Goal: Task Accomplishment & Management: Use online tool/utility

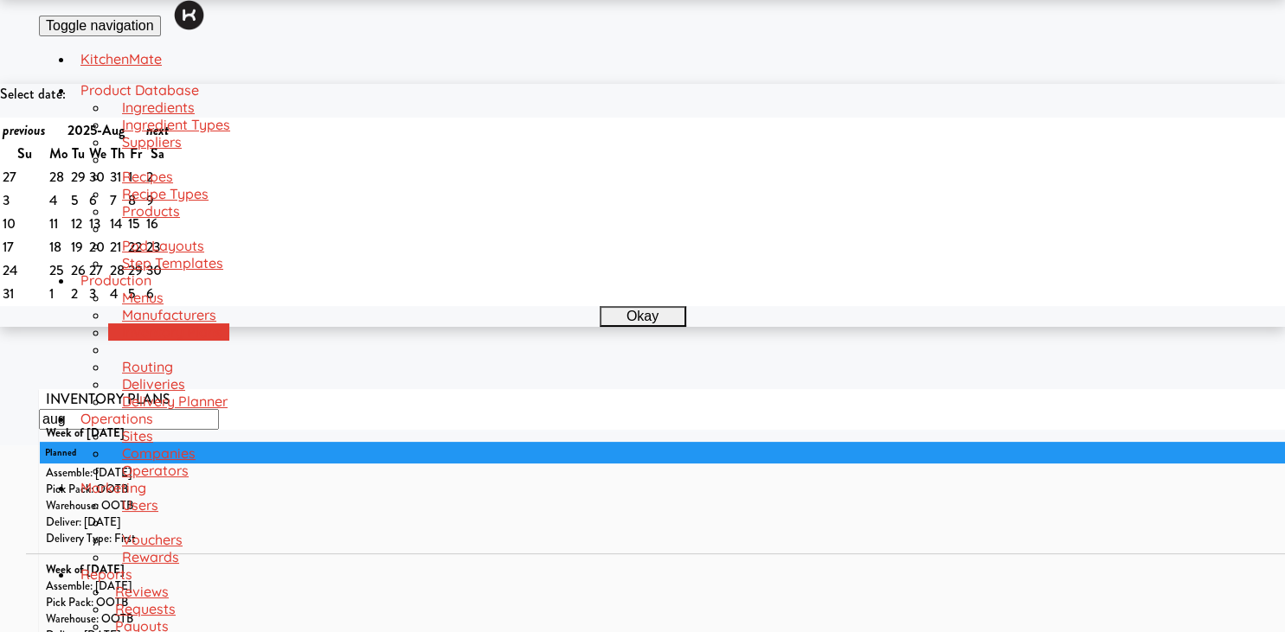
scroll to position [183, 0]
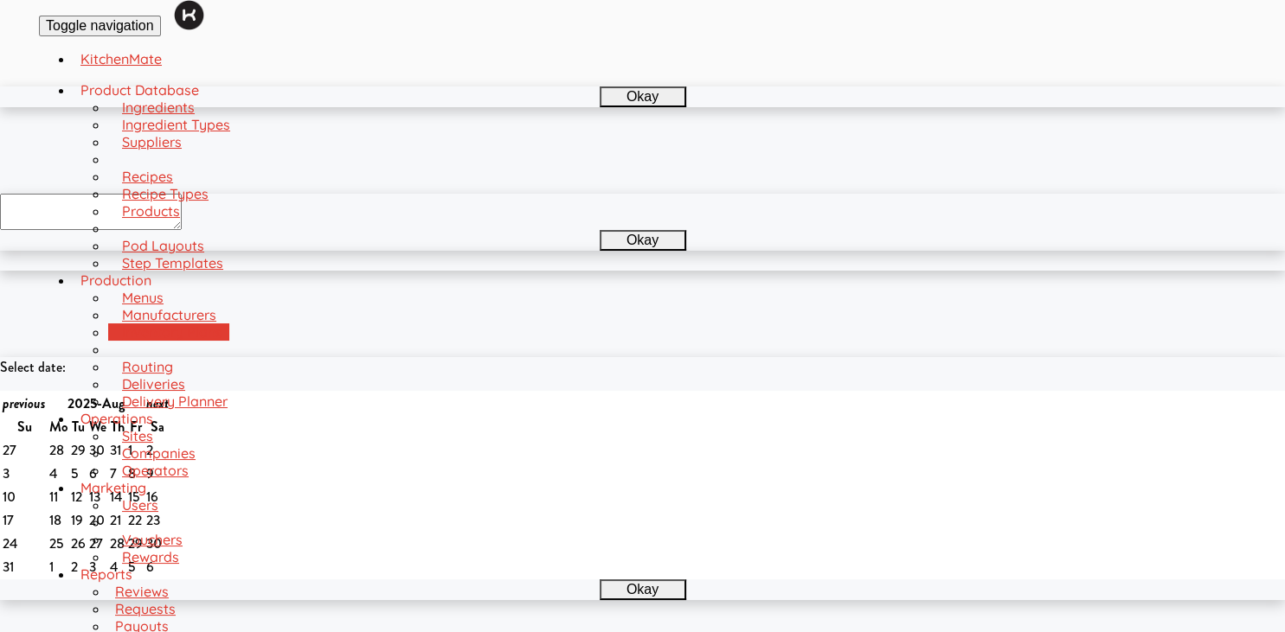
scroll to position [0, 0]
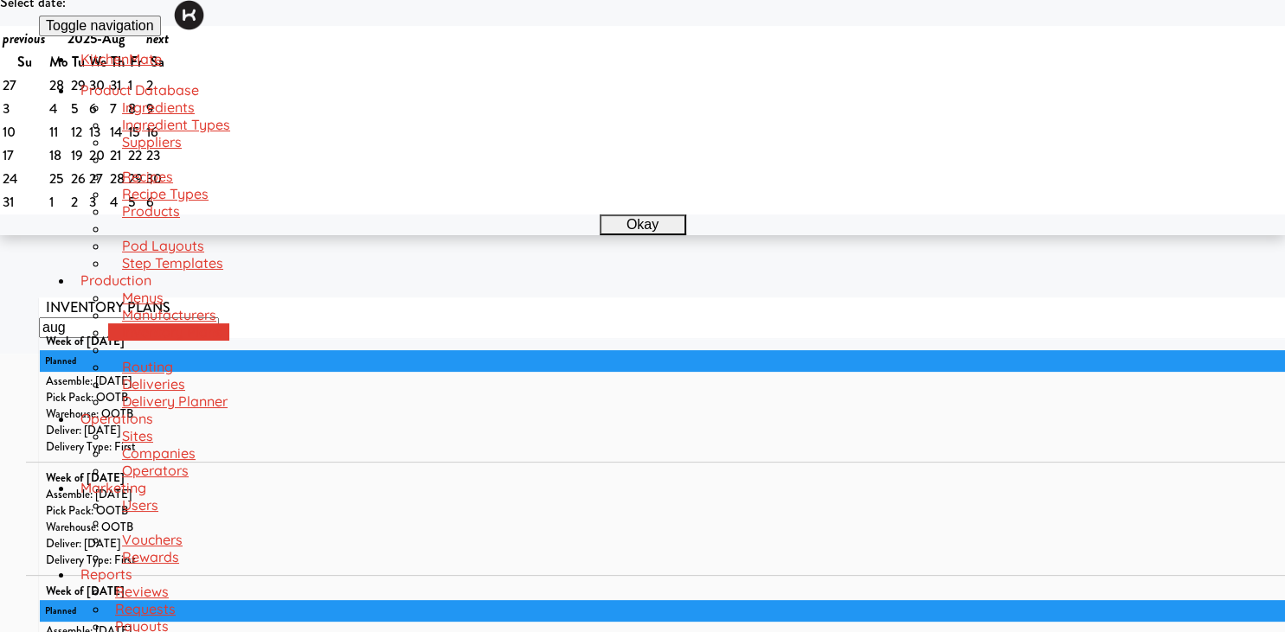
scroll to position [273, 0]
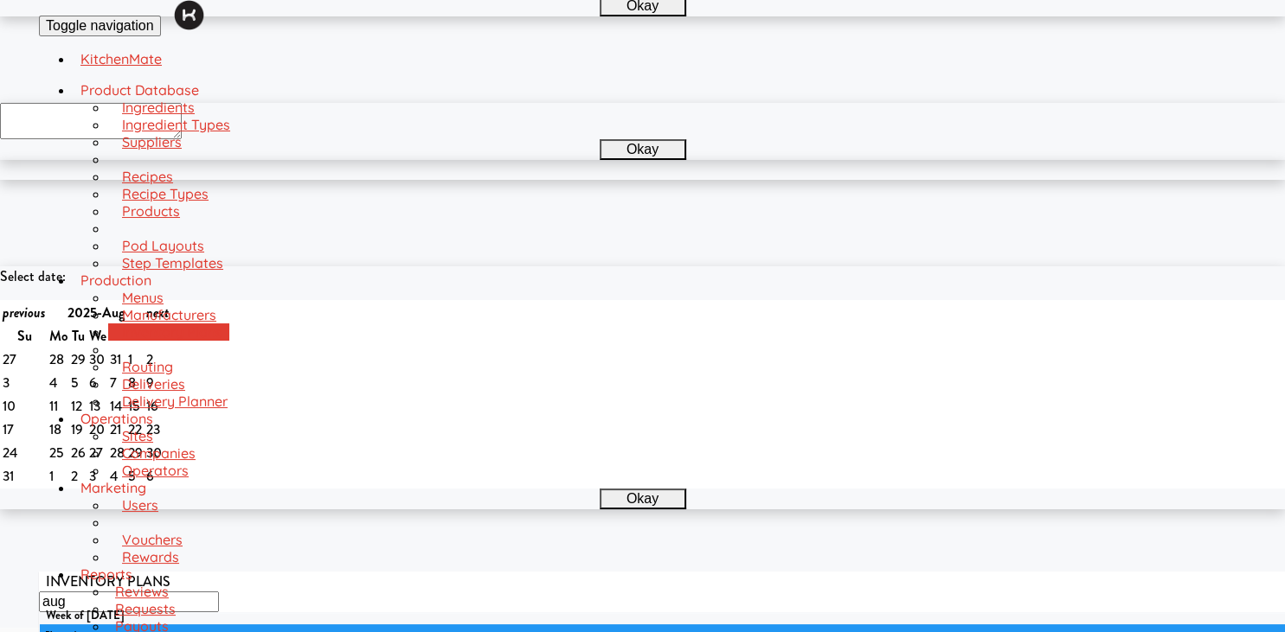
scroll to position [241, 0]
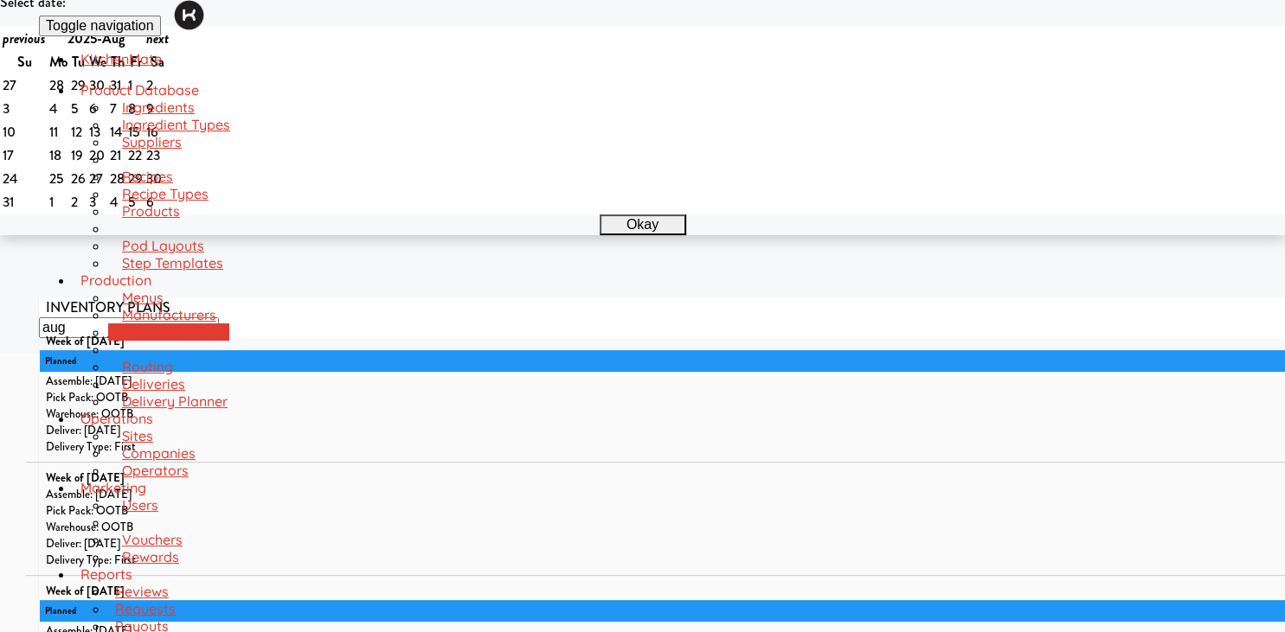
scroll to position [91, 0]
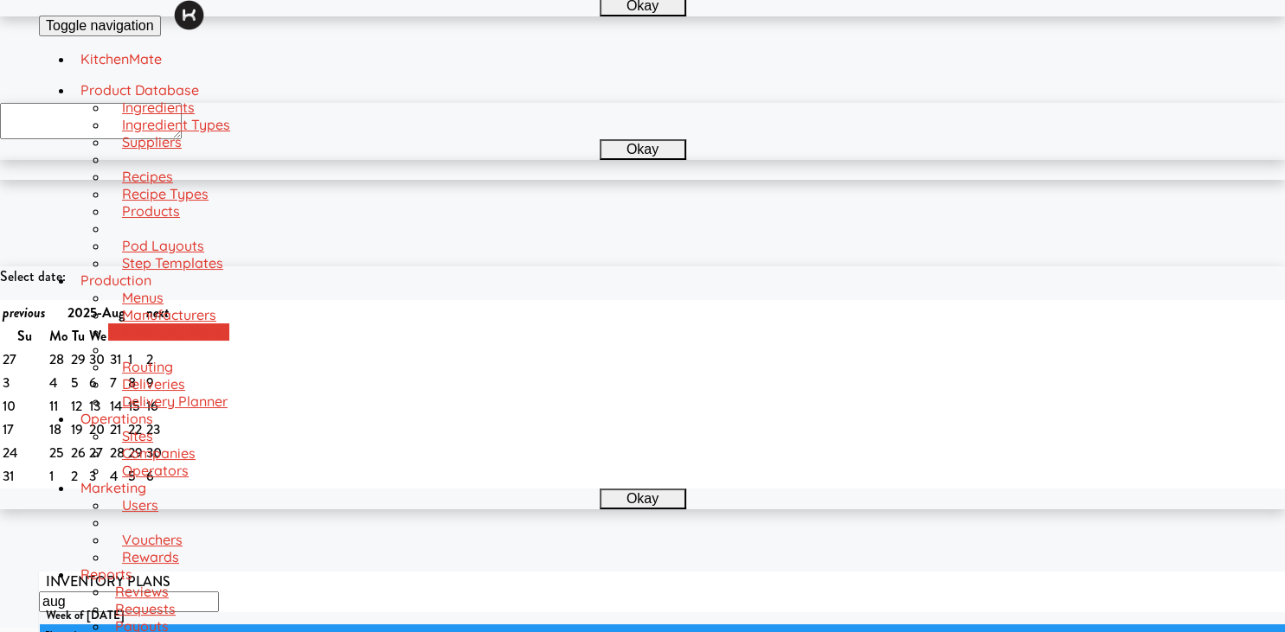
drag, startPoint x: 429, startPoint y: 272, endPoint x: 122, endPoint y: 16, distance: 399.9
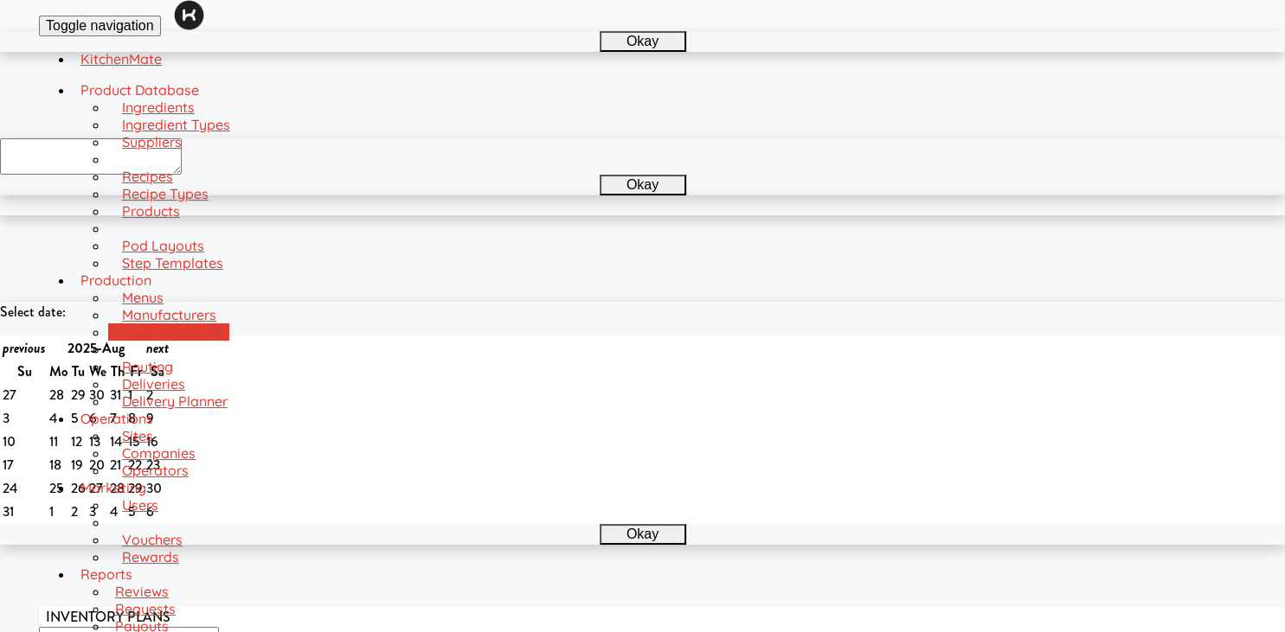
scroll to position [421, 0]
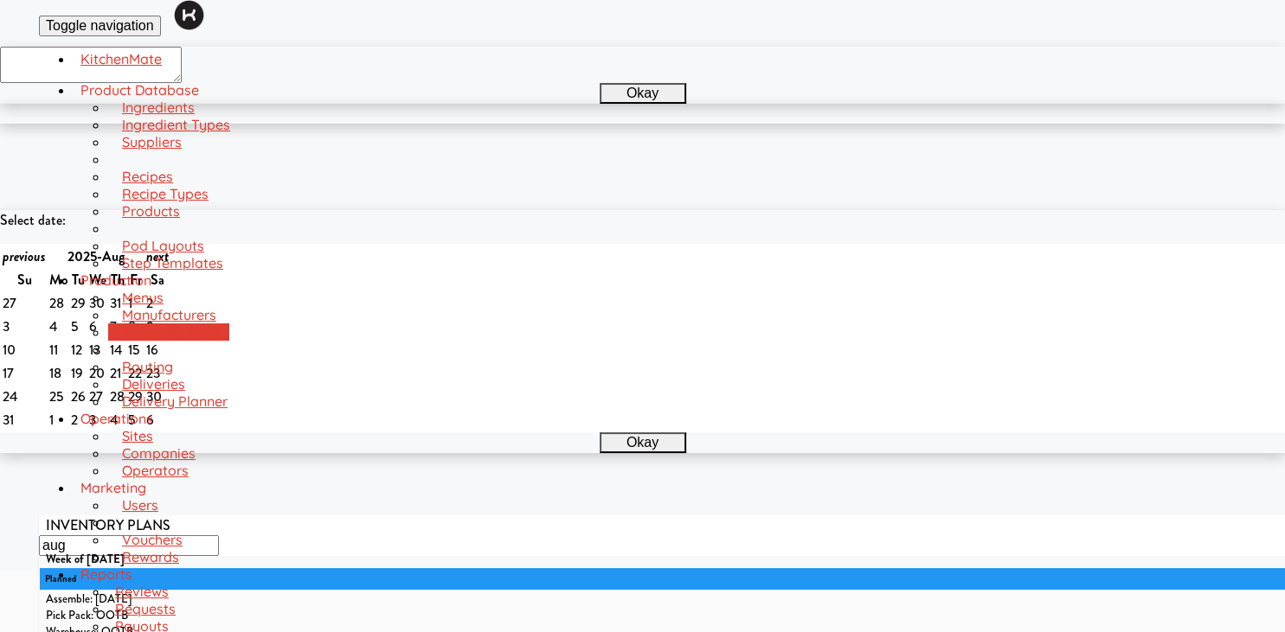
scroll to position [0, 0]
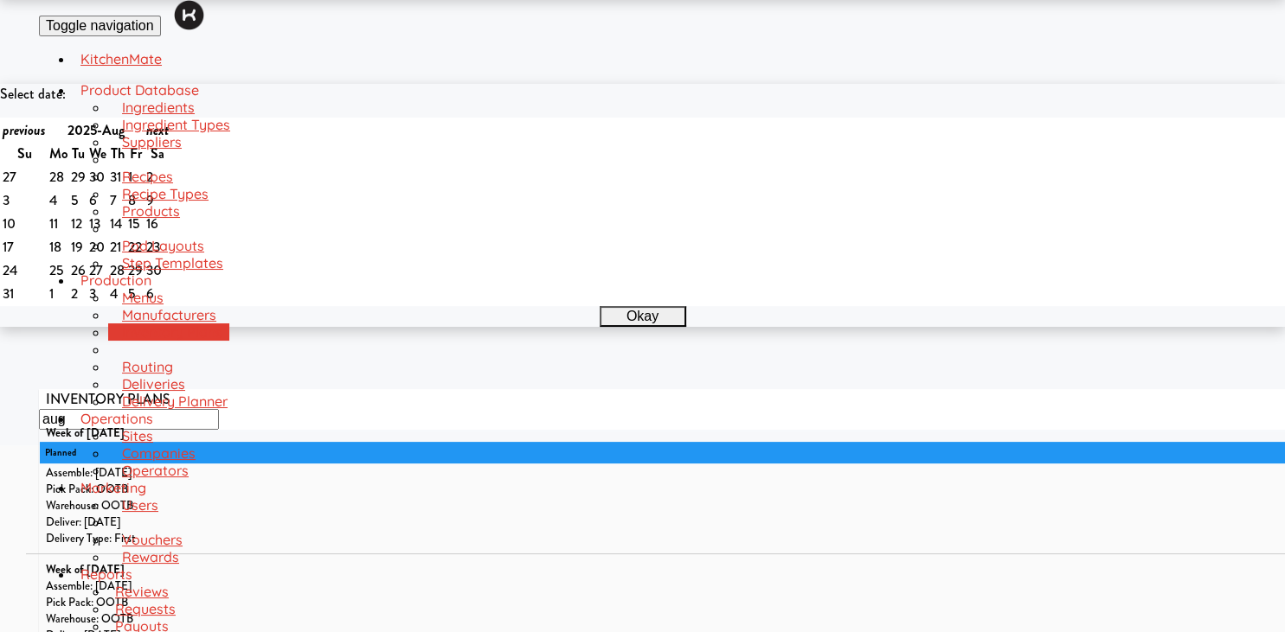
scroll to position [1809, 0]
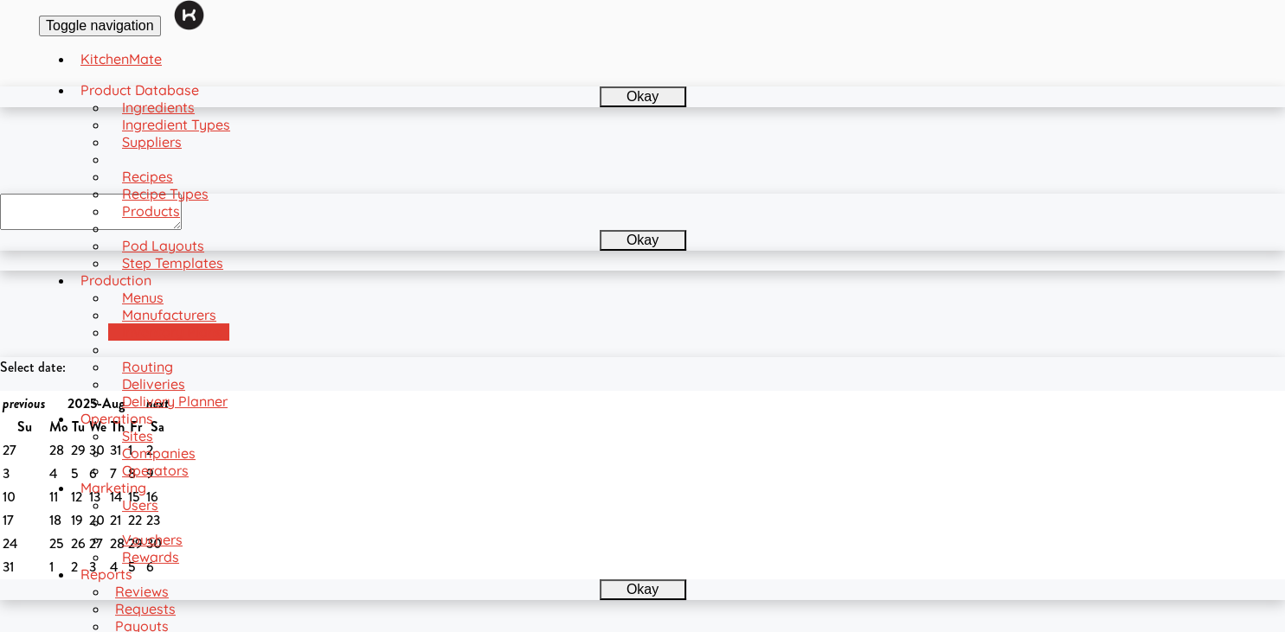
scroll to position [361, 0]
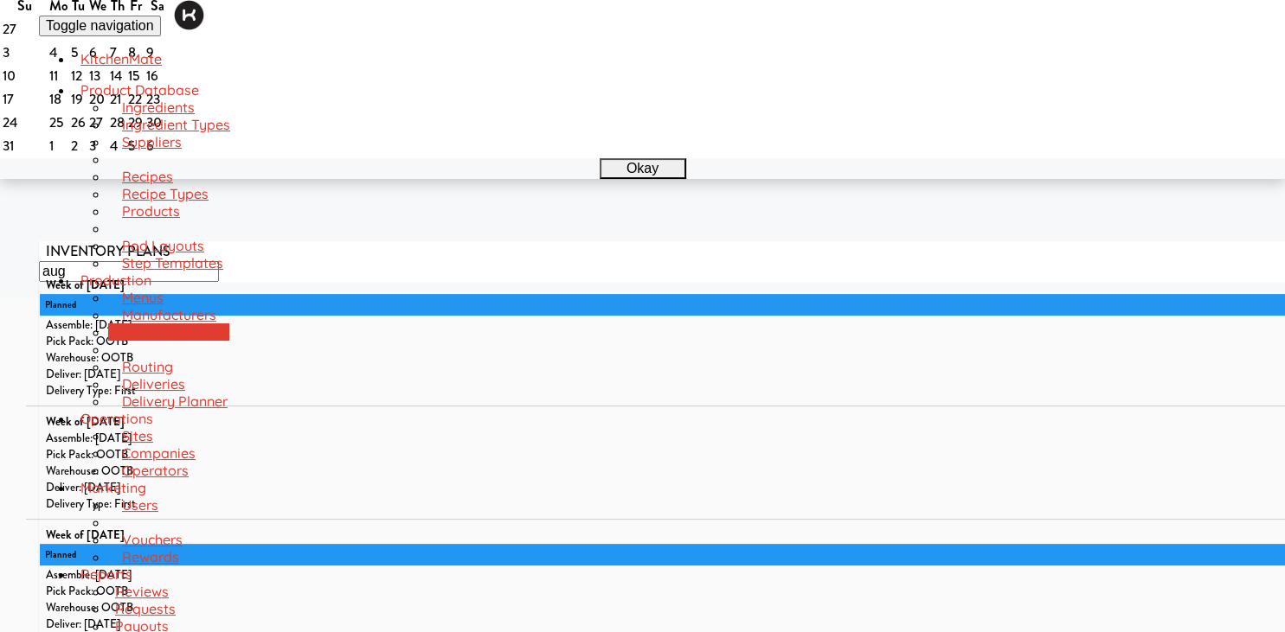
scroll to position [147, 0]
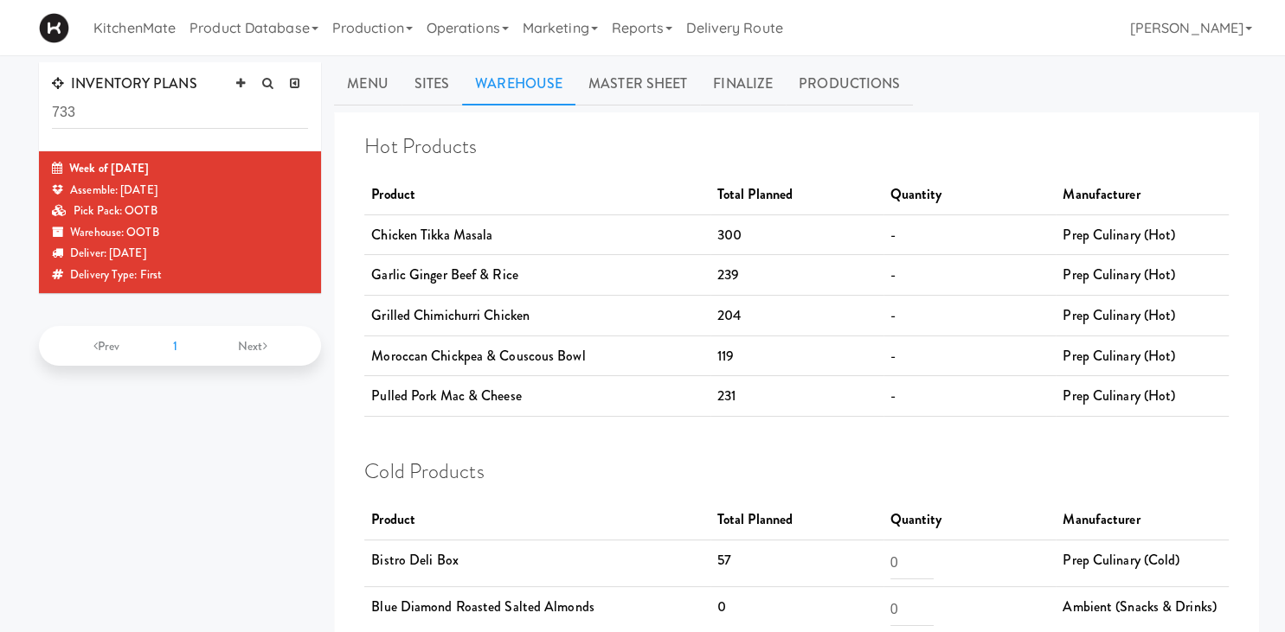
click at [452, 77] on link "Sites" at bounding box center [431, 83] width 61 height 43
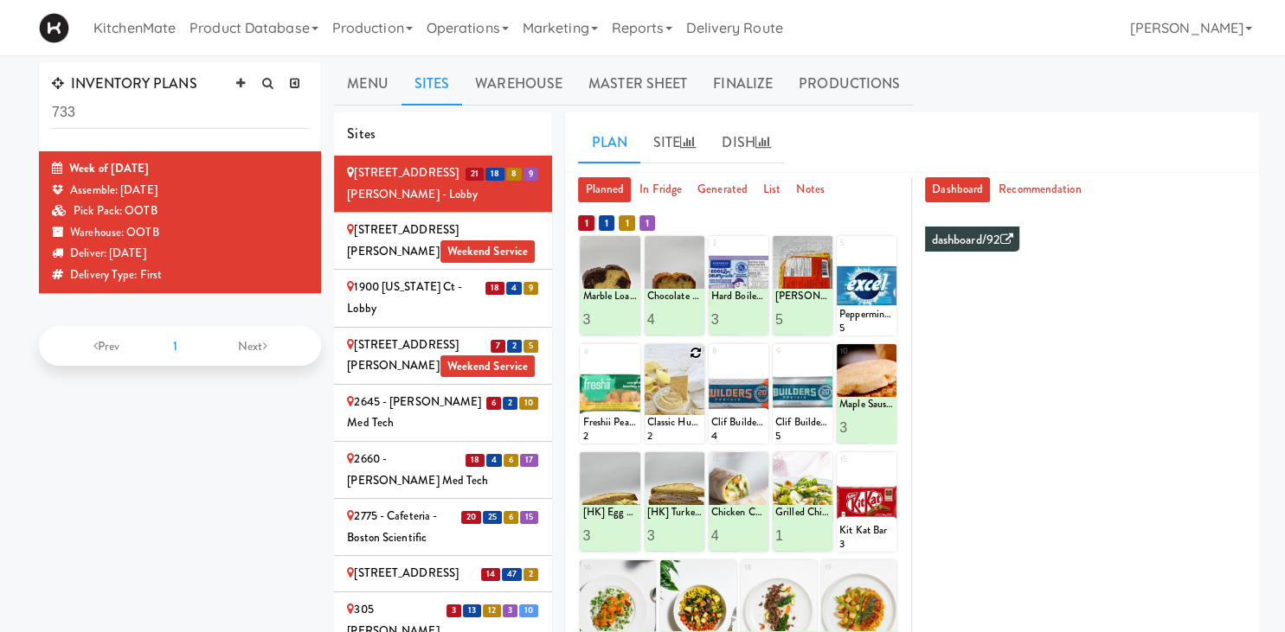
click at [694, 348] on icon at bounding box center [696, 353] width 12 height 12
click option "Classic Hummus With Crackers" at bounding box center [0, 0] width 0 height 0
click at [665, 422] on input "2" at bounding box center [661, 428] width 28 height 32
type input "3"
click at [665, 422] on input "3" at bounding box center [661, 428] width 28 height 32
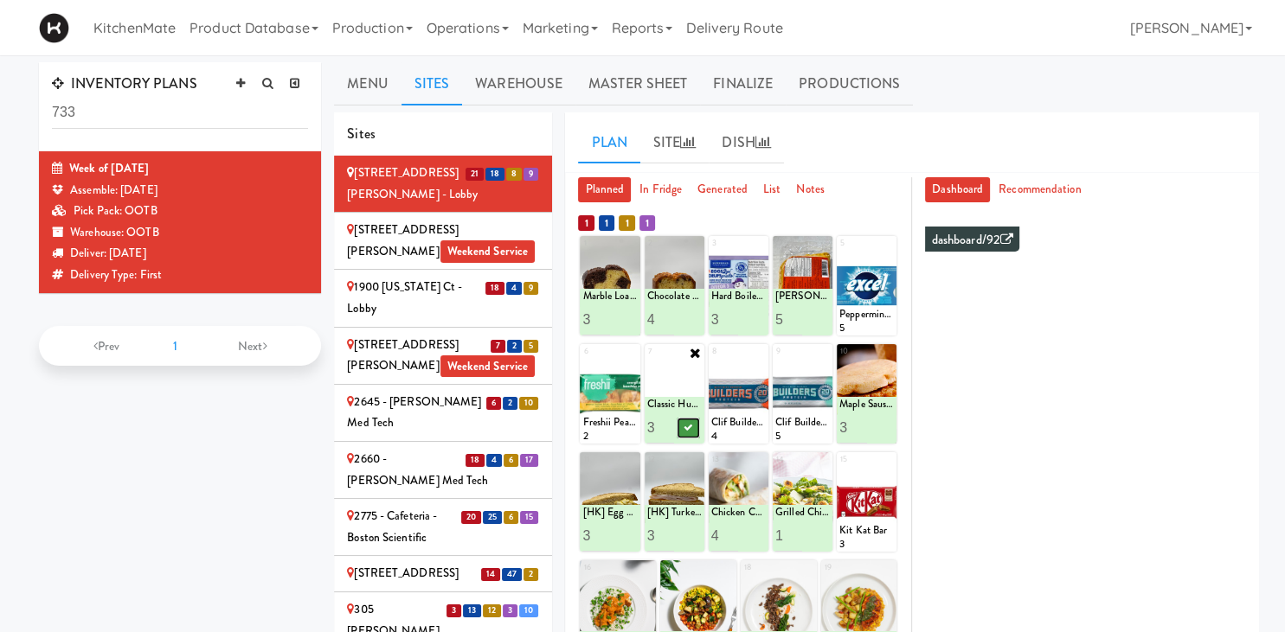
click at [684, 426] on icon at bounding box center [688, 428] width 9 height 10
click at [632, 351] on icon at bounding box center [632, 353] width 12 height 12
click at [625, 385] on select "- Empty - Activia Probiotic Peach Mango Smoothie Chocolate Milk Tetra Pack Coca…" at bounding box center [609, 402] width 55 height 83
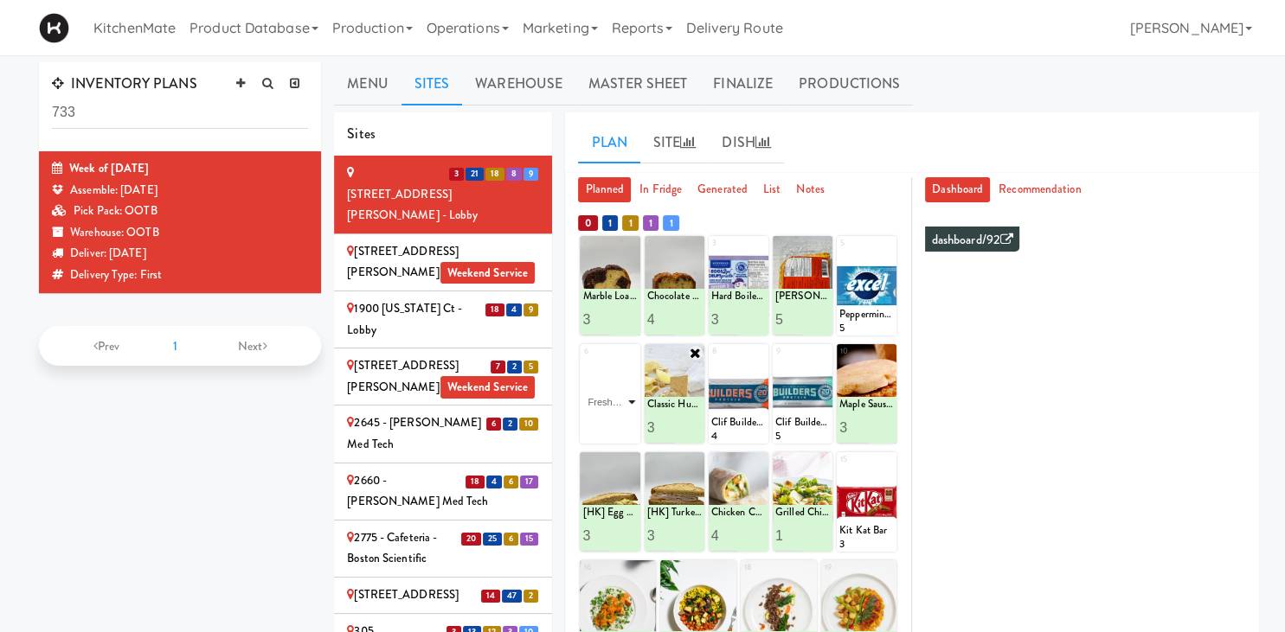
click option "Freshii Cocoa Energii Bites" at bounding box center [0, 0] width 0 height 0
click at [636, 349] on icon at bounding box center [632, 353] width 14 height 14
click at [635, 349] on div "Loading..." at bounding box center [610, 394] width 60 height 100
click at [631, 350] on div "Loading..." at bounding box center [610, 394] width 60 height 100
click at [628, 351] on div "Loading..." at bounding box center [610, 394] width 60 height 100
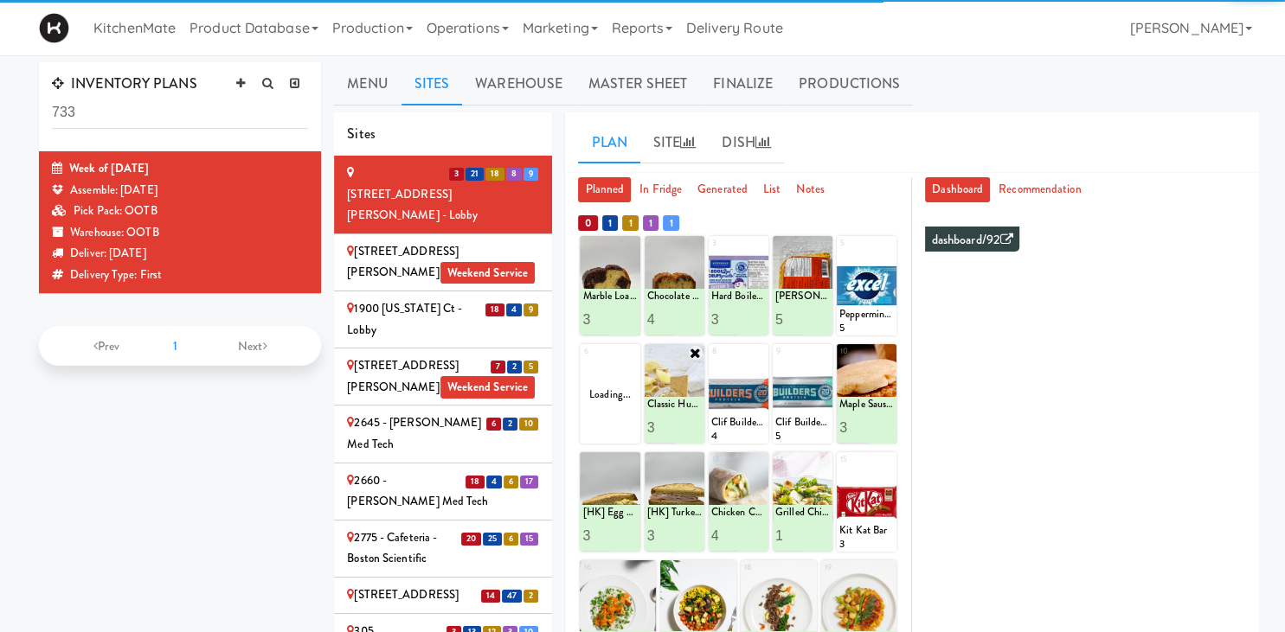
click at [628, 352] on div "Loading..." at bounding box center [610, 394] width 60 height 100
click at [631, 353] on div "Loading..." at bounding box center [610, 394] width 60 height 100
click at [632, 349] on div "Loading..." at bounding box center [610, 394] width 60 height 100
click at [632, 369] on div "Loading..." at bounding box center [610, 394] width 60 height 100
click at [628, 380] on div "Loading..." at bounding box center [610, 394] width 60 height 100
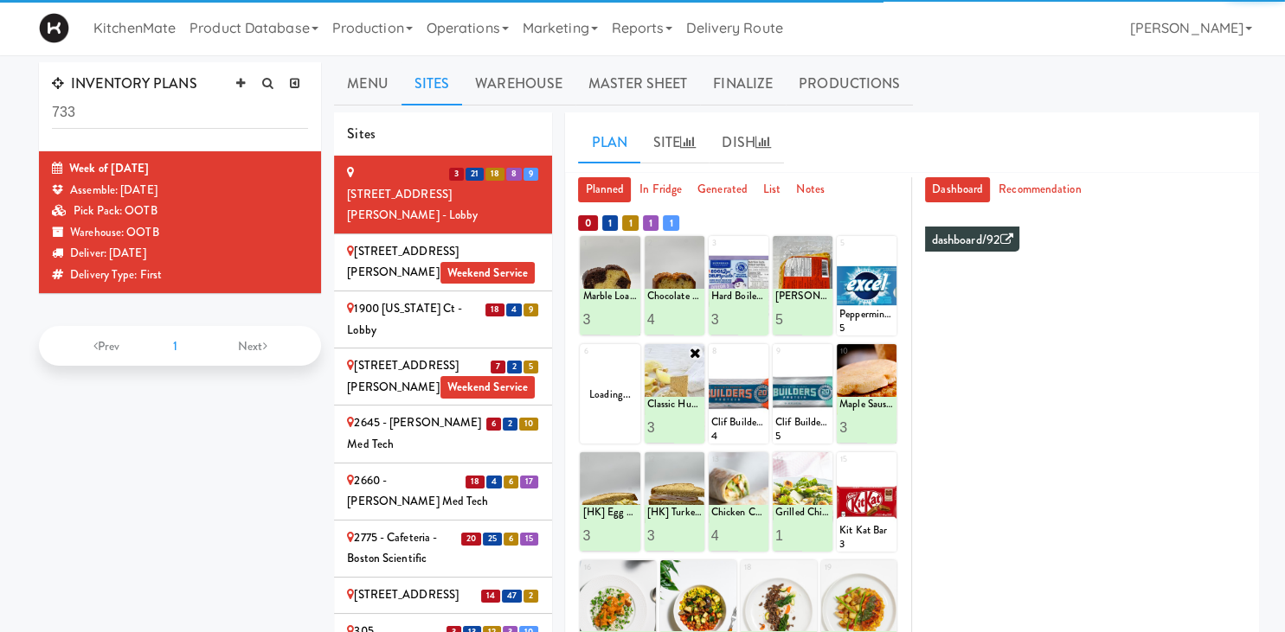
click at [625, 410] on div "Loading..." at bounding box center [610, 394] width 60 height 100
click at [619, 375] on div "Loading..." at bounding box center [610, 394] width 60 height 100
click at [618, 358] on div "Loading..." at bounding box center [610, 394] width 60 height 100
click at [606, 382] on div "Loading..." at bounding box center [610, 394] width 60 height 100
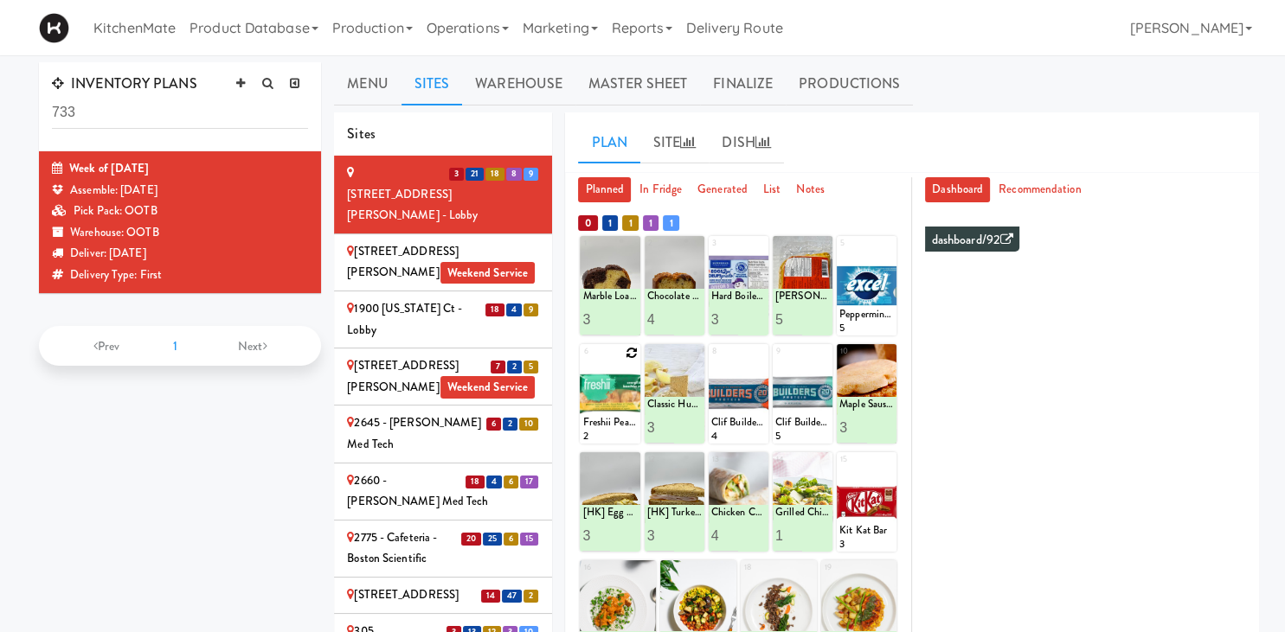
click at [629, 360] on div at bounding box center [610, 394] width 60 height 100
click at [628, 354] on icon at bounding box center [632, 353] width 12 height 12
click at [628, 355] on div "6 Freshii Peanut Butter Energii Bites 2" at bounding box center [610, 394] width 60 height 100
click at [627, 351] on div "6 - Empty - Activia Probiotic Peach Mango Smoothie Chocolate Milk Tetra Pack Co…" at bounding box center [610, 394] width 60 height 100
click at [582, 361] on select "- Empty - Activia Probiotic Peach Mango Smoothie Chocolate Milk Tetra Pack Coca…" at bounding box center [609, 402] width 55 height 83
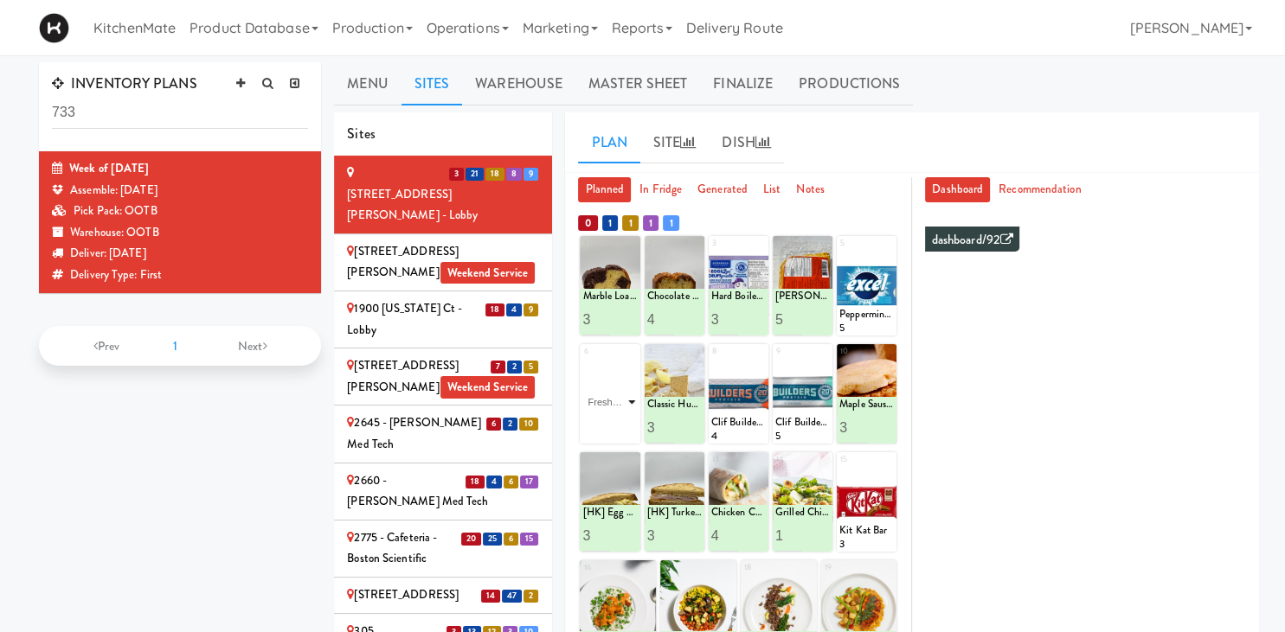
click option "Freshii Peanut Butter Energii Bites" at bounding box center [0, 0] width 0 height 0
click at [598, 423] on input "2" at bounding box center [596, 428] width 28 height 32
type input "3"
click at [598, 423] on input "3" at bounding box center [596, 428] width 28 height 32
click at [622, 421] on button at bounding box center [624, 428] width 22 height 21
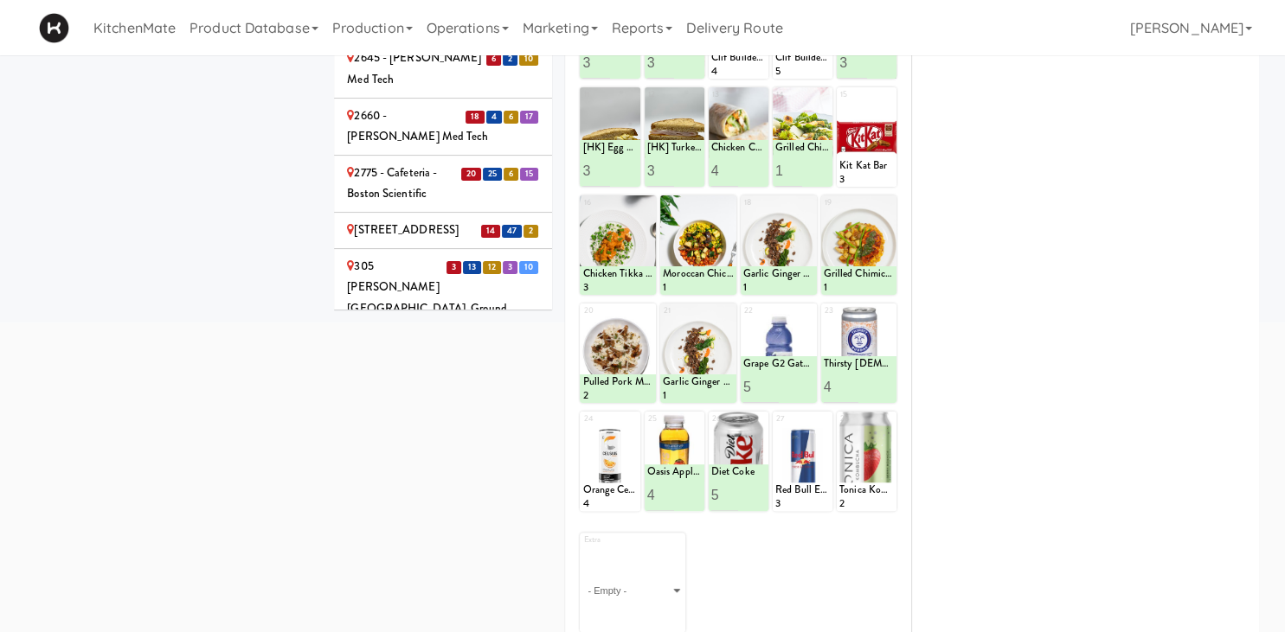
scroll to position [379, 0]
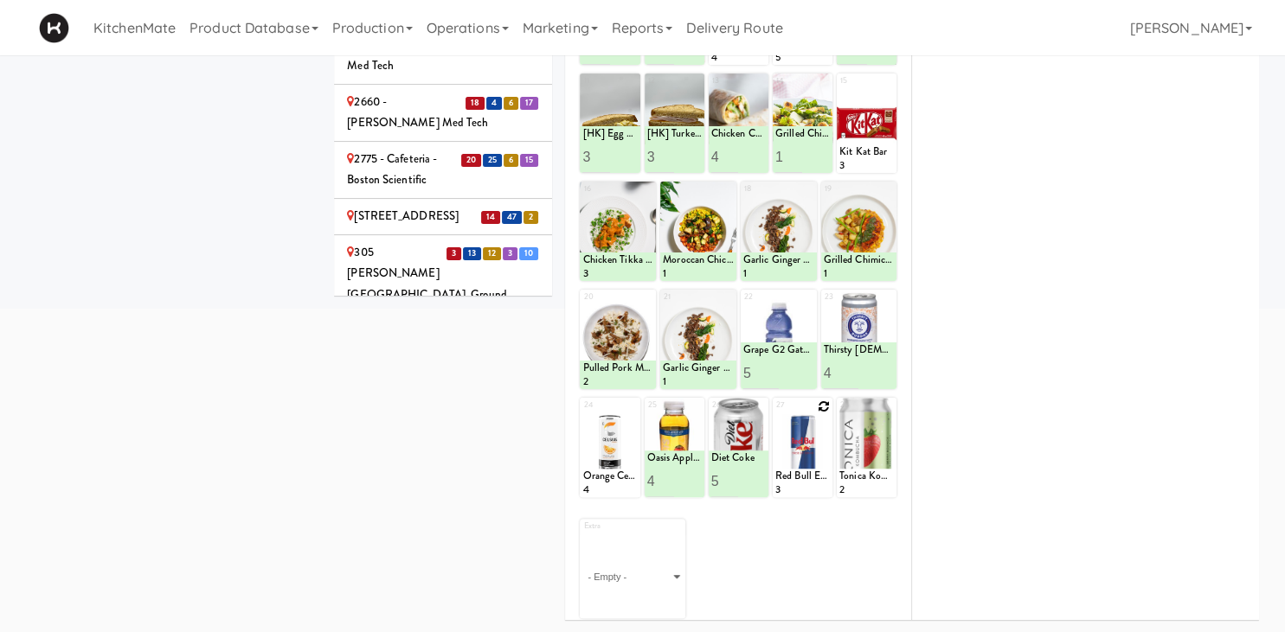
click at [823, 406] on icon at bounding box center [824, 407] width 12 height 12
click option "Red Bull Energy Drink" at bounding box center [0, 0] width 0 height 0
click at [793, 477] on input "2" at bounding box center [789, 481] width 28 height 32
click at [793, 477] on input "3" at bounding box center [789, 481] width 28 height 32
type input "4"
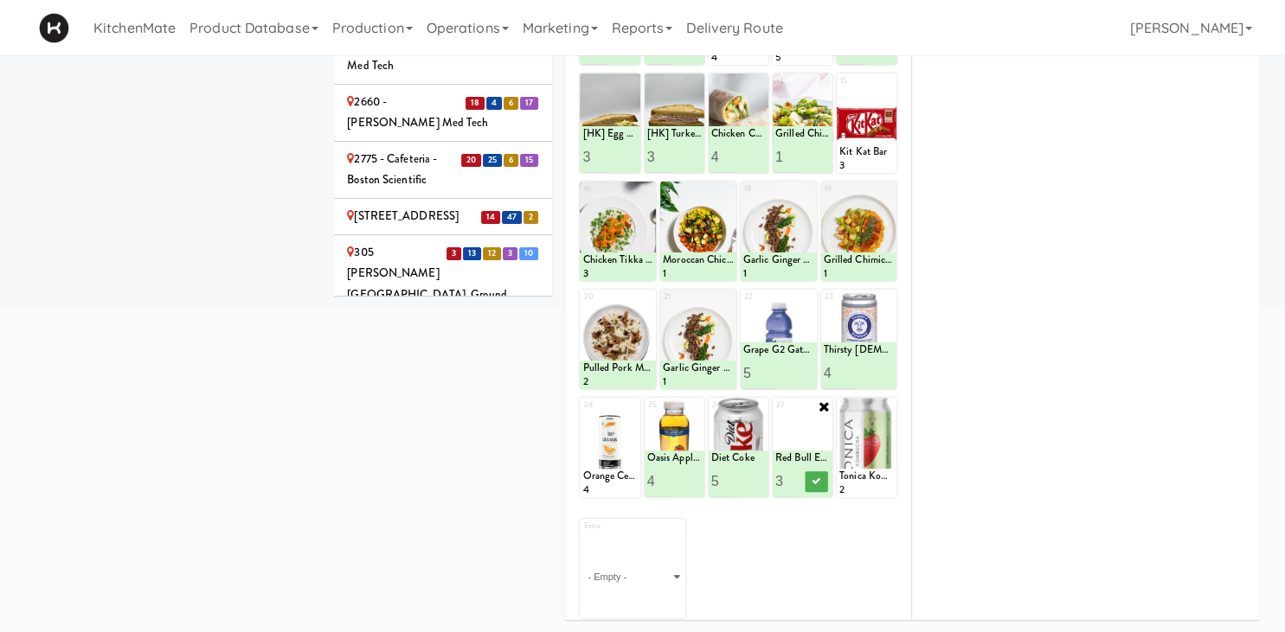
click at [793, 477] on input "4" at bounding box center [789, 481] width 28 height 32
click at [815, 479] on icon at bounding box center [816, 482] width 9 height 10
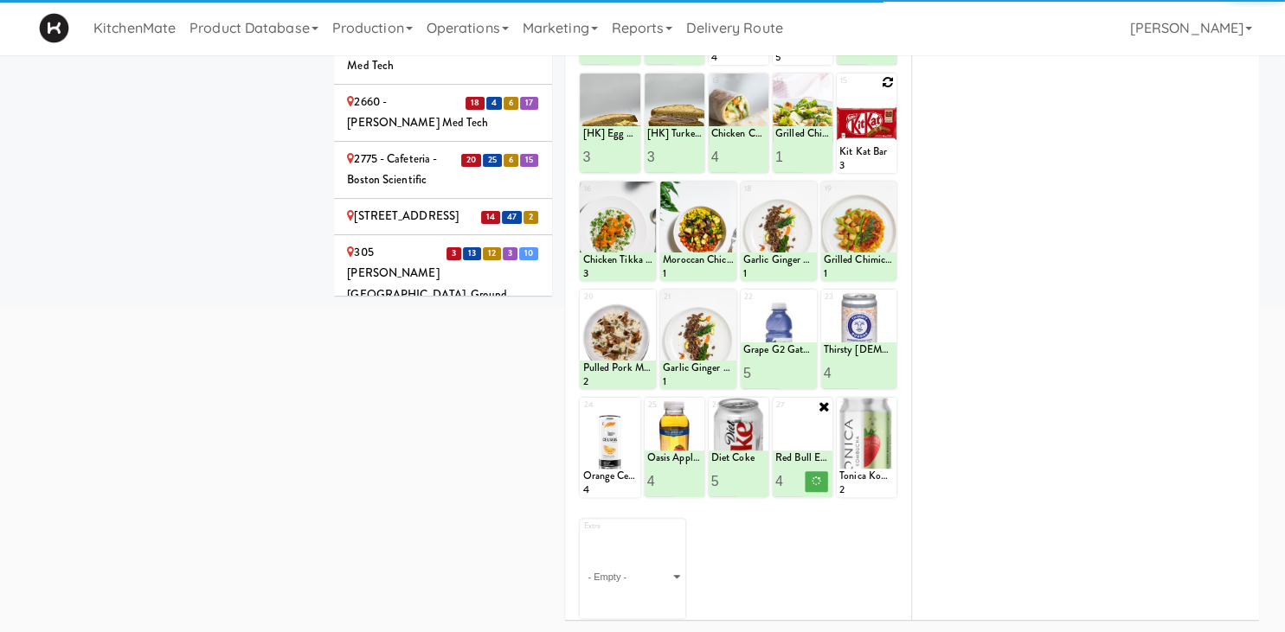
click at [886, 88] on icon at bounding box center [888, 82] width 12 height 12
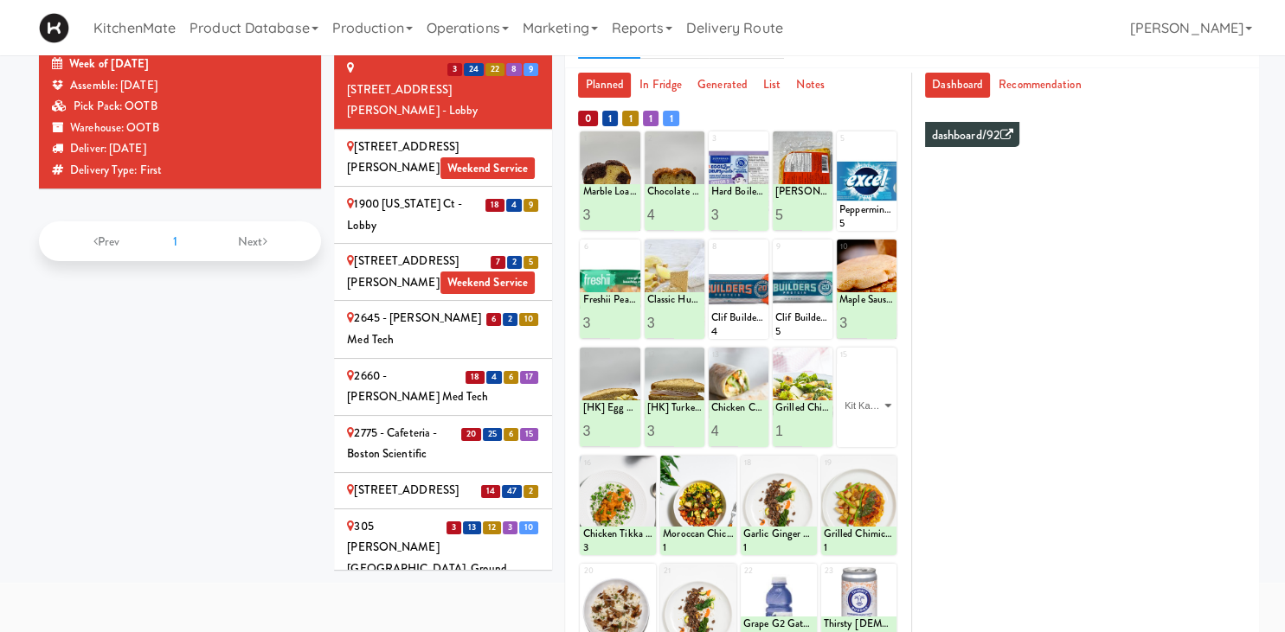
click option "Kit Kat Bar" at bounding box center [0, 0] width 0 height 0
click at [858, 424] on input "2" at bounding box center [853, 431] width 28 height 32
click at [858, 424] on input "3" at bounding box center [853, 431] width 28 height 32
type input "4"
click at [858, 424] on input "4" at bounding box center [853, 431] width 28 height 32
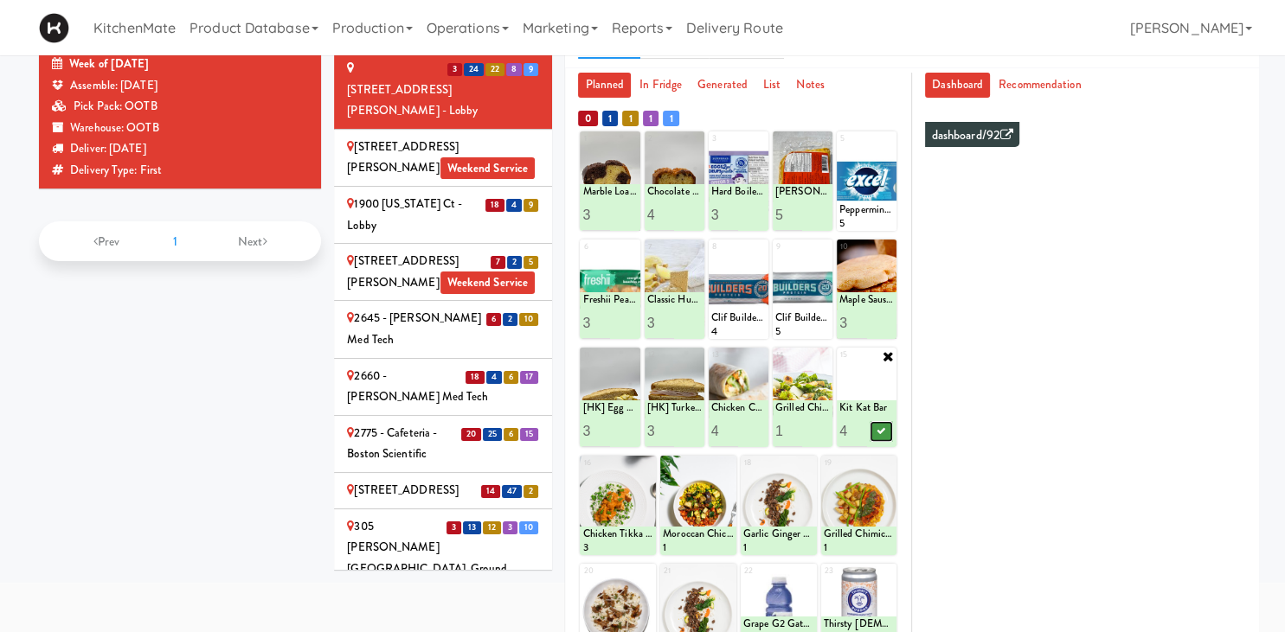
click at [880, 427] on icon at bounding box center [880, 432] width 9 height 10
click at [413, 196] on div "1900 [US_STATE] Ct - Lobby" at bounding box center [443, 215] width 192 height 42
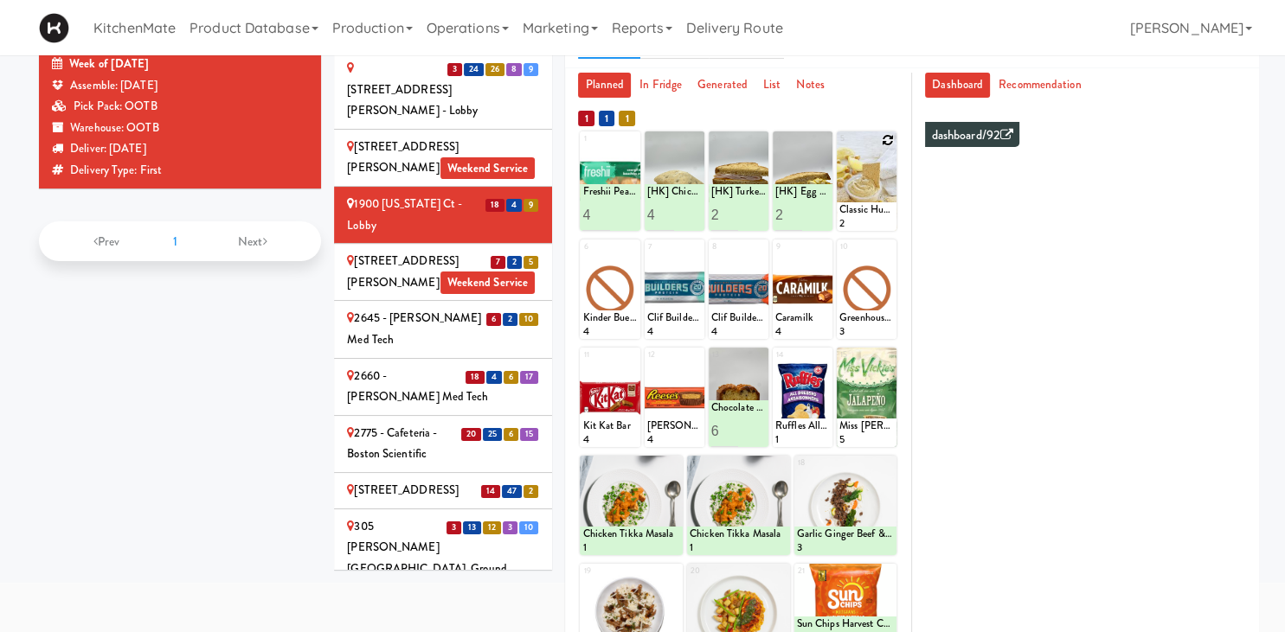
click at [889, 142] on icon at bounding box center [888, 140] width 12 height 12
click at [839, 148] on select "- Empty - Activia Probiotic Peach Mango Smoothie Chocolate Milk Tetra Pack Coca…" at bounding box center [866, 189] width 55 height 83
click option "Classic Hummus With Crackers" at bounding box center [0, 0] width 0 height 0
click at [860, 209] on input "2" at bounding box center [853, 215] width 28 height 32
click at [860, 209] on input "3" at bounding box center [853, 215] width 28 height 32
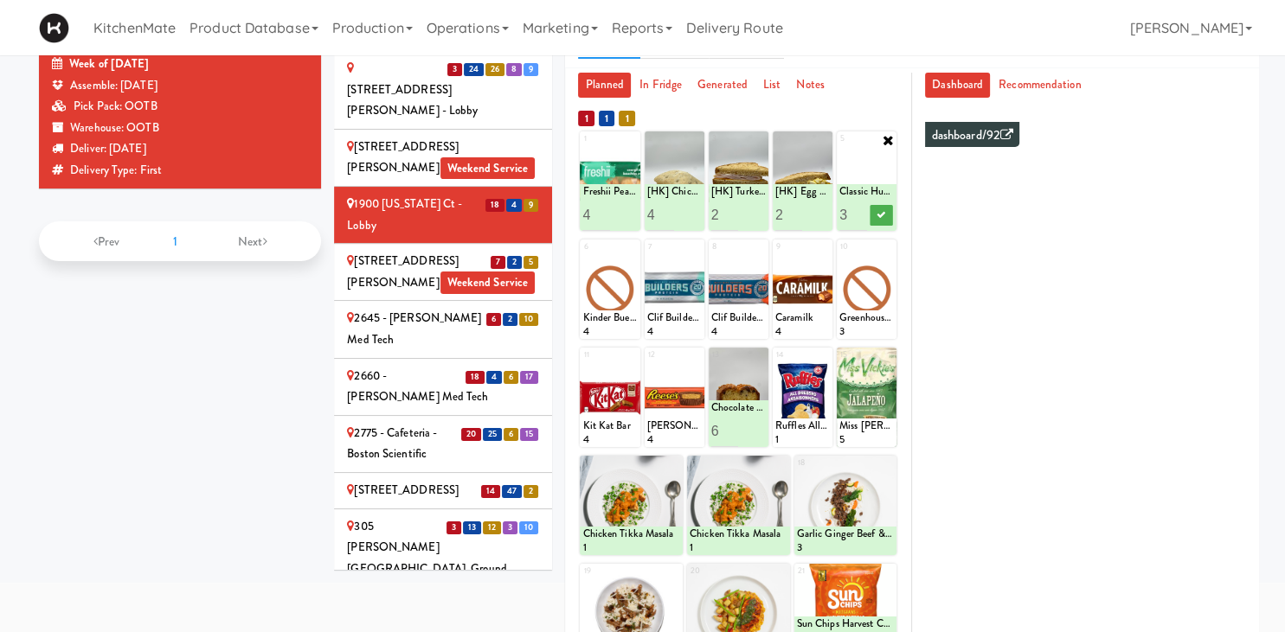
type input "4"
click at [860, 209] on input "4" at bounding box center [853, 215] width 28 height 32
click at [877, 214] on icon at bounding box center [880, 215] width 9 height 10
click at [479, 251] on div "2075 - Kennedy Rd Weekend Service" at bounding box center [443, 272] width 192 height 42
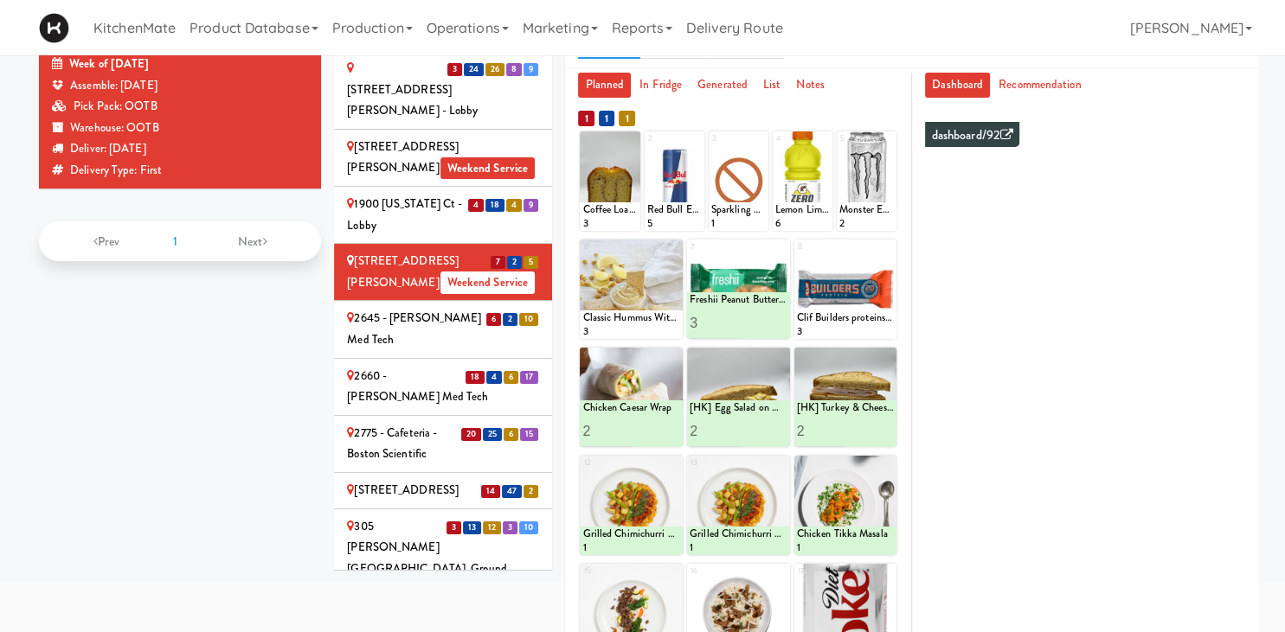
scroll to position [287, 0]
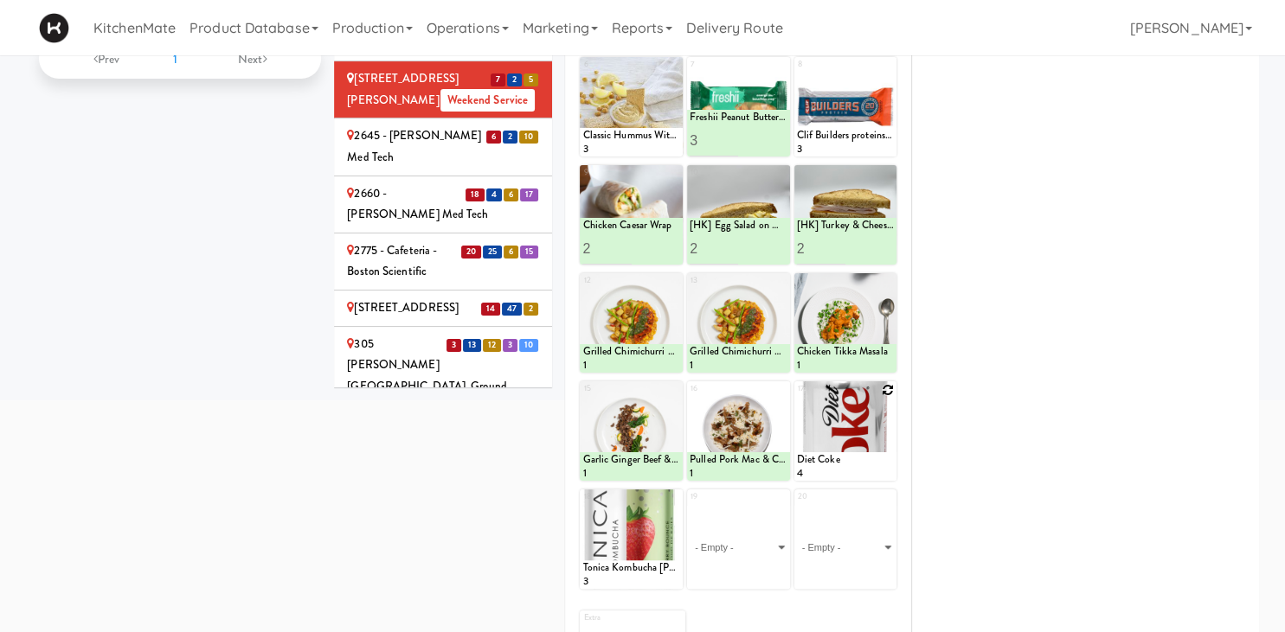
click at [884, 388] on icon at bounding box center [888, 390] width 12 height 12
click option "Diet Coke" at bounding box center [0, 0] width 0 height 0
click at [838, 457] on input "2" at bounding box center [821, 465] width 48 height 32
click at [838, 457] on input "3" at bounding box center [821, 465] width 48 height 32
type input "4"
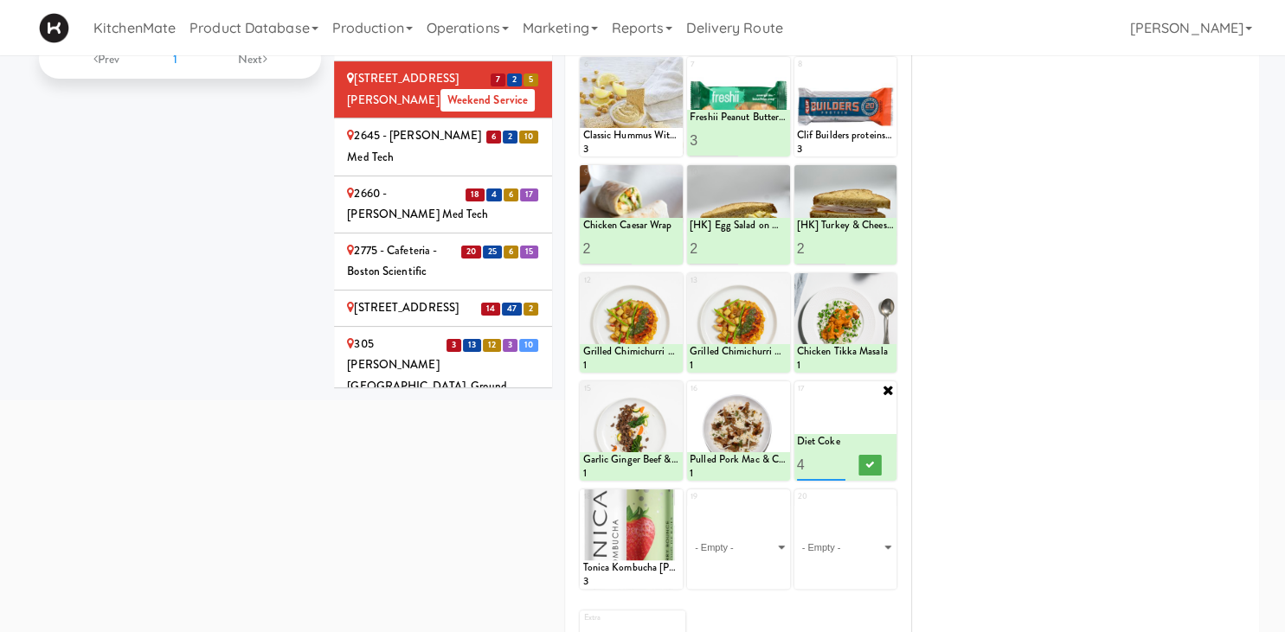
click at [838, 457] on input "4" at bounding box center [821, 465] width 48 height 32
click at [863, 459] on button at bounding box center [869, 465] width 22 height 21
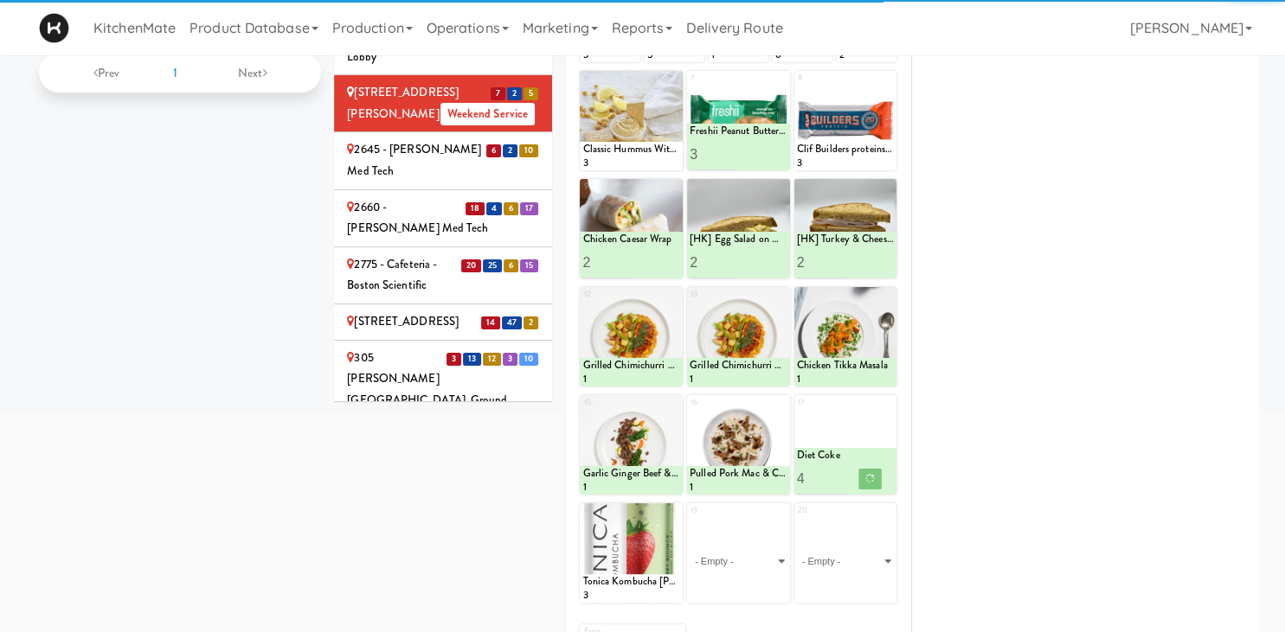
click at [403, 139] on div "2645 - [PERSON_NAME] Med Tech" at bounding box center [443, 160] width 192 height 42
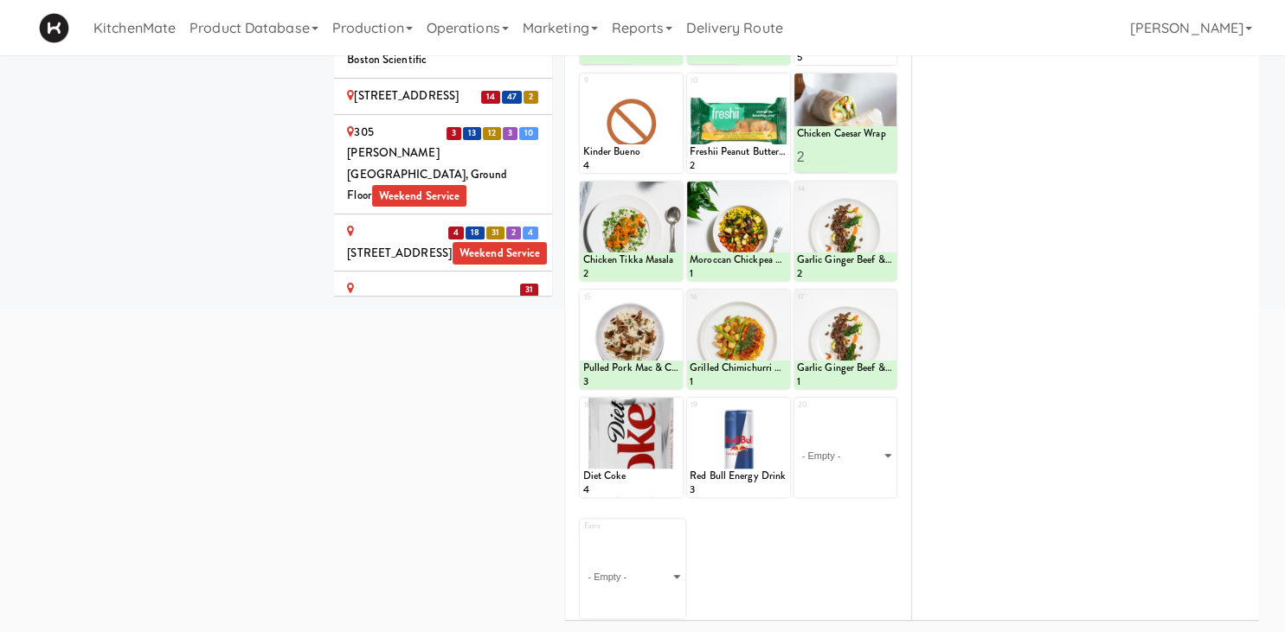
scroll to position [105, 0]
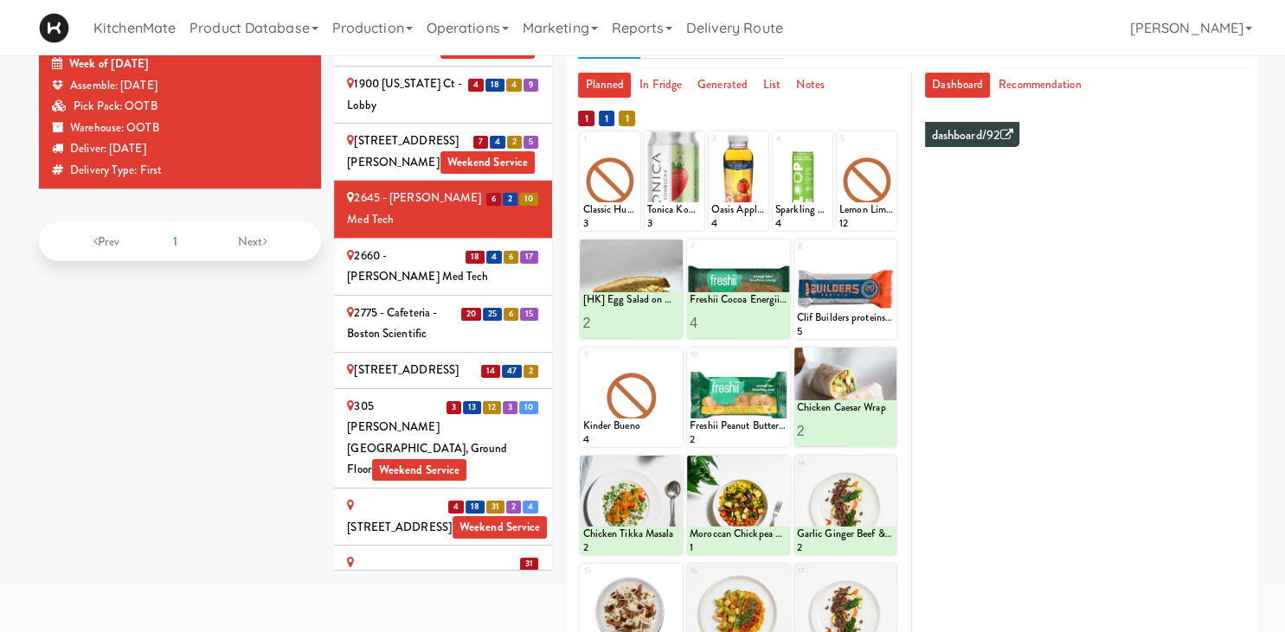
click at [424, 246] on div "2660 - [PERSON_NAME] Med Tech" at bounding box center [443, 267] width 192 height 42
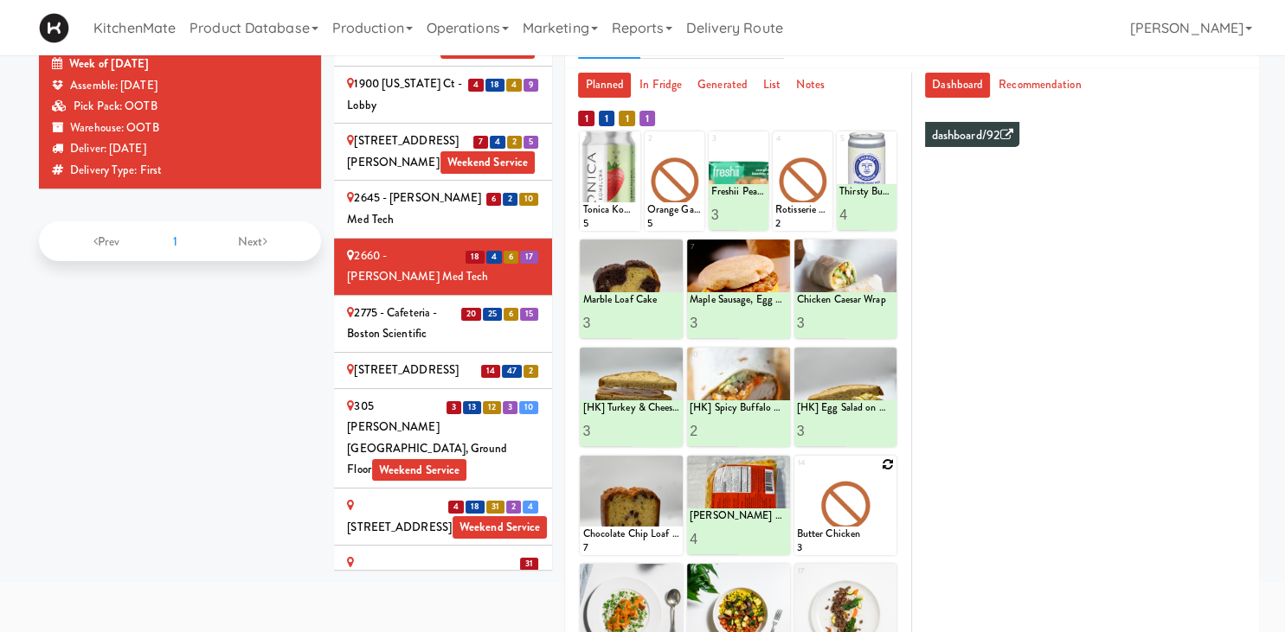
click at [888, 464] on icon at bounding box center [888, 465] width 12 height 12
click option "Bistro Deli Box" at bounding box center [0, 0] width 0 height 0
type input "2"
drag, startPoint x: 841, startPoint y: 536, endPoint x: 872, endPoint y: 535, distance: 31.2
click at [843, 535] on input "2" at bounding box center [821, 539] width 48 height 32
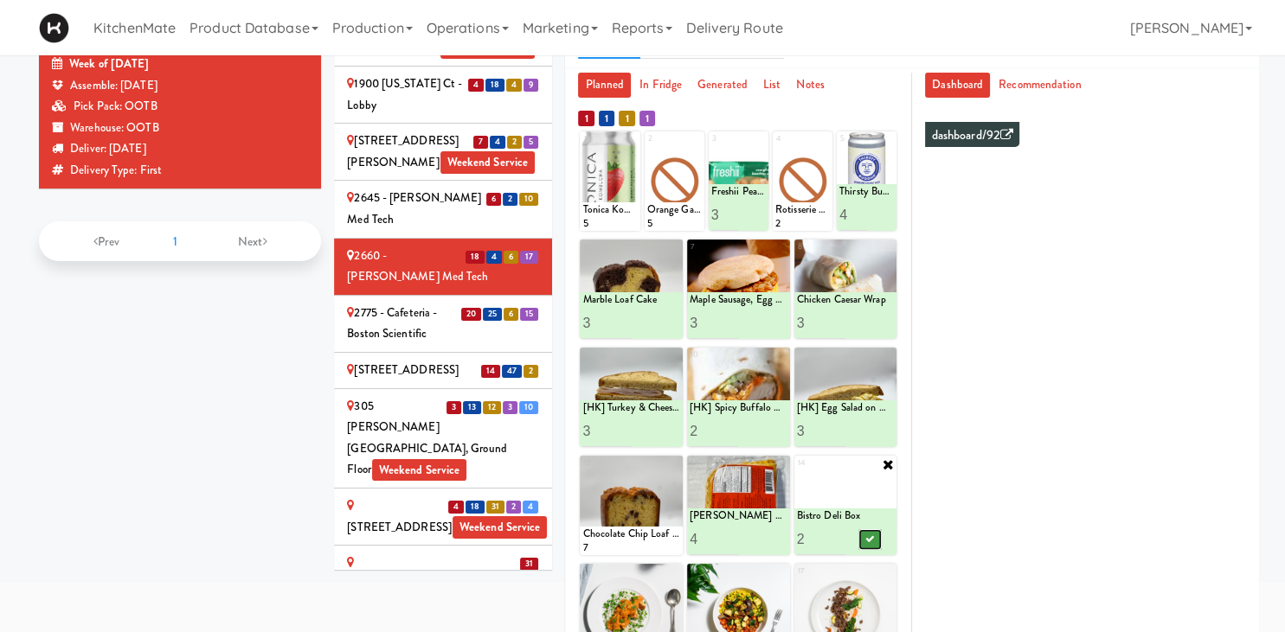
click at [875, 538] on button at bounding box center [869, 540] width 22 height 21
click at [820, 140] on icon at bounding box center [824, 140] width 12 height 12
click at [819, 186] on select "- Empty - Activia Probiotic Peach Mango Smoothie Chocolate Milk Tetra Pack Coca…" at bounding box center [802, 189] width 55 height 83
click option "Roasted Red Pepper Hummus with Crackers" at bounding box center [0, 0] width 0 height 0
click at [795, 208] on input "2" at bounding box center [789, 215] width 28 height 32
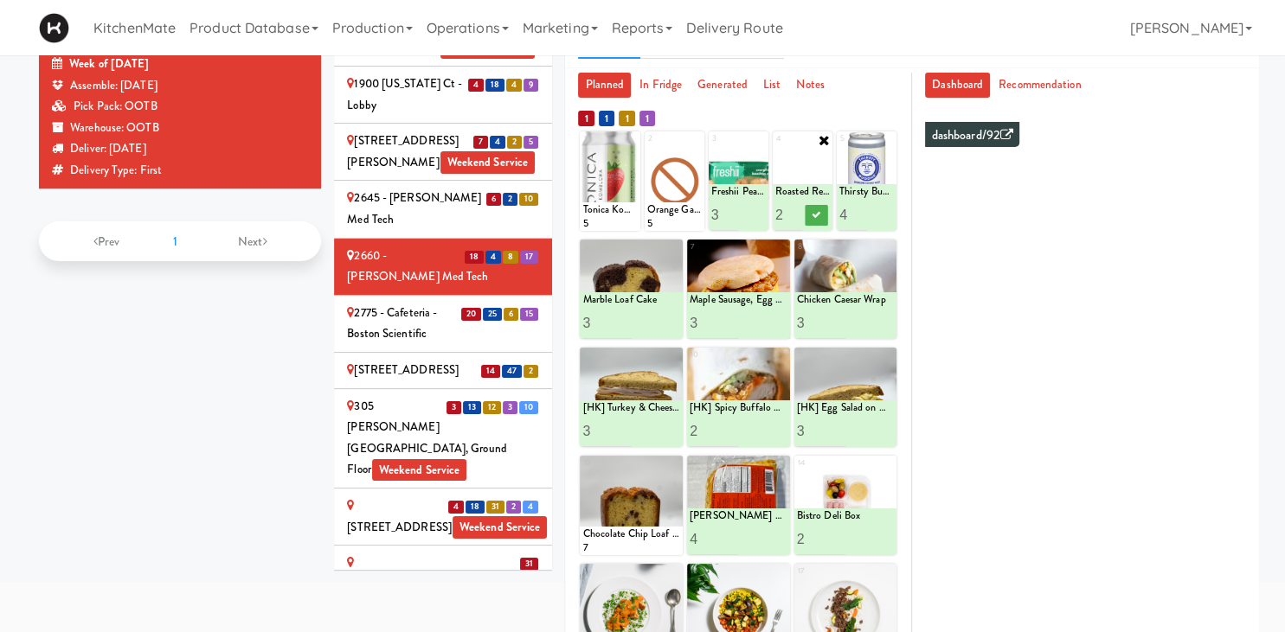
click at [795, 208] on input "3" at bounding box center [789, 215] width 28 height 32
type input "4"
click at [795, 208] on input "4" at bounding box center [789, 215] width 28 height 32
click at [822, 217] on button at bounding box center [817, 215] width 22 height 21
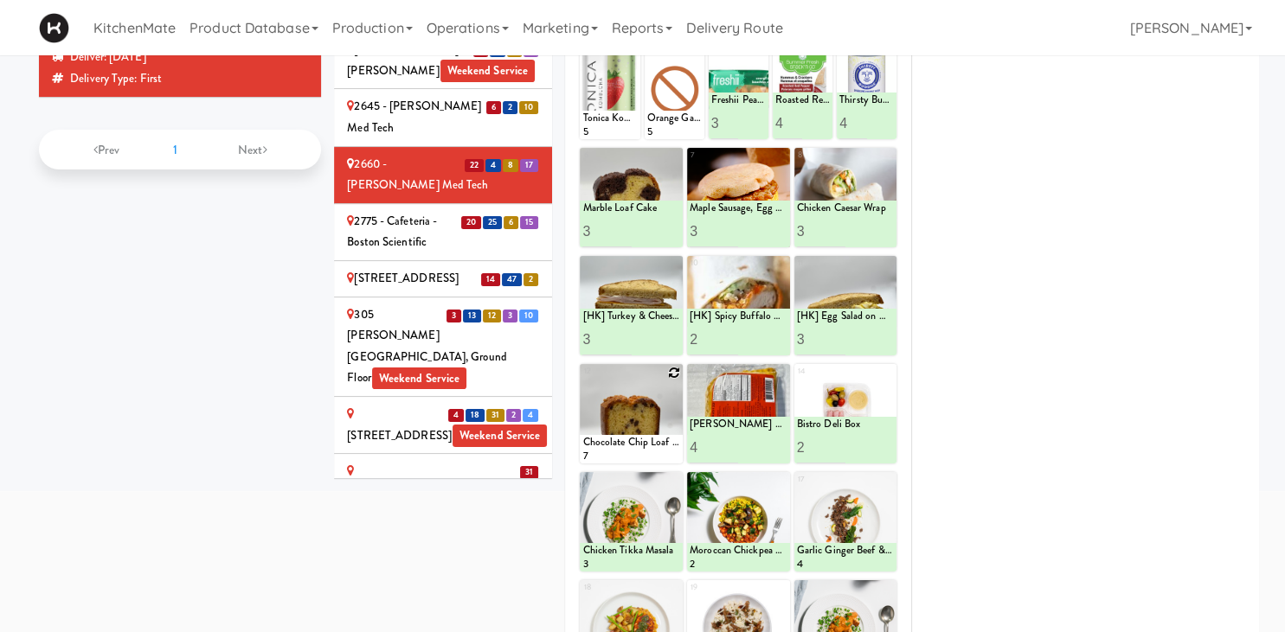
click at [677, 369] on icon at bounding box center [674, 373] width 12 height 12
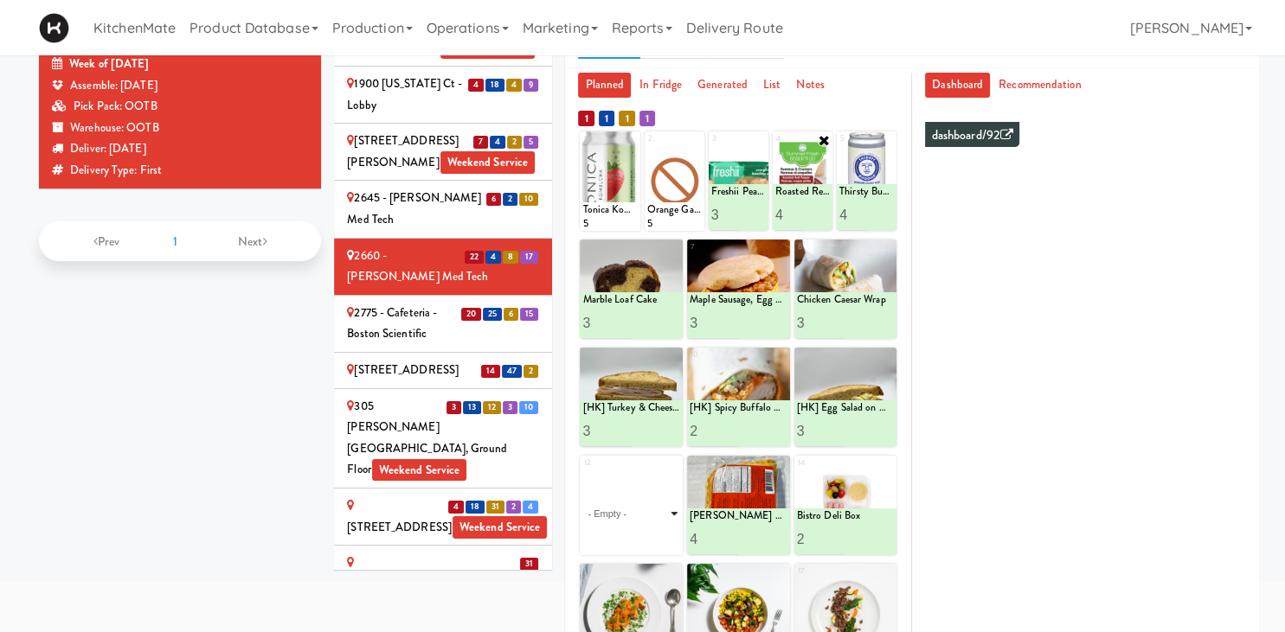
click at [582, 472] on select "- Empty - Activia Probiotic Peach Mango Smoothie Chocolate Milk Tetra Pack Coca…" at bounding box center [631, 513] width 98 height 83
click option "Clif Builders proteins Bar Chocolate" at bounding box center [0, 0] width 0 height 0
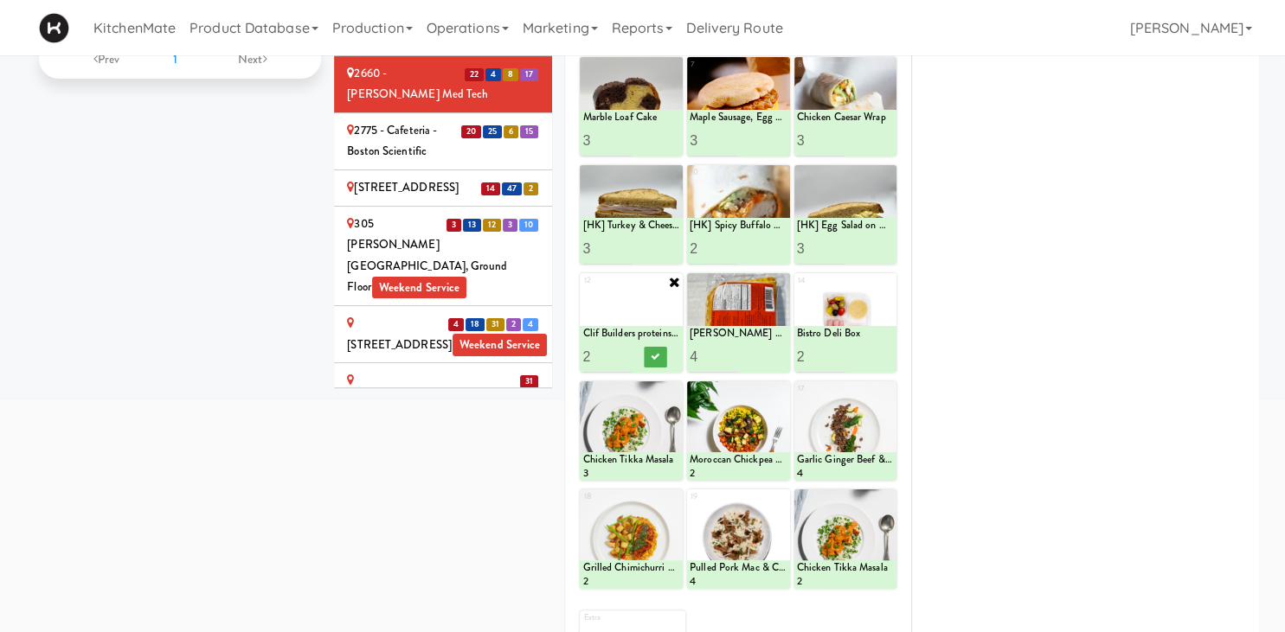
click at [624, 349] on input "2" at bounding box center [606, 357] width 48 height 32
click at [624, 350] on input "3" at bounding box center [606, 357] width 48 height 32
type input "4"
click at [624, 350] on input "4" at bounding box center [606, 357] width 48 height 32
click at [652, 356] on icon at bounding box center [656, 357] width 9 height 10
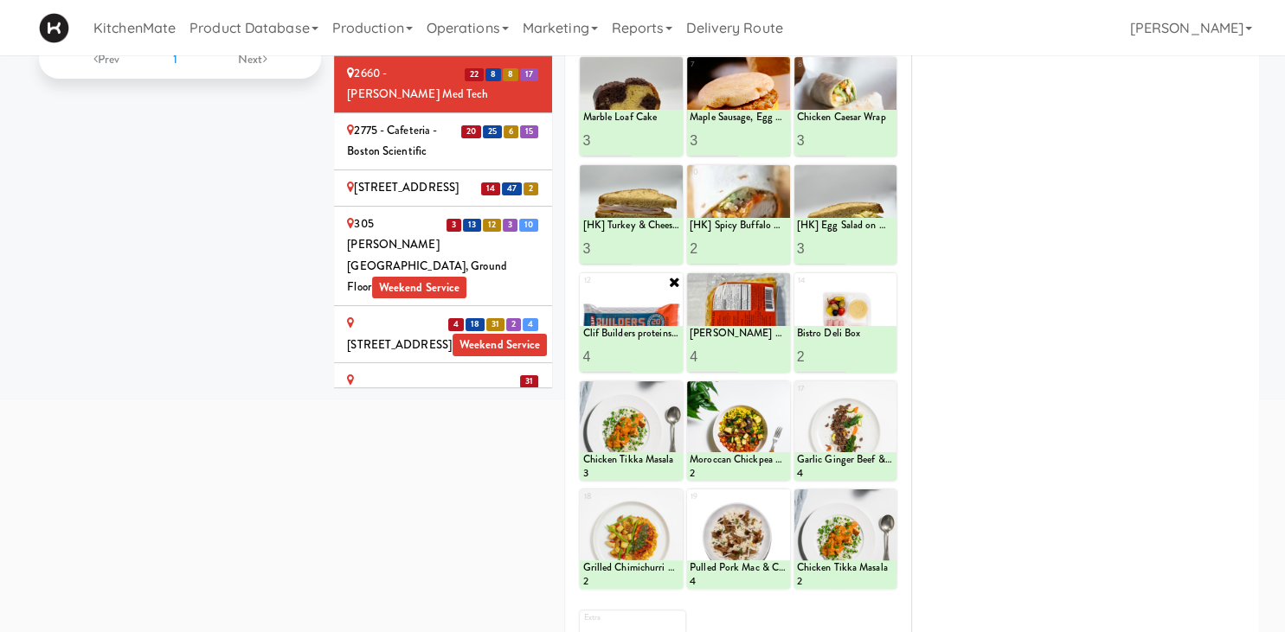
click at [413, 163] on div "2775 - Cafeteria - Boston Scientific" at bounding box center [443, 141] width 192 height 42
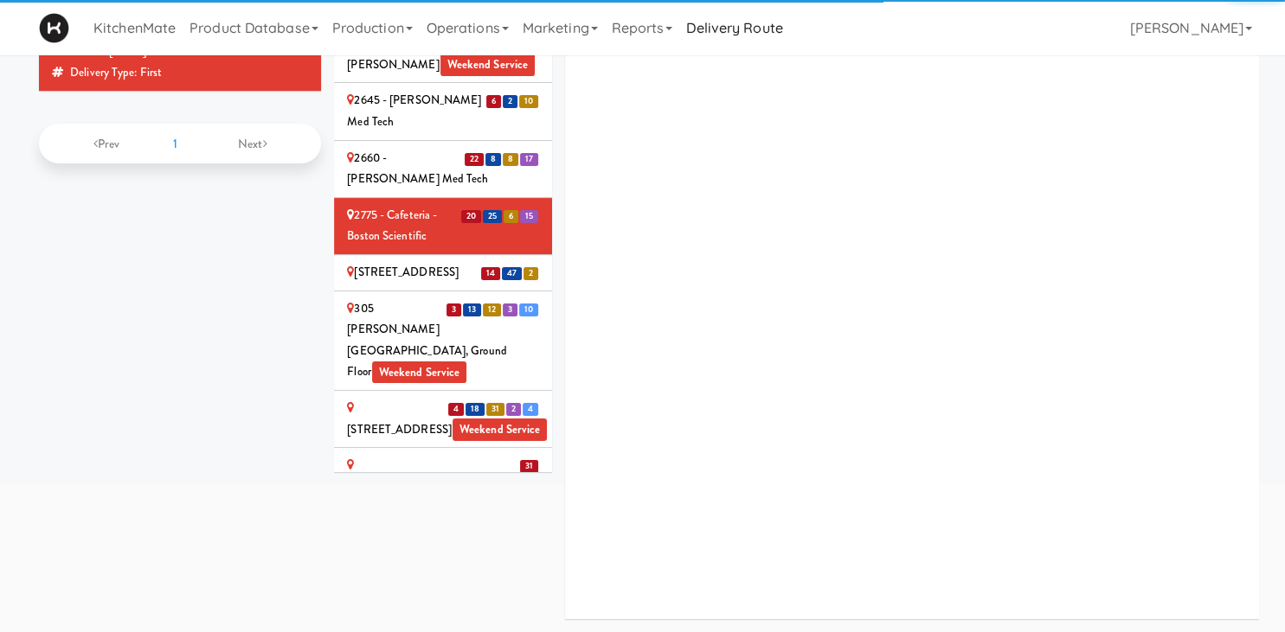
scroll to position [196, 0]
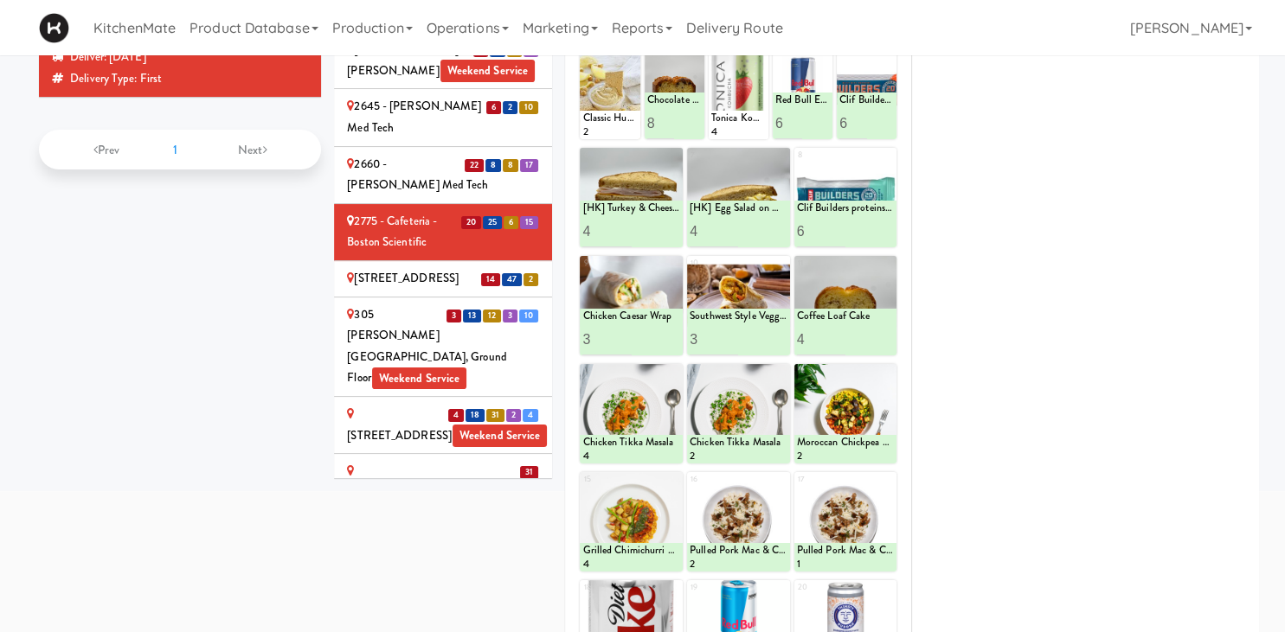
click at [0, 0] on icon at bounding box center [0, 0] width 0 height 0
click at [634, 364] on div at bounding box center [631, 414] width 103 height 100
click at [626, 139] on select "- Empty - Activia Probiotic Peach Mango Smoothie Chocolate Milk Tetra Pack Coca…" at bounding box center [609, 97] width 55 height 83
click at [633, 139] on select "- Empty - Activia Probiotic Peach Mango Smoothie Chocolate Milk Tetra Pack Coca…" at bounding box center [609, 97] width 55 height 83
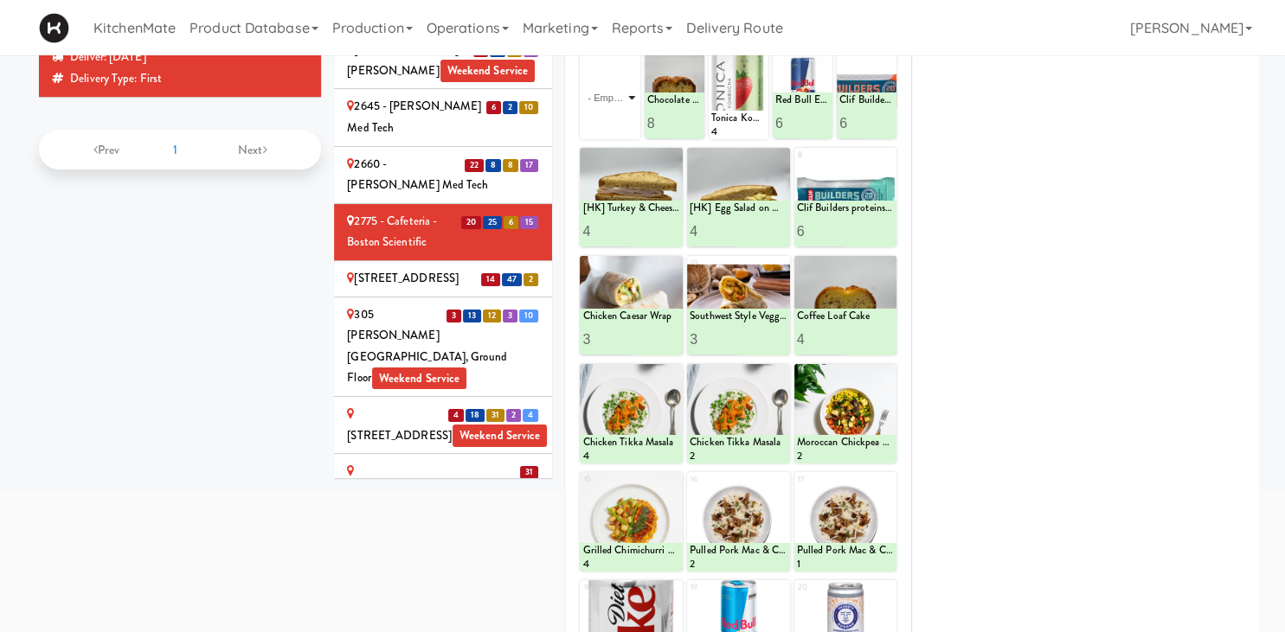
scroll to position [14, 0]
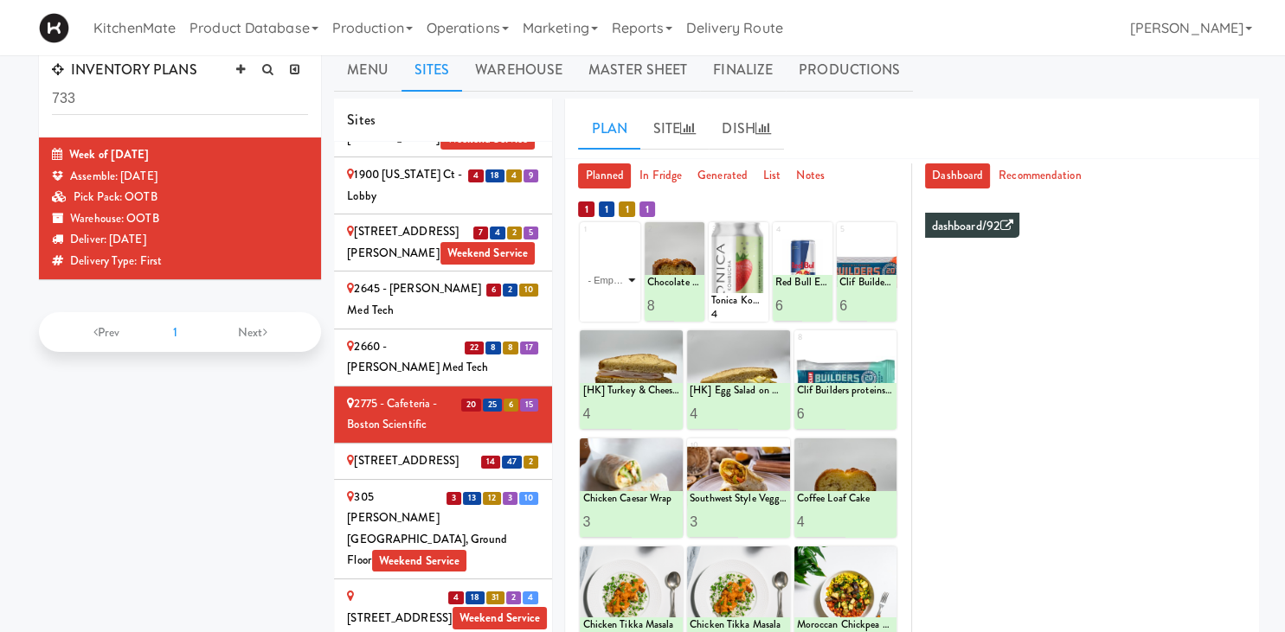
click at [620, 284] on select "- Empty - Activia Probiotic Peach Mango Smoothie Chocolate Milk Tetra Pack Coca…" at bounding box center [609, 280] width 55 height 83
click at [598, 279] on select "- Empty - Activia Probiotic Peach Mango Smoothie Chocolate Milk Tetra Pack Coca…" at bounding box center [609, 280] width 55 height 83
click option "Classic Hummus With Crackers" at bounding box center [0, 0] width 0 height 0
click at [600, 304] on input "1" at bounding box center [596, 306] width 28 height 32
click at [600, 304] on input "2" at bounding box center [596, 306] width 28 height 32
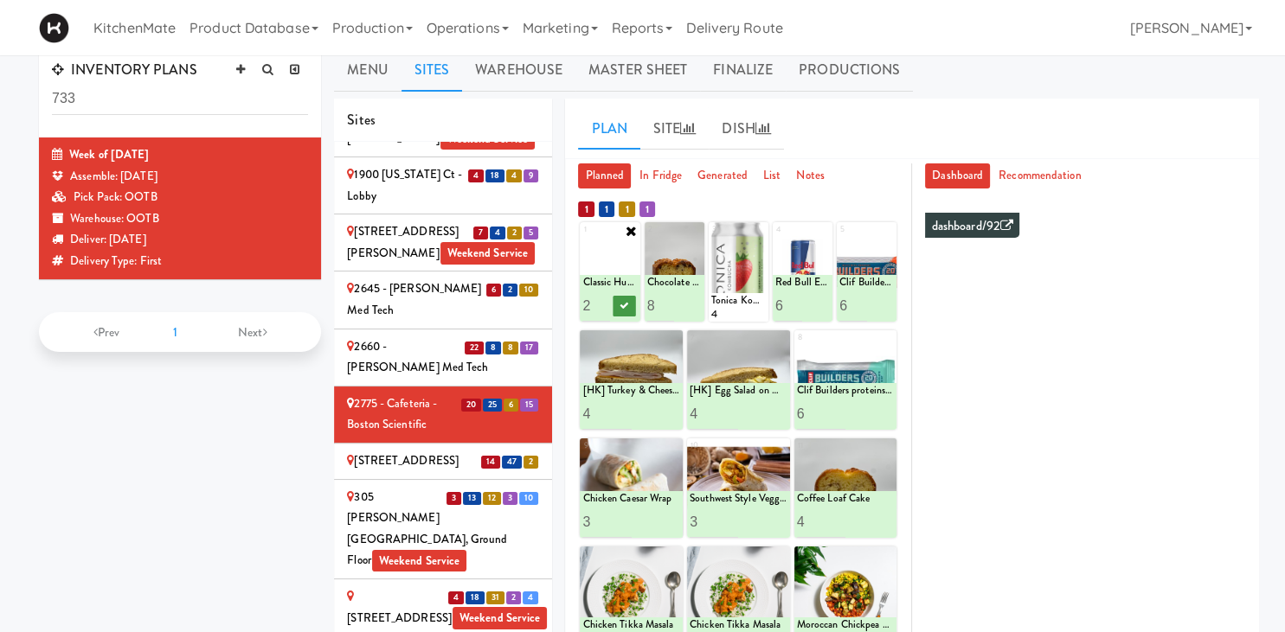
type input "3"
click at [601, 305] on input "3" at bounding box center [596, 306] width 28 height 32
click at [630, 307] on button at bounding box center [624, 306] width 22 height 21
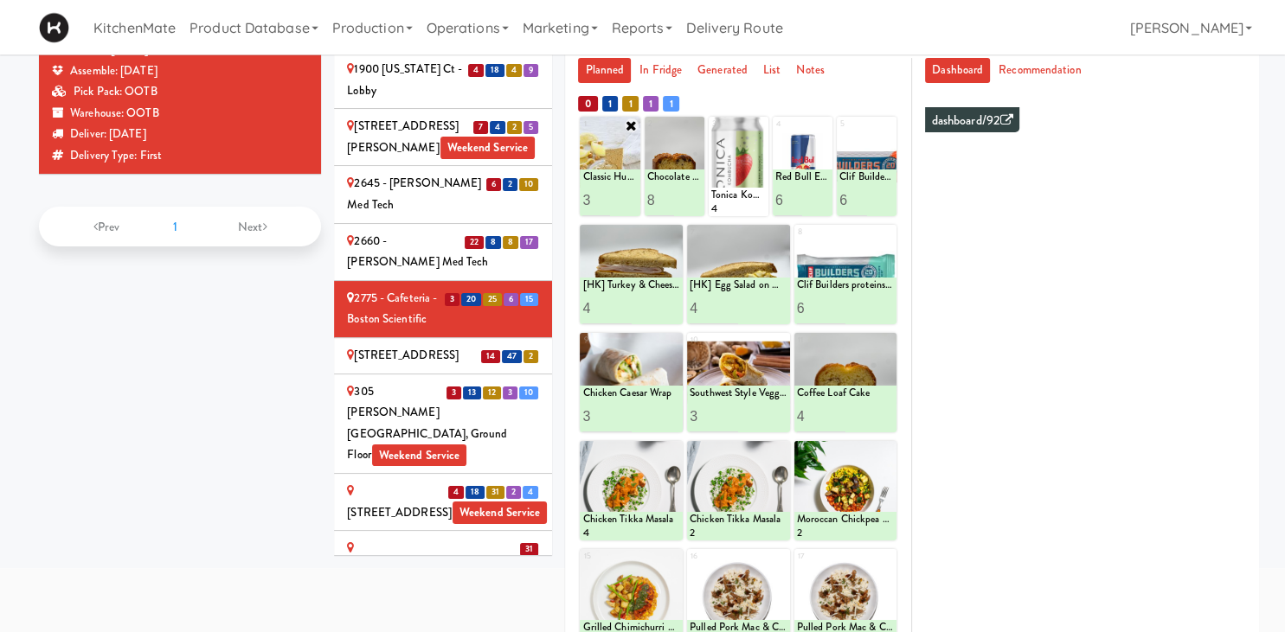
scroll to position [105, 0]
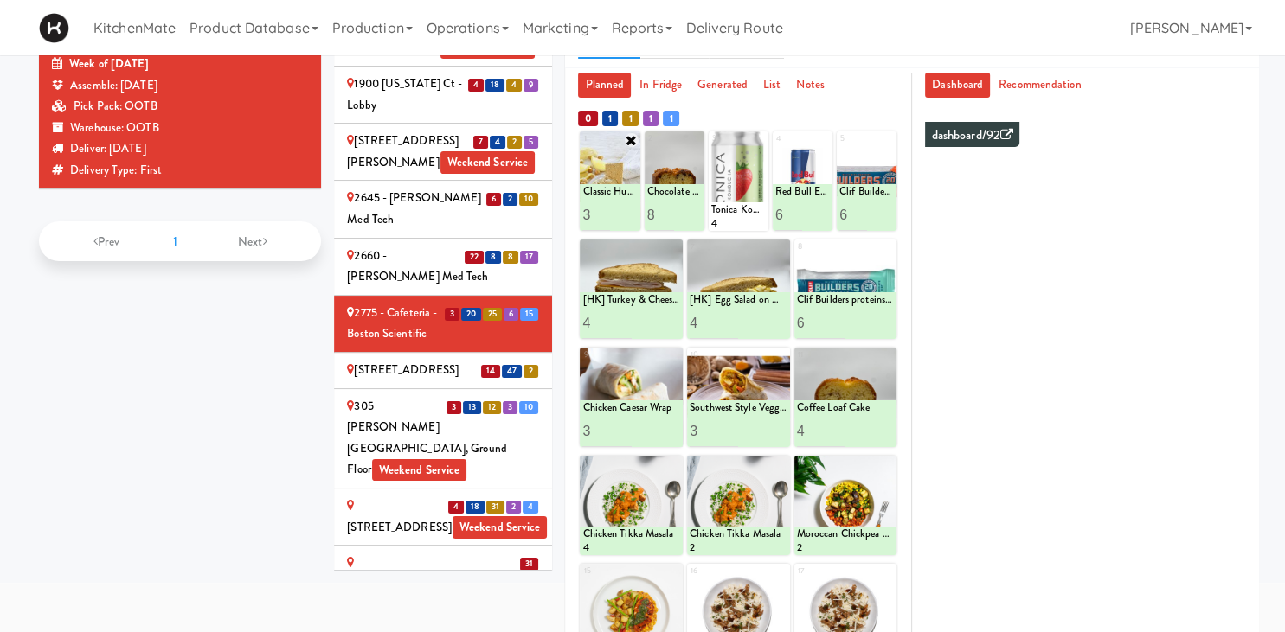
click at [421, 360] on div "[STREET_ADDRESS]" at bounding box center [443, 371] width 192 height 22
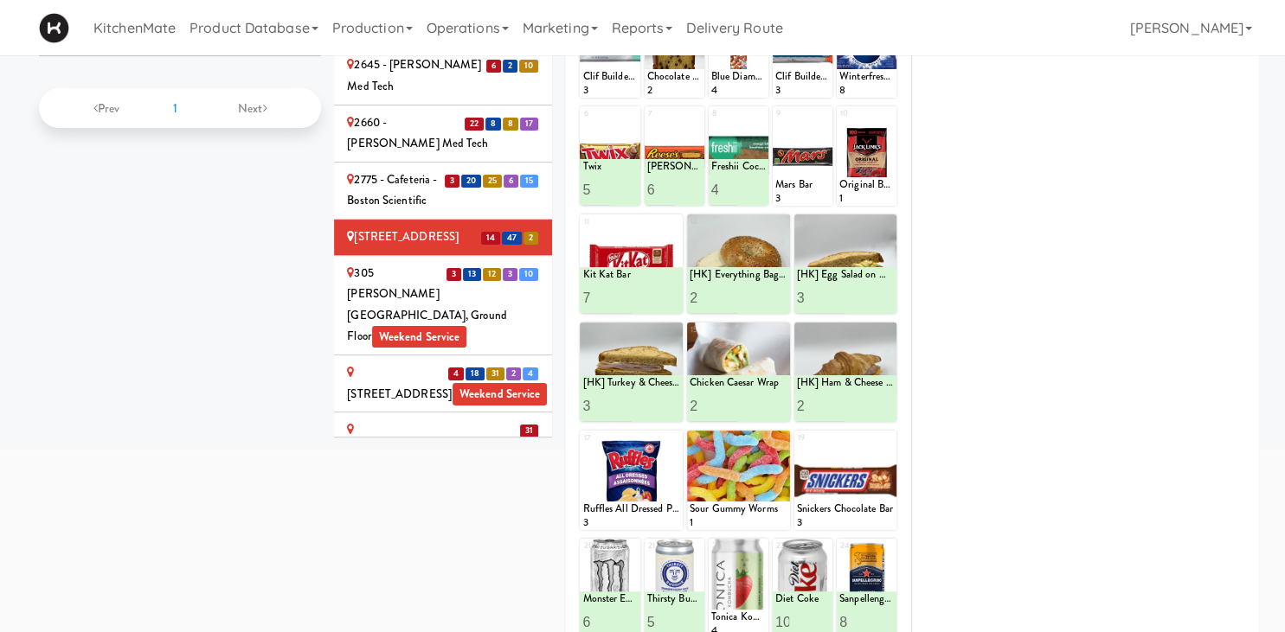
scroll to position [55, 0]
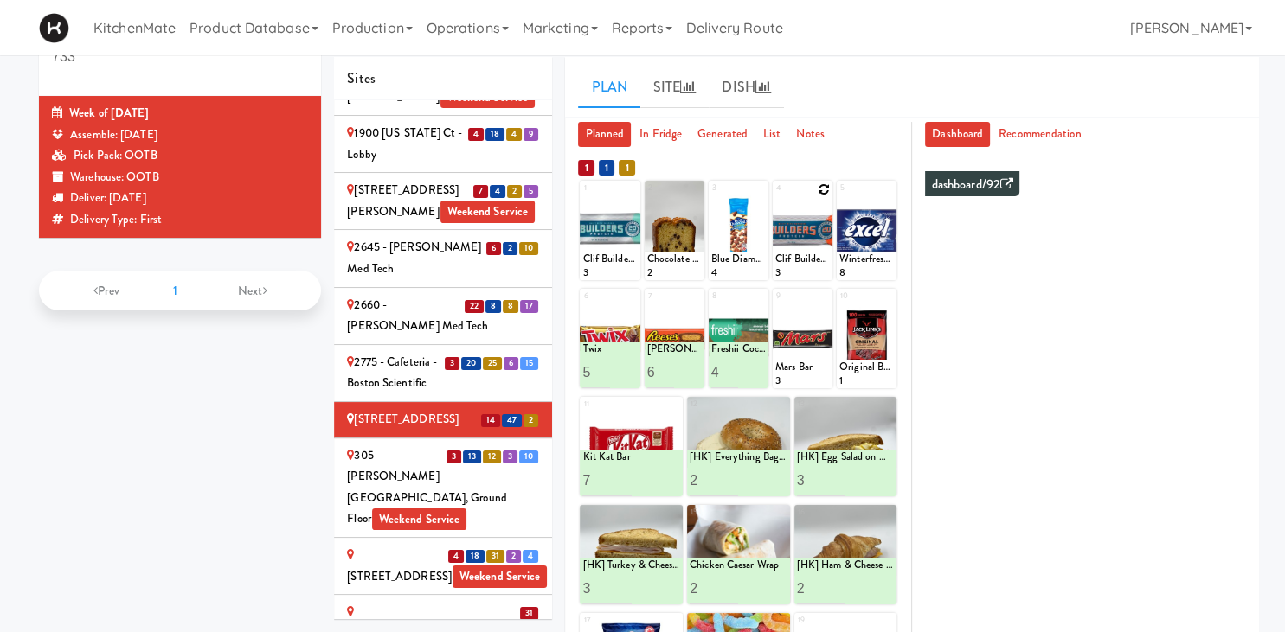
click at [826, 183] on div at bounding box center [803, 231] width 60 height 100
click at [821, 194] on icon at bounding box center [824, 189] width 12 height 12
click at [775, 197] on select "- Empty - Activia Probiotic Peach Mango Smoothie Chocolate Milk Tetra Pack Coca…" at bounding box center [802, 238] width 55 height 83
click option "Clif Builders proteins Bar Chocolate" at bounding box center [0, 0] width 0 height 0
click at [796, 259] on input "2" at bounding box center [789, 264] width 28 height 32
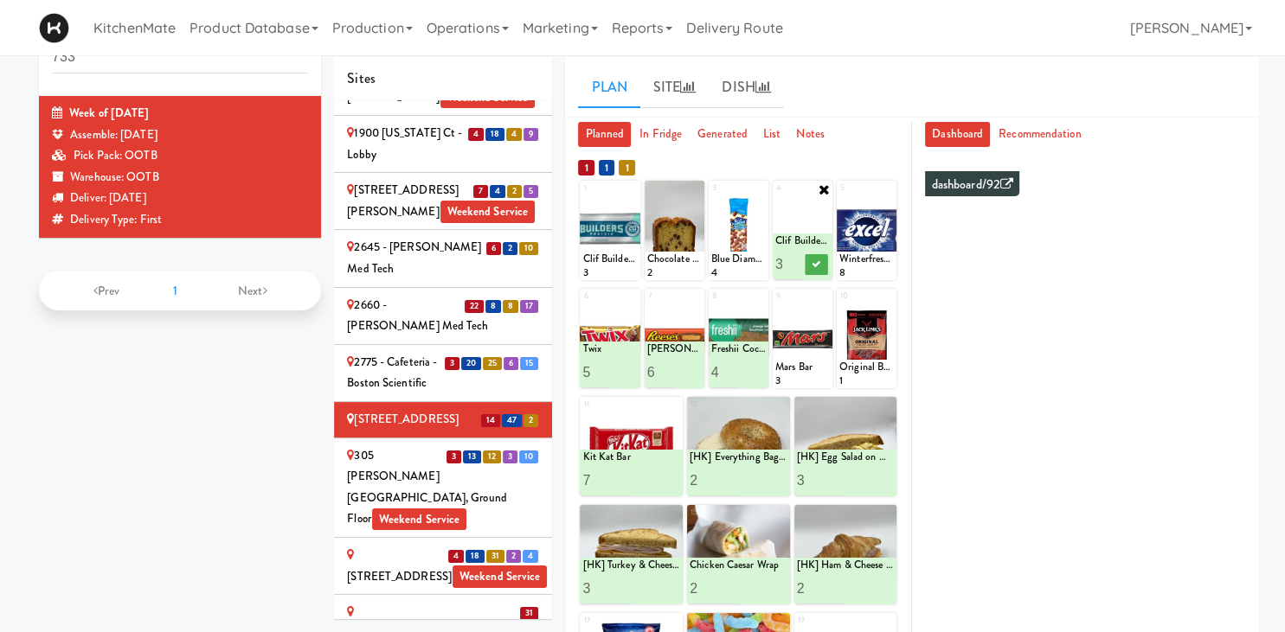
type input "3"
click at [796, 259] on input "3" at bounding box center [789, 264] width 28 height 32
click at [819, 262] on icon at bounding box center [816, 265] width 9 height 10
click at [697, 187] on icon at bounding box center [696, 189] width 12 height 12
click at [697, 188] on div "2 Chocolate Chip Loaf Cake 2" at bounding box center [675, 231] width 60 height 100
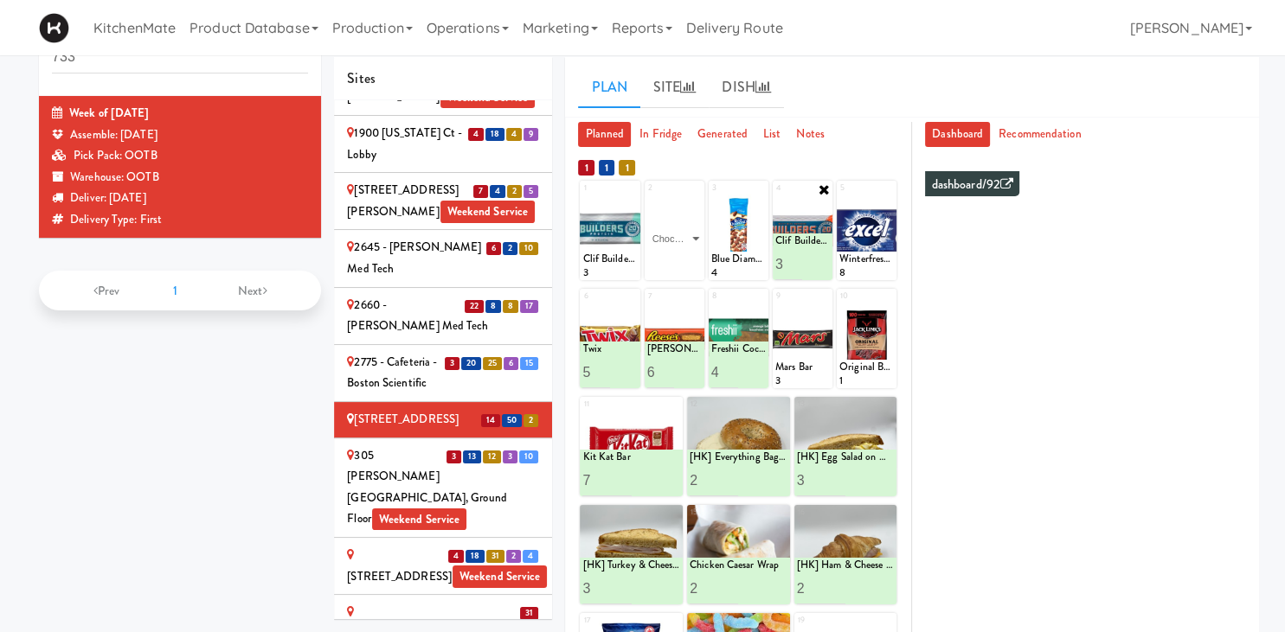
click option "Chocolate Chip Loaf Cake" at bounding box center [0, 0] width 0 height 0
click at [669, 259] on input "2" at bounding box center [661, 264] width 28 height 32
click at [669, 259] on input "3" at bounding box center [661, 264] width 28 height 32
click at [669, 259] on input "4" at bounding box center [661, 264] width 28 height 32
type input "5"
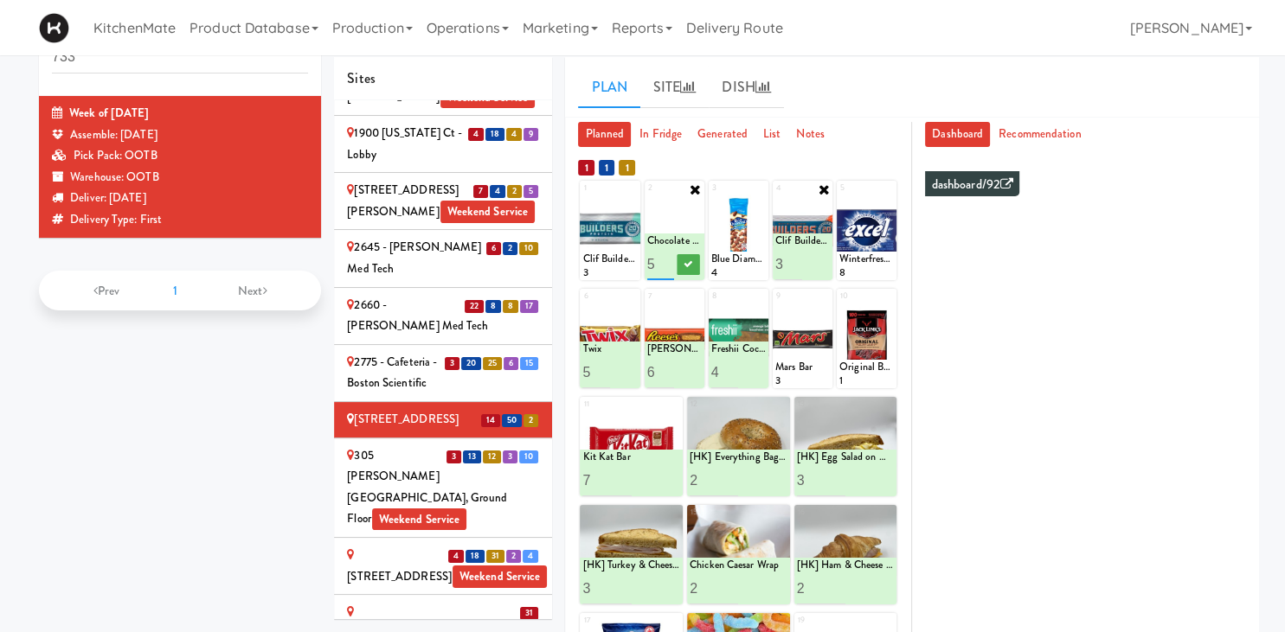
click at [663, 262] on input "5" at bounding box center [661, 264] width 28 height 32
click at [690, 265] on icon at bounding box center [688, 265] width 9 height 10
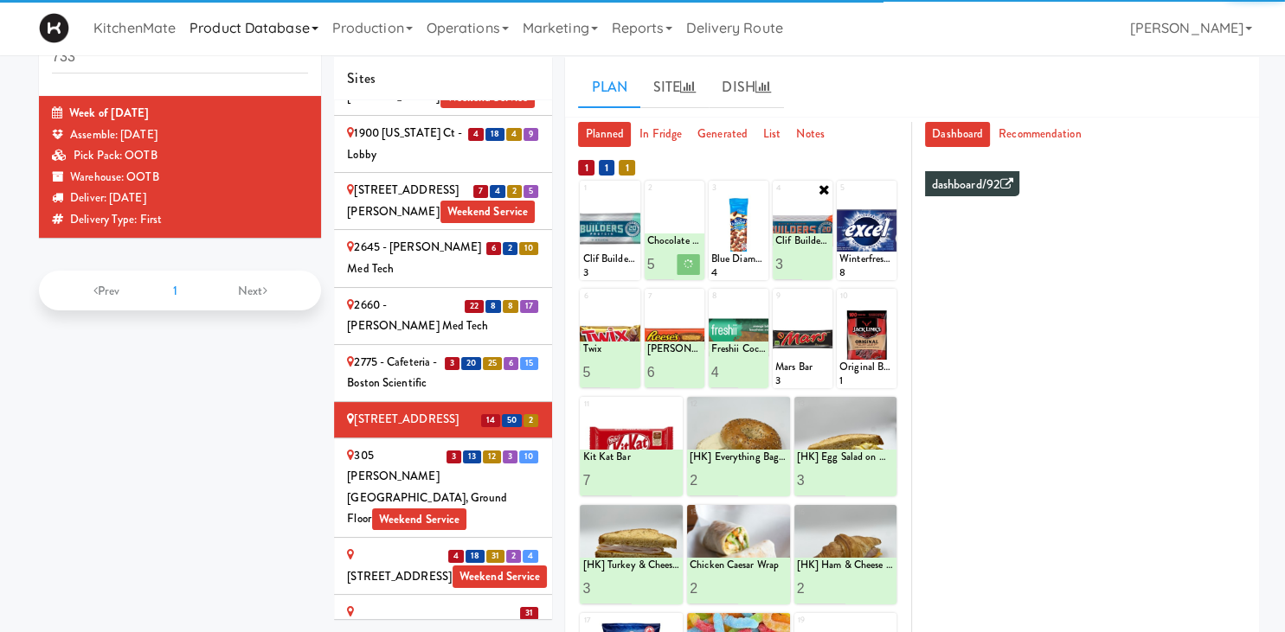
scroll to position [146, 0]
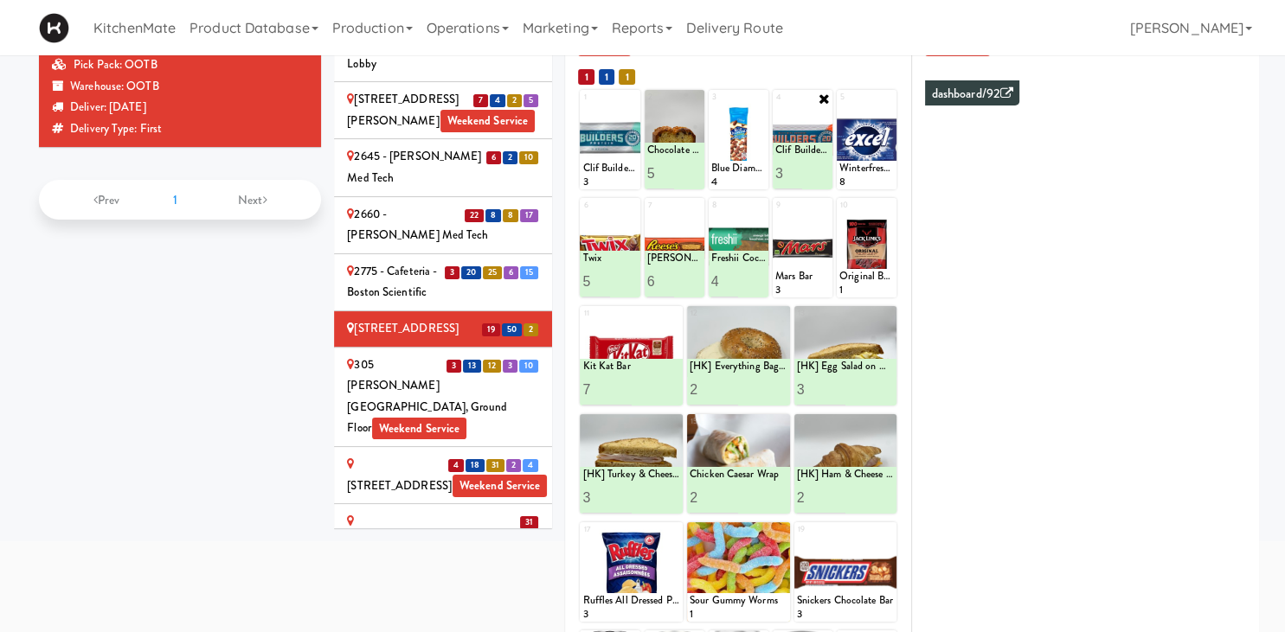
click at [528, 511] on div "315 Front St - Pantry Weekend Service" at bounding box center [443, 532] width 192 height 42
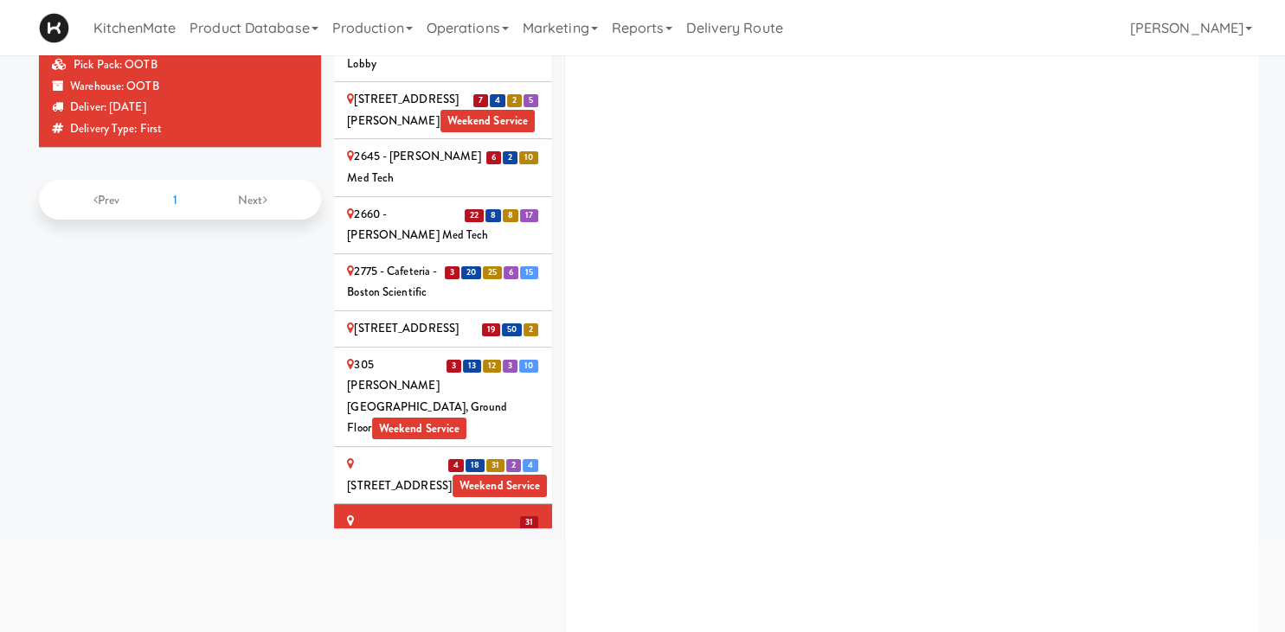
scroll to position [196, 0]
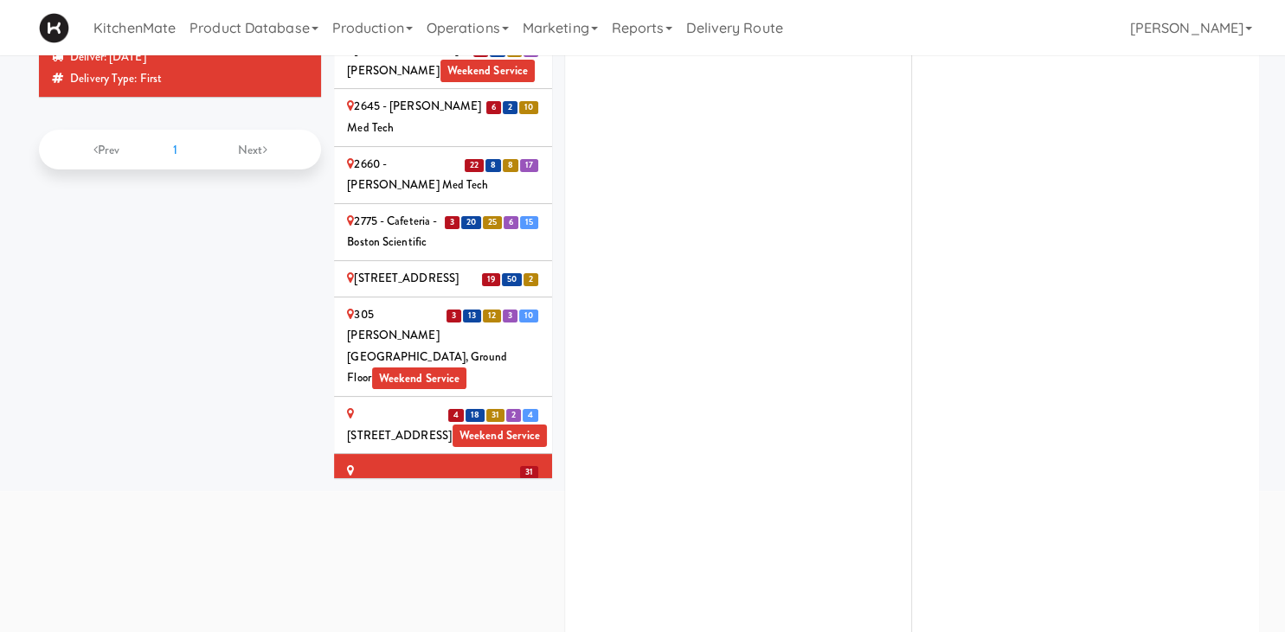
click at [407, 404] on div "315 Front St - Fridge Weekend Service" at bounding box center [443, 425] width 192 height 42
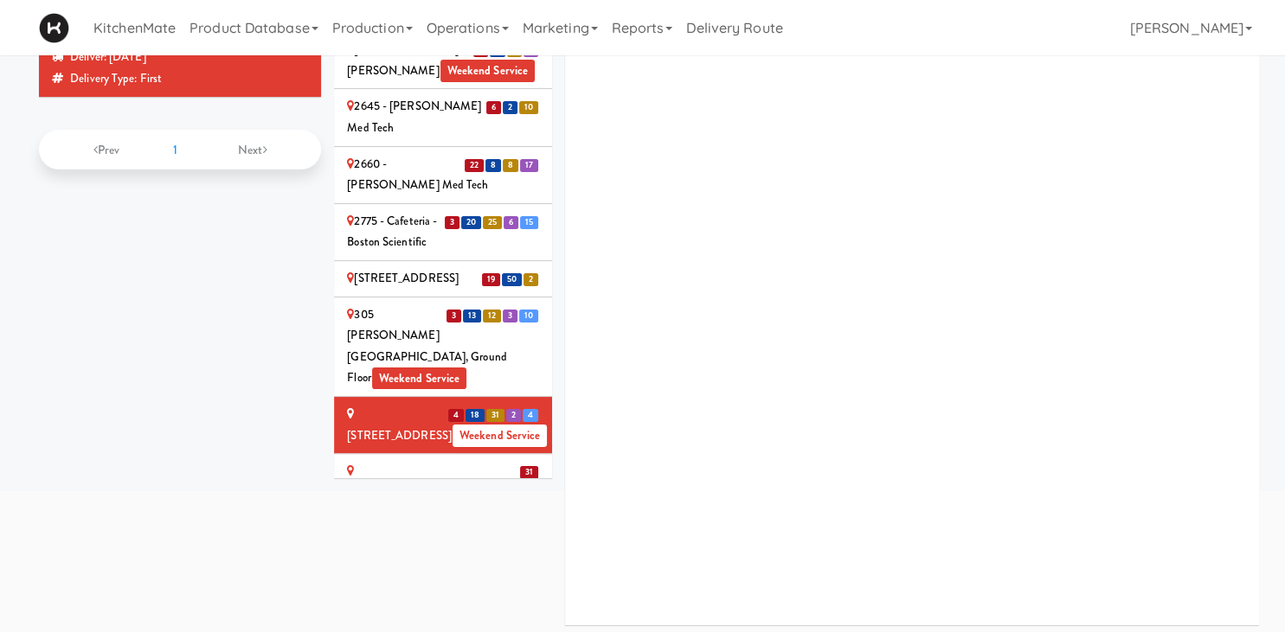
click at [511, 404] on div "315 Front St - Fridge Weekend Service" at bounding box center [443, 425] width 192 height 42
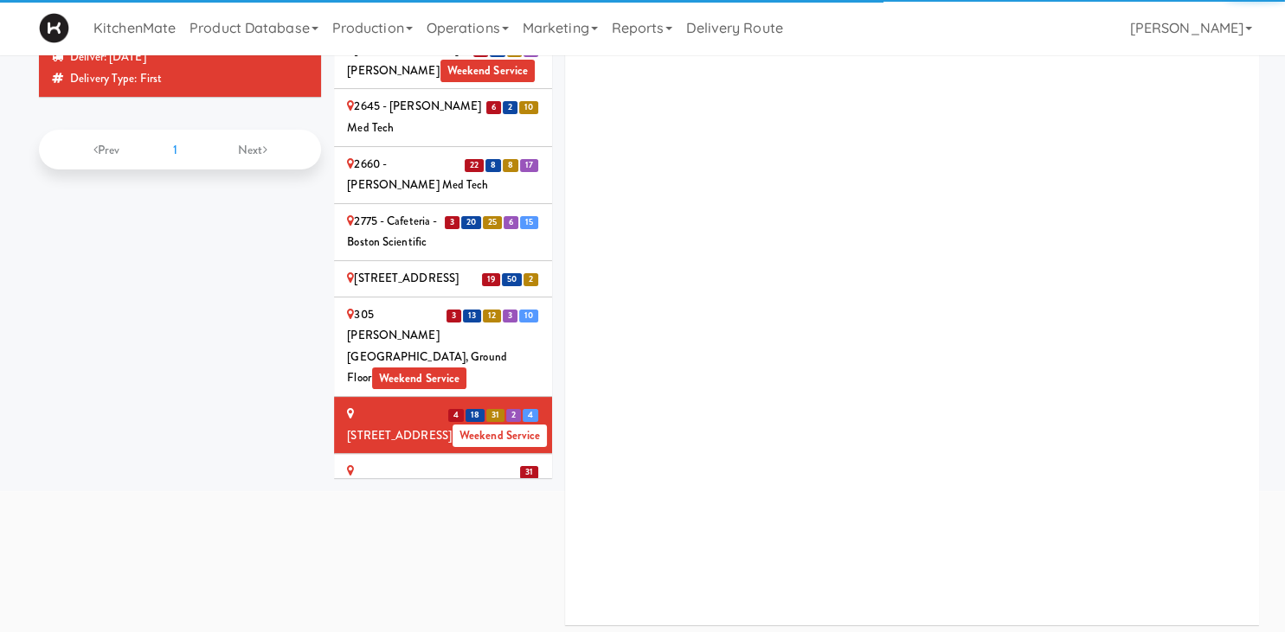
scroll to position [202, 0]
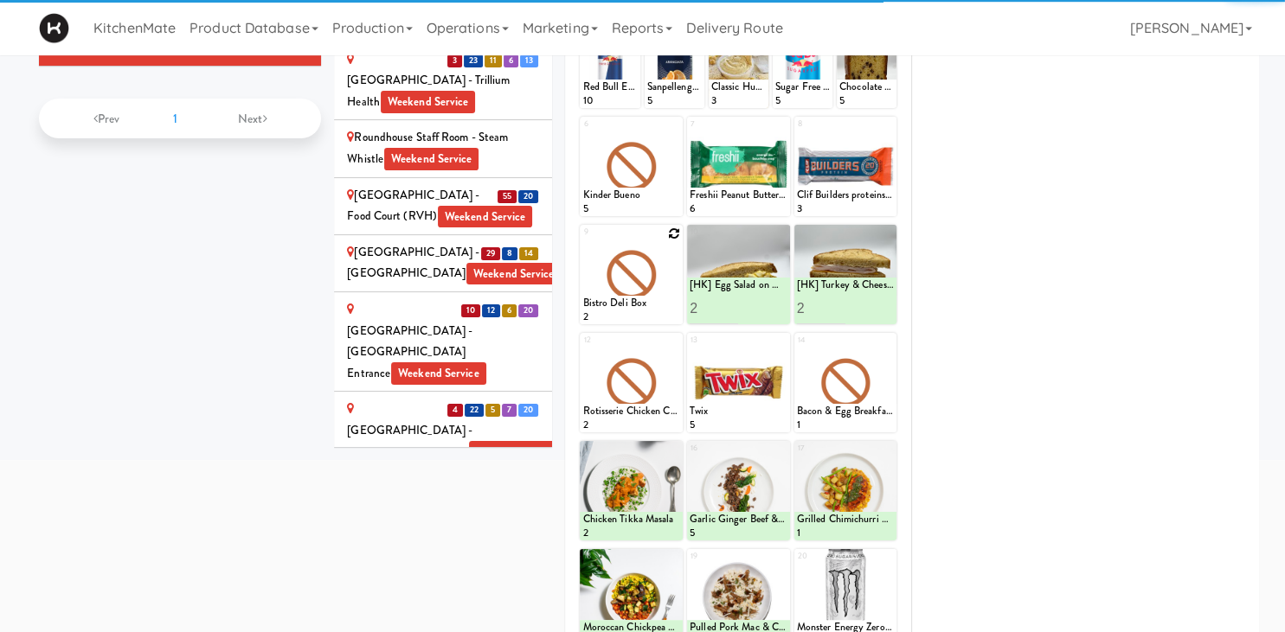
scroll to position [146, 0]
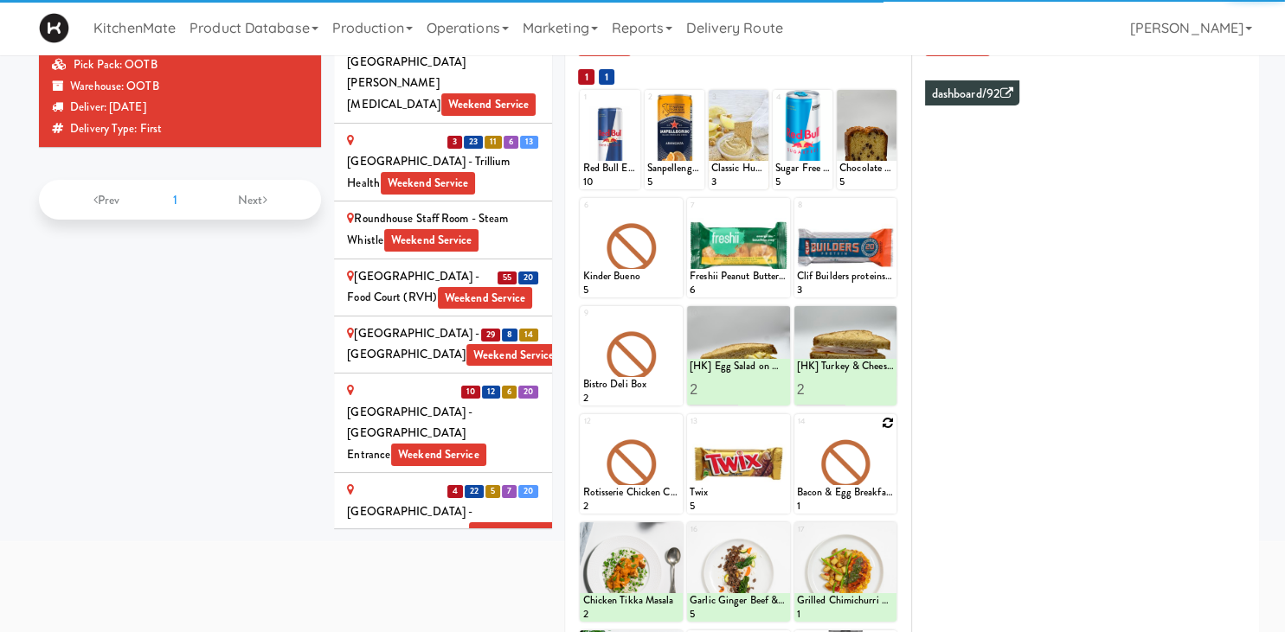
click at [885, 421] on icon at bounding box center [888, 423] width 12 height 12
click at [885, 421] on div "14 Bacon & Egg Breakfast Wrap 1" at bounding box center [845, 464] width 103 height 100
click at [880, 458] on select "- Empty - Activia Probiotic Peach Mango Smoothie Chocolate Milk Tetra Pack Coca…" at bounding box center [846, 472] width 98 height 83
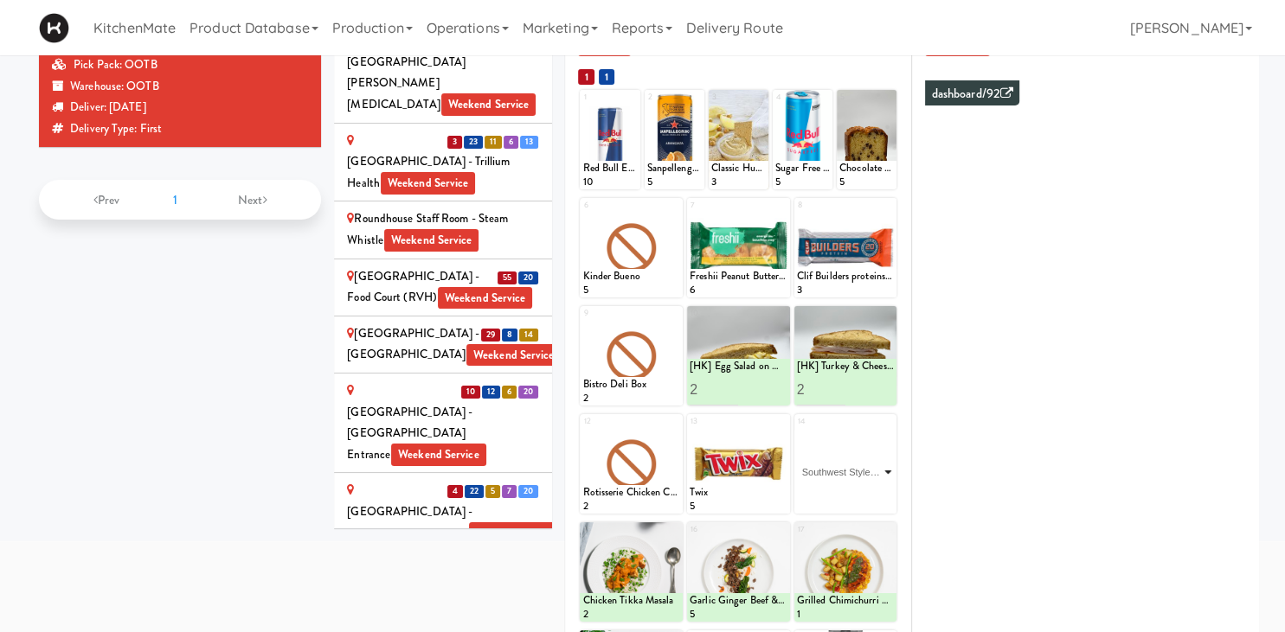
click option "Southwest Style Veggie and Egg Breakfast Wrap" at bounding box center [0, 0] width 0 height 0
type input "2"
click at [840, 495] on input "2" at bounding box center [821, 498] width 48 height 32
click at [863, 499] on button at bounding box center [869, 498] width 22 height 21
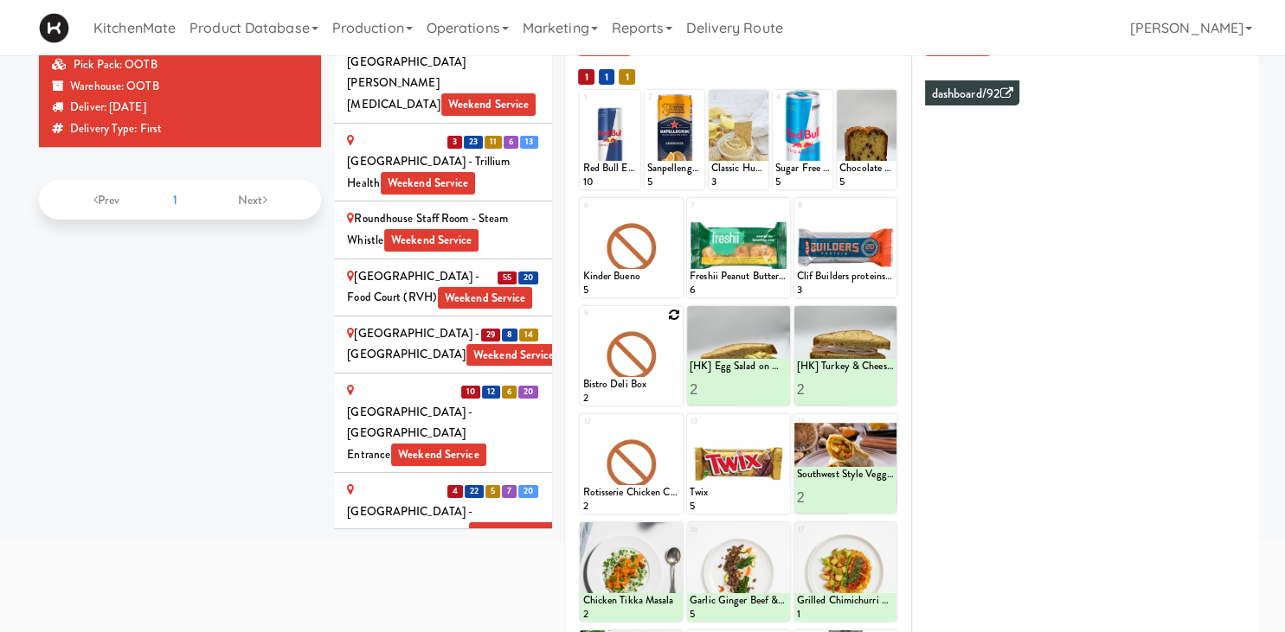
click at [675, 310] on icon at bounding box center [674, 315] width 12 height 12
click option "Bistro Deli Box" at bounding box center [0, 0] width 0 height 0
type input "2"
click at [623, 383] on input "2" at bounding box center [606, 390] width 48 height 32
click at [659, 387] on icon at bounding box center [656, 390] width 9 height 10
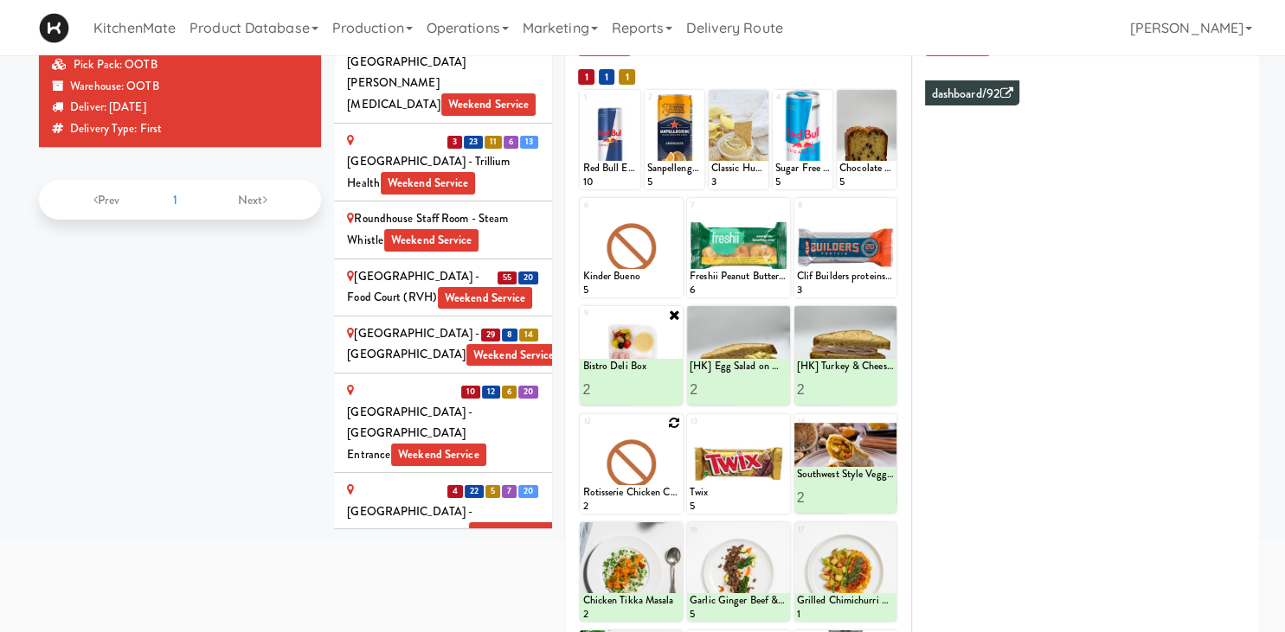
click at [674, 424] on icon at bounding box center [674, 423] width 12 height 12
click at [582, 431] on select "- Empty - Activia Probiotic Peach Mango Smoothie Chocolate Milk Tetra Pack Coca…" at bounding box center [631, 472] width 98 height 83
click option "Chicken Caesar Wrap" at bounding box center [0, 0] width 0 height 0
click at [625, 491] on input "2" at bounding box center [606, 498] width 48 height 32
type input "3"
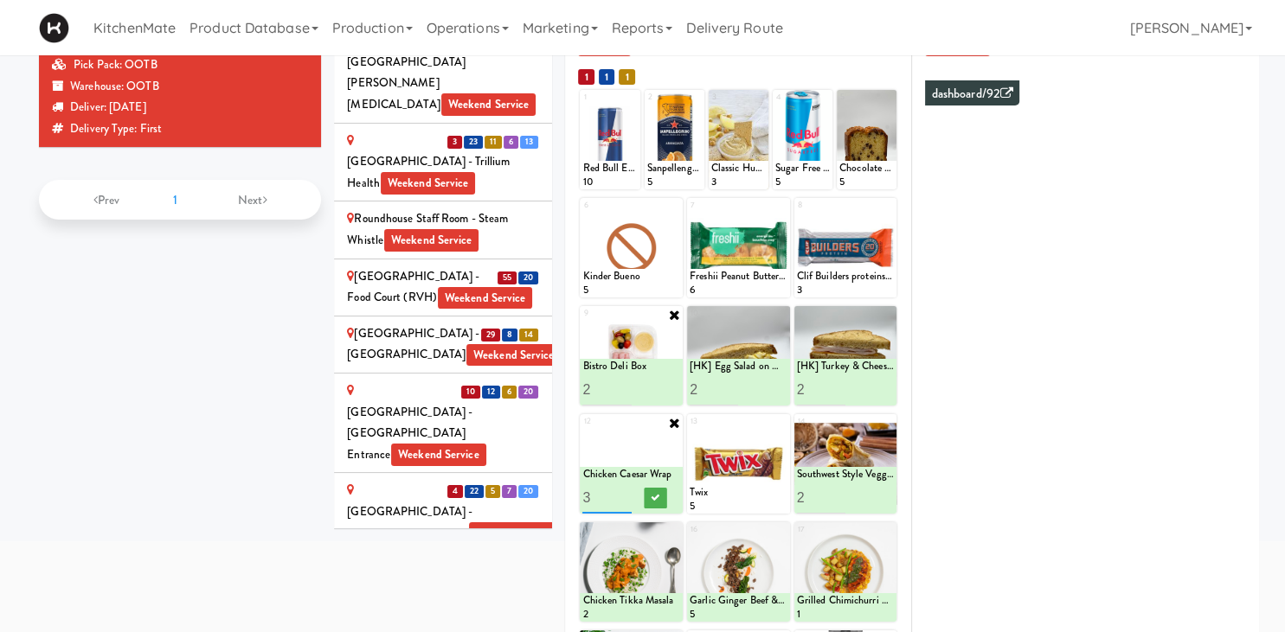
click at [625, 491] on input "3" at bounding box center [606, 498] width 48 height 32
click at [648, 494] on button at bounding box center [656, 498] width 22 height 21
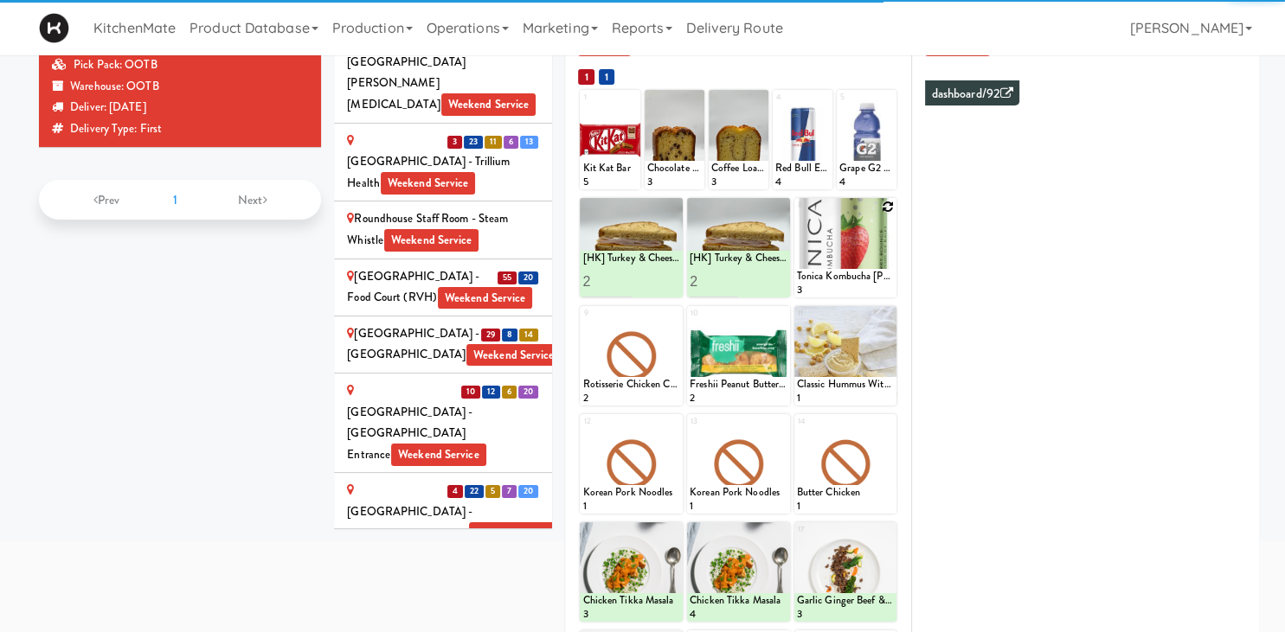
click at [889, 202] on icon at bounding box center [888, 207] width 12 height 12
click at [889, 206] on div "8 Tonica Kombucha Berry Bounce 3" at bounding box center [845, 248] width 103 height 100
click at [889, 207] on div "8 Tonica Kombucha Berry Bounce 3" at bounding box center [845, 248] width 103 height 100
click at [888, 239] on select "- Empty - Activia Probiotic Peach Mango Smoothie Chocolate Milk Tetra Pack Coca…" at bounding box center [846, 256] width 98 height 83
click at [673, 313] on icon at bounding box center [674, 315] width 12 height 12
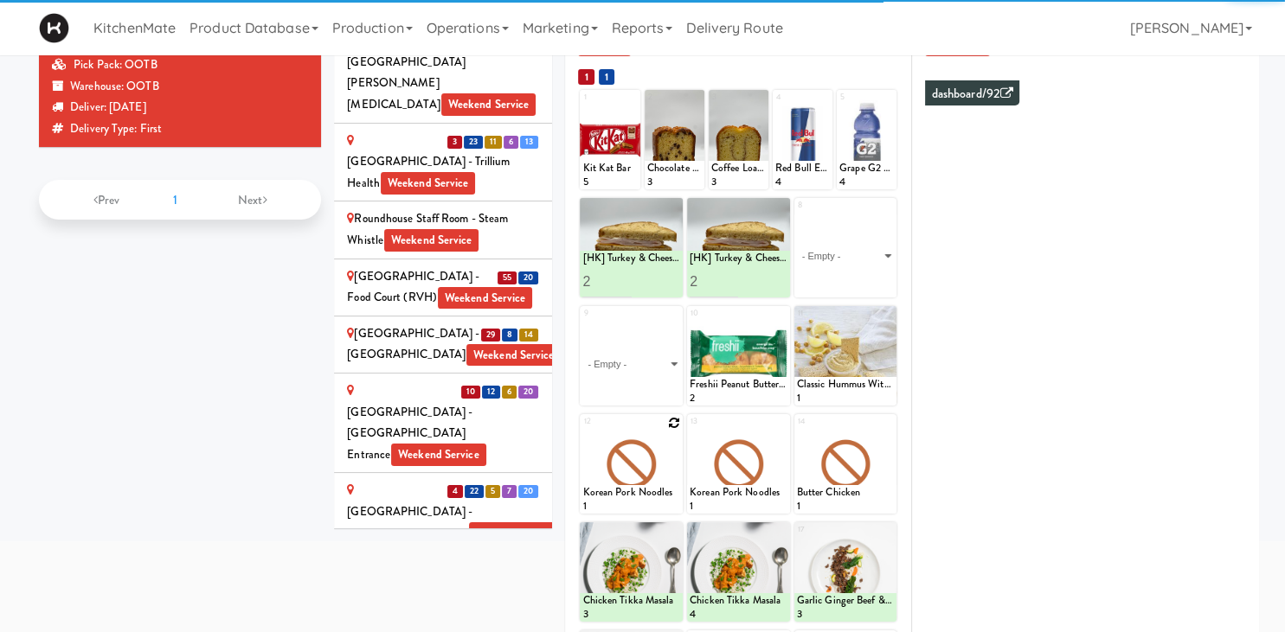
click at [673, 318] on div "9 - Empty - Activia Probiotic Peach Mango Smoothie Chocolate Milk Tetra Pack Co…" at bounding box center [631, 356] width 103 height 100
click at [673, 333] on select "- Empty - Activia Probiotic Peach Mango Smoothie Chocolate Milk Tetra Pack Coca…" at bounding box center [631, 364] width 98 height 83
click at [671, 354] on select "- Empty - Activia Probiotic Peach Mango Smoothie Chocolate Milk Tetra Pack Coca…" at bounding box center [631, 364] width 98 height 83
click at [666, 363] on select "- Empty - Activia Probiotic Peach Mango Smoothie Chocolate Milk Tetra Pack Coca…" at bounding box center [631, 364] width 98 height 83
click at [662, 325] on select "- Empty - Activia Probiotic Peach Mango Smoothie Chocolate Milk Tetra Pack Coca…" at bounding box center [631, 364] width 98 height 83
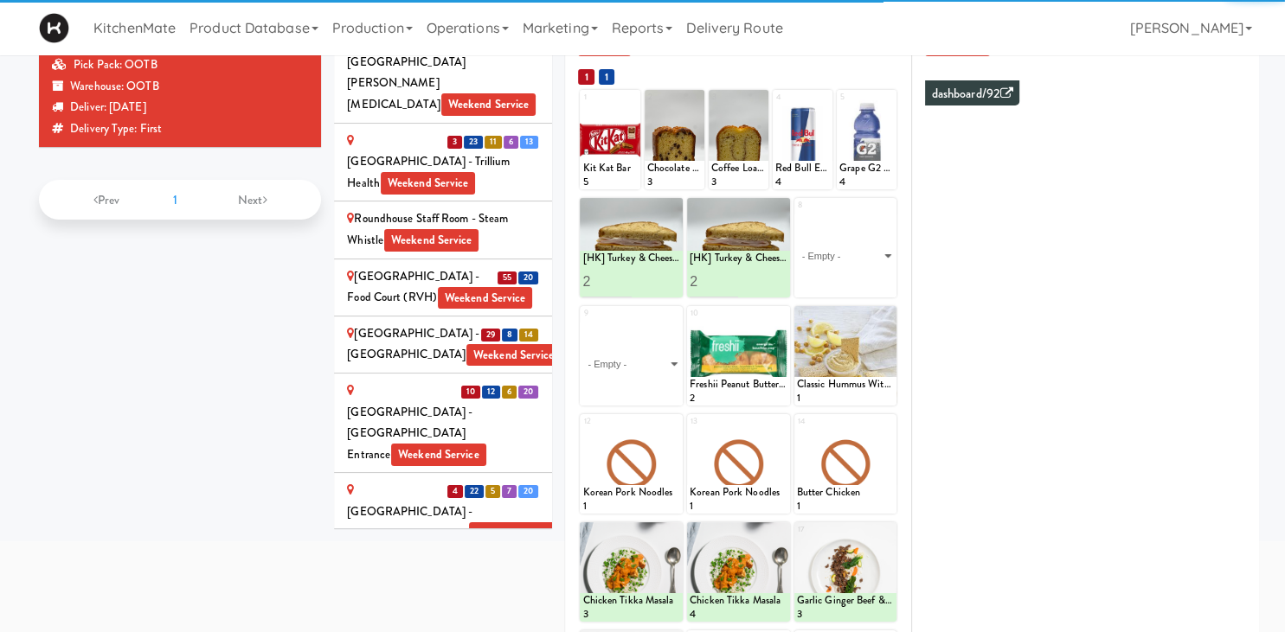
click at [673, 306] on div "9 - Empty - Activia Probiotic Peach Mango Smoothie Chocolate Milk Tetra Pack Co…" at bounding box center [631, 356] width 103 height 100
click at [668, 349] on select "- Empty - Activia Probiotic Peach Mango Smoothie Chocolate Milk Tetra Pack Coca…" at bounding box center [631, 364] width 98 height 83
click at [667, 362] on select "- Empty - Activia Probiotic Peach Mango Smoothie Chocolate Milk Tetra Pack Coca…" at bounding box center [631, 364] width 98 height 83
click at [673, 362] on select "- Empty - Activia Probiotic Peach Mango Smoothie Chocolate Milk Tetra Pack Coca…" at bounding box center [631, 364] width 98 height 83
click option "Chicken Caesar Wrap" at bounding box center [0, 0] width 0 height 0
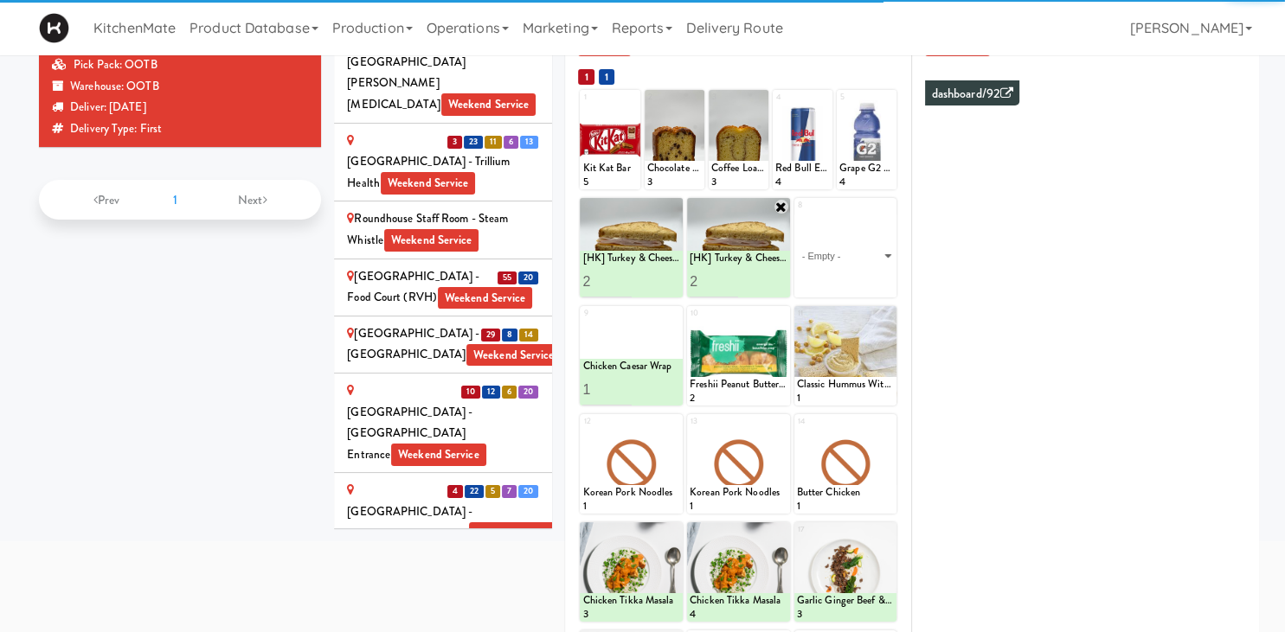
click at [623, 386] on input "1" at bounding box center [606, 390] width 48 height 32
click at [626, 383] on input "2" at bounding box center [606, 390] width 48 height 32
type input "3"
click at [626, 383] on input "3" at bounding box center [606, 390] width 48 height 32
click at [649, 388] on button at bounding box center [656, 390] width 22 height 21
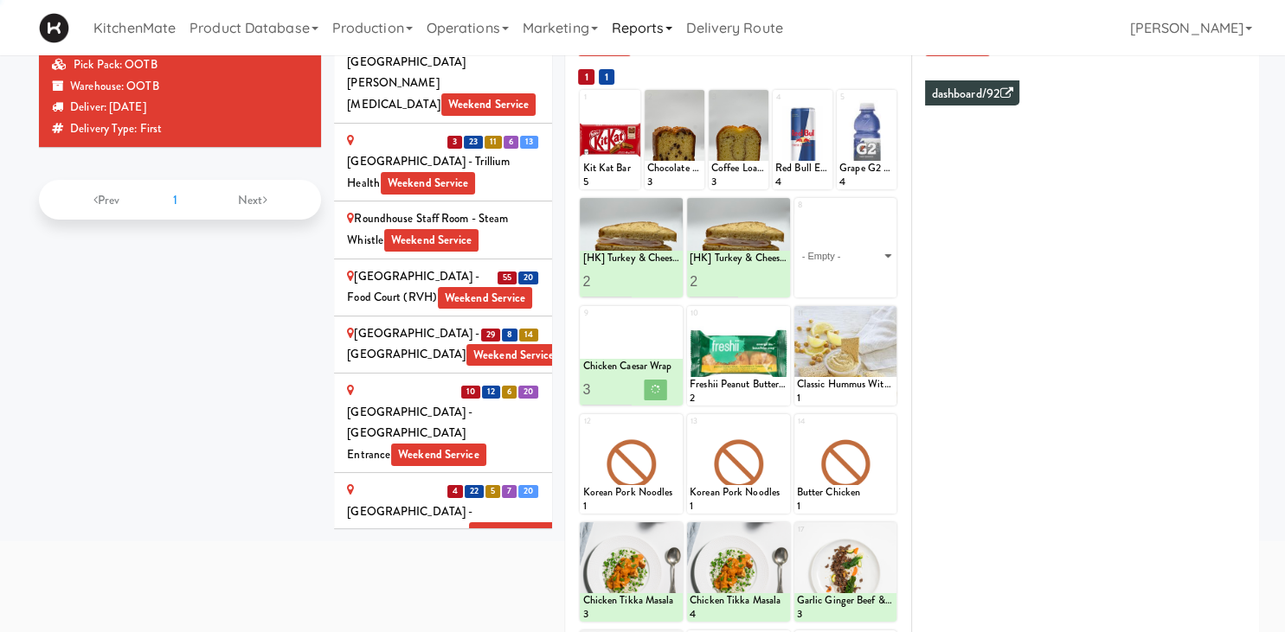
click at [0, 0] on icon at bounding box center [0, 0] width 0 height 0
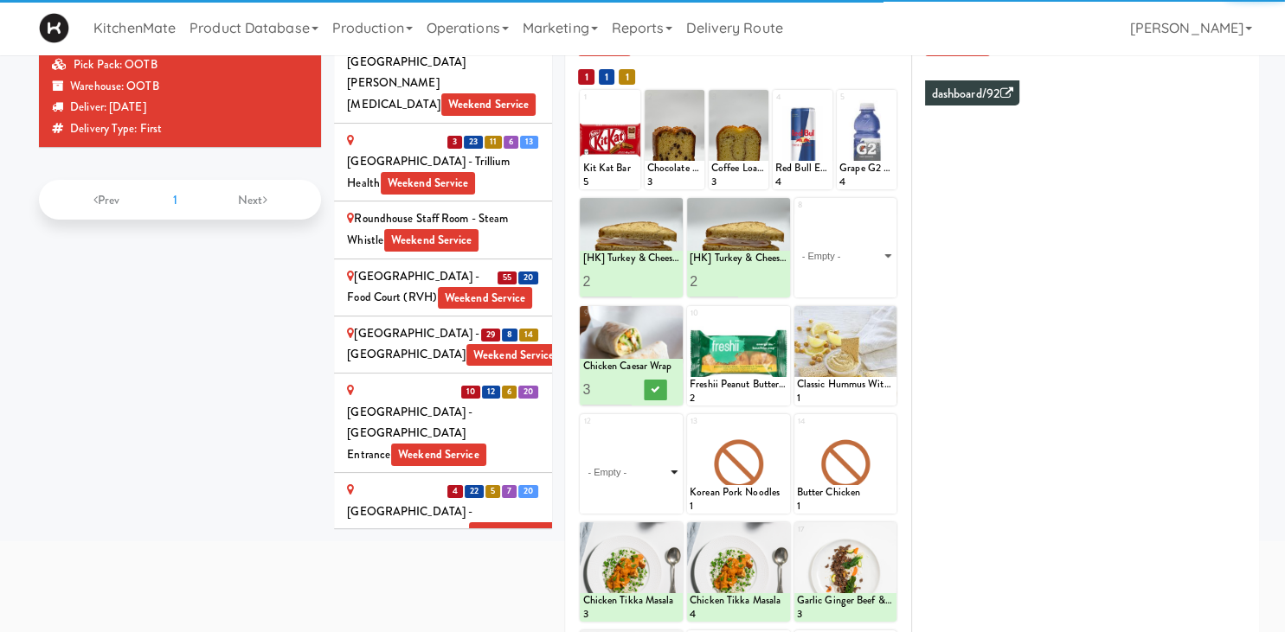
click at [582, 431] on select "- Empty - Activia Probiotic Peach Mango Smoothie Chocolate Milk Tetra Pack Coca…" at bounding box center [631, 472] width 98 height 83
click at [669, 466] on select "- Empty - Activia Probiotic Peach Mango Smoothie Chocolate Milk Tetra Pack Coca…" at bounding box center [631, 472] width 98 height 83
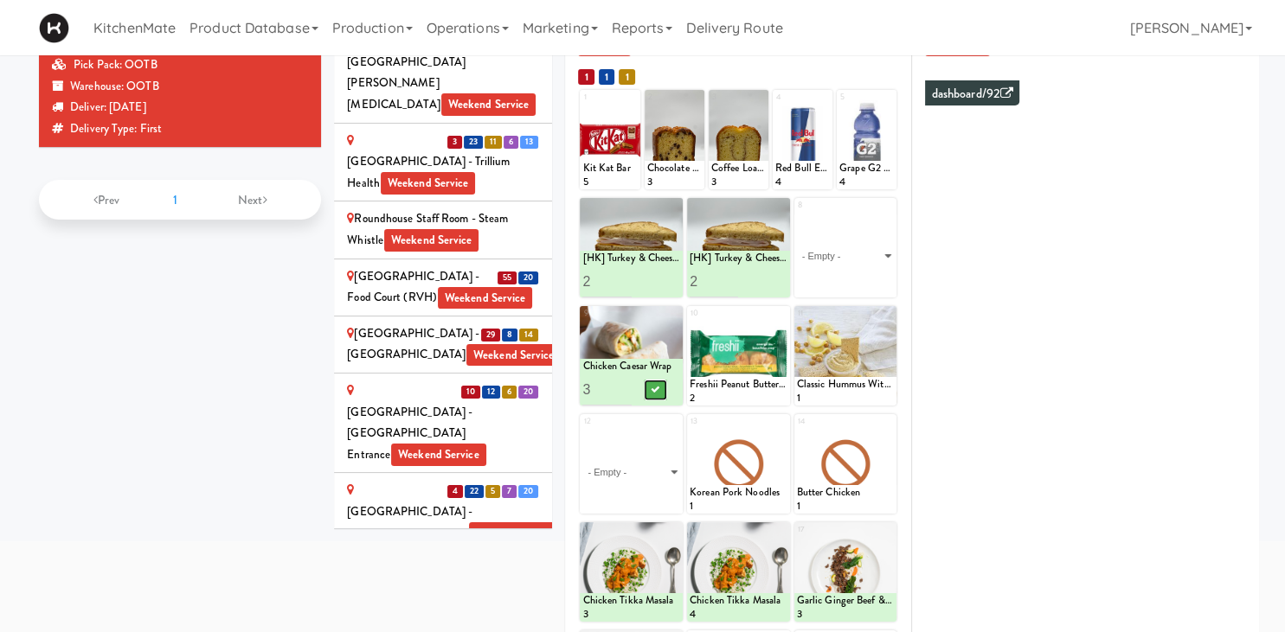
click at [652, 392] on icon at bounding box center [656, 390] width 9 height 10
click at [582, 431] on select "- Empty - Activia Probiotic Peach Mango Smoothie Chocolate Milk Tetra Pack Coca…" at bounding box center [631, 472] width 98 height 83
click option "Southwest Style Veggie and Egg Breakfast Wrap" at bounding box center [0, 0] width 0 height 0
click at [626, 490] on input "2" at bounding box center [606, 498] width 48 height 32
type input "3"
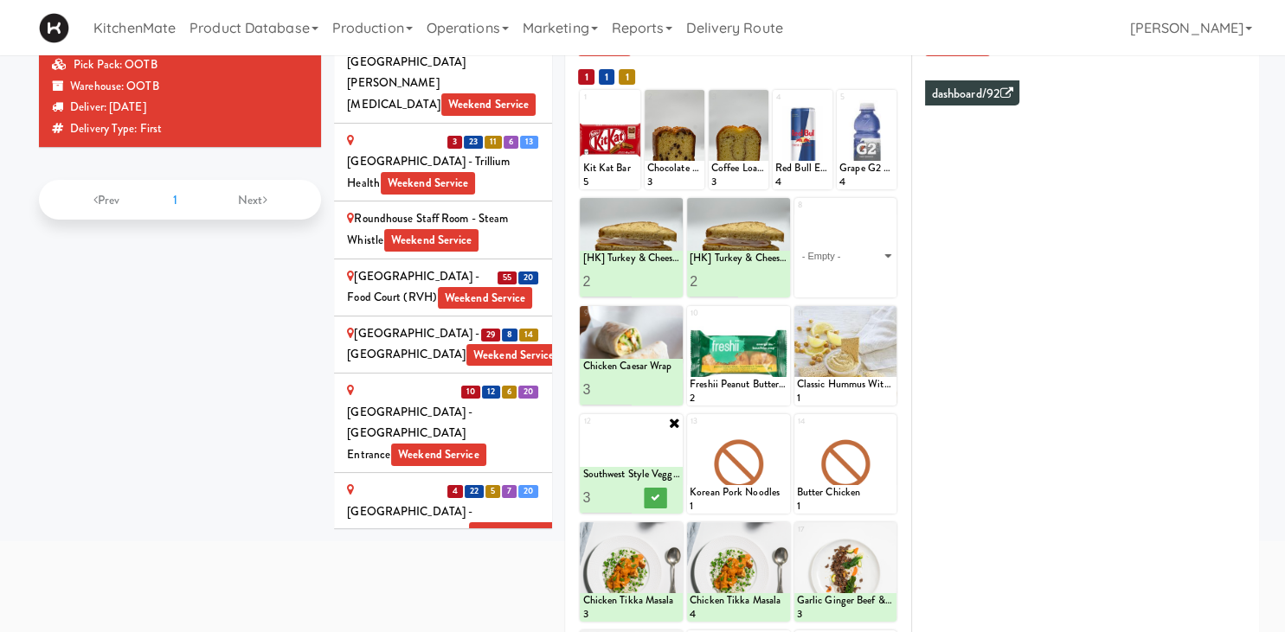
click at [626, 490] on input "3" at bounding box center [606, 498] width 48 height 32
click at [648, 497] on button at bounding box center [656, 498] width 22 height 21
click at [779, 421] on icon at bounding box center [781, 423] width 12 height 12
click at [767, 448] on select "- Empty - Activia Probiotic Peach Mango Smoothie Chocolate Milk Tetra Pack Coca…" at bounding box center [739, 472] width 98 height 83
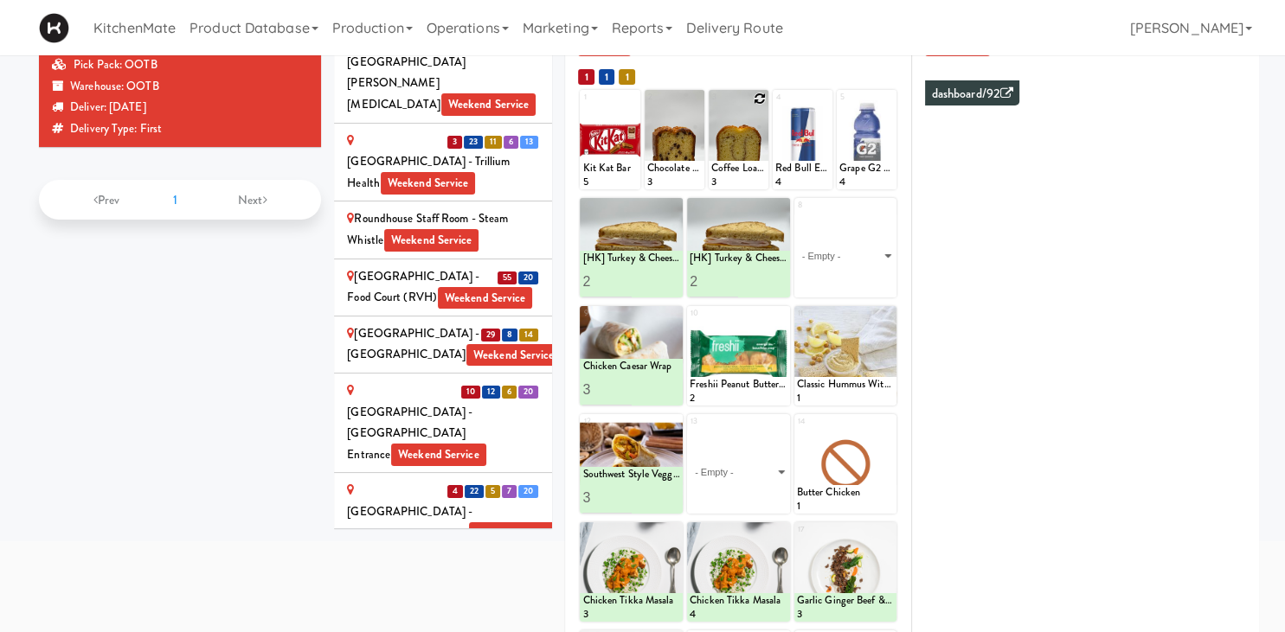
click at [763, 97] on icon at bounding box center [760, 99] width 12 height 12
click at [758, 124] on select "- Empty - Activia Probiotic Peach Mango Smoothie Chocolate Milk Tetra Pack Coca…" at bounding box center [738, 147] width 55 height 83
click option "Coffee Loaf Cake" at bounding box center [0, 0] width 0 height 0
type input "2"
click at [729, 166] on input "2" at bounding box center [725, 173] width 28 height 32
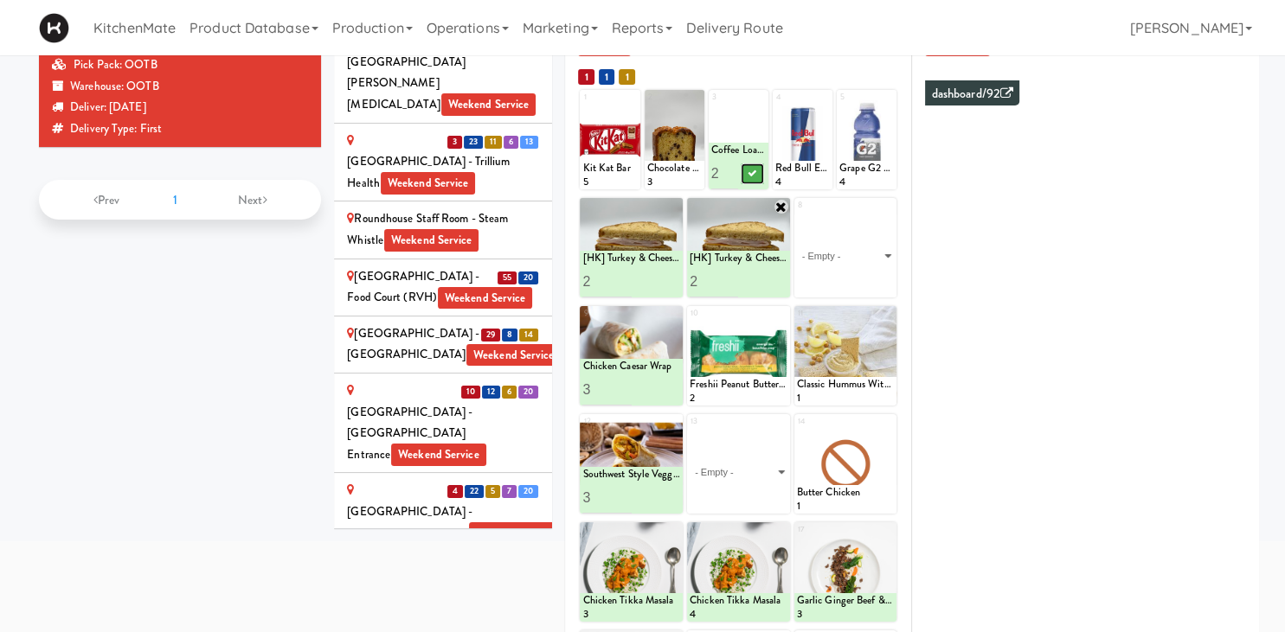
click at [753, 171] on icon at bounding box center [752, 174] width 9 height 10
click at [797, 215] on select "- Empty - Activia Probiotic Peach Mango Smoothie Chocolate Milk Tetra Pack Coca…" at bounding box center [846, 256] width 98 height 83
click option "Grilled Chicken Caesar Salad" at bounding box center [0, 0] width 0 height 0
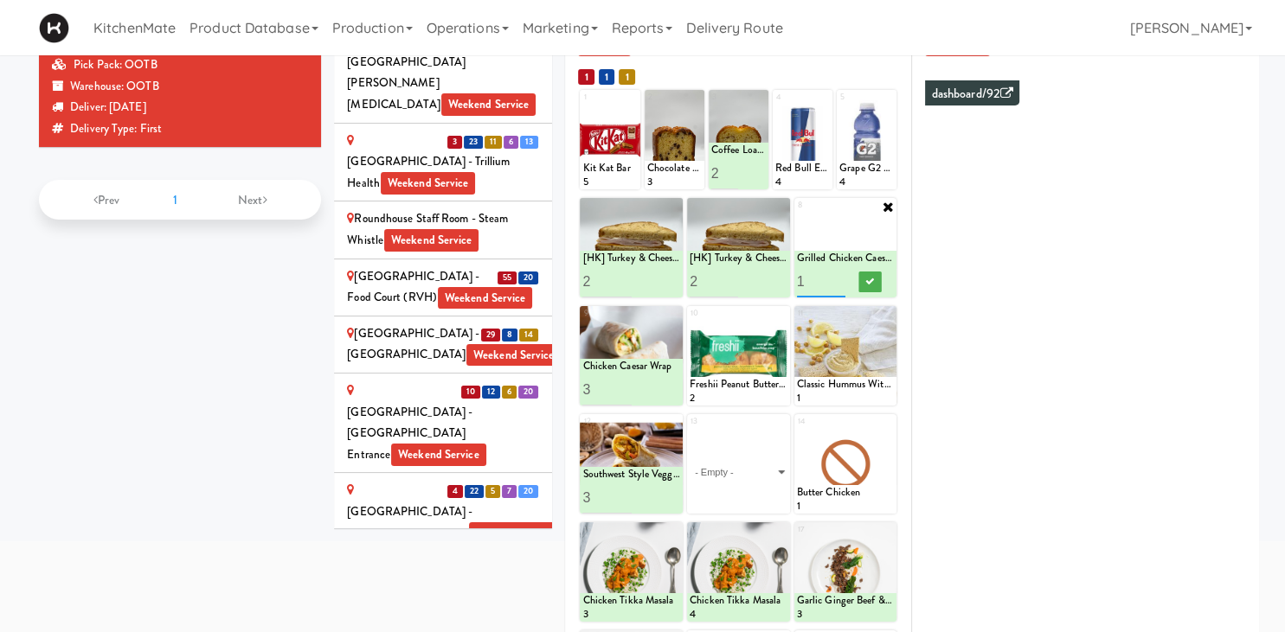
type input "2"
click at [841, 277] on input "2" at bounding box center [821, 282] width 48 height 32
click at [874, 285] on icon at bounding box center [869, 282] width 9 height 10
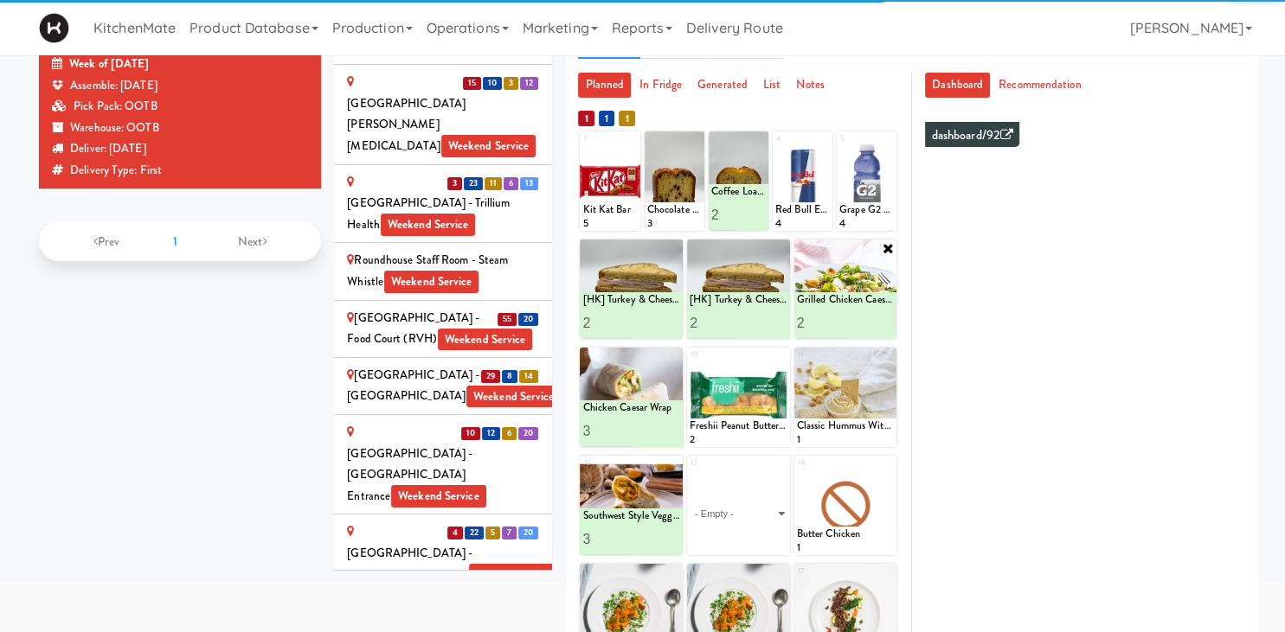
scroll to position [196, 0]
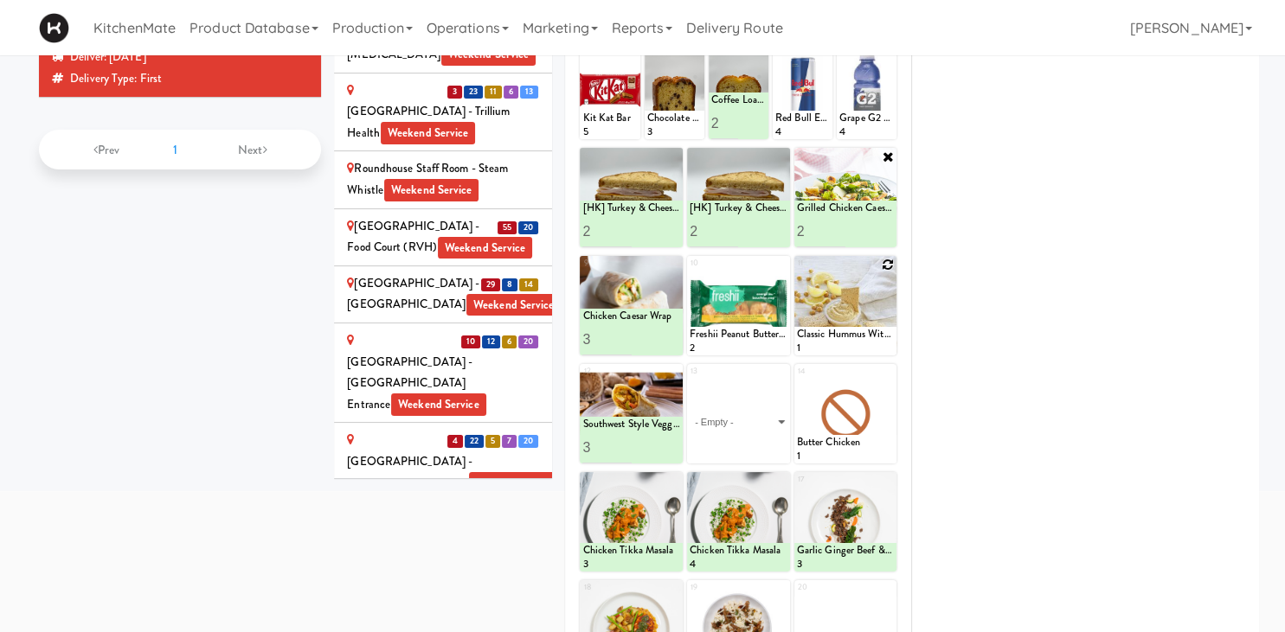
drag, startPoint x: 885, startPoint y: 268, endPoint x: 598, endPoint y: 18, distance: 380.8
click at [0, 0] on icon at bounding box center [0, 0] width 0 height 0
click at [778, 262] on icon at bounding box center [781, 265] width 12 height 12
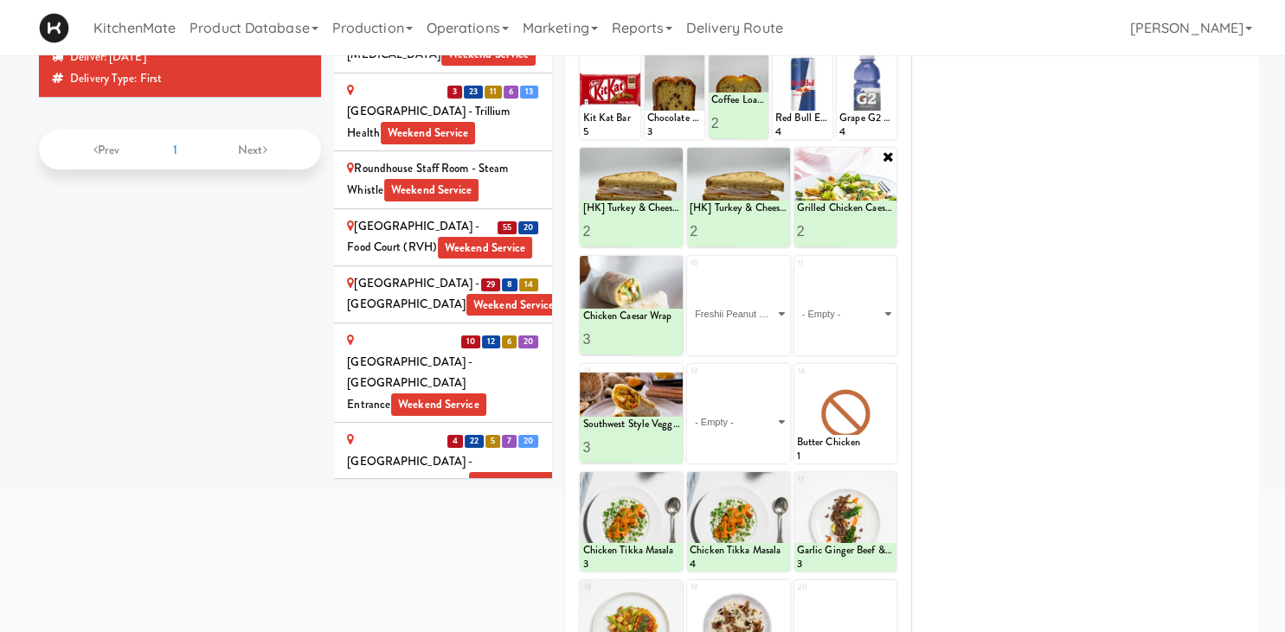
click option "Freshii Peanut Butter Energii Bites" at bounding box center [0, 0] width 0 height 0
click at [732, 339] on input "2" at bounding box center [714, 340] width 48 height 32
click at [731, 339] on input "1" at bounding box center [714, 340] width 48 height 32
click at [733, 335] on input "2" at bounding box center [714, 340] width 48 height 32
type input "3"
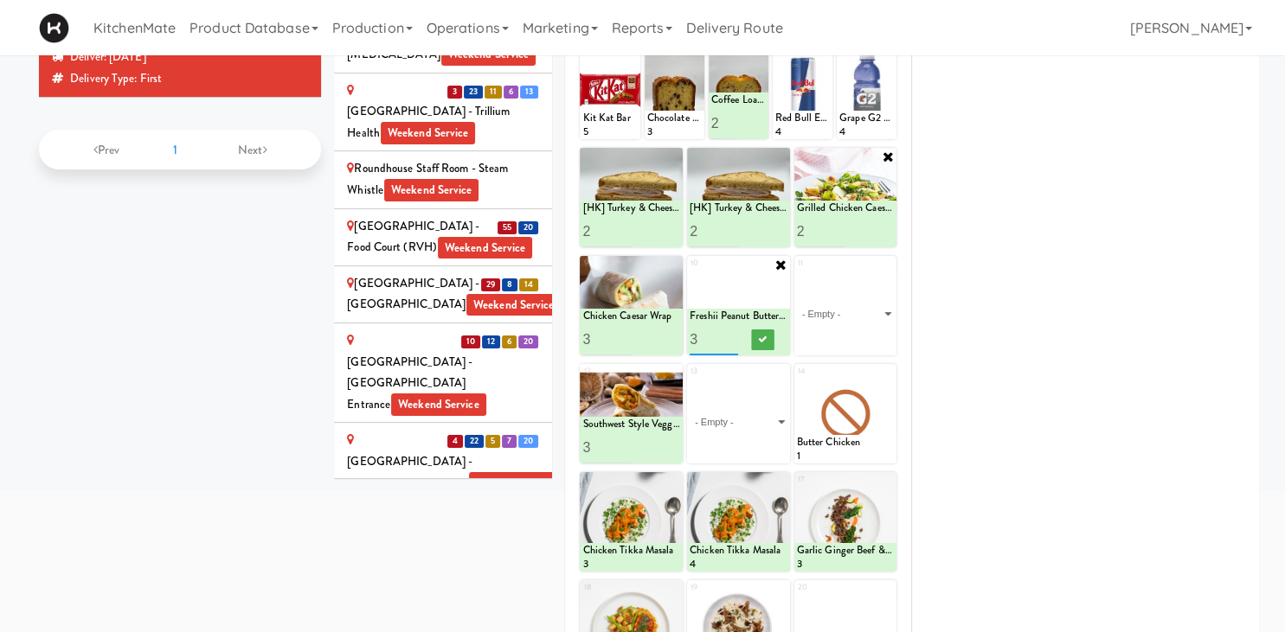
drag, startPoint x: 733, startPoint y: 336, endPoint x: 758, endPoint y: 342, distance: 25.8
click at [735, 337] on input "3" at bounding box center [714, 340] width 48 height 32
click at [759, 344] on button at bounding box center [762, 340] width 22 height 21
click at [883, 317] on select "- Empty - Activia Probiotic Peach Mango Smoothie Chocolate Milk Tetra Pack Coca…" at bounding box center [846, 314] width 98 height 83
click option "Classic Hummus With Crackers" at bounding box center [0, 0] width 0 height 0
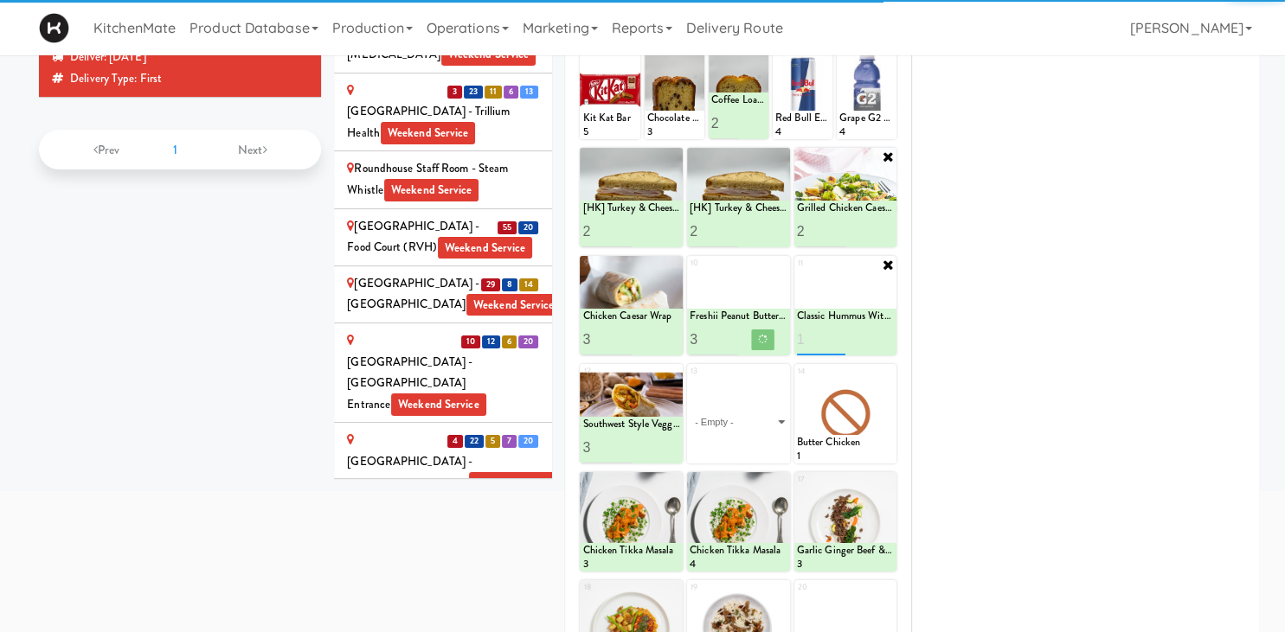
click at [839, 335] on input "2" at bounding box center [821, 340] width 48 height 32
type input "3"
click at [839, 335] on input "3" at bounding box center [821, 340] width 48 height 32
click at [871, 341] on icon at bounding box center [869, 340] width 9 height 10
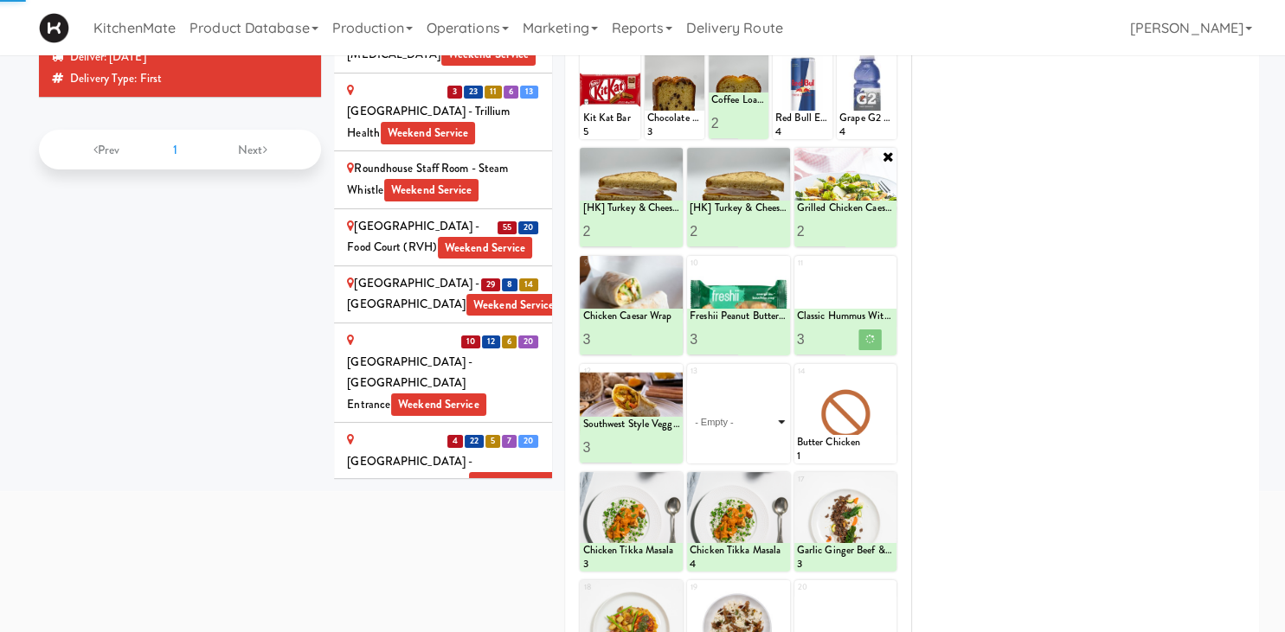
click at [690, 381] on select "- Empty - Activia Probiotic Peach Mango Smoothie Chocolate Milk Tetra Pack Coca…" at bounding box center [739, 422] width 98 height 83
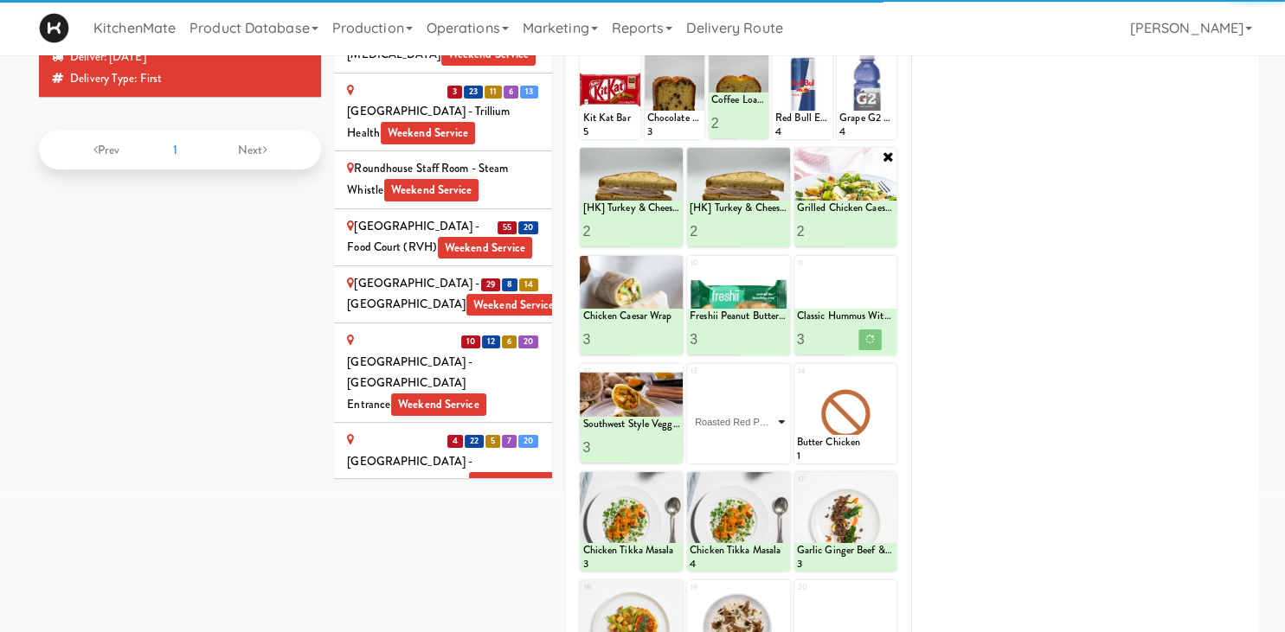
click option "Roasted Red Pepper Hummus with Crackers" at bounding box center [0, 0] width 0 height 0
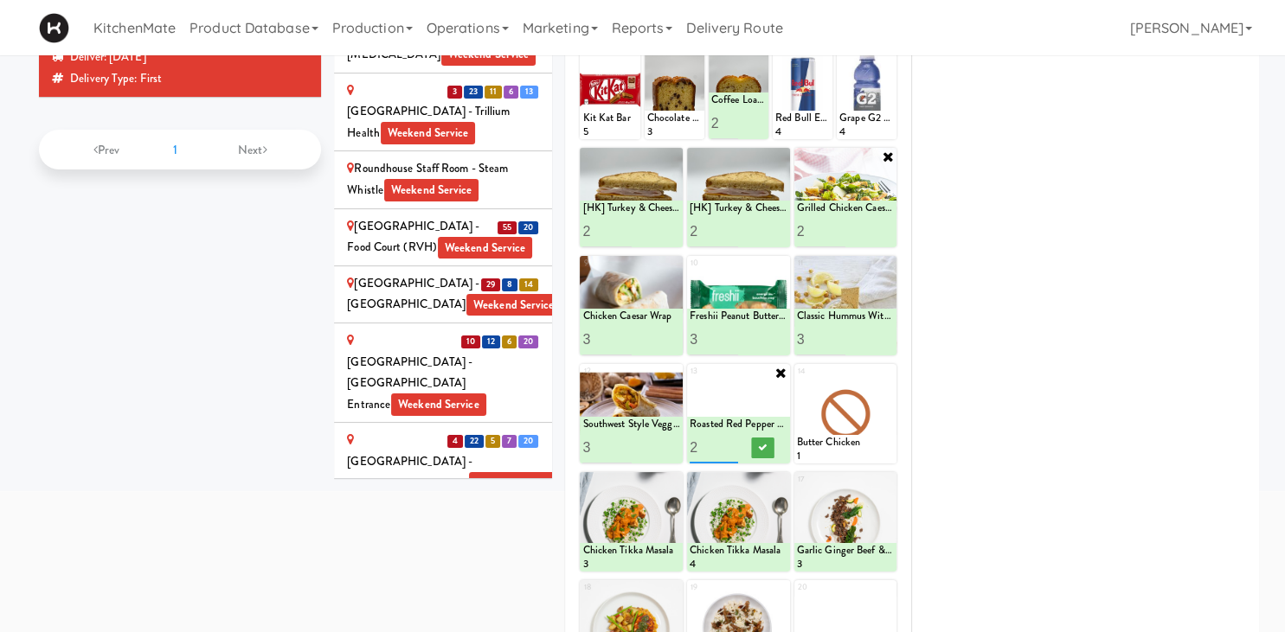
type input "3"
click at [732, 441] on input "3" at bounding box center [714, 448] width 48 height 32
click at [767, 449] on icon at bounding box center [762, 448] width 9 height 10
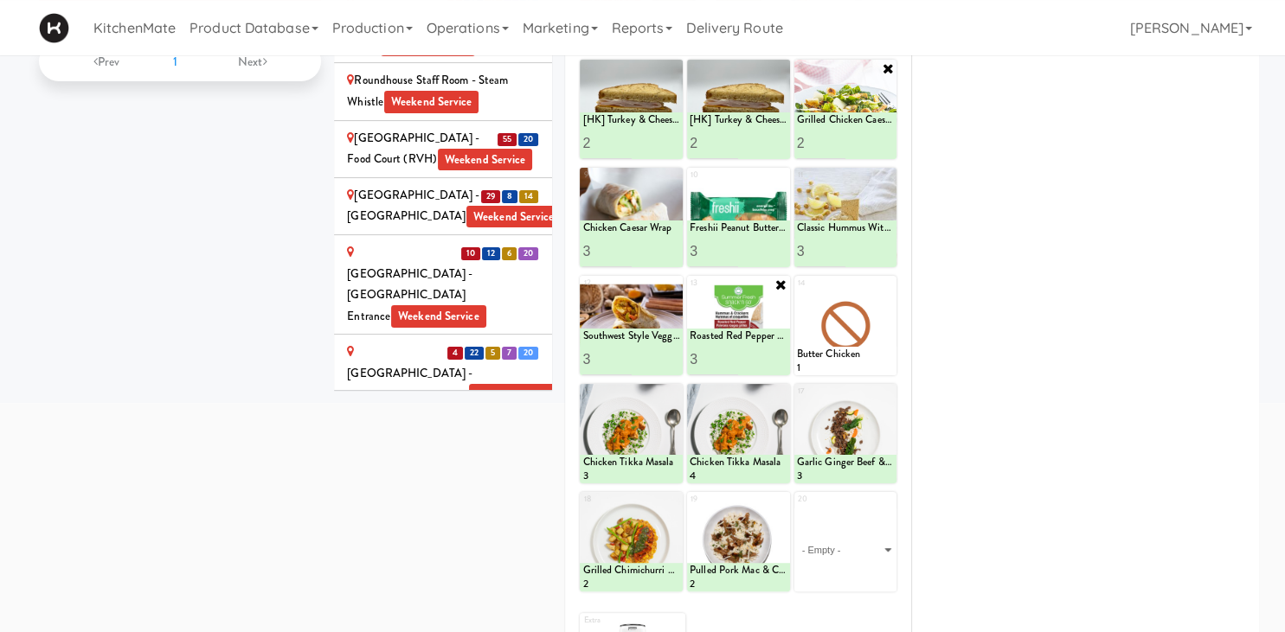
scroll to position [105, 0]
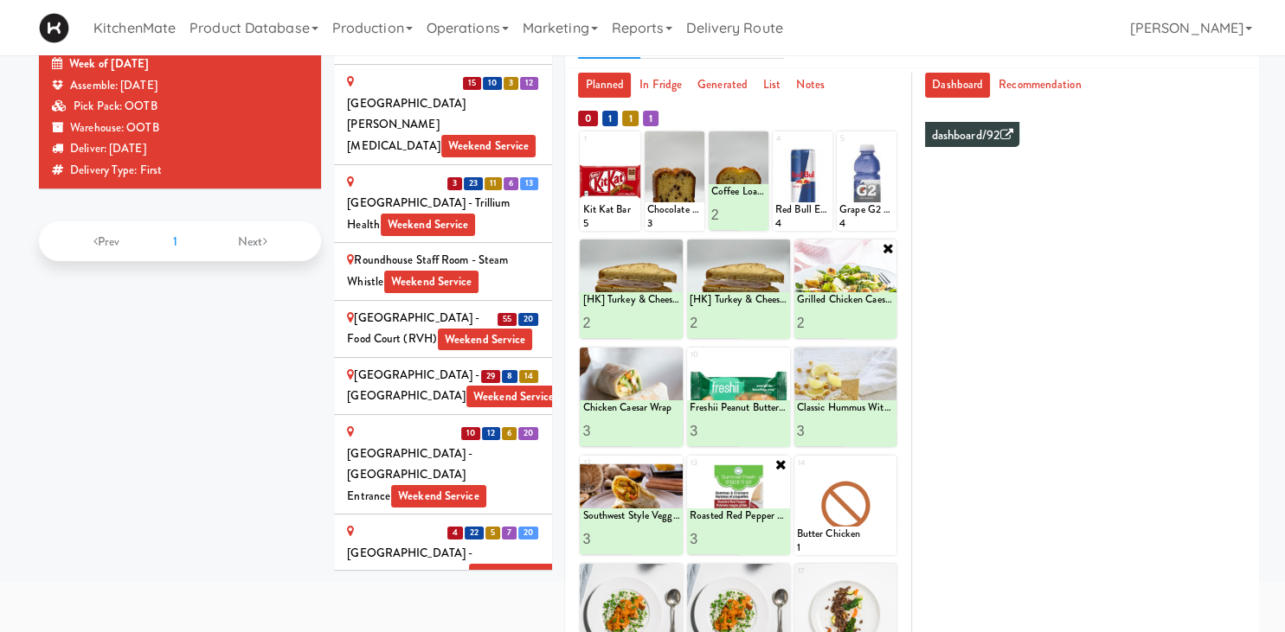
click at [889, 244] on icon at bounding box center [888, 248] width 14 height 14
click at [882, 464] on div at bounding box center [845, 506] width 103 height 100
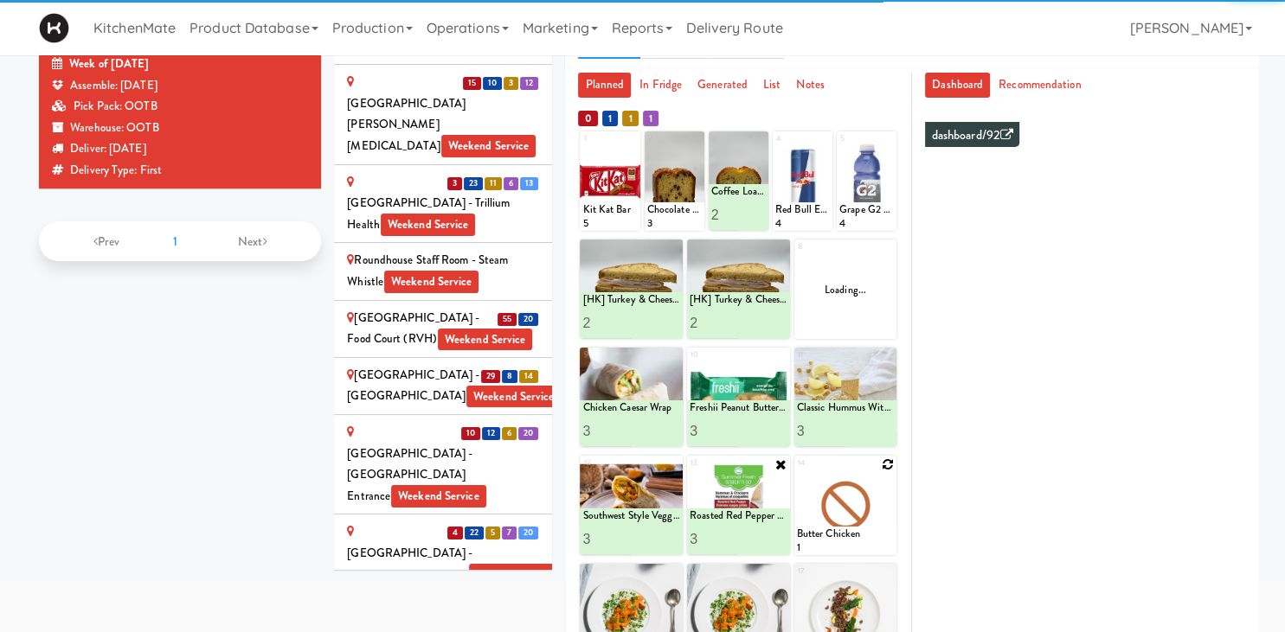
click at [884, 464] on icon at bounding box center [888, 465] width 12 height 12
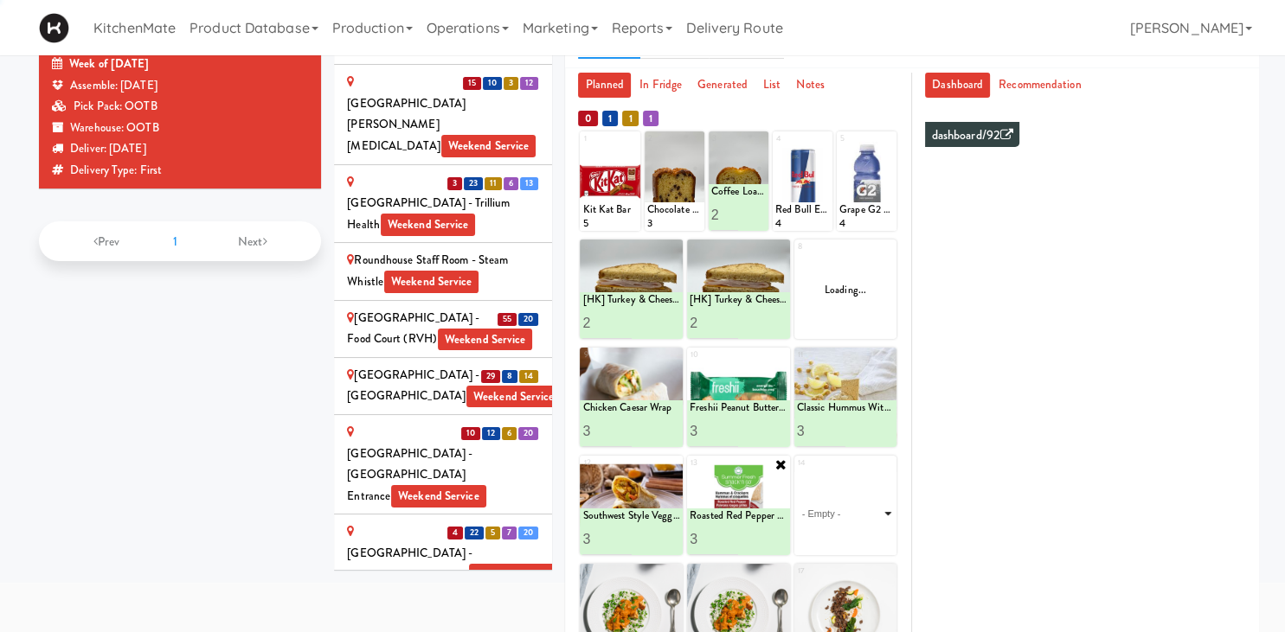
click at [874, 495] on select "- Empty - Activia Probiotic Peach Mango Smoothie Chocolate Milk Tetra Pack Coca…" at bounding box center [846, 513] width 98 height 83
click option "Grilled Chicken Caesar Salad" at bounding box center [0, 0] width 0 height 0
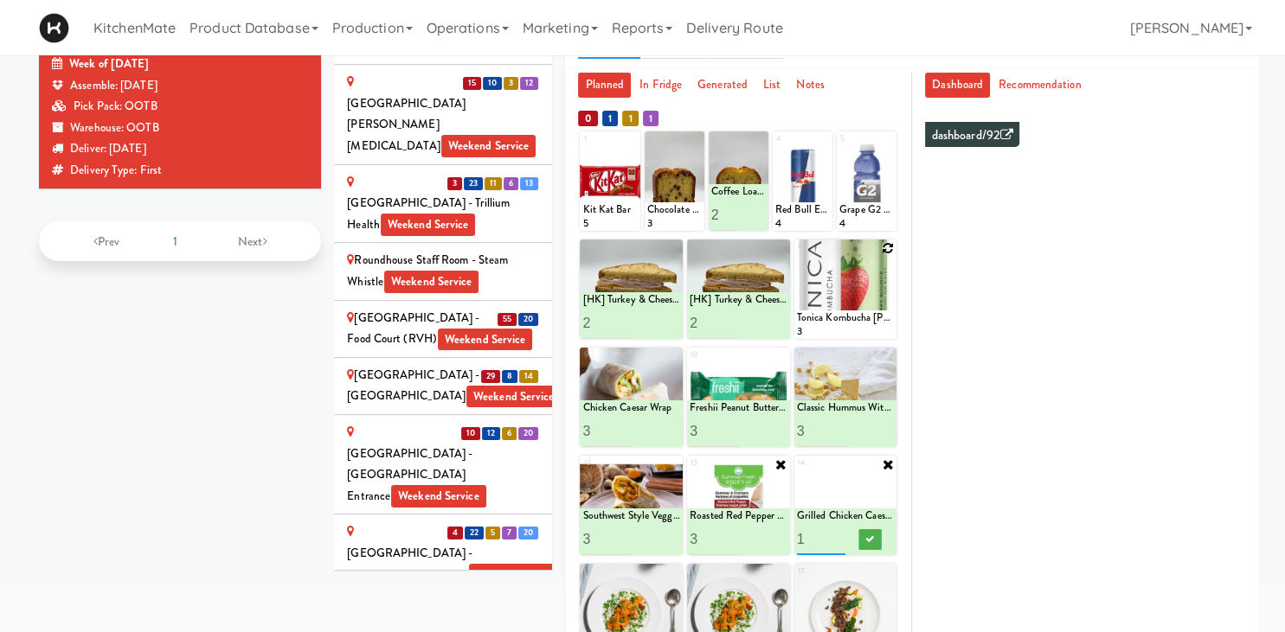
type input "2"
click at [839, 535] on input "2" at bounding box center [821, 539] width 48 height 32
click at [870, 540] on icon at bounding box center [869, 540] width 9 height 10
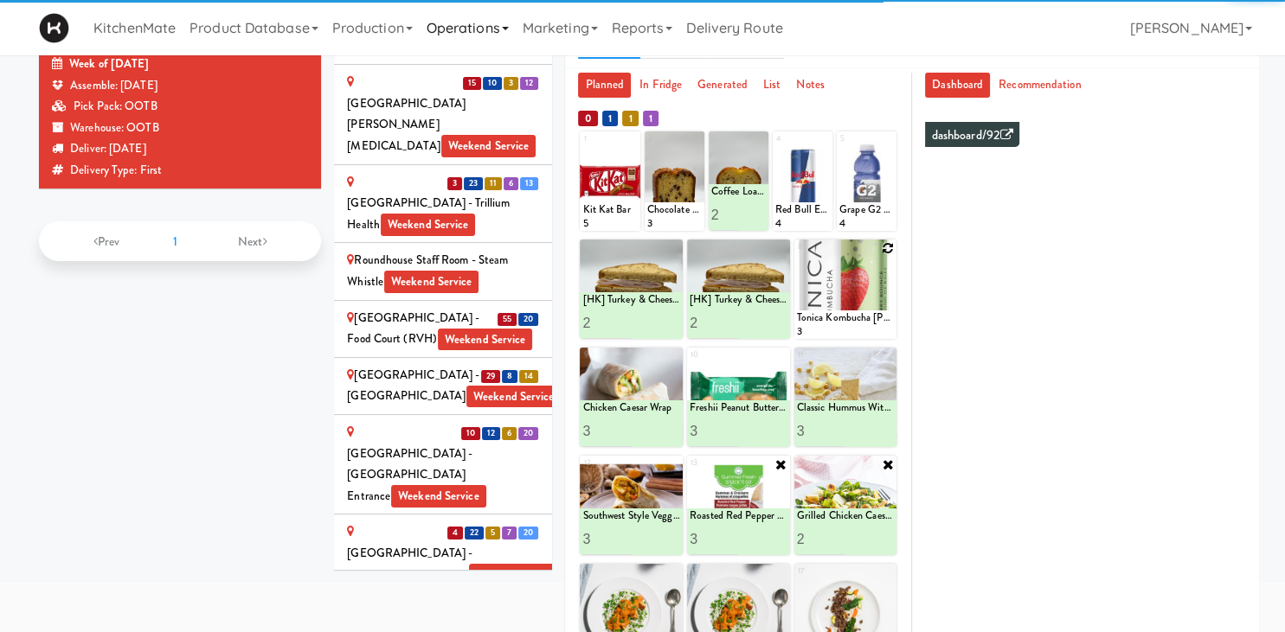
click at [0, 0] on icon at bounding box center [0, 0] width 0 height 0
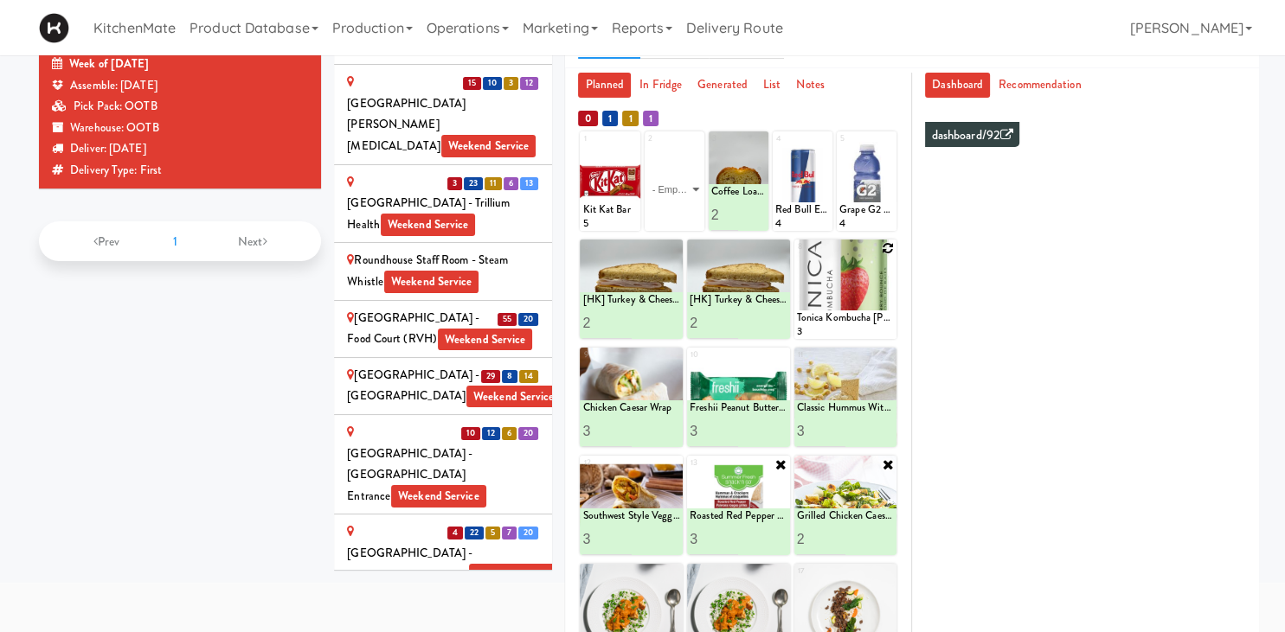
drag, startPoint x: 401, startPoint y: 451, endPoint x: 434, endPoint y: 397, distance: 63.4
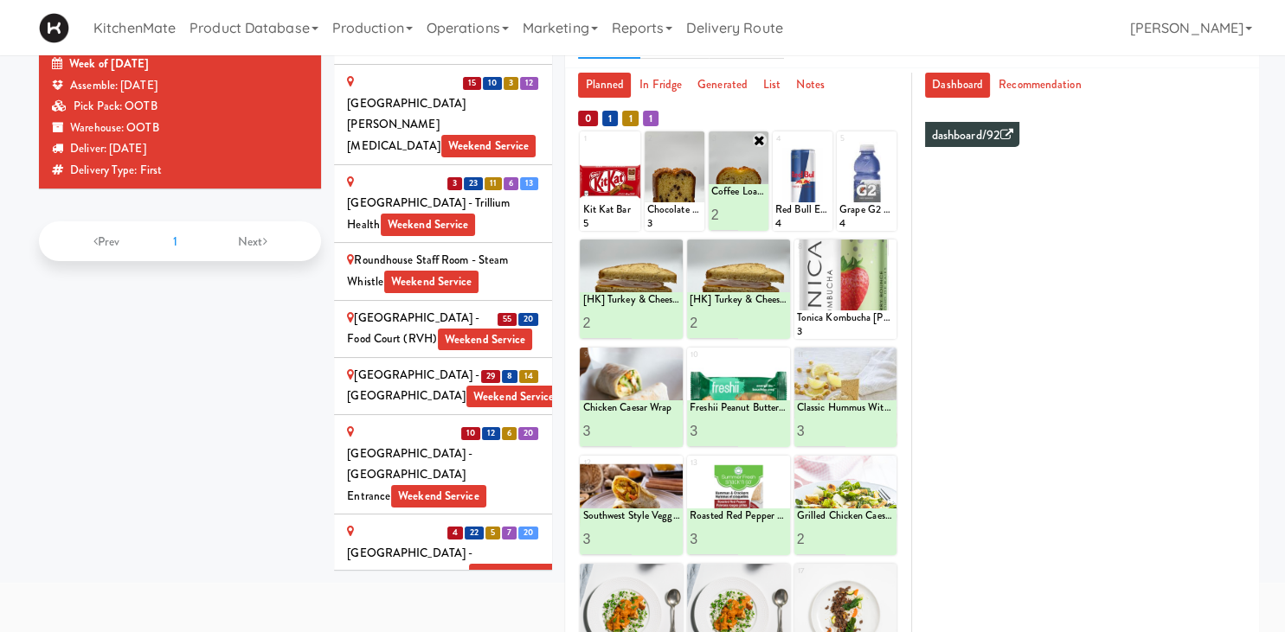
type input "3"
click at [730, 211] on input "3" at bounding box center [725, 215] width 28 height 32
click at [750, 212] on icon at bounding box center [752, 215] width 9 height 10
click at [694, 138] on icon at bounding box center [696, 140] width 12 height 12
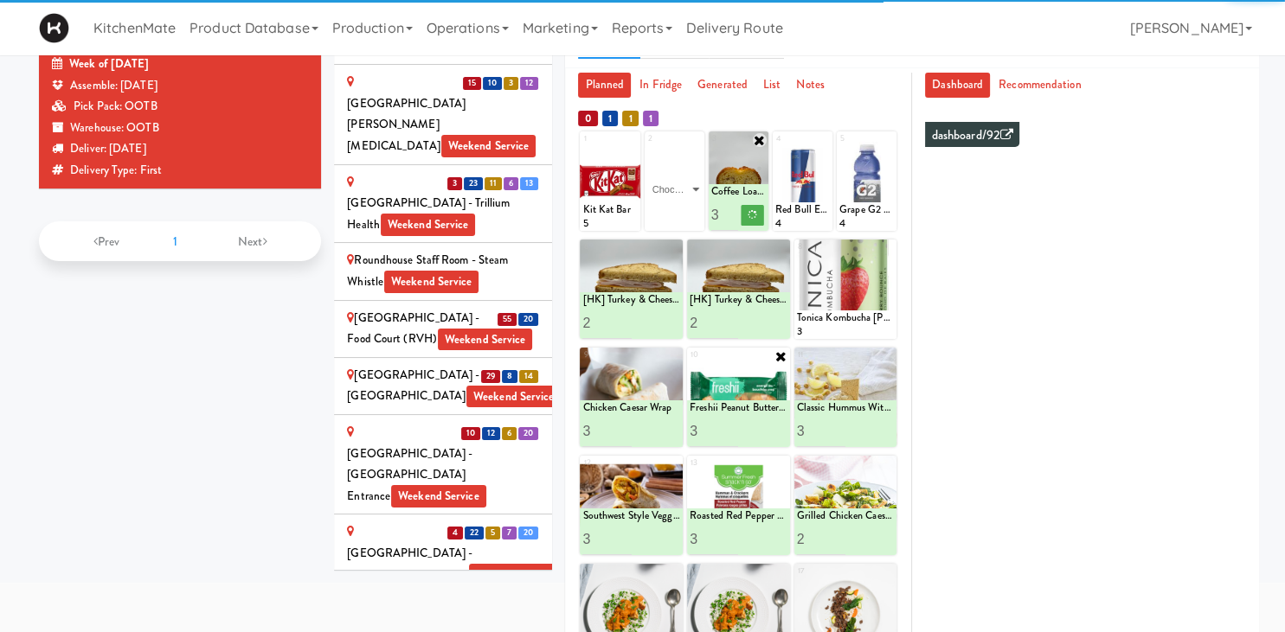
click option "Chocolate Chip Loaf Cake" at bounding box center [0, 0] width 0 height 0
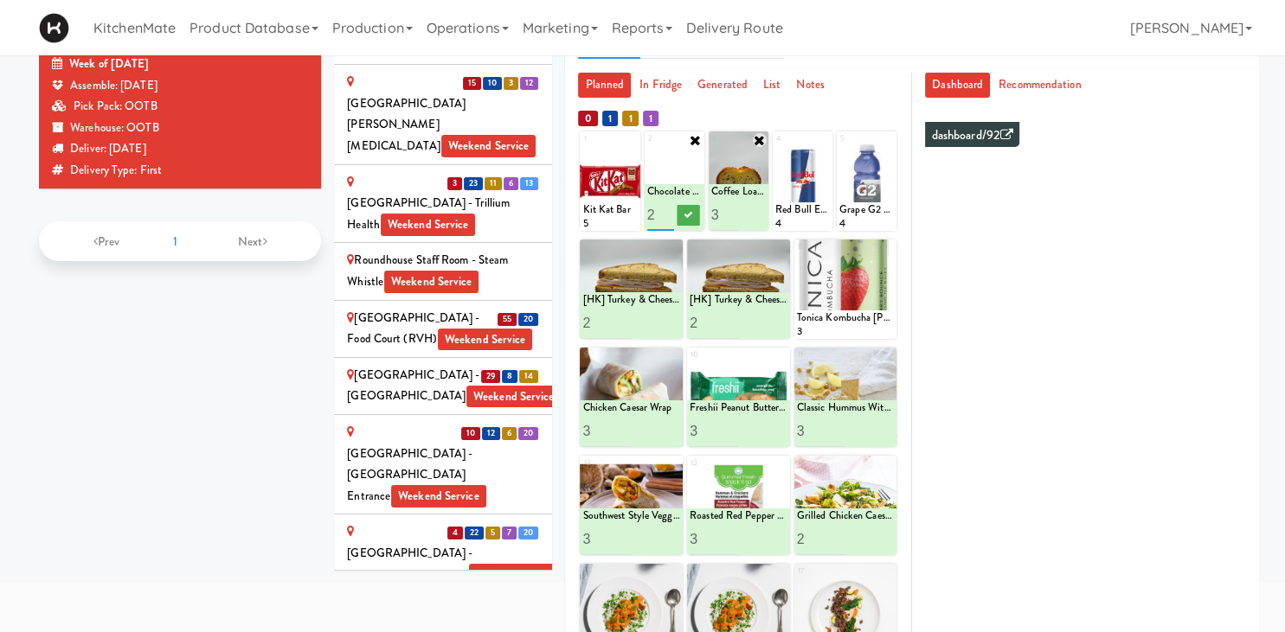
type input "3"
click at [667, 209] on input "3" at bounding box center [661, 215] width 28 height 32
click at [690, 210] on icon at bounding box center [688, 215] width 9 height 10
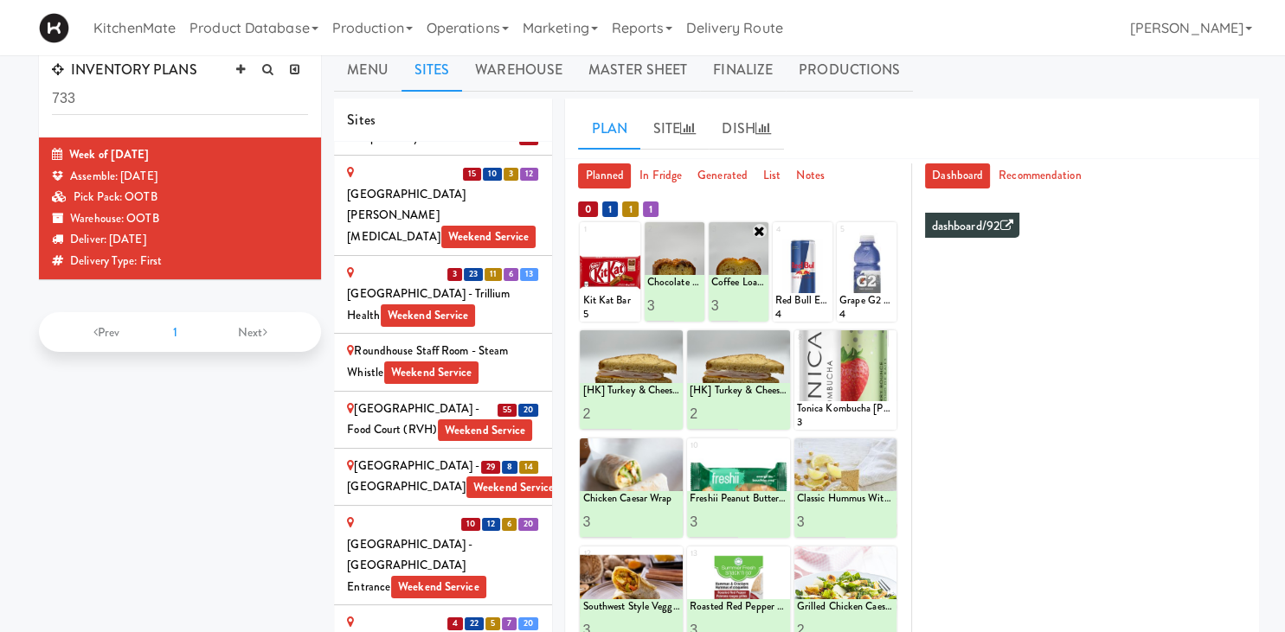
scroll to position [379, 0]
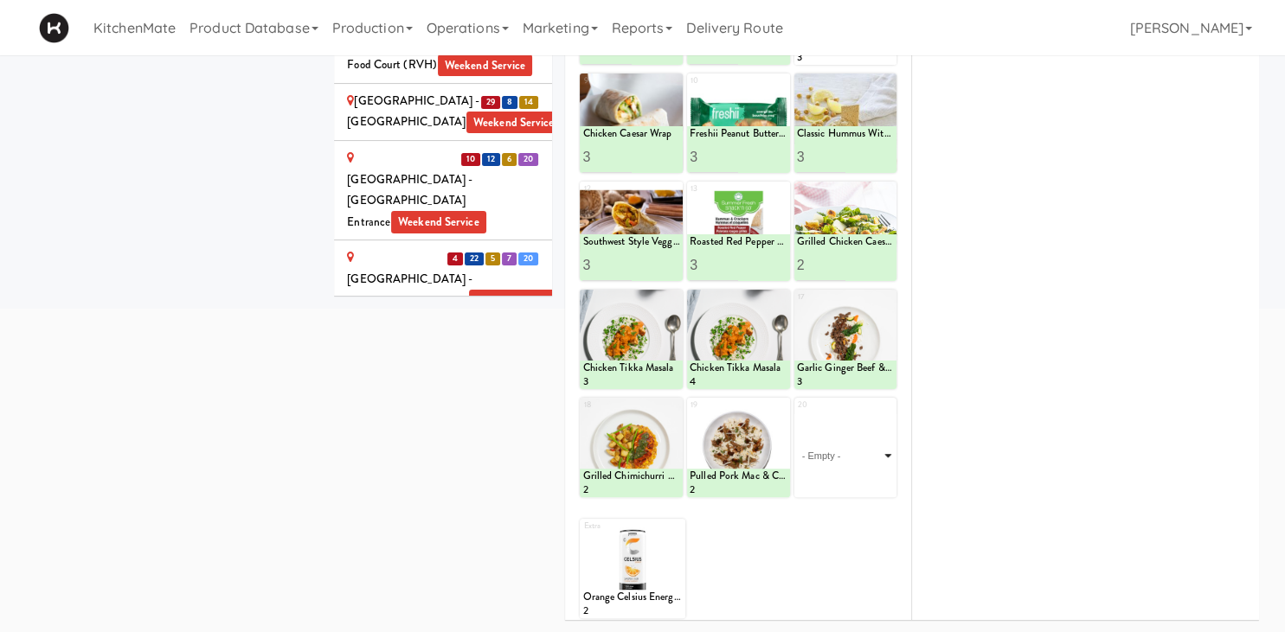
click at [797, 414] on select "- Empty - Activia Probiotic Peach Mango Smoothie Chocolate Milk Tetra Pack Coca…" at bounding box center [846, 455] width 98 height 83
click at [872, 442] on select "- Empty - Activia Probiotic Peach Mango Smoothie Chocolate Milk Tetra Pack Coca…" at bounding box center [846, 455] width 98 height 83
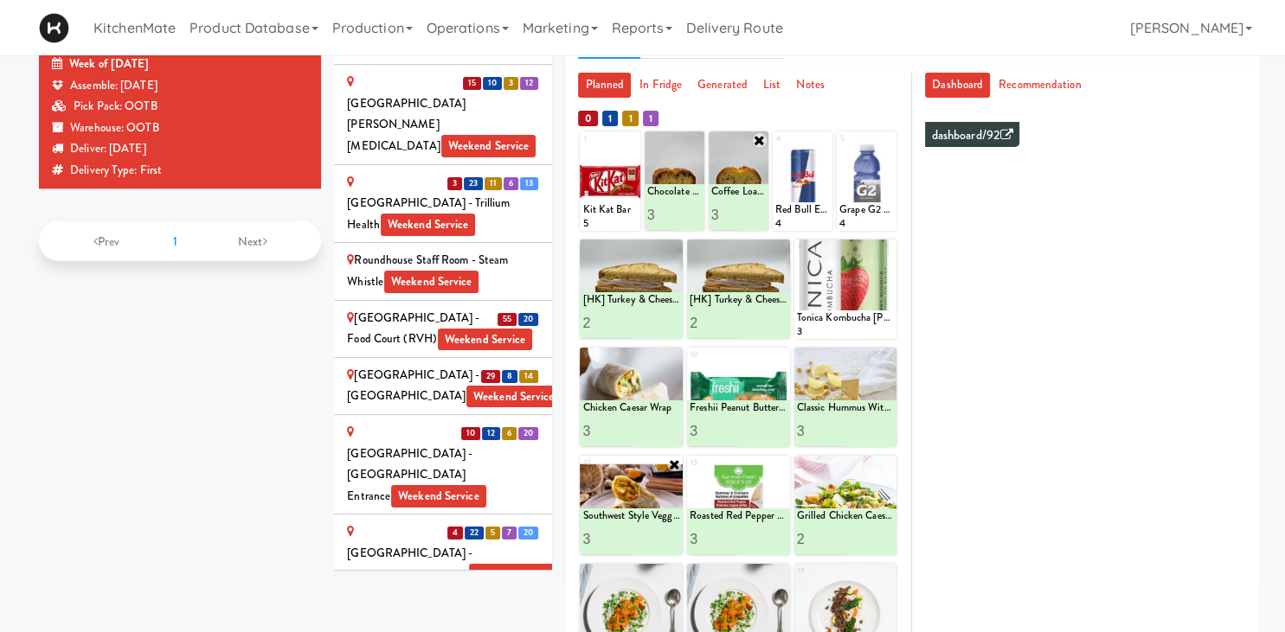
scroll to position [287, 0]
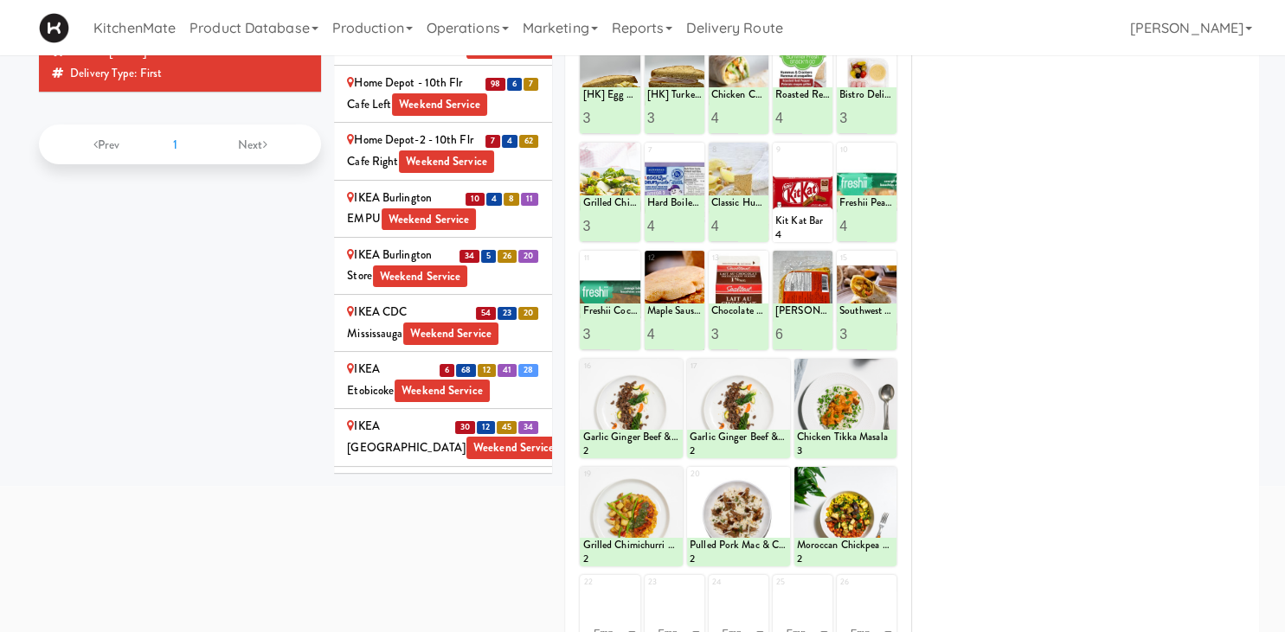
scroll to position [1858, 0]
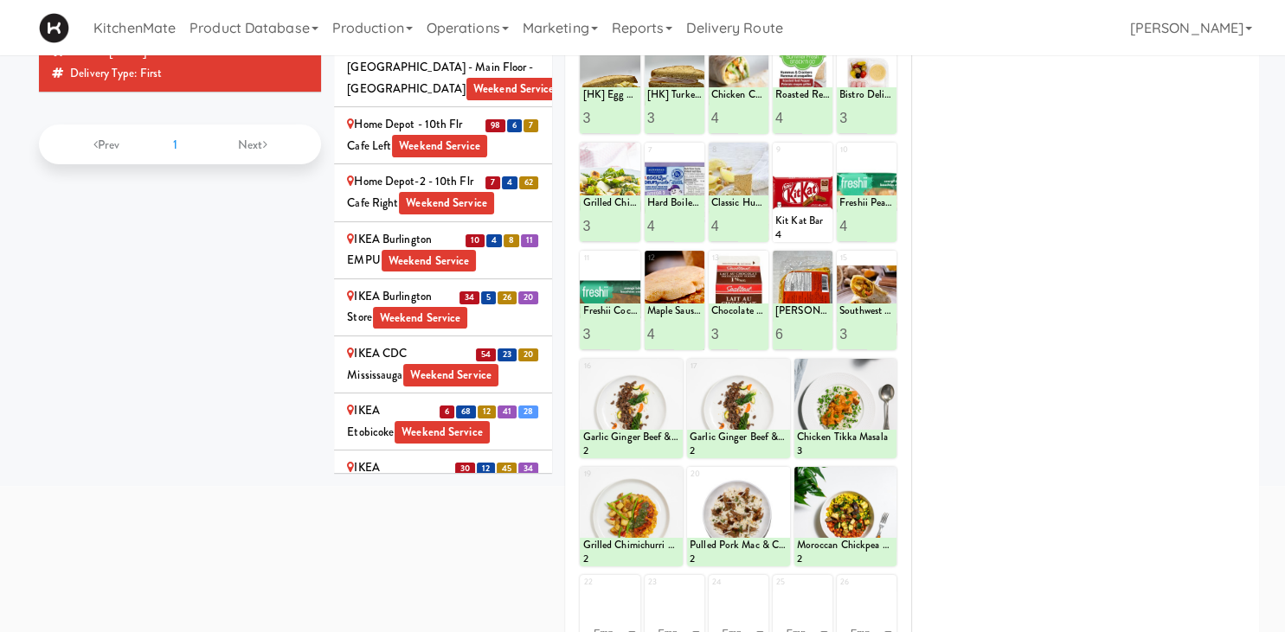
click at [393, 401] on div "IKEA Etobicoke Weekend Service" at bounding box center [443, 422] width 192 height 42
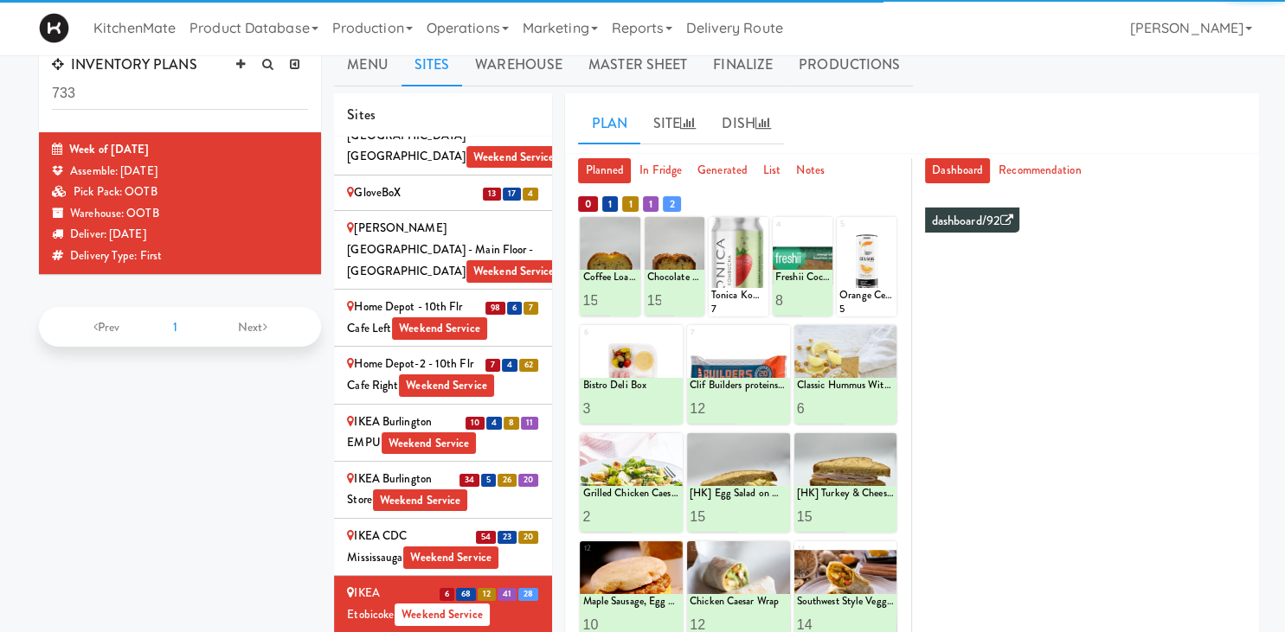
scroll to position [105, 0]
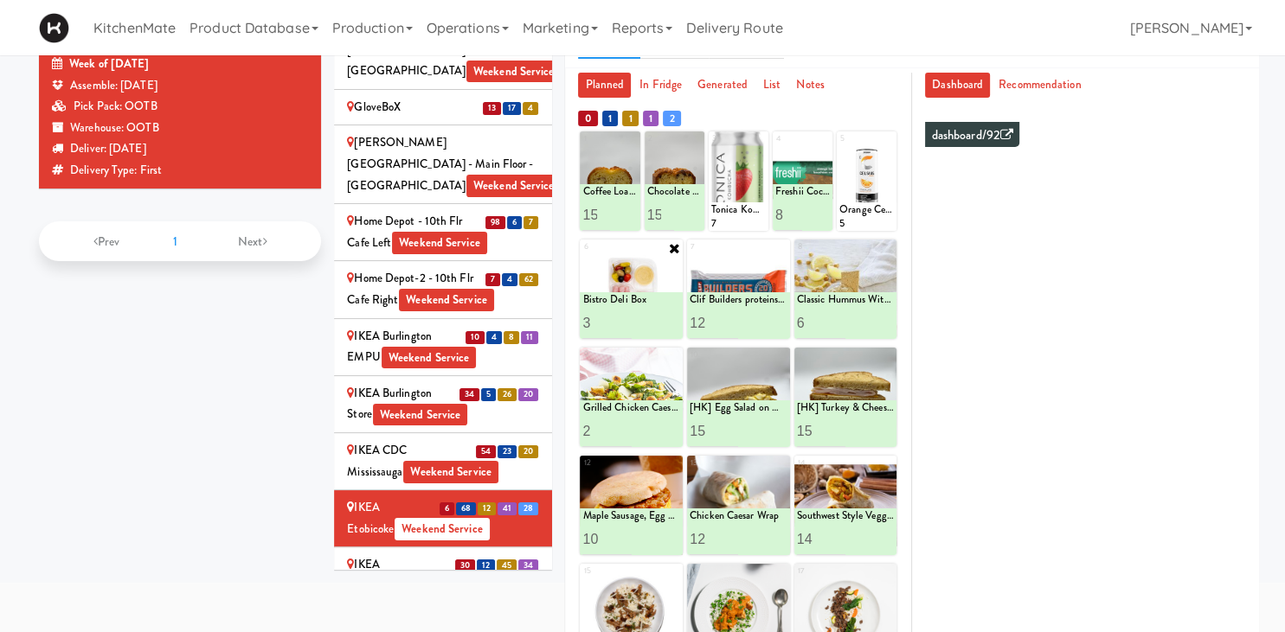
type input "4"
click at [621, 321] on input "4" at bounding box center [606, 323] width 48 height 32
click at [649, 322] on button at bounding box center [656, 323] width 22 height 21
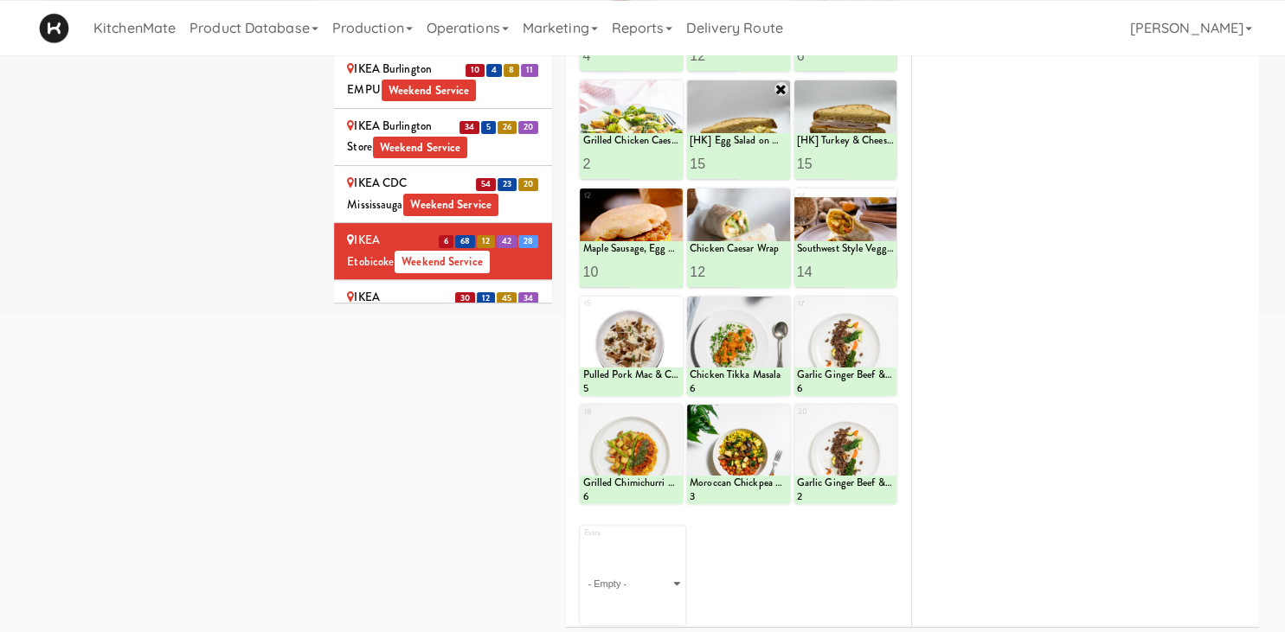
scroll to position [196, 0]
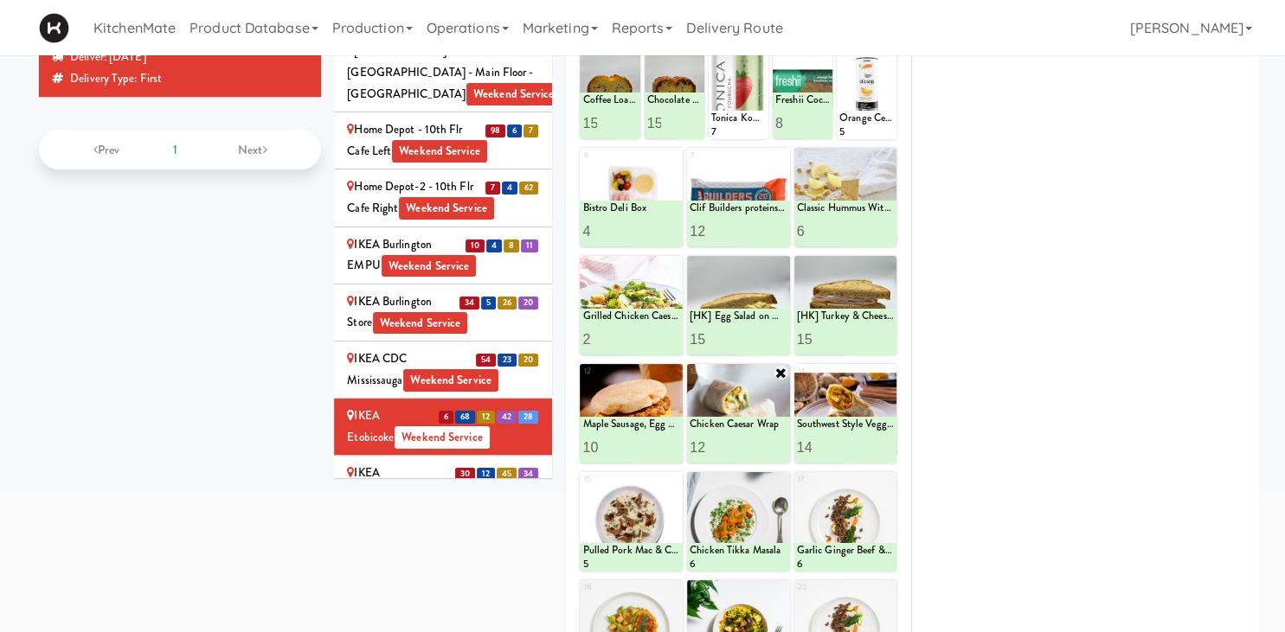
type input "13"
click at [736, 441] on input "13" at bounding box center [714, 448] width 48 height 32
click at [758, 447] on button at bounding box center [762, 448] width 22 height 21
click at [836, 441] on input "15" at bounding box center [821, 448] width 48 height 32
type input "16"
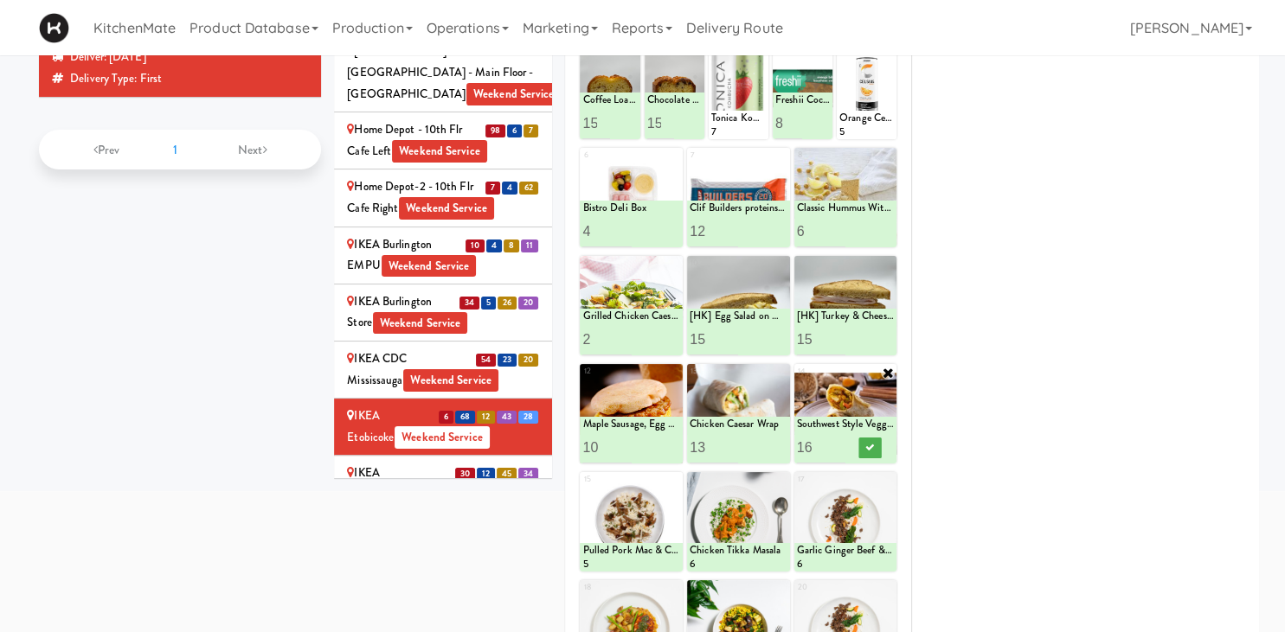
click at [836, 441] on input "16" at bounding box center [821, 448] width 48 height 32
click at [869, 452] on icon at bounding box center [869, 448] width 9 height 10
click at [395, 463] on div "IKEA North York Store Weekend Service" at bounding box center [443, 484] width 192 height 42
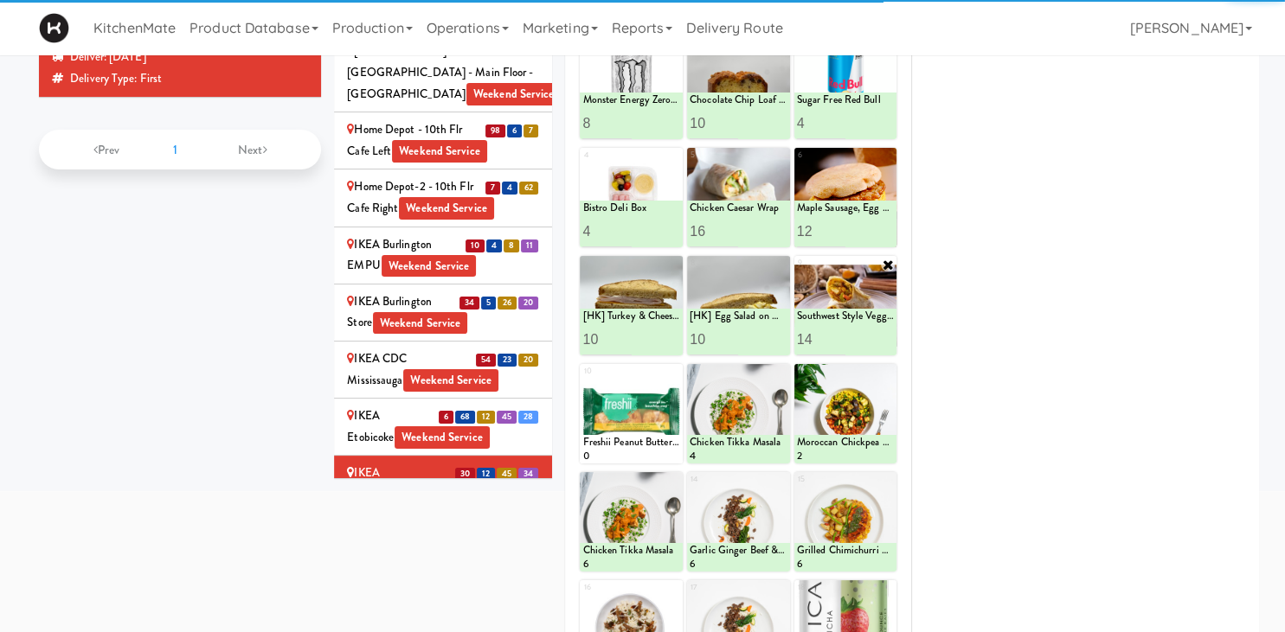
click at [835, 336] on input "14" at bounding box center [821, 340] width 48 height 32
type input "15"
click at [835, 336] on input "15" at bounding box center [821, 340] width 48 height 32
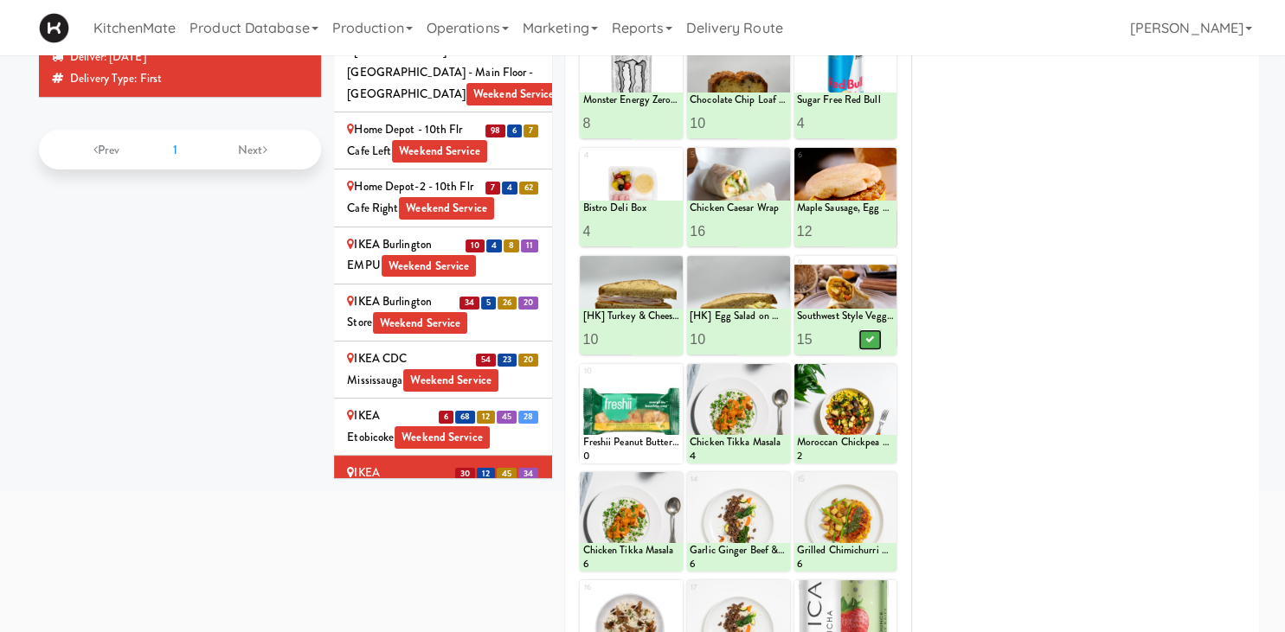
click at [870, 339] on icon at bounding box center [869, 340] width 9 height 10
click at [672, 464] on div at bounding box center [631, 414] width 103 height 100
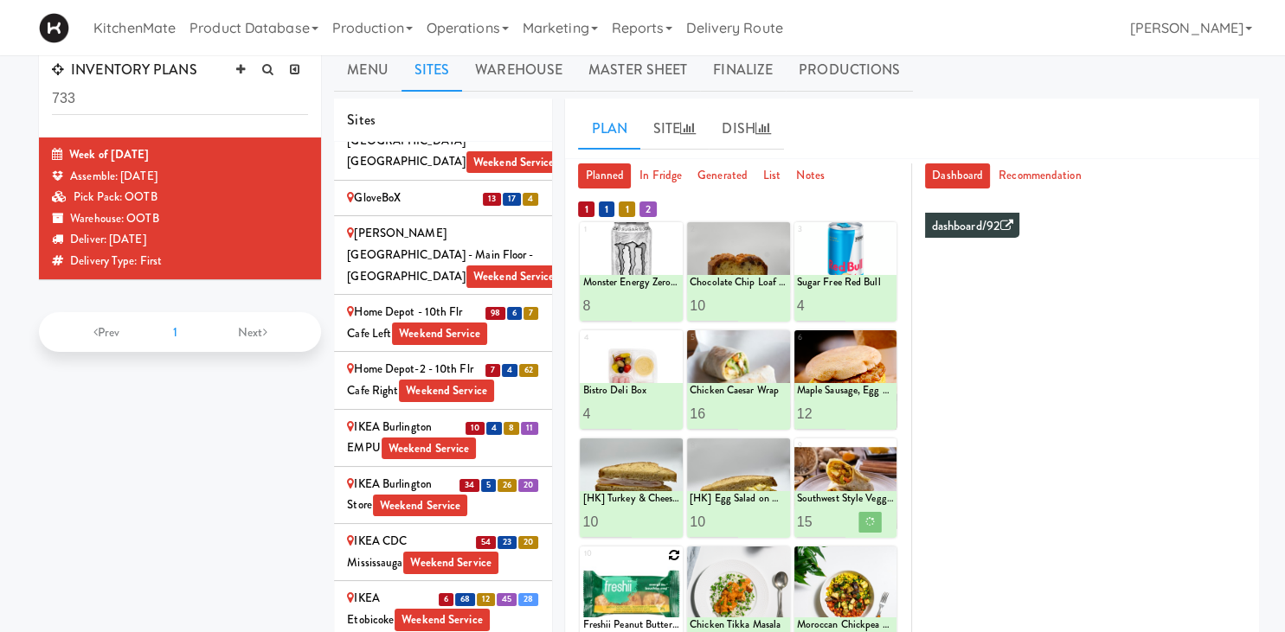
click at [676, 557] on icon at bounding box center [674, 555] width 12 height 12
click at [677, 551] on div "10 Freshii Peanut Butter Energii Bites 0" at bounding box center [631, 597] width 103 height 100
click at [582, 563] on select "- Empty - Activia Probiotic Peach Mango Smoothie Chocolate Milk Tetra Pack Coca…" at bounding box center [631, 604] width 98 height 83
click option "Freshii Cocoa Energii Bites" at bounding box center [0, 0] width 0 height 0
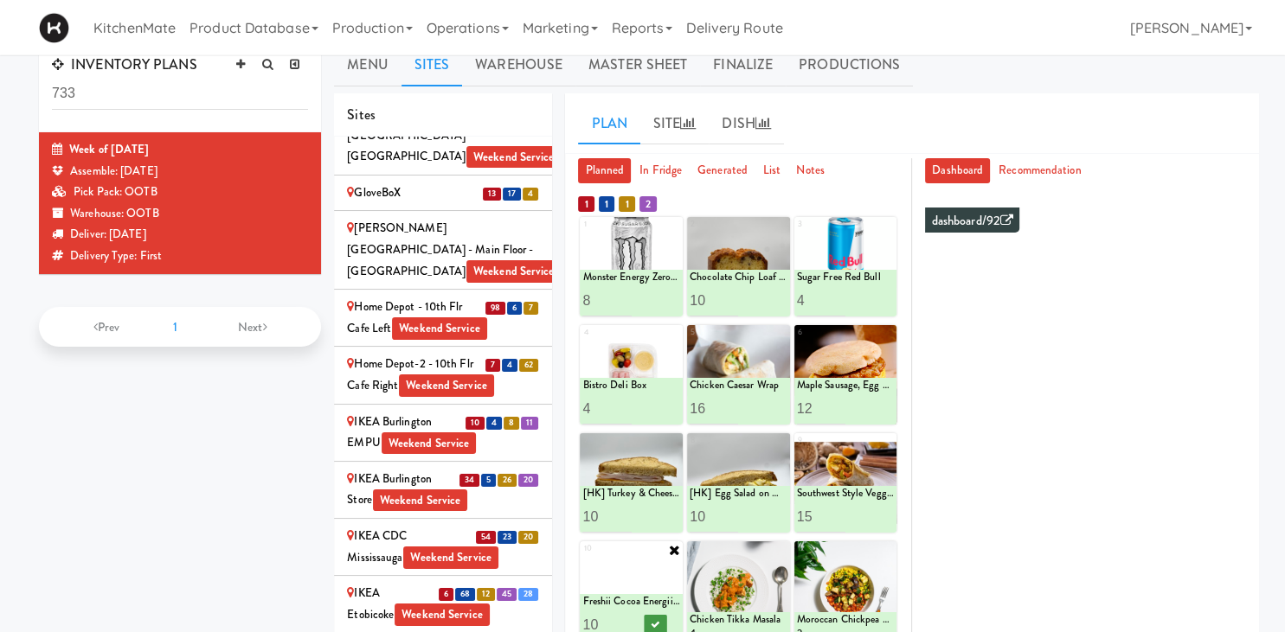
type input "10"
click at [656, 628] on button at bounding box center [656, 625] width 22 height 21
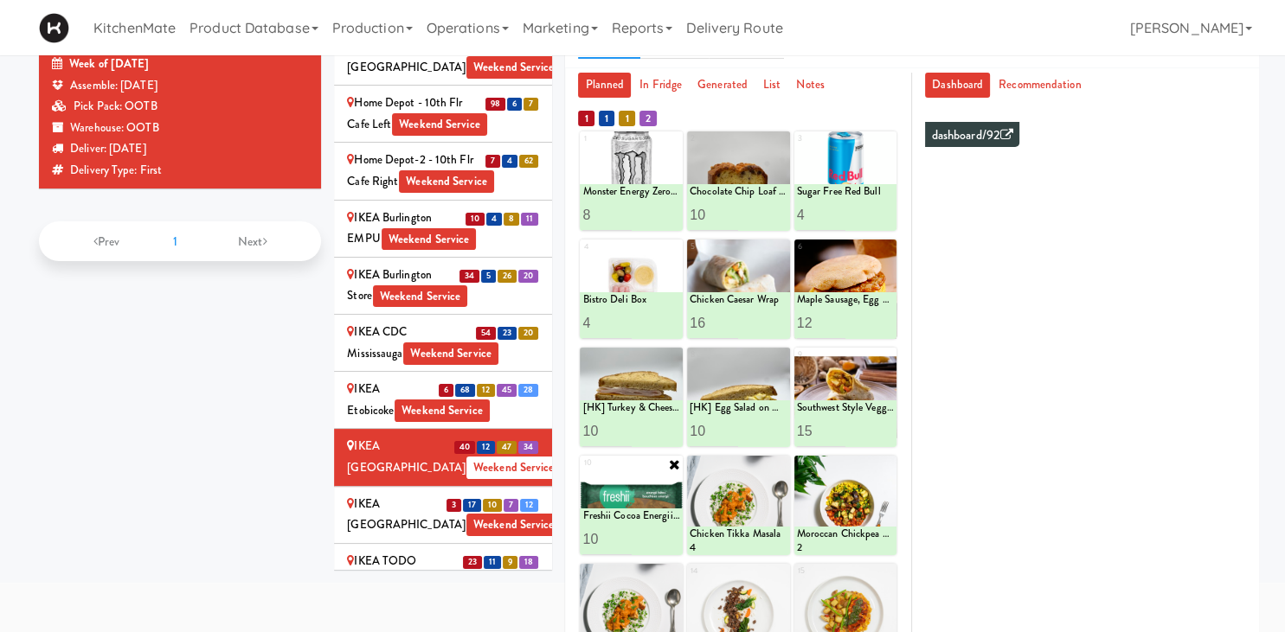
scroll to position [1978, 0]
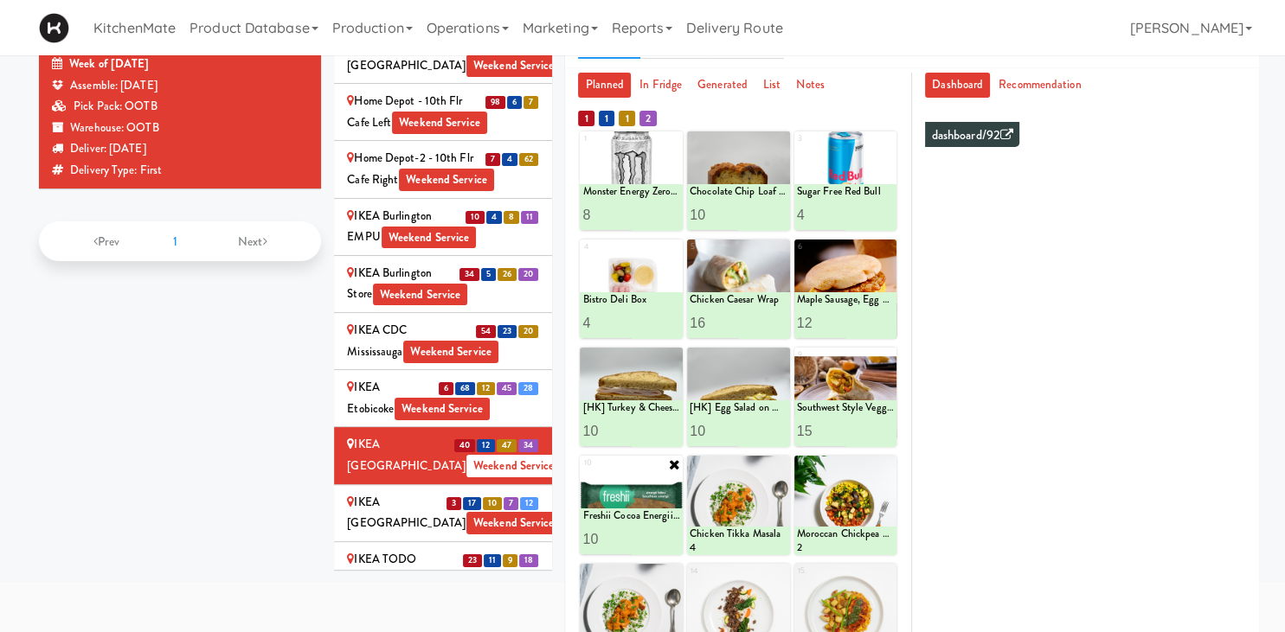
click at [433, 607] on div "IKEA Vaughan Store Weekend Service" at bounding box center [443, 628] width 192 height 42
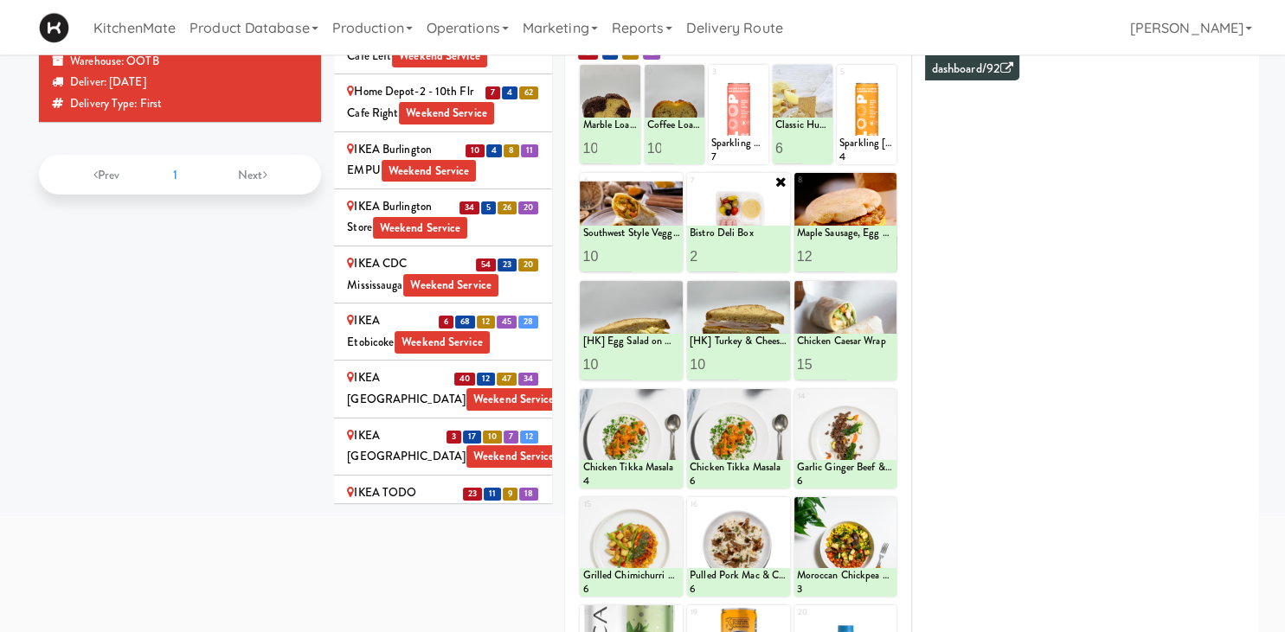
scroll to position [196, 0]
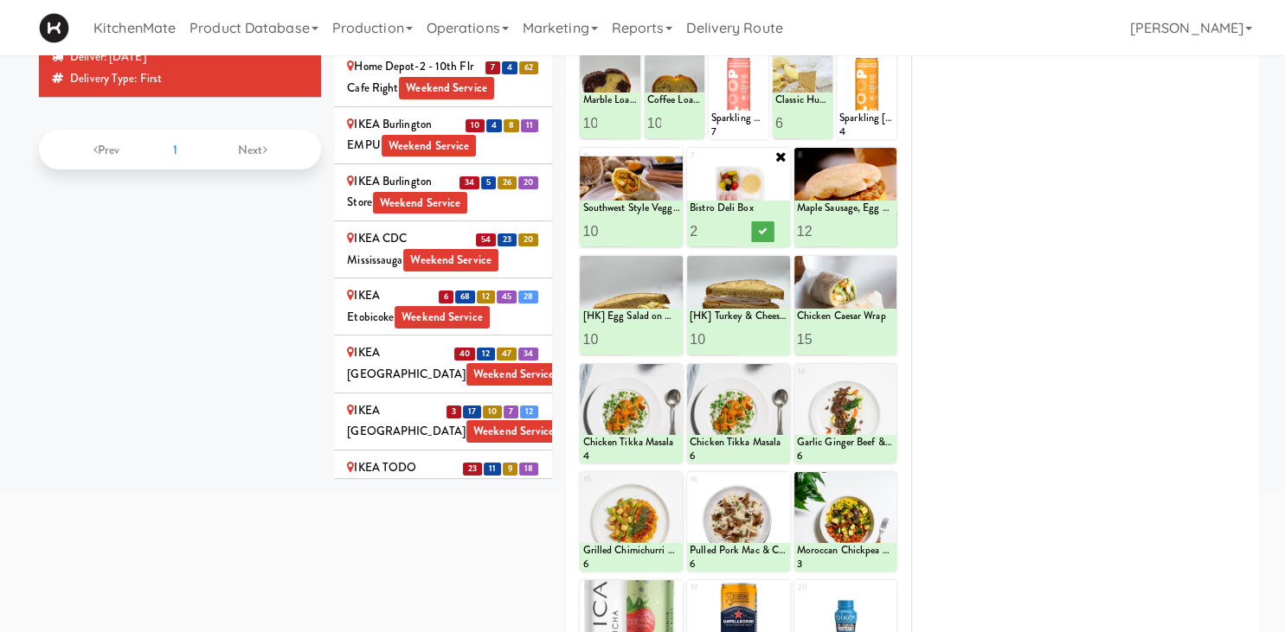
type input "3"
click at [732, 226] on input "3" at bounding box center [714, 231] width 48 height 32
click at [760, 234] on icon at bounding box center [762, 232] width 9 height 10
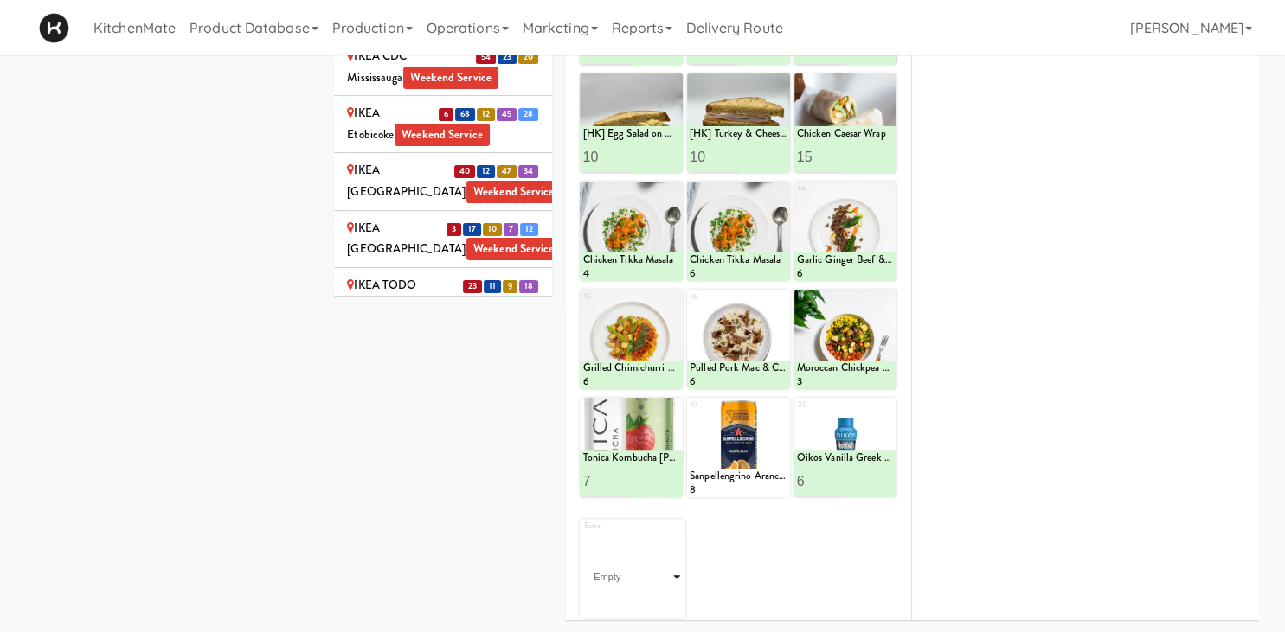
click at [680, 574] on select "- Empty - Activia Probiotic Peach Mango Smoothie Chocolate Milk Tetra Pack Coca…" at bounding box center [632, 577] width 100 height 83
click option "Grilled Chicken Caesar Salad" at bounding box center [0, 0] width 0 height 0
click at [628, 597] on input "2" at bounding box center [607, 603] width 50 height 32
type input "3"
click at [628, 597] on input "3" at bounding box center [607, 603] width 50 height 32
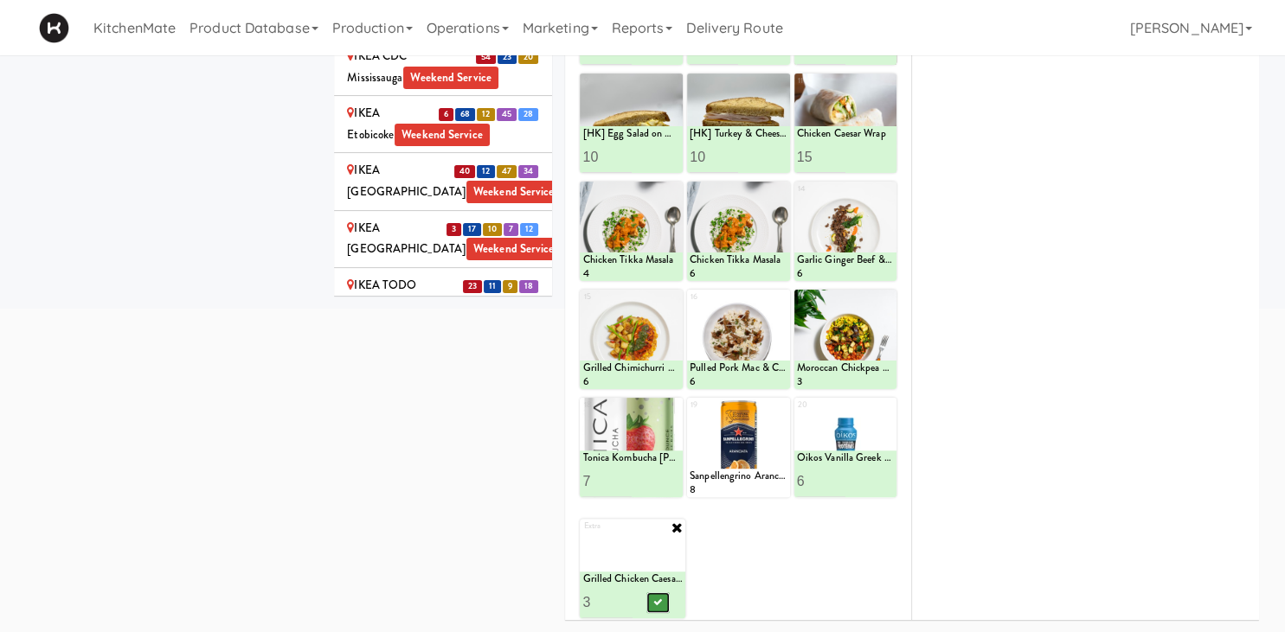
click at [657, 600] on icon at bounding box center [657, 603] width 9 height 10
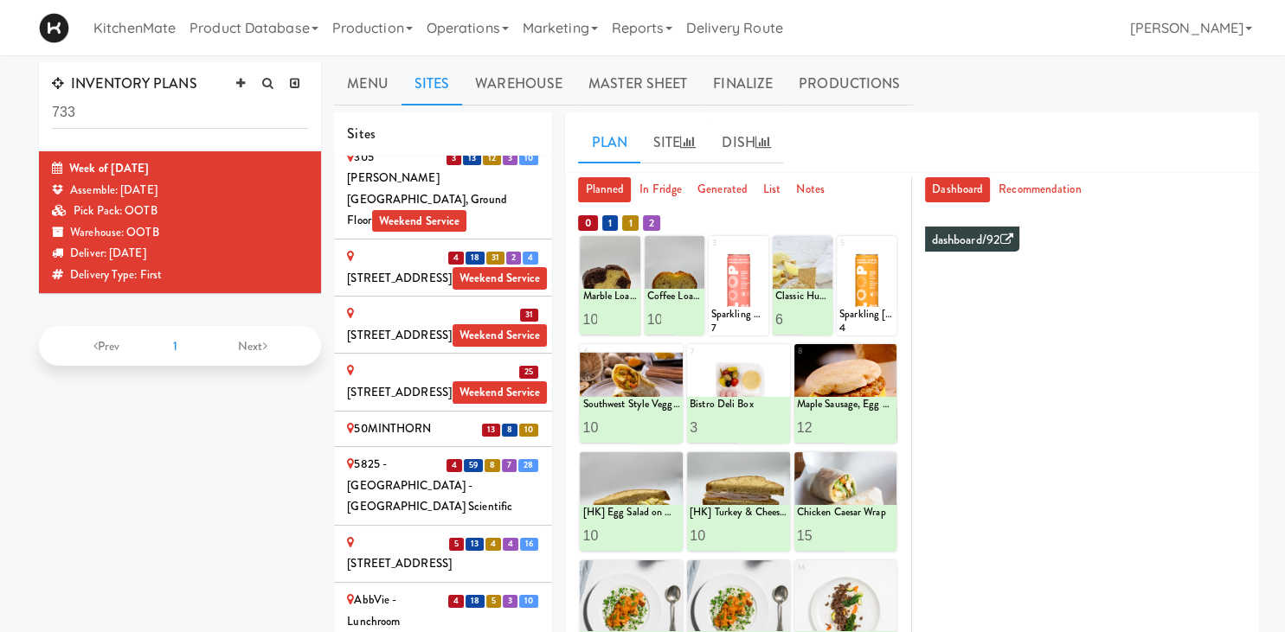
scroll to position [481, 0]
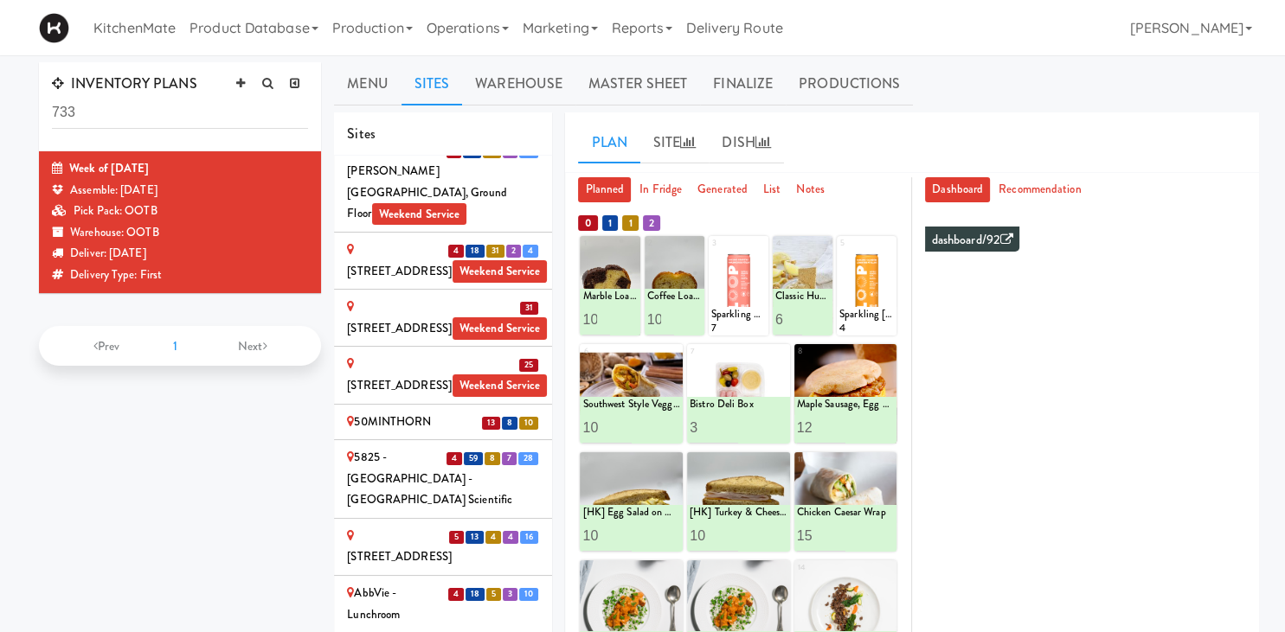
click at [413, 526] on div "[STREET_ADDRESS]" at bounding box center [443, 547] width 192 height 42
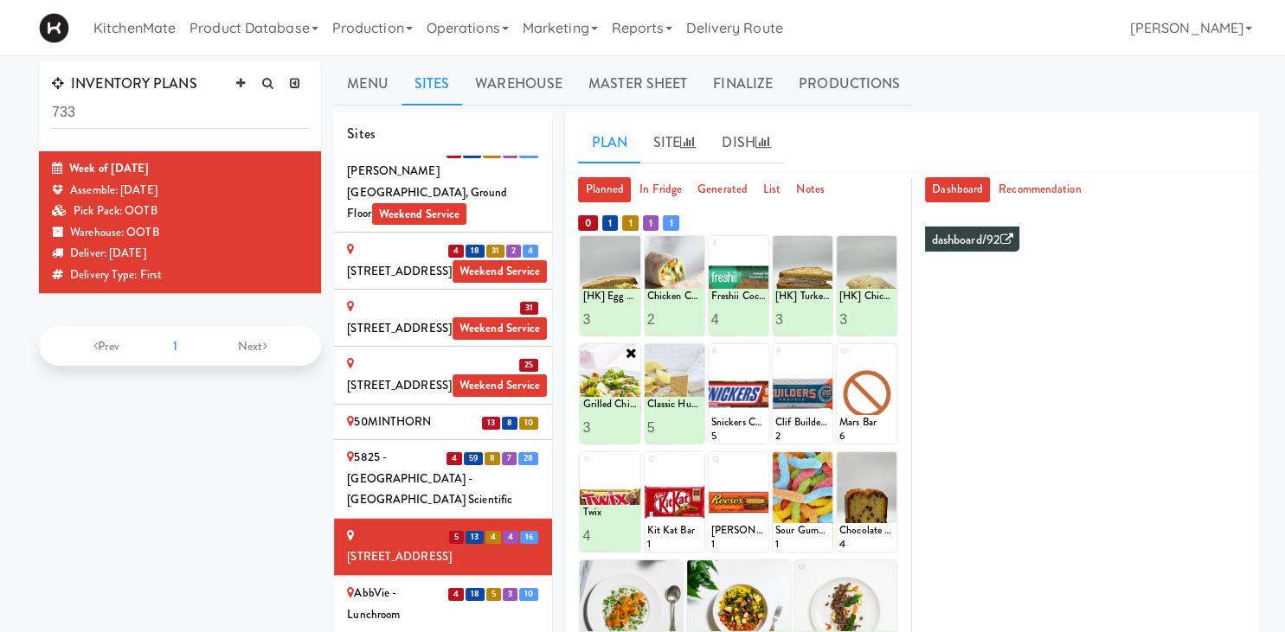
click at [600, 422] on input "3" at bounding box center [596, 428] width 28 height 32
click at [602, 426] on input "4" at bounding box center [596, 428] width 28 height 32
click at [618, 427] on button at bounding box center [624, 428] width 22 height 21
type input "3"
click at [600, 412] on input "3" at bounding box center [596, 428] width 28 height 32
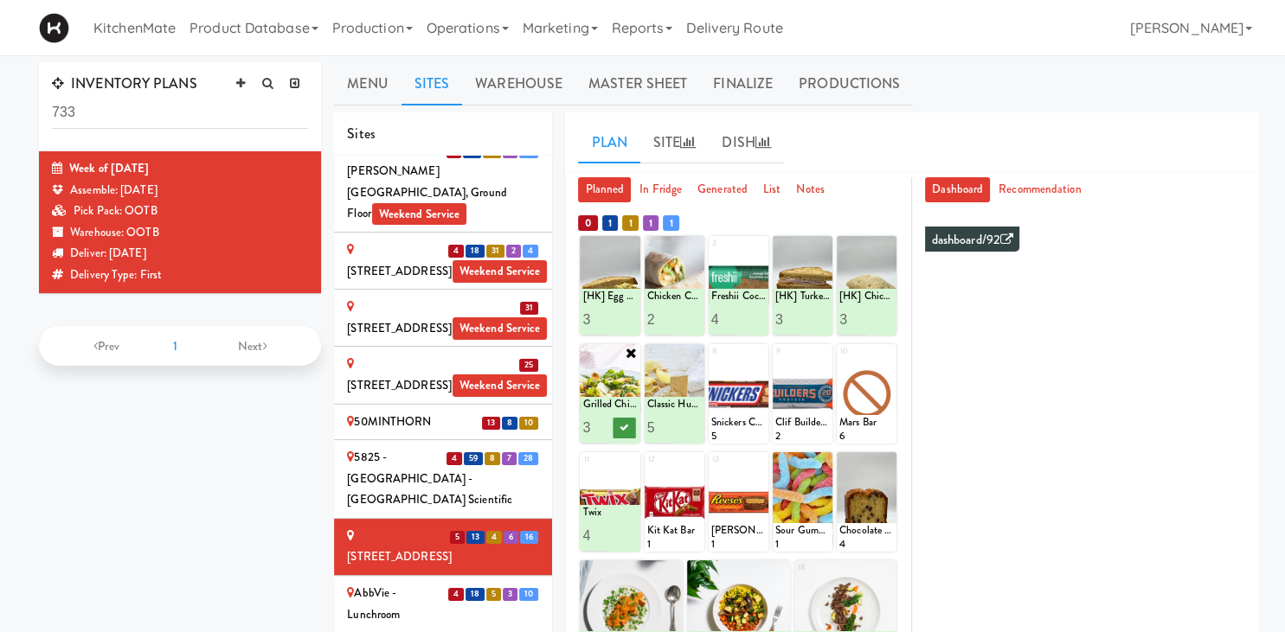
scroll to position [91, 0]
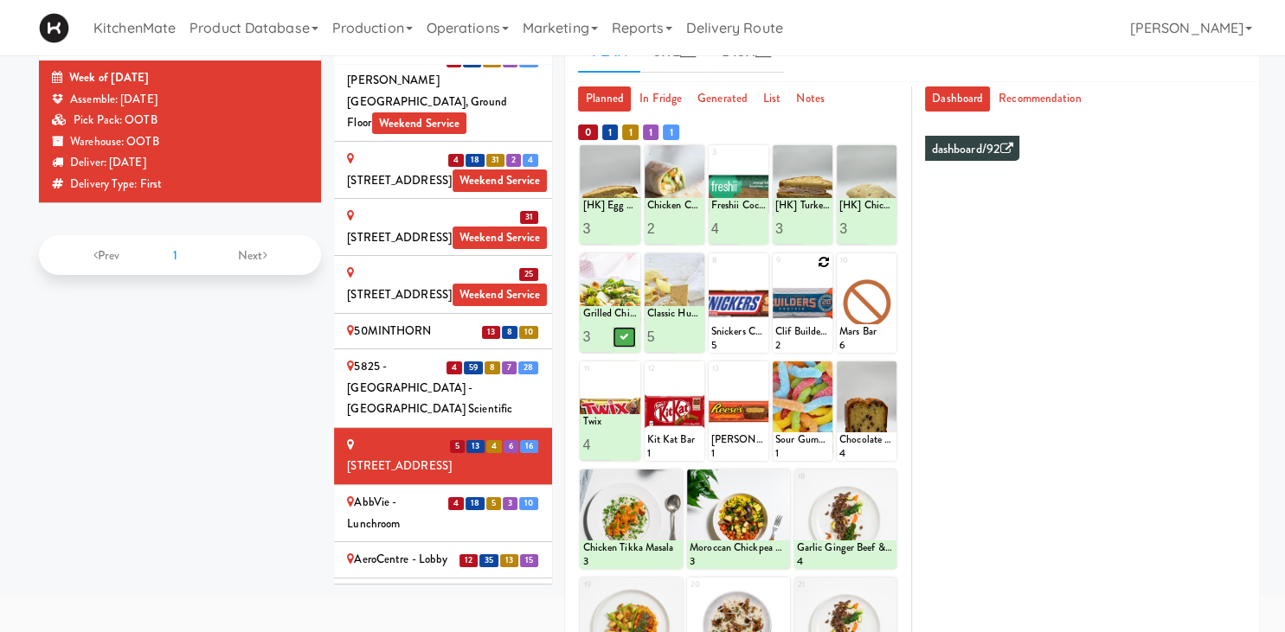
drag, startPoint x: 625, startPoint y: 334, endPoint x: 782, endPoint y: 324, distance: 157.8
click at [625, 335] on icon at bounding box center [624, 337] width 9 height 10
click at [893, 361] on div "1 [HK] Tuna Salad on Multigrain 1 [HK] Egg Salad on Multigrain 3 2 [HK] Turkey …" at bounding box center [738, 526] width 320 height 765
click at [886, 369] on icon at bounding box center [888, 370] width 12 height 12
click option "Southwest Style Veggie and Egg Breakfast Wrap" at bounding box center [0, 0] width 0 height 0
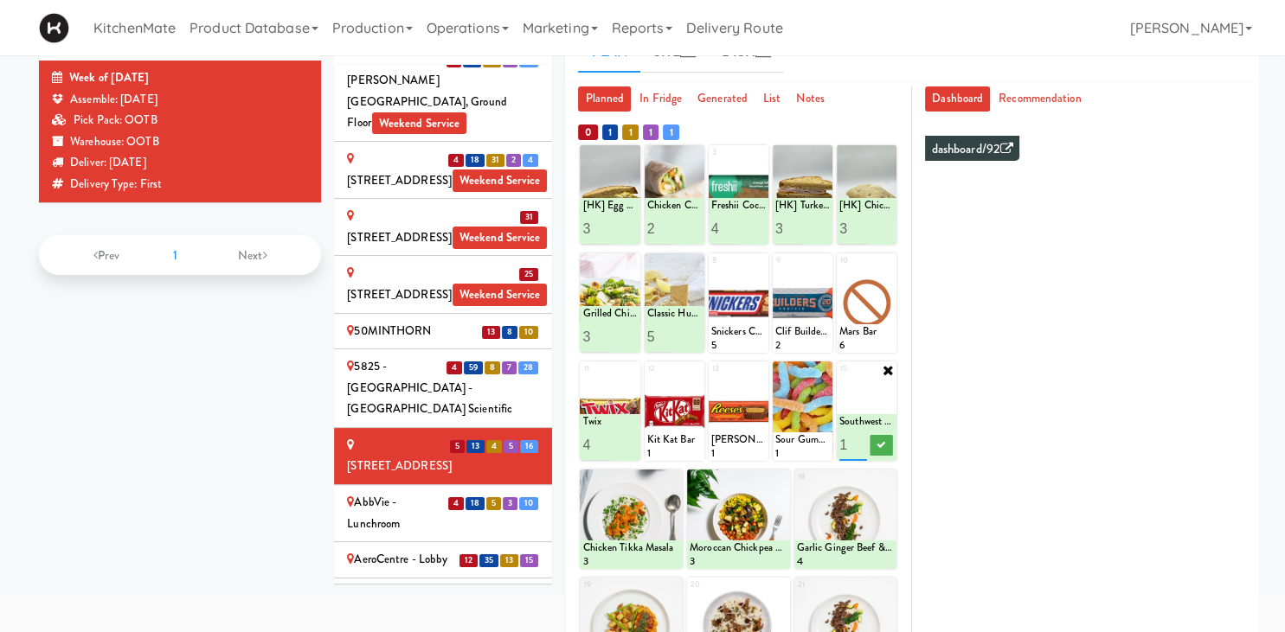
click at [860, 441] on input "2" at bounding box center [853, 445] width 28 height 32
type input "3"
click at [860, 441] on input "3" at bounding box center [853, 445] width 28 height 32
click at [881, 445] on icon at bounding box center [880, 445] width 9 height 10
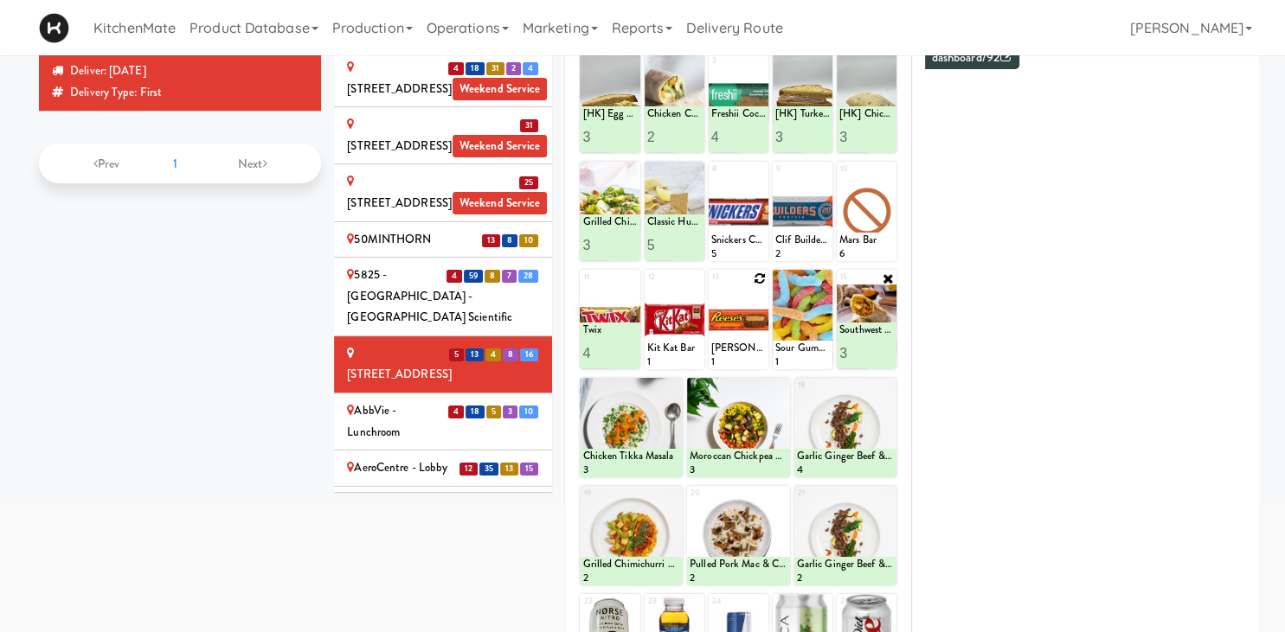
click at [761, 279] on icon at bounding box center [760, 279] width 12 height 12
click option "[PERSON_NAME] Peanut Butter Cups" at bounding box center [0, 0] width 0 height 0
click at [728, 350] on input "2" at bounding box center [725, 353] width 28 height 32
click at [728, 350] on input "3" at bounding box center [725, 353] width 28 height 32
type input "4"
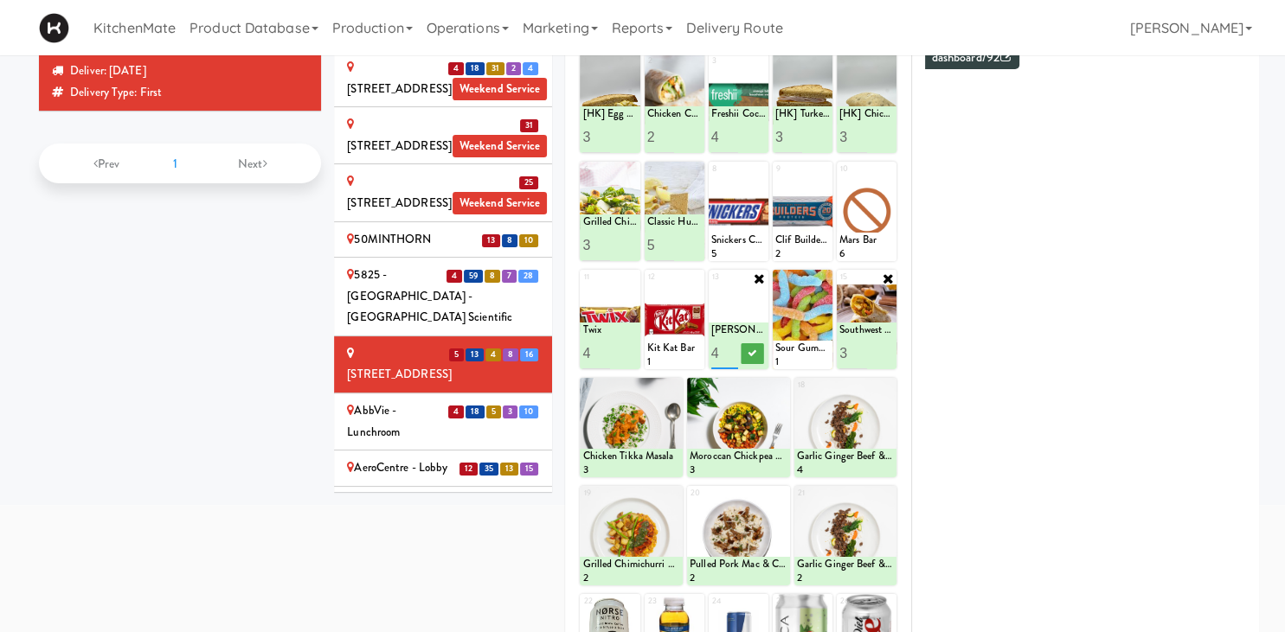
click at [736, 346] on input "4" at bounding box center [725, 353] width 28 height 32
click at [751, 352] on icon at bounding box center [752, 354] width 9 height 10
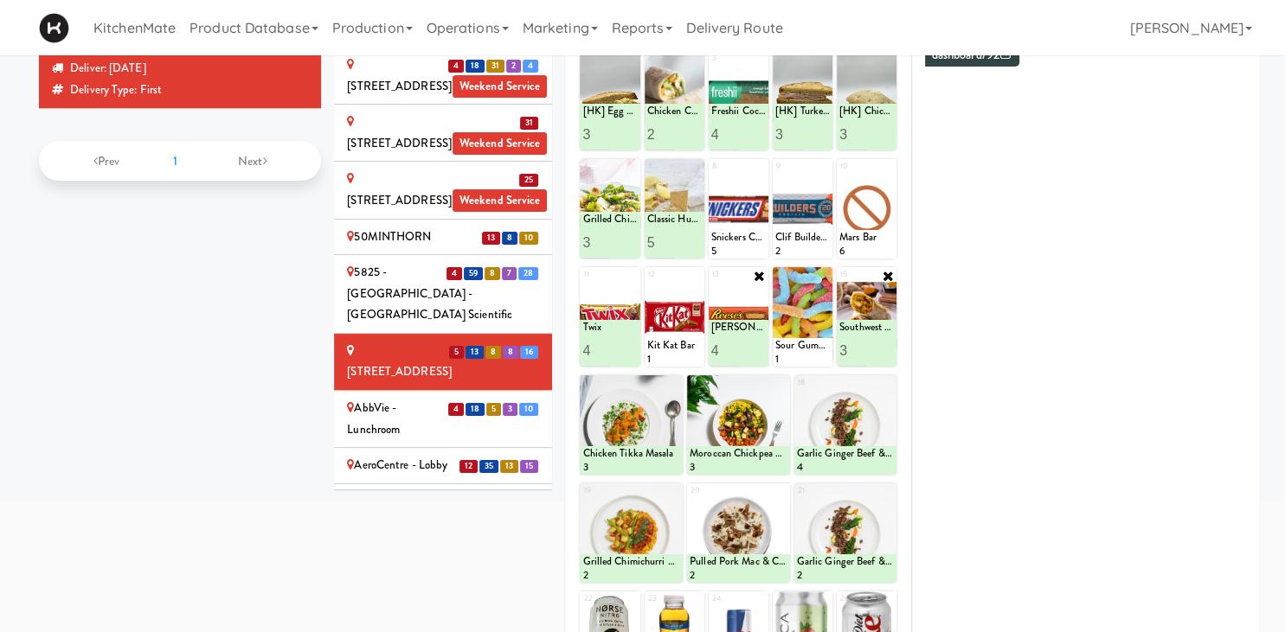
scroll to position [379, 0]
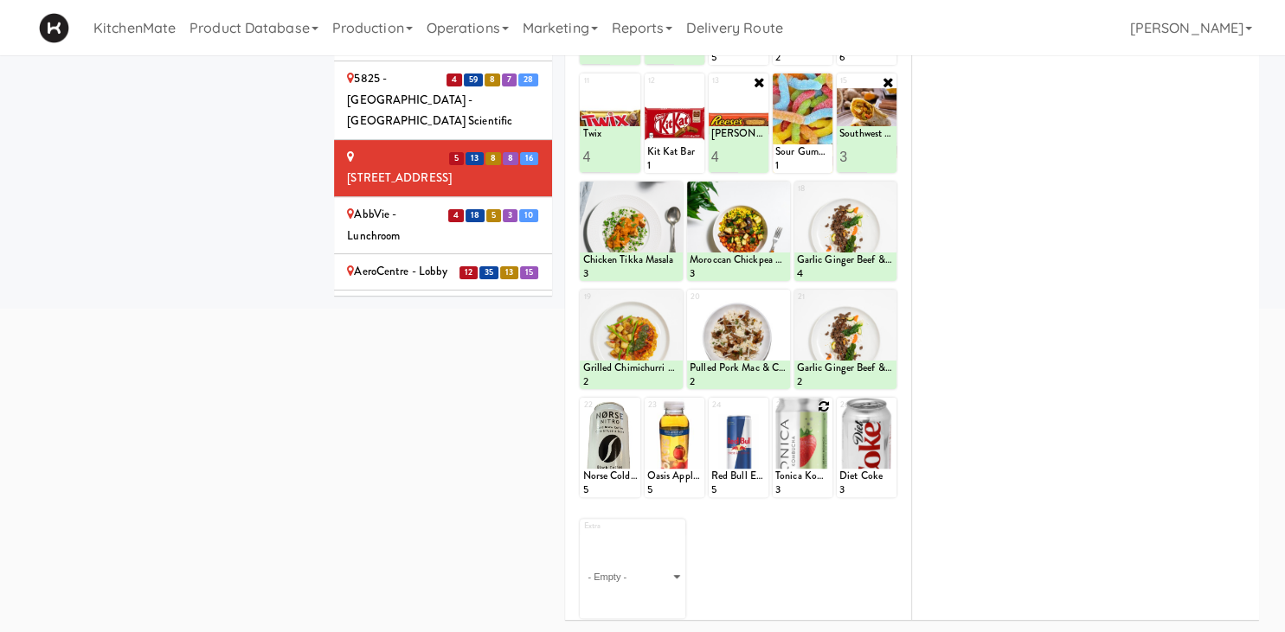
click at [822, 407] on icon at bounding box center [824, 407] width 12 height 12
click option "Tonica Kombucha [PERSON_NAME] Bounce" at bounding box center [0, 0] width 0 height 0
click at [795, 476] on input "2" at bounding box center [789, 481] width 28 height 32
click at [795, 476] on input "3" at bounding box center [789, 481] width 28 height 32
type input "4"
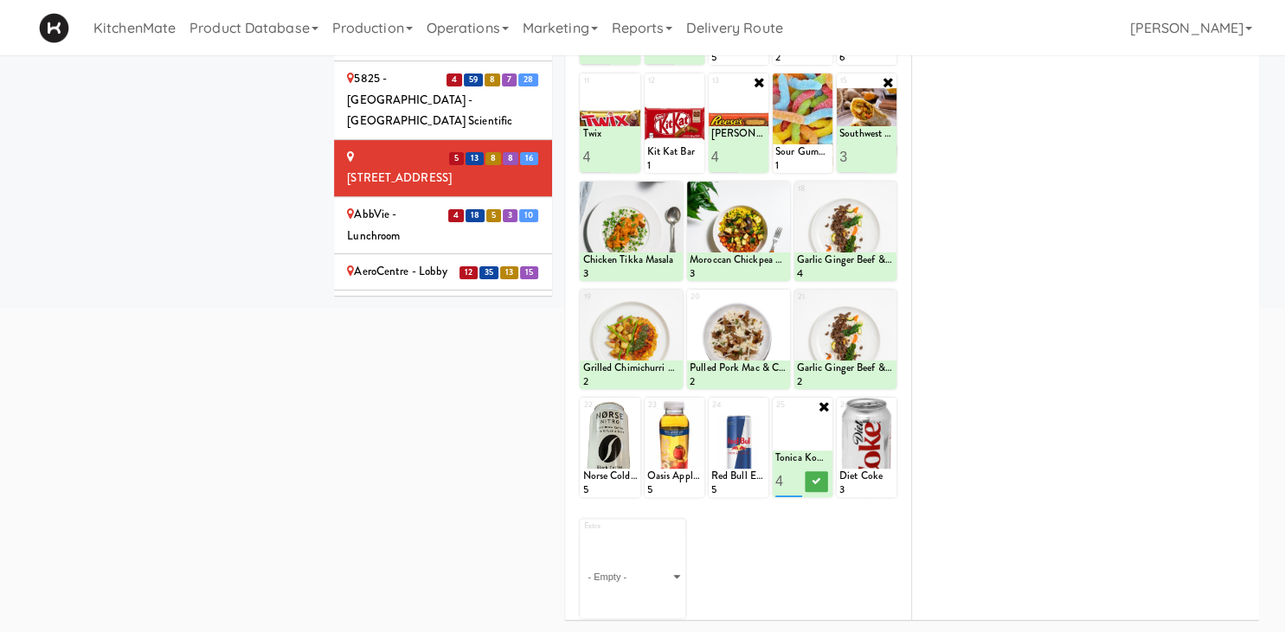
click at [796, 477] on input "4" at bounding box center [789, 481] width 28 height 32
click at [820, 483] on icon at bounding box center [816, 482] width 9 height 10
click at [884, 407] on icon at bounding box center [888, 407] width 12 height 12
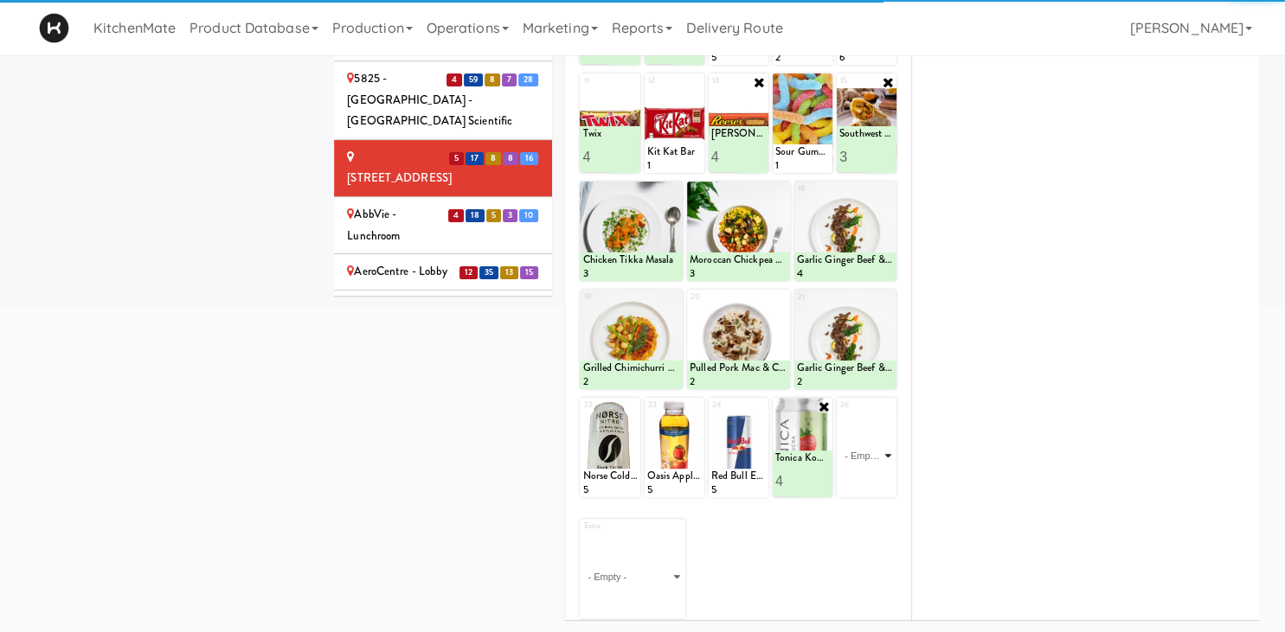
click at [883, 438] on select "- Empty - Activia Probiotic Peach Mango Smoothie Chocolate Milk Tetra Pack Coca…" at bounding box center [866, 455] width 55 height 83
click option "Diet Coke" at bounding box center [0, 0] width 0 height 0
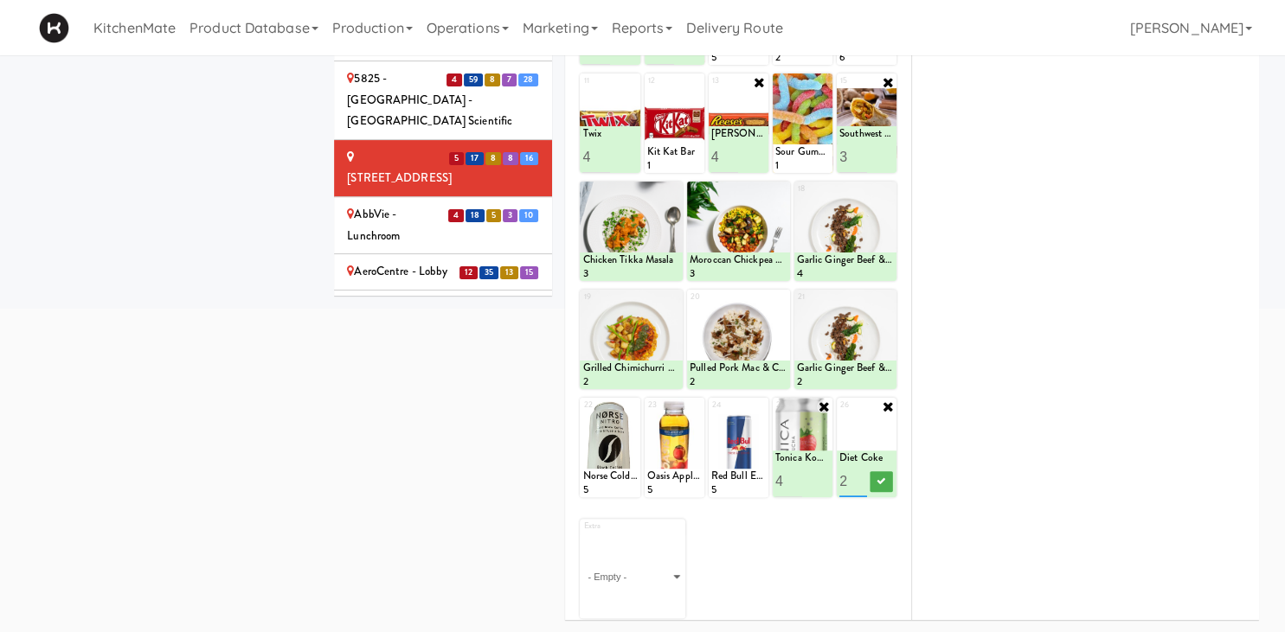
click at [857, 478] on input "2" at bounding box center [853, 481] width 28 height 32
click at [857, 478] on input "3" at bounding box center [853, 481] width 28 height 32
click at [857, 478] on input "4" at bounding box center [853, 481] width 28 height 32
type input "5"
click at [860, 477] on input "5" at bounding box center [853, 481] width 28 height 32
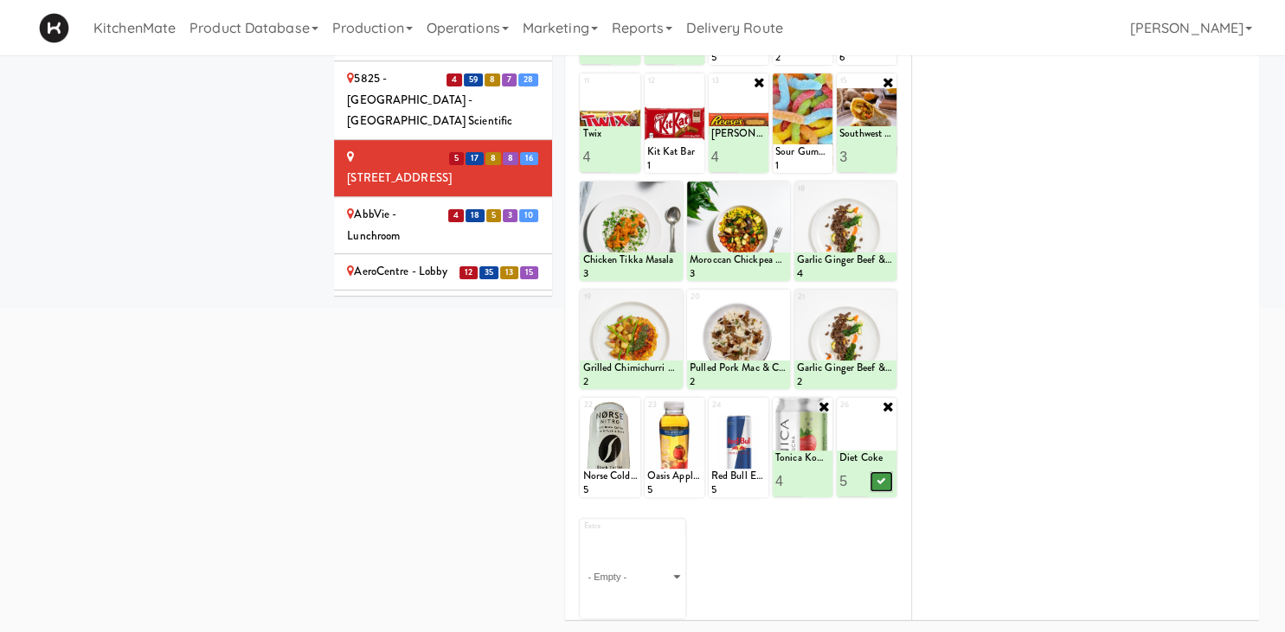
click at [881, 483] on icon at bounding box center [880, 482] width 9 height 10
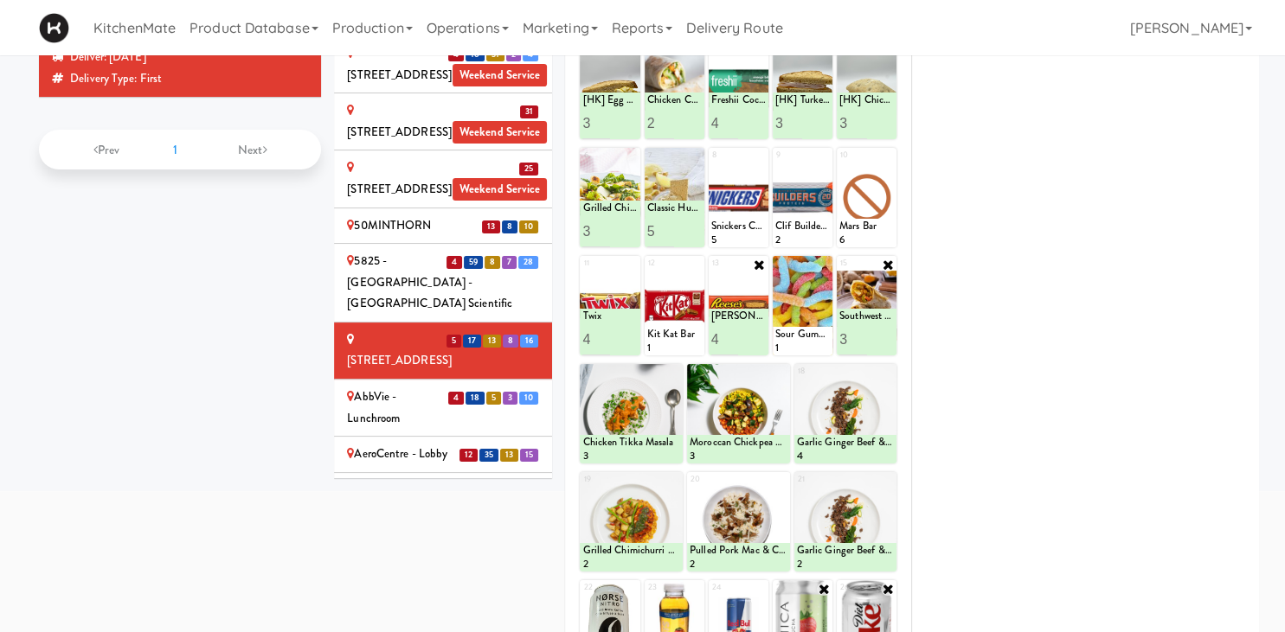
click at [412, 444] on div "AeroCentre - Lobby" at bounding box center [443, 455] width 192 height 22
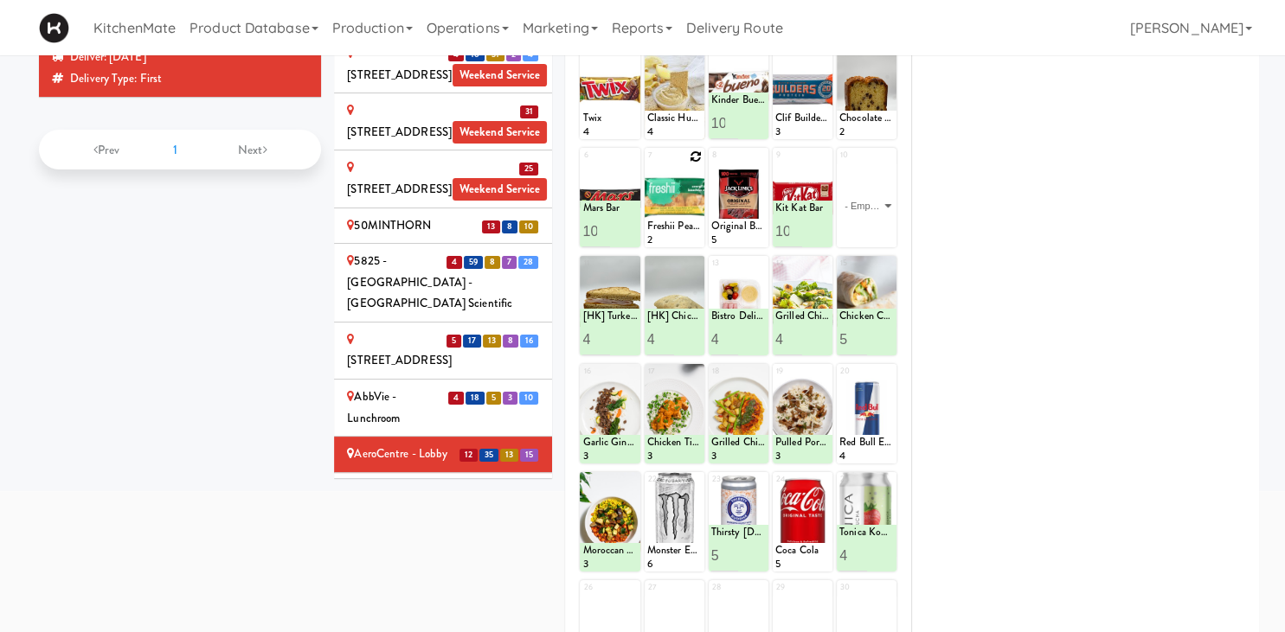
click at [692, 158] on icon at bounding box center [696, 157] width 12 height 12
click option "Freshii Peanut Butter Energii Bites" at bounding box center [0, 0] width 0 height 0
click at [663, 227] on input "2" at bounding box center [661, 231] width 28 height 32
type input "3"
click at [663, 227] on input "3" at bounding box center [661, 231] width 28 height 32
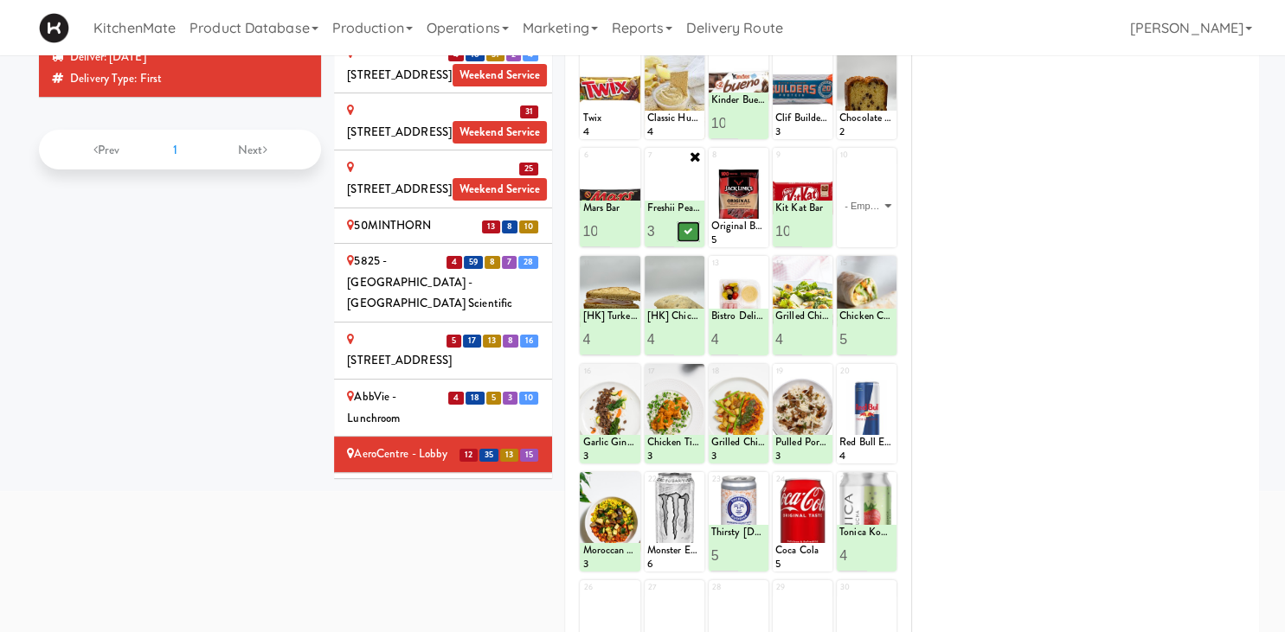
click at [690, 227] on icon at bounding box center [688, 232] width 9 height 10
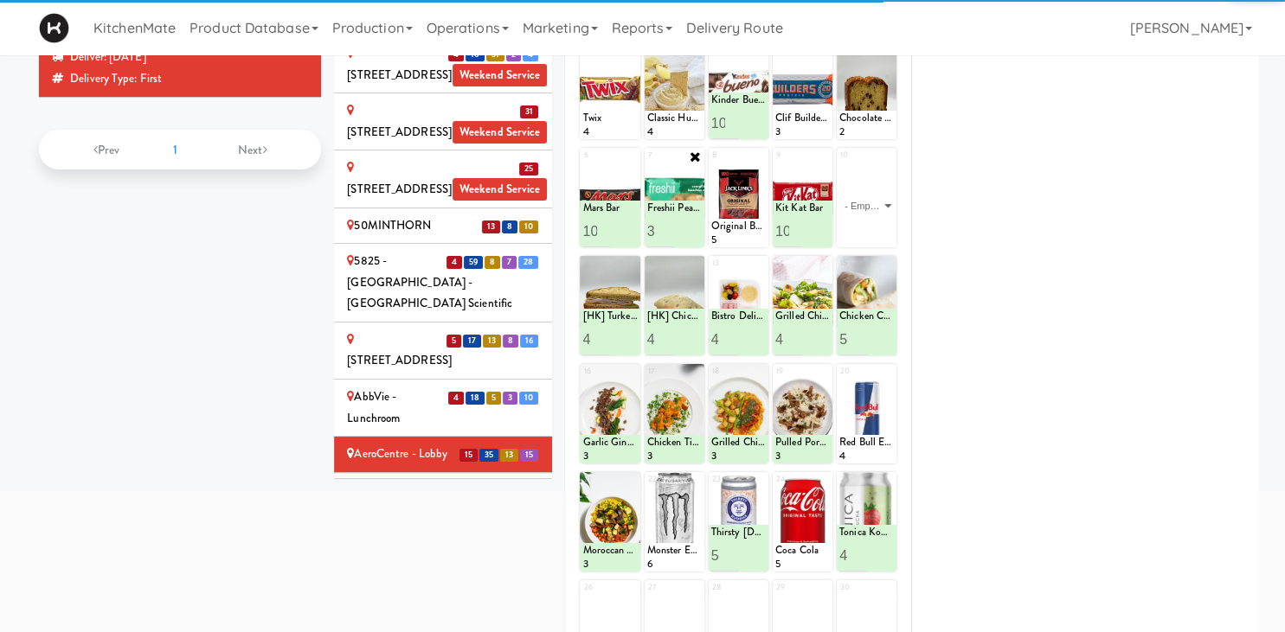
scroll to position [105, 0]
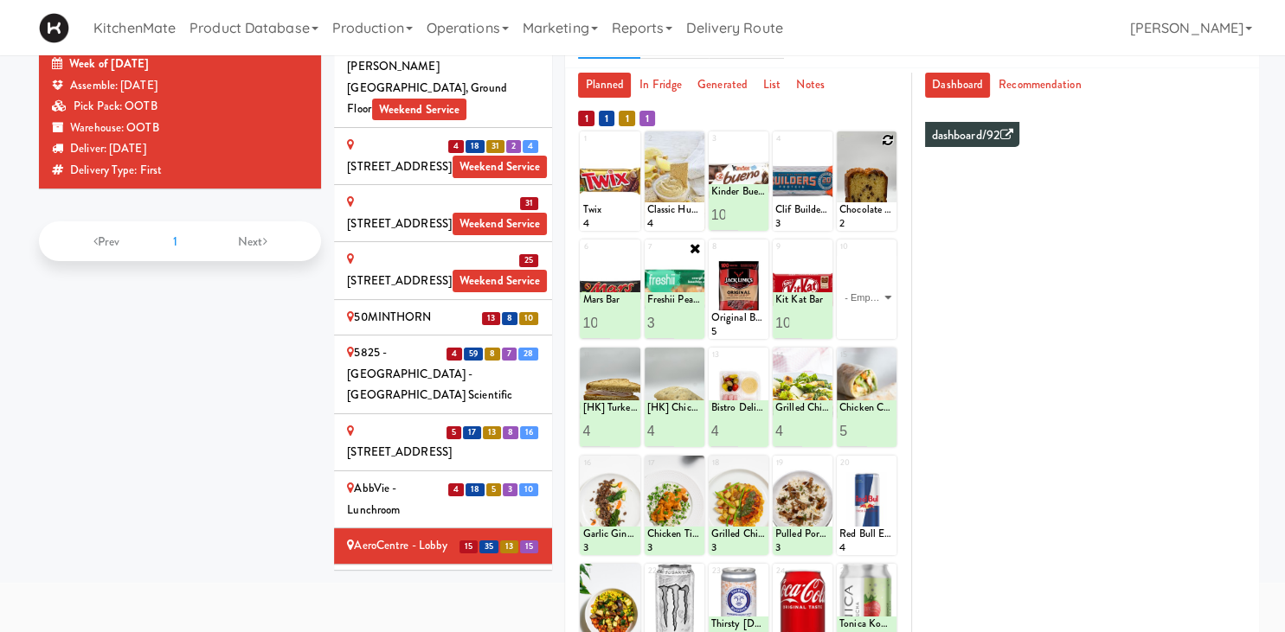
click at [885, 140] on icon at bounding box center [888, 140] width 12 height 12
click option "Chocolate Chip Loaf Cake" at bounding box center [0, 0] width 0 height 0
click at [853, 209] on input "2" at bounding box center [853, 215] width 28 height 32
click at [853, 209] on input "3" at bounding box center [853, 215] width 28 height 32
click at [853, 209] on input "4" at bounding box center [853, 215] width 28 height 32
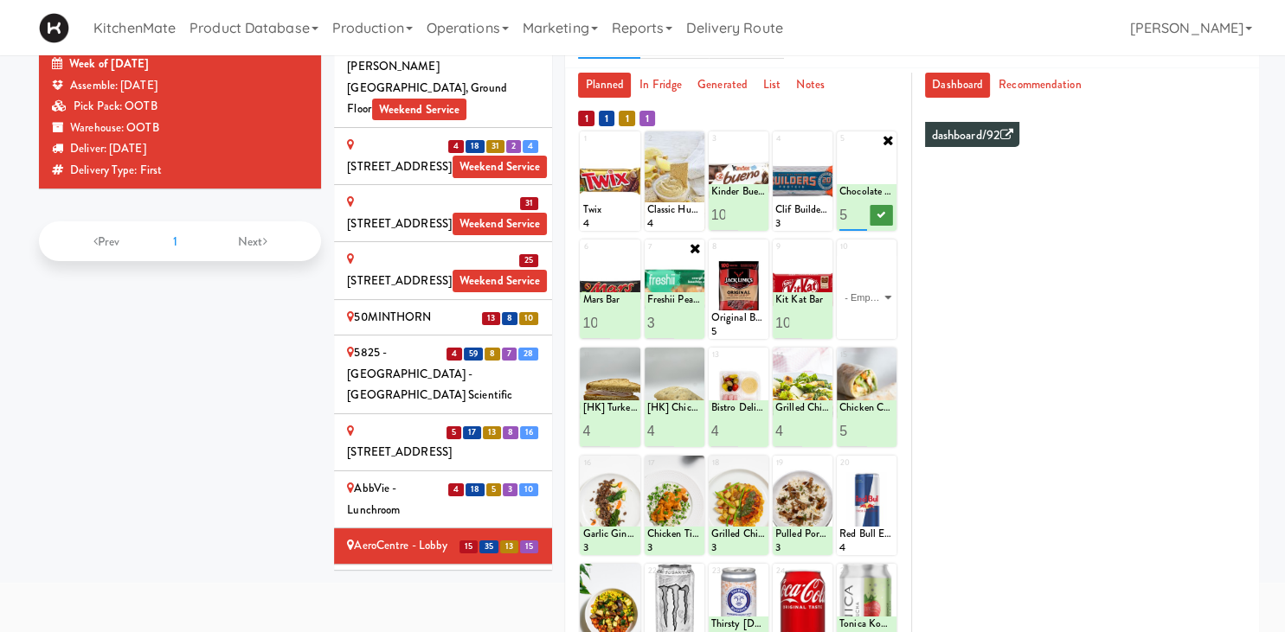
click at [853, 209] on input "5" at bounding box center [853, 215] width 28 height 32
type input "6"
click at [863, 208] on input "6" at bounding box center [853, 215] width 28 height 32
click at [883, 217] on icon at bounding box center [880, 215] width 9 height 10
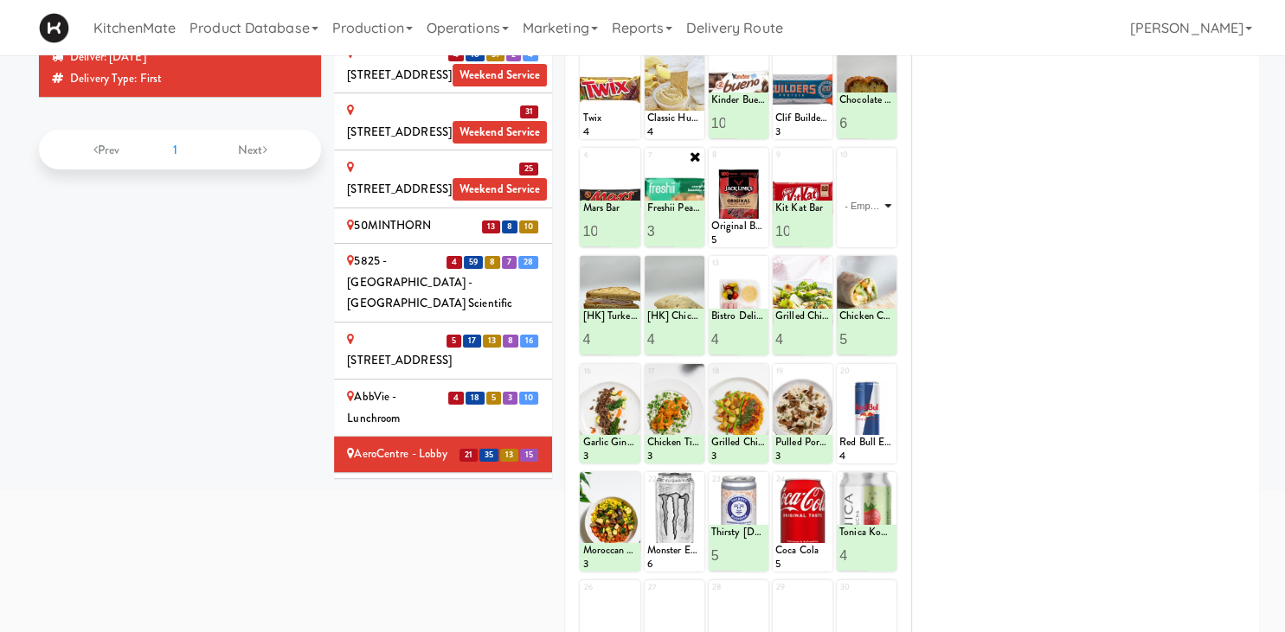
click at [839, 164] on select "- Empty - Activia Probiotic Peach Mango Smoothie Chocolate Milk Tetra Pack Coca…" at bounding box center [866, 205] width 55 height 83
click option "Southwest Style Veggie and Egg Breakfast Wrap" at bounding box center [0, 0] width 0 height 0
click at [859, 226] on input "2" at bounding box center [853, 231] width 28 height 32
type input "3"
click at [859, 226] on input "3" at bounding box center [853, 231] width 28 height 32
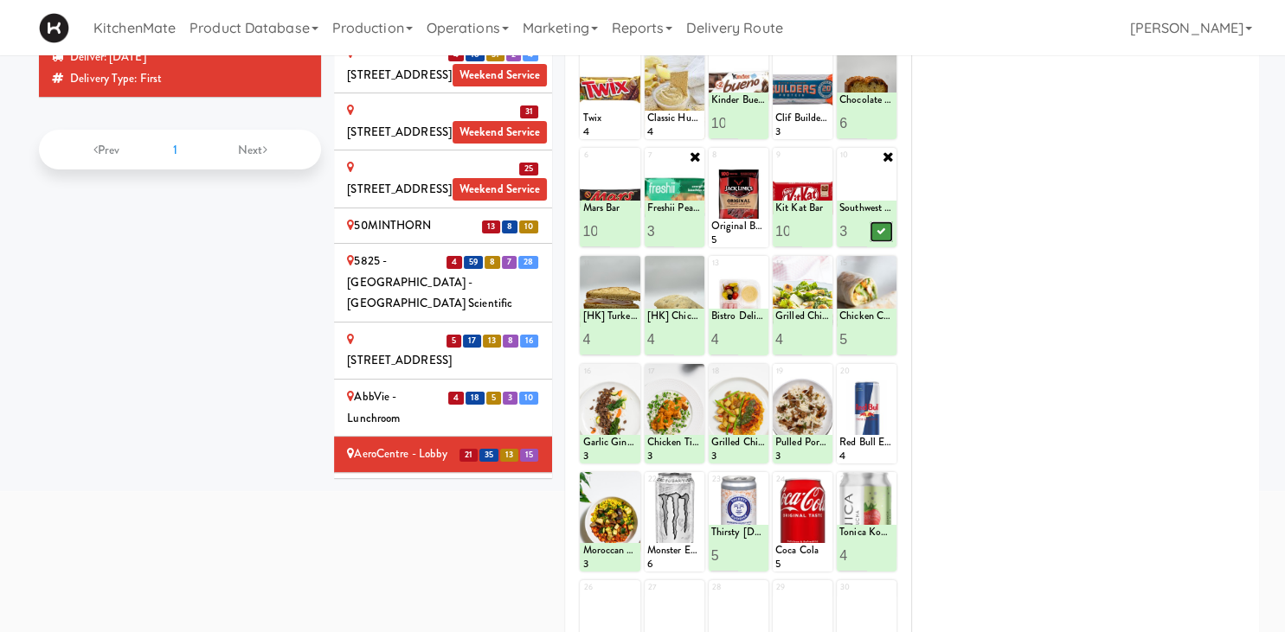
click at [878, 230] on icon at bounding box center [880, 232] width 9 height 10
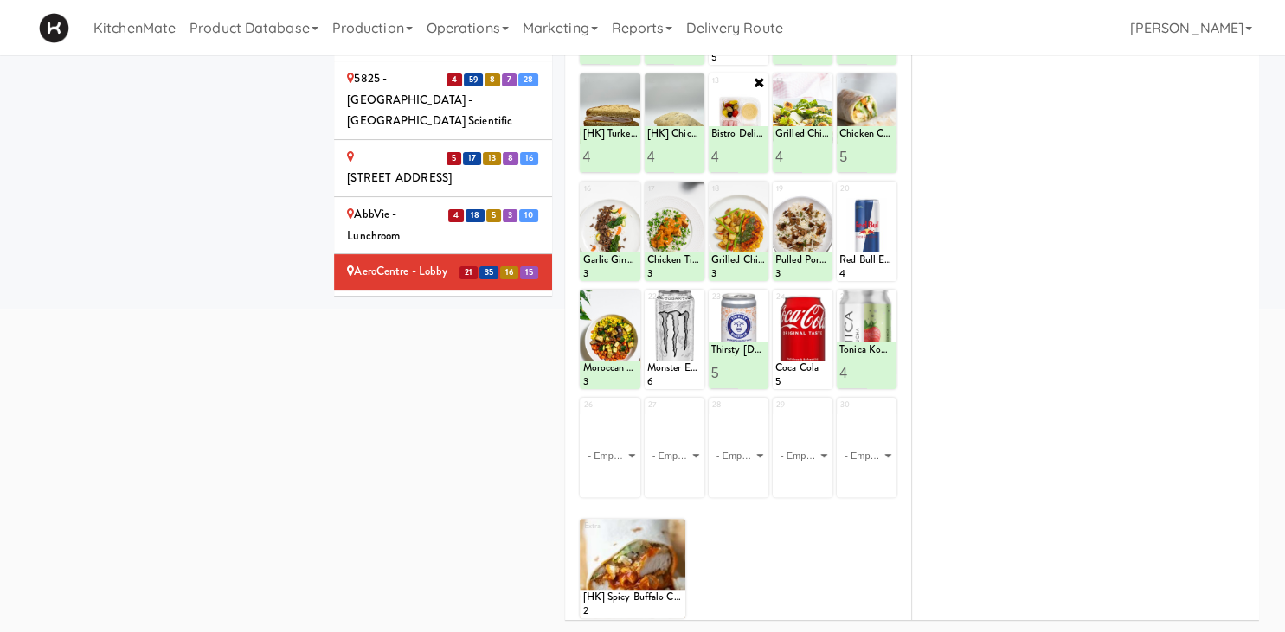
type input "5"
click at [729, 151] on input "5" at bounding box center [725, 157] width 28 height 32
drag, startPoint x: 750, startPoint y: 157, endPoint x: 575, endPoint y: 7, distance: 230.7
click at [750, 157] on icon at bounding box center [752, 157] width 9 height 10
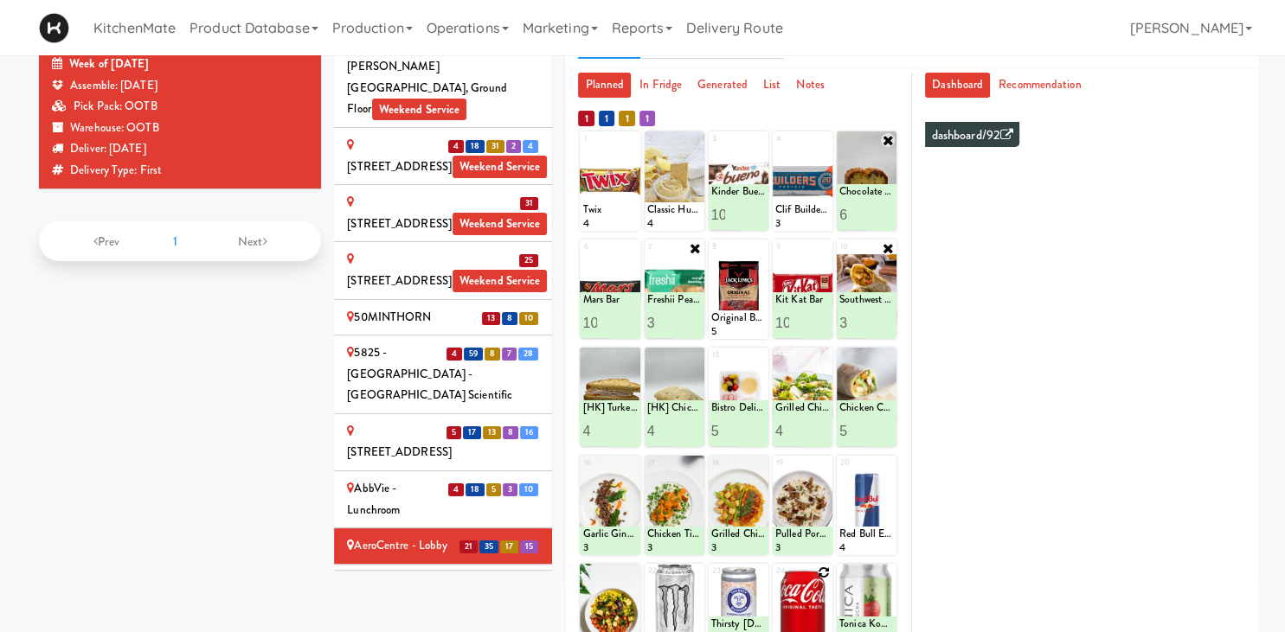
scroll to position [287, 0]
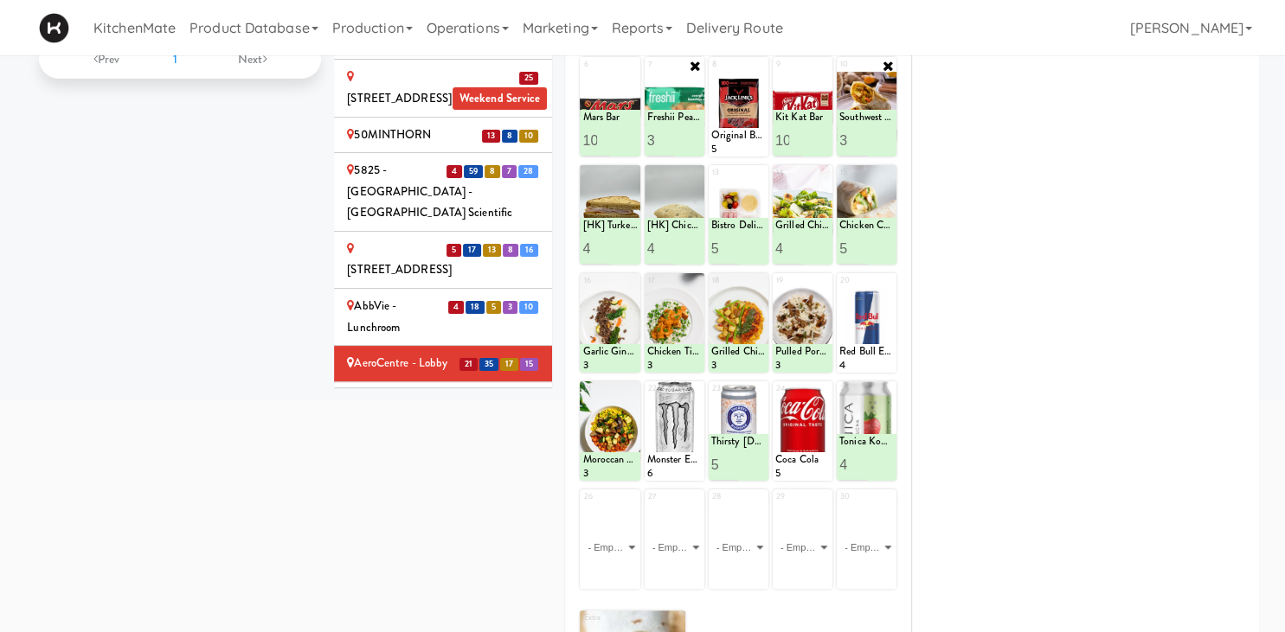
click at [421, 389] on div "Alectra Utilities" at bounding box center [443, 400] width 192 height 22
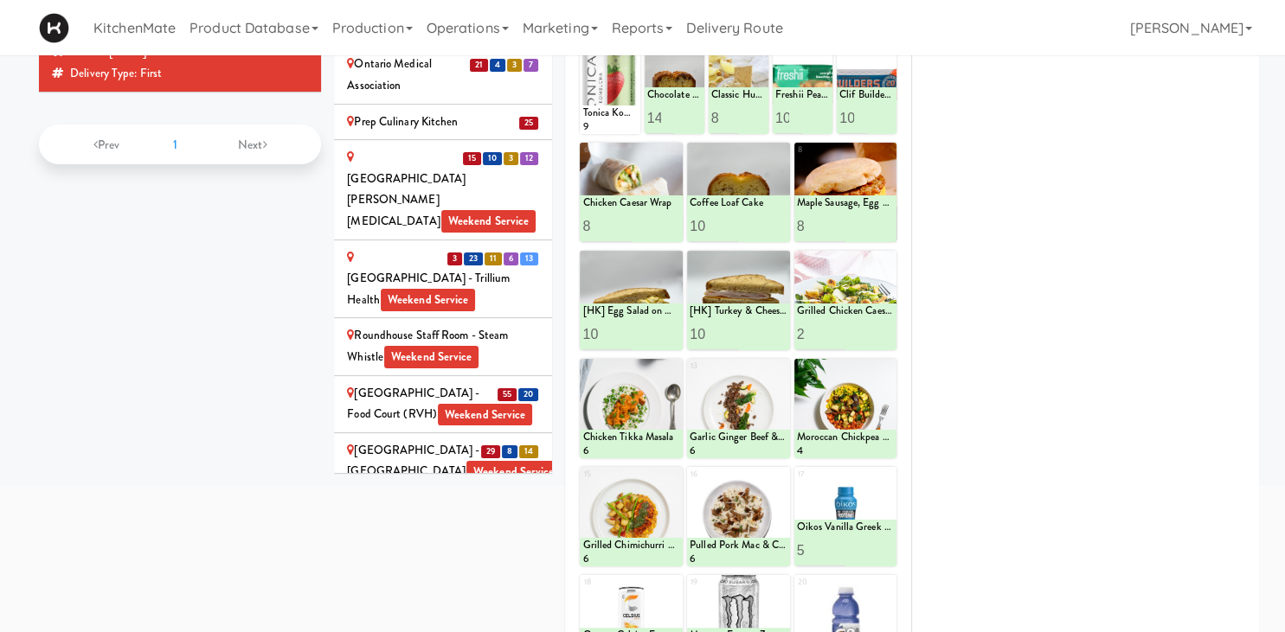
scroll to position [3664, 0]
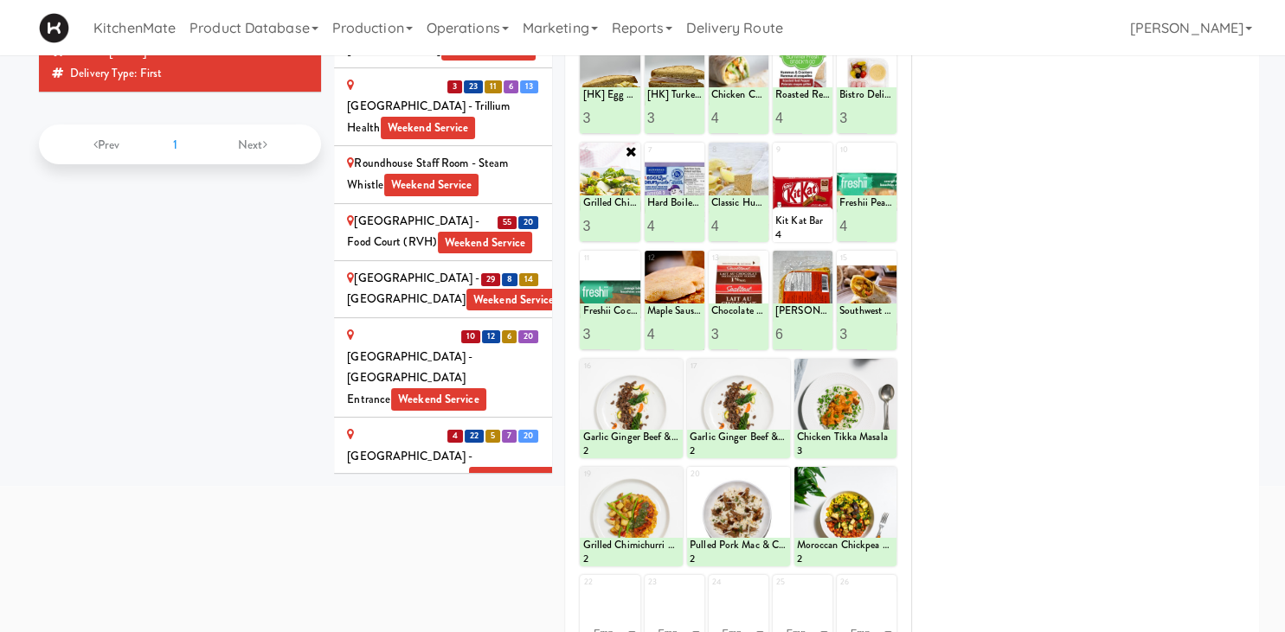
type input "4"
click at [603, 223] on input "4" at bounding box center [596, 226] width 28 height 32
click at [618, 227] on button at bounding box center [624, 226] width 22 height 21
type input "4"
click at [860, 330] on input "4" at bounding box center [853, 334] width 28 height 32
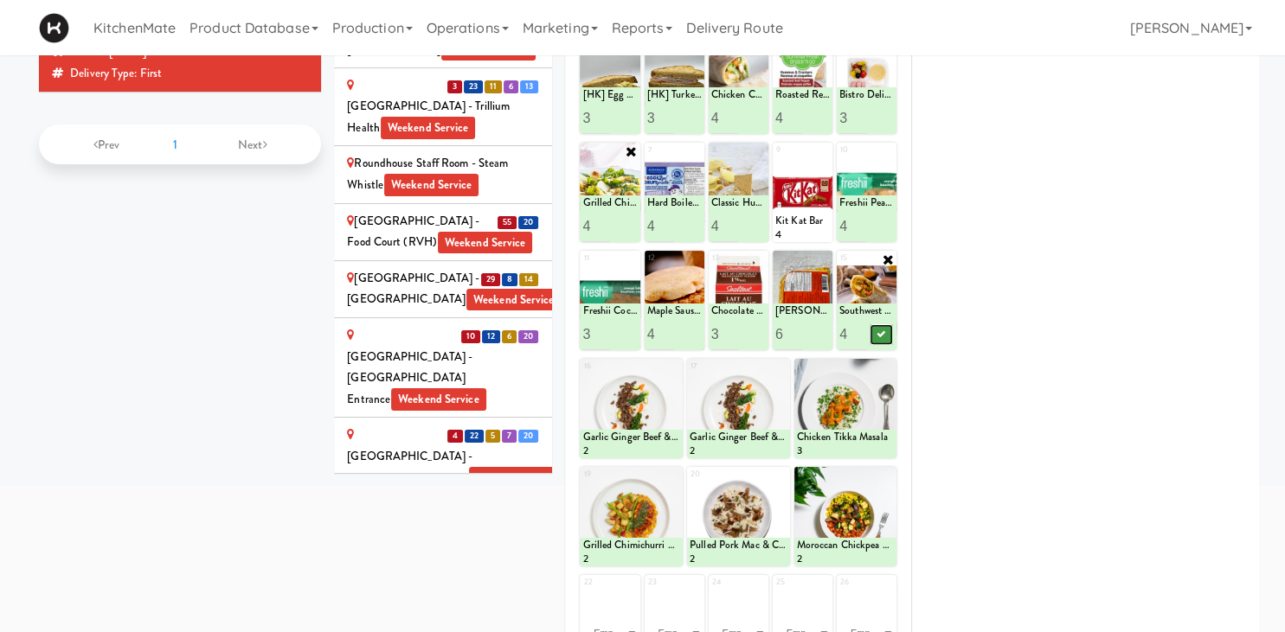
click at [887, 331] on button at bounding box center [881, 334] width 22 height 21
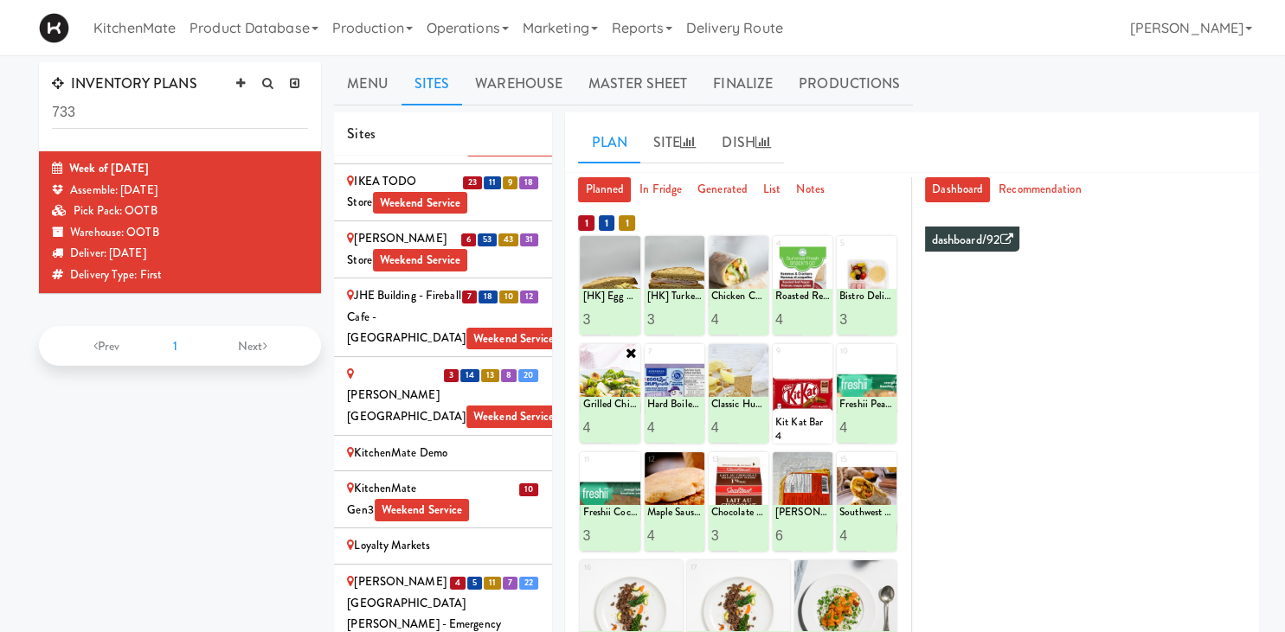
scroll to position [2580, 0]
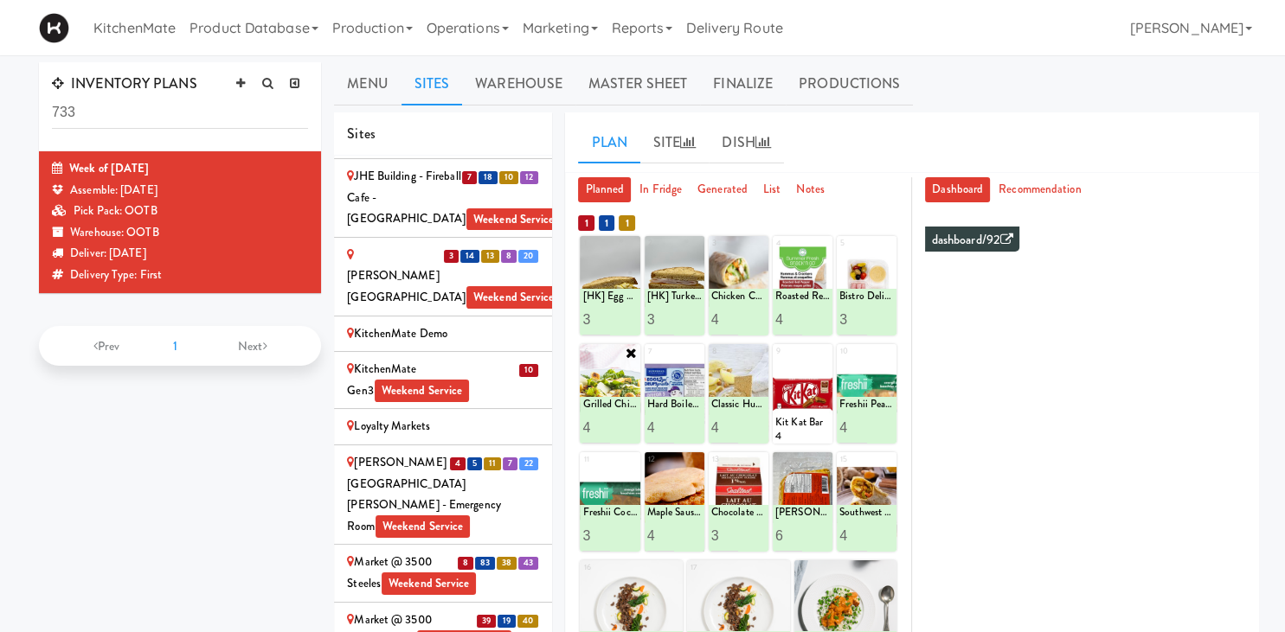
click at [395, 610] on div "Market @ 3500 Steeles(Right) Weekend Service" at bounding box center [443, 631] width 192 height 42
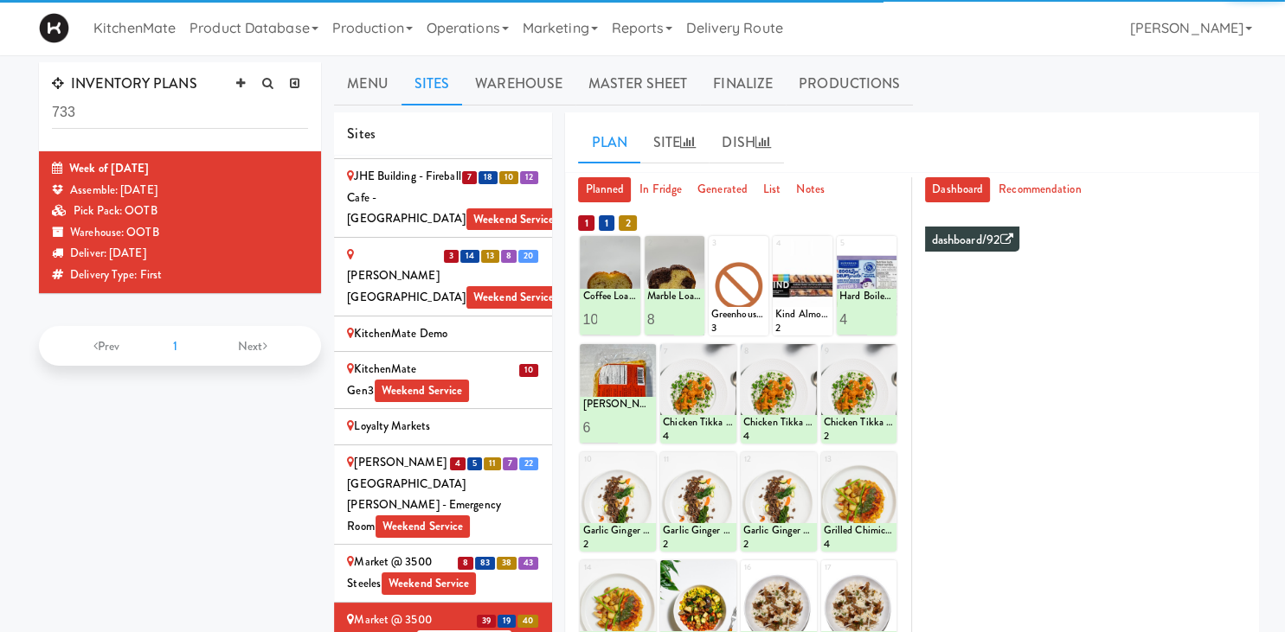
scroll to position [371, 0]
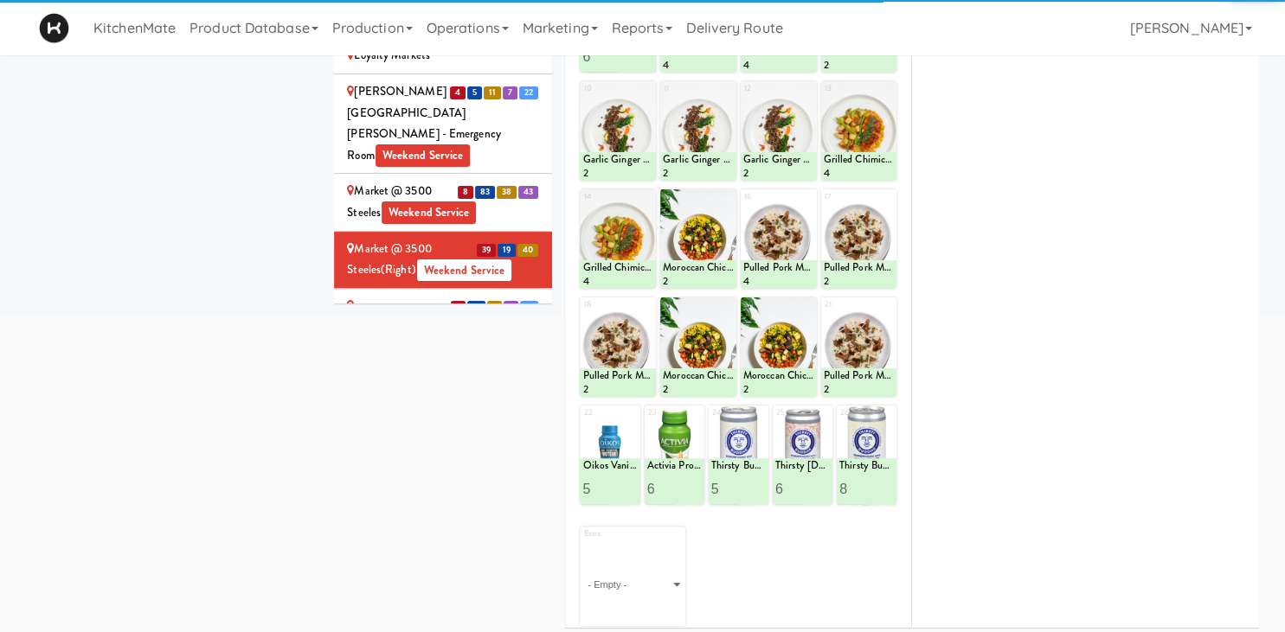
click at [485, 202] on div "8 83 38 43" at bounding box center [498, 192] width 83 height 22
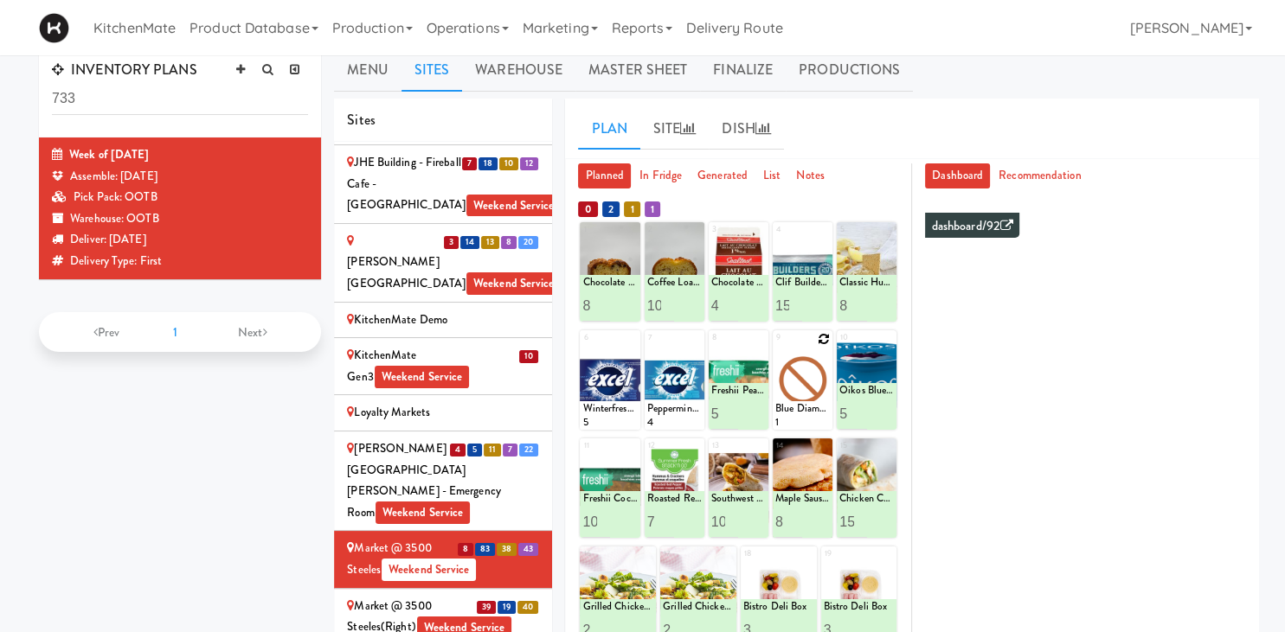
scroll to position [105, 0]
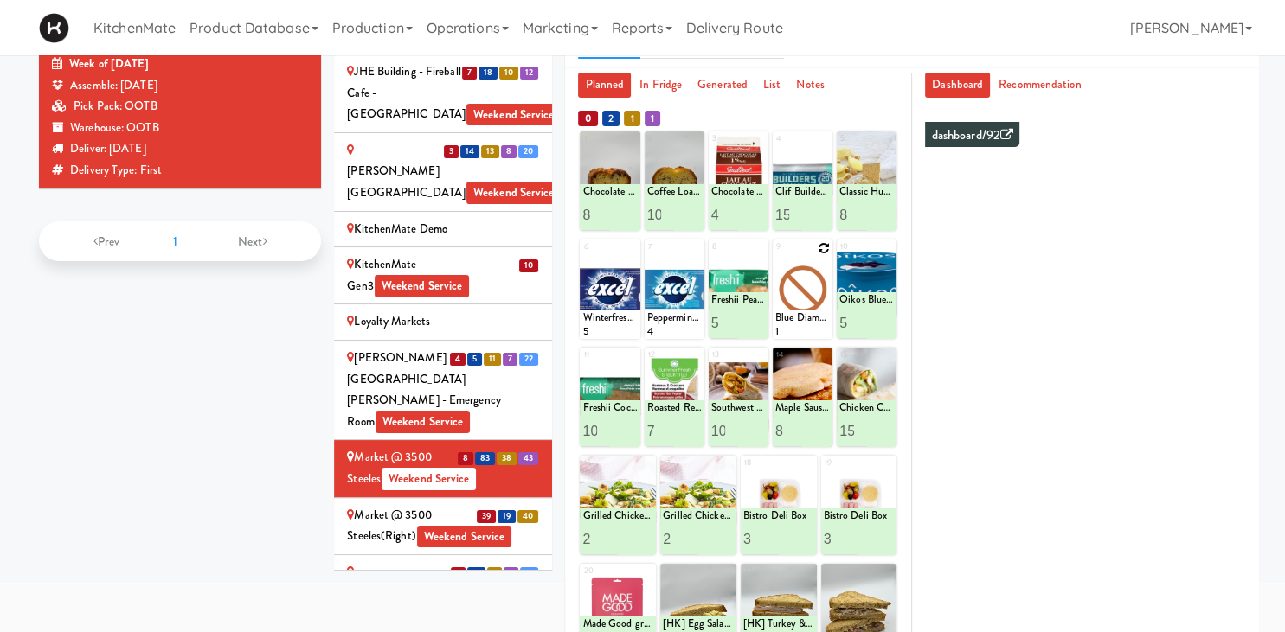
click at [823, 247] on icon at bounding box center [824, 248] width 12 height 12
click at [775, 256] on select "- Empty - Activia Probiotic Peach Mango Smoothie Chocolate Milk Tetra Pack Coca…" at bounding box center [802, 297] width 55 height 83
click option "Blue Diamond Roasted Salted Almonds" at bounding box center [0, 0] width 0 height 0
click at [792, 320] on input "2" at bounding box center [789, 323] width 28 height 32
click at [792, 320] on input "3" at bounding box center [789, 323] width 28 height 32
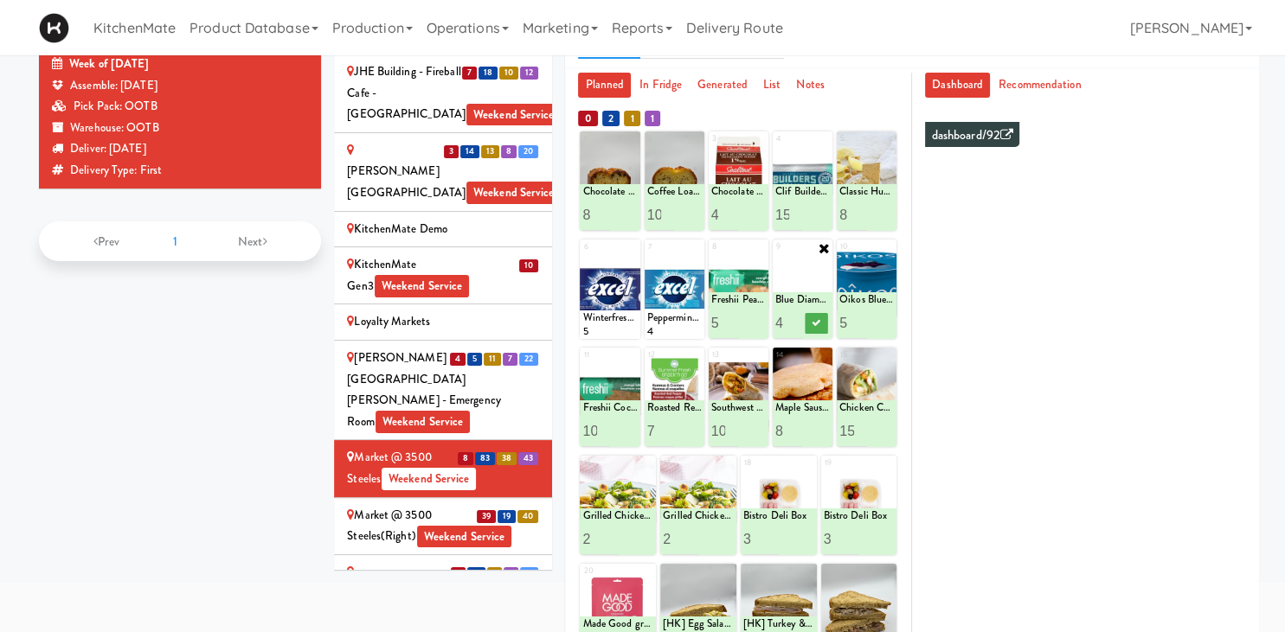
click at [792, 320] on input "4" at bounding box center [789, 323] width 28 height 32
click at [792, 320] on input "5" at bounding box center [789, 323] width 28 height 32
type input "6"
click at [792, 320] on input "6" at bounding box center [789, 323] width 28 height 32
click at [816, 319] on icon at bounding box center [816, 323] width 9 height 10
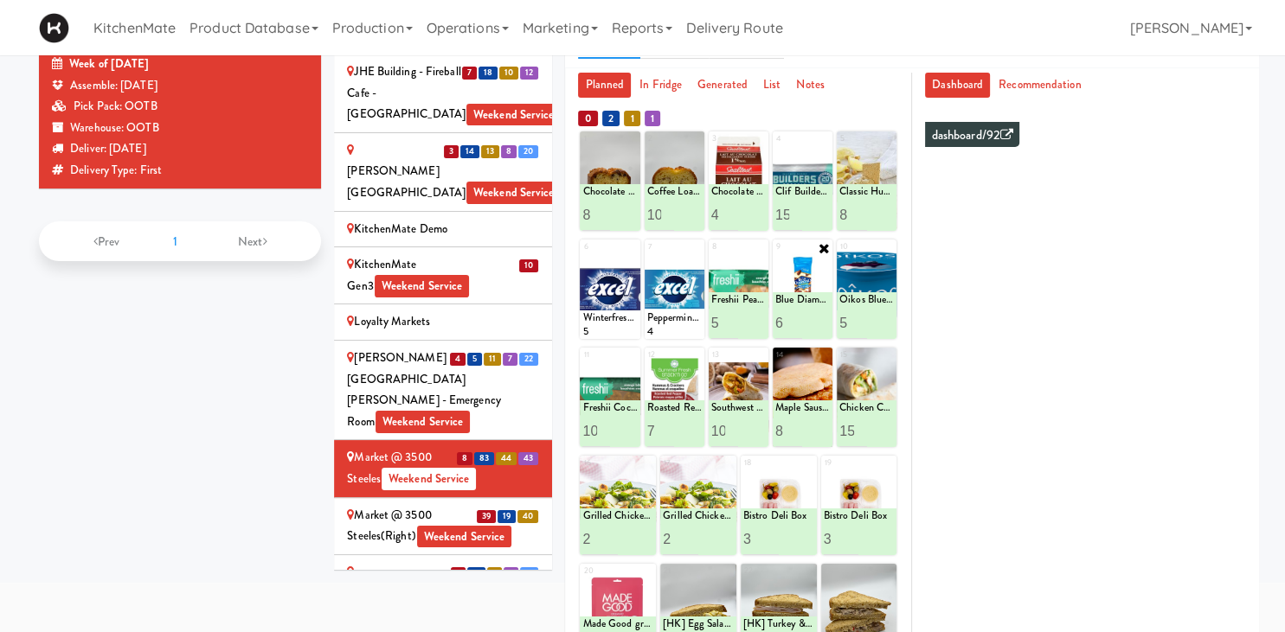
click at [821, 247] on icon at bounding box center [824, 248] width 14 height 14
click at [822, 278] on div "Loading..." at bounding box center [803, 290] width 60 height 100
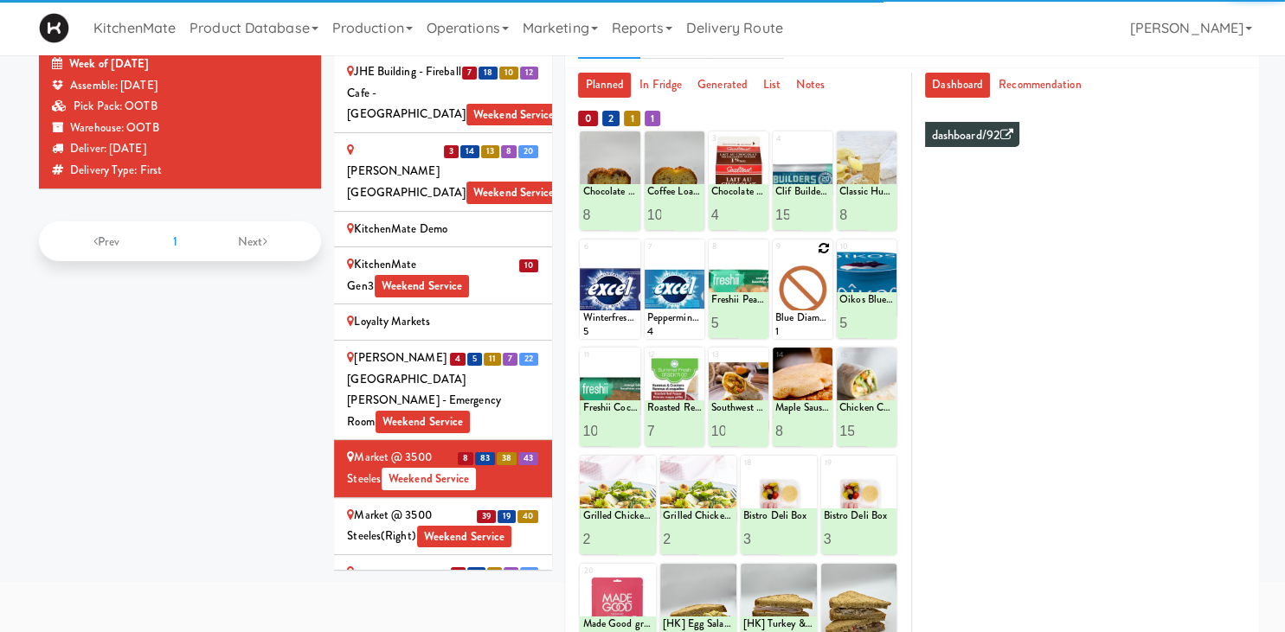
drag, startPoint x: 814, startPoint y: 279, endPoint x: 818, endPoint y: 288, distance: 10.1
click at [814, 279] on div at bounding box center [803, 290] width 60 height 100
click at [818, 288] on div at bounding box center [803, 290] width 60 height 100
click at [826, 311] on div "Blue Diamond Smokehouse Almonds 1" at bounding box center [803, 325] width 60 height 29
click at [822, 311] on div "Blue Diamond Smokehouse Almonds" at bounding box center [802, 318] width 55 height 15
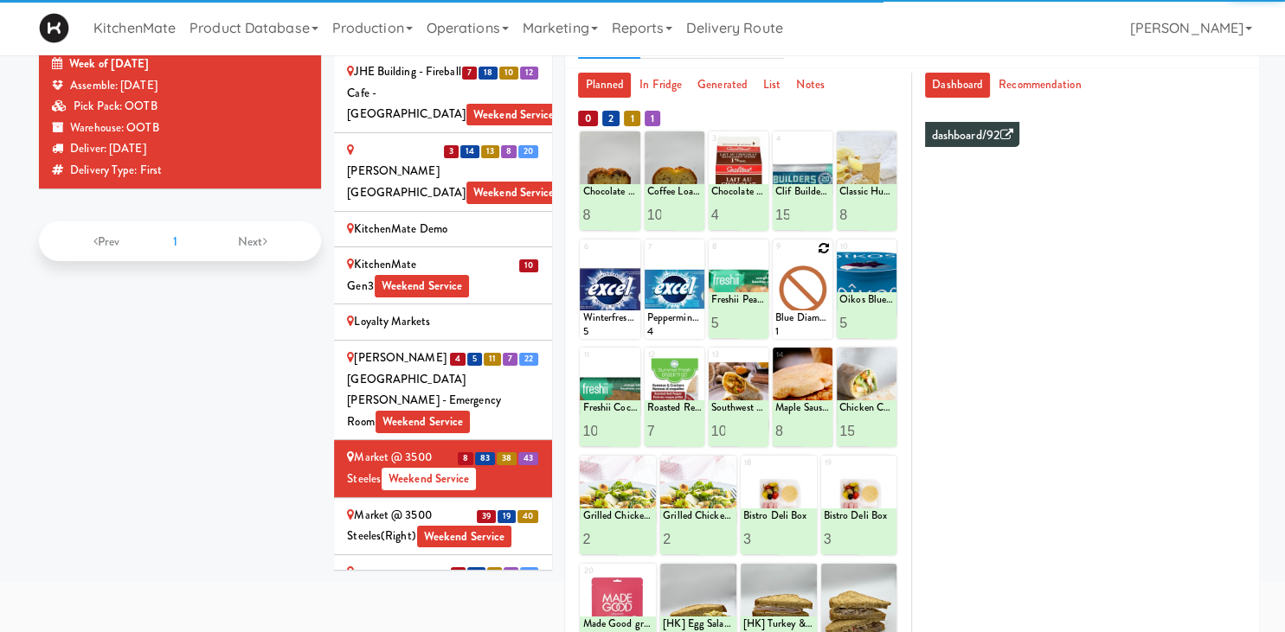
click at [0, 0] on icon at bounding box center [0, 0] width 0 height 0
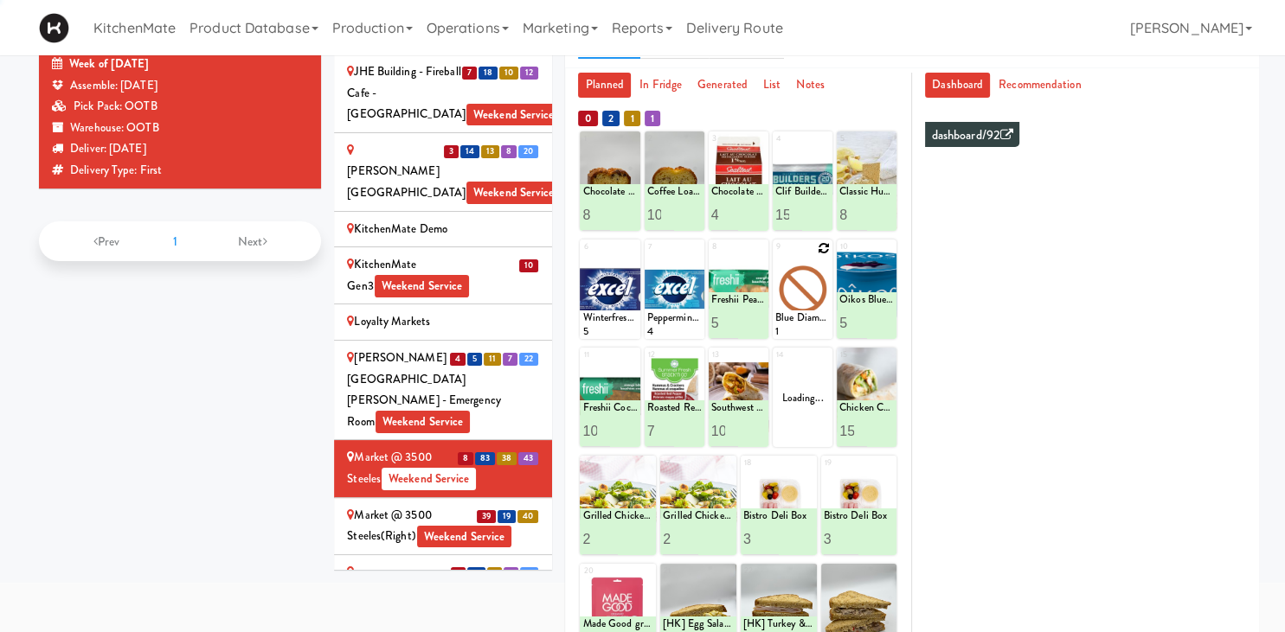
click at [812, 246] on div at bounding box center [803, 290] width 60 height 100
click at [815, 251] on div at bounding box center [803, 290] width 60 height 100
click at [822, 250] on icon at bounding box center [824, 248] width 12 height 12
click at [825, 244] on div "9 Blue Diamond Smokehouse Almonds 1" at bounding box center [803, 290] width 60 height 100
click at [821, 279] on select "- Empty - Activia Probiotic Peach Mango Smoothie Chocolate Milk Tetra Pack Coca…" at bounding box center [802, 297] width 55 height 83
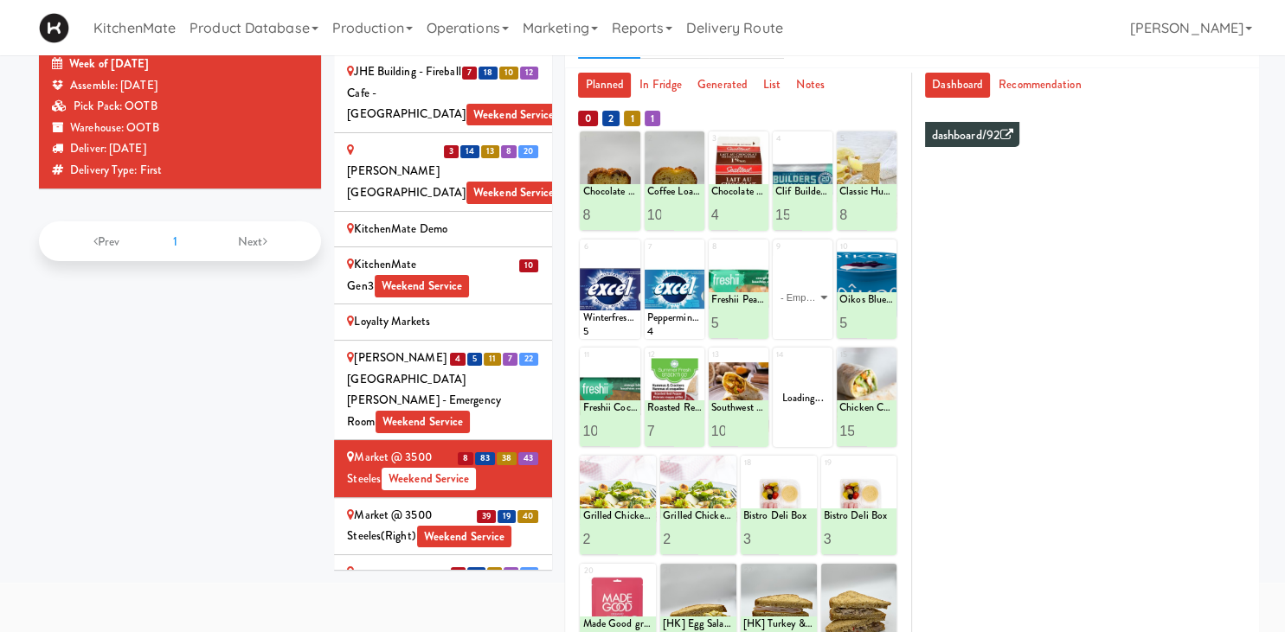
click at [822, 248] on div "9 - Empty - Activia Probiotic Peach Mango Smoothie Chocolate Milk Tetra Pack Co…" at bounding box center [803, 290] width 60 height 100
click at [825, 291] on select "- Empty - Activia Probiotic Peach Mango Smoothie Chocolate Milk Tetra Pack Coca…" at bounding box center [802, 297] width 55 height 83
click at [818, 292] on select "- Empty - Activia Probiotic Peach Mango Smoothie Chocolate Milk Tetra Pack Coca…" at bounding box center [802, 297] width 55 height 83
click at [819, 292] on select "- Empty - Activia Probiotic Peach Mango Smoothie Chocolate Milk Tetra Pack Coca…" at bounding box center [802, 297] width 55 height 83
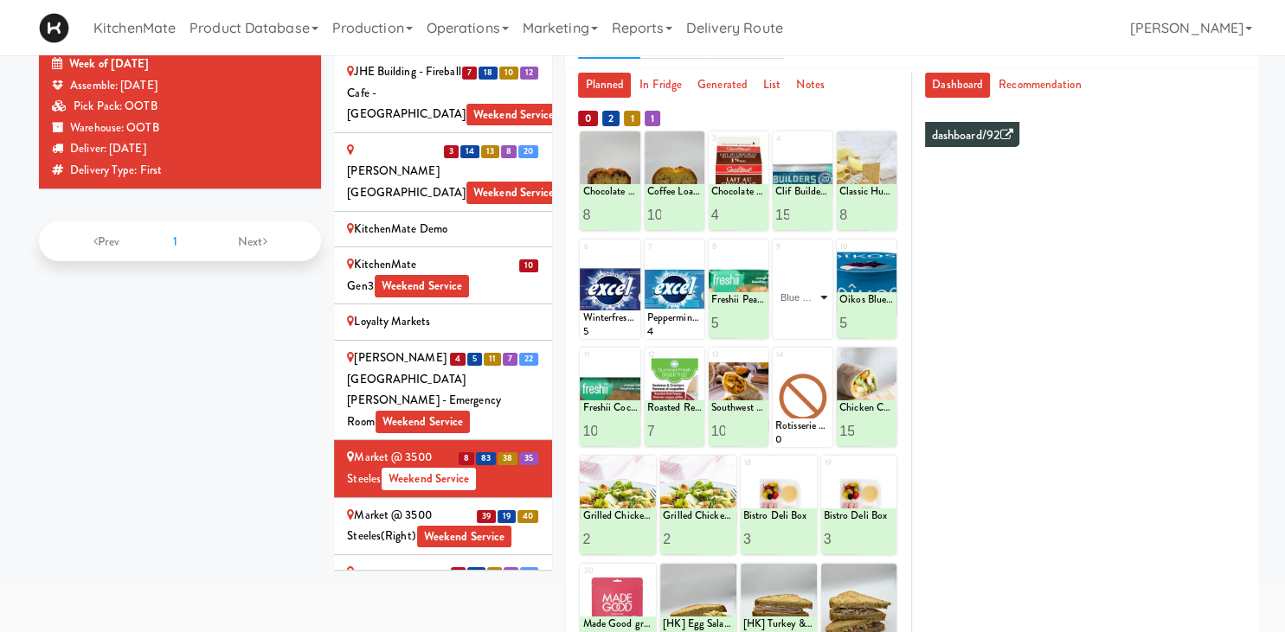
click option "Blue Diamond Roasted Salted Almonds" at bounding box center [0, 0] width 0 height 0
drag, startPoint x: 911, startPoint y: 558, endPoint x: 792, endPoint y: 320, distance: 266.2
click at [792, 320] on input "2" at bounding box center [789, 323] width 28 height 32
click at [792, 320] on input "3" at bounding box center [789, 323] width 28 height 32
type input "4"
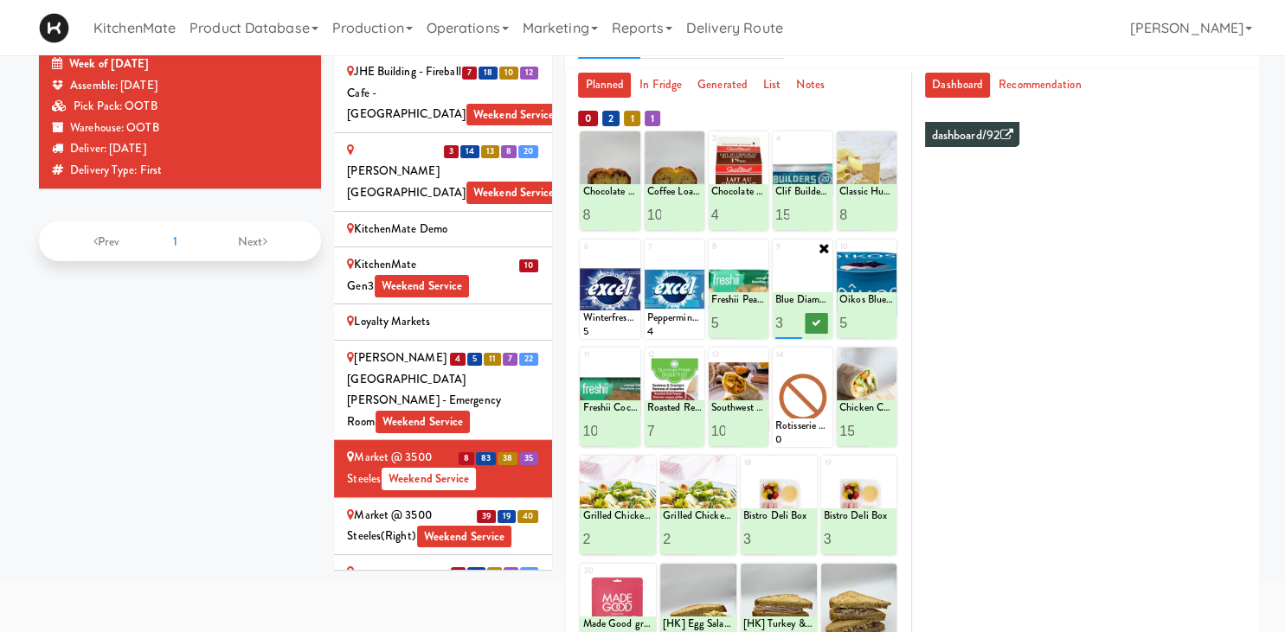
click at [793, 320] on input "4" at bounding box center [789, 323] width 28 height 32
click at [815, 325] on icon at bounding box center [816, 323] width 9 height 10
click at [823, 356] on icon at bounding box center [824, 356] width 12 height 12
click at [820, 405] on select "- Empty - Activia Probiotic Peach Mango Smoothie Chocolate Milk Tetra Pack Coca…" at bounding box center [802, 405] width 55 height 83
click option "Southwest Style Veggie and Egg Breakfast Wrap" at bounding box center [0, 0] width 0 height 0
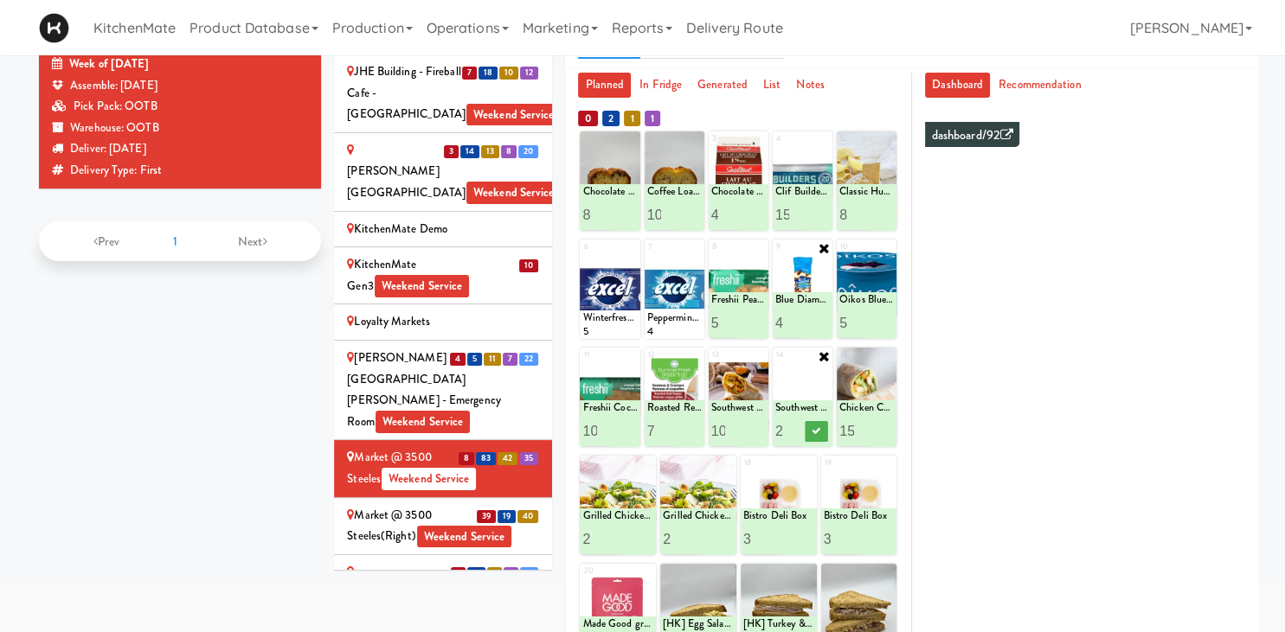
click at [792, 427] on input "2" at bounding box center [789, 431] width 28 height 32
click at [793, 427] on input "3" at bounding box center [789, 431] width 28 height 32
type input "4"
click at [794, 427] on input "4" at bounding box center [789, 431] width 28 height 32
click at [815, 433] on icon at bounding box center [816, 432] width 9 height 10
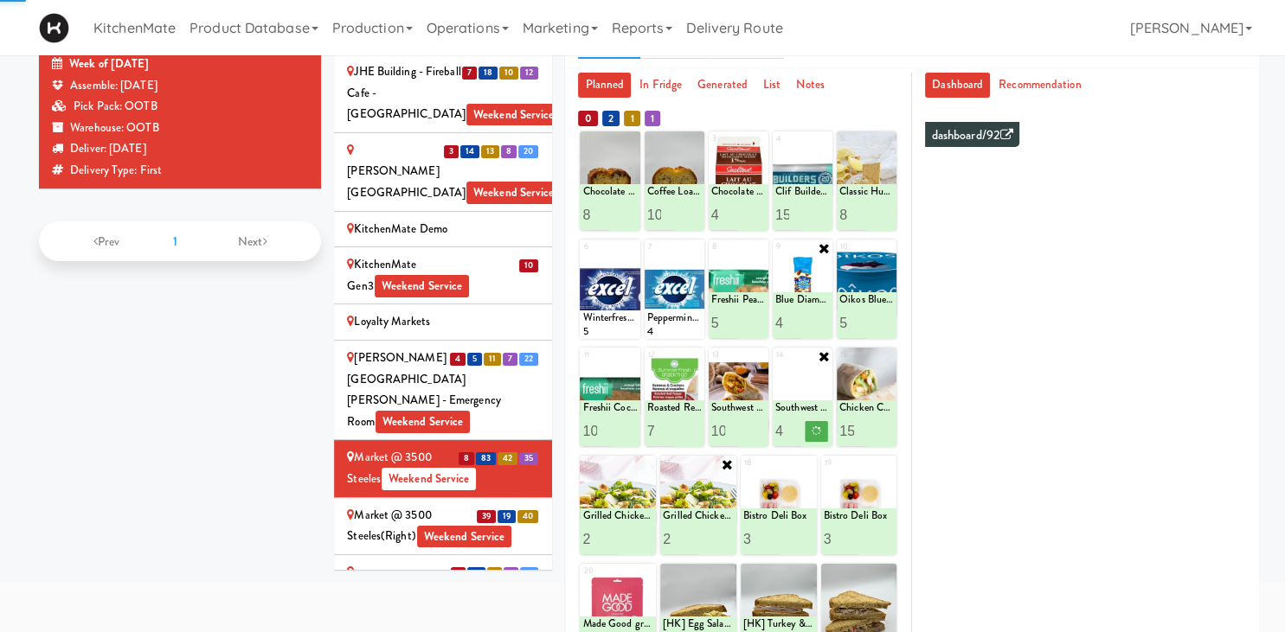
scroll to position [287, 0]
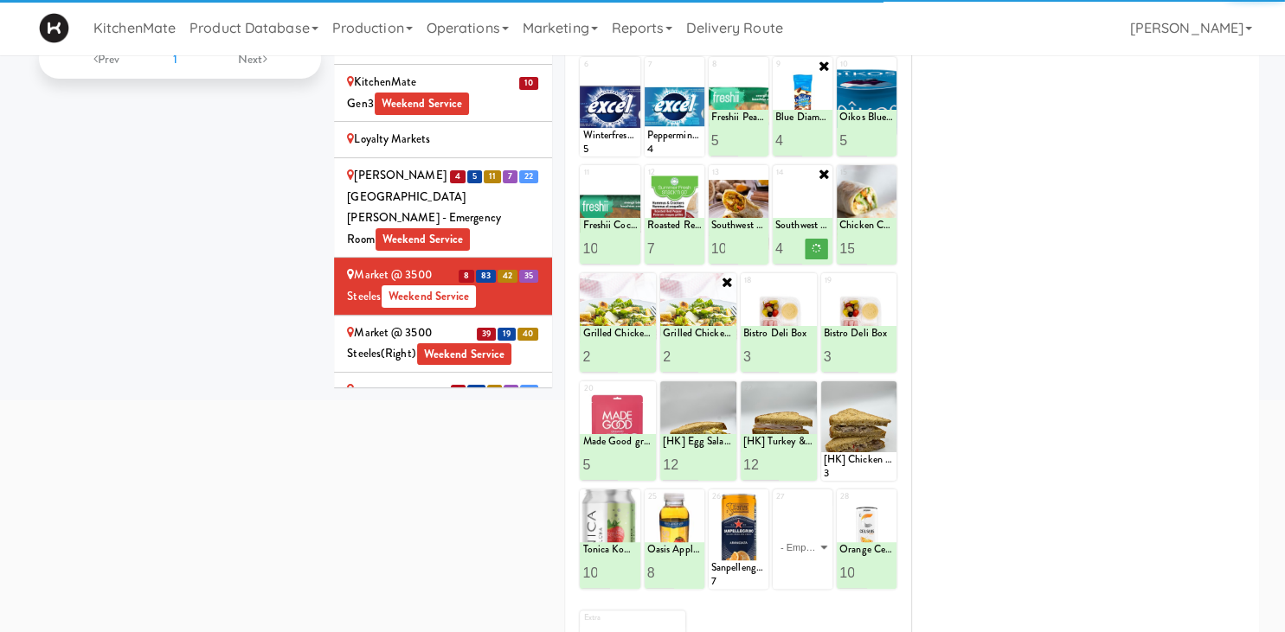
type input "3"
click at [693, 352] on input "3" at bounding box center [680, 357] width 35 height 32
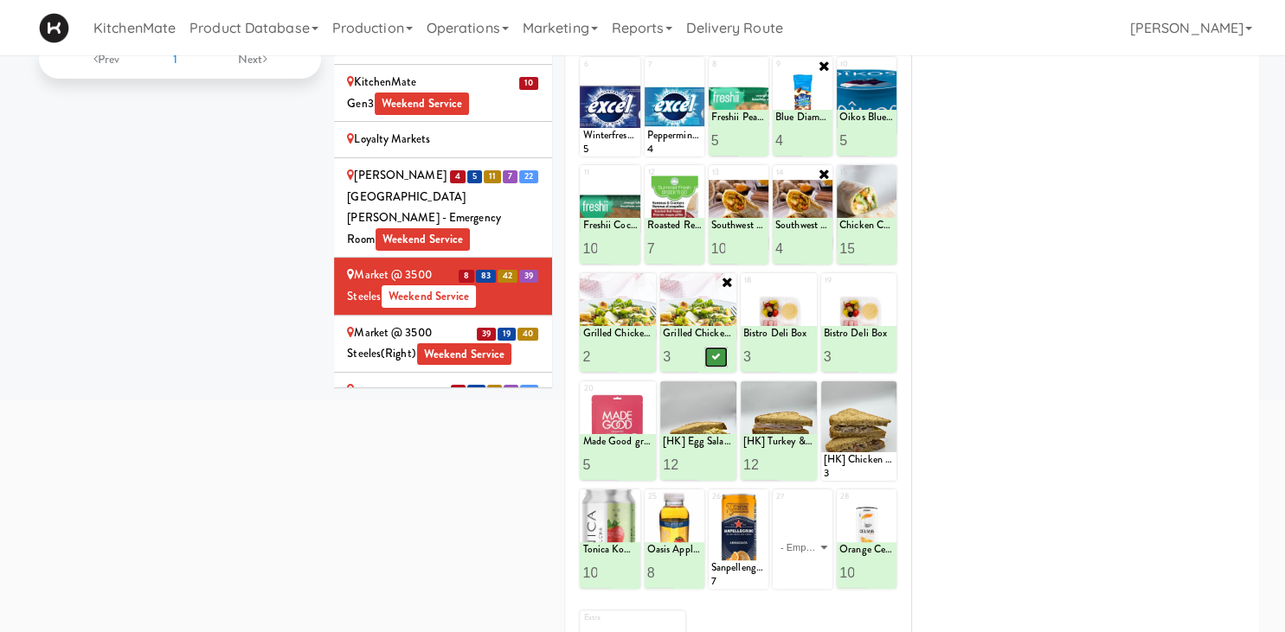
click at [717, 356] on icon at bounding box center [715, 357] width 9 height 10
type input "4"
click at [847, 350] on input "4" at bounding box center [841, 357] width 35 height 32
click at [879, 356] on icon at bounding box center [876, 357] width 9 height 10
click at [888, 391] on icon at bounding box center [888, 390] width 12 height 12
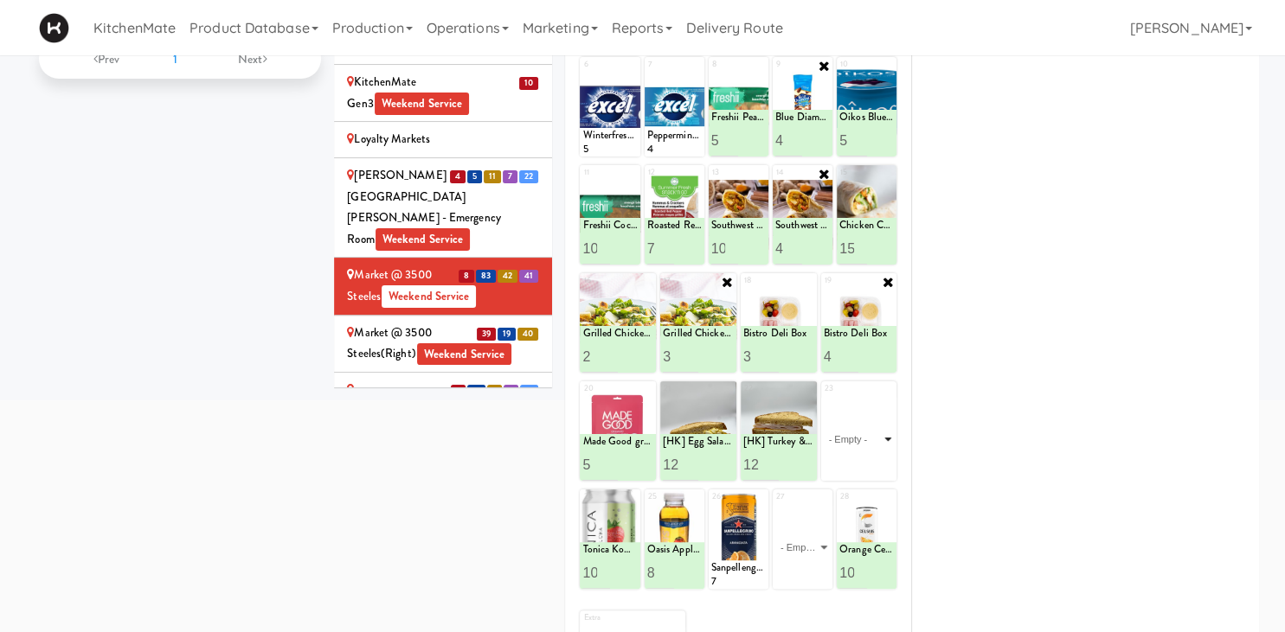
click at [824, 398] on select "- Empty - Activia Probiotic Peach Mango Smoothie Chocolate Milk Tetra Pack Coca…" at bounding box center [859, 439] width 71 height 83
click option "Maple Sausage, Egg & Cheddar Sandwich" at bounding box center [0, 0] width 0 height 0
type input "7"
click at [881, 464] on icon at bounding box center [876, 465] width 9 height 10
click at [775, 506] on select "- Empty - Activia Probiotic Peach Mango Smoothie Chocolate Milk Tetra Pack Coca…" at bounding box center [802, 547] width 55 height 83
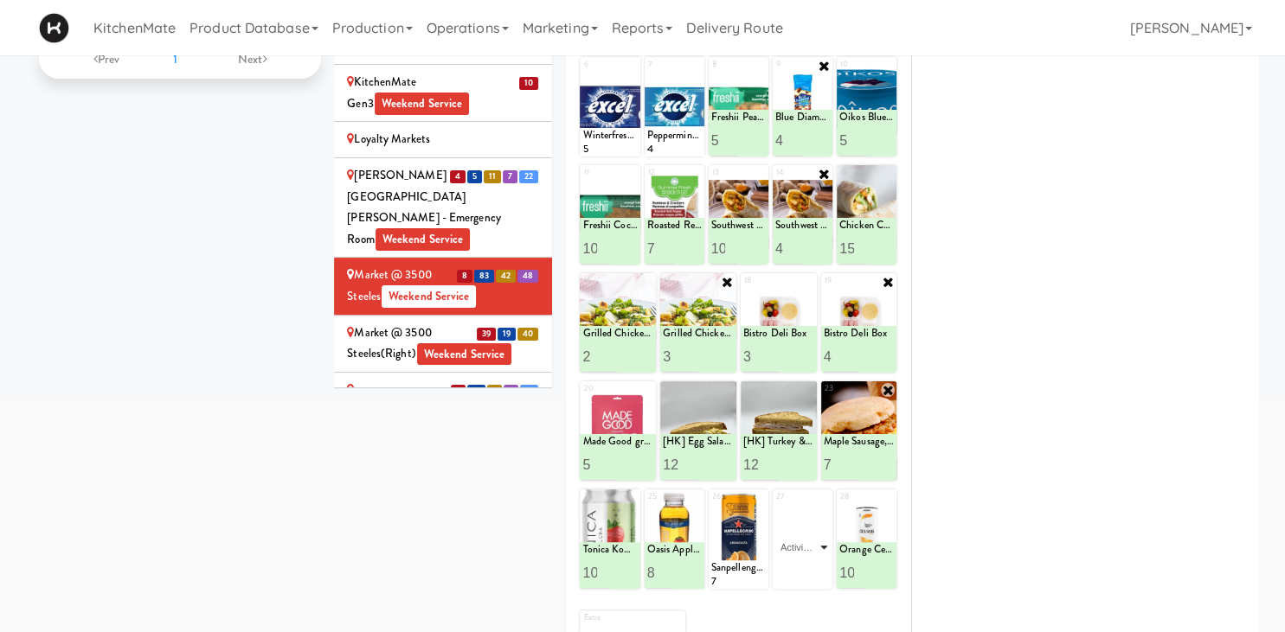
click option "Activia Probiotic Peach Mango Smoothie" at bounding box center [0, 0] width 0 height 0
click at [797, 567] on input "2" at bounding box center [789, 573] width 28 height 32
click at [797, 567] on input "3" at bounding box center [789, 573] width 28 height 32
type input "4"
click at [797, 567] on input "4" at bounding box center [789, 573] width 28 height 32
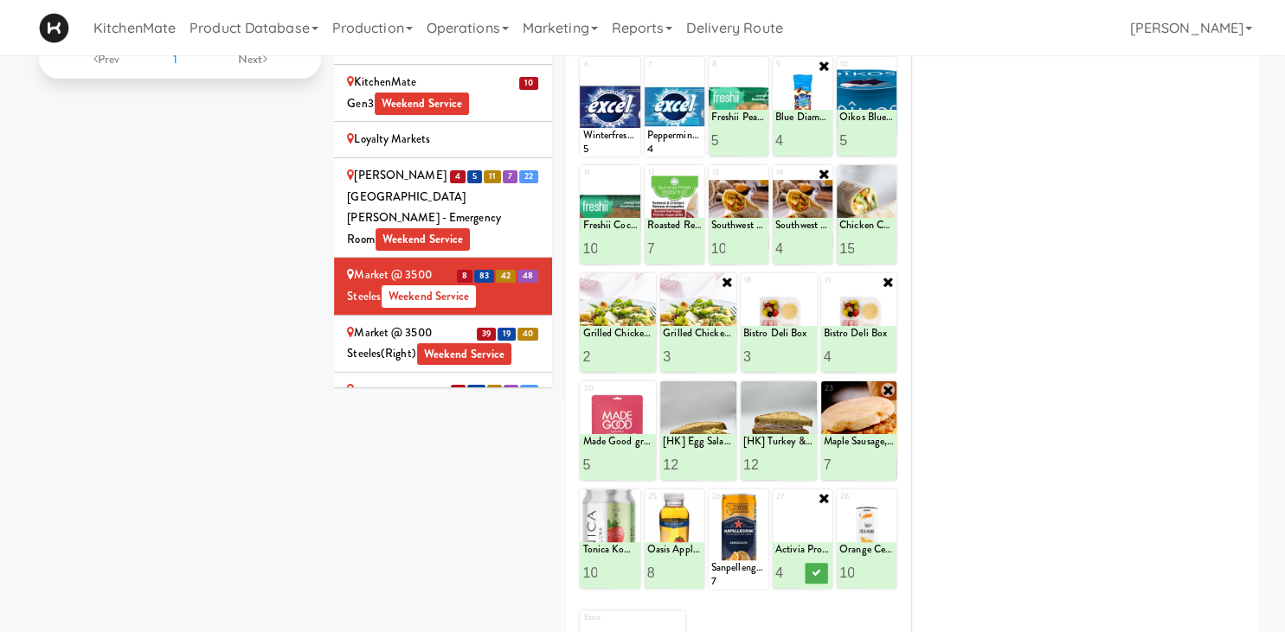
click at [825, 498] on icon at bounding box center [824, 498] width 14 height 14
click at [775, 506] on select "- Empty - Activia Probiotic Peach Mango Smoothie Chocolate Milk Tetra Pack Coca…" at bounding box center [802, 547] width 55 height 83
click option "Norse Cold Brew Coffee" at bounding box center [0, 0] width 0 height 0
click at [792, 566] on input "2" at bounding box center [789, 573] width 28 height 32
click at [793, 566] on input "3" at bounding box center [789, 573] width 28 height 32
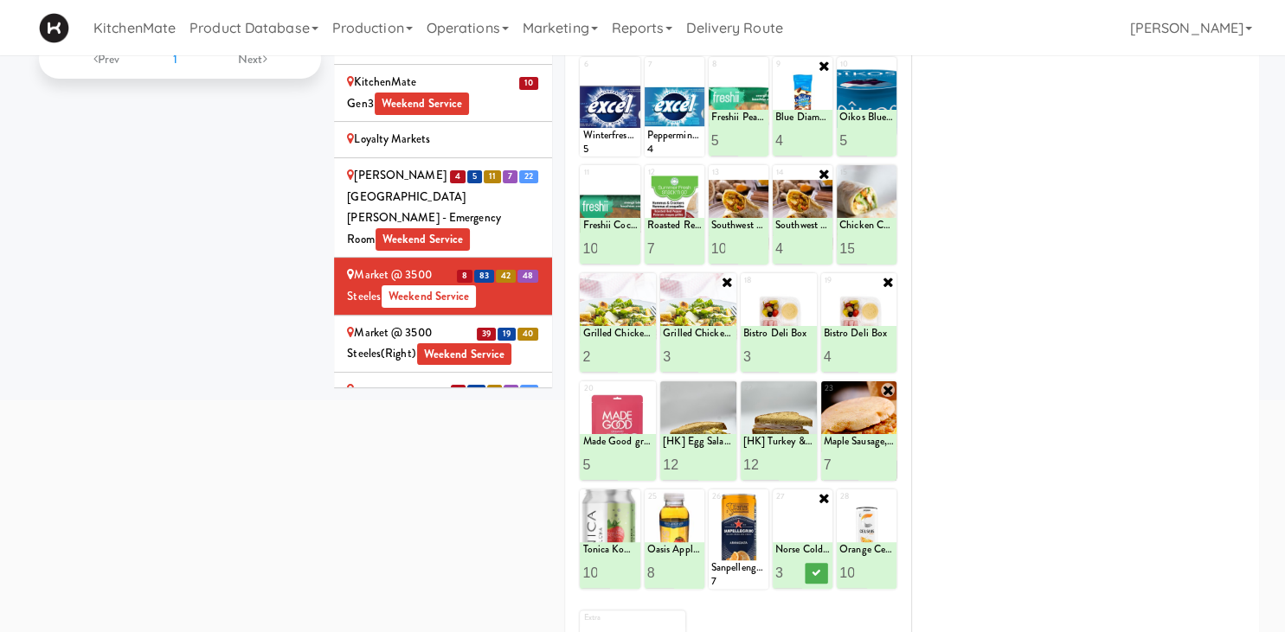
type input "4"
click at [793, 566] on input "4" at bounding box center [789, 573] width 28 height 32
click at [812, 573] on button at bounding box center [817, 573] width 22 height 21
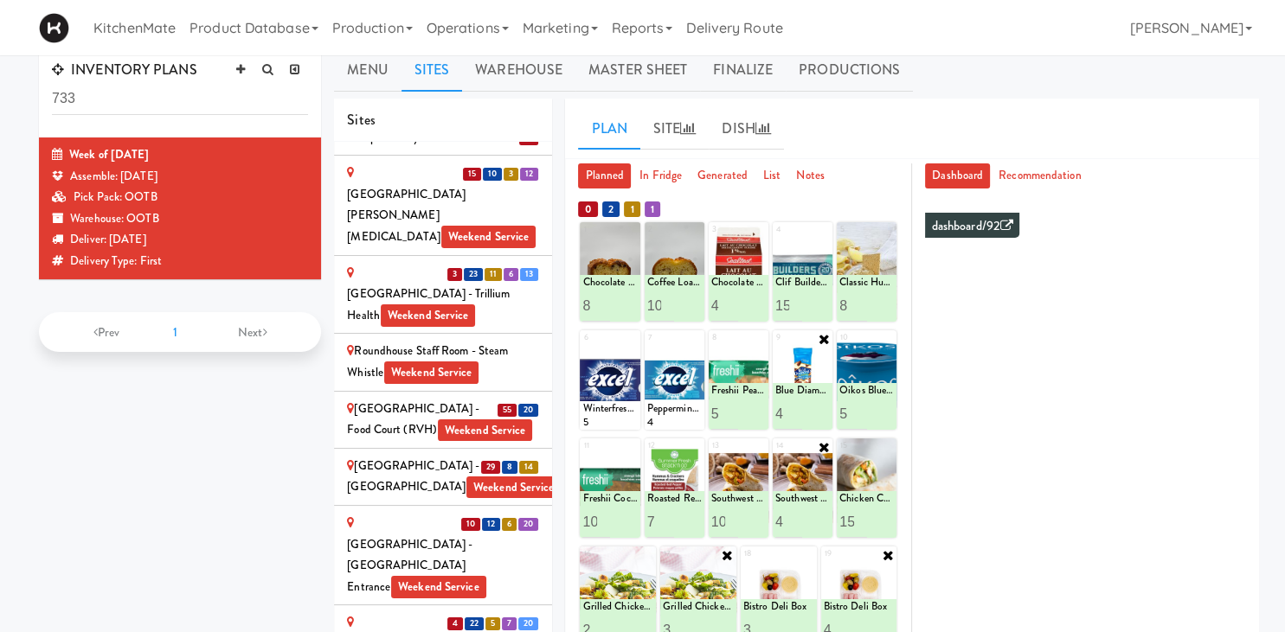
scroll to position [3423, 0]
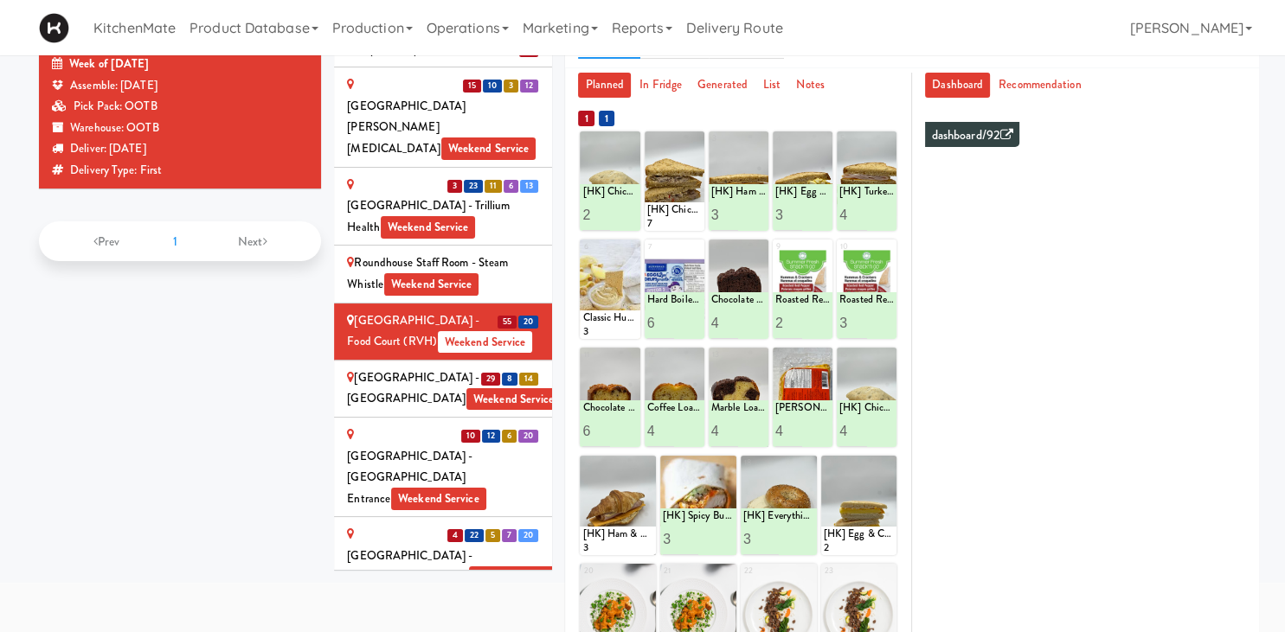
scroll to position [3664, 0]
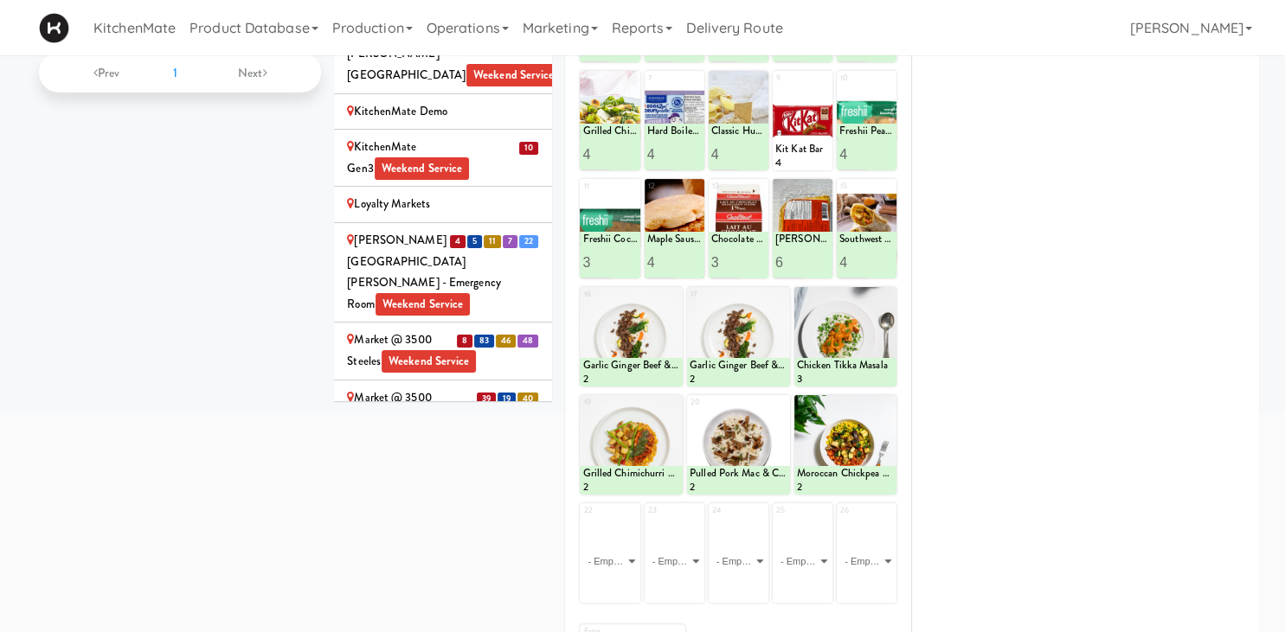
scroll to position [2649, 0]
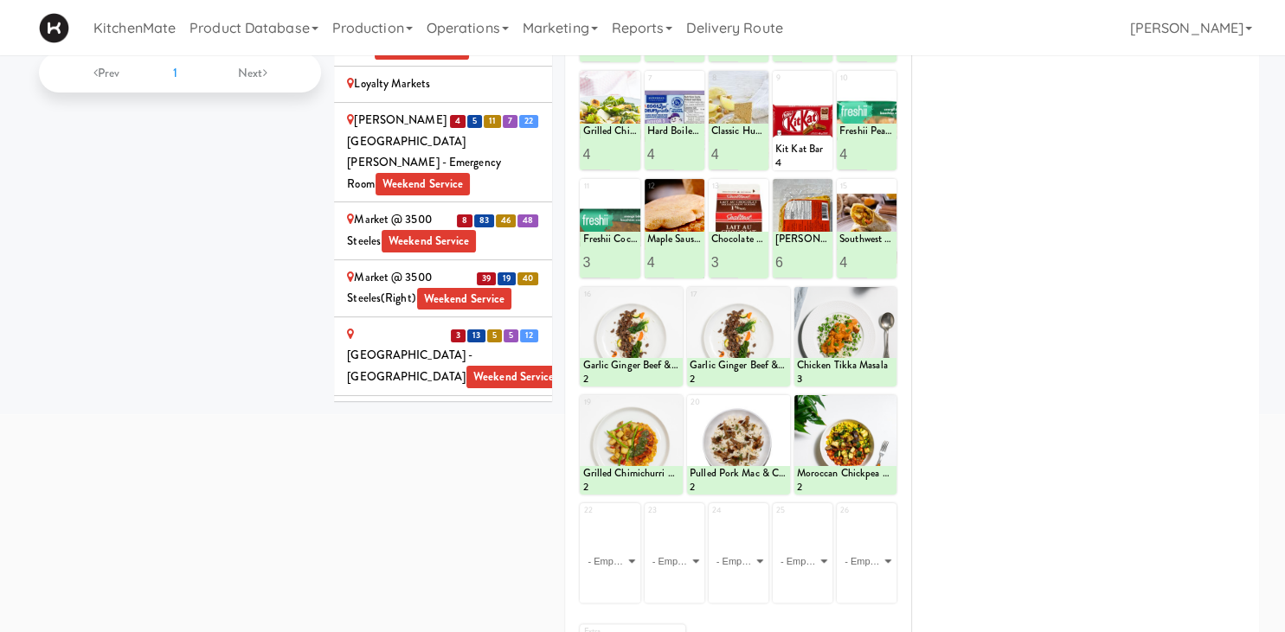
click at [381, 403] on div "Mattr (formerly Shawcor) Weekend Service" at bounding box center [443, 424] width 192 height 42
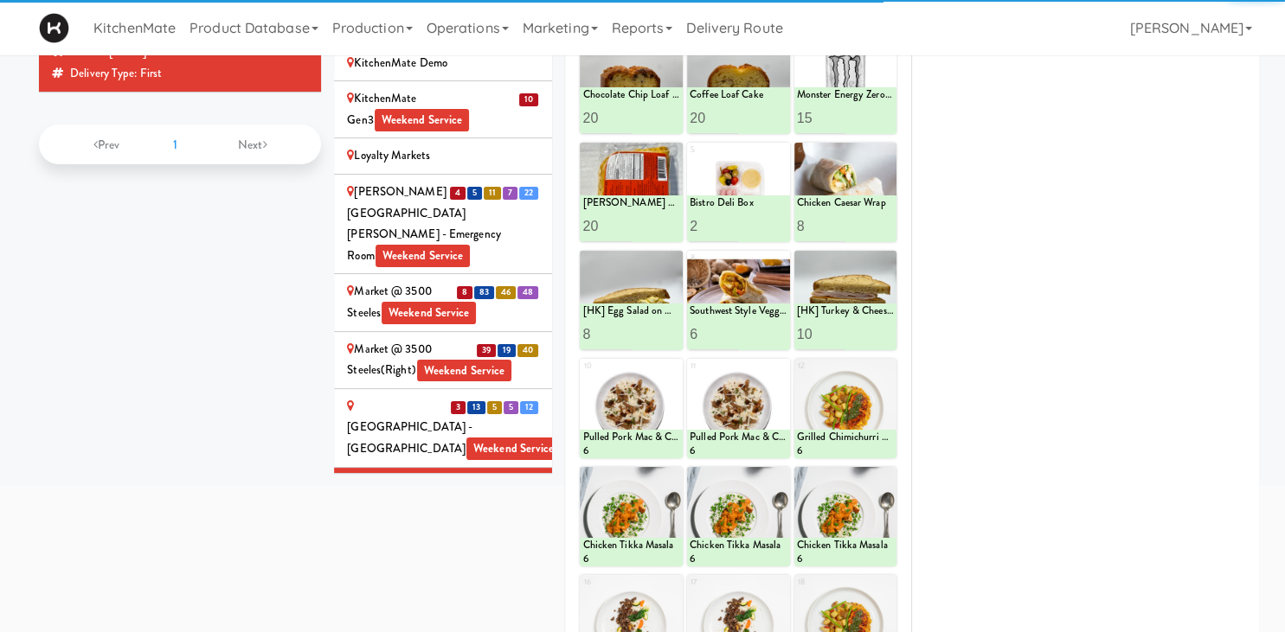
scroll to position [105, 0]
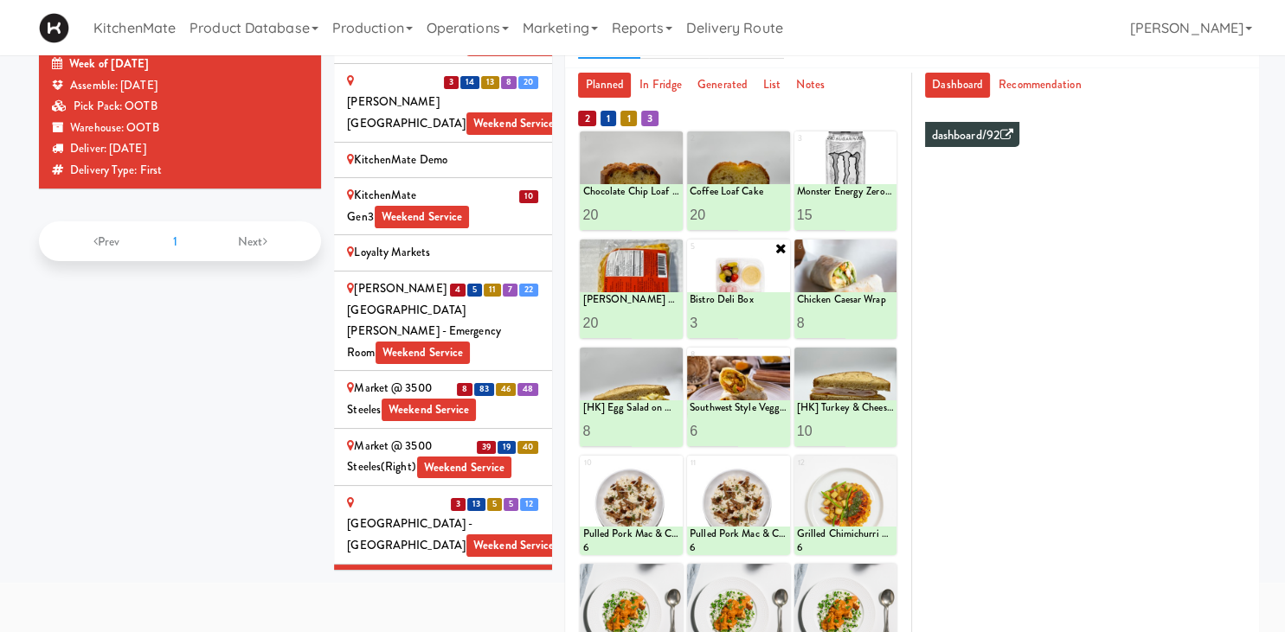
click at [729, 307] on input "3" at bounding box center [714, 323] width 48 height 32
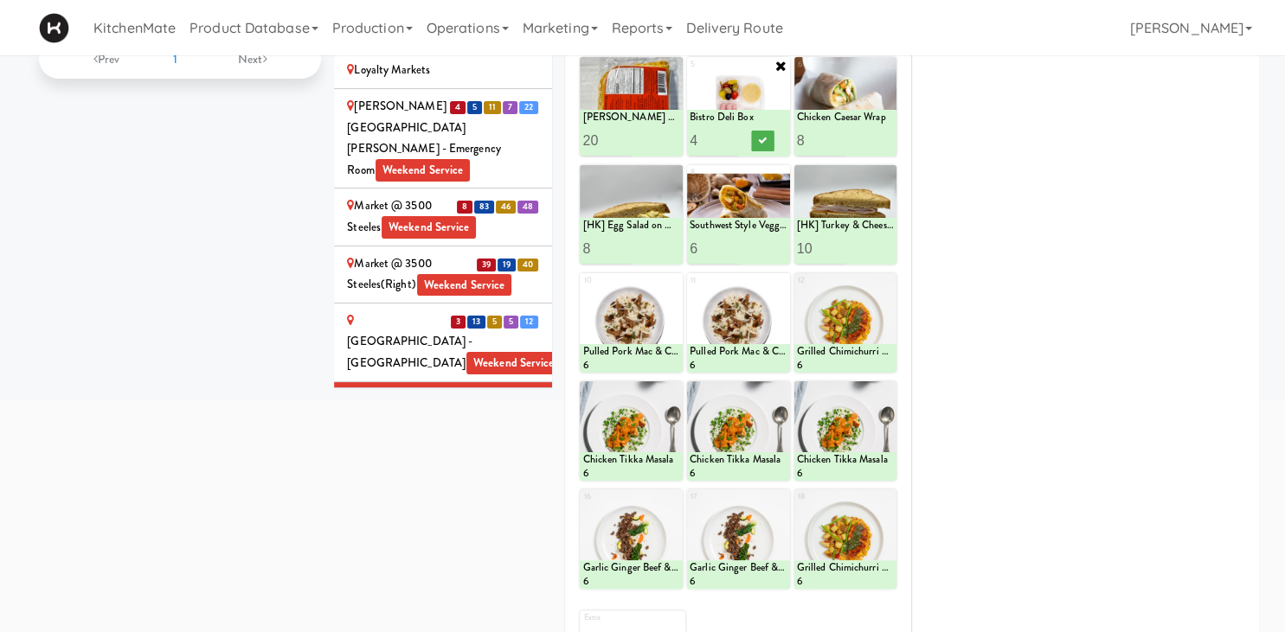
click at [729, 137] on input "4" at bounding box center [714, 141] width 48 height 32
drag, startPoint x: 729, startPoint y: 135, endPoint x: 759, endPoint y: 137, distance: 29.5
click at [729, 136] on input "5" at bounding box center [714, 141] width 48 height 32
type input "4"
click at [729, 143] on input "4" at bounding box center [714, 141] width 48 height 32
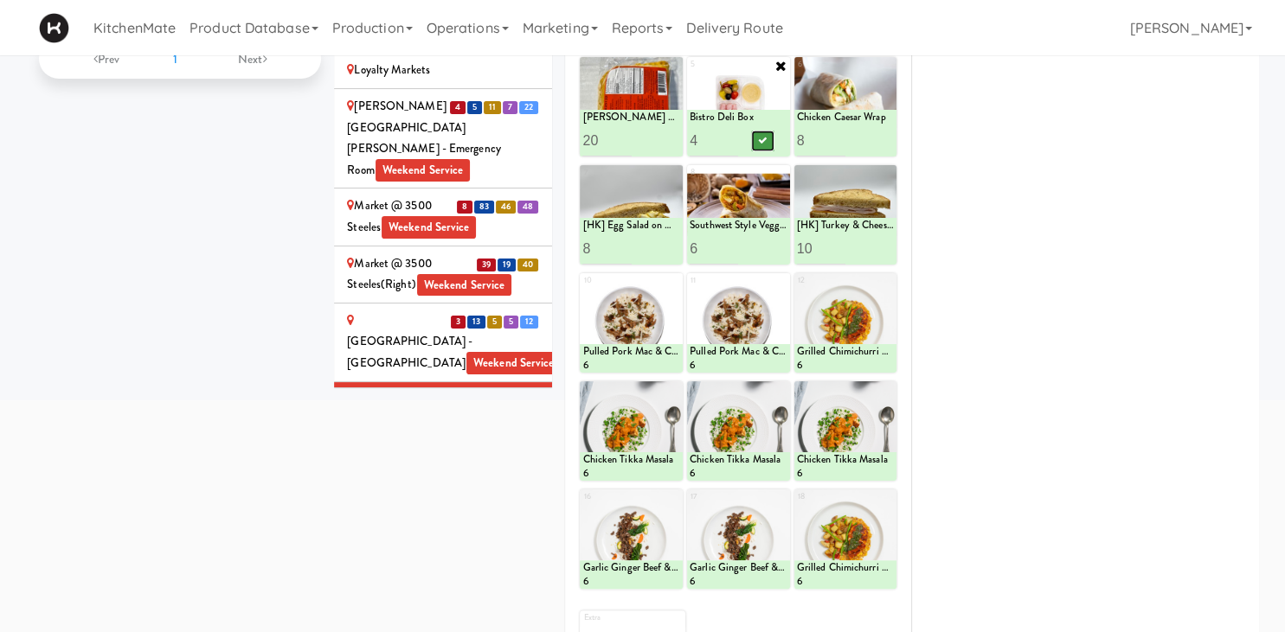
click at [763, 140] on icon at bounding box center [762, 141] width 9 height 10
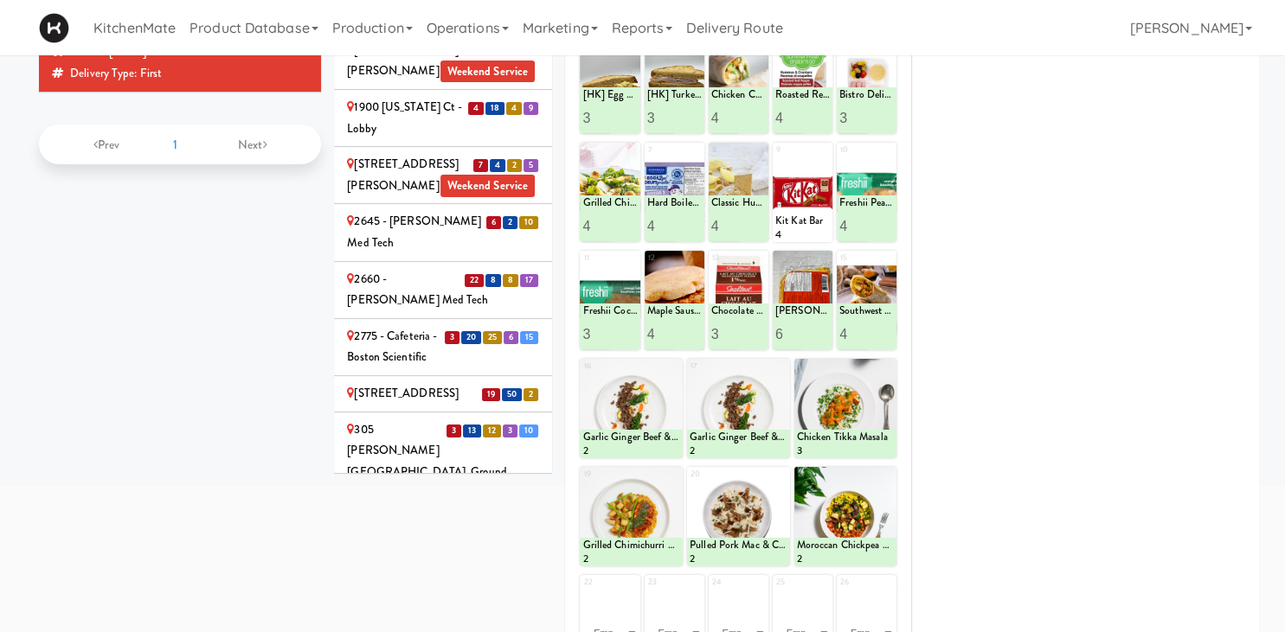
scroll to position [0, 0]
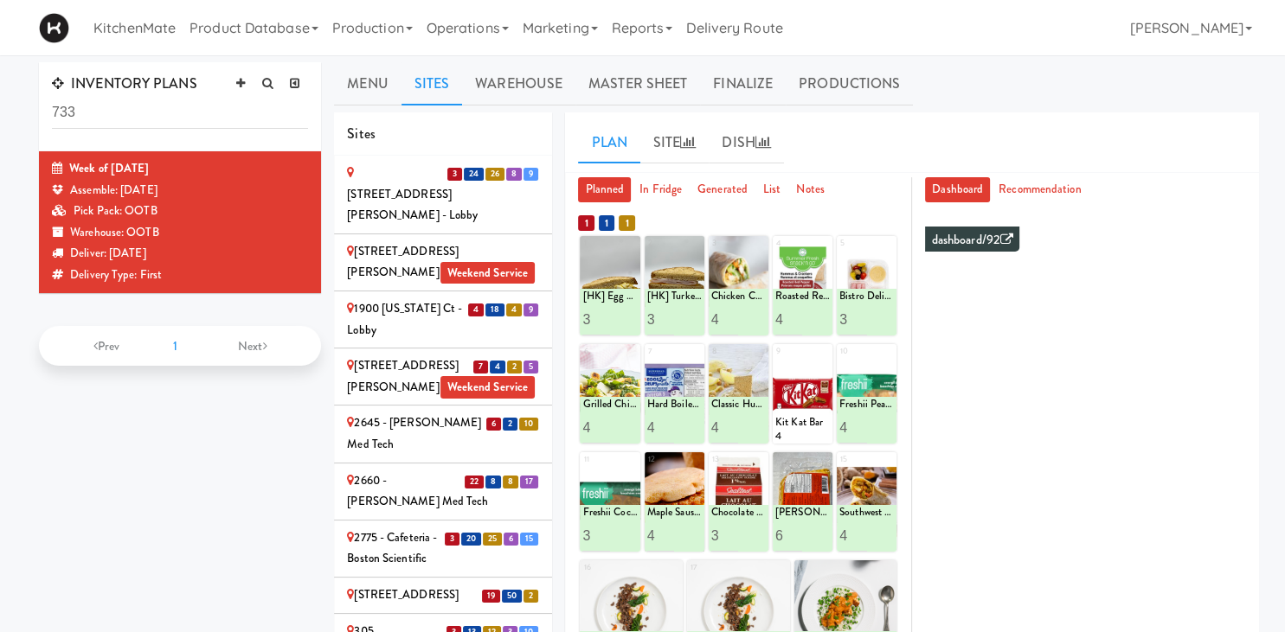
click at [497, 205] on div "[STREET_ADDRESS][PERSON_NAME] - Lobby" at bounding box center [443, 195] width 192 height 64
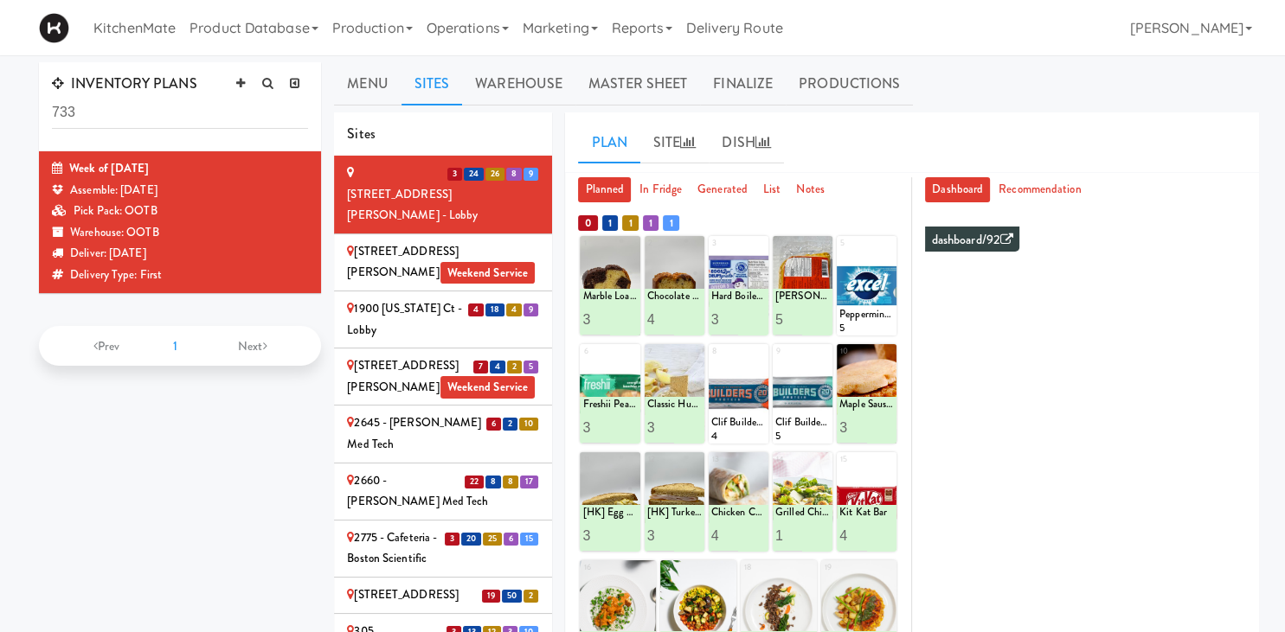
click at [424, 312] on div "1900 [US_STATE] Ct - Lobby" at bounding box center [443, 320] width 192 height 42
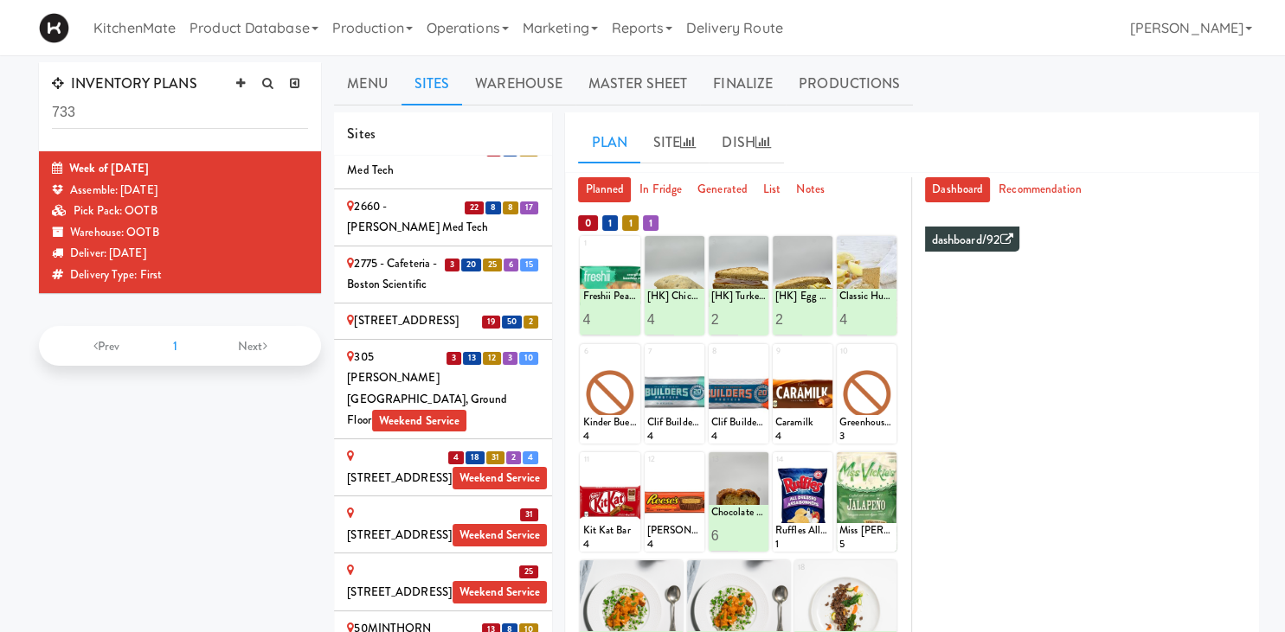
scroll to position [361, 0]
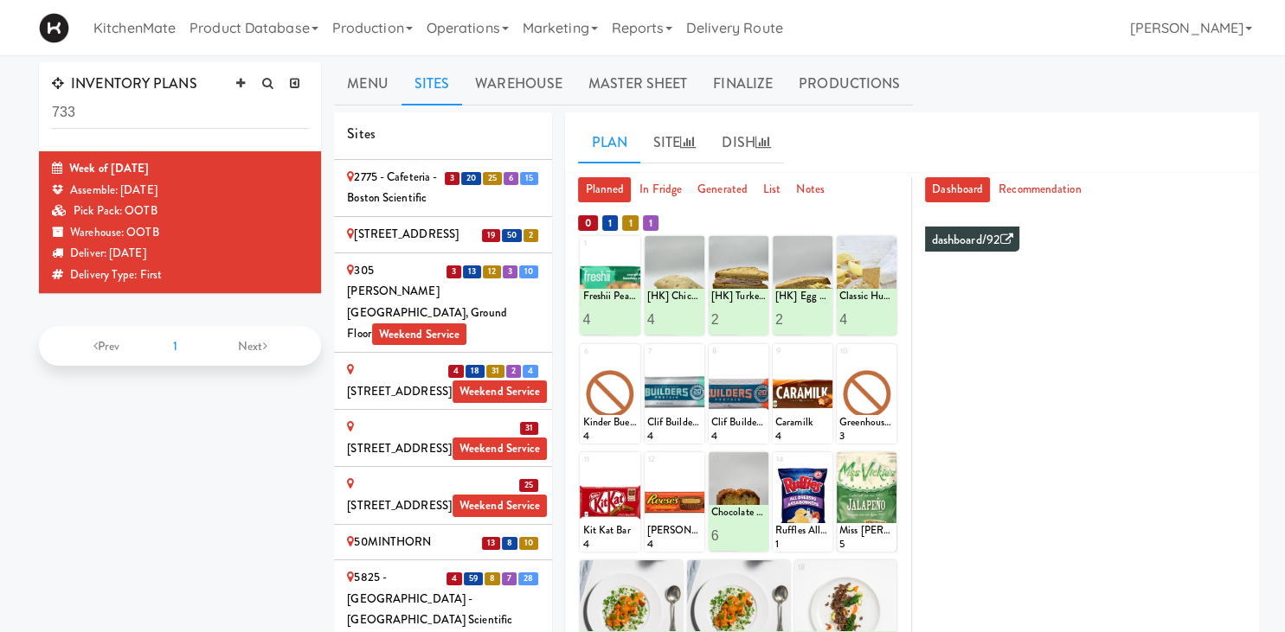
drag, startPoint x: 452, startPoint y: 479, endPoint x: 427, endPoint y: 460, distance: 31.5
click at [453, 532] on div "50MINTHORN" at bounding box center [443, 543] width 192 height 22
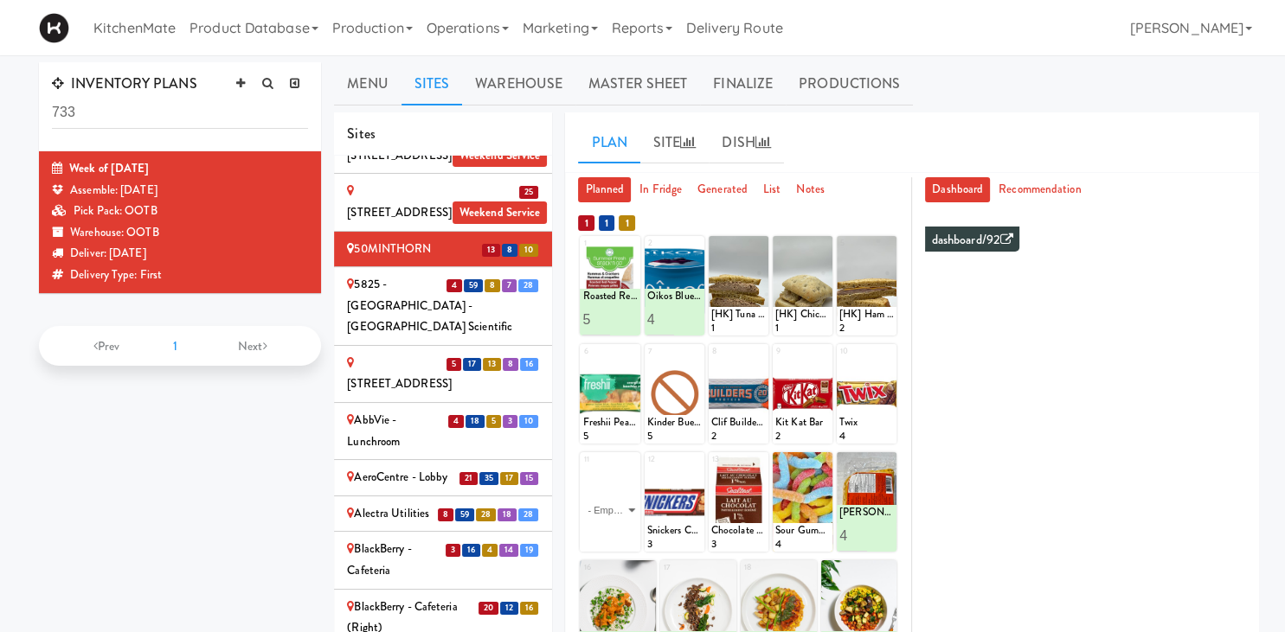
scroll to position [602, 0]
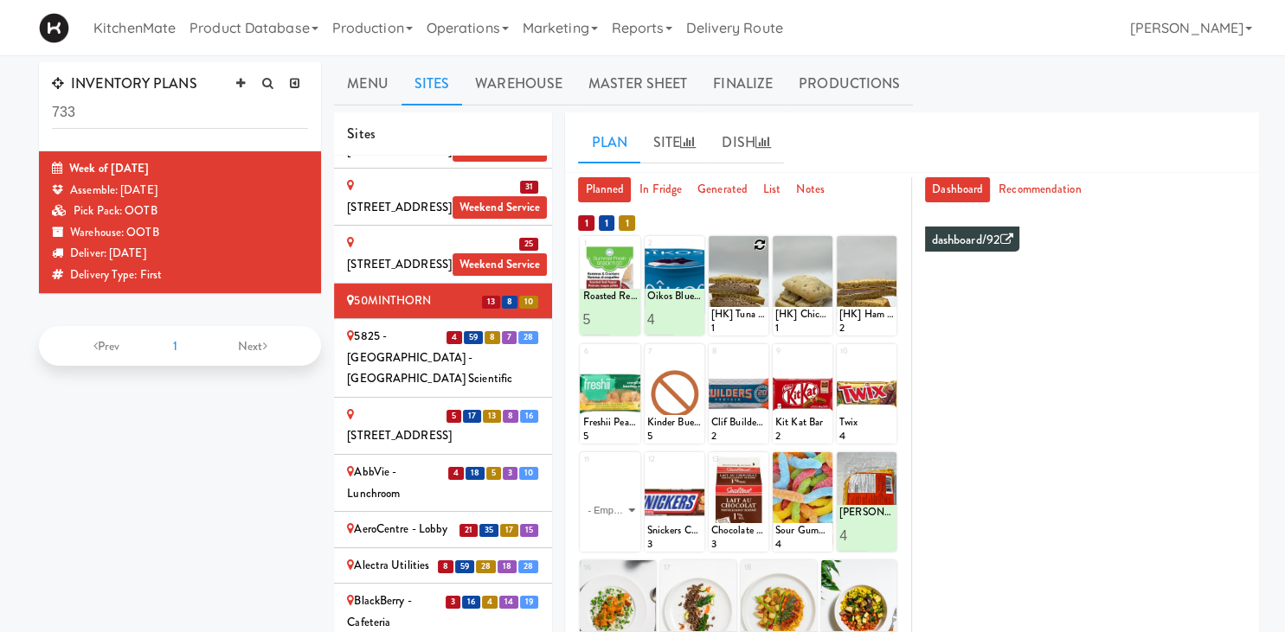
click at [762, 241] on icon at bounding box center [760, 245] width 12 height 12
click option "[HK] Egg Salad on Multigrain" at bounding box center [0, 0] width 0 height 0
type input "2"
drag, startPoint x: 729, startPoint y: 313, endPoint x: 745, endPoint y: 317, distance: 16.0
click at [730, 313] on input "2" at bounding box center [725, 320] width 28 height 32
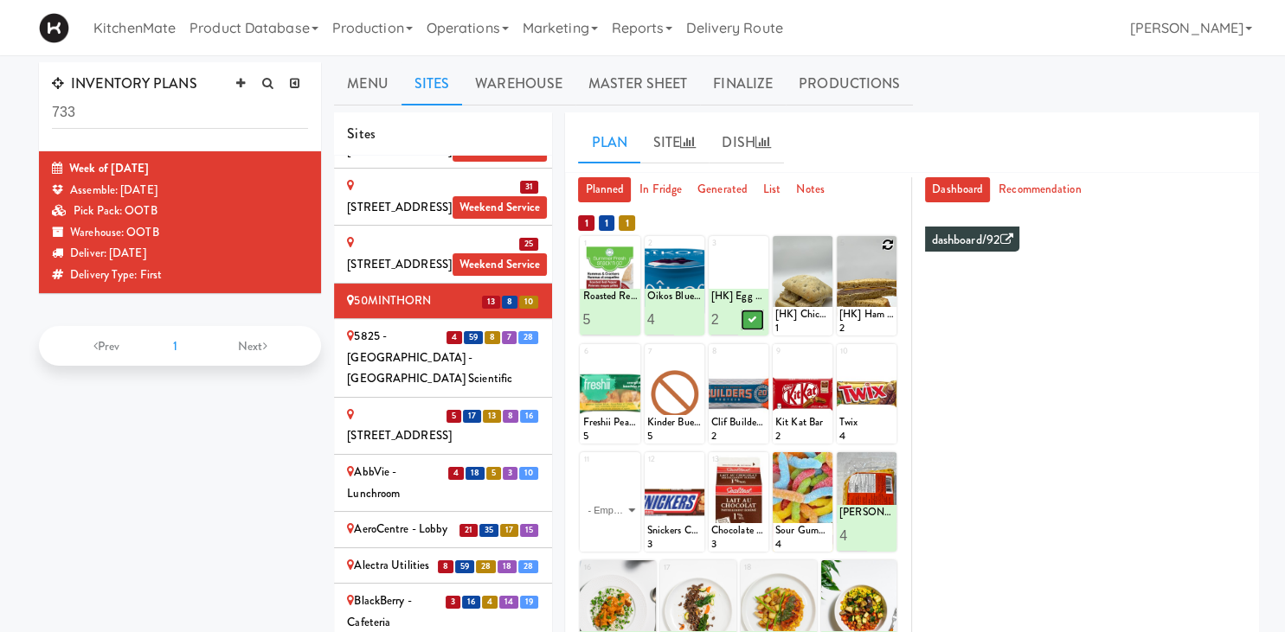
click at [749, 319] on icon at bounding box center [752, 320] width 9 height 10
click at [888, 241] on icon at bounding box center [888, 245] width 12 height 12
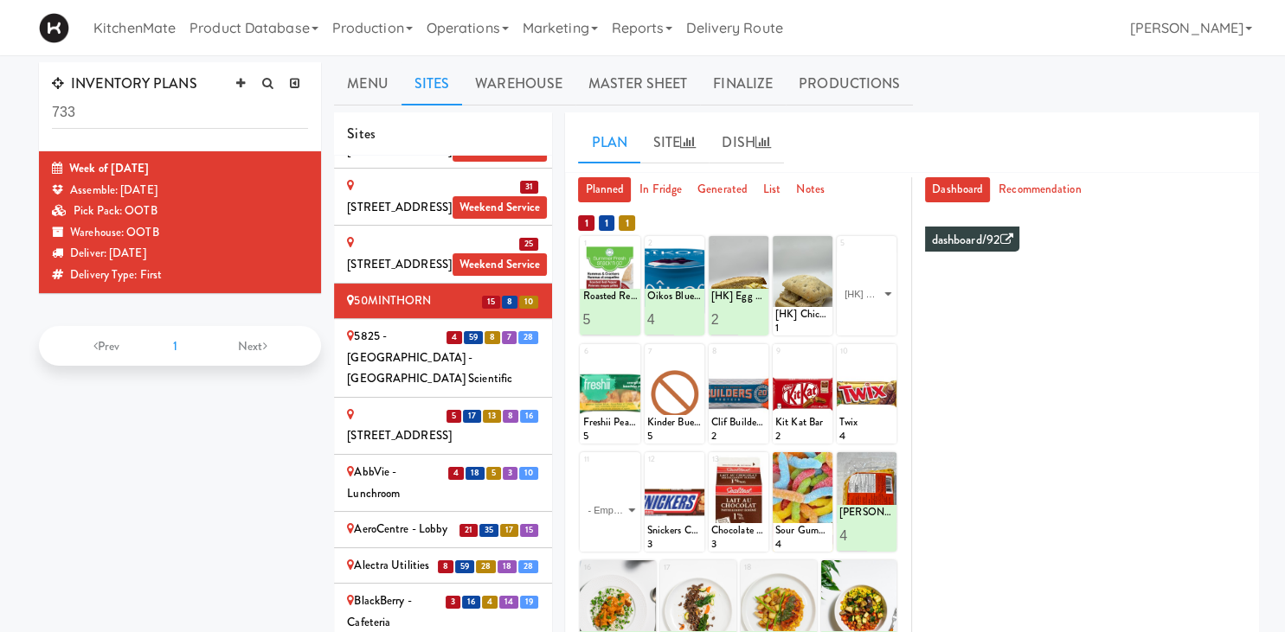
click option "[HK] Turkey & Cheese Multigrain" at bounding box center [0, 0] width 0 height 0
type input "2"
click at [857, 317] on input "2" at bounding box center [853, 320] width 28 height 32
click at [883, 319] on icon at bounding box center [880, 320] width 9 height 10
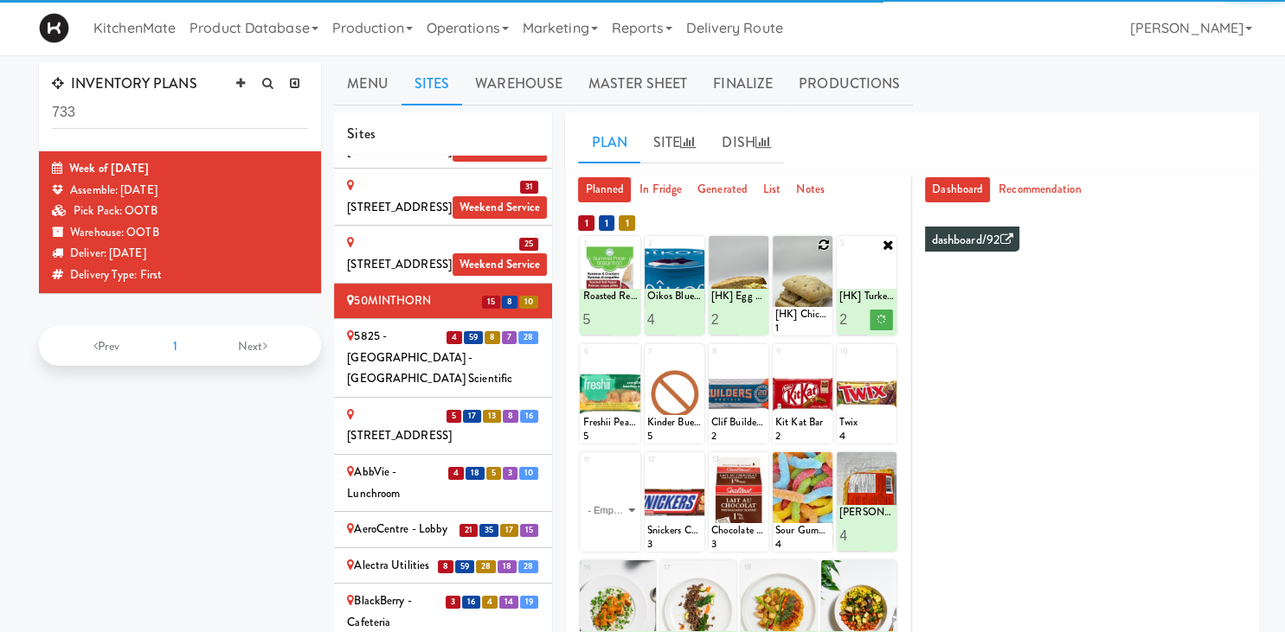
click at [824, 245] on icon at bounding box center [824, 245] width 12 height 12
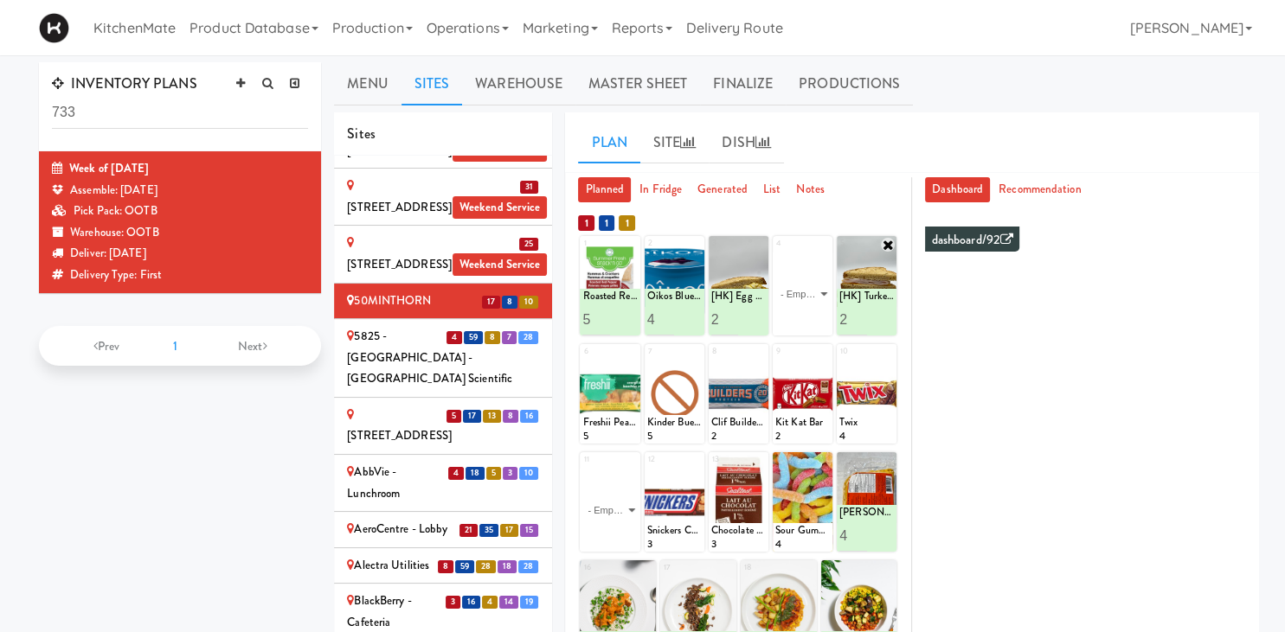
click at [807, 109] on div "Menu Sites Warehouse Master Sheet Finalize Productions Hot Products Product Nam…" at bounding box center [796, 537] width 899 height 950
click at [822, 253] on select "- Empty - Activia Probiotic Peach Mango Smoothie Chocolate Milk Tetra Pack Coca…" at bounding box center [802, 294] width 55 height 83
click at [825, 253] on select "- Empty - Activia Probiotic Peach Mango Smoothie Chocolate Milk Tetra Pack Coca…" at bounding box center [802, 294] width 55 height 83
click at [824, 253] on select "- Empty - Activia Probiotic Peach Mango Smoothie Chocolate Milk Tetra Pack Coca…" at bounding box center [802, 294] width 55 height 83
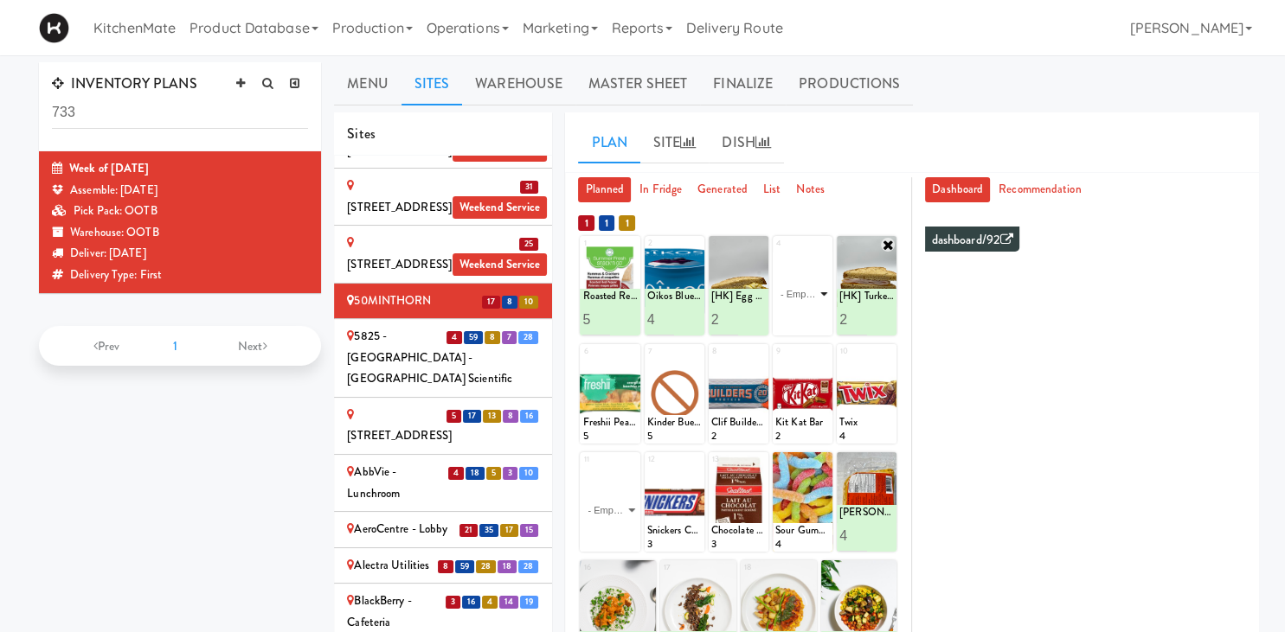
scroll to position [183, 0]
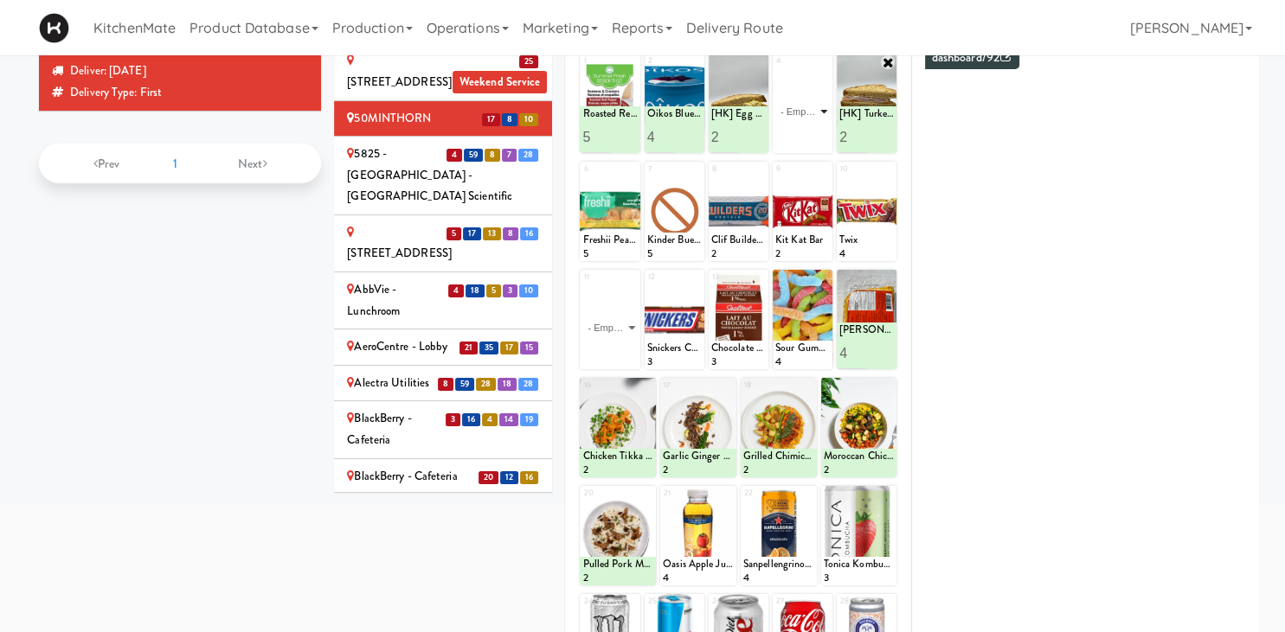
click at [824, 113] on select "- Empty - Activia Probiotic Peach Mango Smoothie Chocolate Milk Tetra Pack Coca…" at bounding box center [802, 111] width 55 height 83
click at [819, 106] on select "- Empty - Activia Probiotic Peach Mango Smoothie Chocolate Milk Tetra Pack Coca…" at bounding box center [802, 111] width 55 height 83
click option "[HK] Chicken & Swiss Cheese On Focaccia" at bounding box center [0, 0] width 0 height 0
type input "2"
drag, startPoint x: 793, startPoint y: 130, endPoint x: 809, endPoint y: 138, distance: 18.2
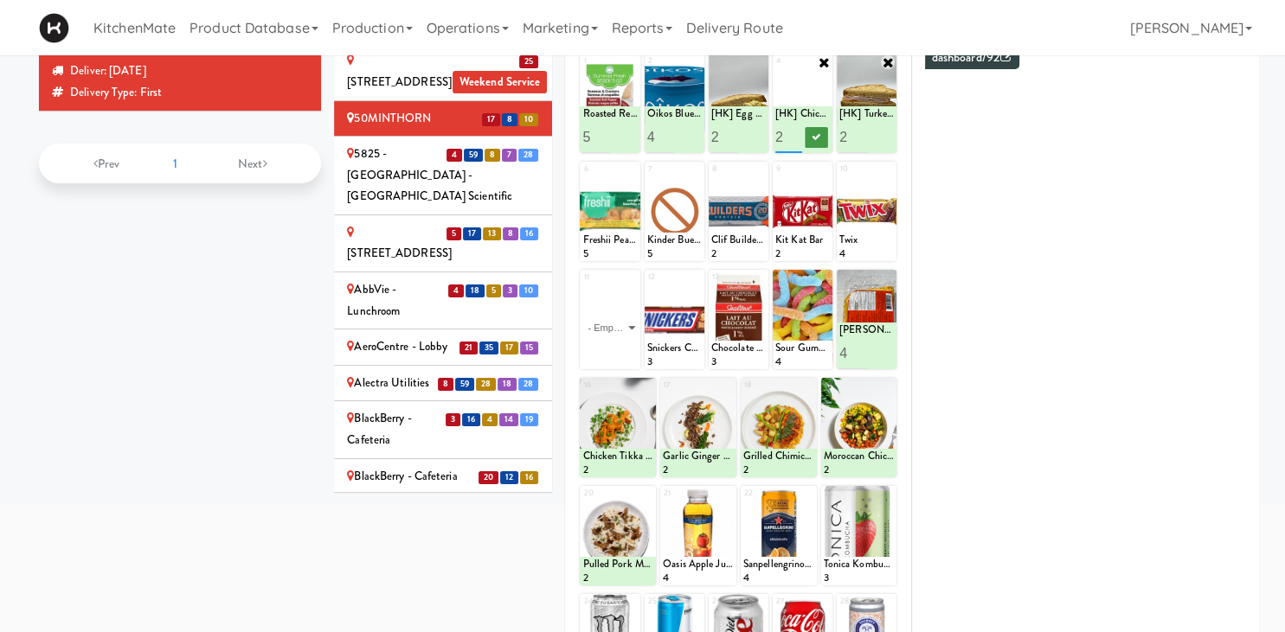
click at [793, 130] on input "2" at bounding box center [789, 137] width 28 height 32
click at [812, 138] on button at bounding box center [817, 137] width 22 height 21
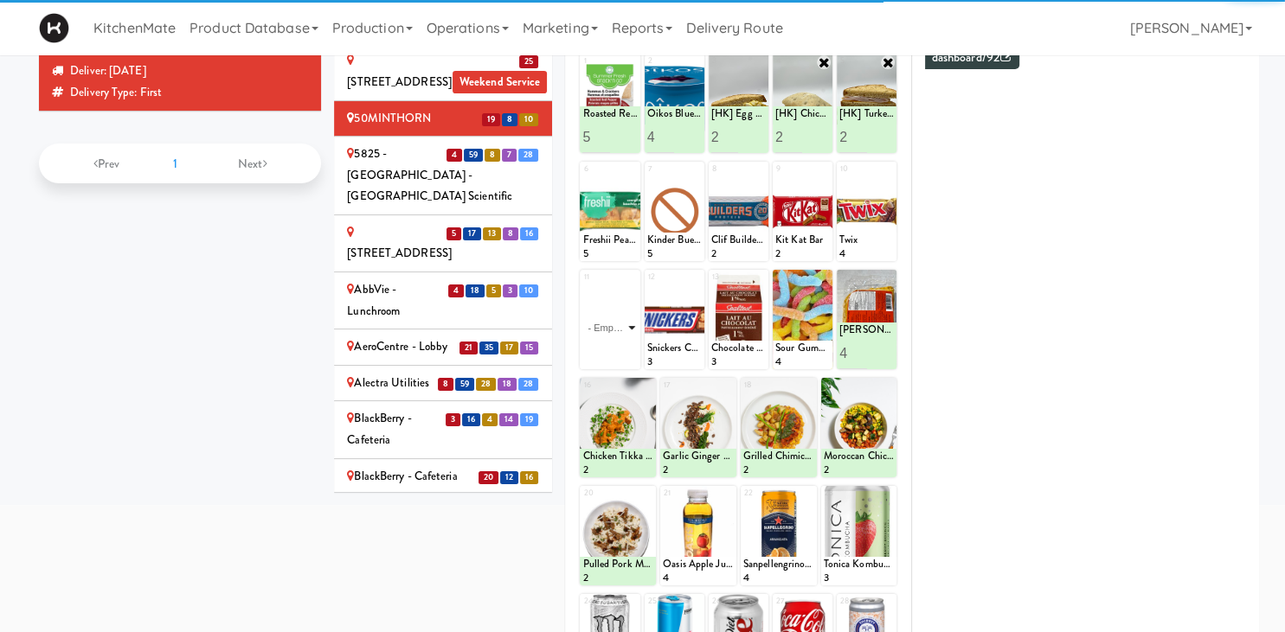
click at [582, 286] on select "- Empty - Activia Probiotic Peach Mango Smoothie Chocolate Milk Tetra Pack Coca…" at bounding box center [609, 327] width 55 height 83
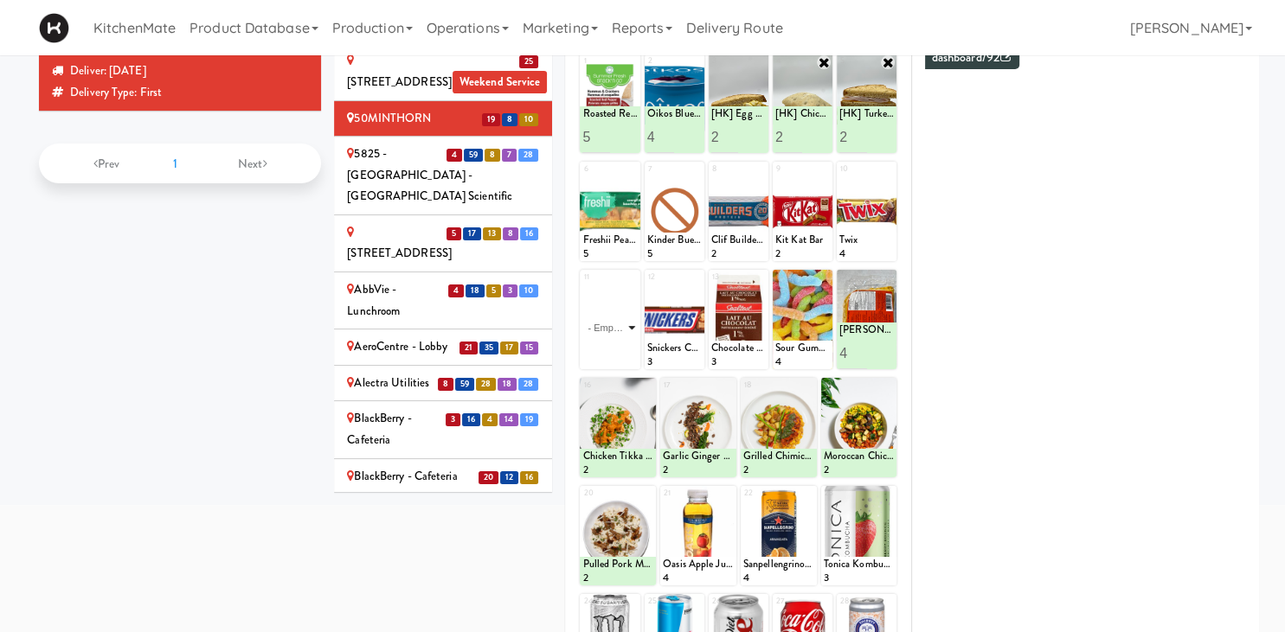
click at [607, 323] on select "- Empty - Activia Probiotic Peach Mango Smoothie Chocolate Milk Tetra Pack Coca…" at bounding box center [609, 327] width 55 height 83
click at [582, 286] on select "- Empty - Activia Probiotic Peach Mango Smoothie Chocolate Milk Tetra Pack Coca…" at bounding box center [609, 327] width 55 height 83
click option "Classic Hummus With Crackers" at bounding box center [0, 0] width 0 height 0
click at [604, 349] on input "2" at bounding box center [596, 353] width 28 height 32
type input "3"
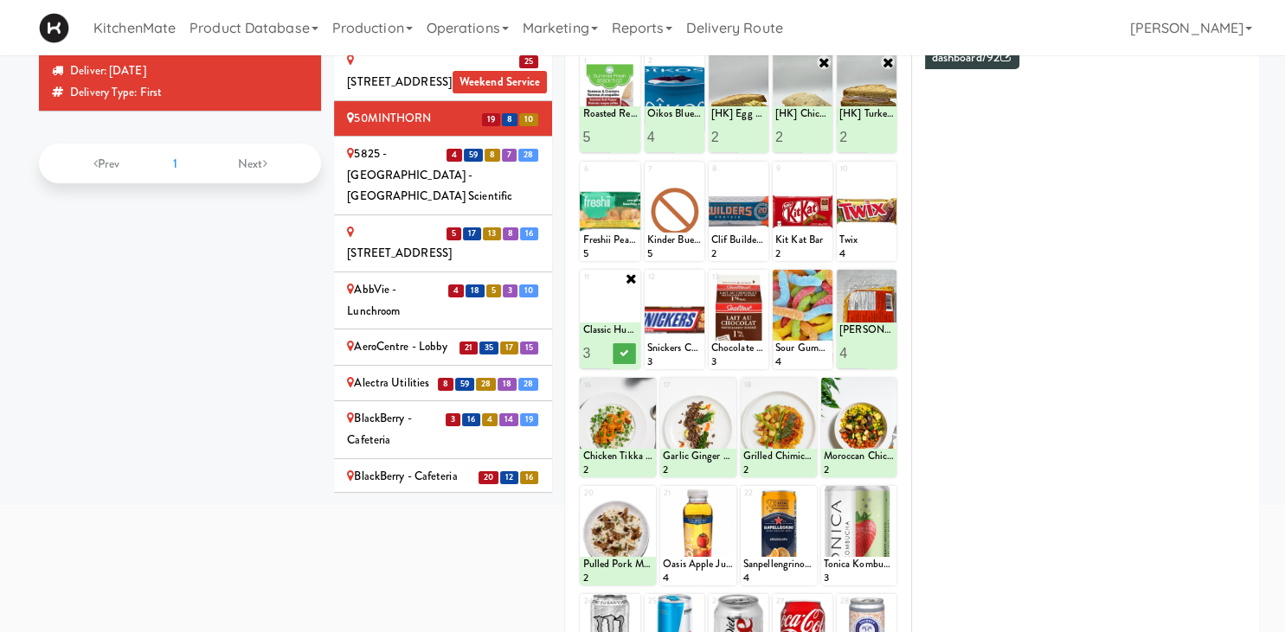
click at [604, 349] on input "3" at bounding box center [596, 353] width 28 height 32
click at [620, 354] on icon at bounding box center [624, 354] width 9 height 10
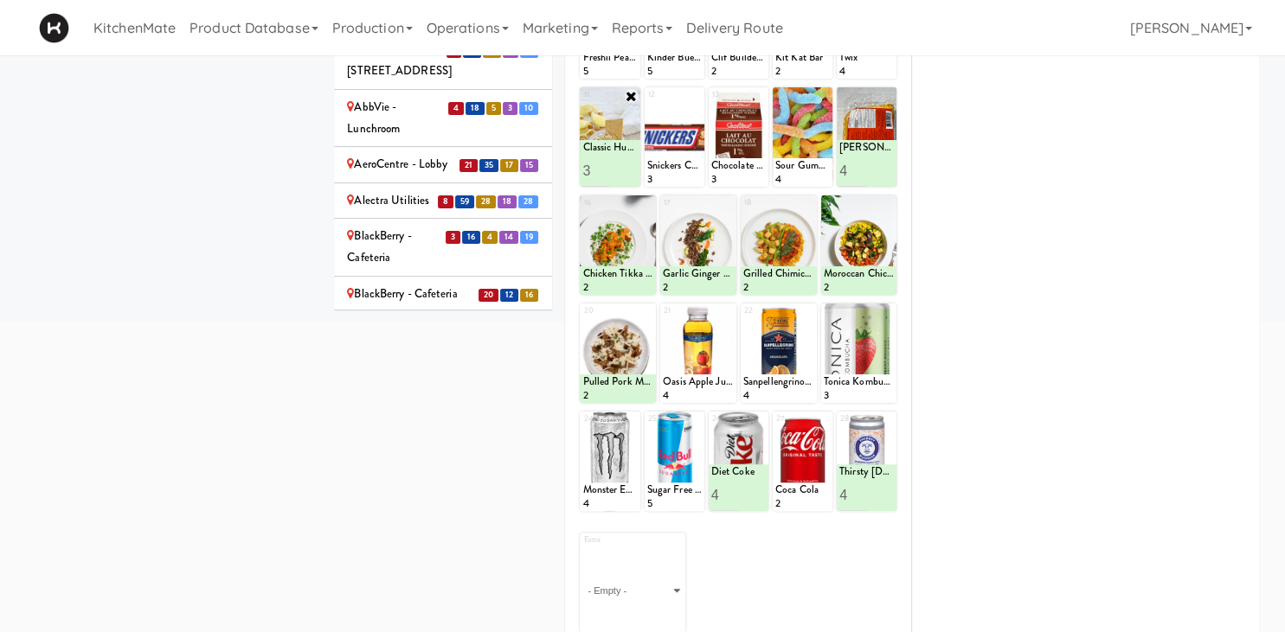
scroll to position [0, 0]
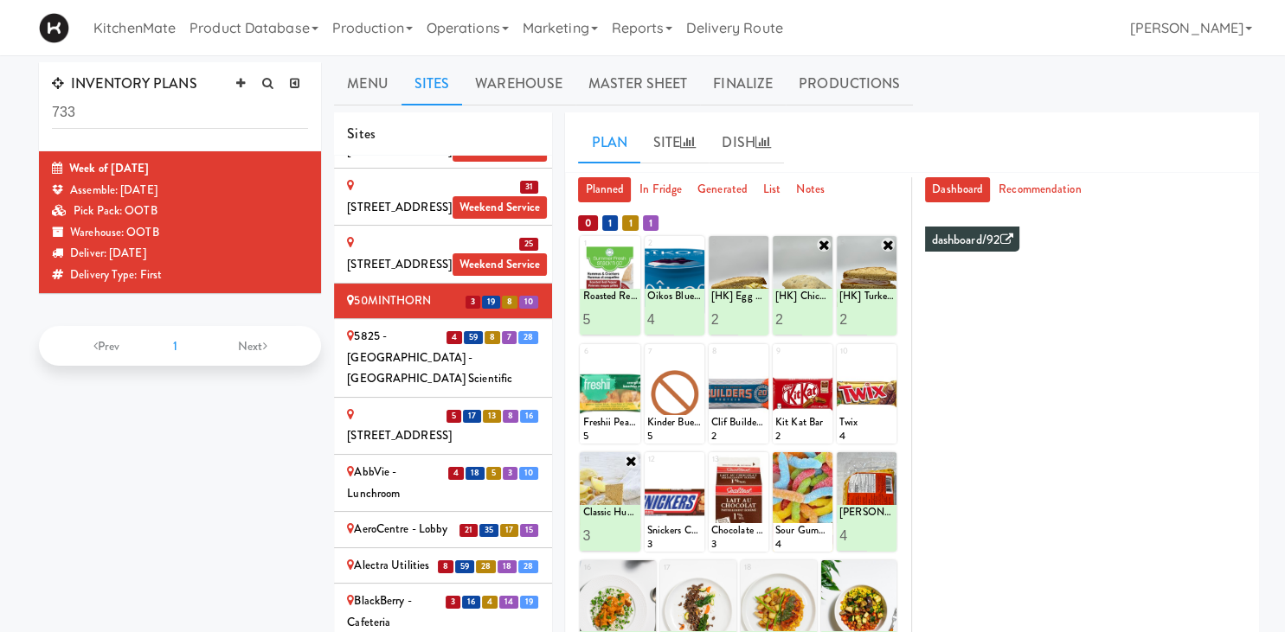
click at [429, 326] on div "5825 - [GEOGRAPHIC_DATA] - [GEOGRAPHIC_DATA] Scientific" at bounding box center [443, 358] width 192 height 64
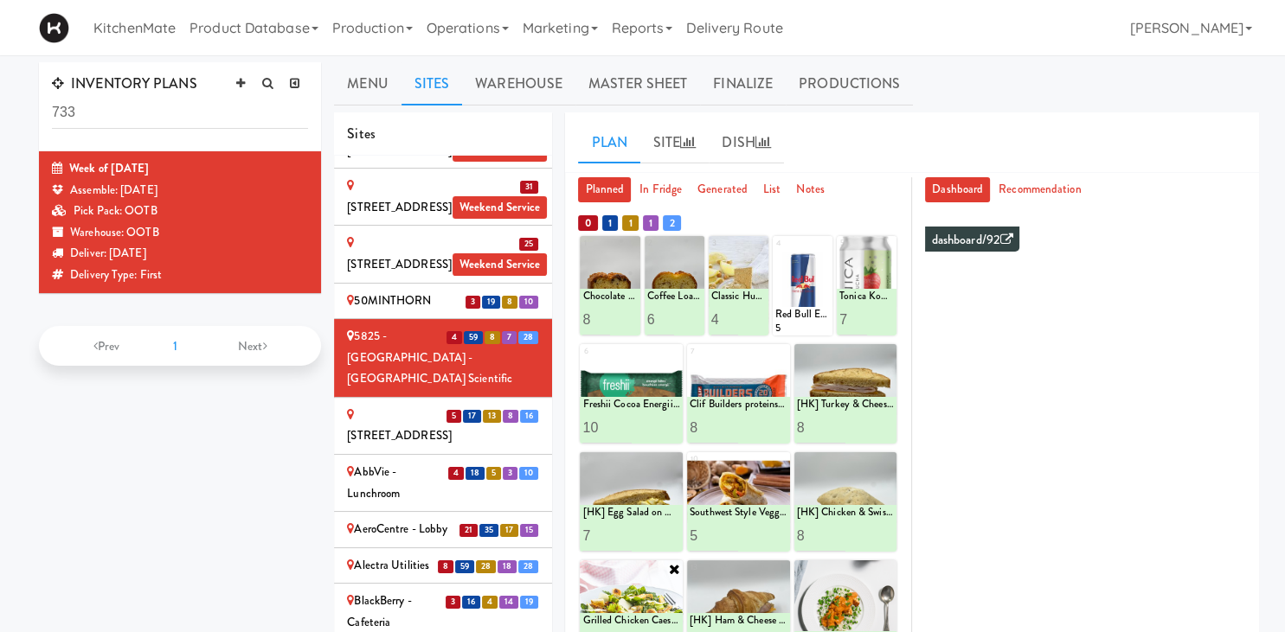
scroll to position [91, 0]
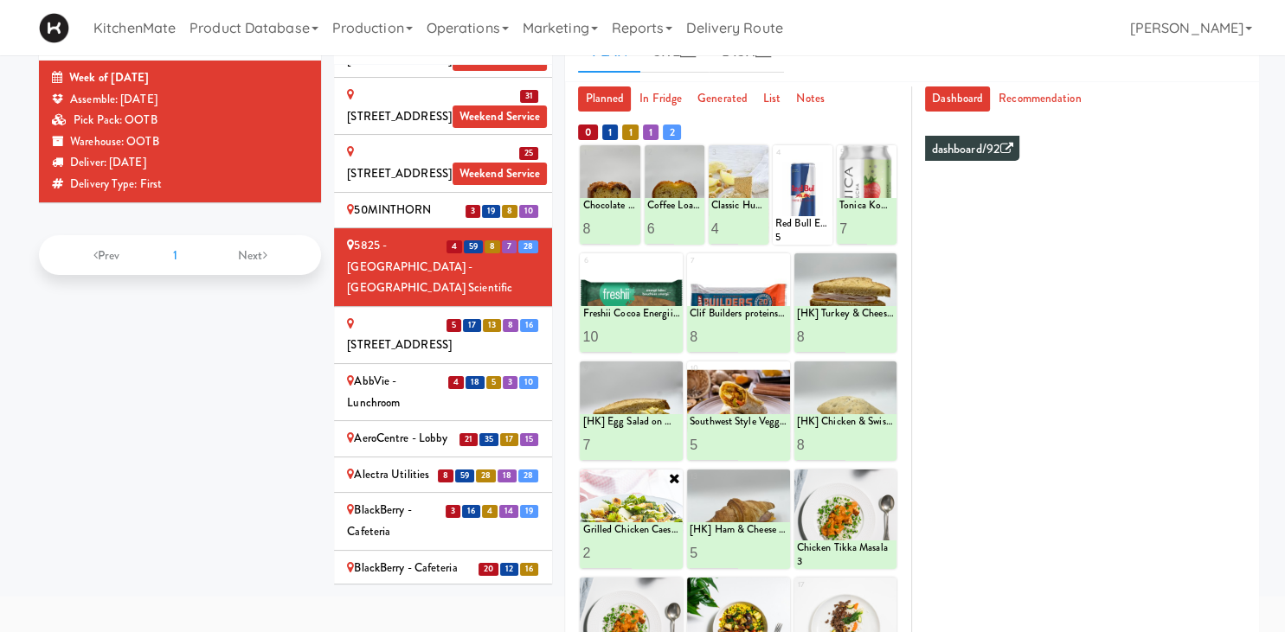
type input "3"
click at [626, 546] on input "3" at bounding box center [606, 553] width 48 height 32
click at [660, 549] on button at bounding box center [656, 553] width 22 height 21
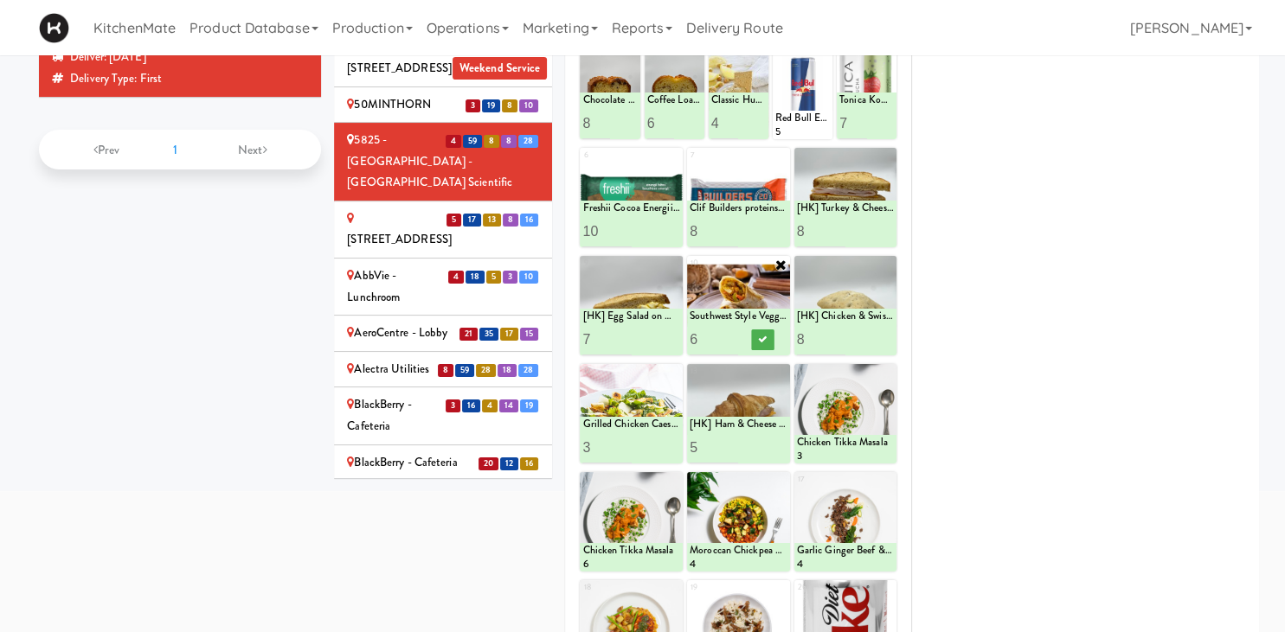
click at [735, 334] on input "6" at bounding box center [714, 340] width 48 height 32
type input "7"
click at [735, 334] on input "7" at bounding box center [714, 340] width 48 height 32
click at [760, 340] on icon at bounding box center [762, 340] width 9 height 10
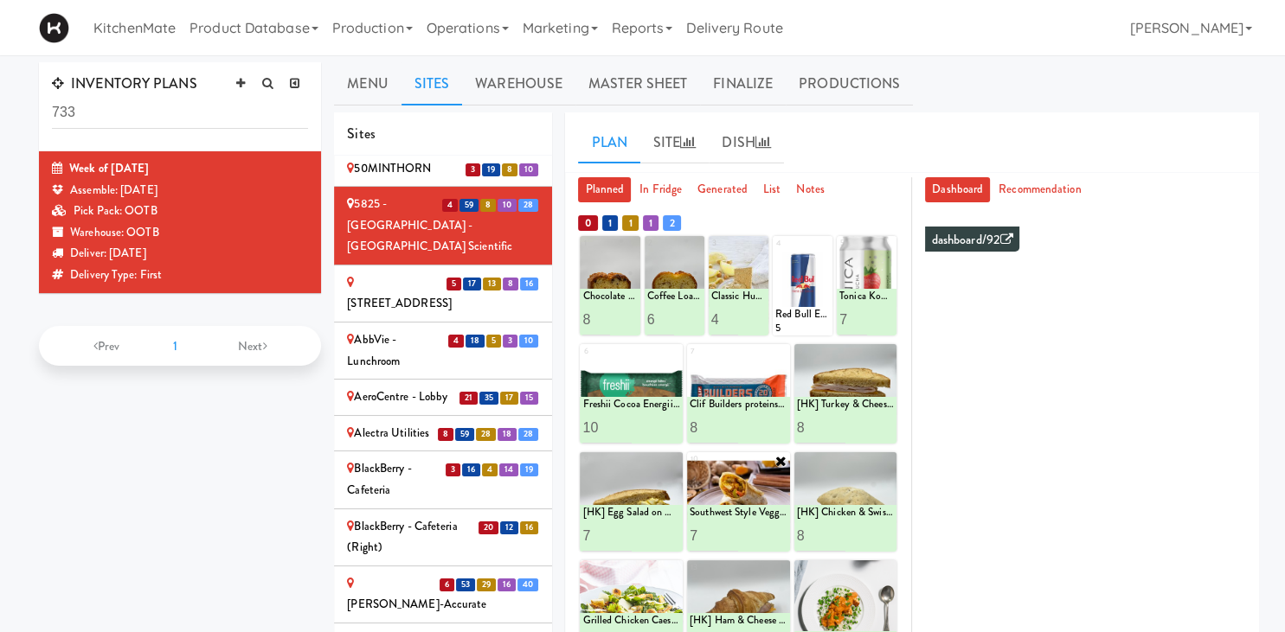
scroll to position [843, 0]
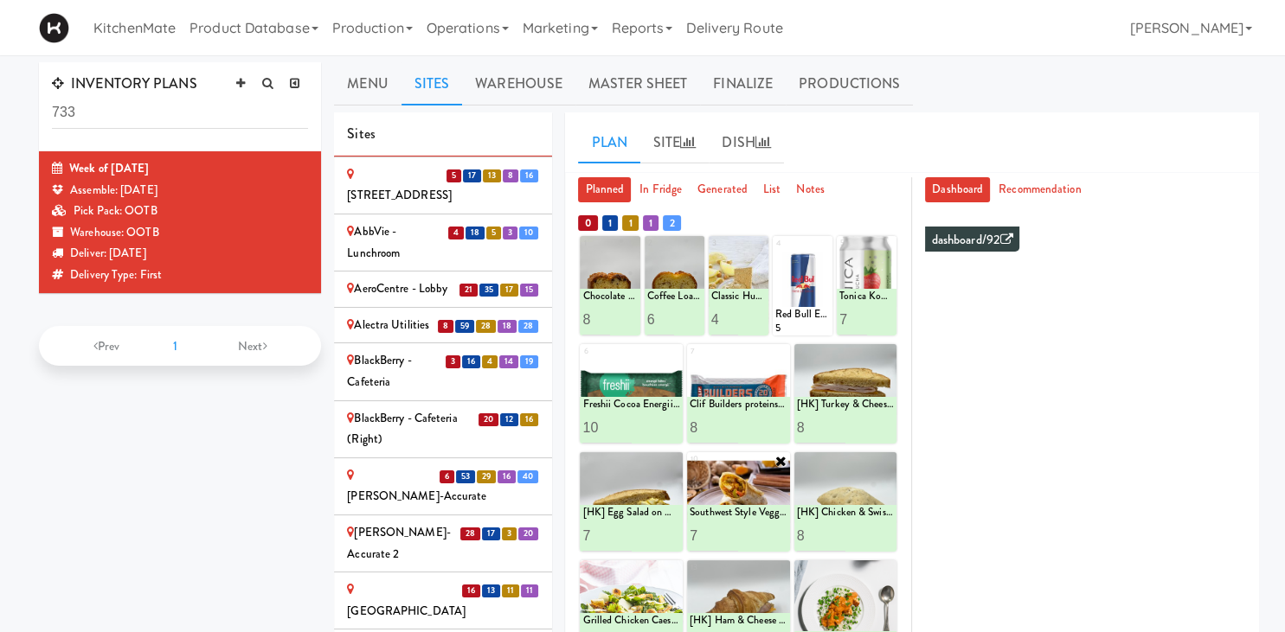
click at [384, 315] on div "Alectra Utilities" at bounding box center [443, 326] width 192 height 22
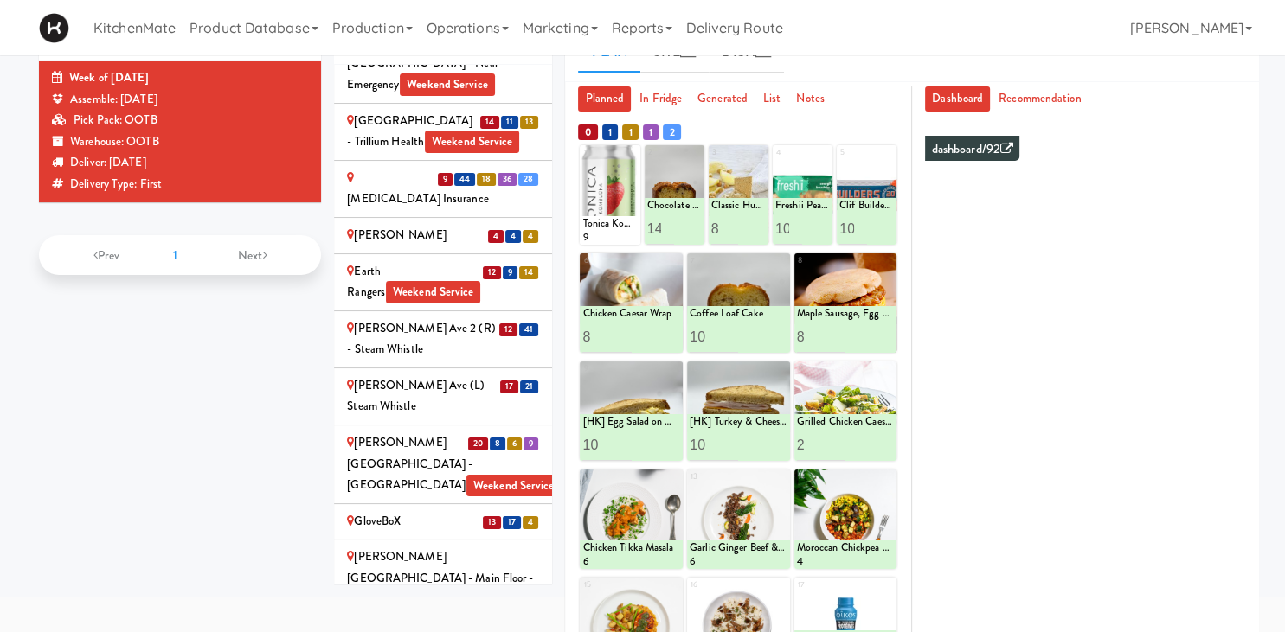
scroll to position [1565, 0]
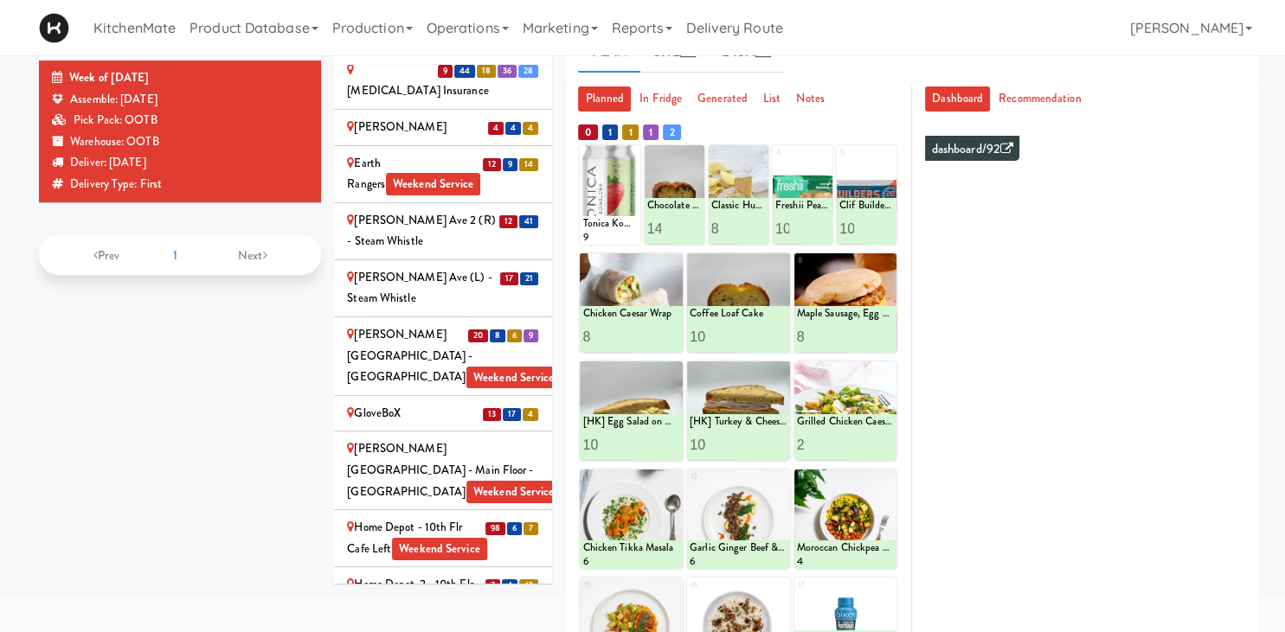
click at [414, 517] on div "Home Depot - 10th Flr Cafe Left Weekend Service" at bounding box center [443, 538] width 192 height 42
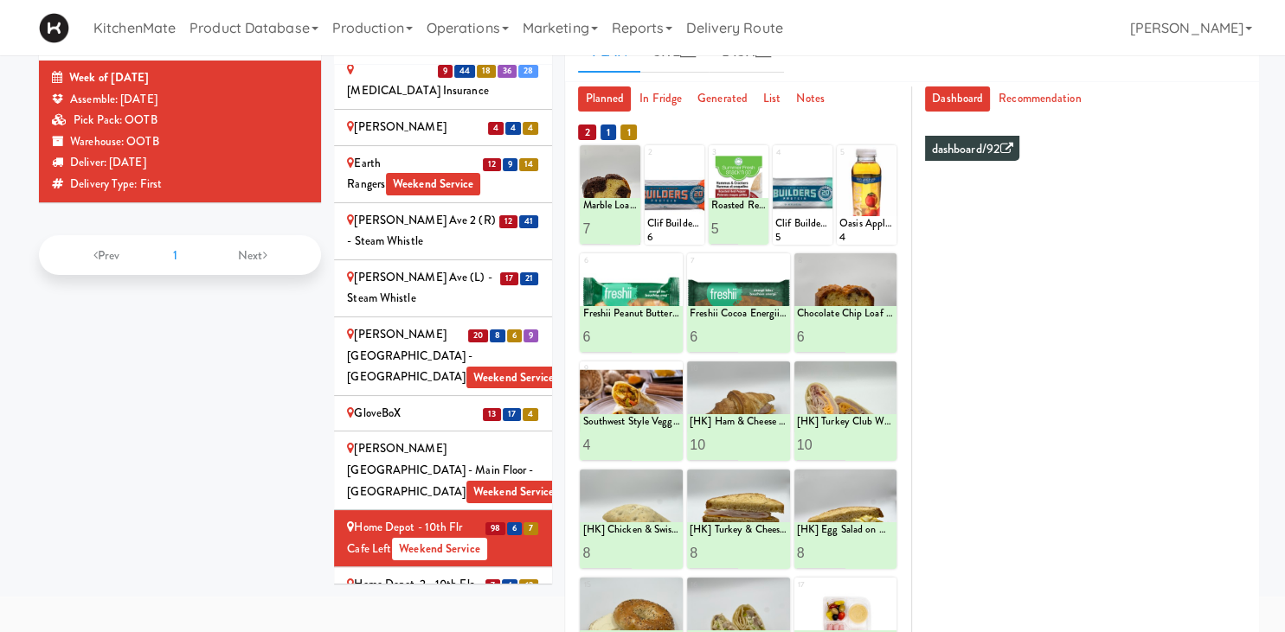
scroll to position [365, 0]
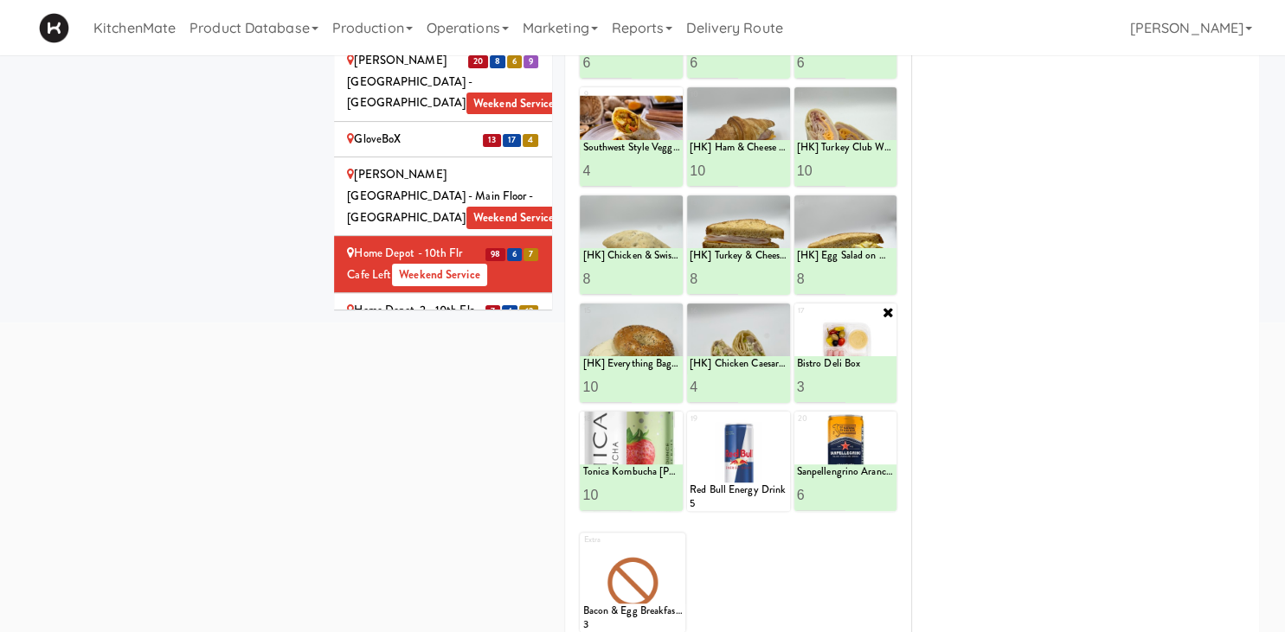
type input "4"
click at [834, 383] on input "4" at bounding box center [821, 387] width 48 height 32
click at [870, 390] on icon at bounding box center [869, 387] width 9 height 10
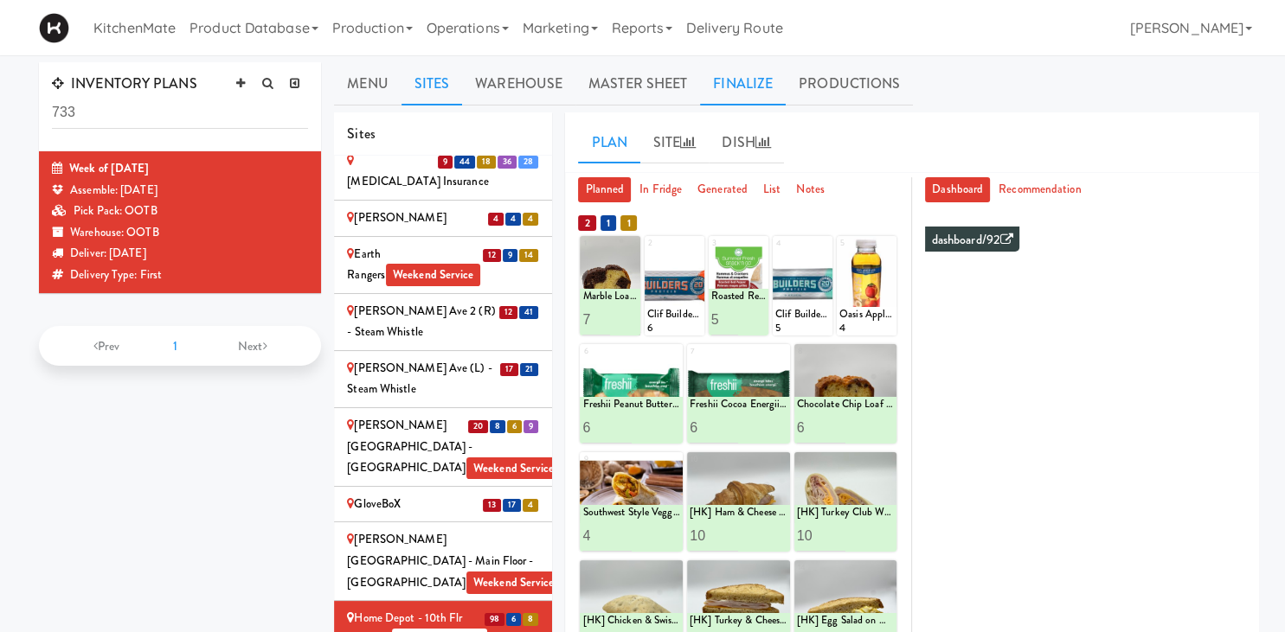
click at [729, 81] on link "Finalize" at bounding box center [743, 83] width 86 height 43
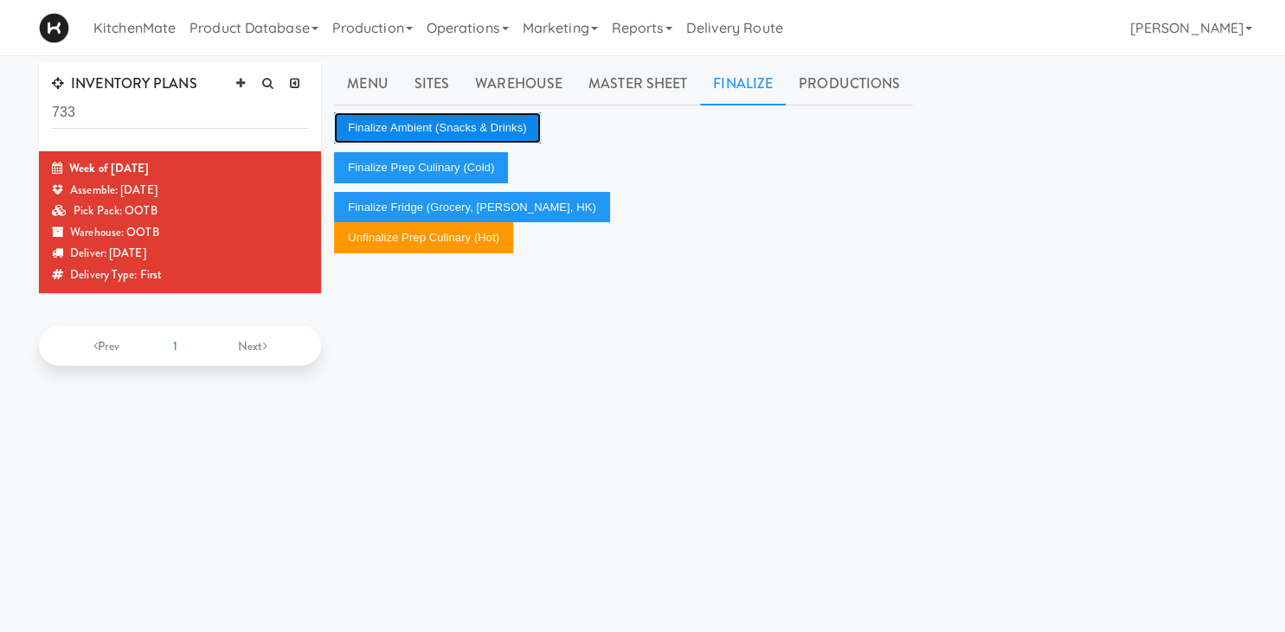
click at [479, 123] on button "Finalize Ambient (Snacks & Drinks)" at bounding box center [437, 127] width 206 height 31
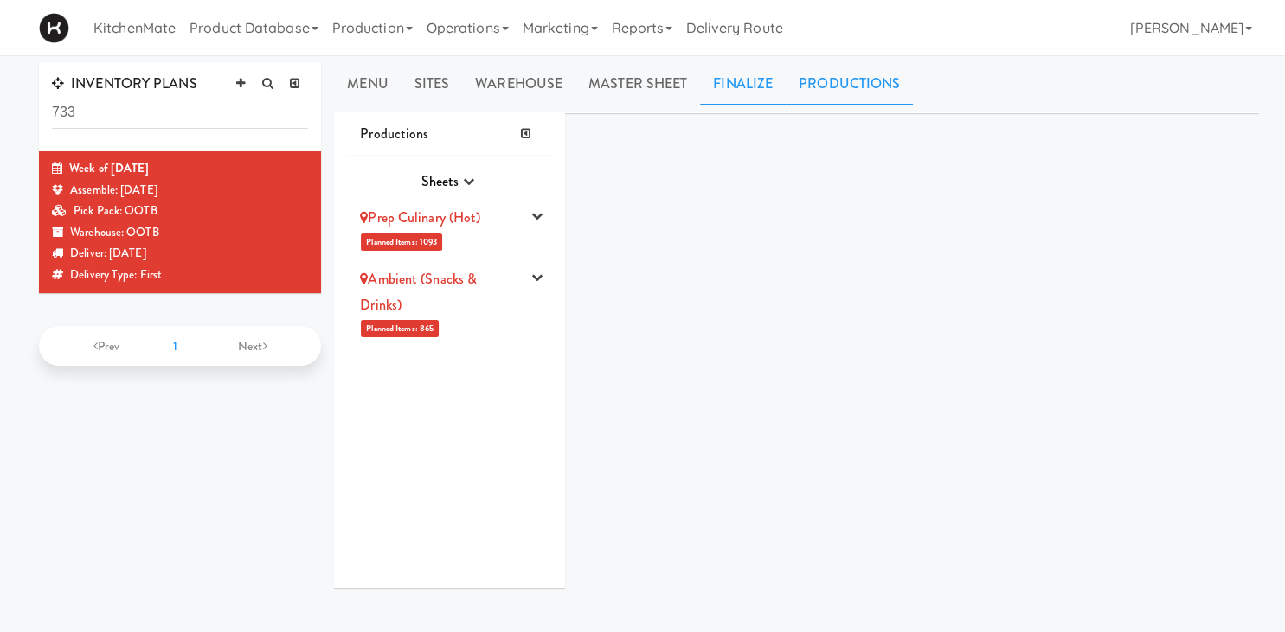
click at [739, 85] on link "Finalize" at bounding box center [743, 83] width 86 height 43
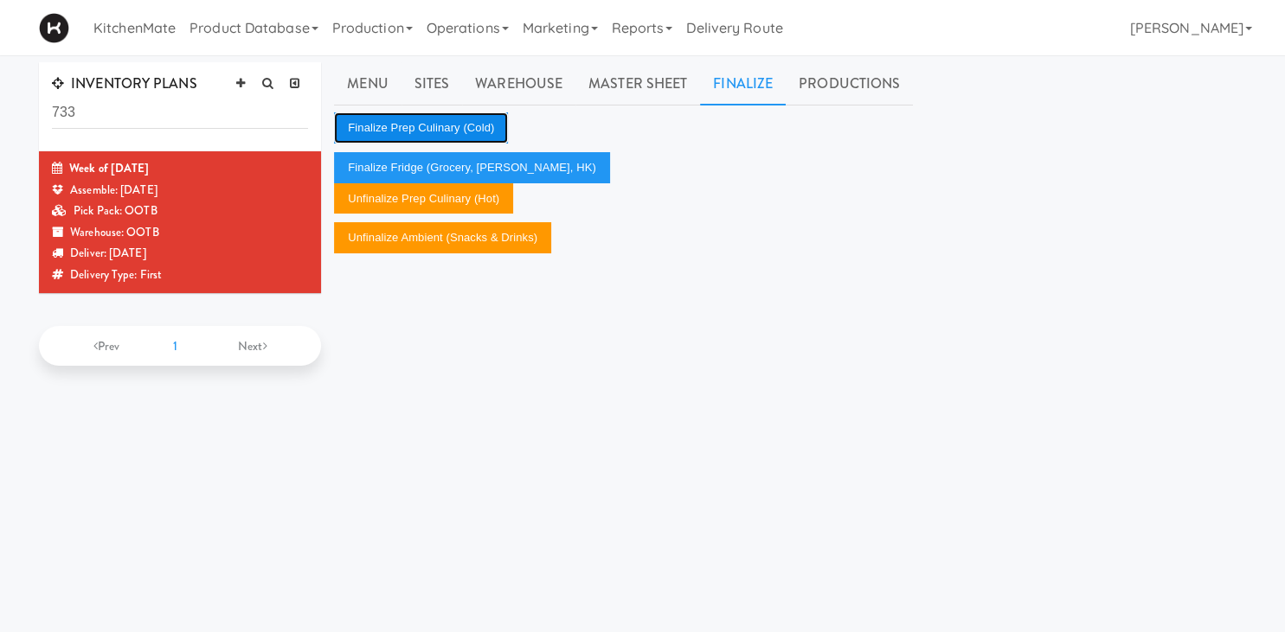
click at [481, 119] on button "Finalize Prep Culinary (Cold)" at bounding box center [421, 127] width 174 height 31
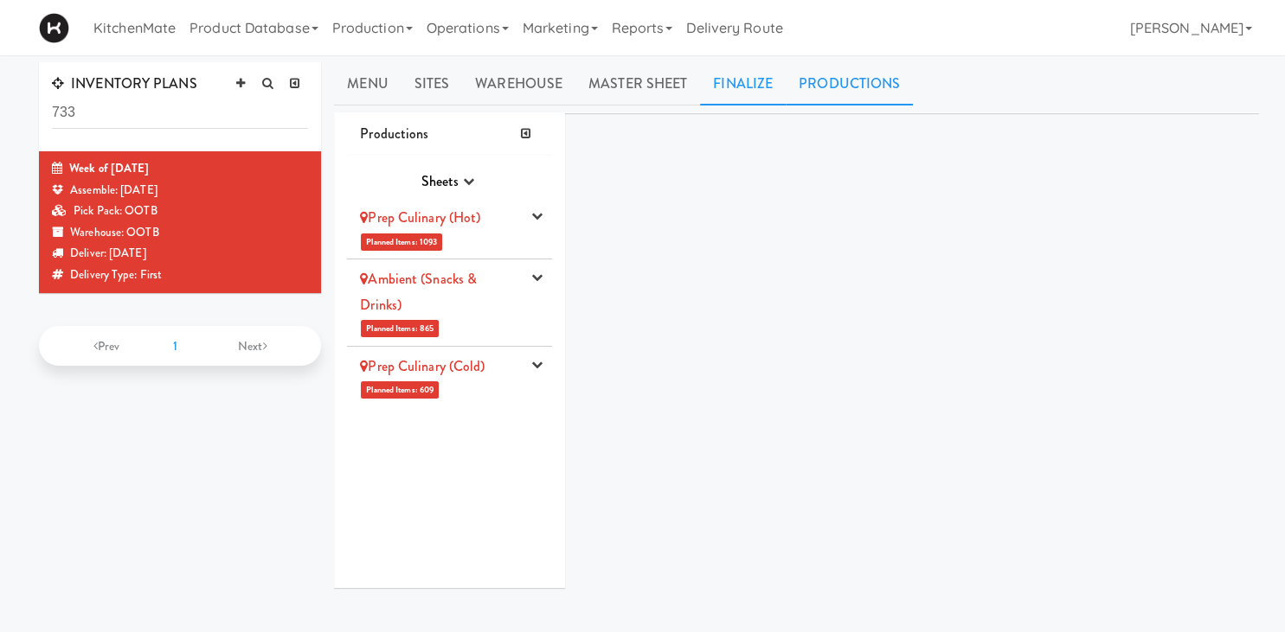
click at [735, 87] on link "Finalize" at bounding box center [743, 83] width 86 height 43
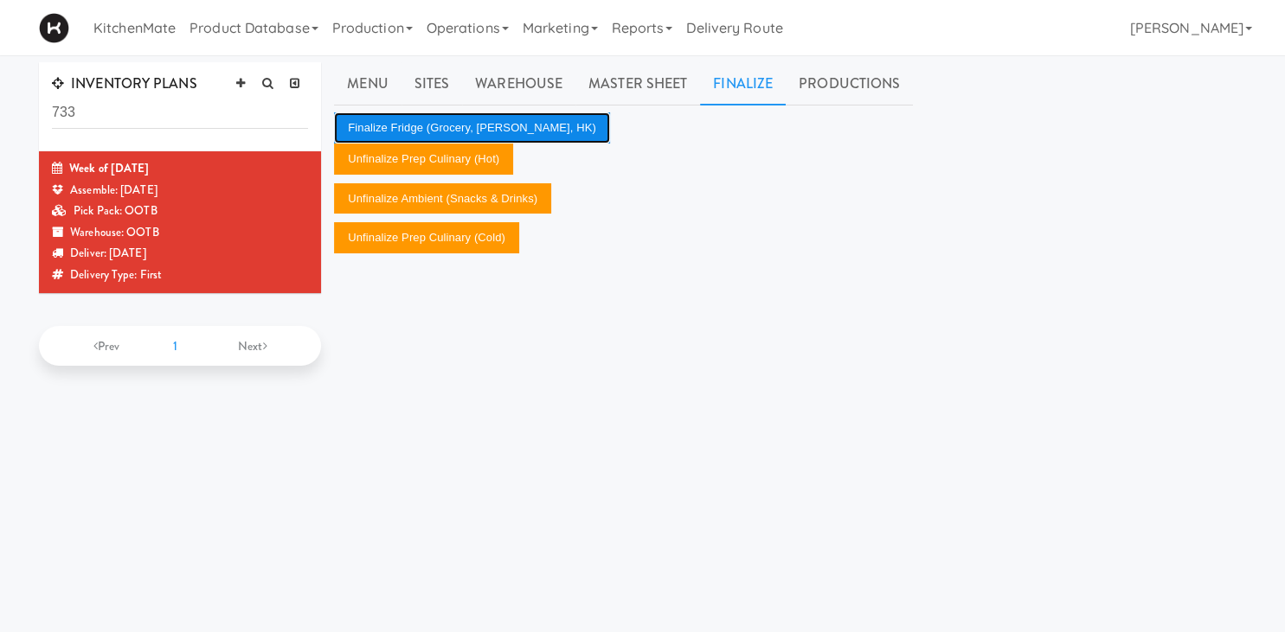
click at [468, 122] on button "Finalize Fridge (Grocery, Bev, HK)" at bounding box center [472, 127] width 276 height 31
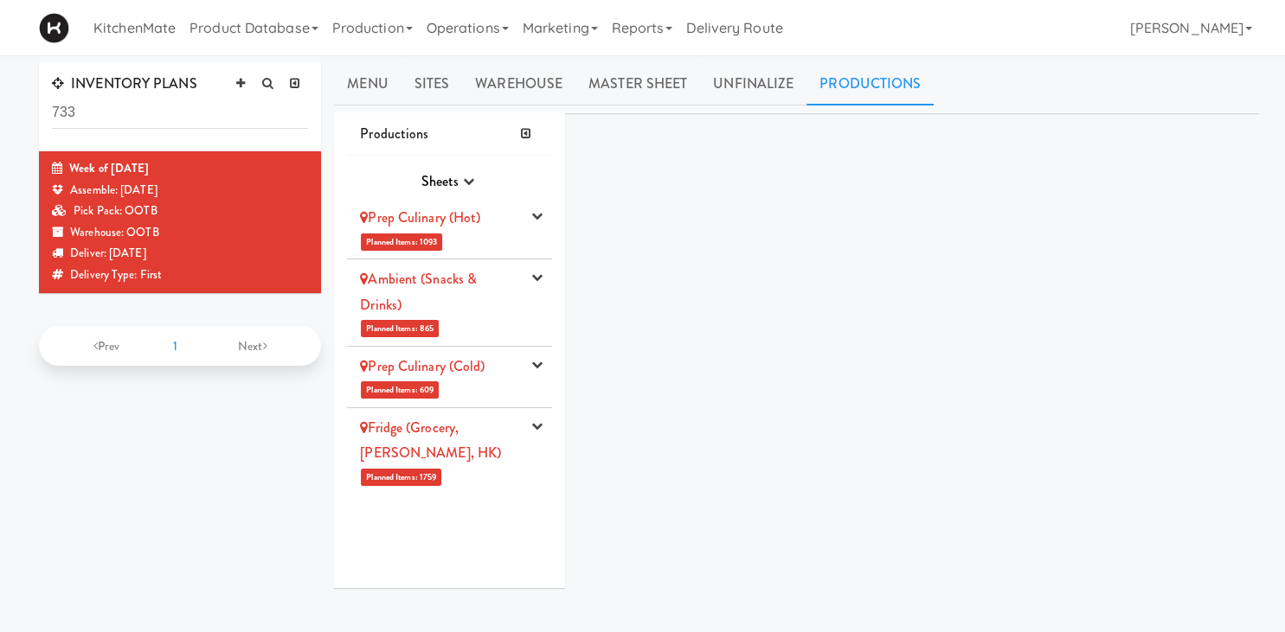
click at [462, 226] on link "Prep Culinary (Hot)" at bounding box center [420, 218] width 120 height 20
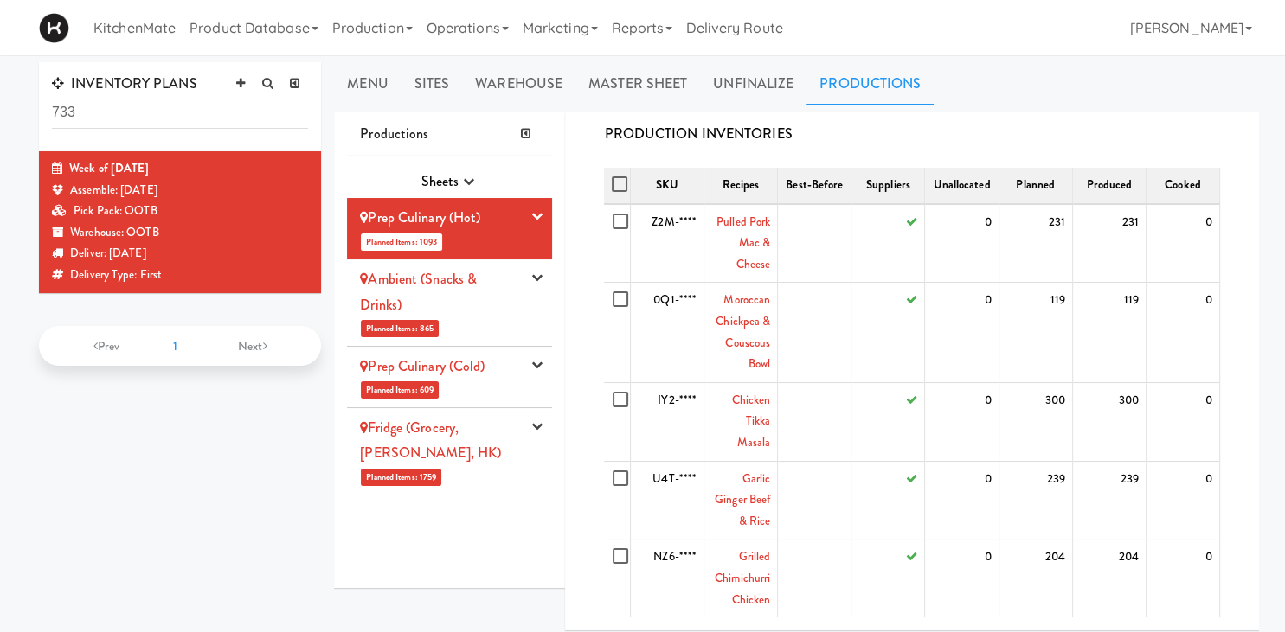
click at [473, 304] on div "Ambient (Snacks & Drinks)" at bounding box center [440, 291] width 161 height 51
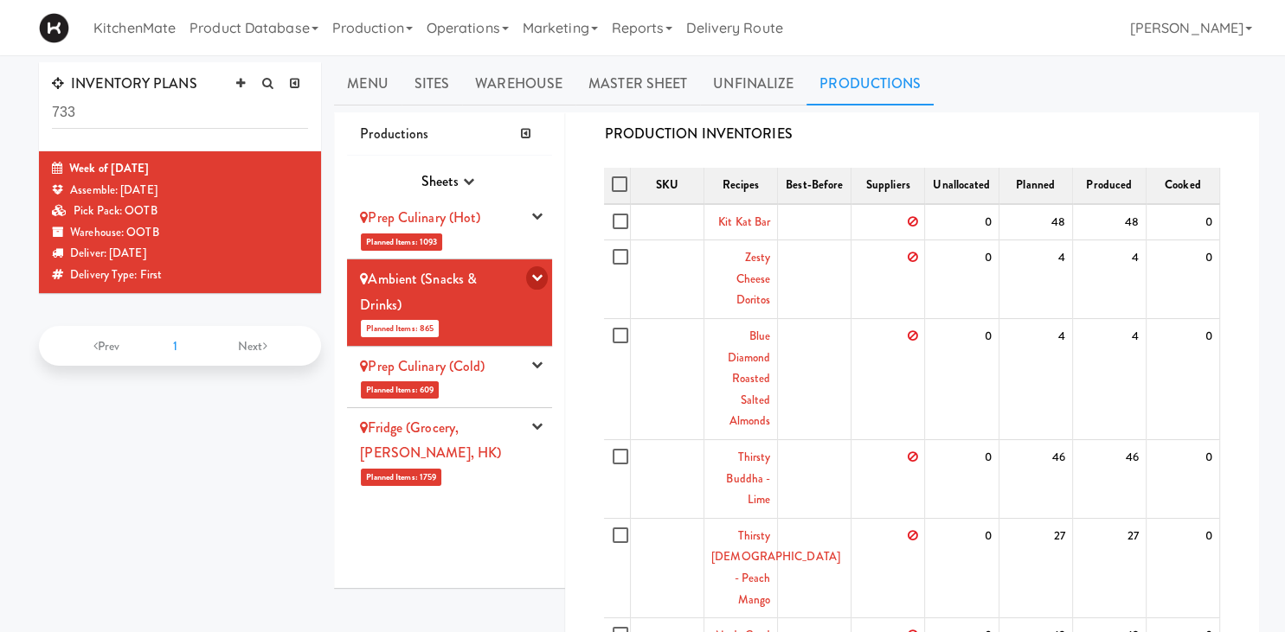
click at [535, 275] on icon "button" at bounding box center [536, 277] width 11 height 11
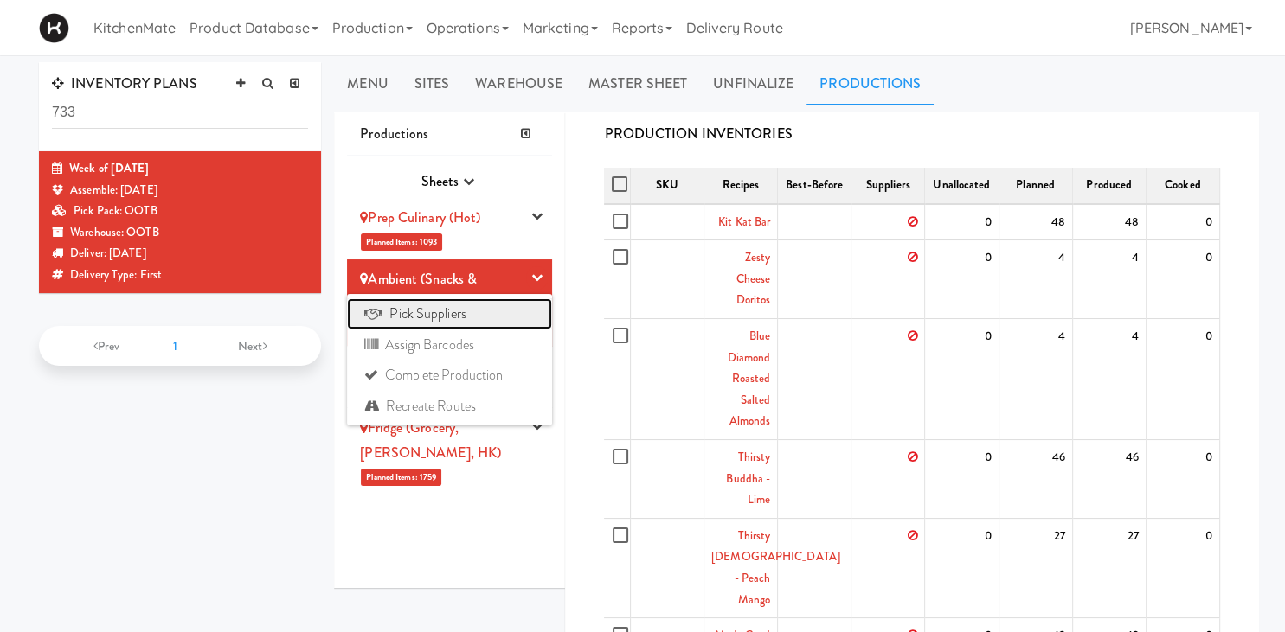
click at [487, 307] on link "Pick Suppliers" at bounding box center [449, 314] width 205 height 31
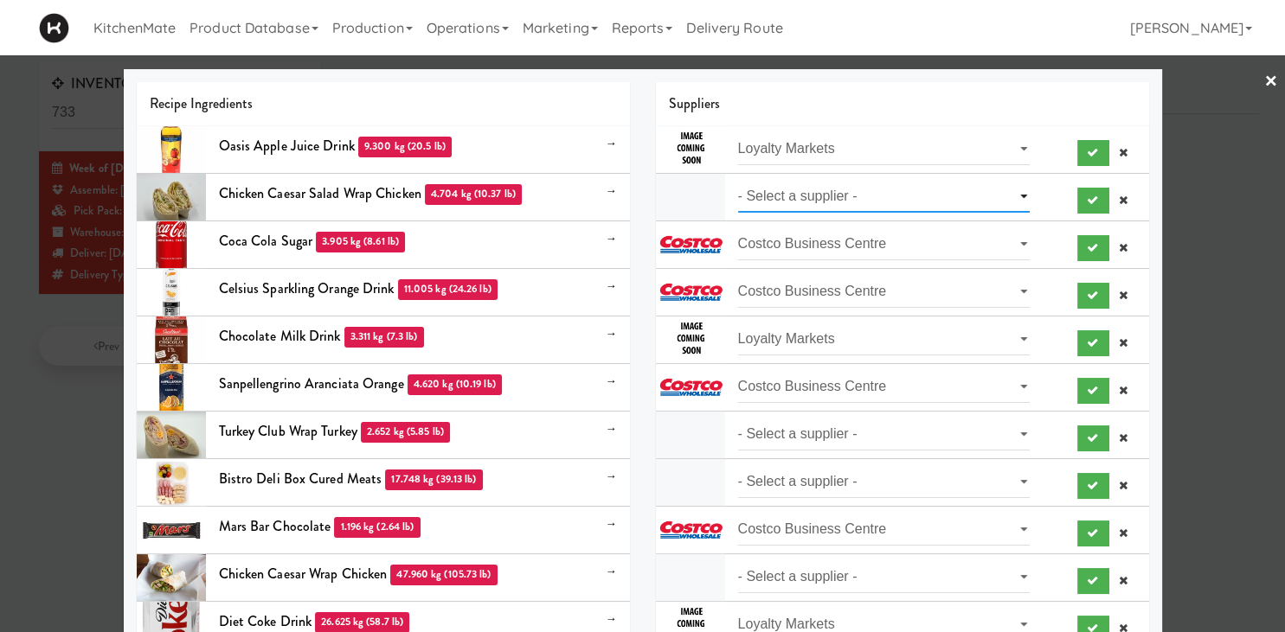
click at [738, 181] on select "- Select a supplier - Loyalty Markets" at bounding box center [884, 197] width 292 height 32
select select "Loyalty Markets"
click option "Loyalty Markets" at bounding box center [0, 0] width 0 height 0
click at [738, 419] on select "- Select a supplier - Loyalty Markets" at bounding box center [884, 435] width 292 height 32
select select "Loyalty Markets"
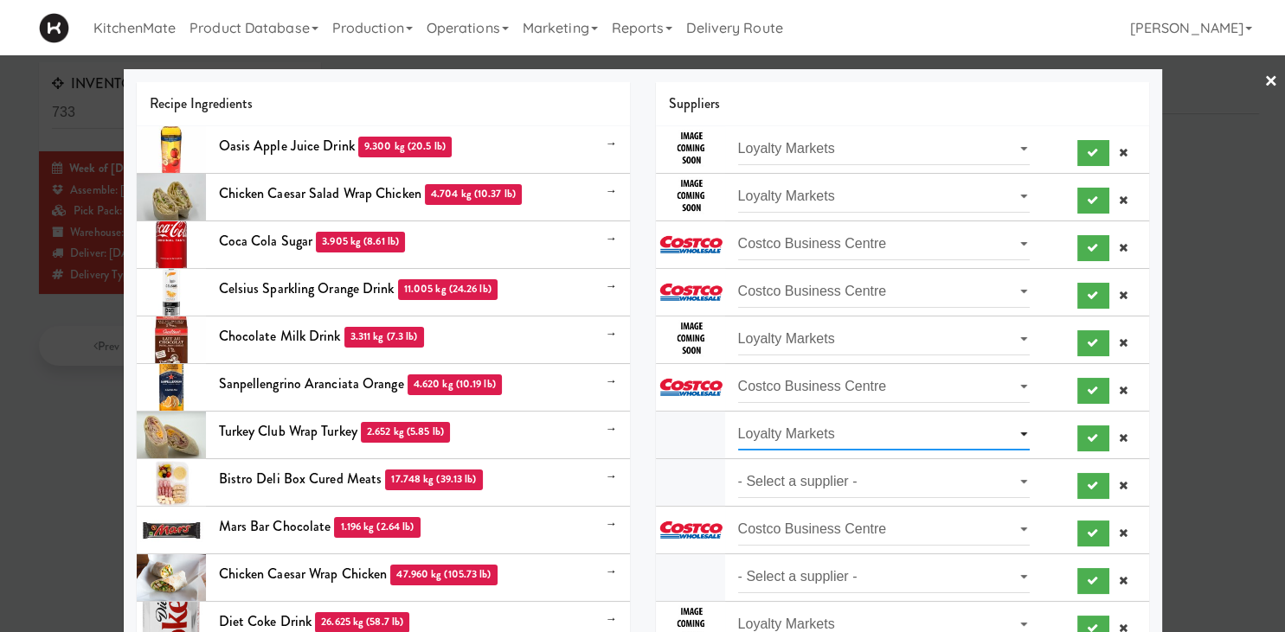
click option "Loyalty Markets" at bounding box center [0, 0] width 0 height 0
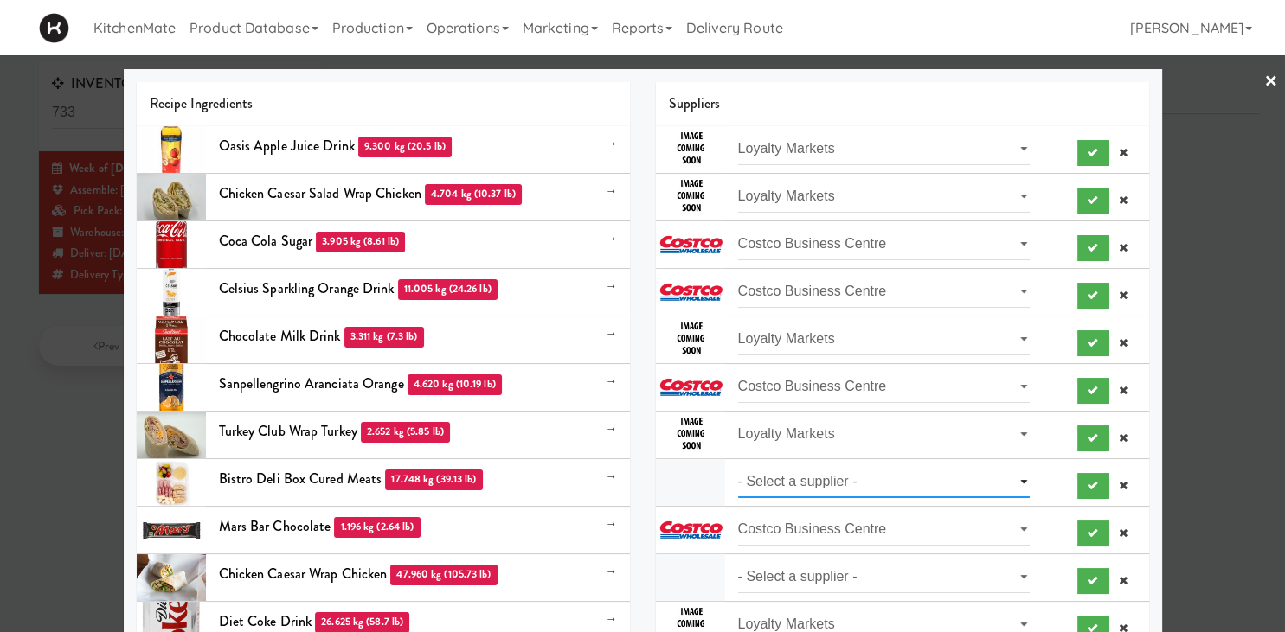
click at [738, 466] on select "- Select a supplier - Prep Culinary" at bounding box center [884, 482] width 292 height 32
select select "Prep Culinary"
click option "Prep Culinary" at bounding box center [0, 0] width 0 height 0
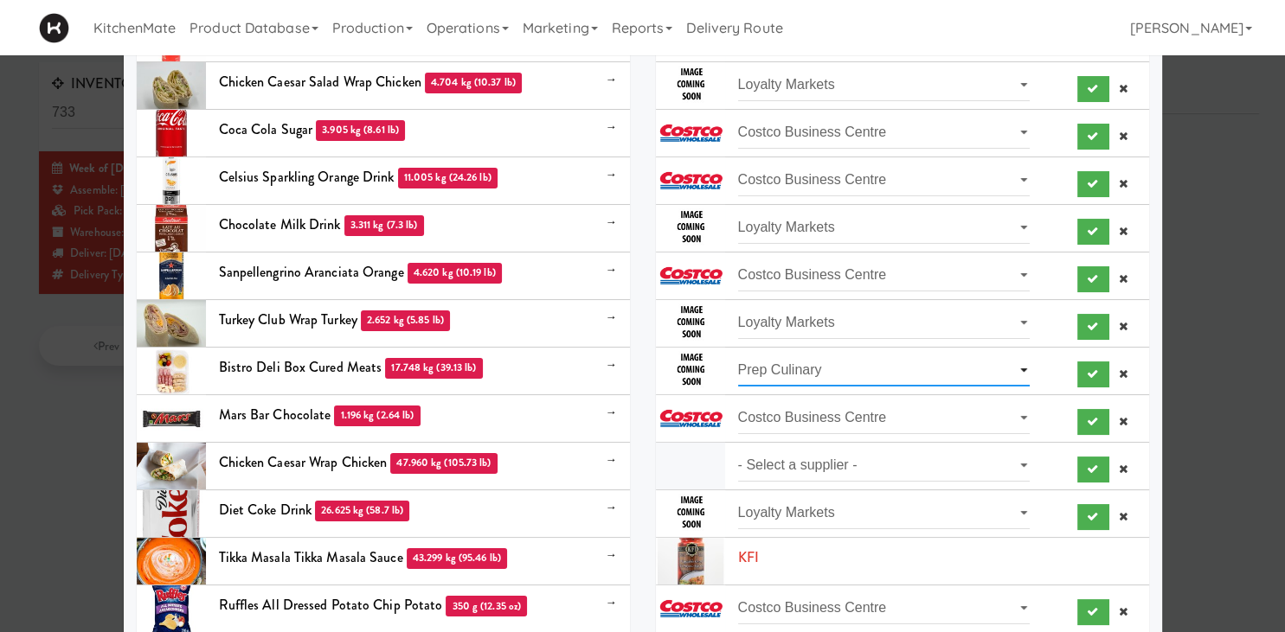
scroll to position [241, 0]
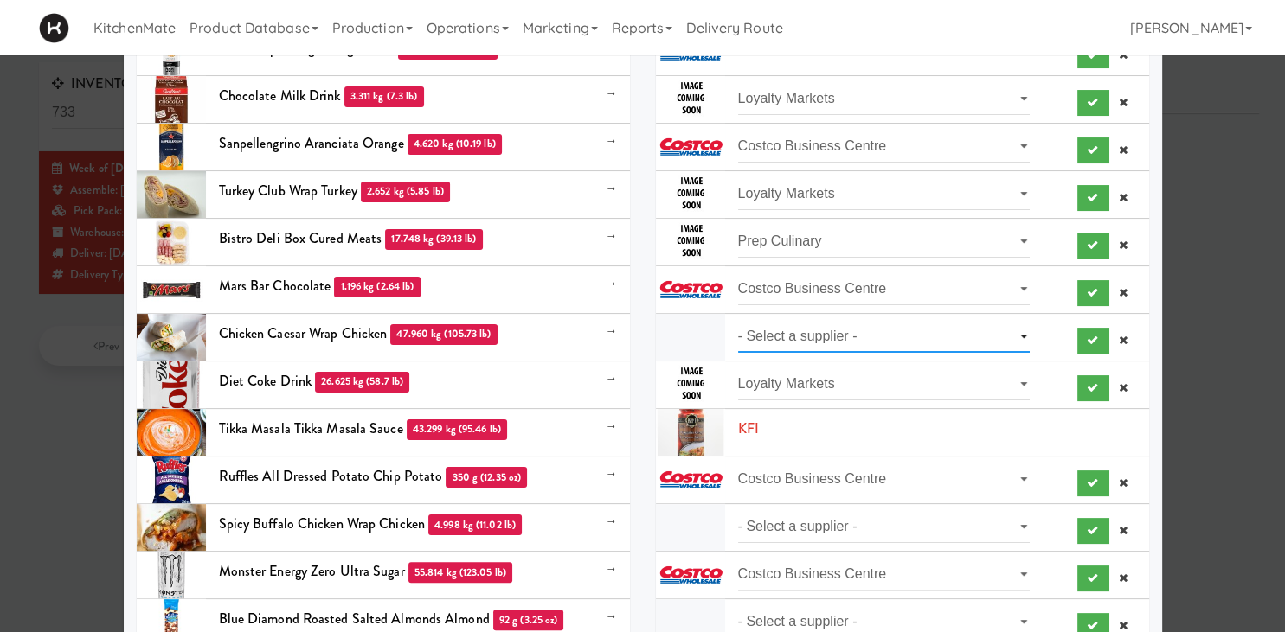
click at [738, 321] on select "- Select a supplier - Prep Culinary" at bounding box center [884, 337] width 292 height 32
select select "Prep Culinary"
click option "Prep Culinary" at bounding box center [0, 0] width 0 height 0
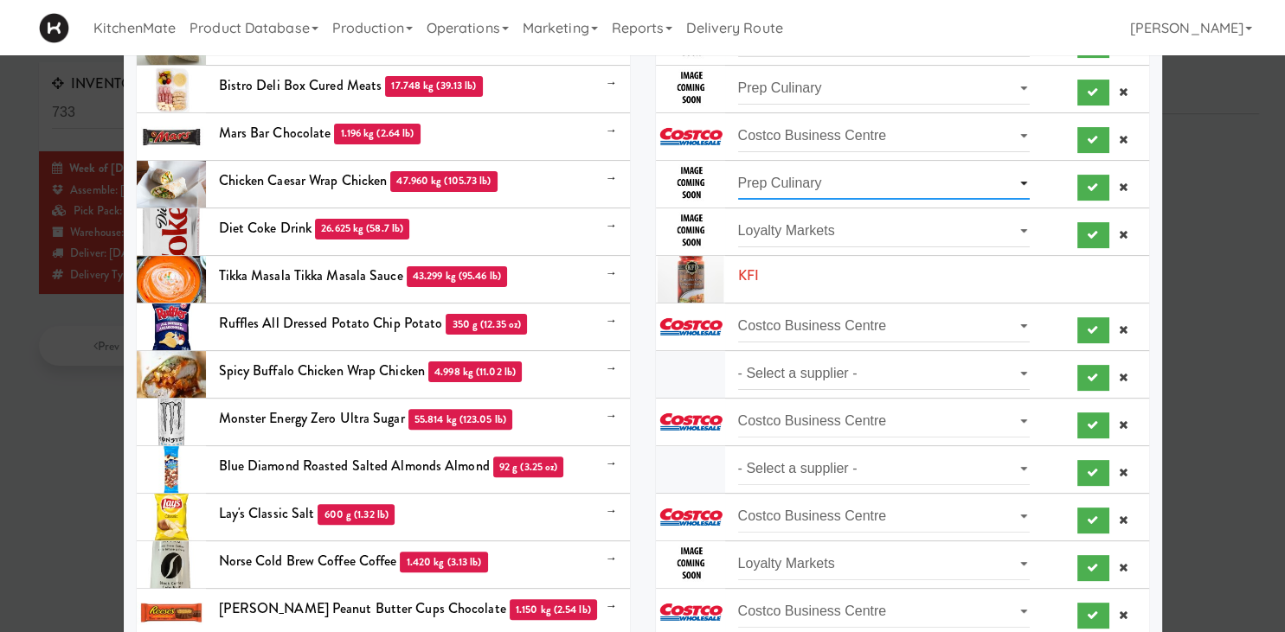
scroll to position [602, 0]
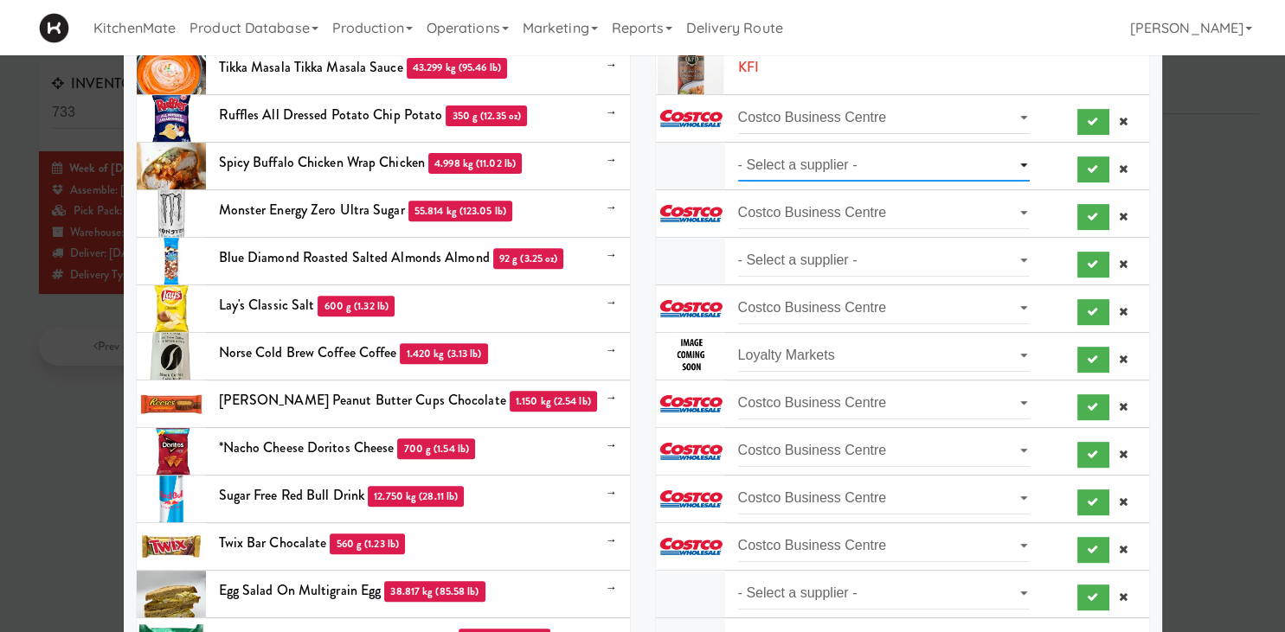
click at [738, 150] on select "- Select a supplier - Loyalty Markets" at bounding box center [884, 166] width 292 height 32
select select "Loyalty Markets"
click option "Loyalty Markets" at bounding box center [0, 0] width 0 height 0
click at [738, 245] on select "- Select a supplier - Costco Business Centre" at bounding box center [884, 261] width 292 height 32
select select "Costco Business Centre"
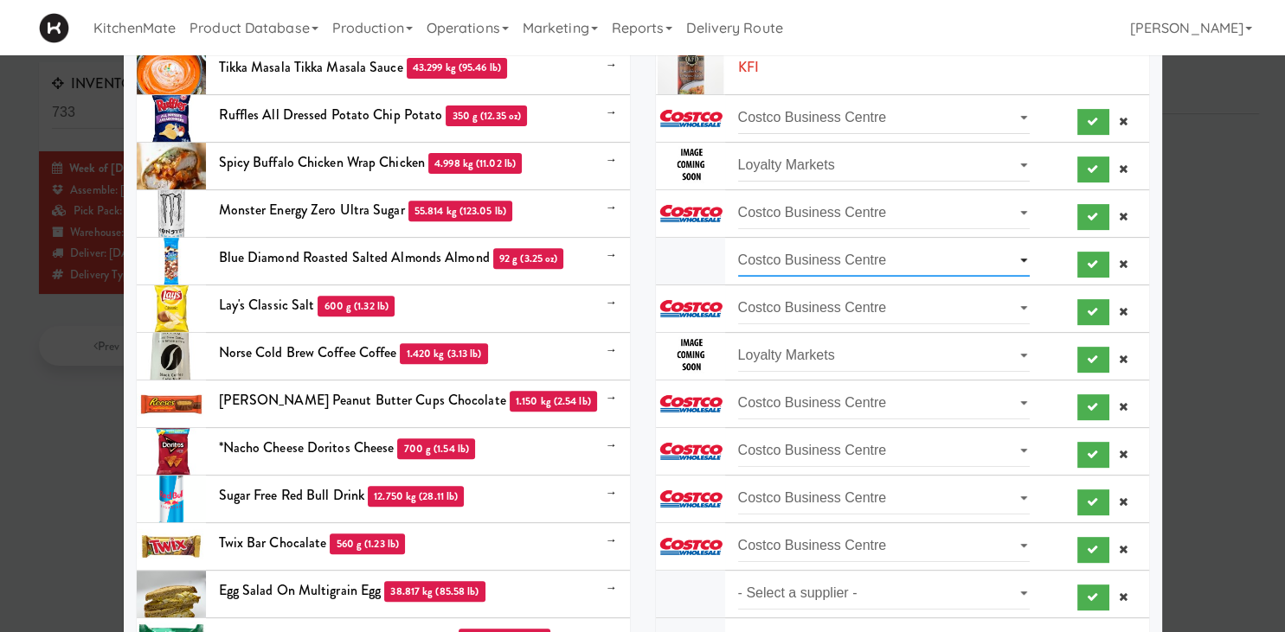
click option "Costco Business Centre" at bounding box center [0, 0] width 0 height 0
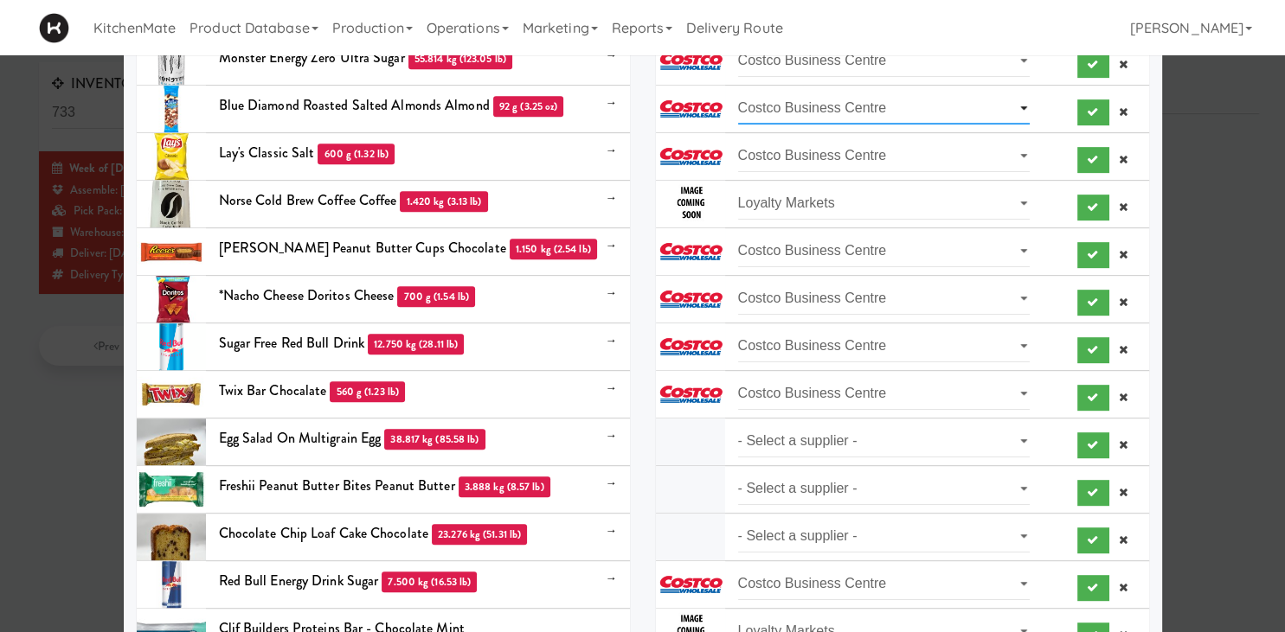
scroll to position [963, 0]
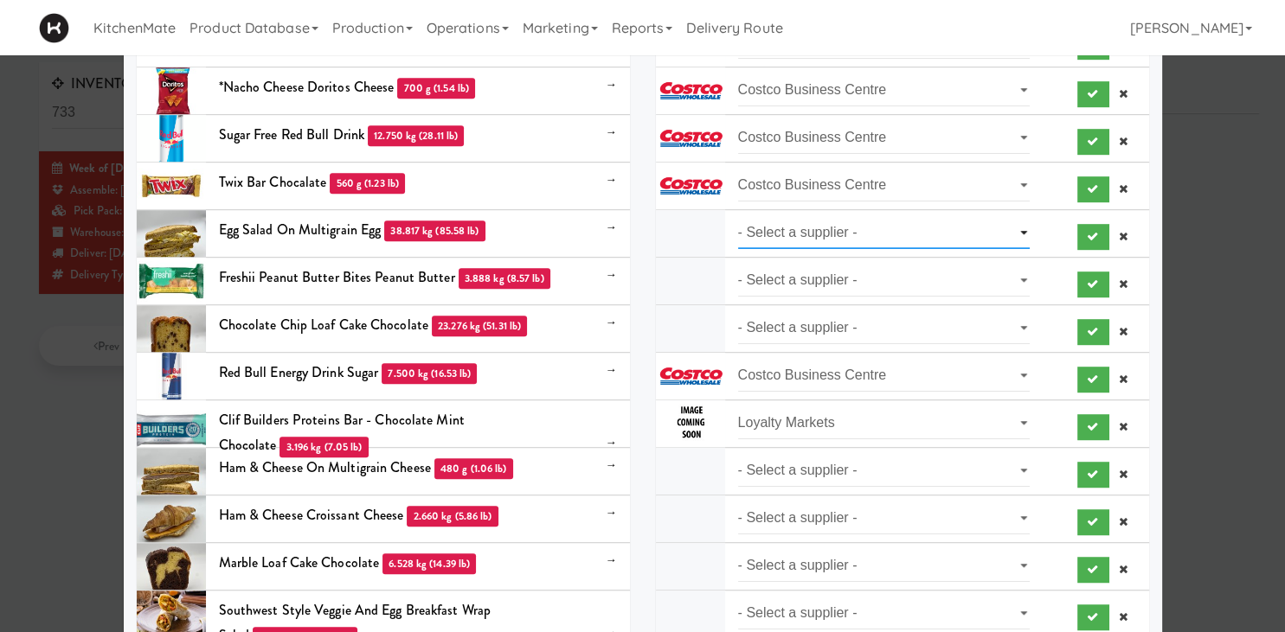
click at [738, 217] on select "- Select a supplier - Loyalty Markets" at bounding box center [884, 233] width 292 height 32
select select "Loyalty Markets"
click option "Loyalty Markets" at bounding box center [0, 0] width 0 height 0
click at [738, 265] on select "- Select a supplier - SYSCO" at bounding box center [884, 281] width 292 height 32
select select "SYSCO"
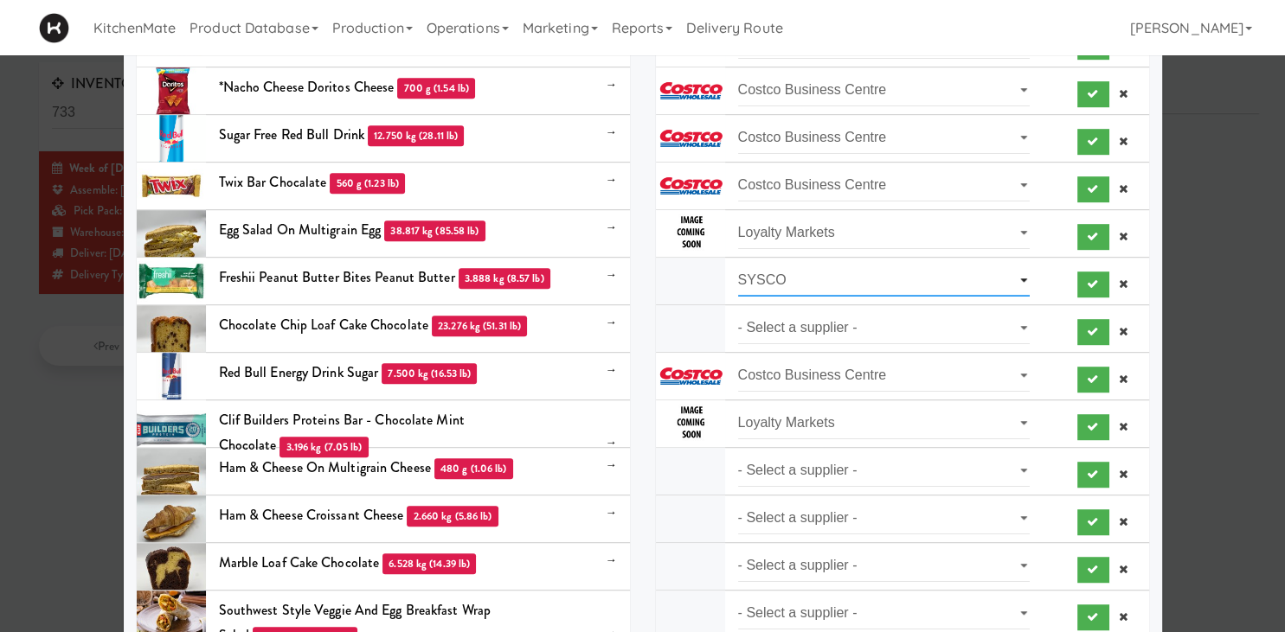
click option "SYSCO" at bounding box center [0, 0] width 0 height 0
click at [738, 312] on select "- Select a supplier - Heather's Kitchen" at bounding box center [884, 328] width 292 height 32
select select "Heather's Kitchen"
click option "Heather's Kitchen" at bounding box center [0, 0] width 0 height 0
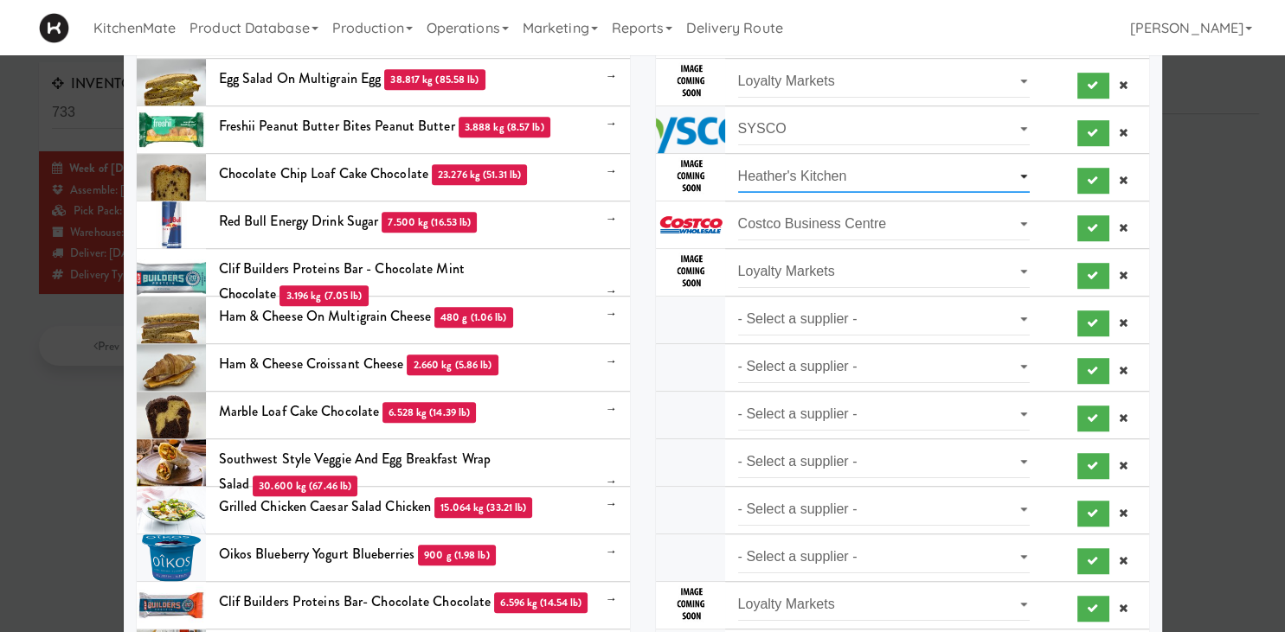
scroll to position [1204, 0]
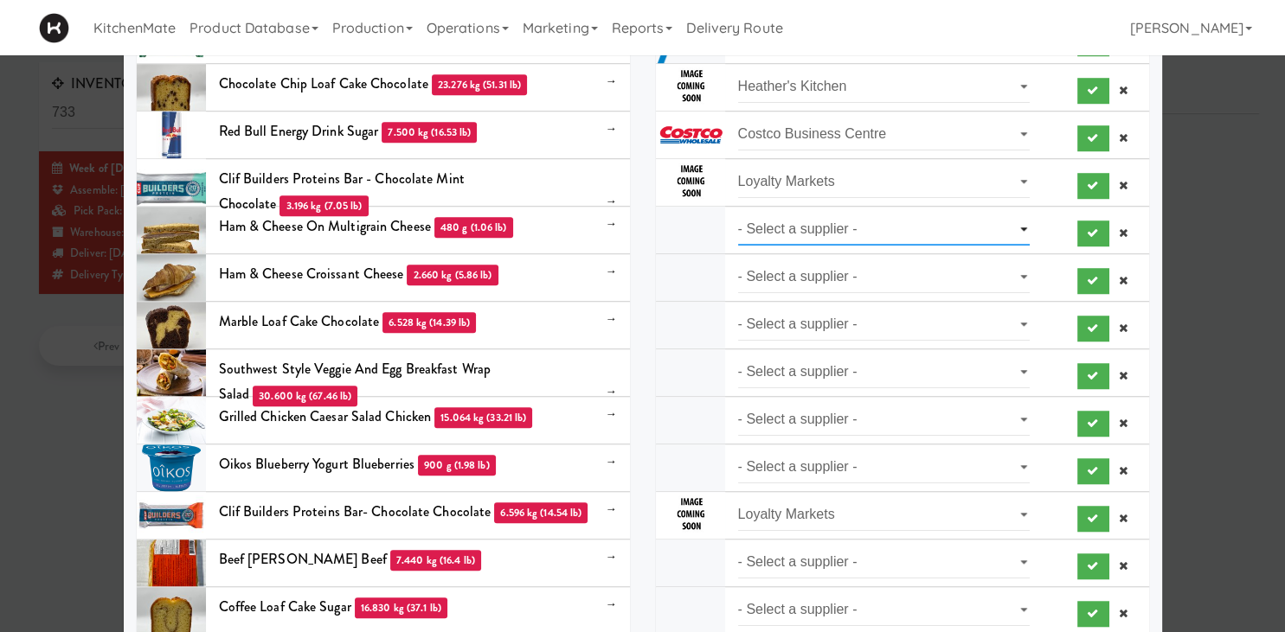
click at [738, 214] on select "- Select a supplier - Loyalty Markets" at bounding box center [884, 230] width 292 height 32
select select "Loyalty Markets"
click option "Loyalty Markets" at bounding box center [0, 0] width 0 height 0
click at [738, 261] on select "- Select a supplier - Loyalty Markets" at bounding box center [884, 277] width 292 height 32
select select "Loyalty Markets"
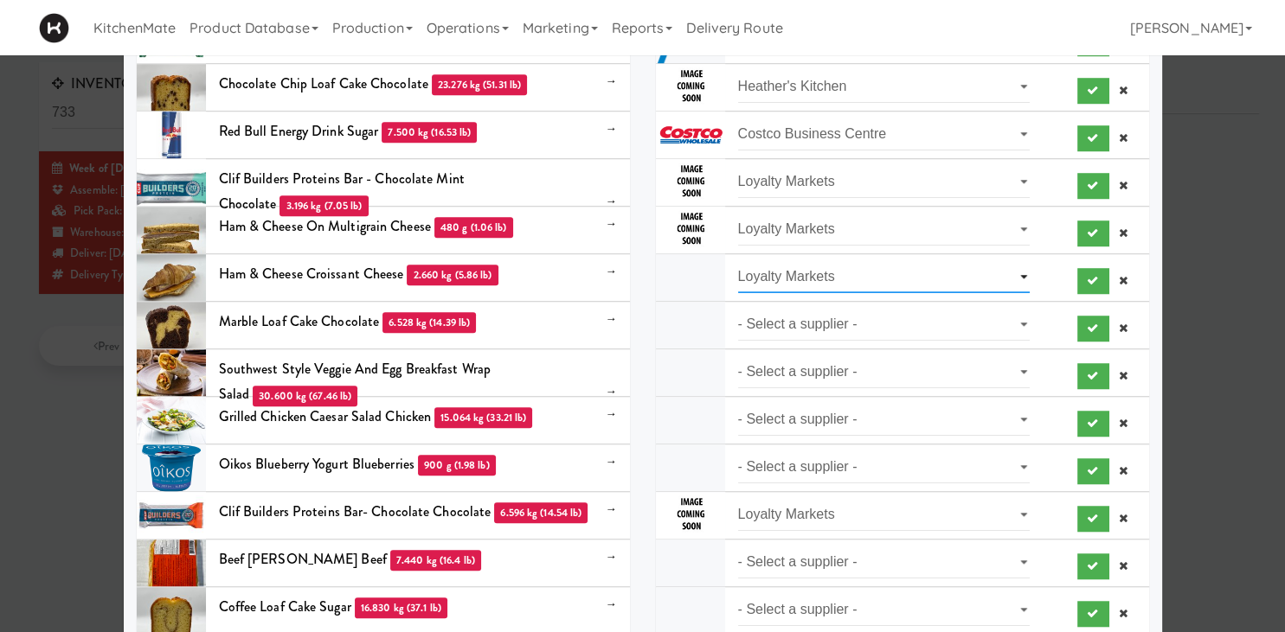
click option "Loyalty Markets" at bounding box center [0, 0] width 0 height 0
click at [738, 309] on select "- Select a supplier - Loyalty Markets" at bounding box center [884, 325] width 292 height 32
select select "Loyalty Markets"
click option "Loyalty Markets" at bounding box center [0, 0] width 0 height 0
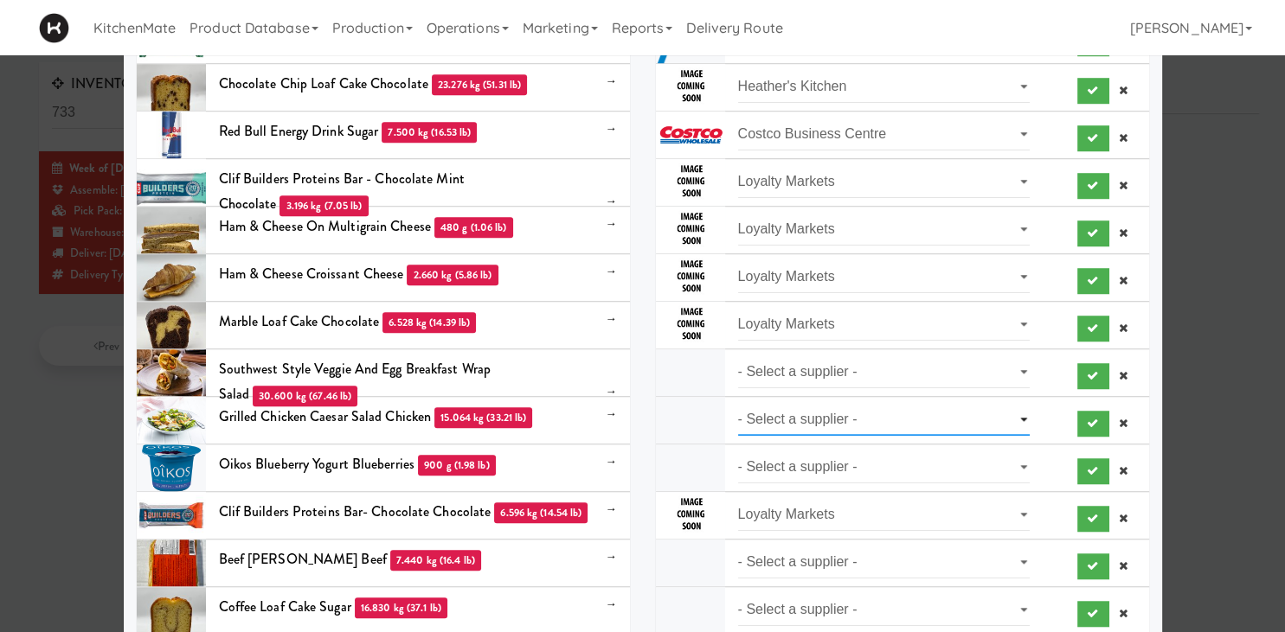
click at [738, 404] on select "- Select a supplier - Prep Culinary" at bounding box center [884, 420] width 292 height 32
select select "Prep Culinary"
click option "Prep Culinary" at bounding box center [0, 0] width 0 height 0
click at [738, 356] on select "- Select a supplier - Prep Culinary" at bounding box center [884, 372] width 292 height 32
select select "Prep Culinary"
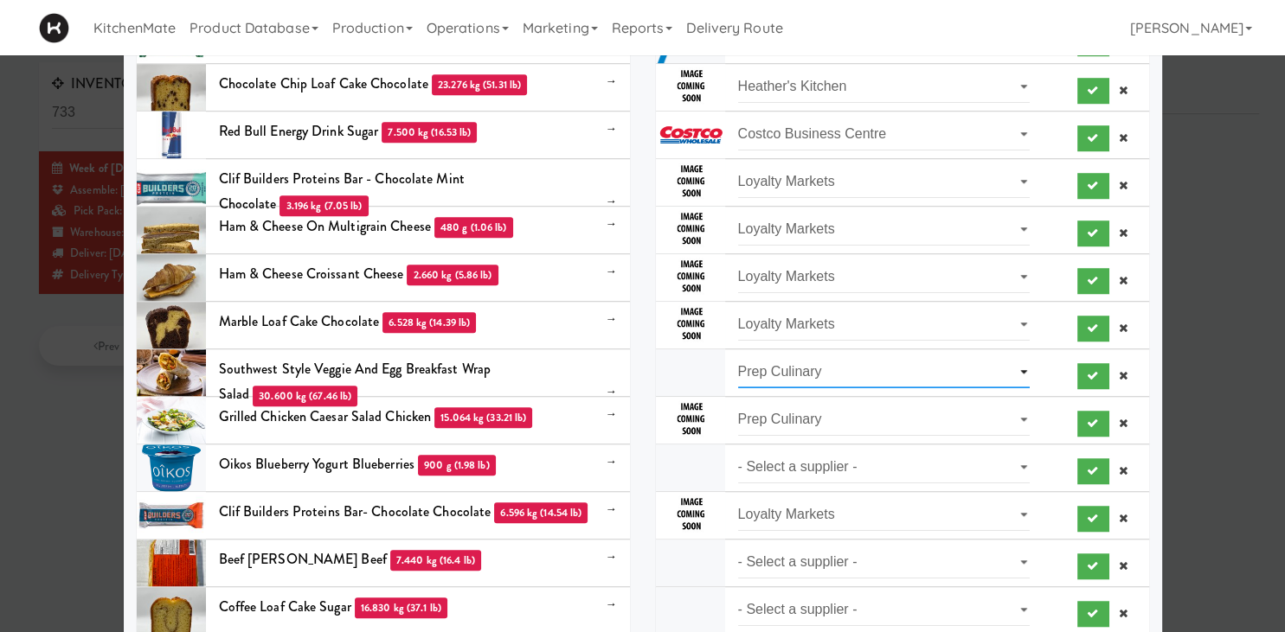
click option "Prep Culinary" at bounding box center [0, 0] width 0 height 0
click at [738, 452] on select "- Select a supplier - Loyalty Markets" at bounding box center [884, 468] width 292 height 32
select select "Loyalty Markets"
click option "Loyalty Markets" at bounding box center [0, 0] width 0 height 0
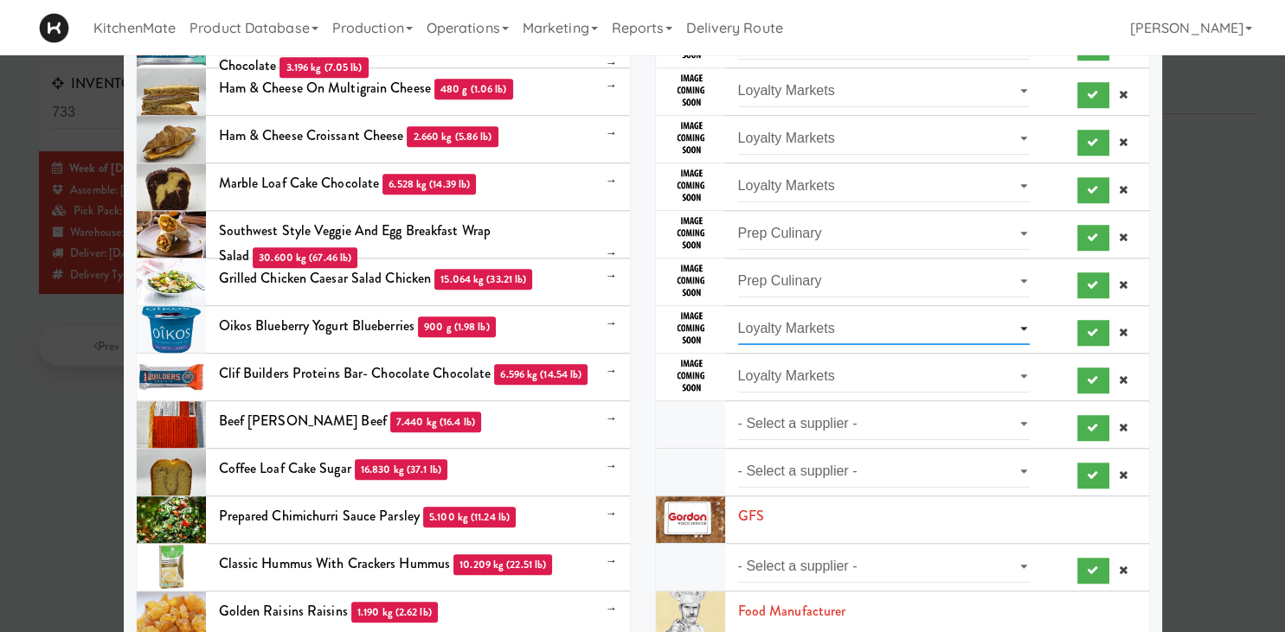
scroll to position [1445, 0]
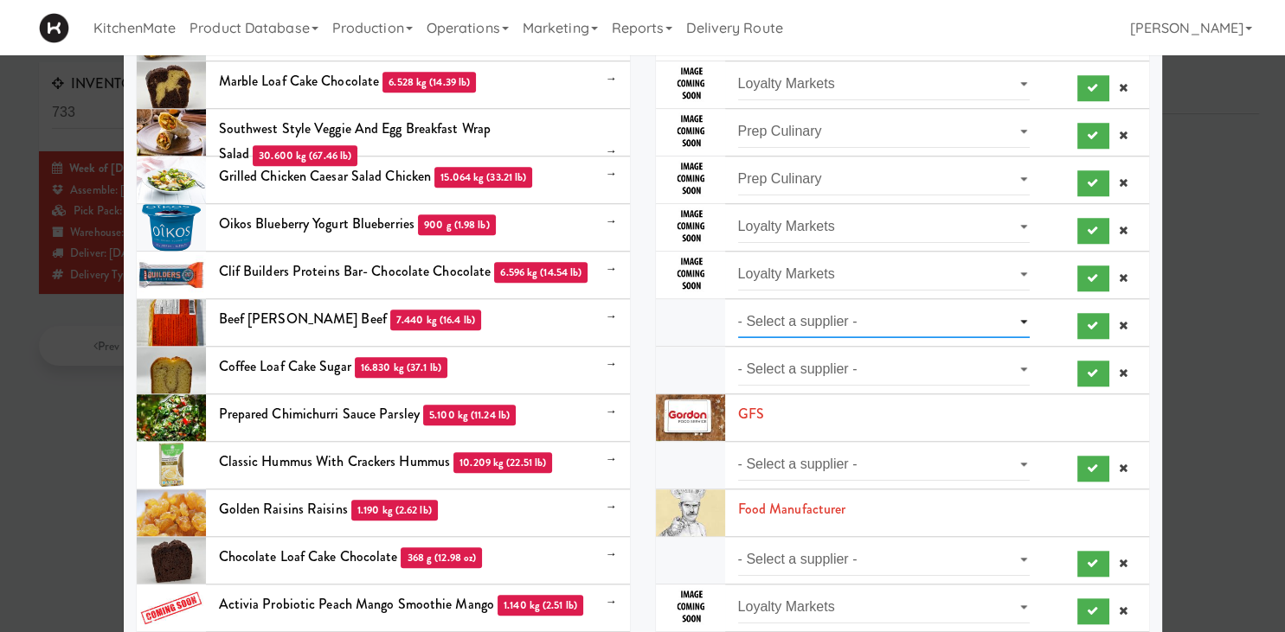
click at [738, 306] on select "- Select a supplier - Loyalty Markets" at bounding box center [884, 322] width 292 height 32
select select "Loyalty Markets"
click option "Loyalty Markets" at bounding box center [0, 0] width 0 height 0
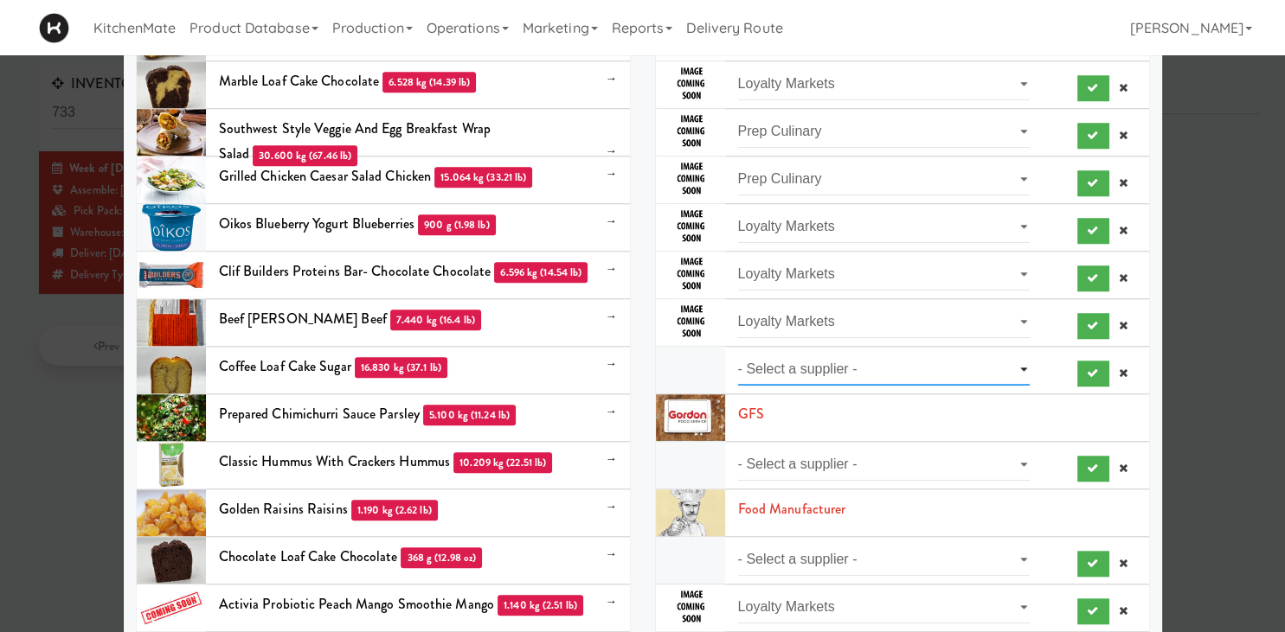
click at [738, 354] on select "- Select a supplier - Heather's Kitchen" at bounding box center [884, 370] width 292 height 32
select select "Heather's Kitchen"
click option "Heather's Kitchen" at bounding box center [0, 0] width 0 height 0
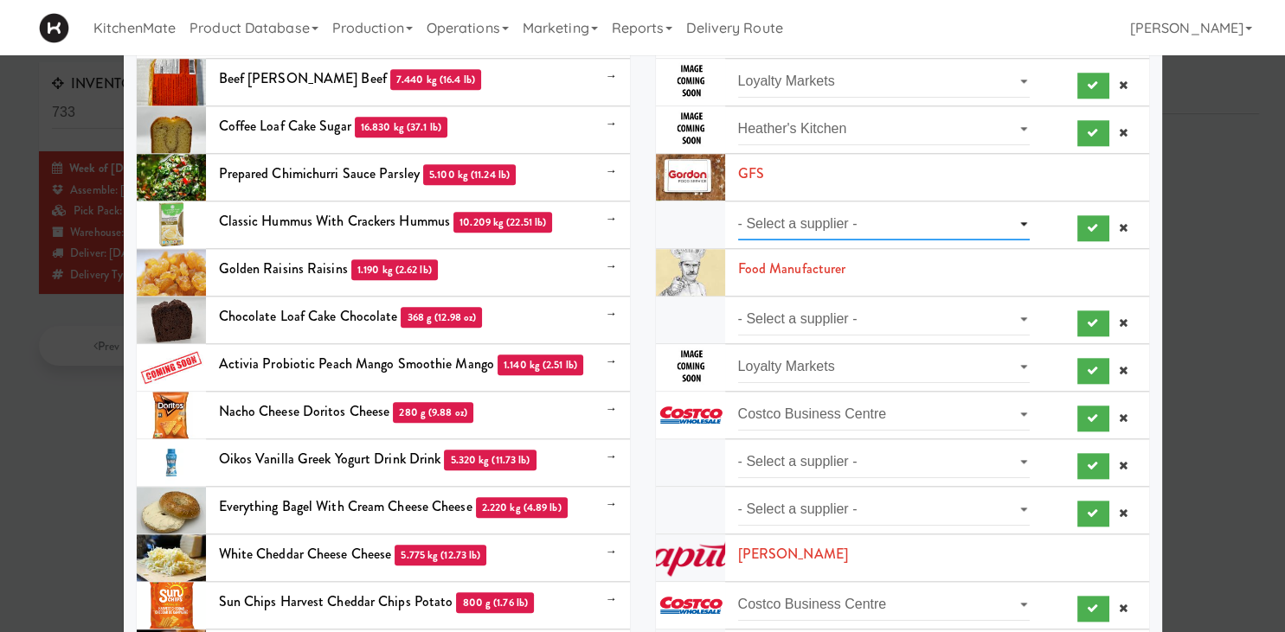
click at [738, 209] on select "- Select a supplier - KitchenMate" at bounding box center [884, 225] width 292 height 32
select select "KitchenMate"
click option "KitchenMate" at bounding box center [0, 0] width 0 height 0
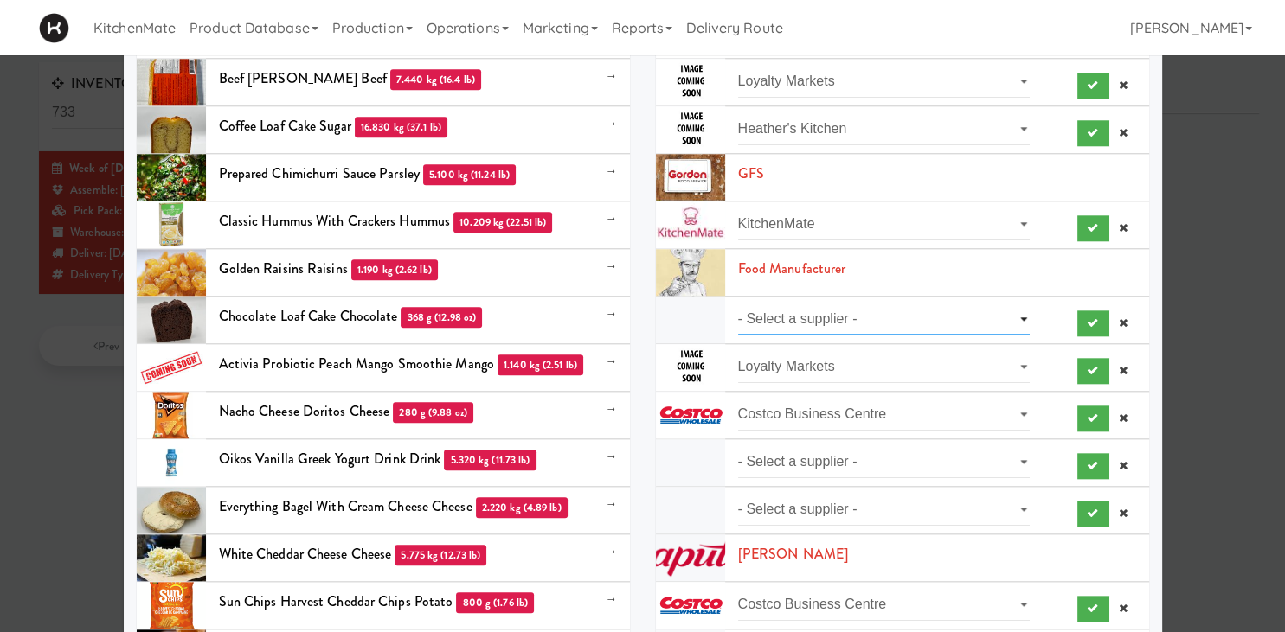
click at [738, 304] on select "- Select a supplier - Loyalty Markets" at bounding box center [884, 320] width 292 height 32
select select "Loyalty Markets"
click option "Loyalty Markets" at bounding box center [0, 0] width 0 height 0
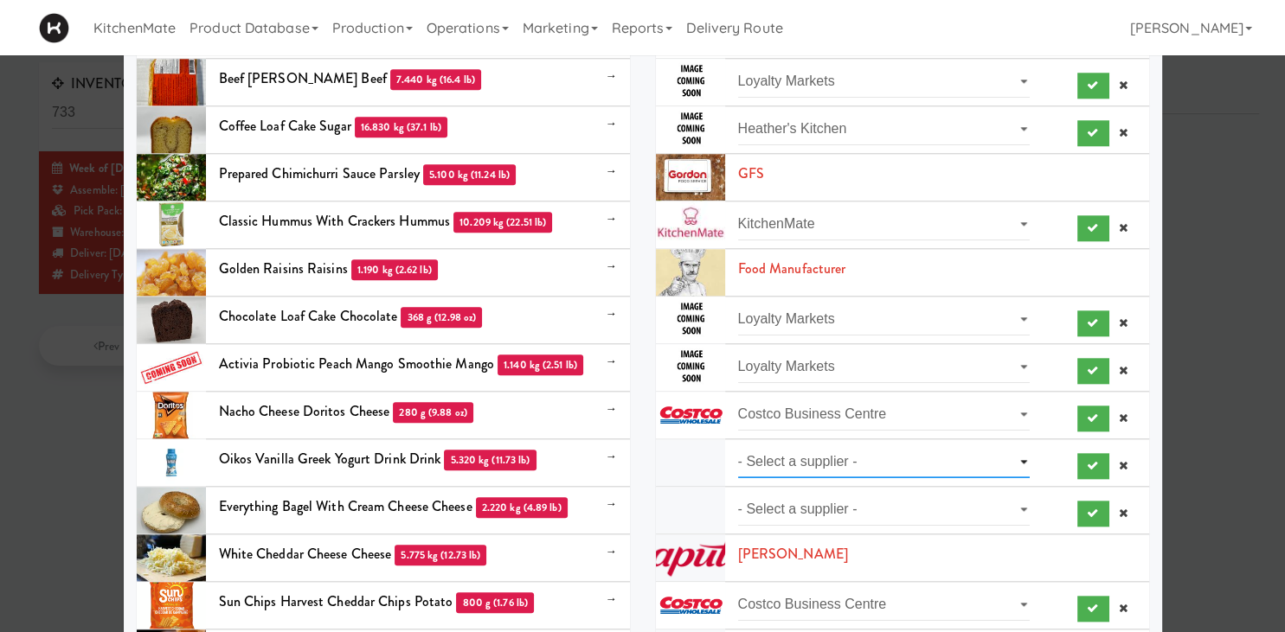
click at [738, 446] on select "- Select a supplier - Loyalty Markets" at bounding box center [884, 462] width 292 height 32
select select "Loyalty Markets"
click option "Loyalty Markets" at bounding box center [0, 0] width 0 height 0
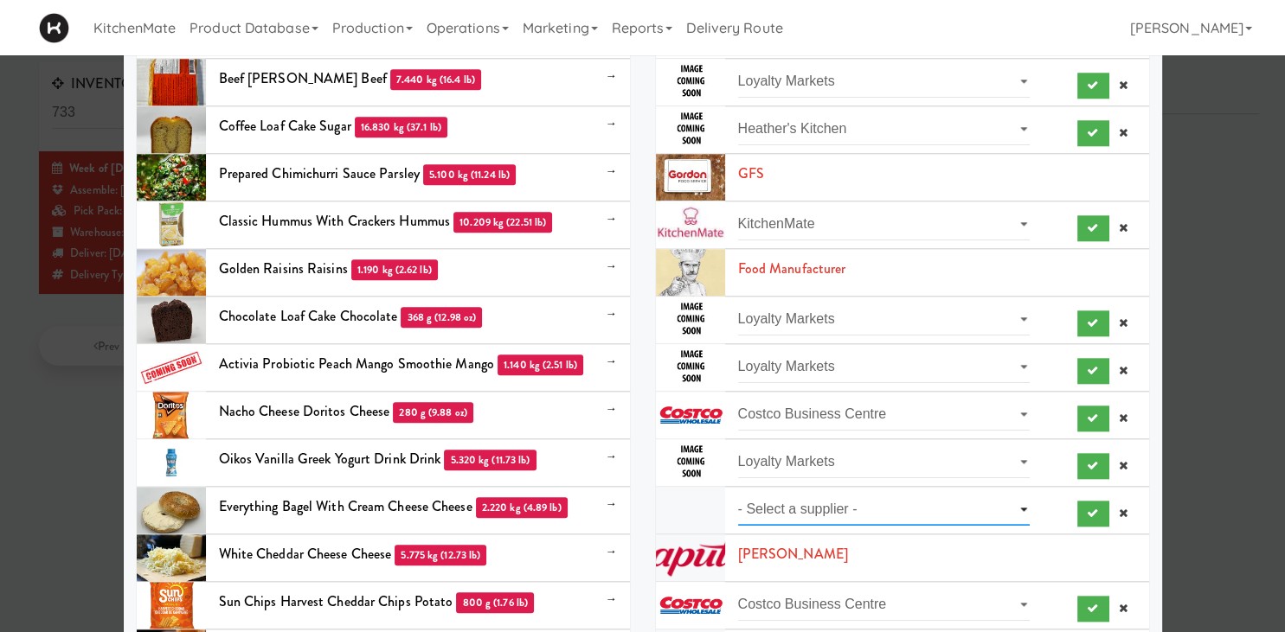
click at [738, 494] on select "- Select a supplier - Heather's Kitchen" at bounding box center [884, 510] width 292 height 32
select select "Heather's Kitchen"
click option "Heather's Kitchen" at bounding box center [0, 0] width 0 height 0
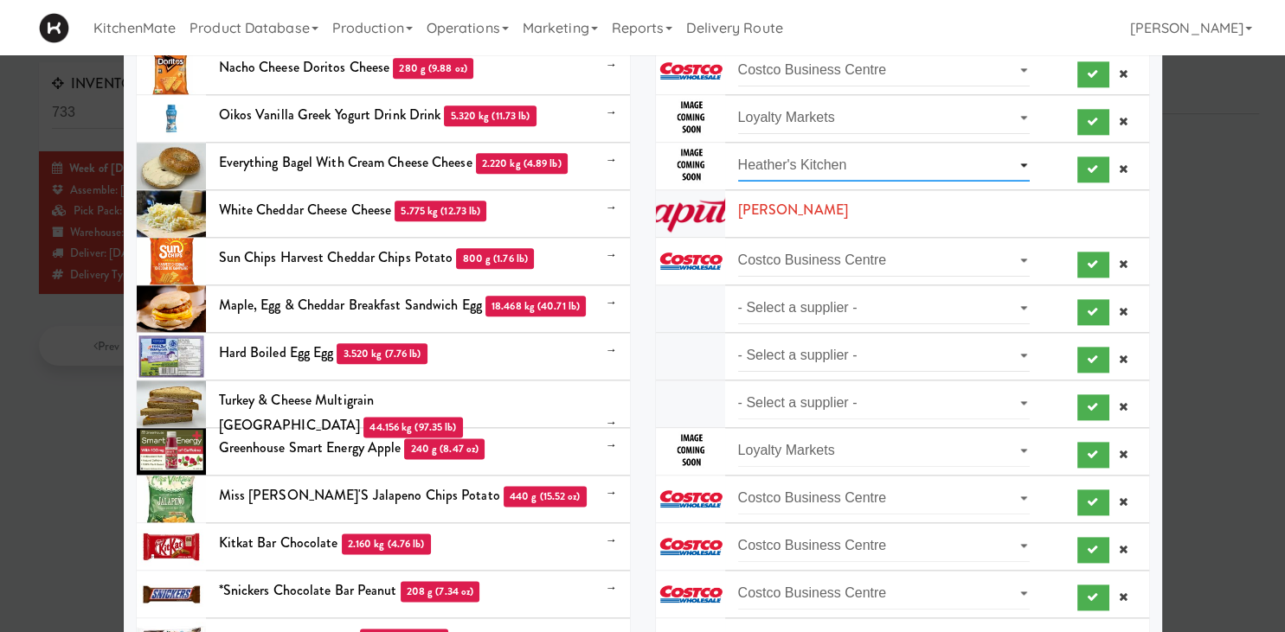
scroll to position [2047, 0]
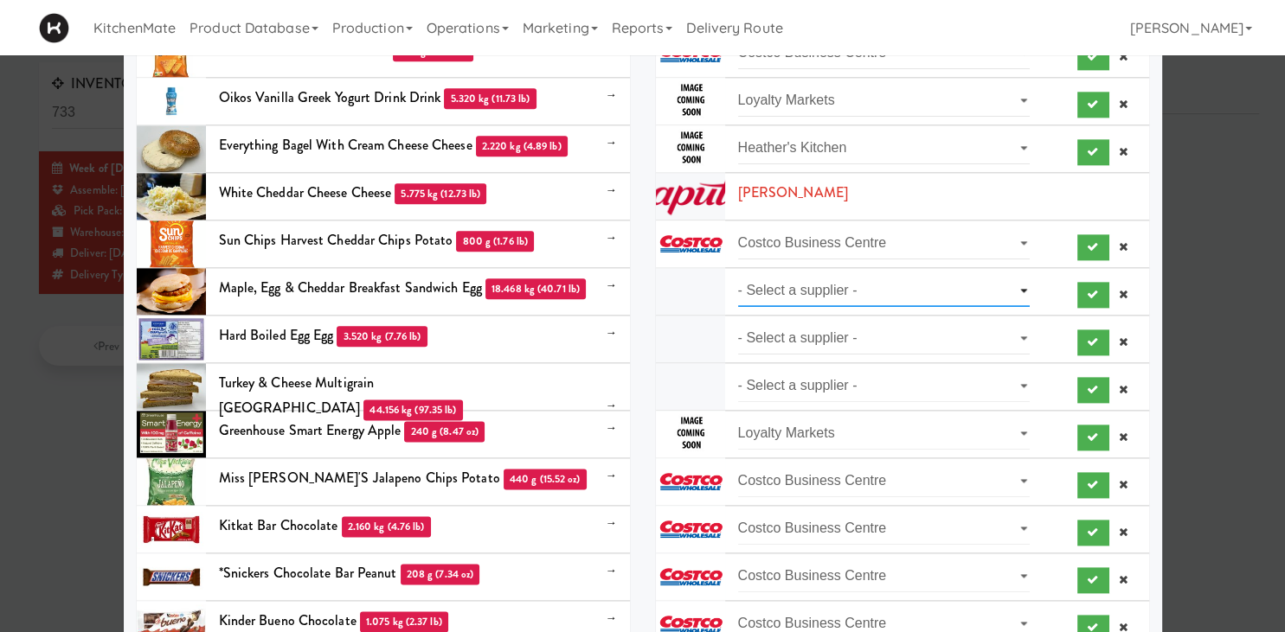
click at [738, 275] on select "- Select a supplier - Prep Culinary" at bounding box center [884, 291] width 292 height 32
select select "Prep Culinary"
click option "Prep Culinary" at bounding box center [0, 0] width 0 height 0
click at [738, 323] on select "- Select a supplier - Loyalty Markets" at bounding box center [884, 339] width 292 height 32
select select "Loyalty Markets"
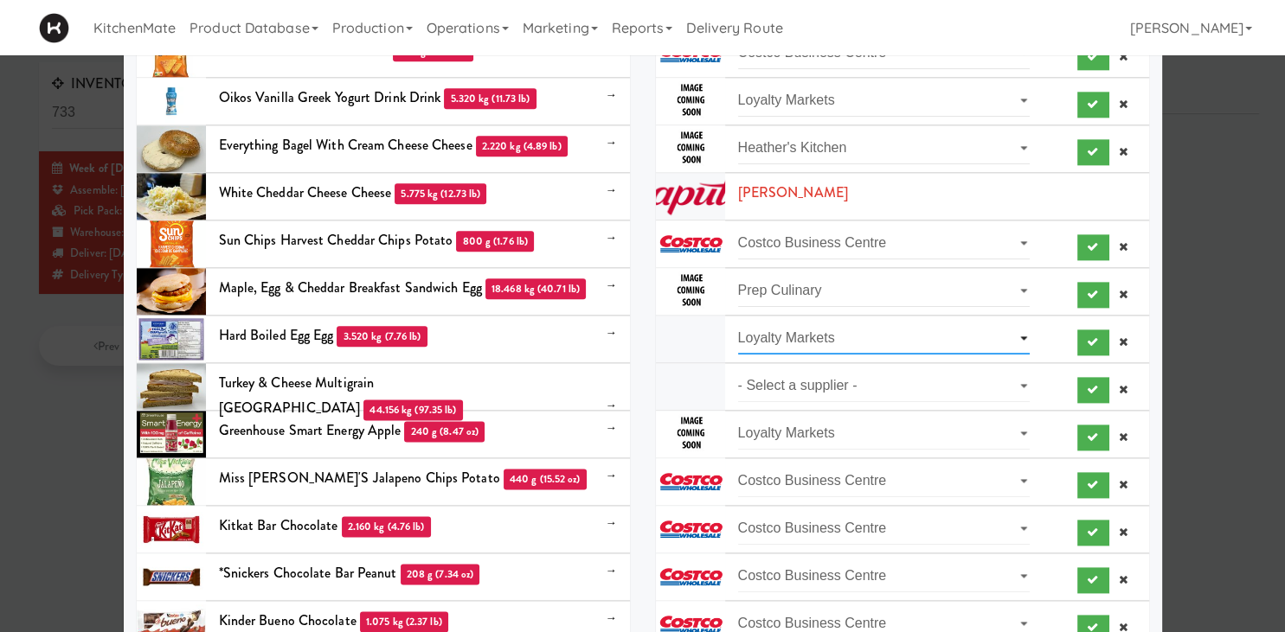
click option "Loyalty Markets" at bounding box center [0, 0] width 0 height 0
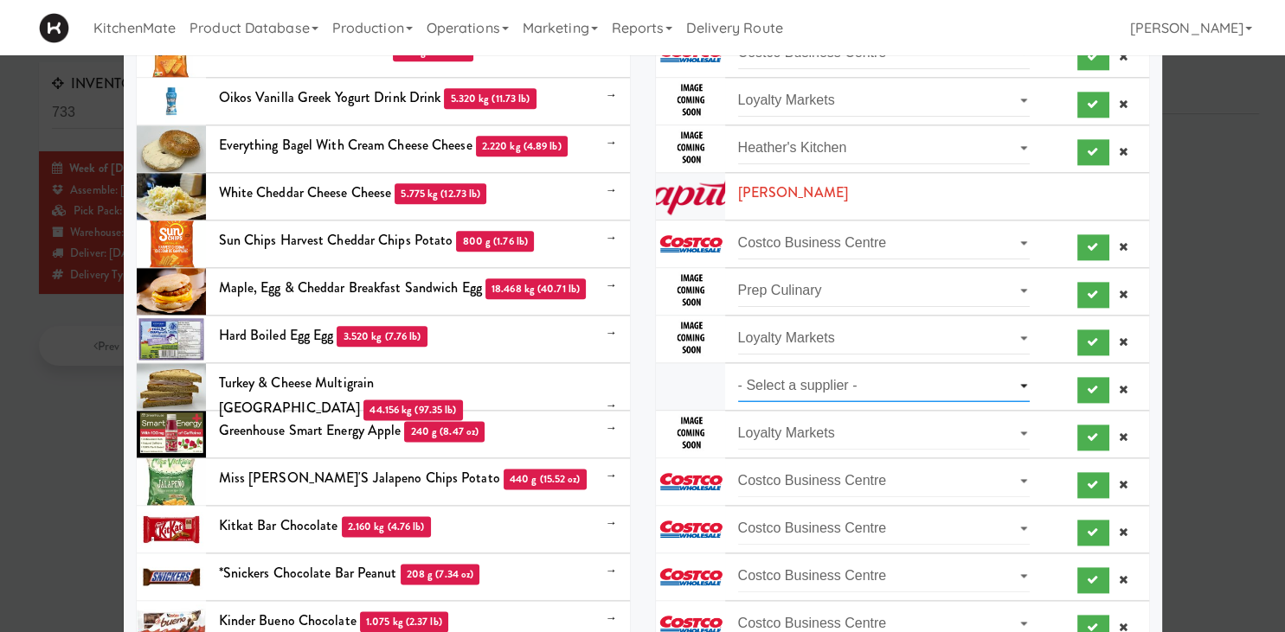
click at [738, 370] on select "- Select a supplier - Loyalty Markets" at bounding box center [884, 386] width 292 height 32
select select "Loyalty Markets"
click option "Loyalty Markets" at bounding box center [0, 0] width 0 height 0
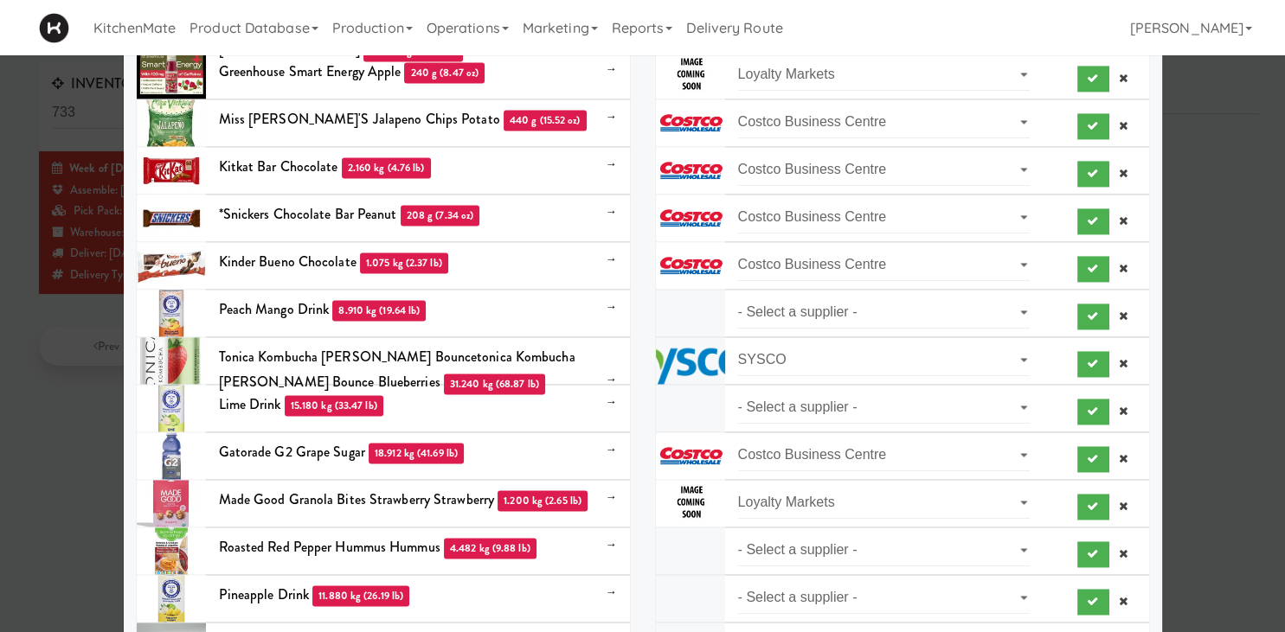
scroll to position [2409, 0]
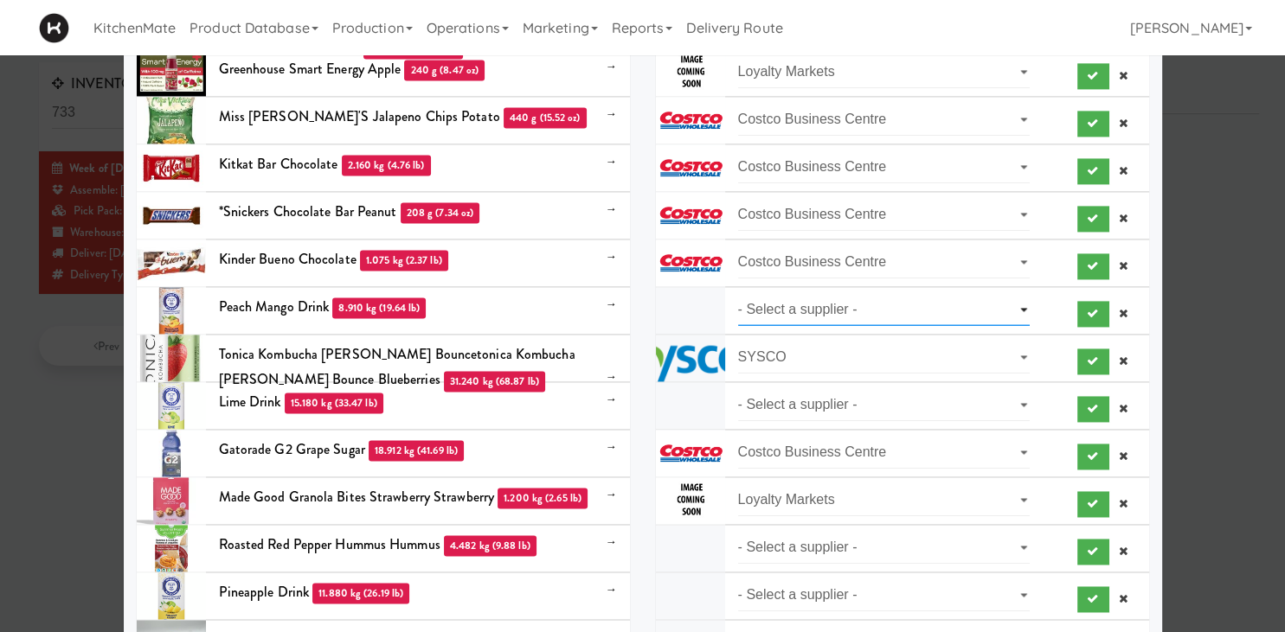
click at [738, 294] on select "- Select a supplier - Loyalty Markets" at bounding box center [884, 310] width 292 height 32
select select "Loyalty Markets"
click option "Loyalty Markets" at bounding box center [0, 0] width 0 height 0
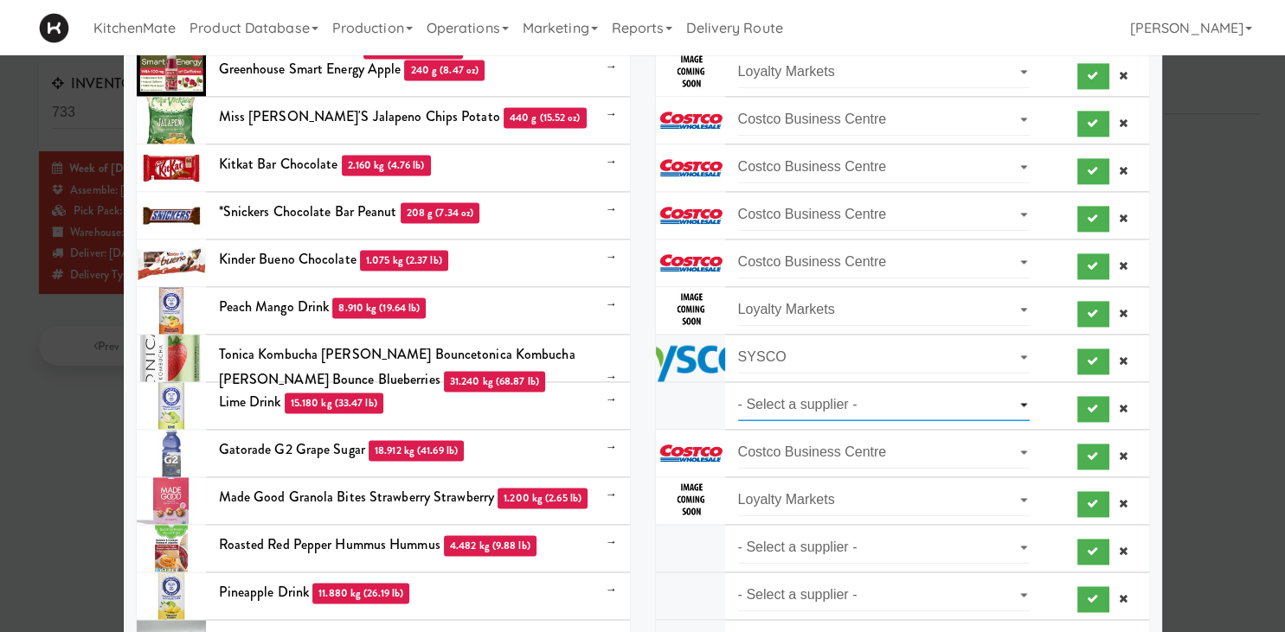
click at [738, 389] on select "- Select a supplier - Loyalty Markets" at bounding box center [884, 405] width 292 height 32
select select "Loyalty Markets"
click option "Loyalty Markets" at bounding box center [0, 0] width 0 height 0
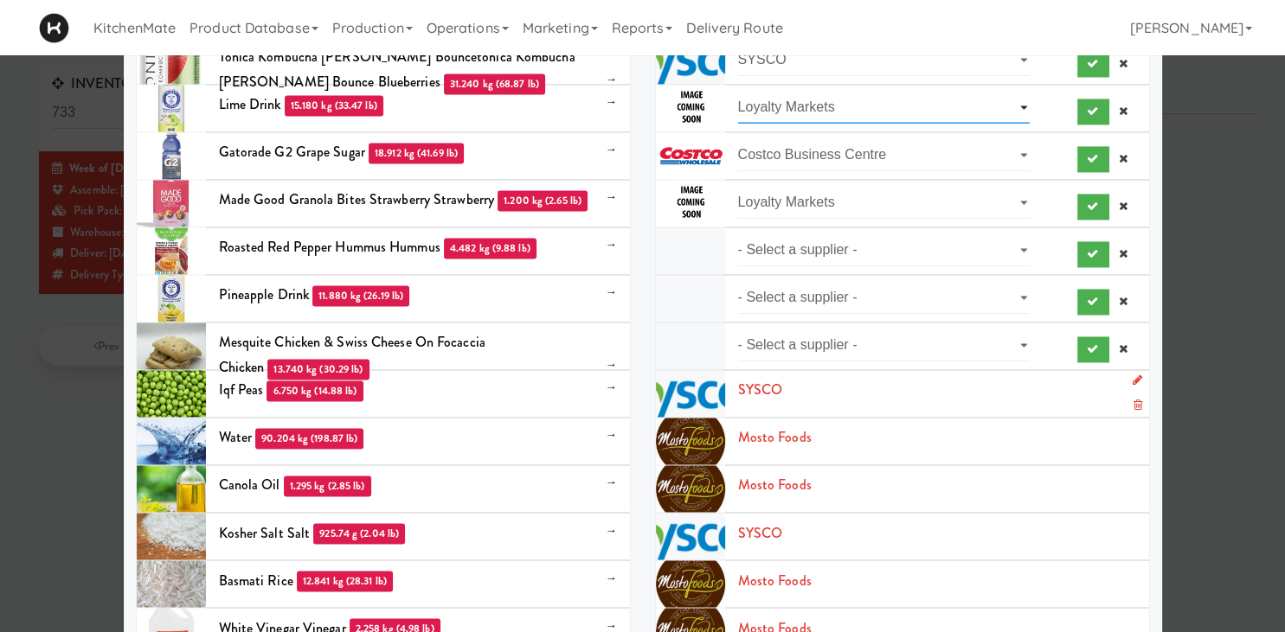
scroll to position [2770, 0]
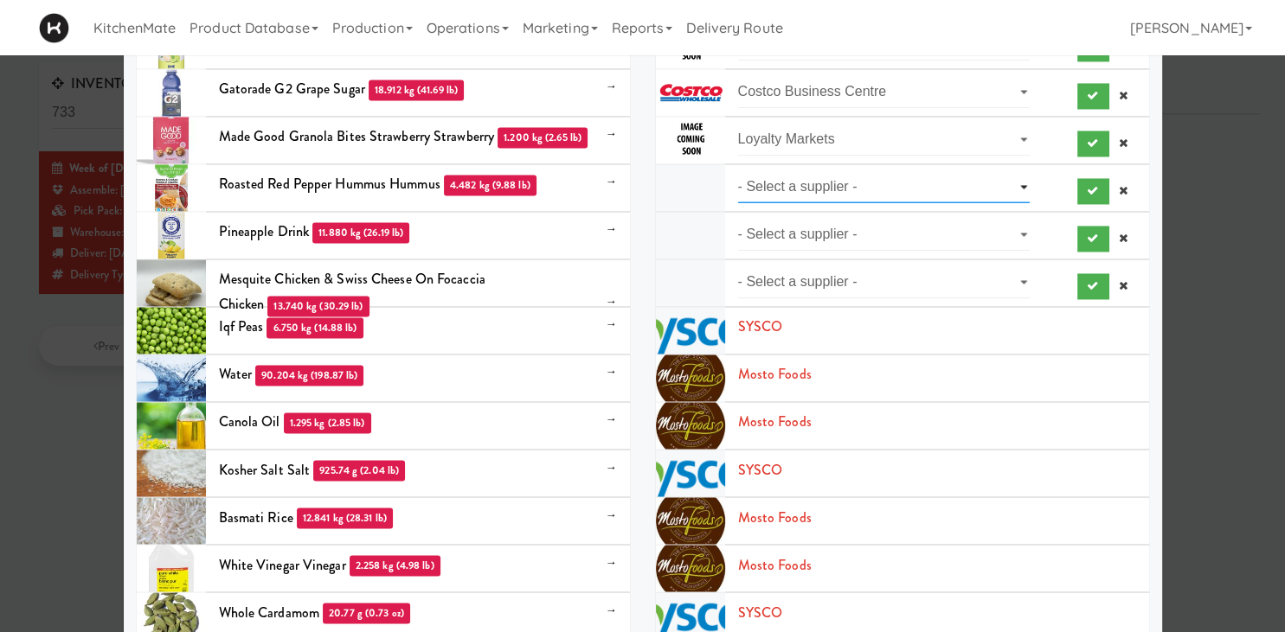
click at [738, 171] on select "- Select a supplier - Loyalty Markets" at bounding box center [884, 187] width 292 height 32
select select "Loyalty Markets"
click option "Loyalty Markets" at bounding box center [0, 0] width 0 height 0
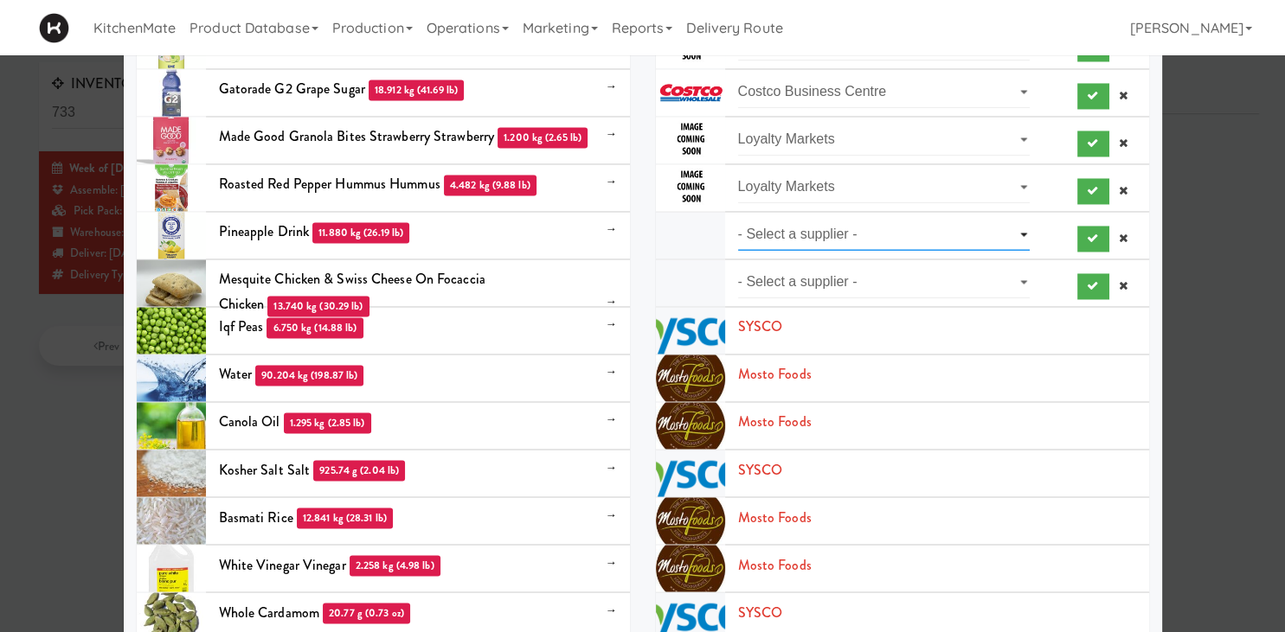
click at [738, 219] on select "- Select a supplier - Loyalty Markets" at bounding box center [884, 235] width 292 height 32
click option "- Select a supplier -" at bounding box center [0, 0] width 0 height 0
click at [738, 266] on select "- Select a supplier - Loyalty Markets" at bounding box center [884, 282] width 292 height 32
select select "Loyalty Markets"
click option "Loyalty Markets" at bounding box center [0, 0] width 0 height 0
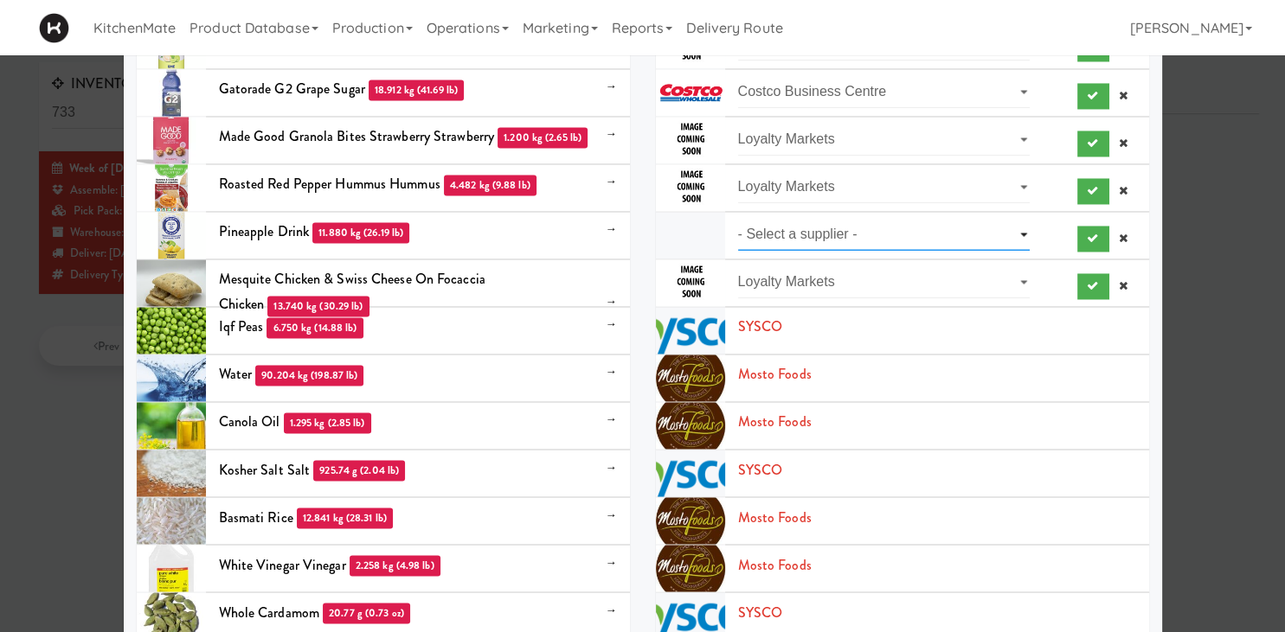
click at [738, 219] on select "- Select a supplier - Loyalty Markets" at bounding box center [884, 235] width 292 height 32
select select "Loyalty Markets"
click option "Loyalty Markets" at bounding box center [0, 0] width 0 height 0
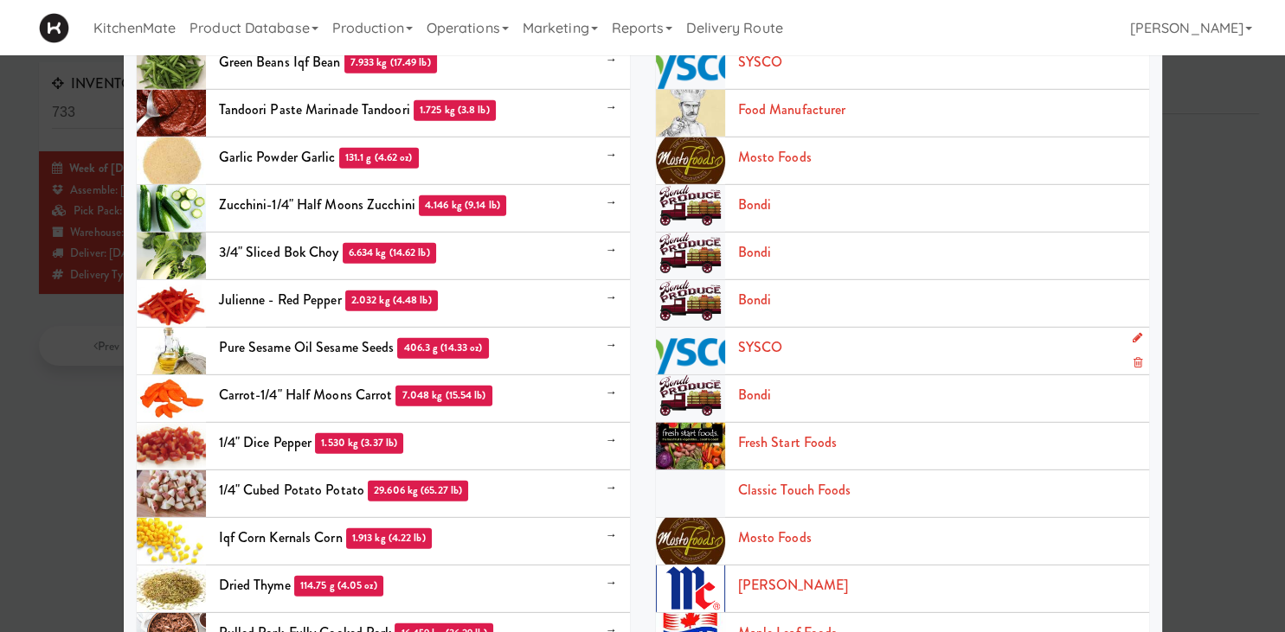
scroll to position [4576, 0]
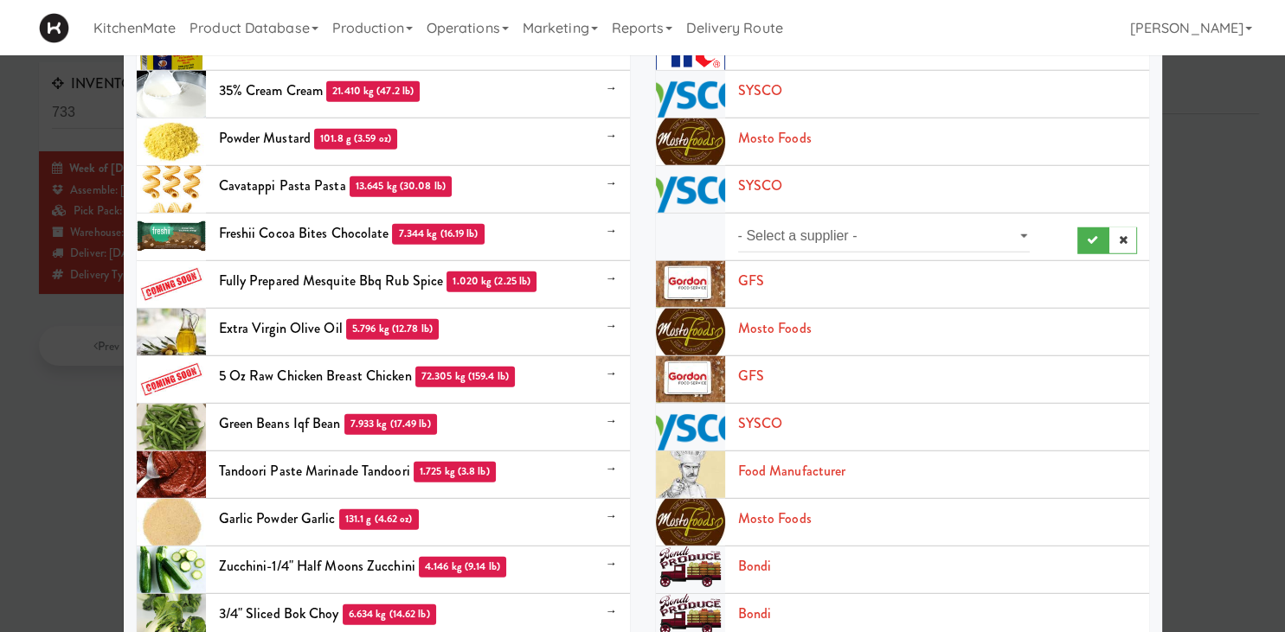
click at [867, 252] on div "- Select a supplier -" at bounding box center [937, 237] width 424 height 33
click at [738, 221] on select "- Select a supplier -" at bounding box center [884, 237] width 292 height 32
click option "- Select a supplier -" at bounding box center [0, 0] width 0 height 0
click at [738, 221] on select "- Select a supplier -" at bounding box center [884, 237] width 292 height 32
click option "- Select a supplier -" at bounding box center [0, 0] width 0 height 0
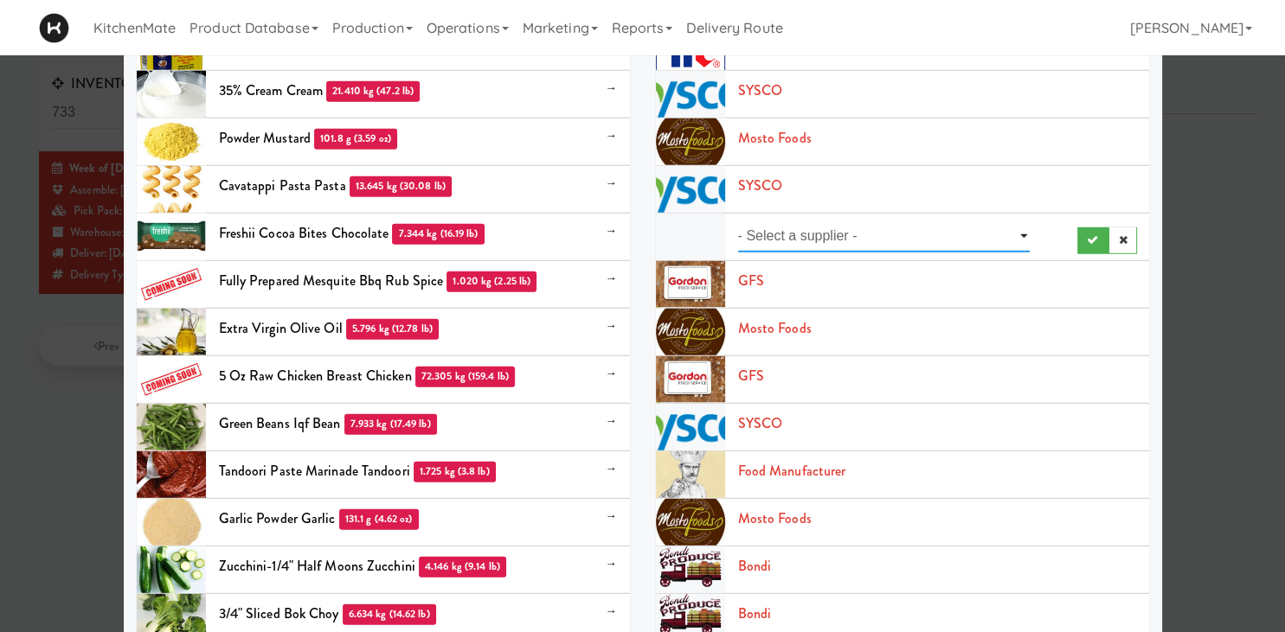
click at [738, 221] on select "- Select a supplier -" at bounding box center [884, 237] width 292 height 32
click at [1022, 232] on select "- Select a supplier -" at bounding box center [884, 237] width 292 height 32
click at [738, 221] on select "- Select a supplier -" at bounding box center [884, 237] width 292 height 32
click option "- Select a supplier -" at bounding box center [0, 0] width 0 height 0
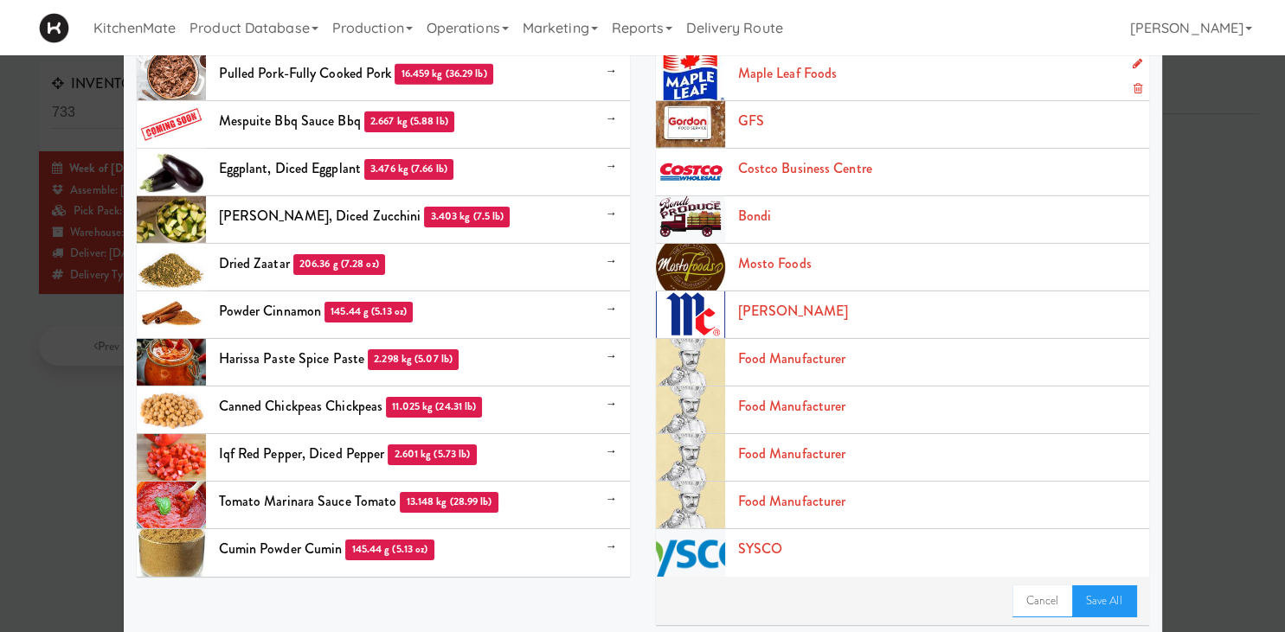
scroll to position [5503, 0]
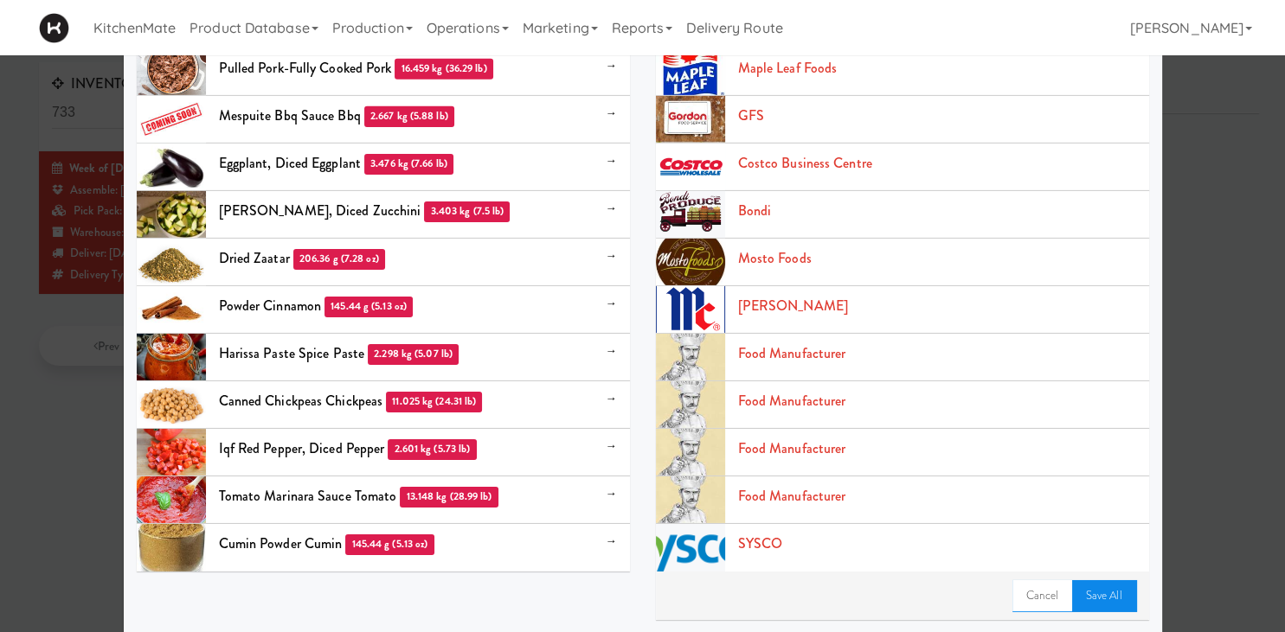
click at [1107, 585] on link "Save All" at bounding box center [1104, 596] width 64 height 31
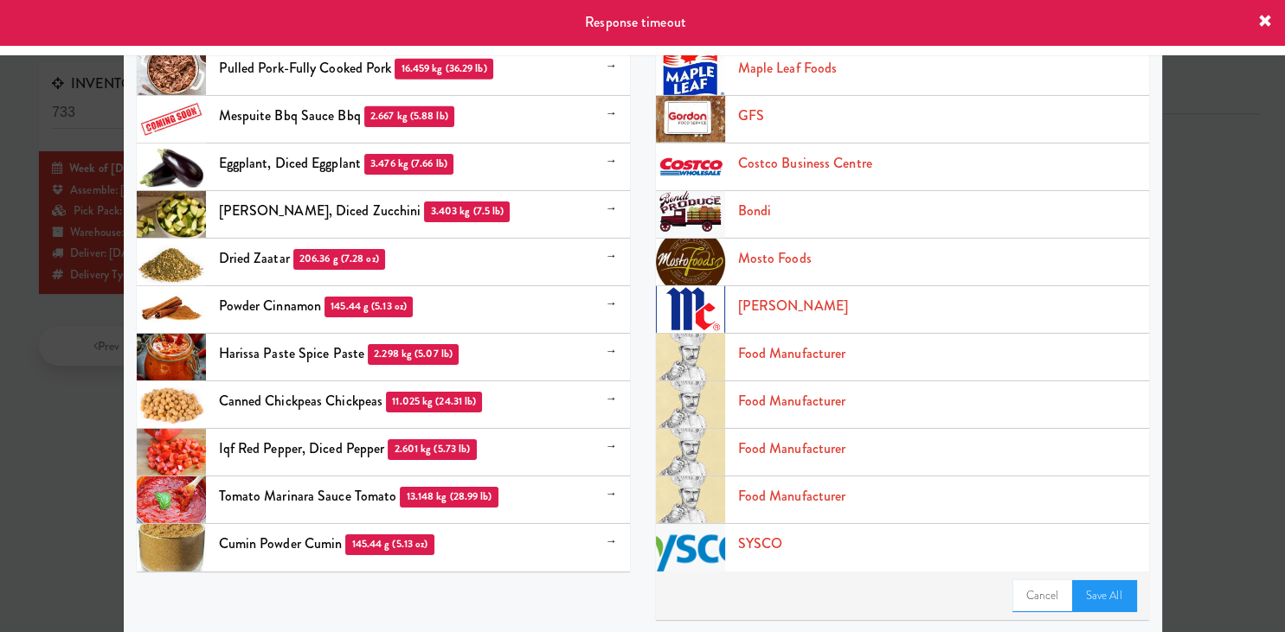
click at [82, 298] on div at bounding box center [642, 316] width 1285 height 632
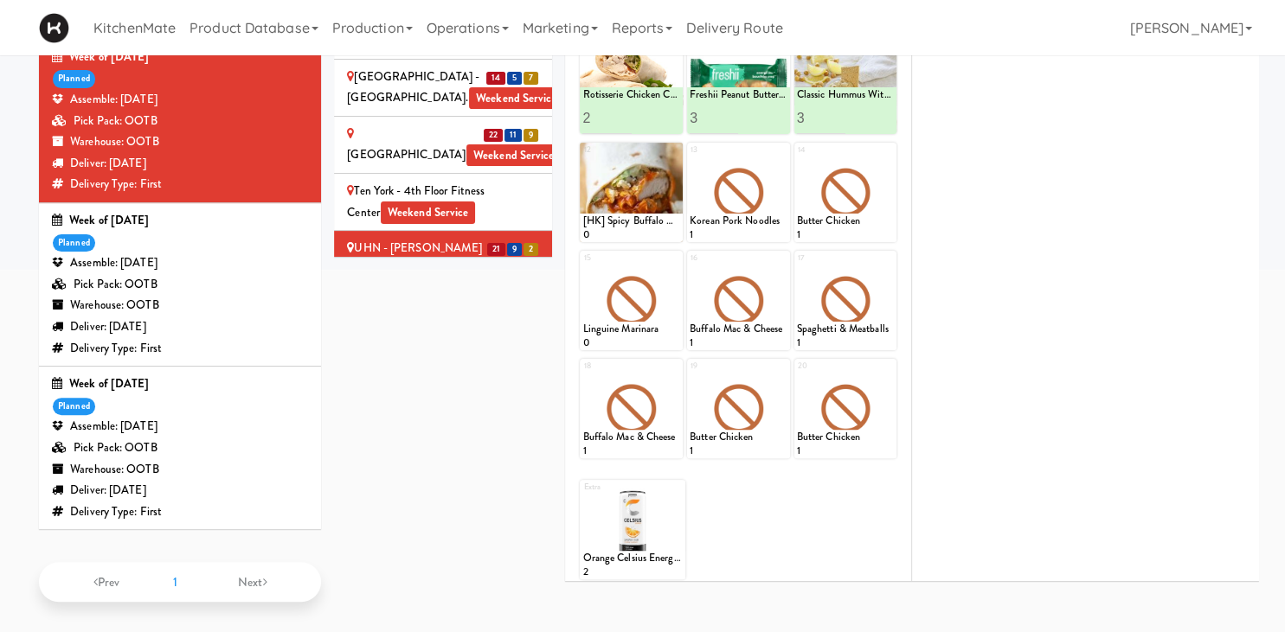
scroll to position [55, 0]
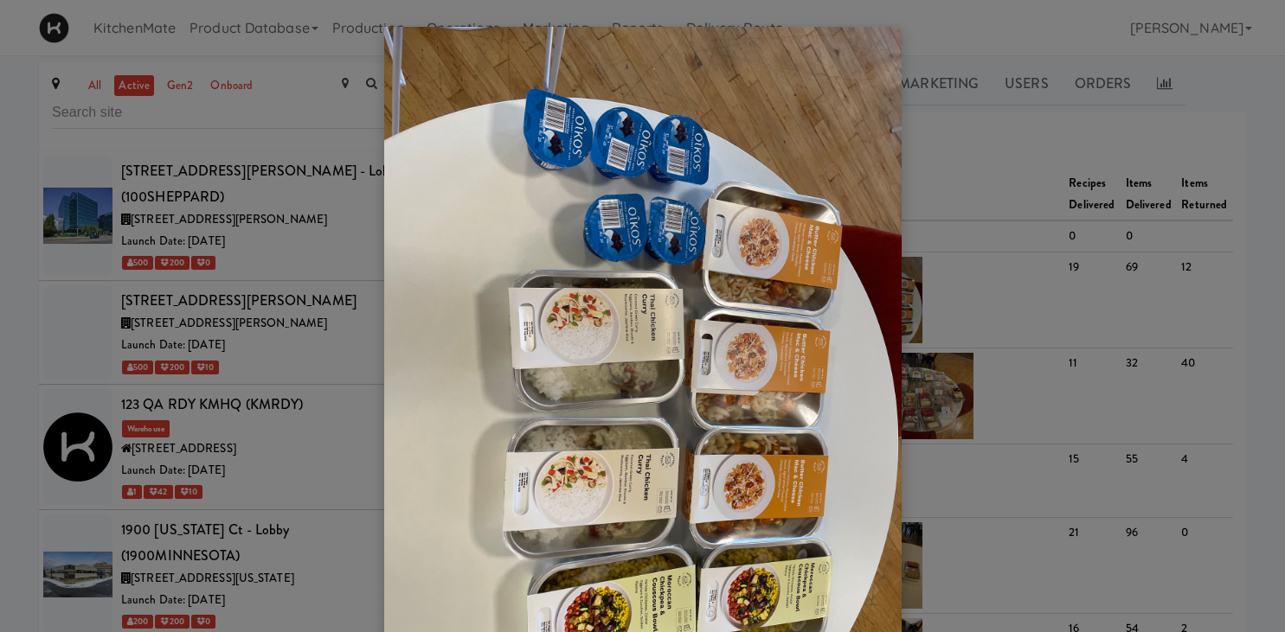
click at [300, 281] on div at bounding box center [642, 316] width 1285 height 632
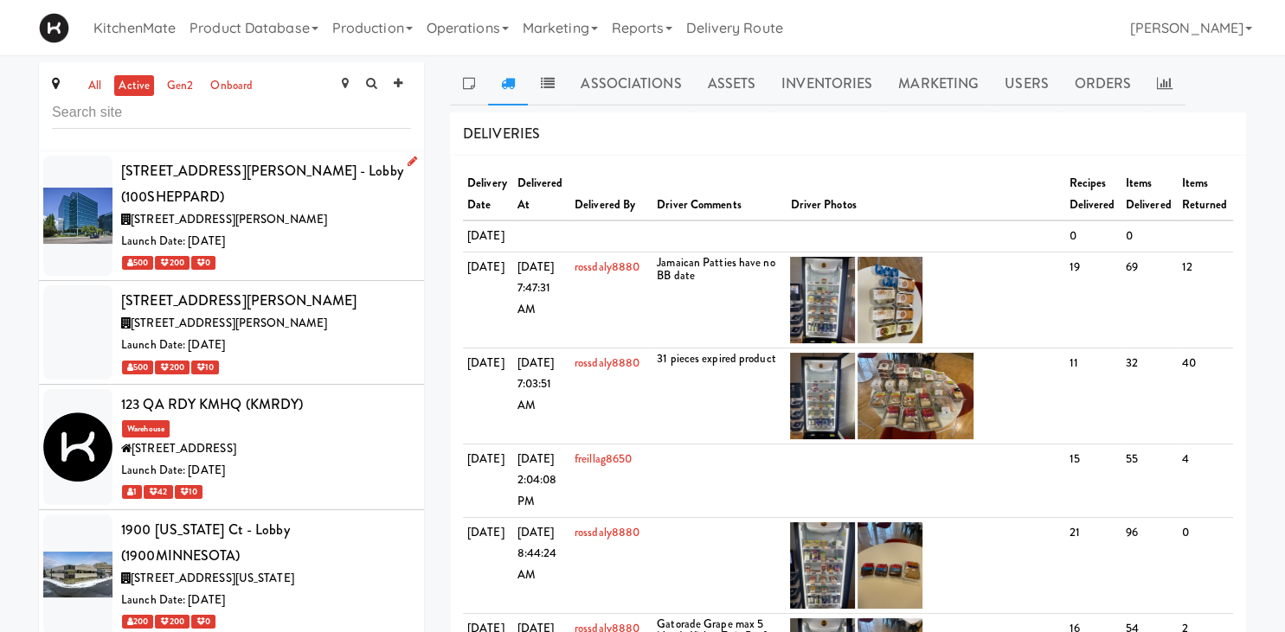
click at [344, 209] on div "100 Sheppard Ave E, Toronto ON" at bounding box center [266, 220] width 290 height 22
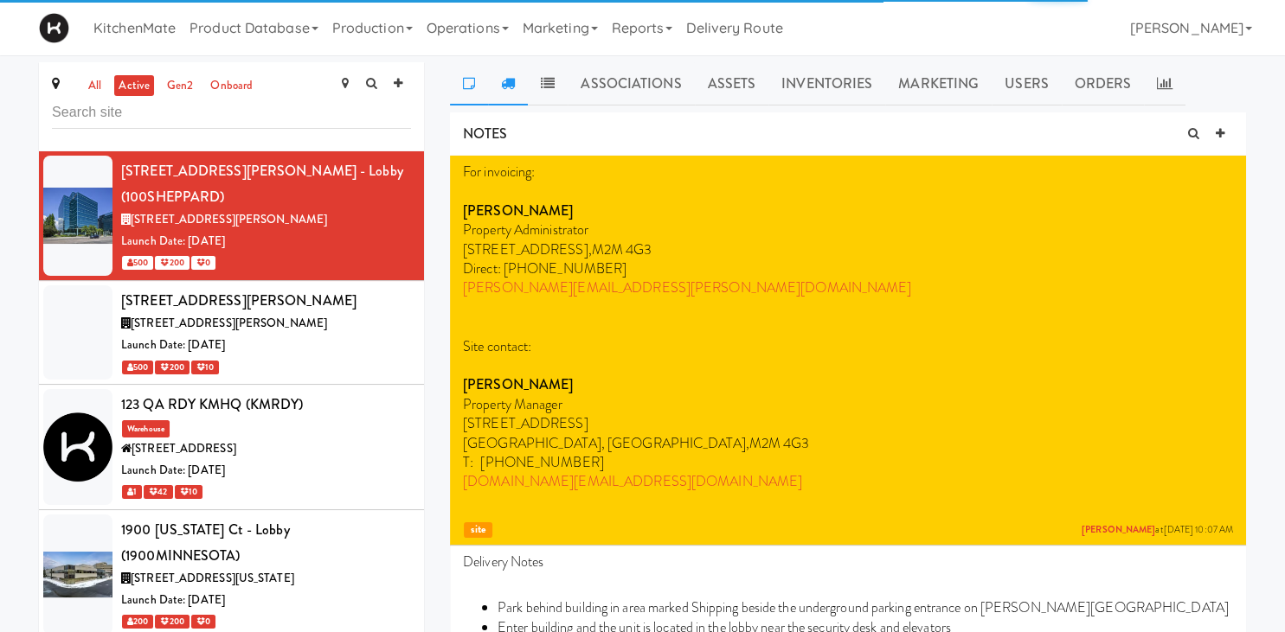
click at [497, 78] on link at bounding box center [508, 83] width 40 height 43
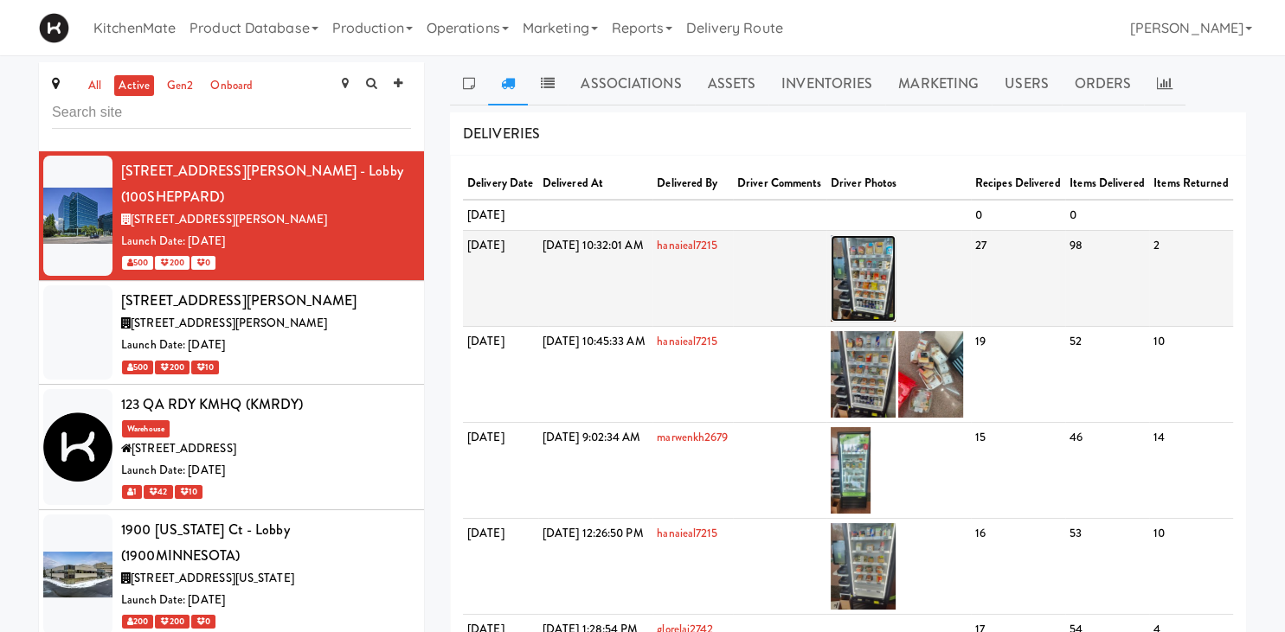
click at [896, 290] on img at bounding box center [863, 278] width 65 height 87
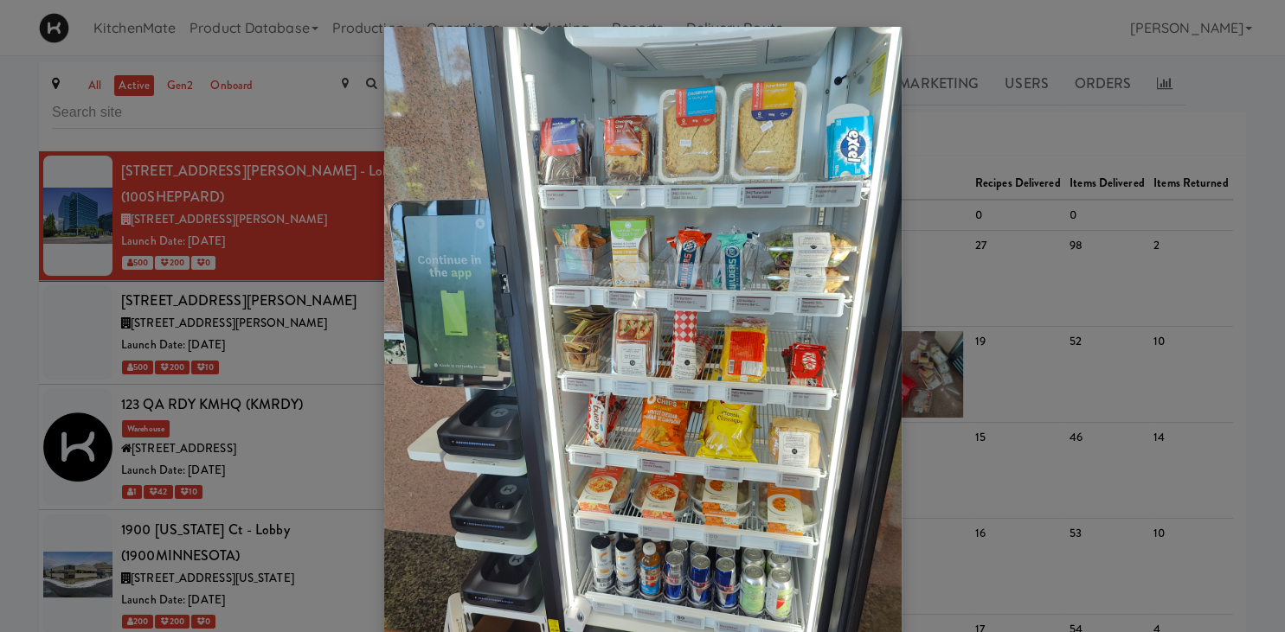
click at [161, 416] on div at bounding box center [642, 316] width 1285 height 632
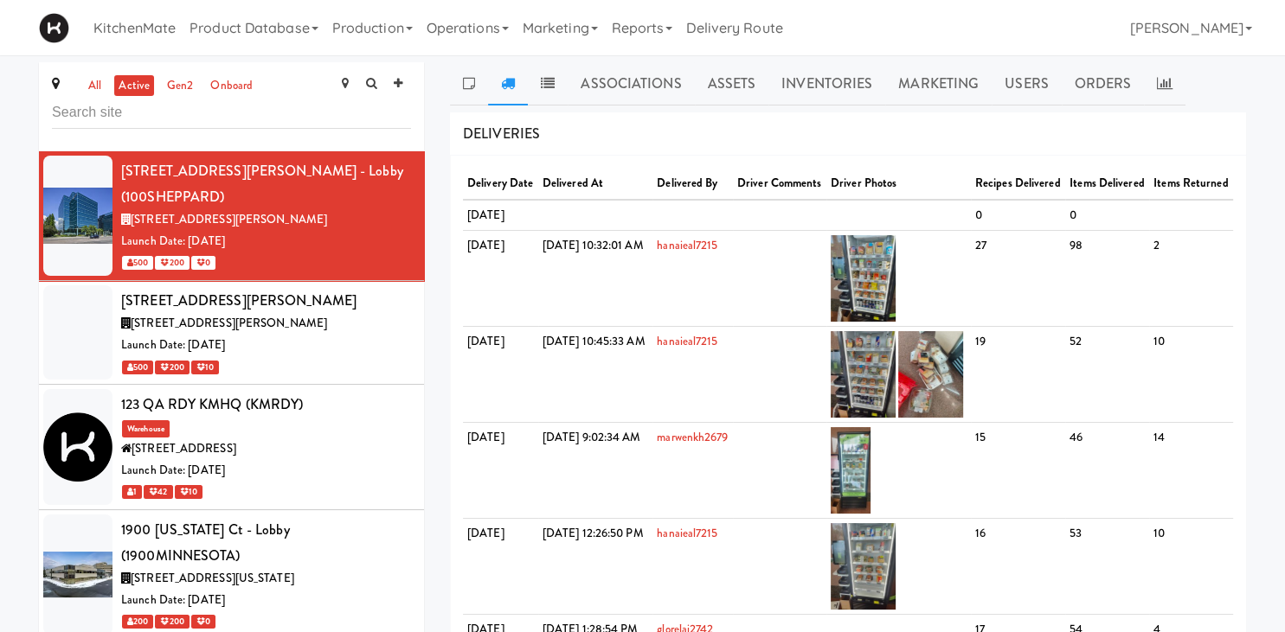
click at [229, 517] on div "1900 [US_STATE] Ct - Lobby (1900MINNESOTA)" at bounding box center [266, 542] width 290 height 51
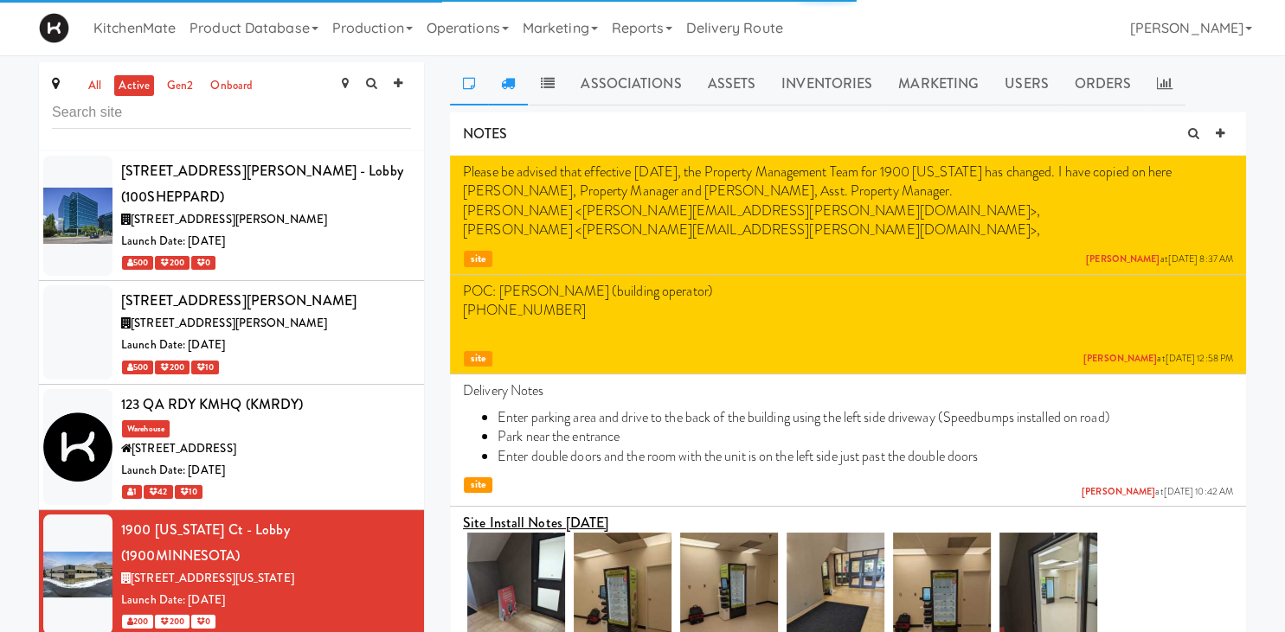
click at [503, 88] on icon at bounding box center [508, 83] width 14 height 14
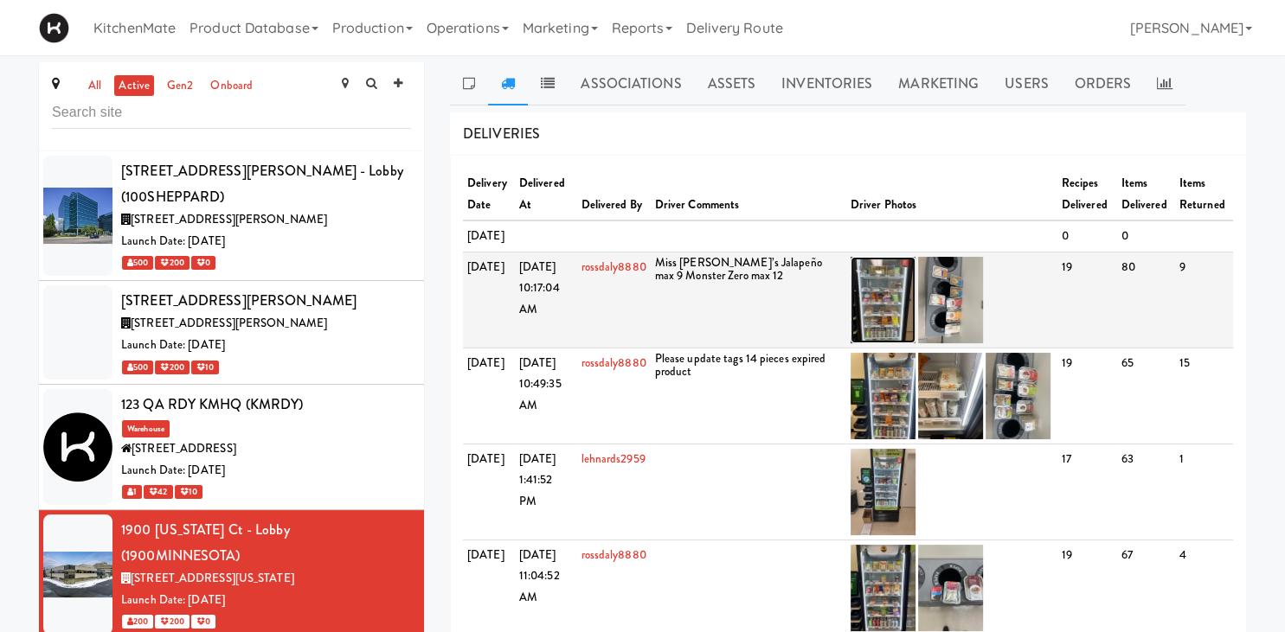
click at [902, 331] on img at bounding box center [883, 300] width 65 height 87
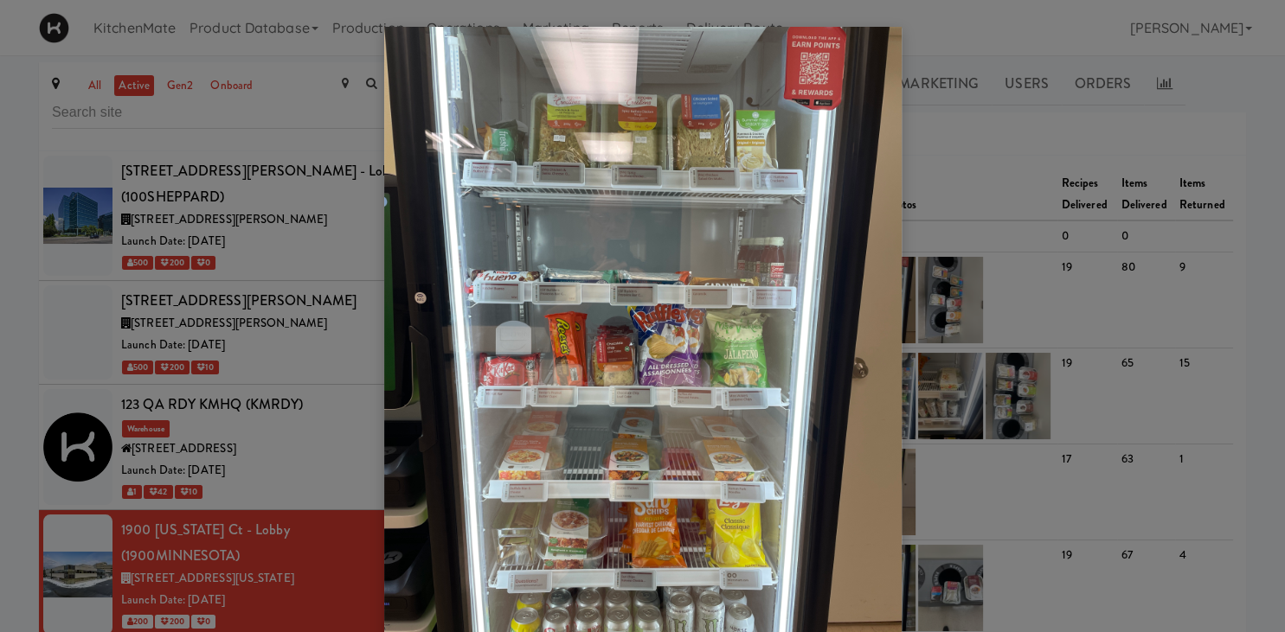
click at [226, 395] on div at bounding box center [642, 316] width 1285 height 632
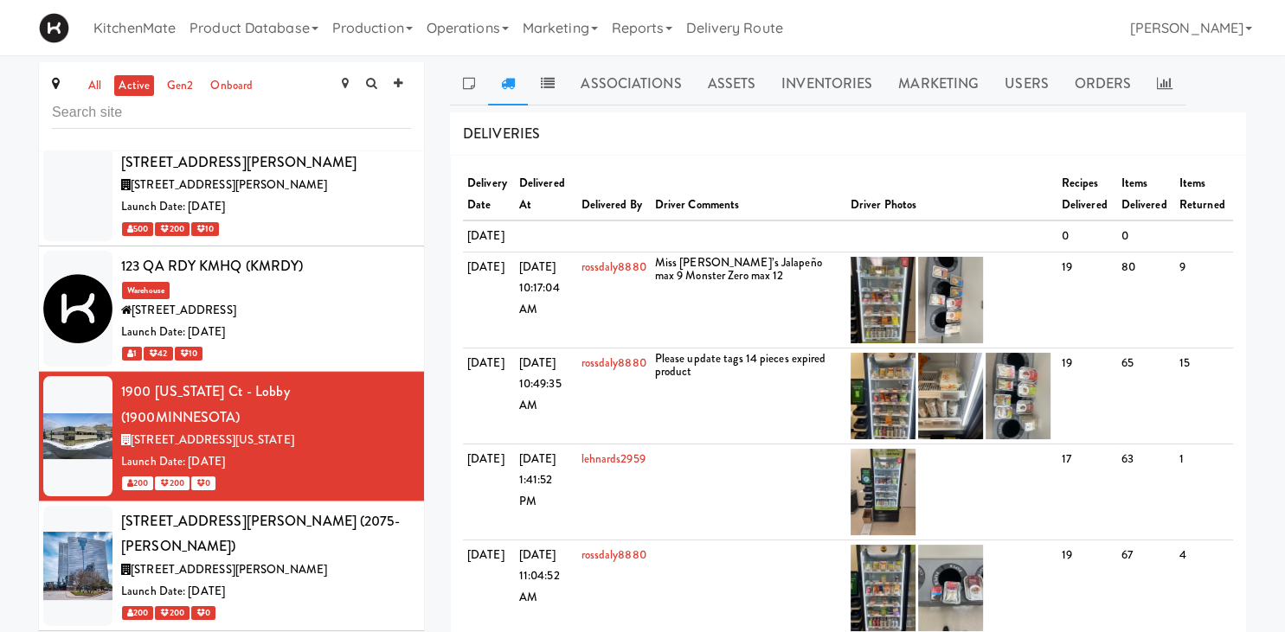
scroll to position [241, 0]
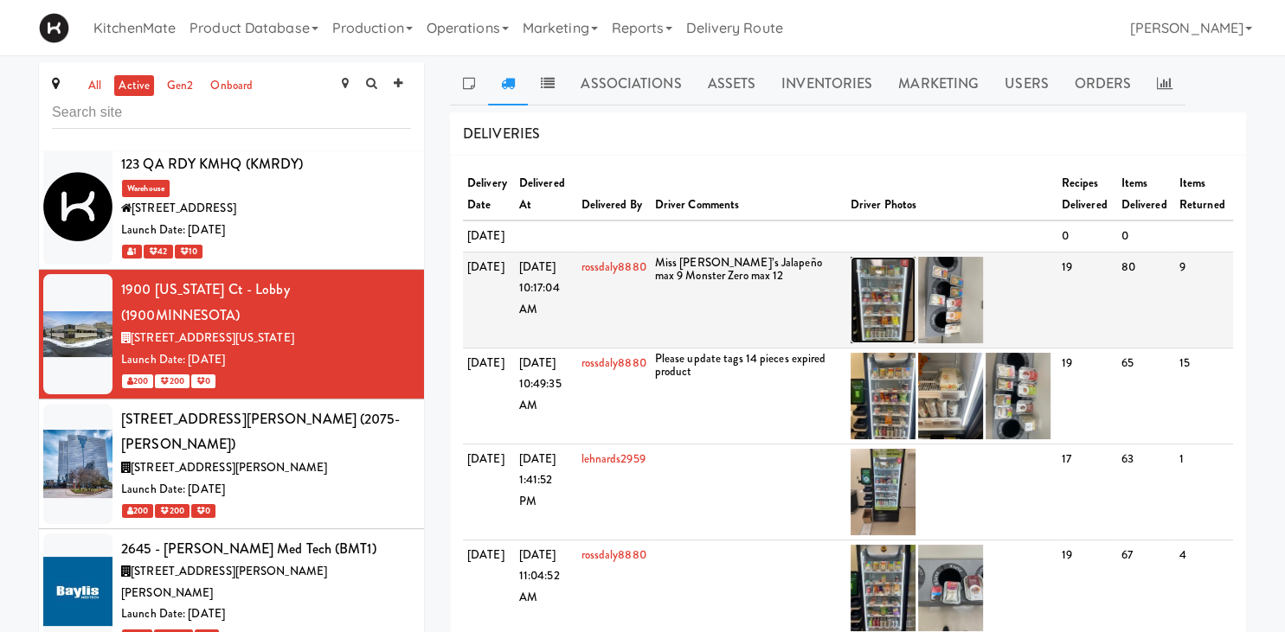
click at [888, 332] on img at bounding box center [883, 300] width 65 height 87
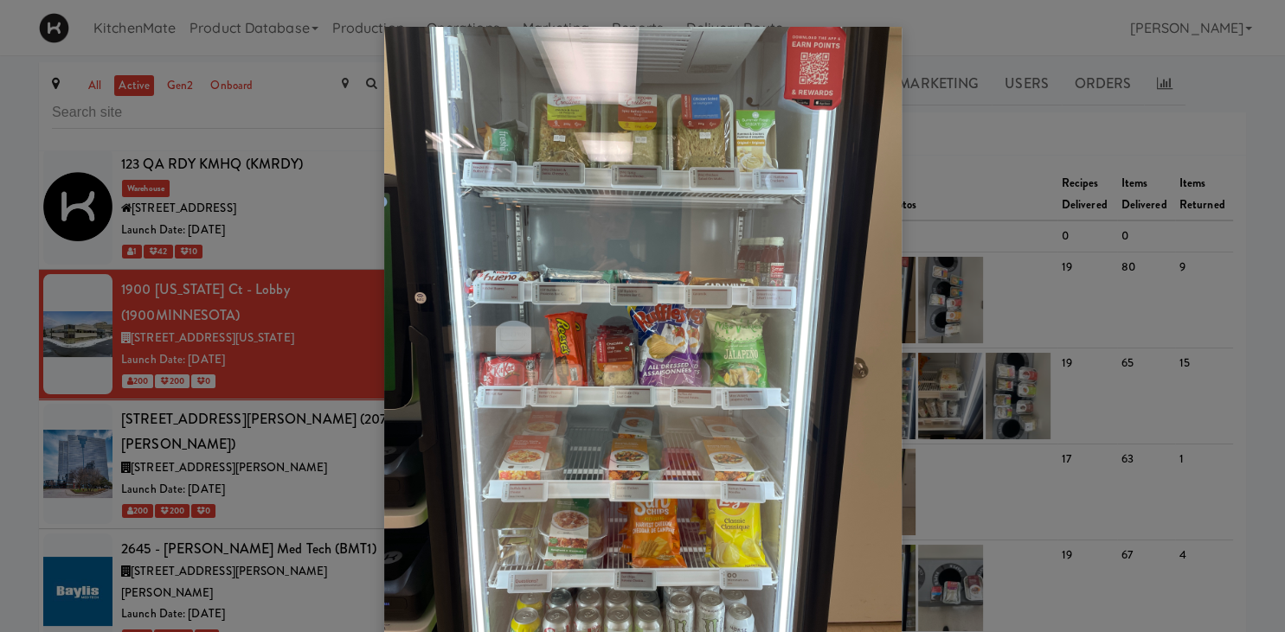
click at [286, 397] on div at bounding box center [642, 316] width 1285 height 632
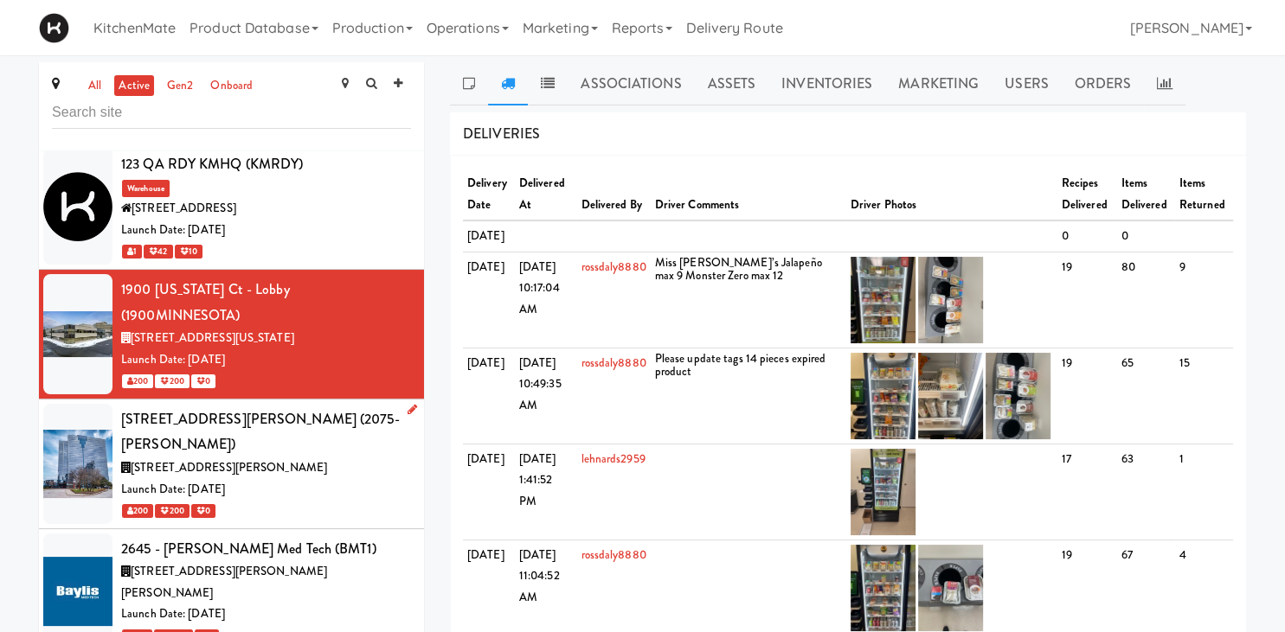
click at [286, 458] on div "[STREET_ADDRESS][PERSON_NAME]" at bounding box center [266, 469] width 290 height 22
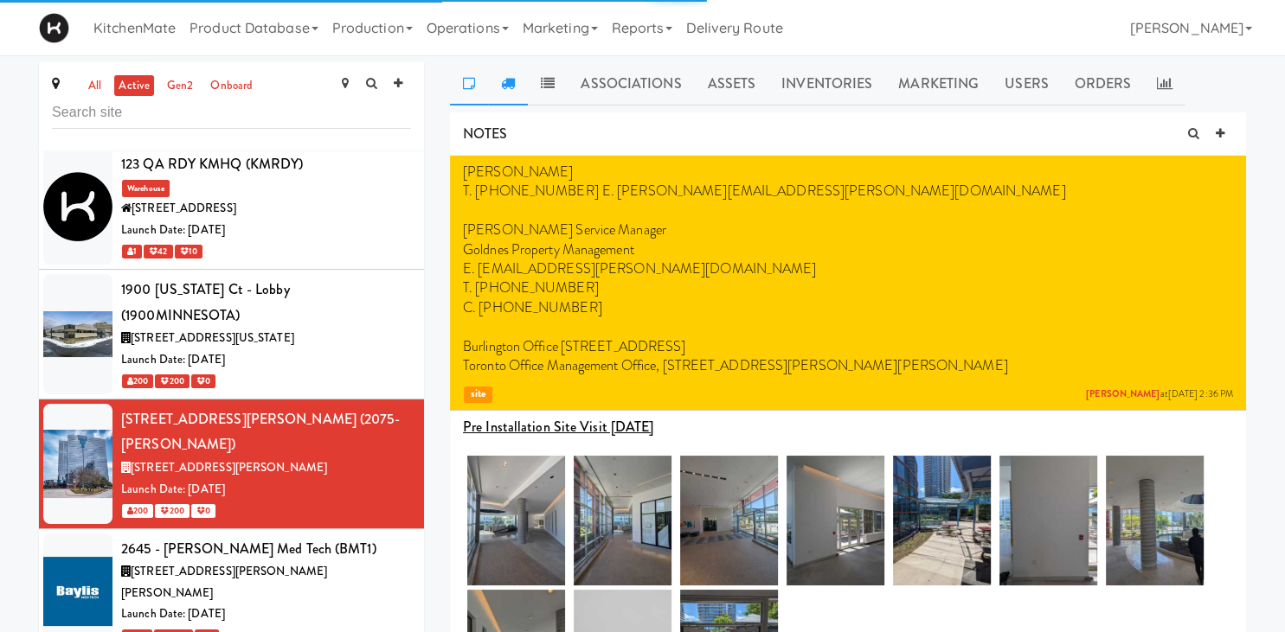
click at [497, 87] on link at bounding box center [508, 83] width 40 height 43
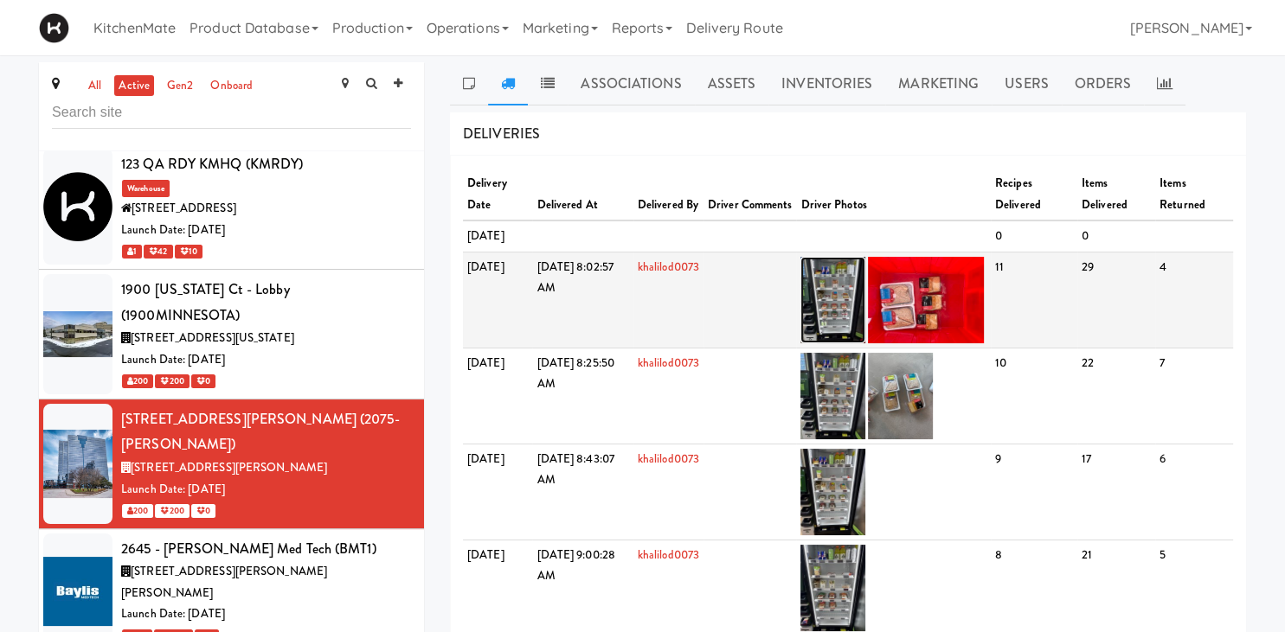
click at [860, 310] on img at bounding box center [832, 300] width 65 height 87
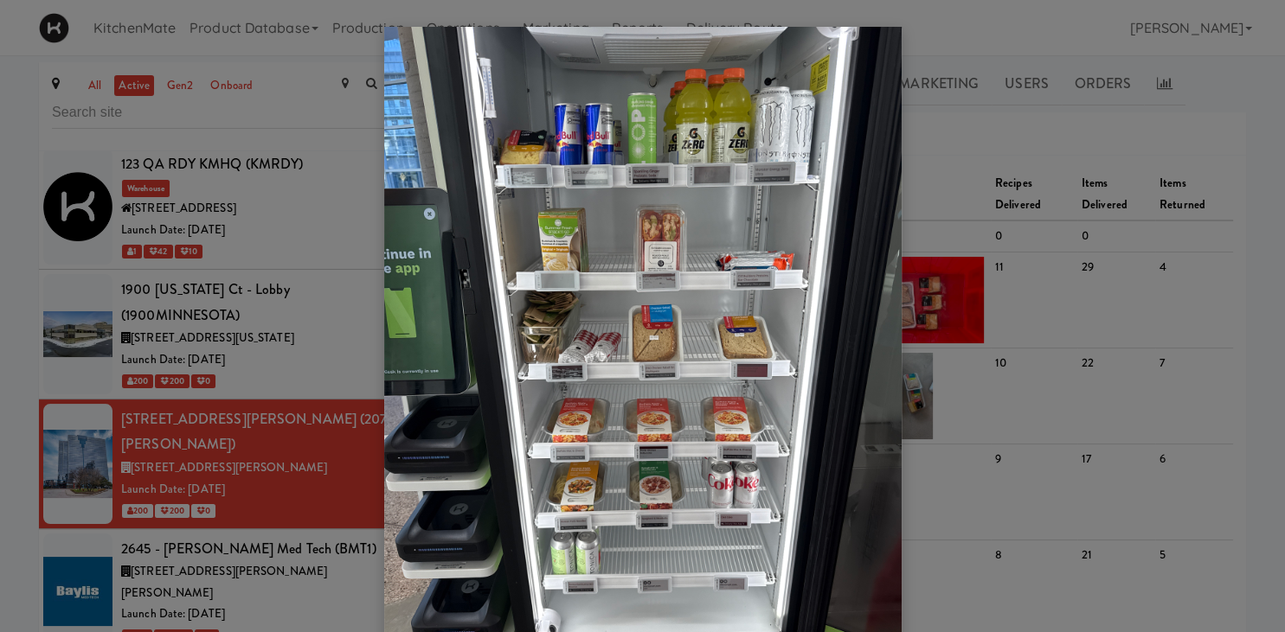
drag, startPoint x: 279, startPoint y: 303, endPoint x: 277, endPoint y: 334, distance: 31.2
click at [278, 304] on div at bounding box center [642, 316] width 1285 height 632
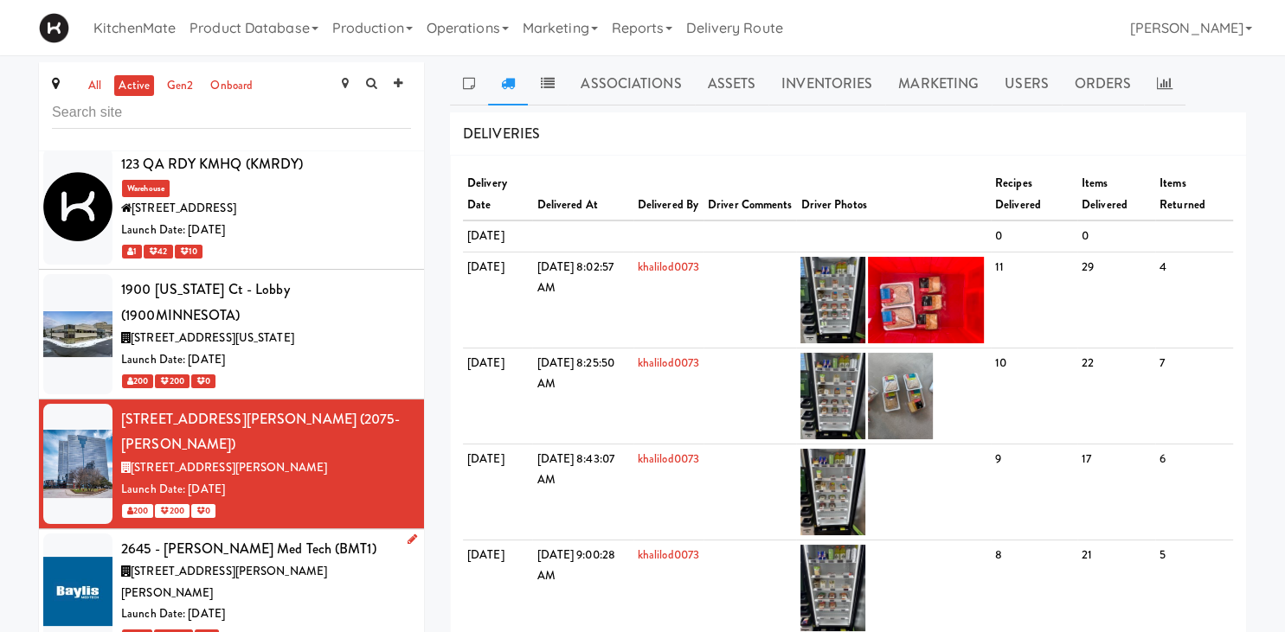
click at [273, 563] on span "2645 Matheson Blvd E, Mississauga ON" at bounding box center [224, 582] width 206 height 38
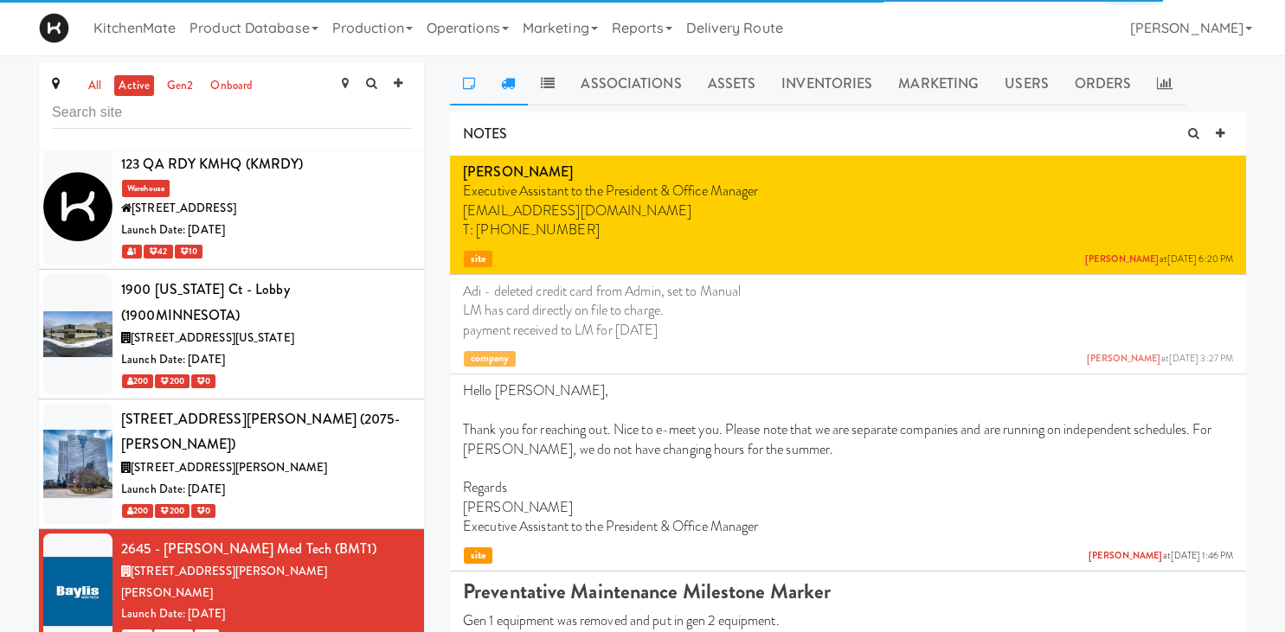
click at [517, 76] on link at bounding box center [508, 83] width 40 height 43
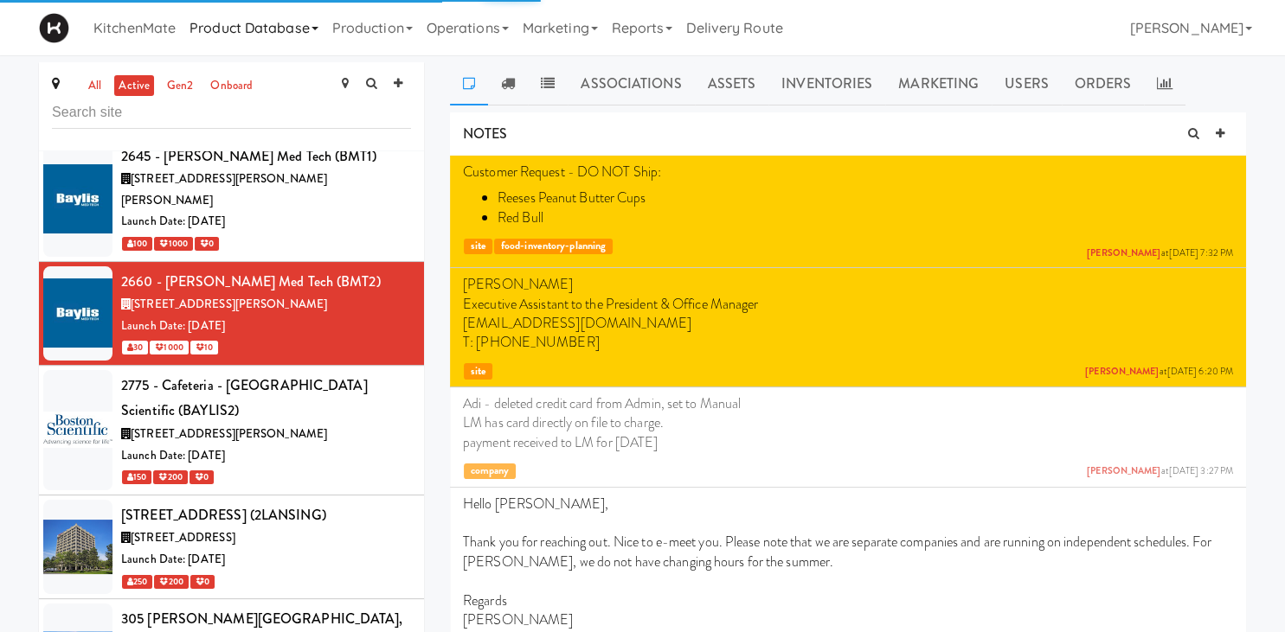
scroll to position [639, 0]
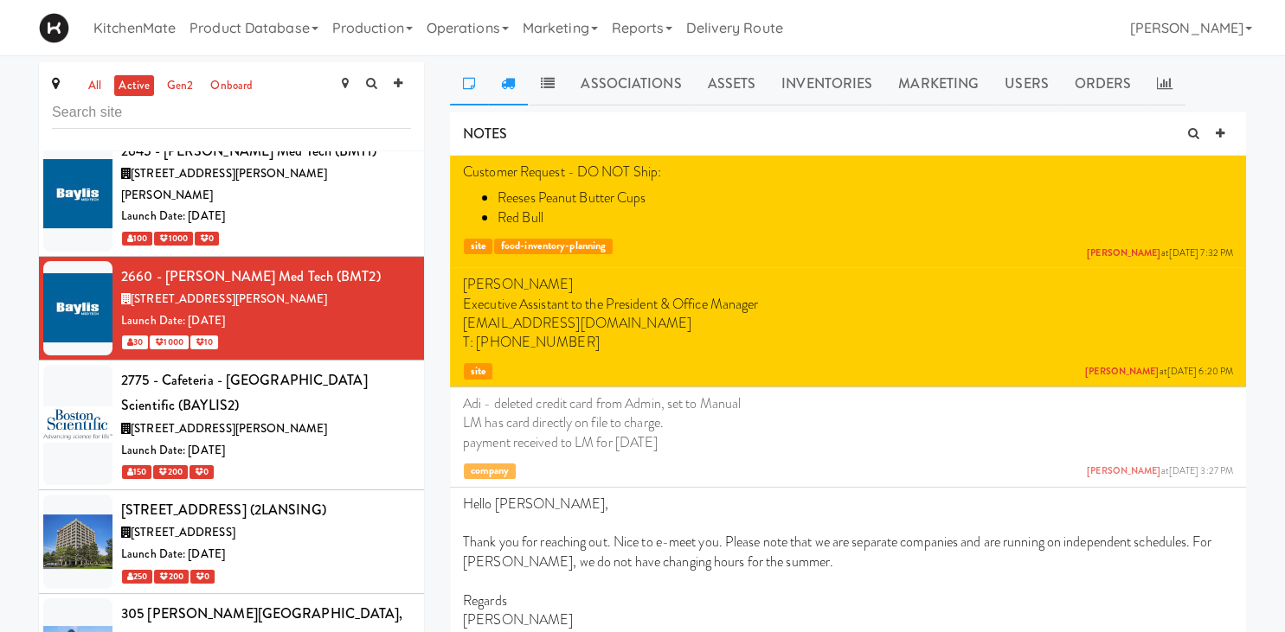
click at [516, 84] on link at bounding box center [508, 83] width 40 height 43
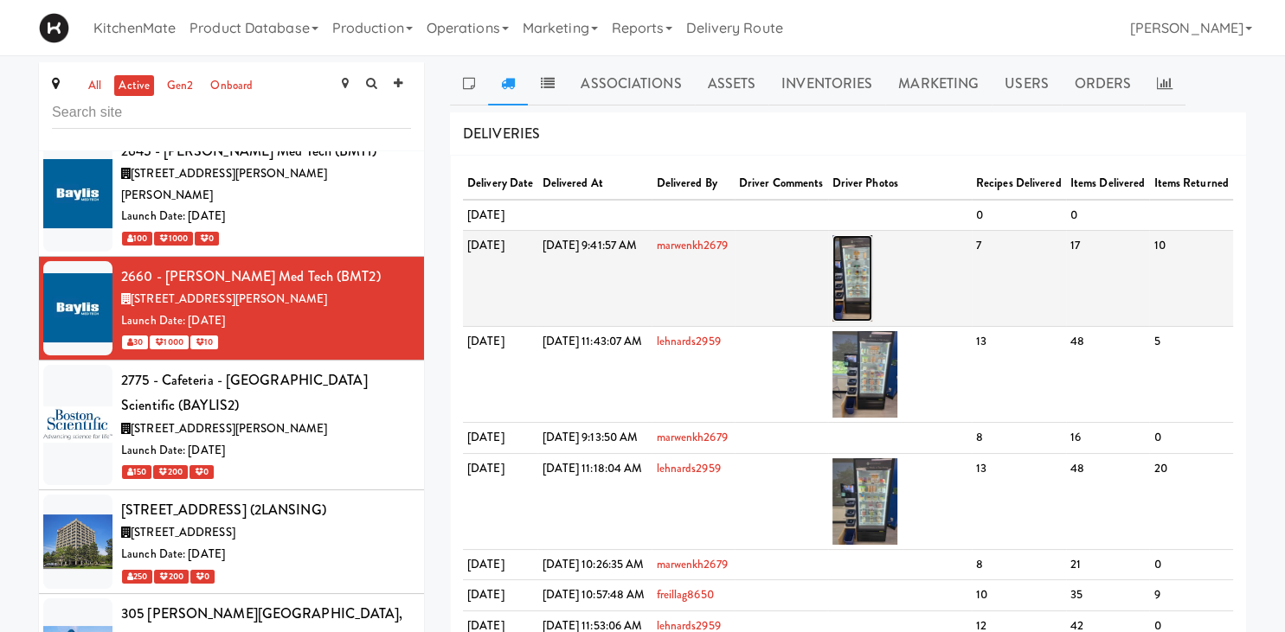
click at [873, 311] on img at bounding box center [852, 278] width 41 height 87
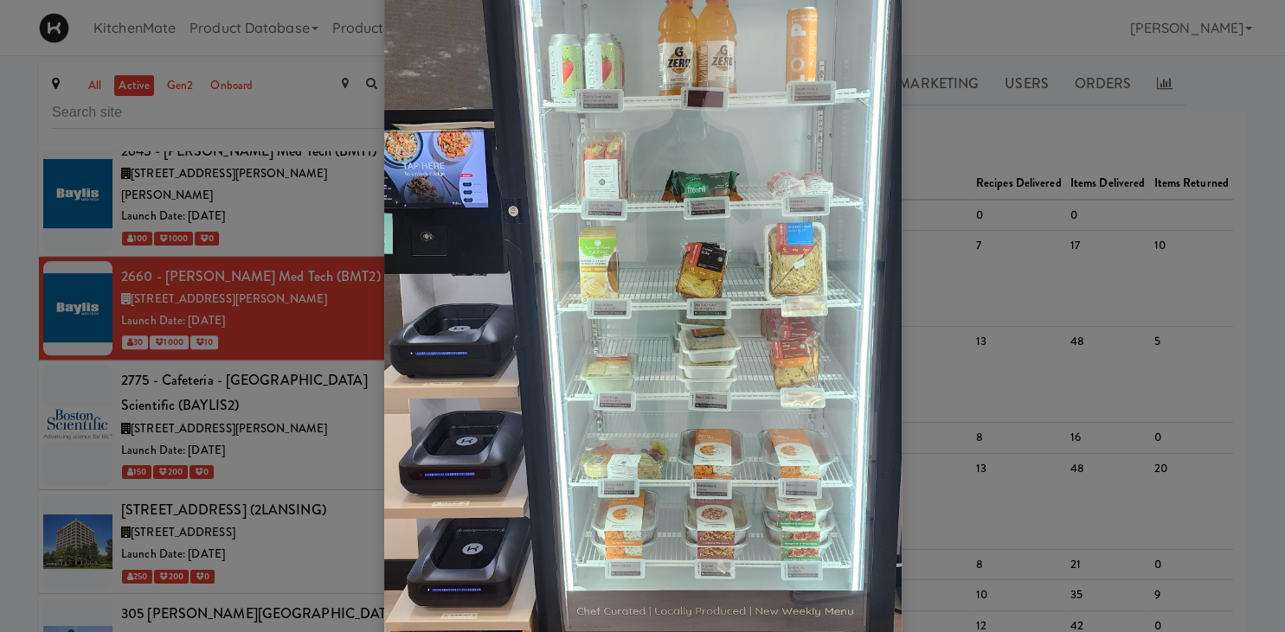
scroll to position [241, 0]
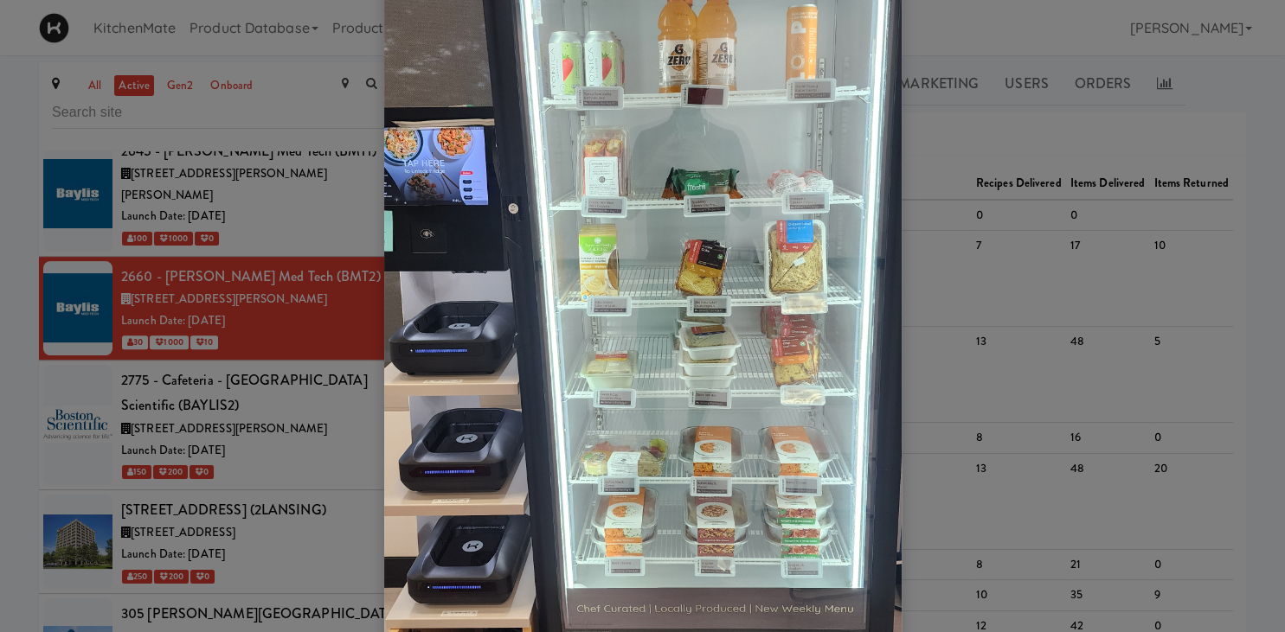
click at [1019, 138] on div at bounding box center [642, 316] width 1285 height 632
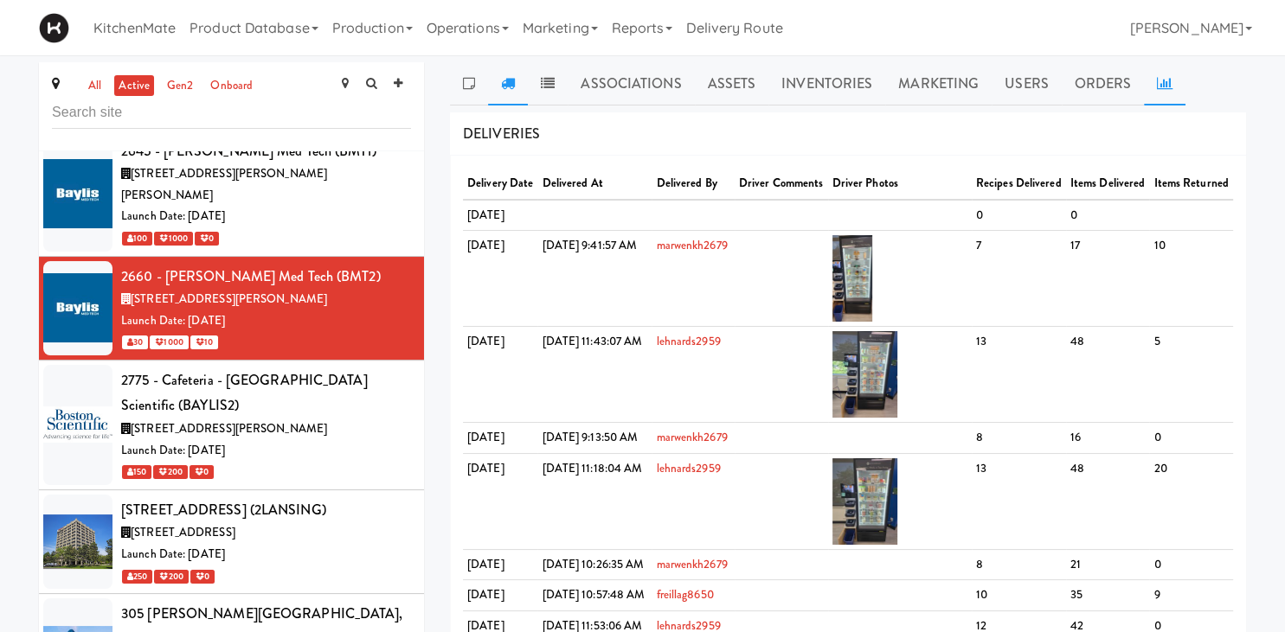
click at [1175, 88] on link at bounding box center [1165, 83] width 42 height 43
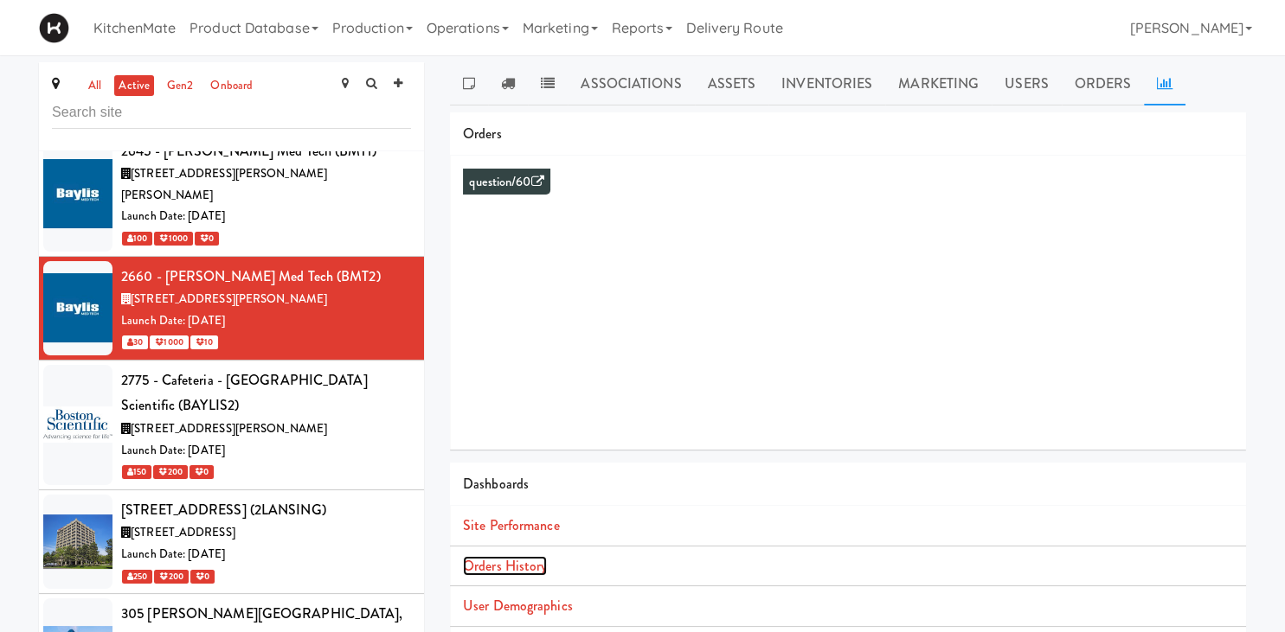
click at [509, 569] on link "Orders History" at bounding box center [505, 566] width 84 height 20
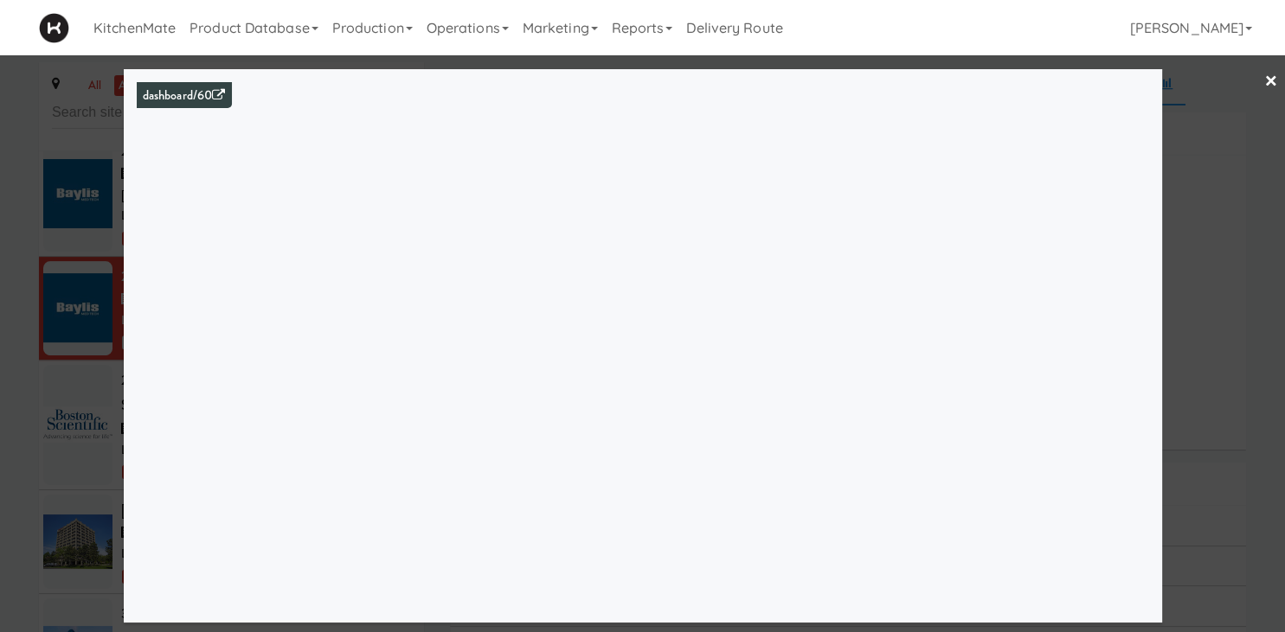
click at [85, 235] on div at bounding box center [642, 316] width 1285 height 632
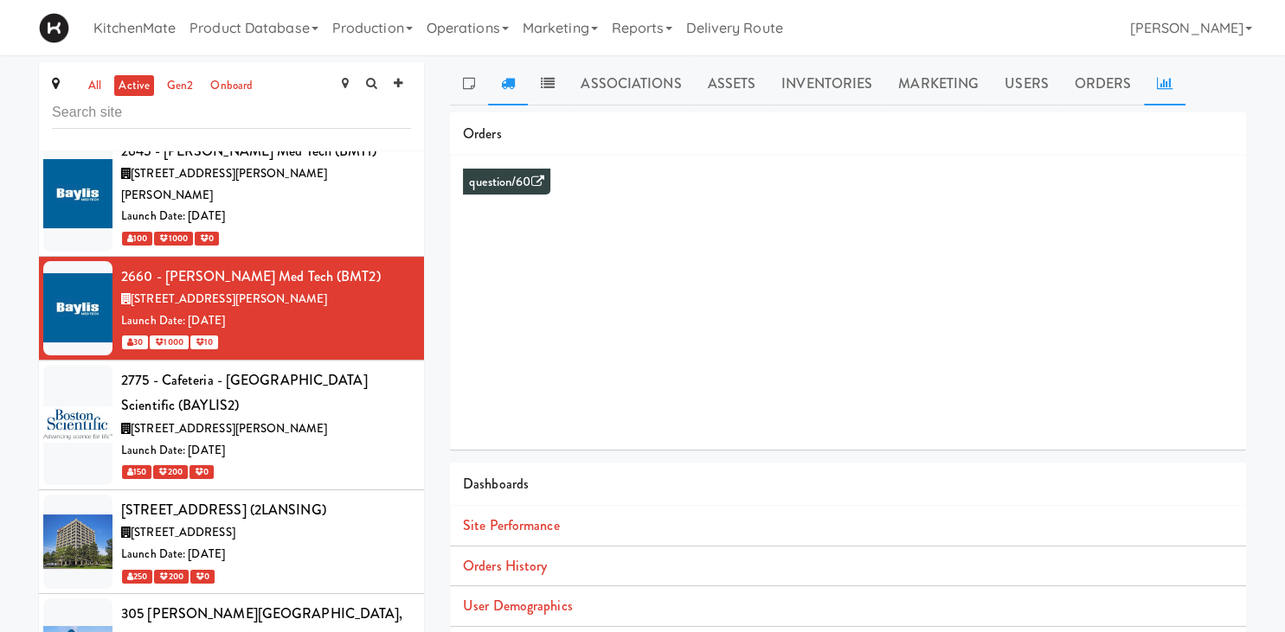
click at [504, 93] on link at bounding box center [508, 83] width 40 height 43
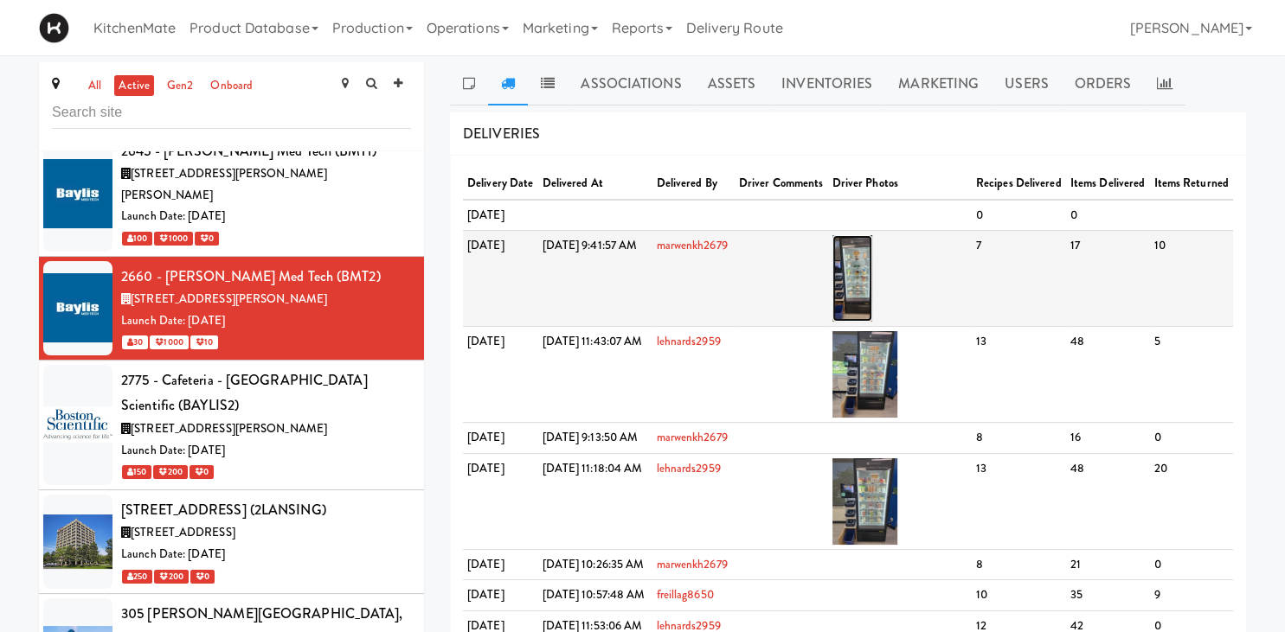
click at [873, 310] on img at bounding box center [852, 278] width 41 height 87
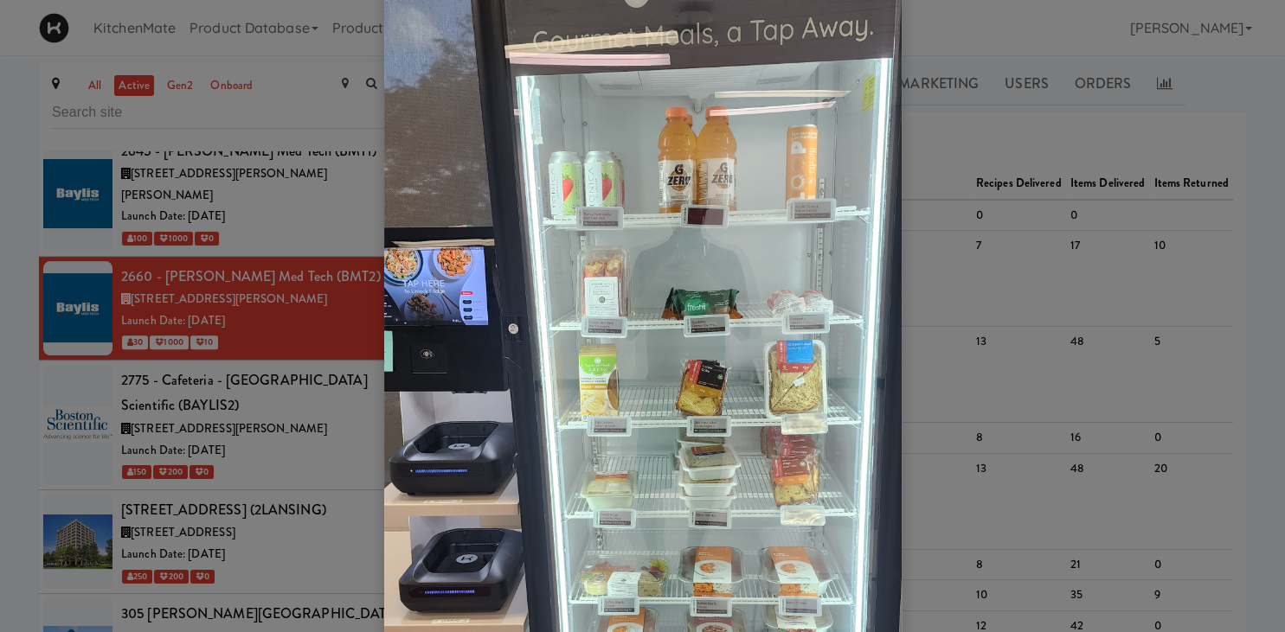
scroll to position [241, 0]
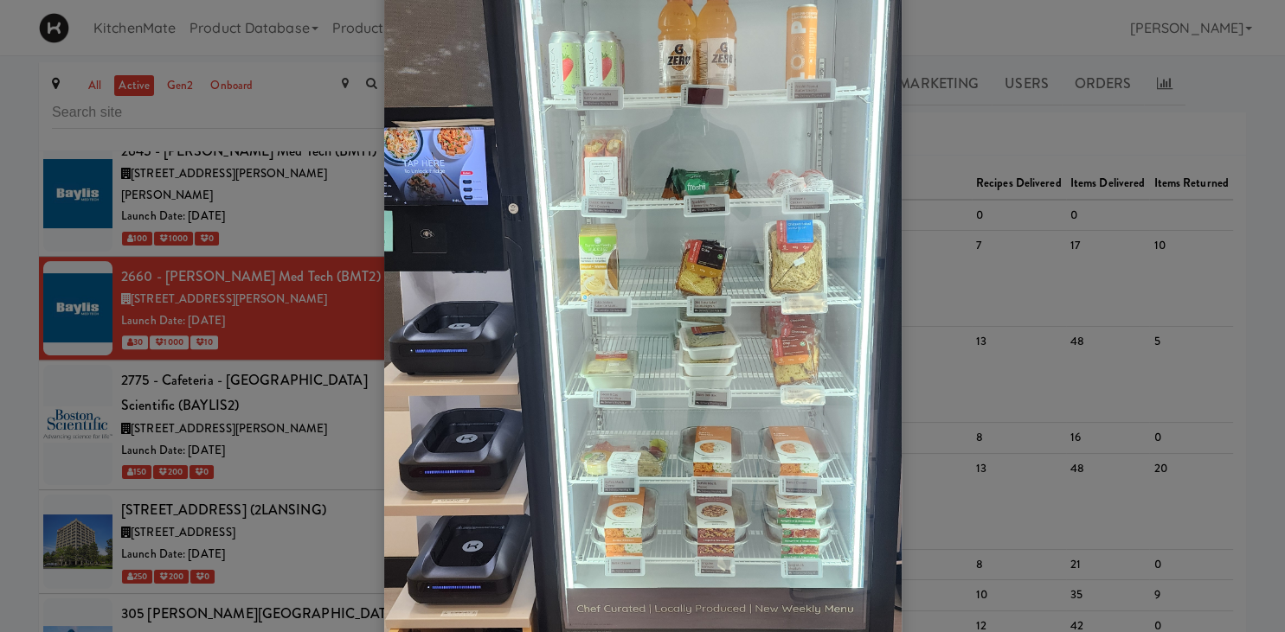
click at [219, 344] on div at bounding box center [642, 316] width 1285 height 632
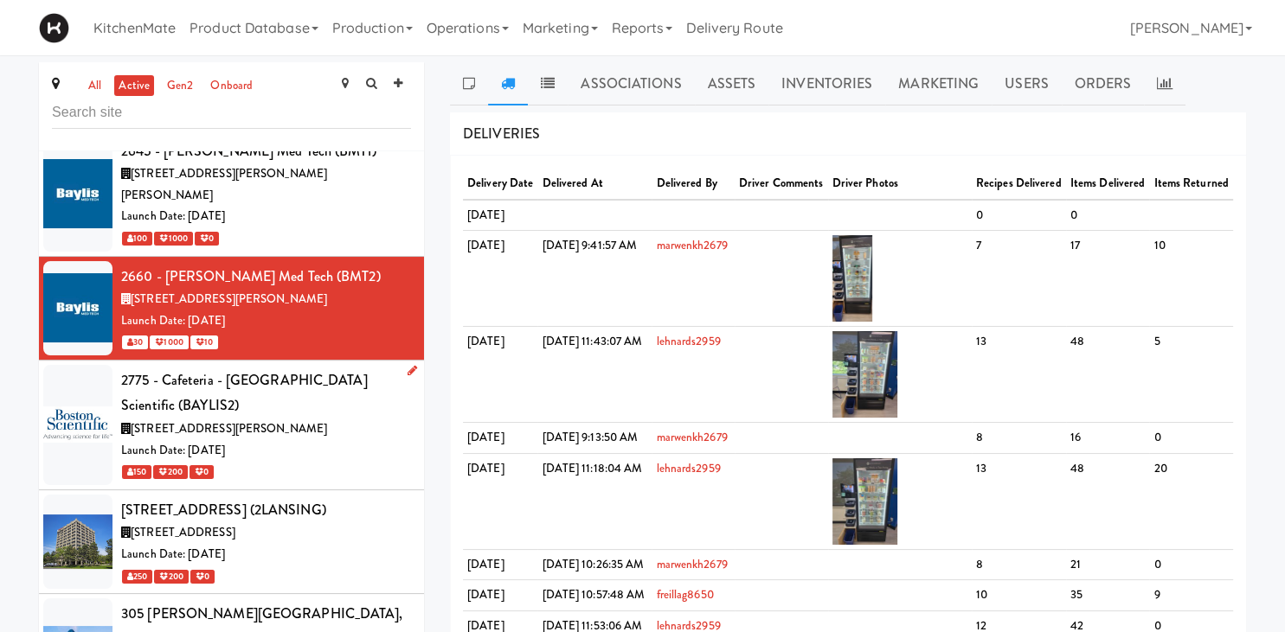
click at [286, 421] on span "2775 Matheson Blvd E, Mississauga ON" at bounding box center [229, 429] width 196 height 16
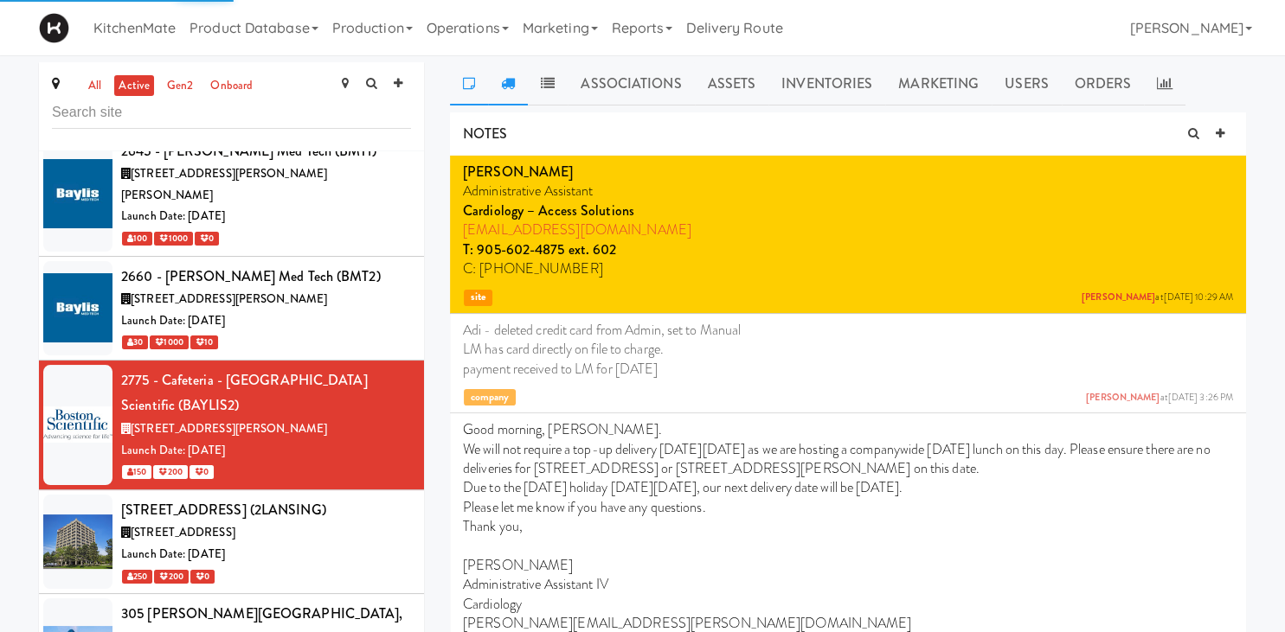
click at [510, 77] on icon at bounding box center [508, 83] width 14 height 14
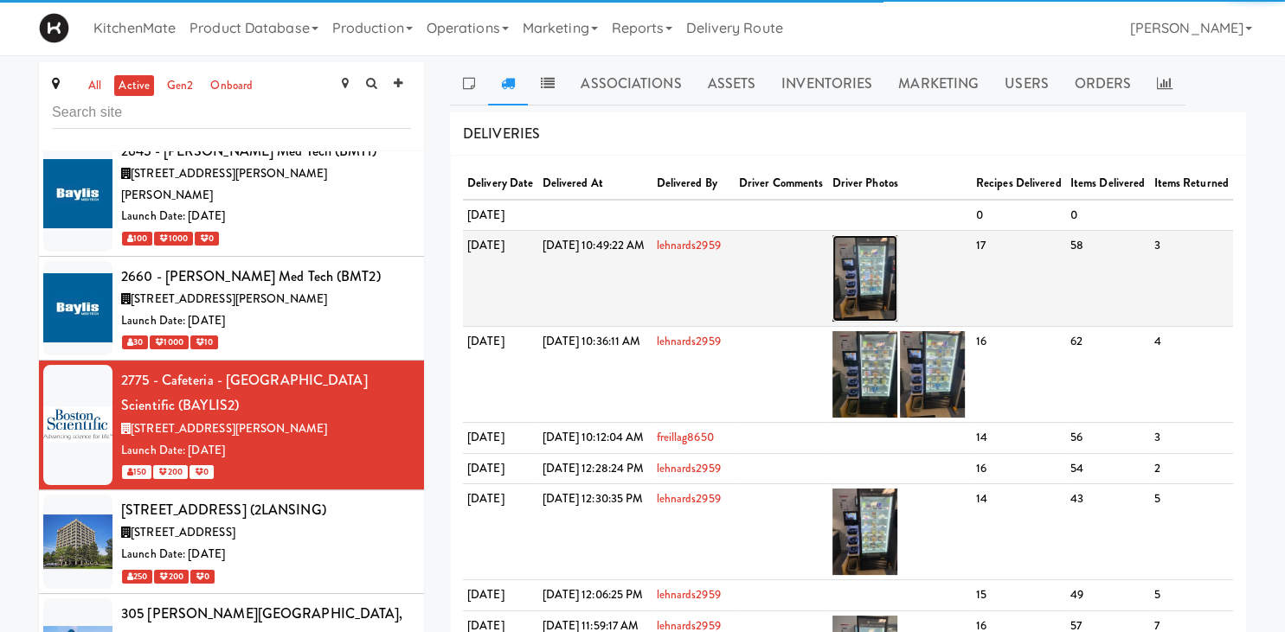
click at [896, 310] on img at bounding box center [864, 278] width 65 height 87
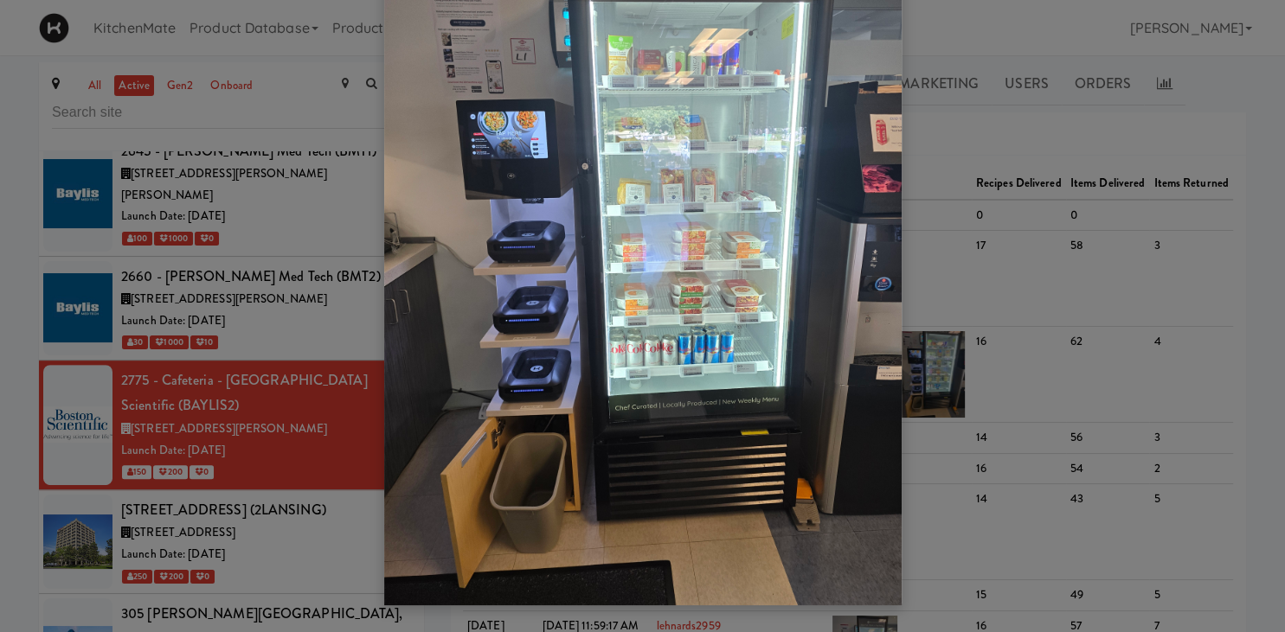
click at [266, 459] on div at bounding box center [642, 316] width 1285 height 632
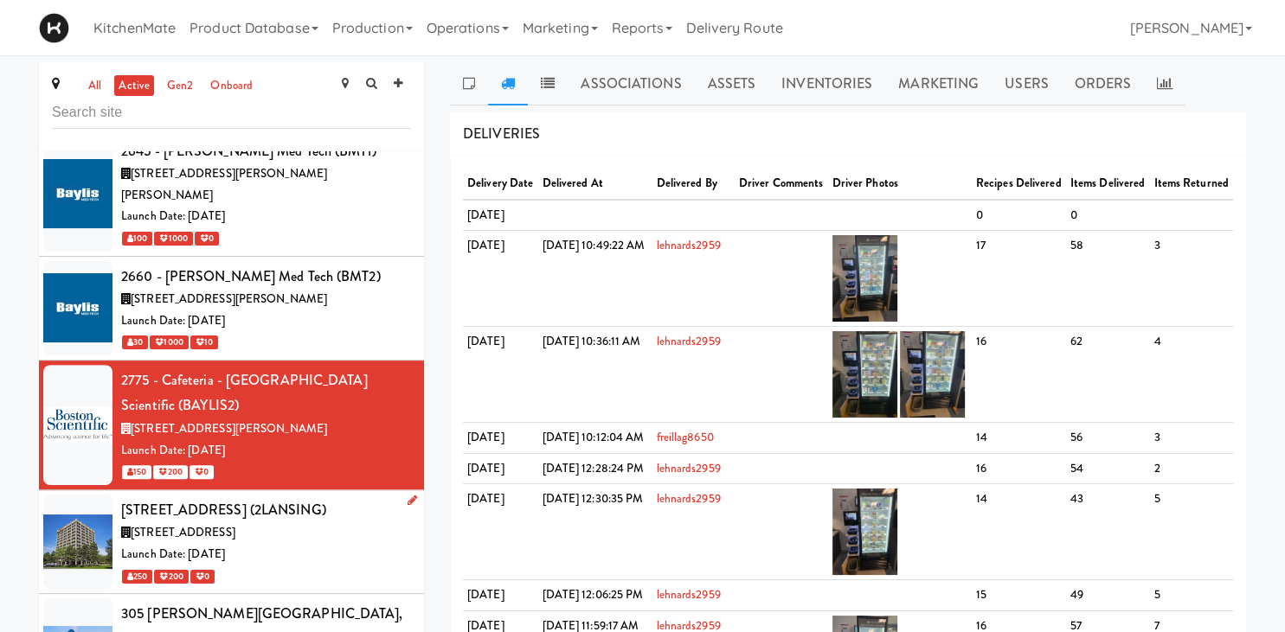
click at [276, 523] on div "2 Lansing Square, Toronto ON" at bounding box center [266, 534] width 290 height 22
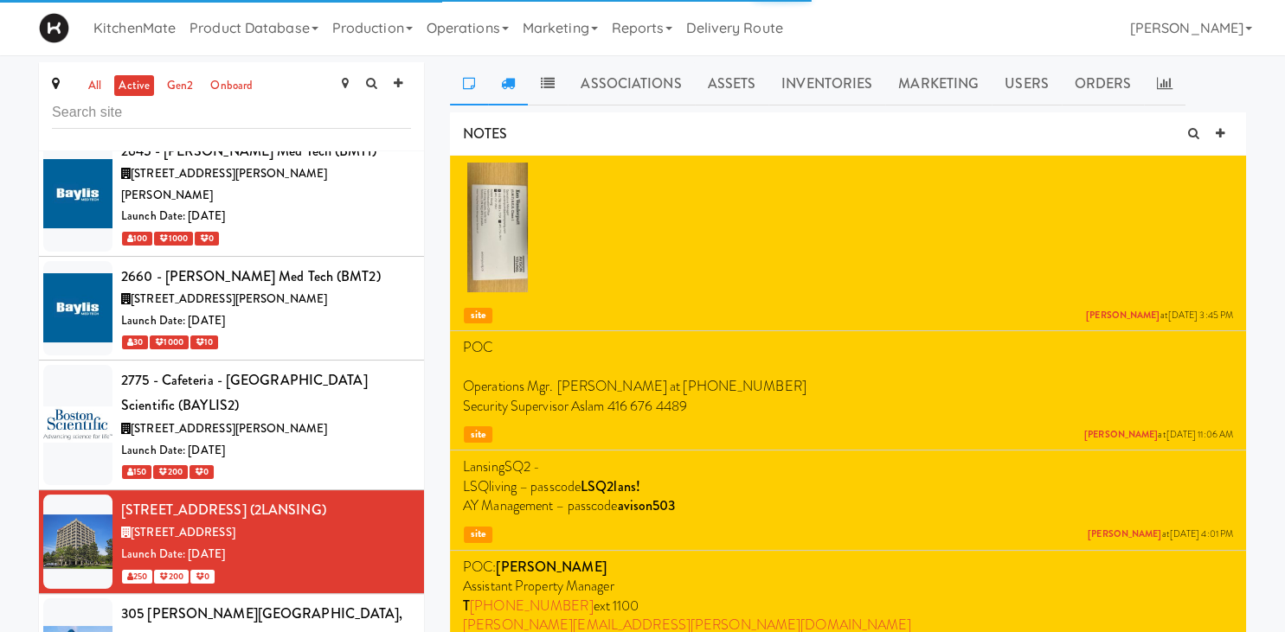
click at [504, 85] on icon at bounding box center [508, 83] width 14 height 14
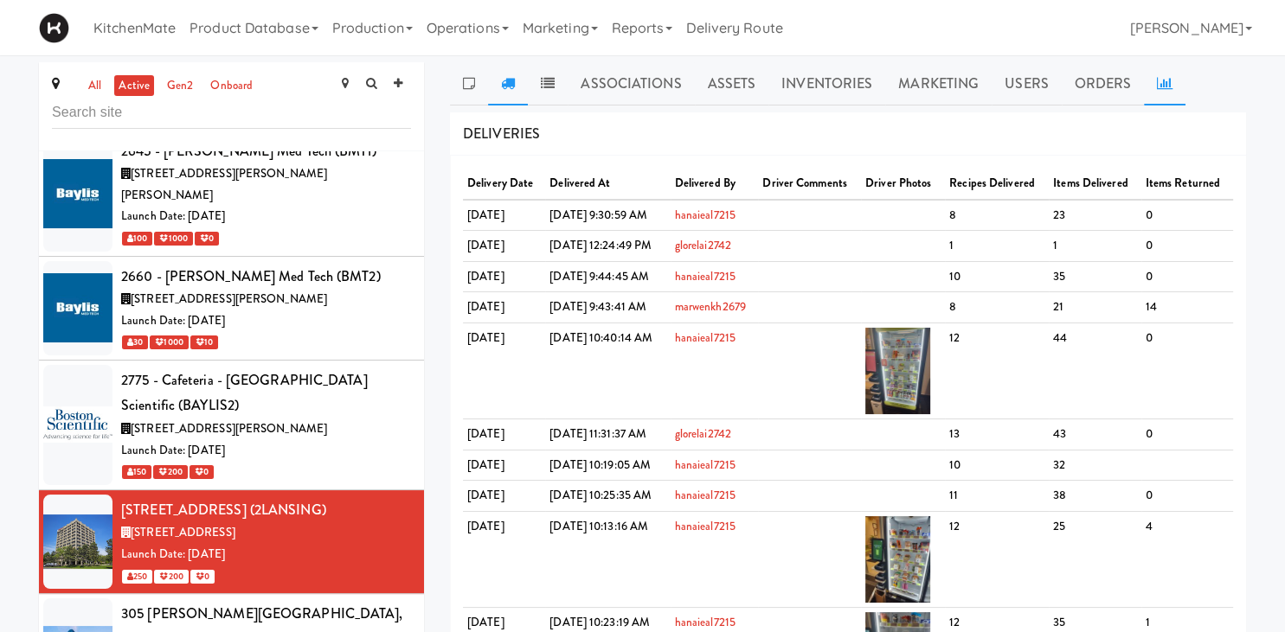
click at [1164, 84] on icon at bounding box center [1165, 83] width 16 height 14
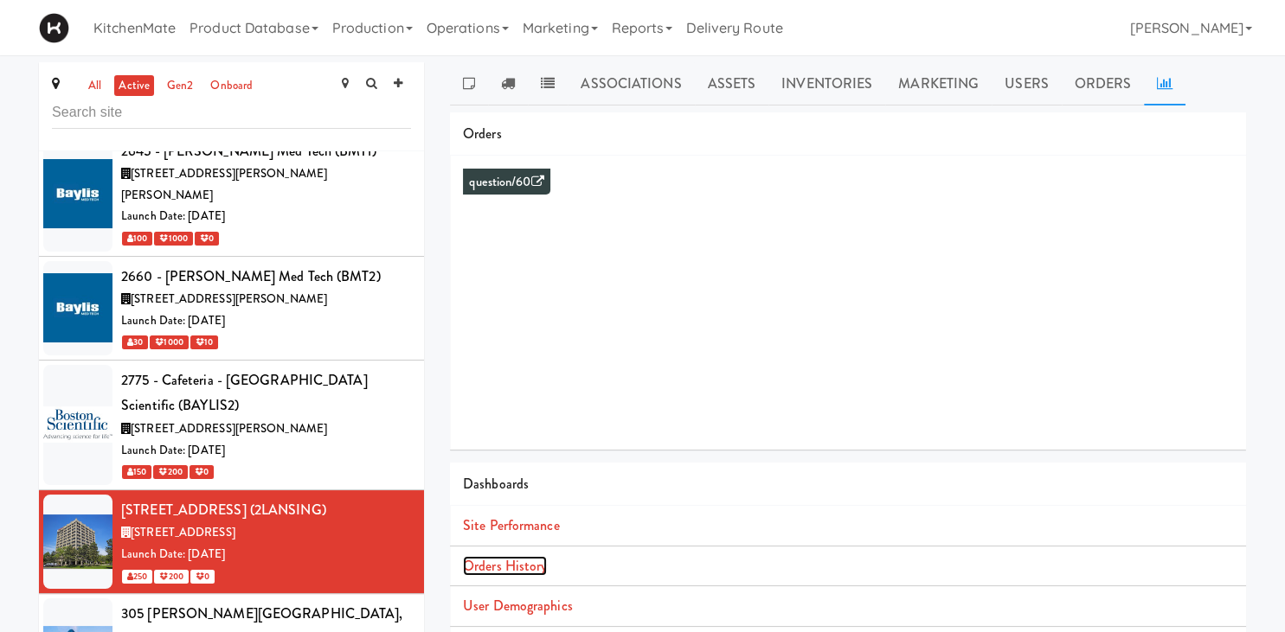
click at [529, 562] on link "Orders History" at bounding box center [505, 566] width 84 height 20
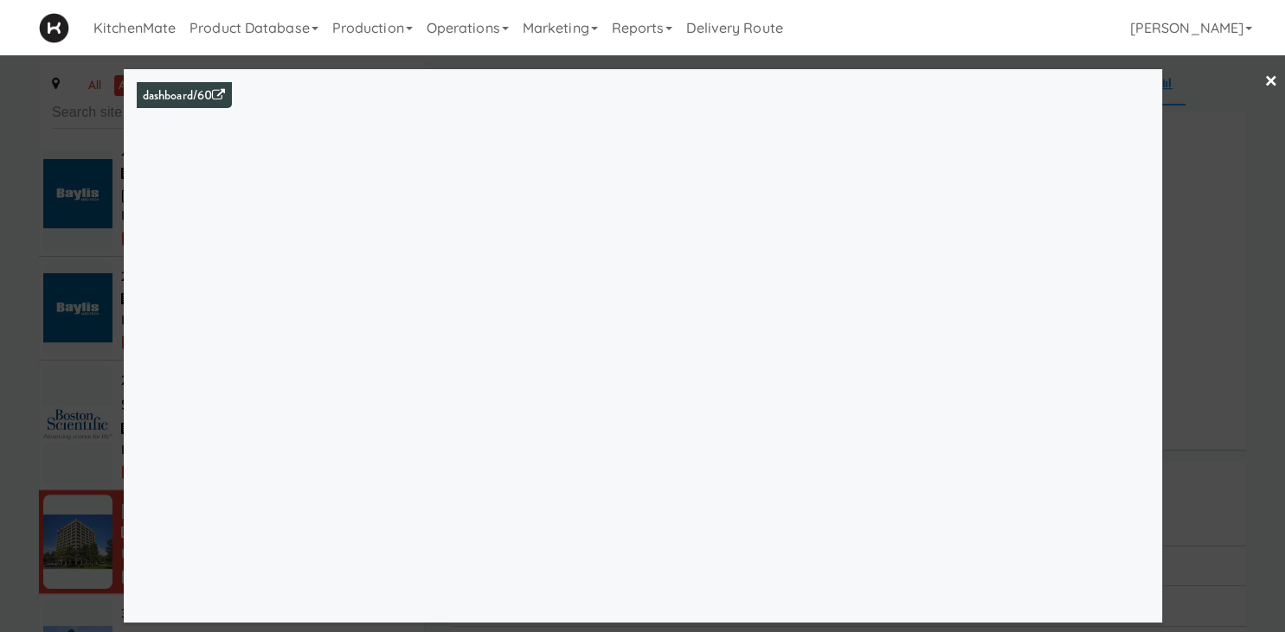
click at [93, 258] on div at bounding box center [642, 316] width 1285 height 632
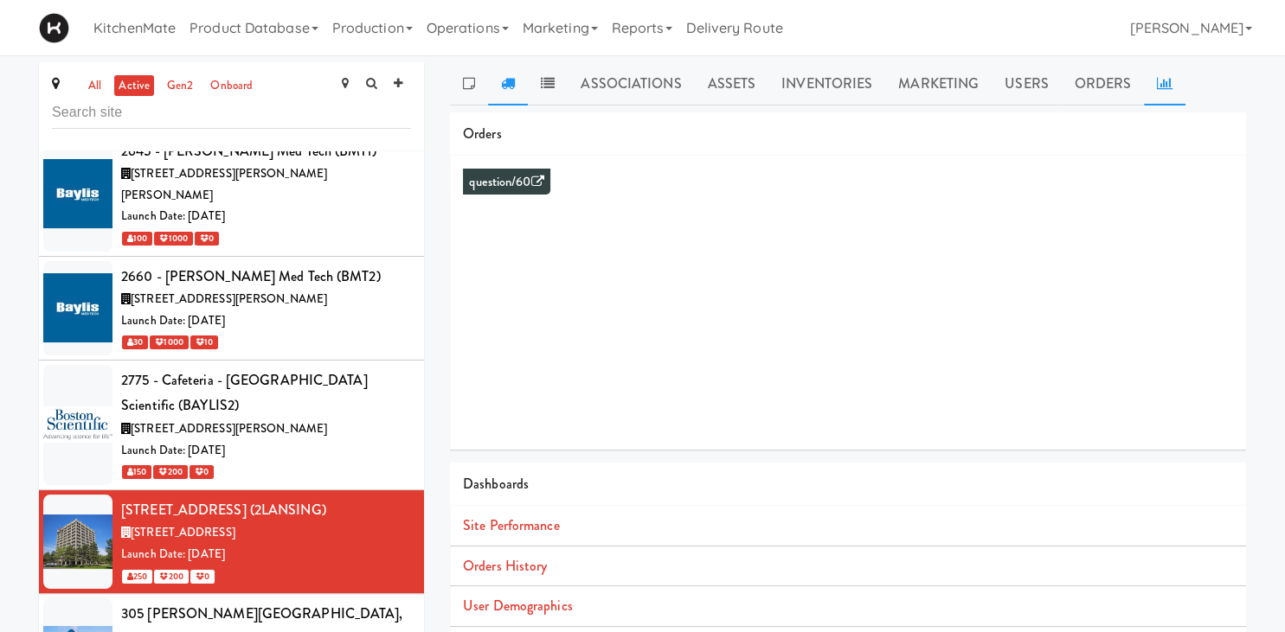
click at [514, 78] on icon at bounding box center [508, 83] width 14 height 14
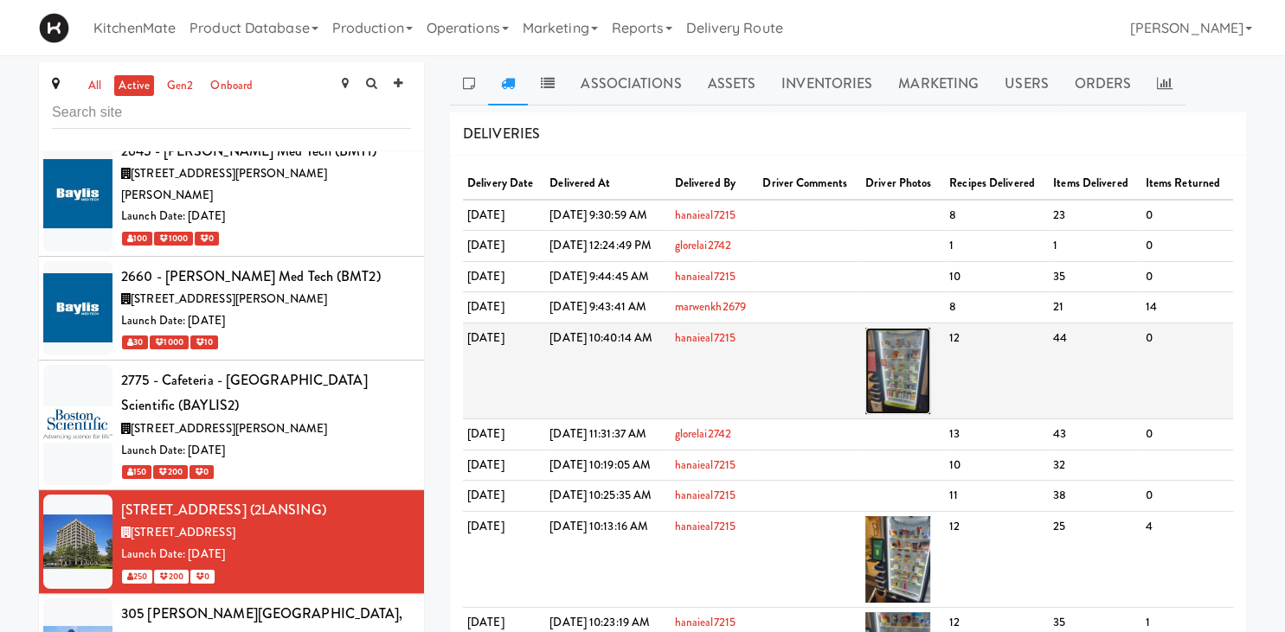
click at [930, 378] on img at bounding box center [897, 371] width 65 height 87
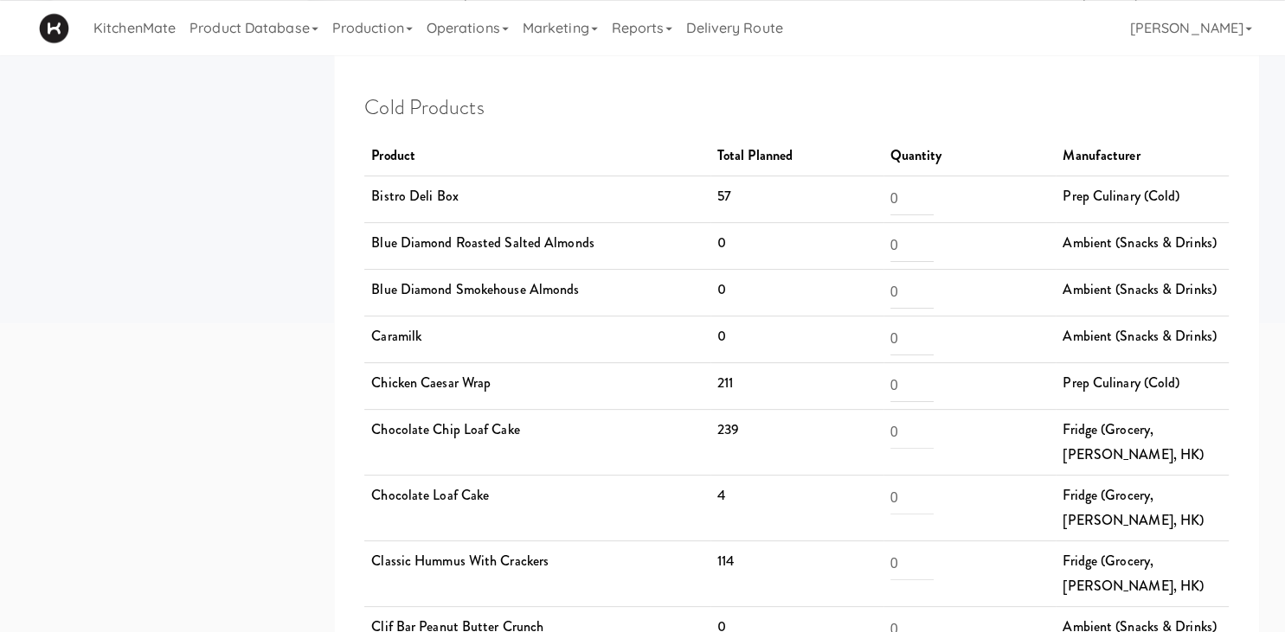
scroll to position [365, 0]
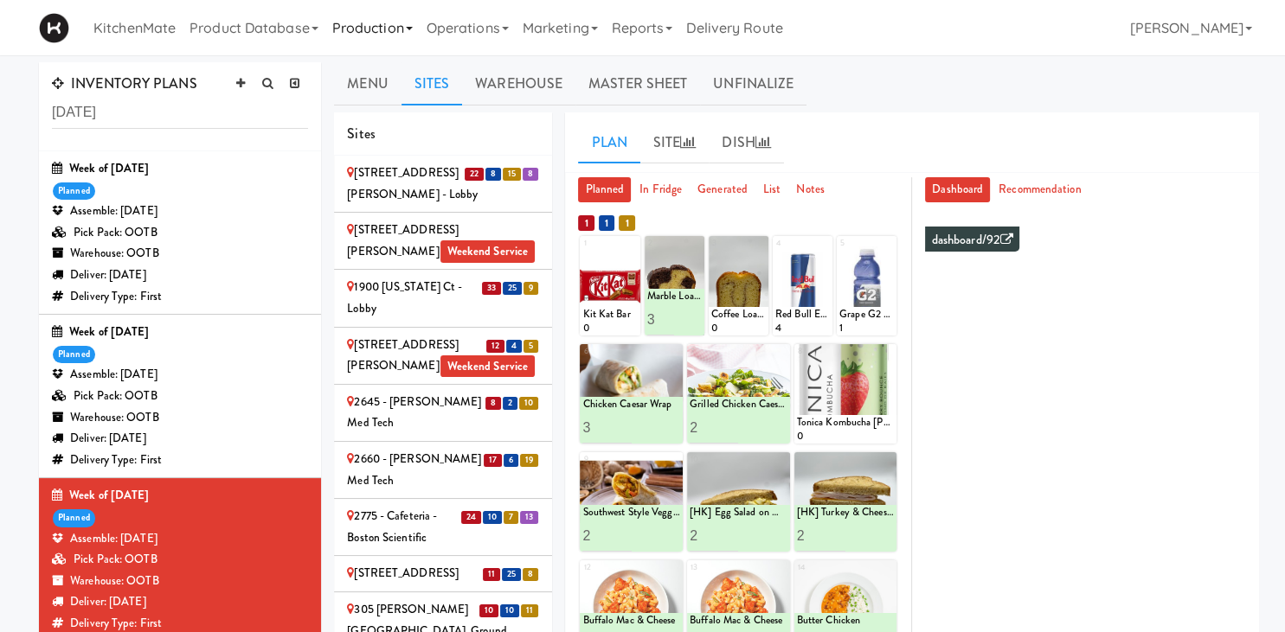
scroll to position [3554, 0]
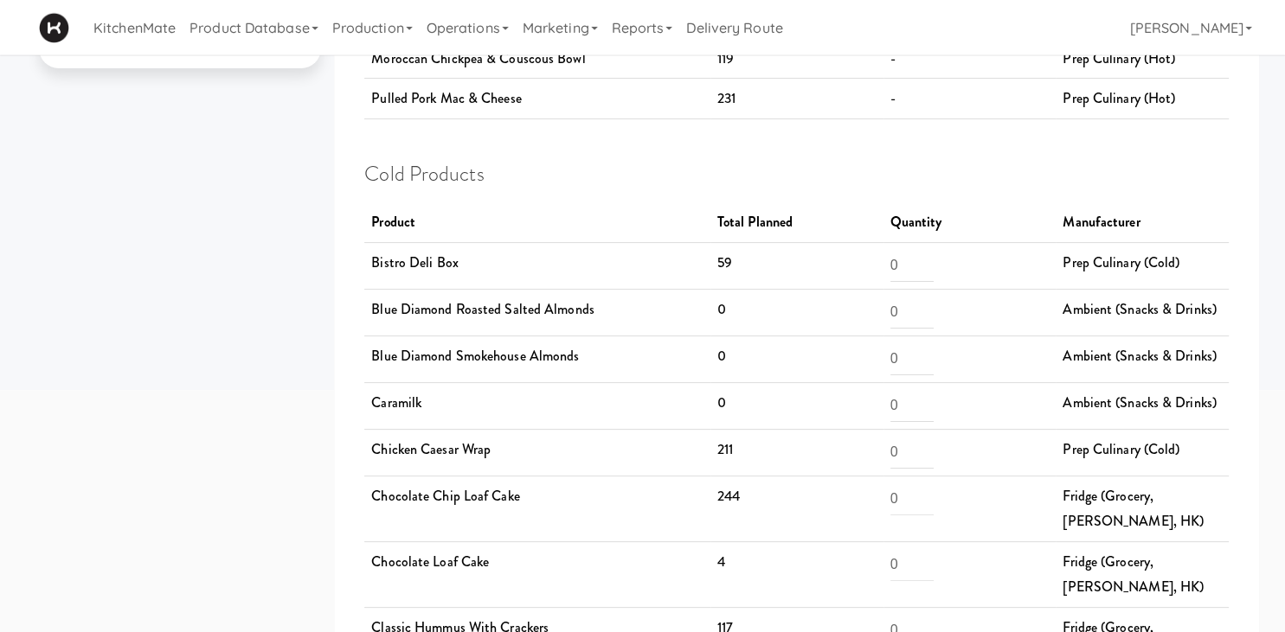
scroll to position [365, 0]
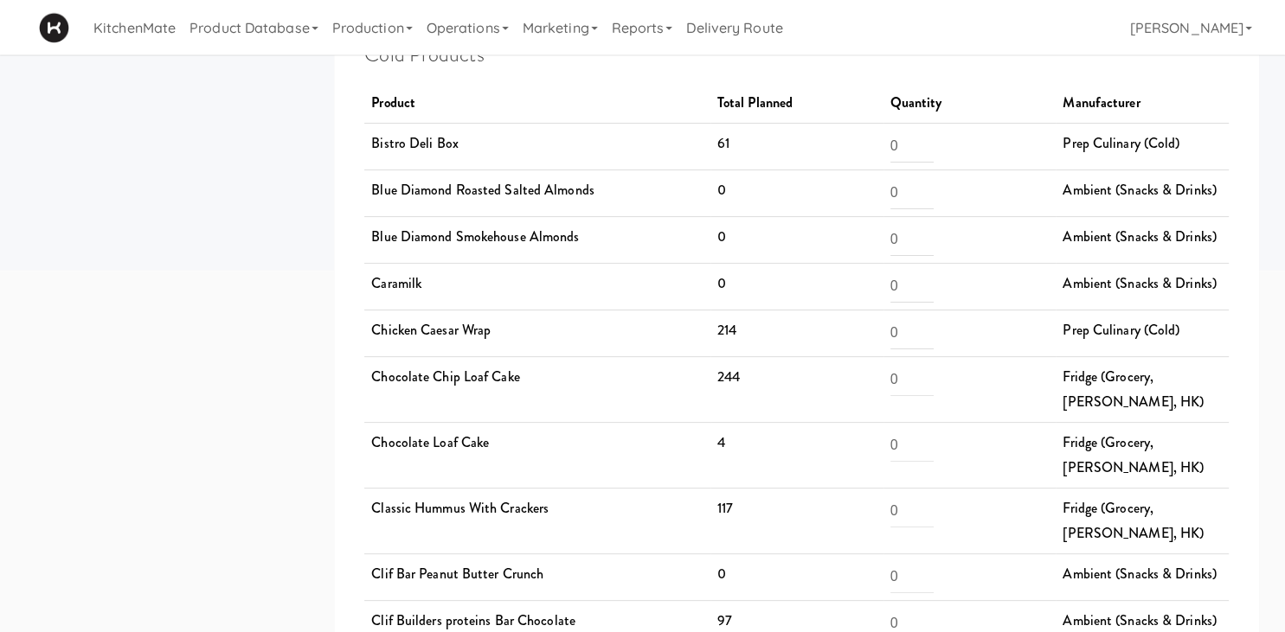
scroll to position [421, 0]
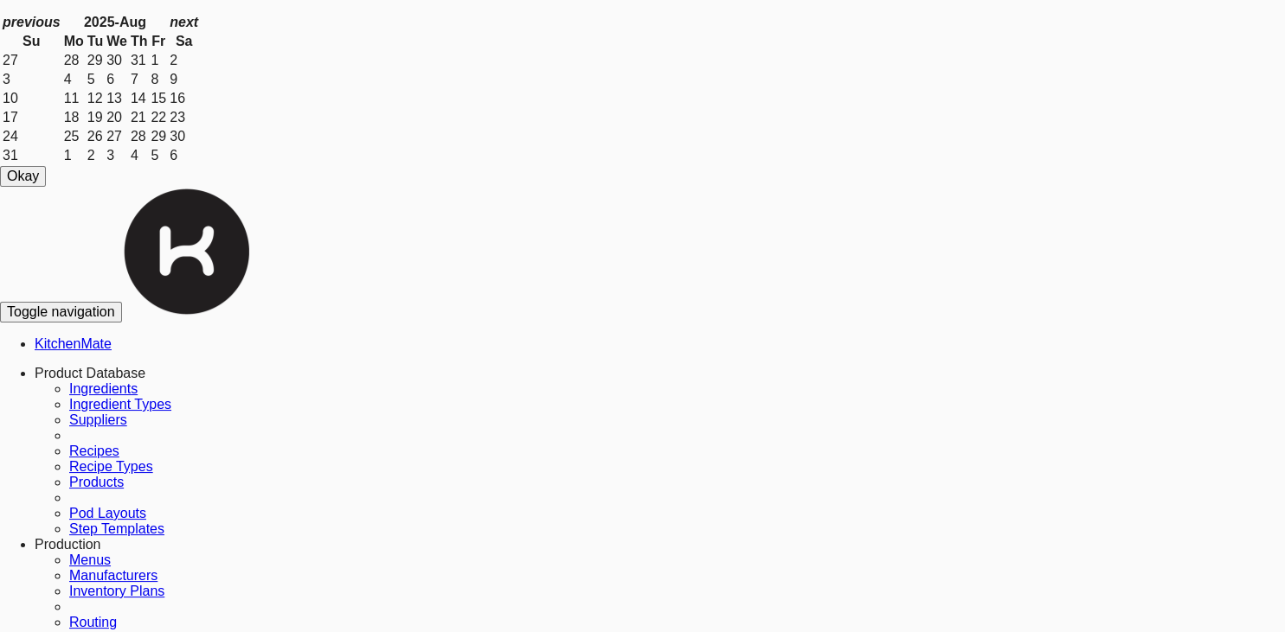
scroll to position [91, 0]
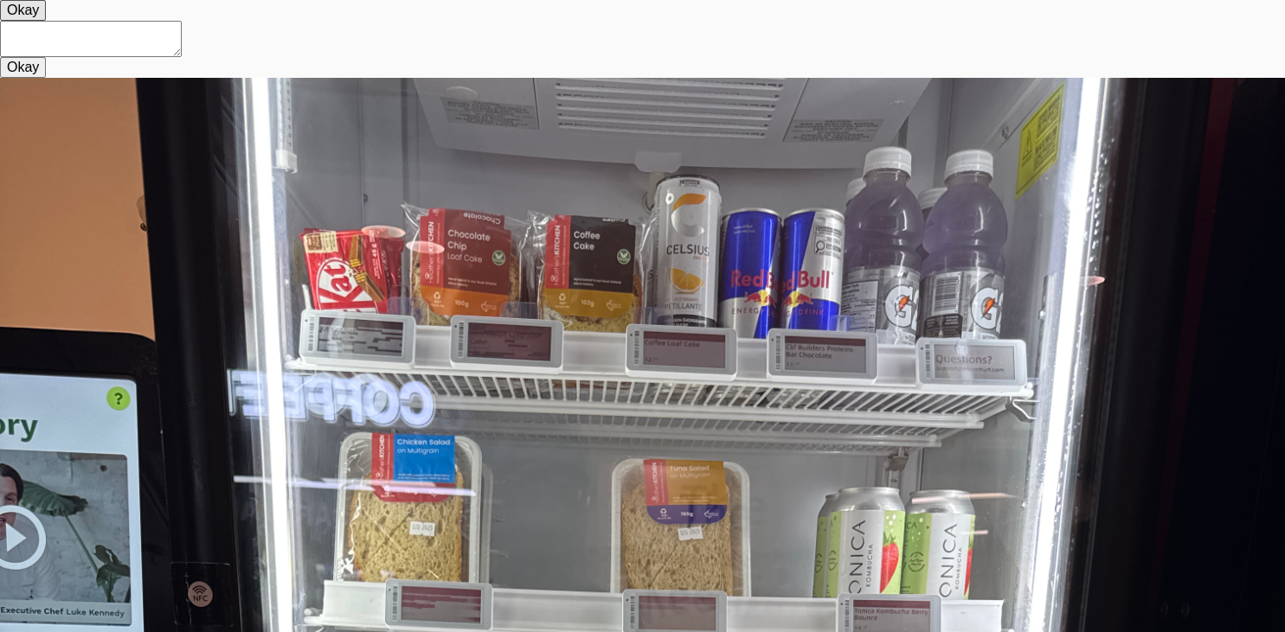
drag, startPoint x: 980, startPoint y: 365, endPoint x: 989, endPoint y: 436, distance: 71.5
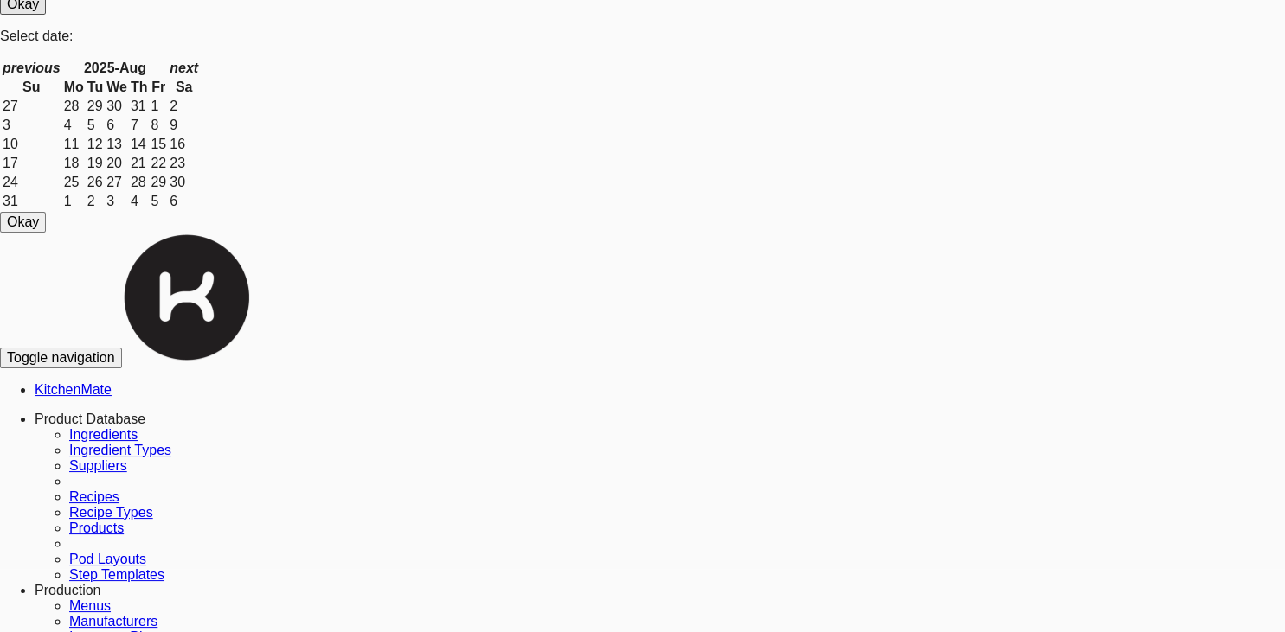
scroll to position [91, 0]
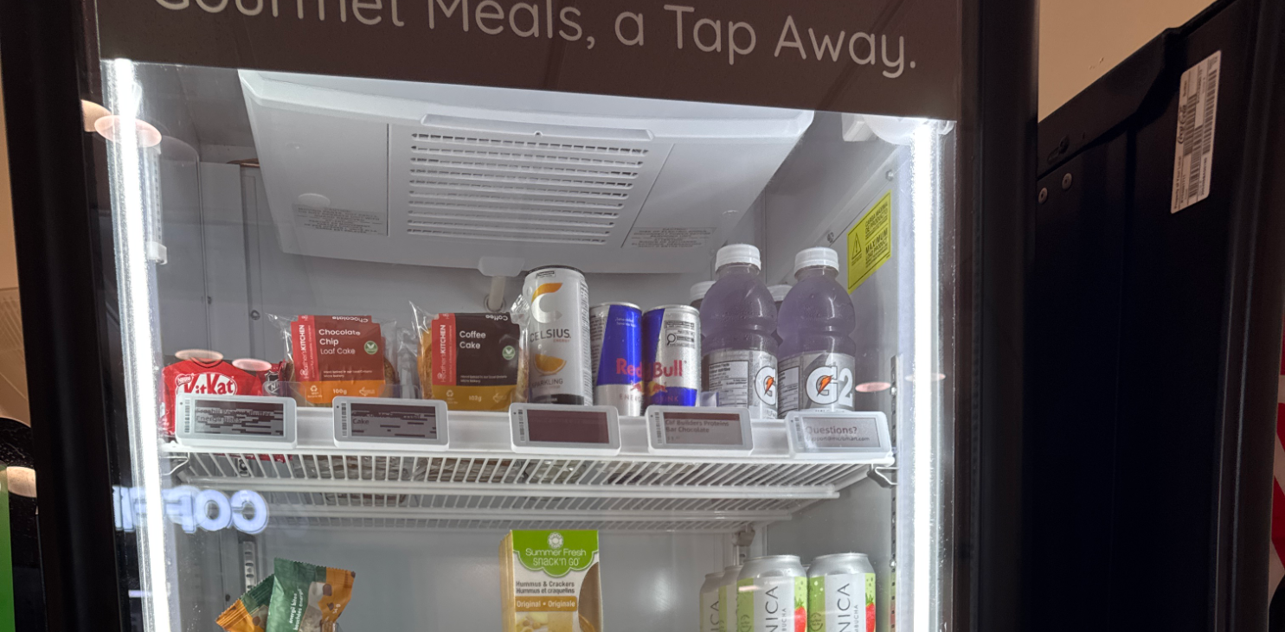
scroll to position [111, 0]
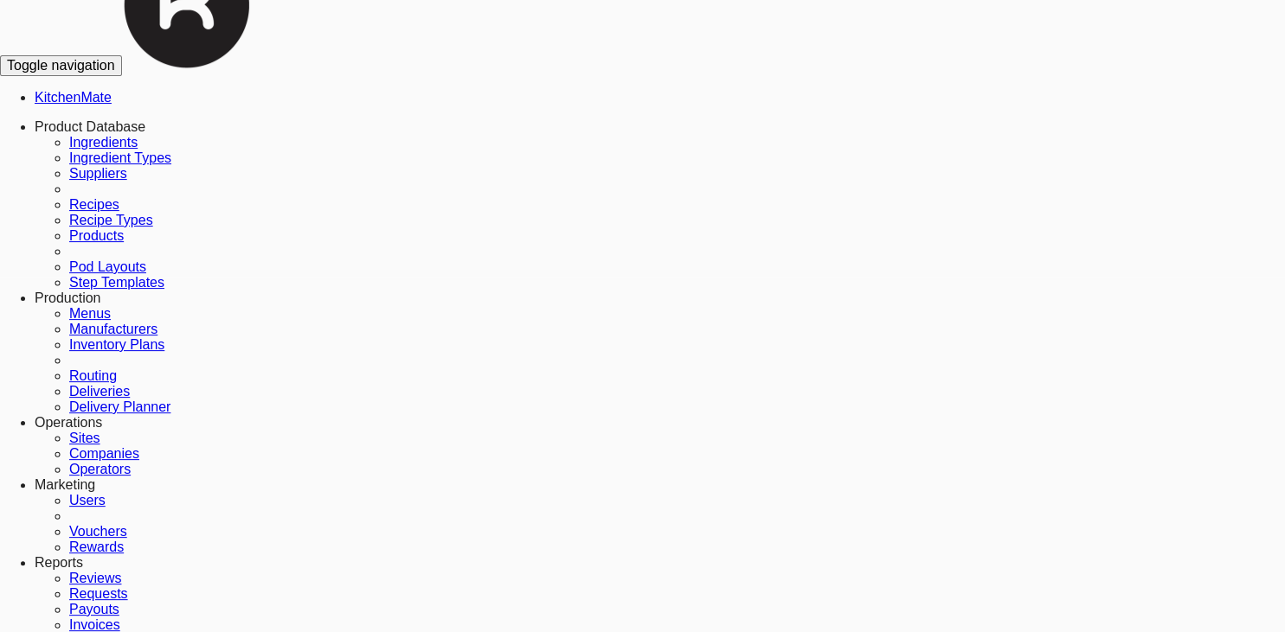
scroll to position [365, 0]
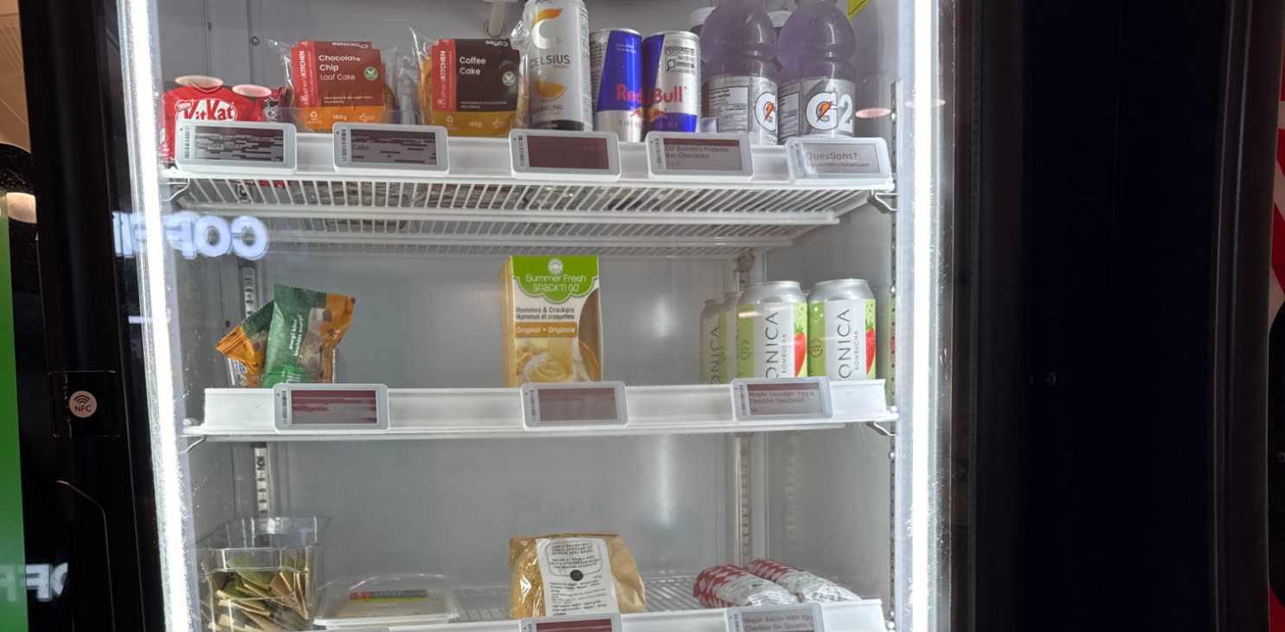
click at [985, 303] on div at bounding box center [642, 571] width 1285 height 1717
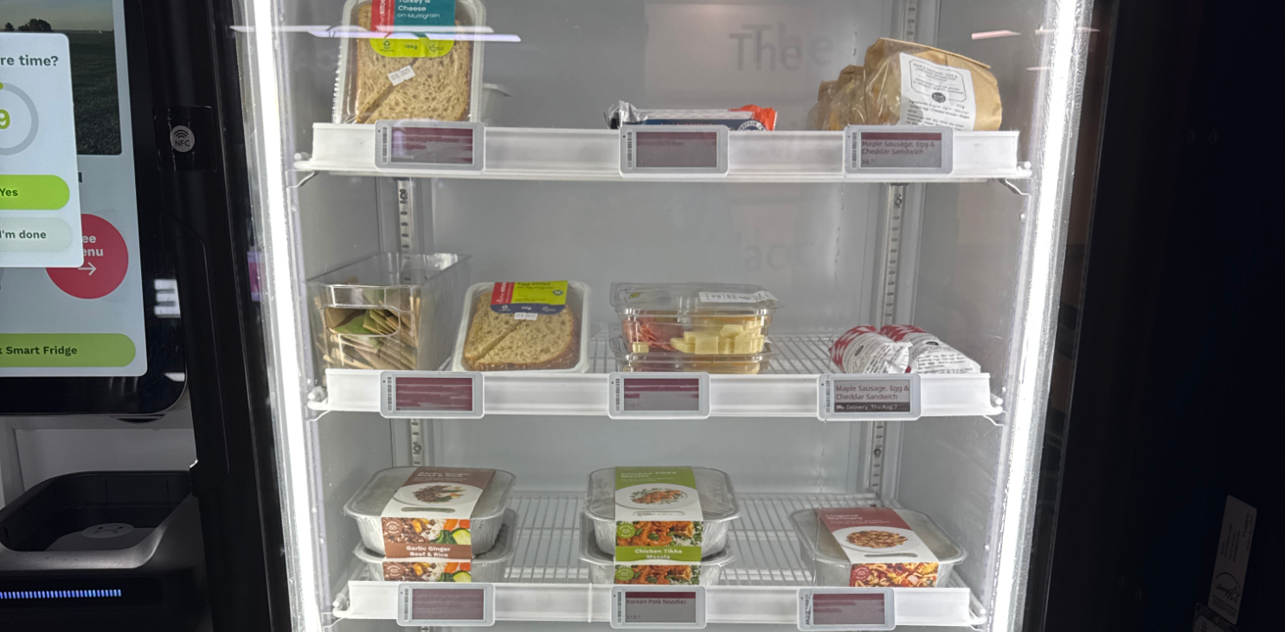
click at [985, 396] on div at bounding box center [642, 571] width 1285 height 1717
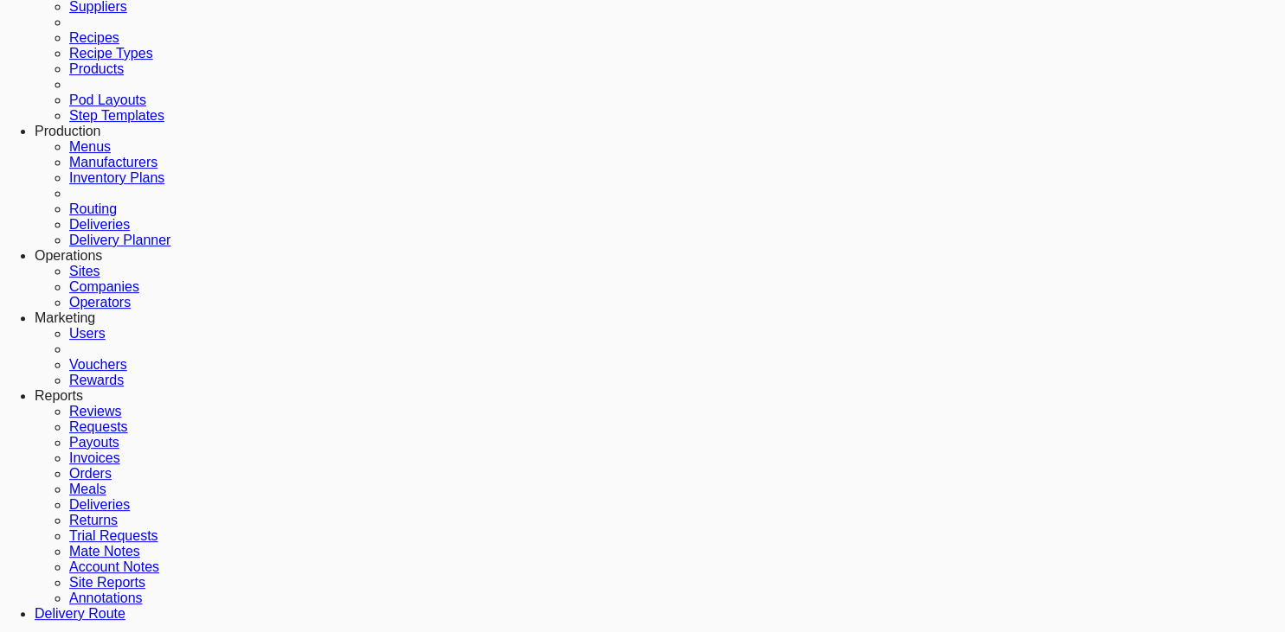
scroll to position [639, 0]
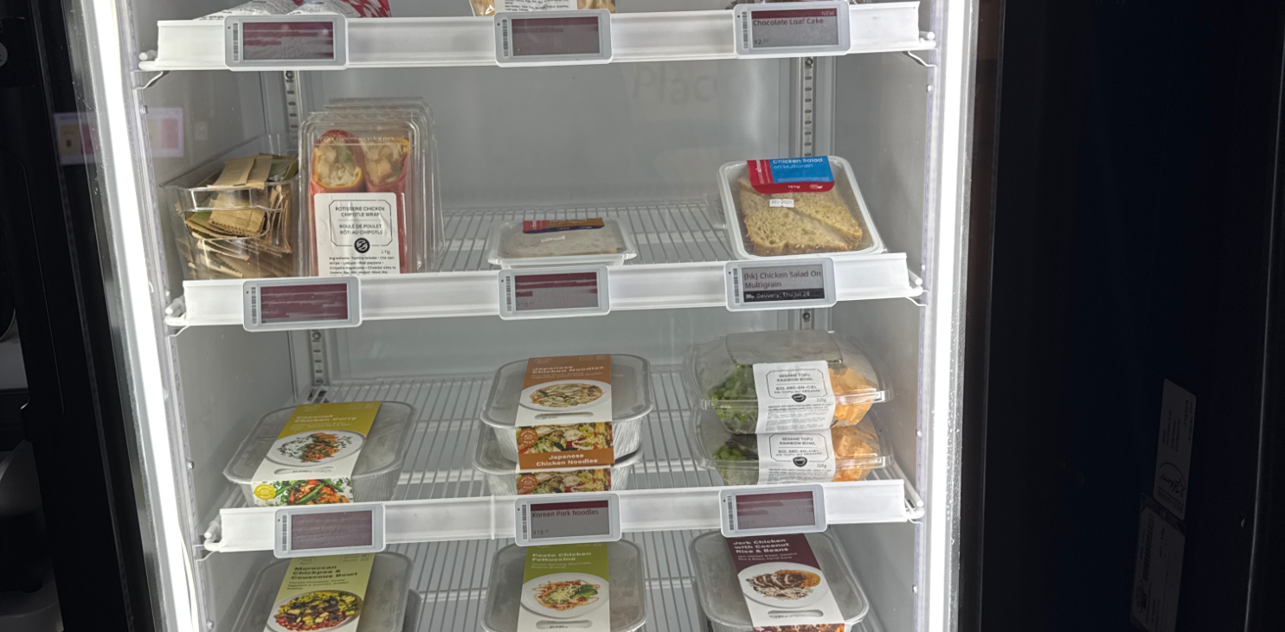
click at [966, 352] on div at bounding box center [642, 296] width 1285 height 1717
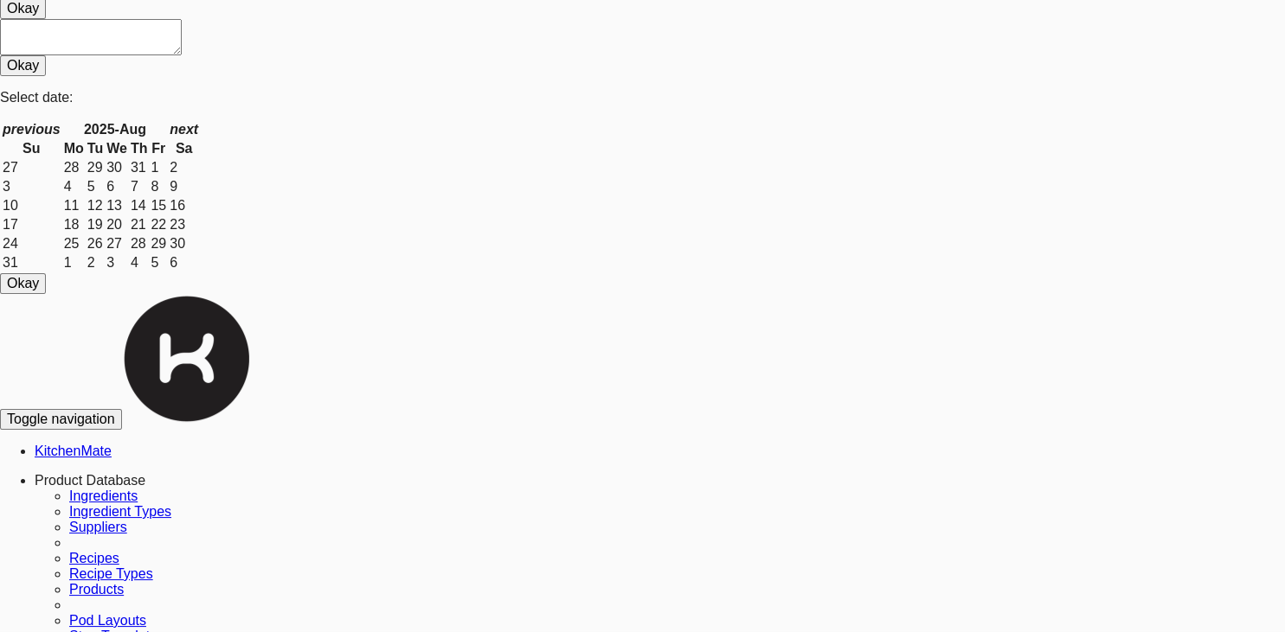
scroll to position [0, 0]
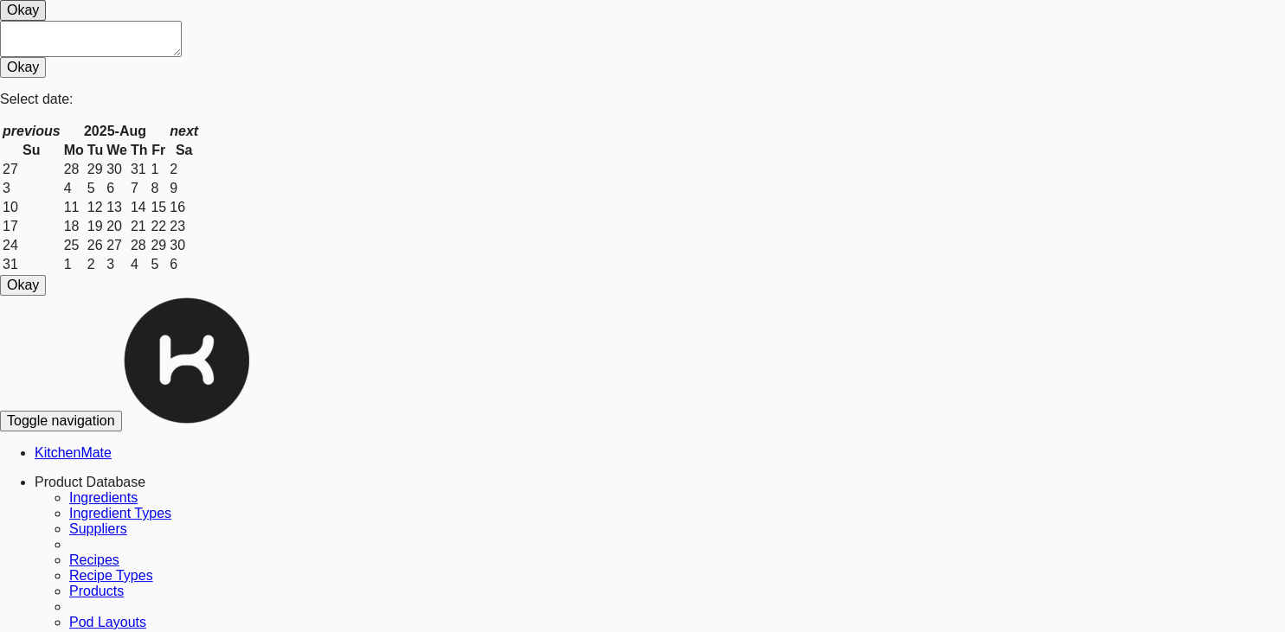
scroll to position [4374, 0]
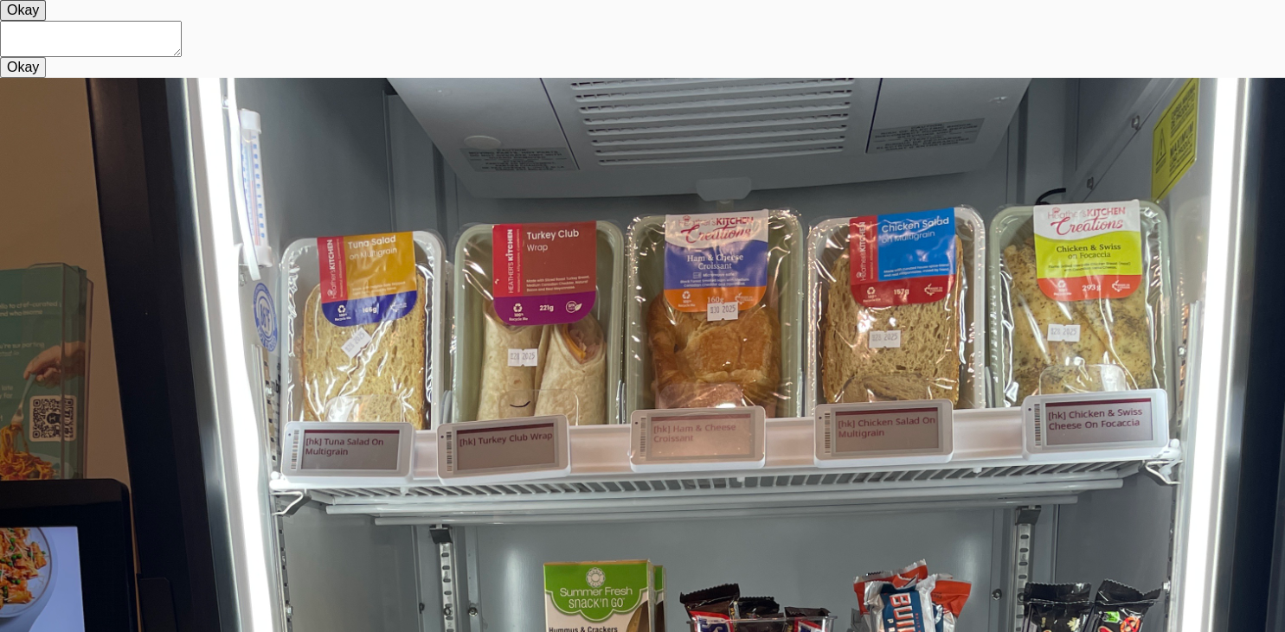
scroll to position [111, 0]
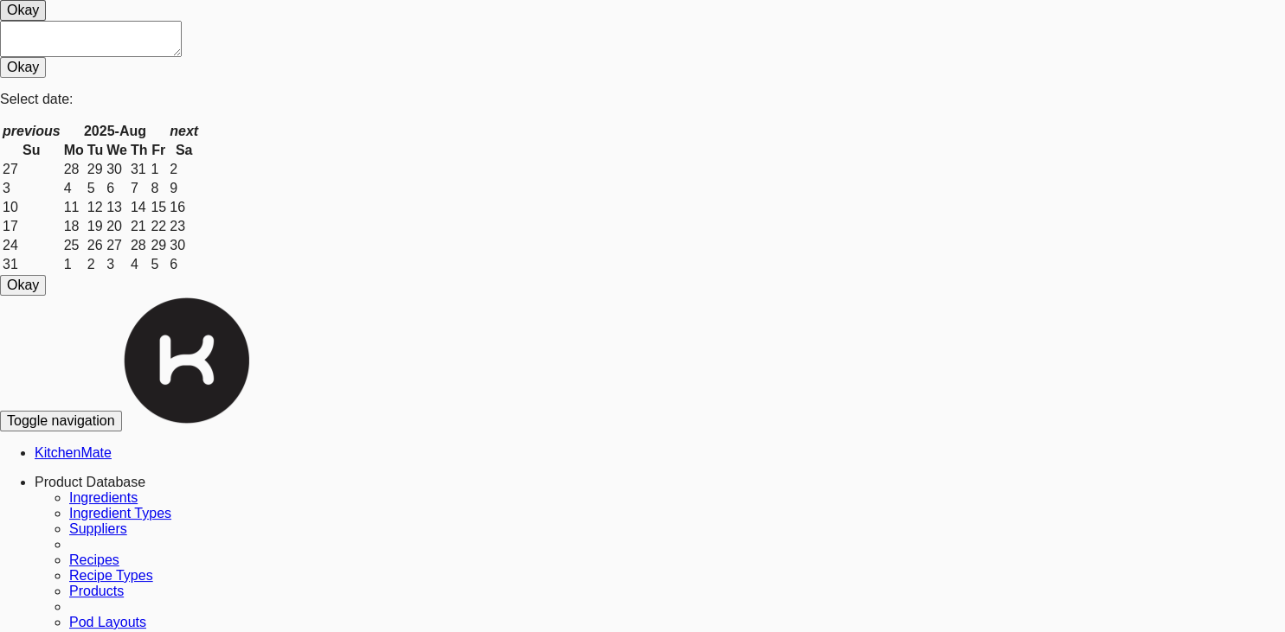
scroll to position [8469, 0]
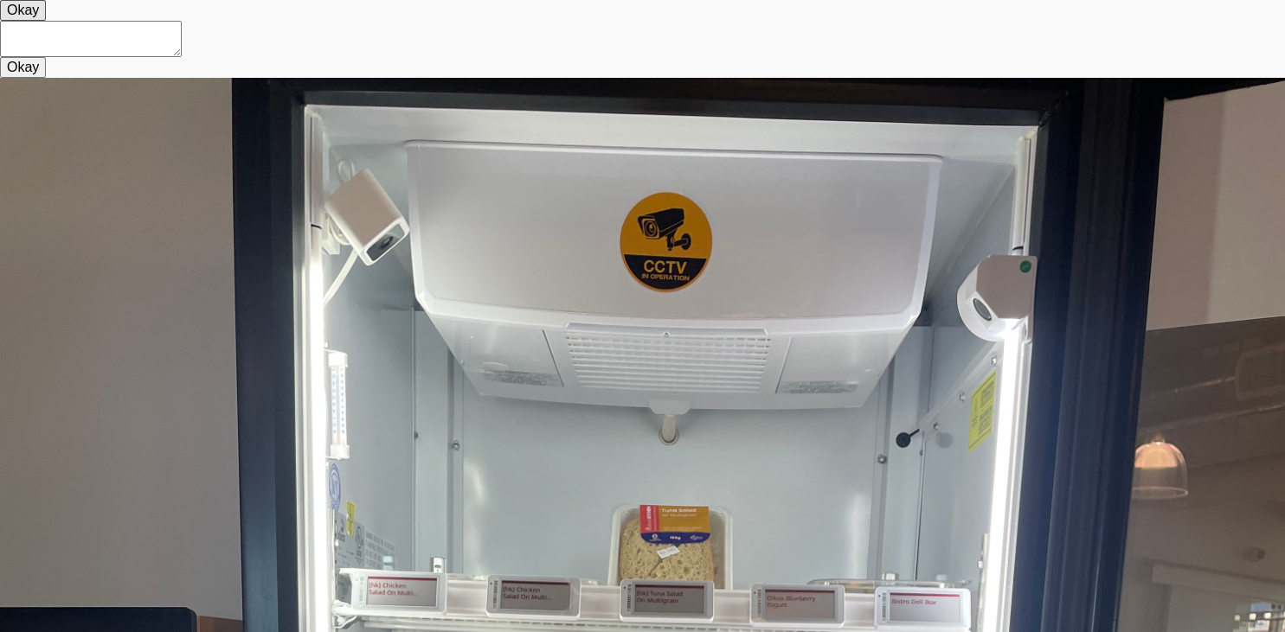
scroll to position [111, 0]
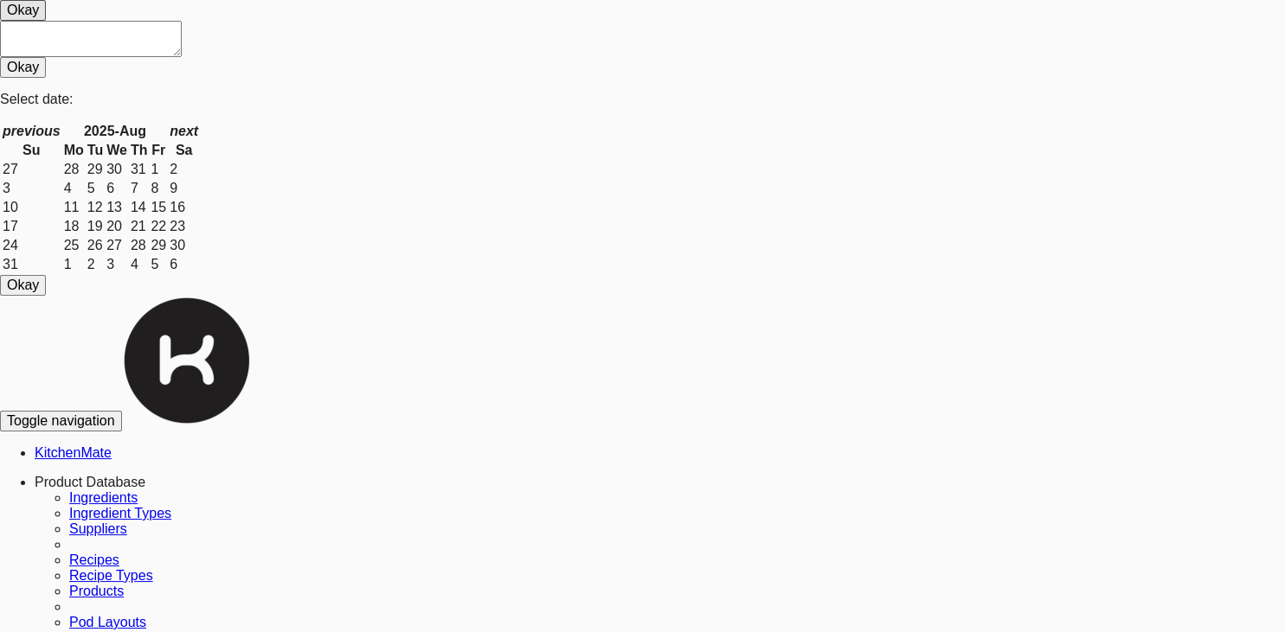
scroll to position [5819, 0]
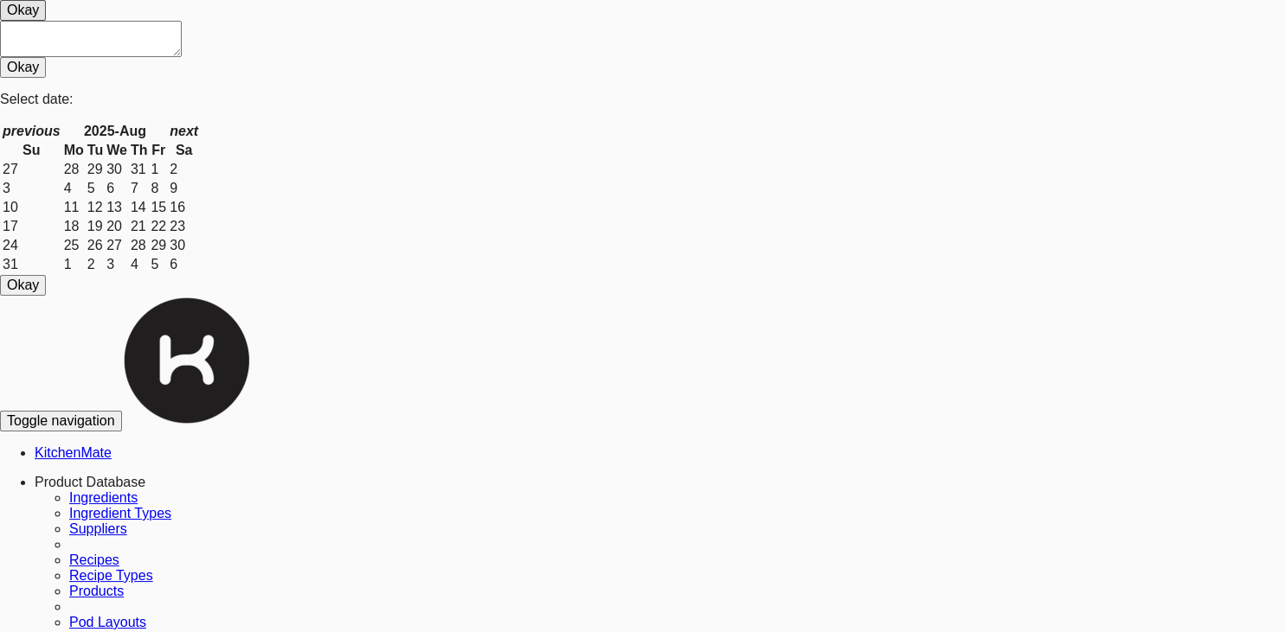
click at [145, 475] on link "Product Database" at bounding box center [90, 482] width 111 height 15
click at [124, 584] on link "Products" at bounding box center [96, 591] width 55 height 15
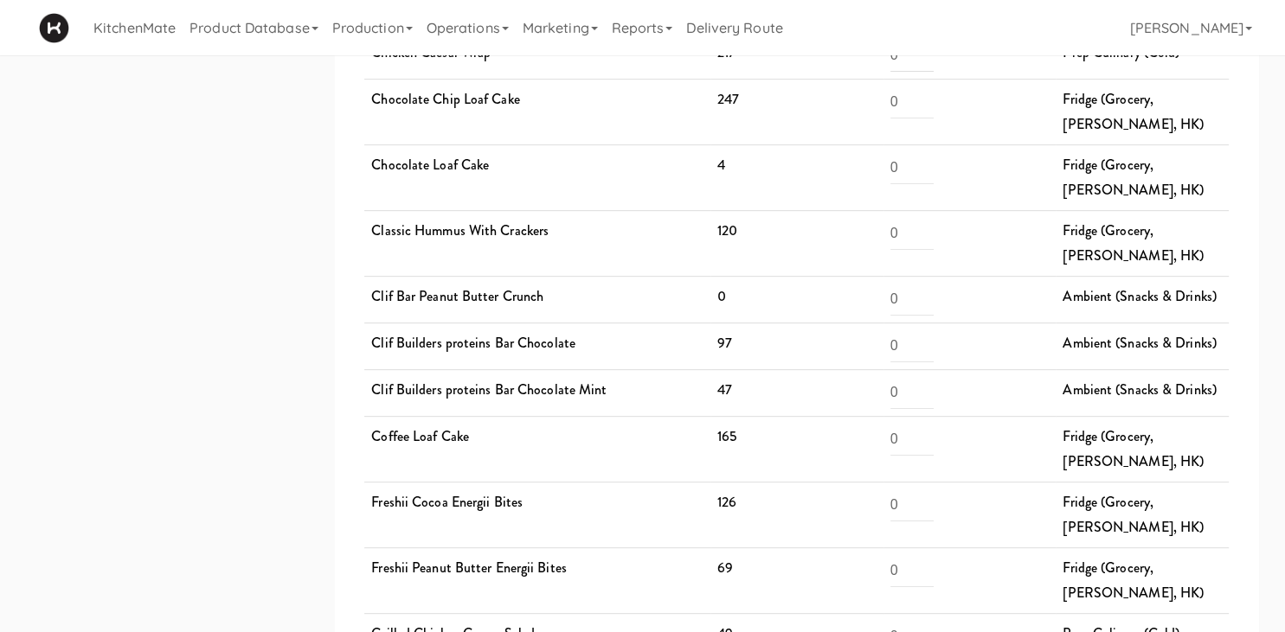
scroll to position [603, 0]
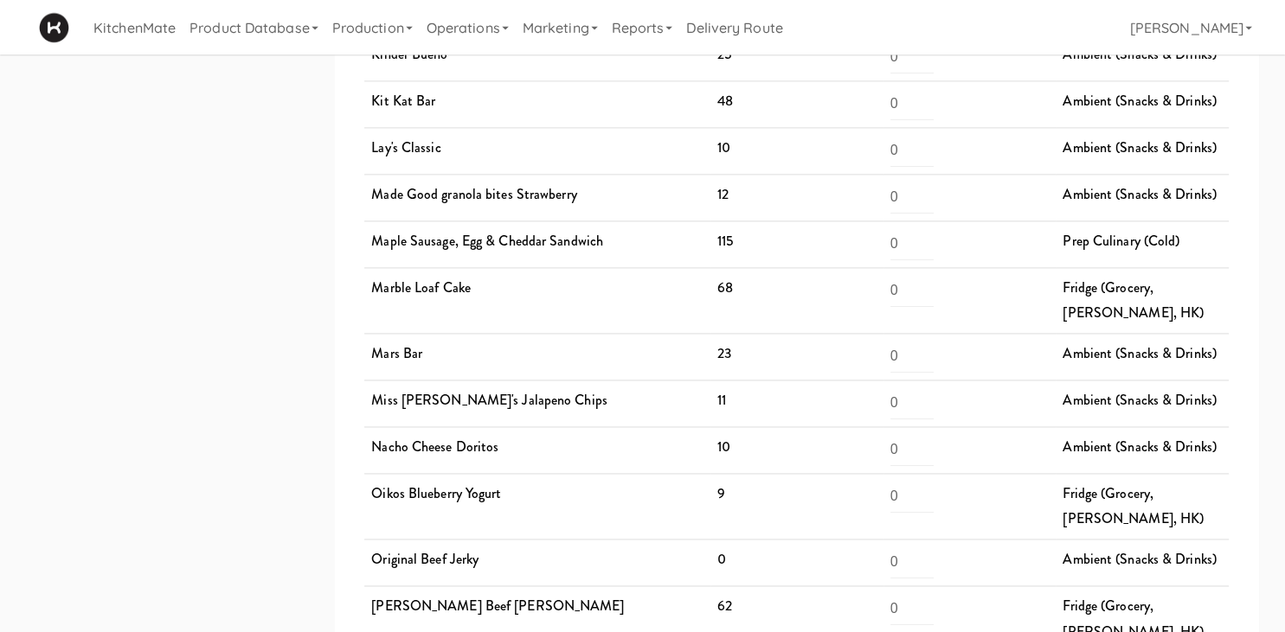
scroll to position [2340, 0]
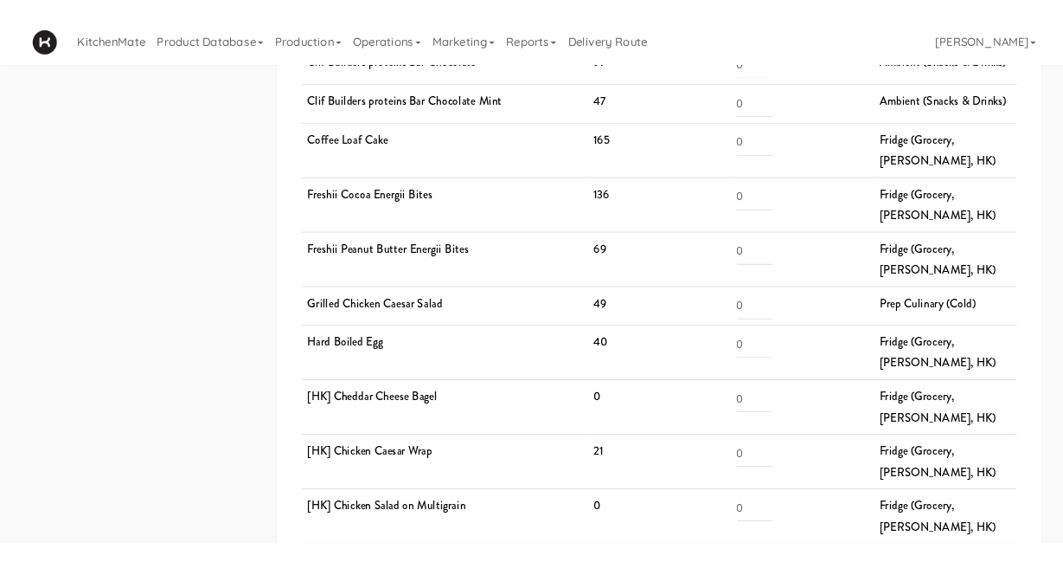
scroll to position [639, 0]
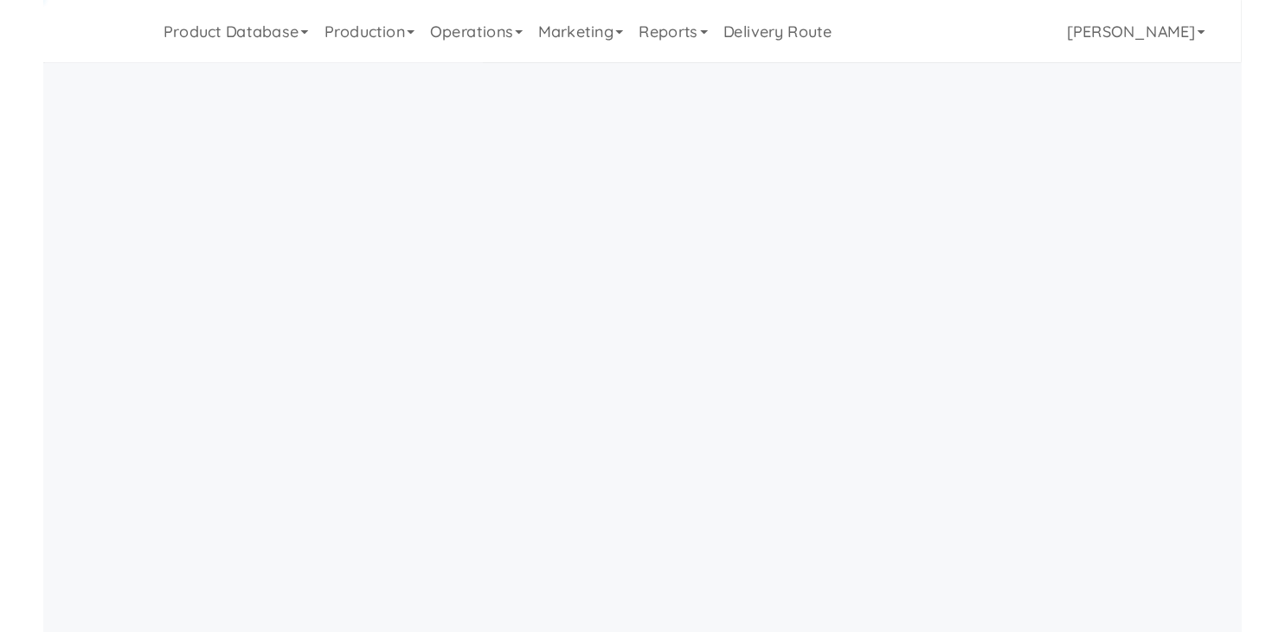
scroll to position [55, 0]
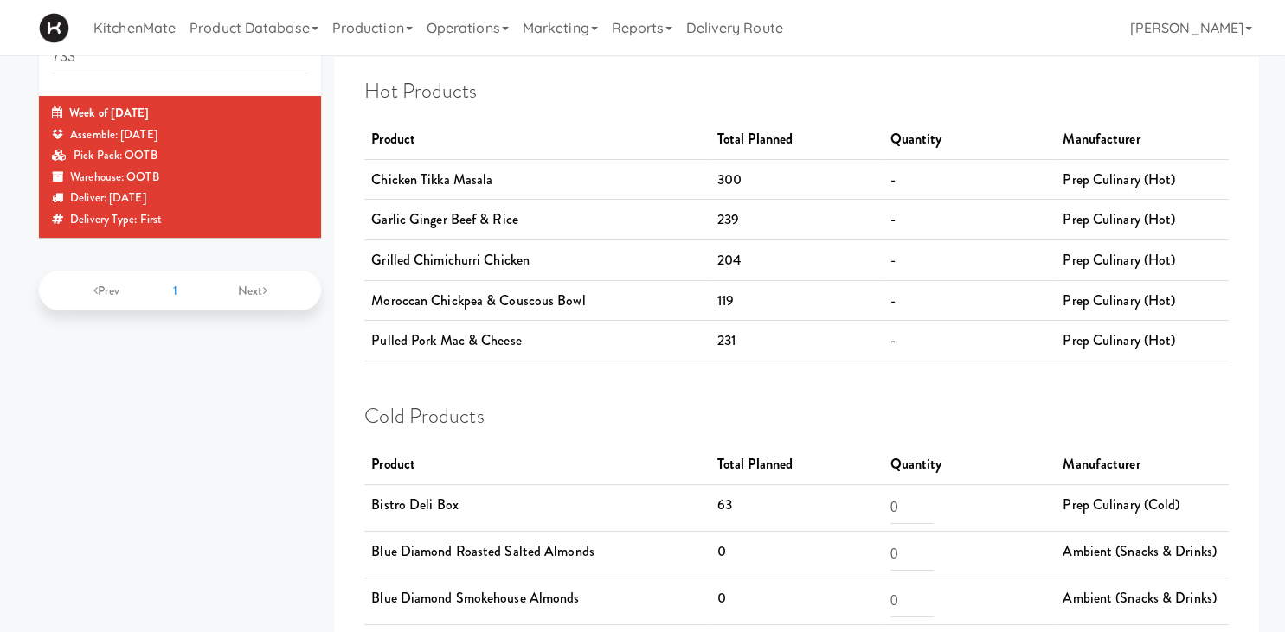
scroll to position [55, 0]
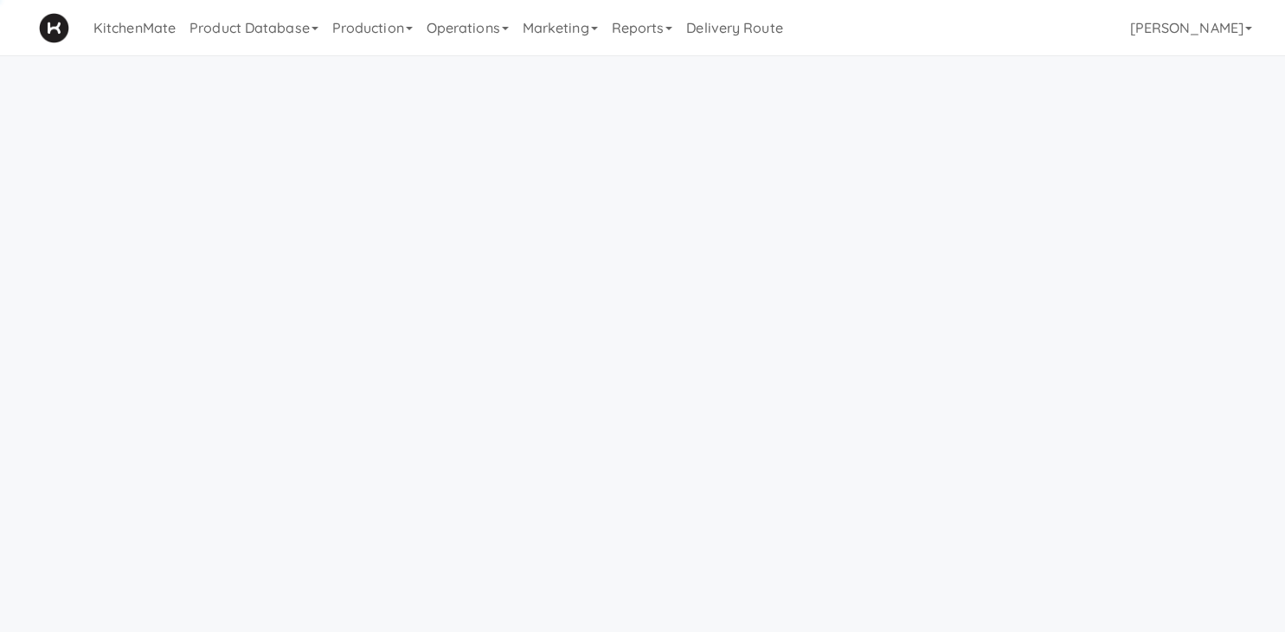
scroll to position [55, 0]
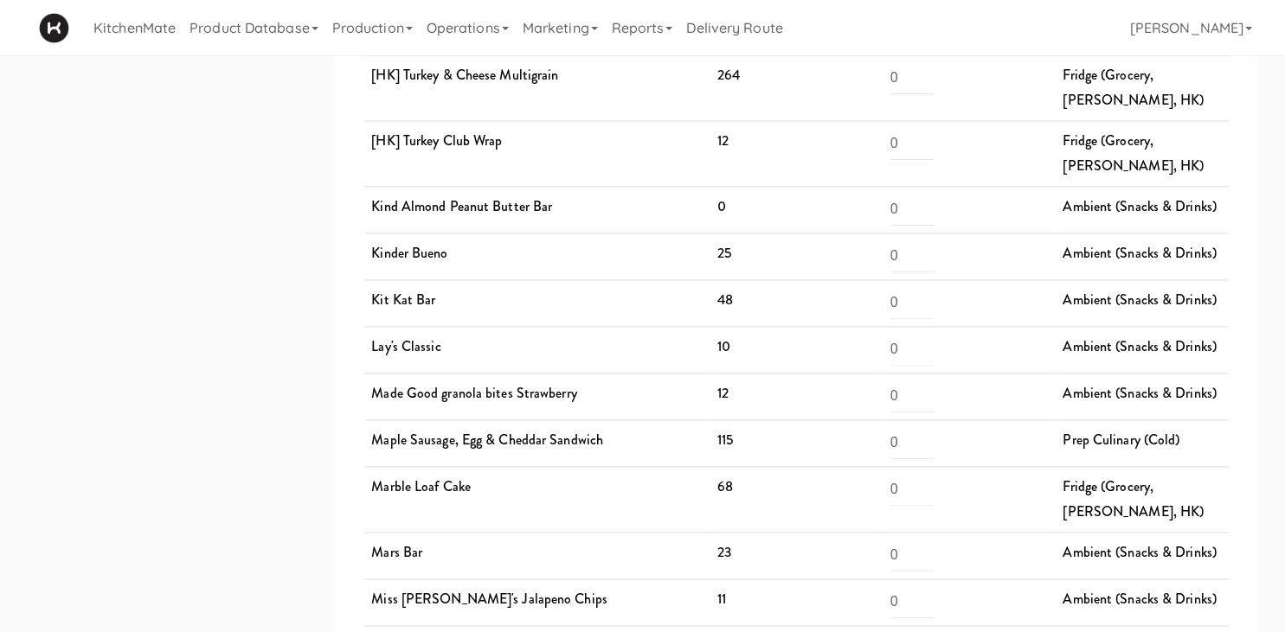
scroll to position [2522, 0]
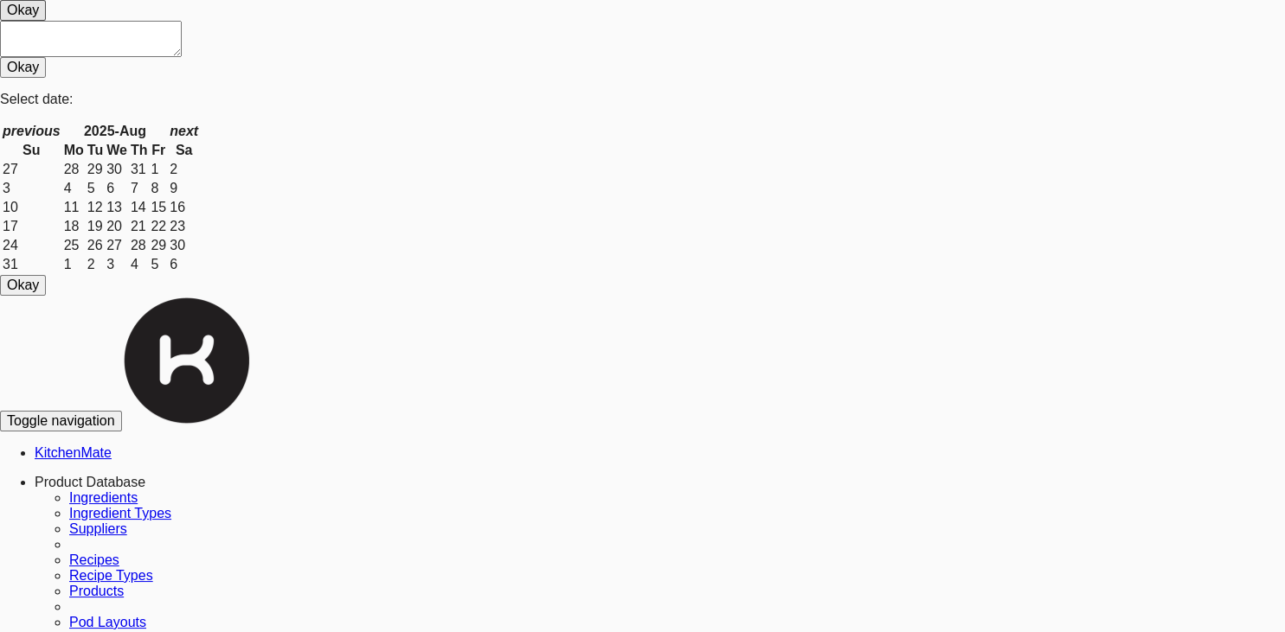
scroll to position [8469, 0]
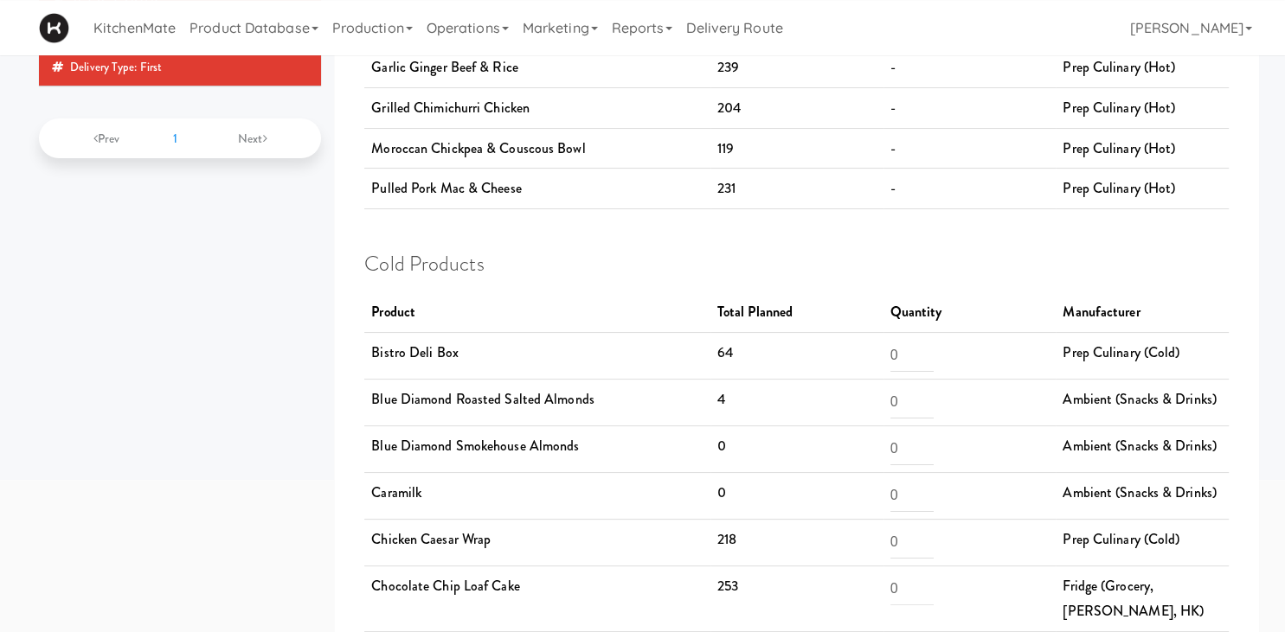
scroll to position [238, 0]
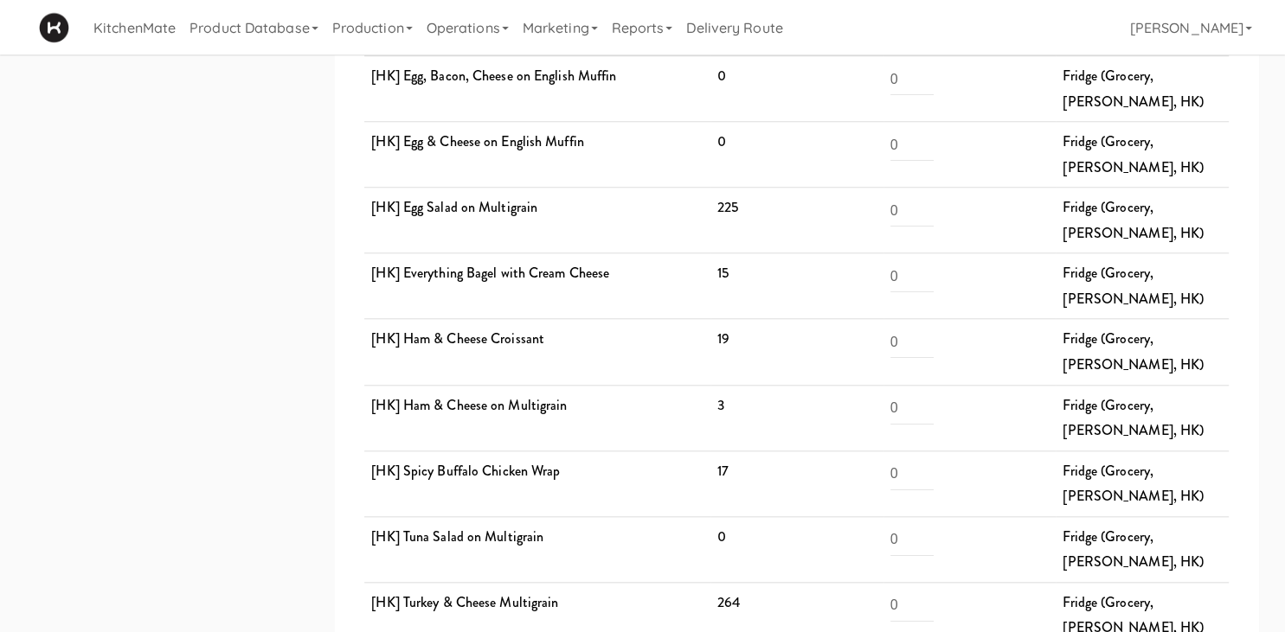
scroll to position [1791, 0]
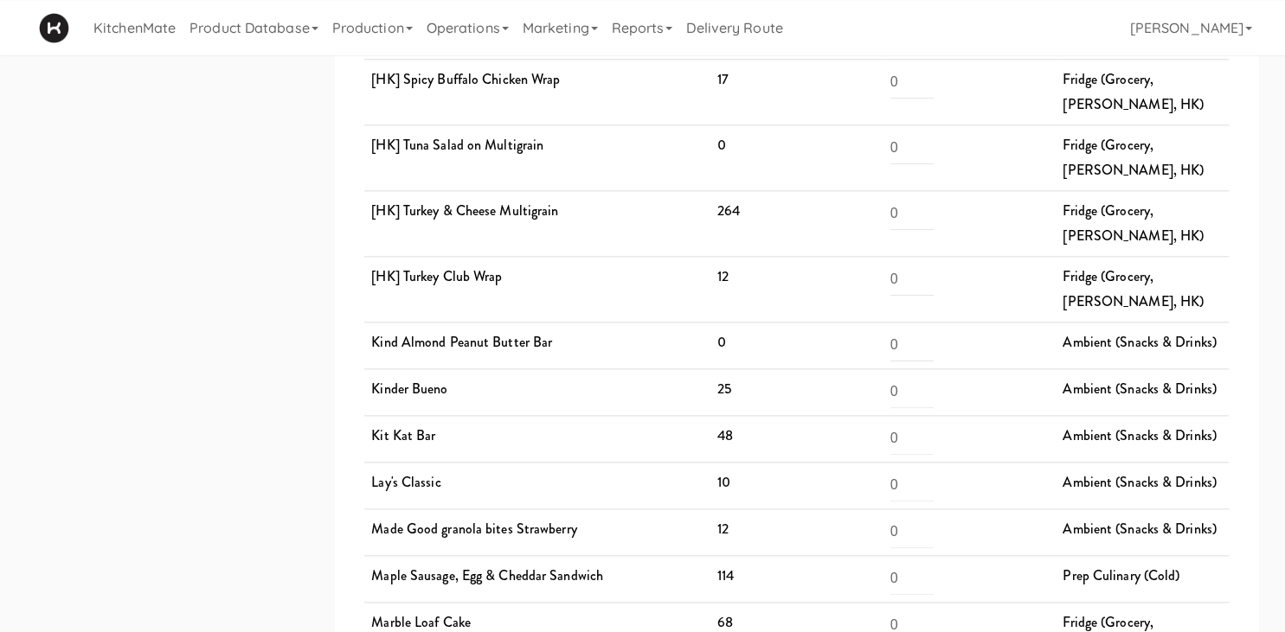
scroll to position [2010, 0]
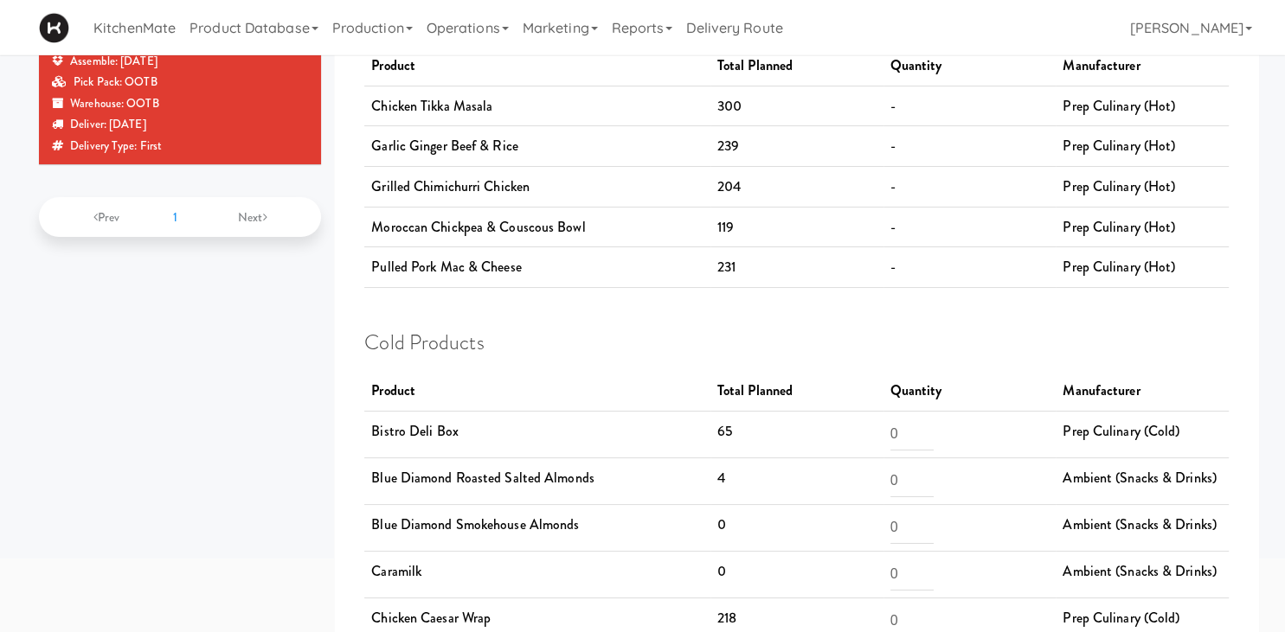
scroll to position [273, 0]
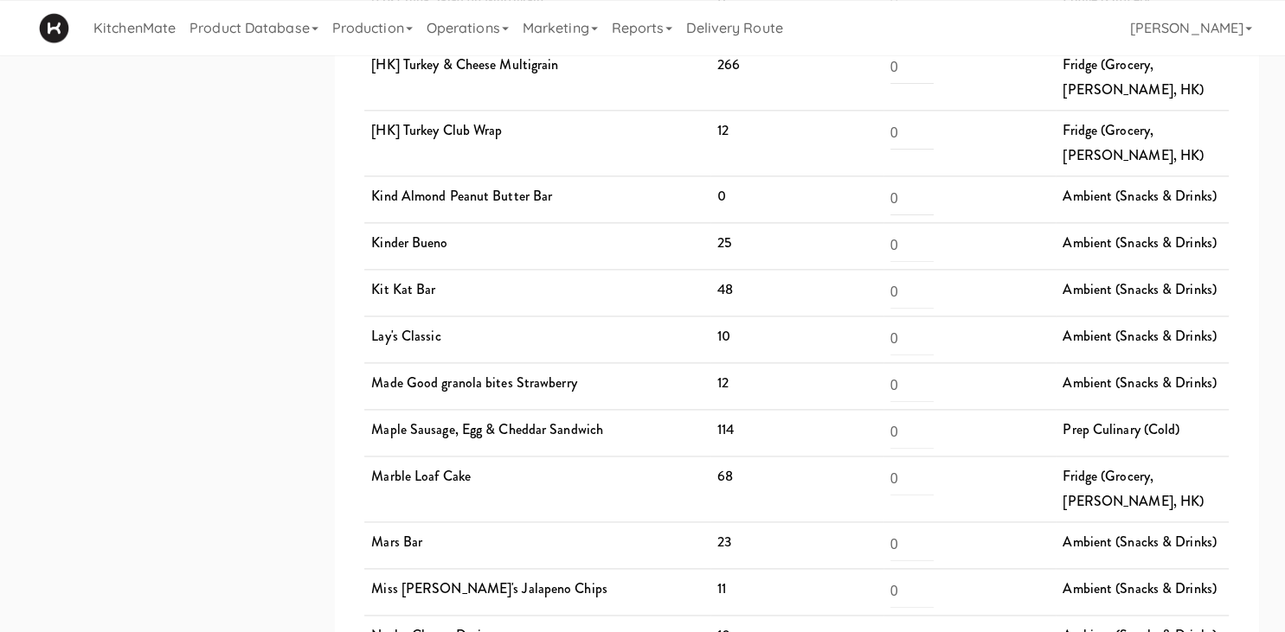
scroll to position [2340, 0]
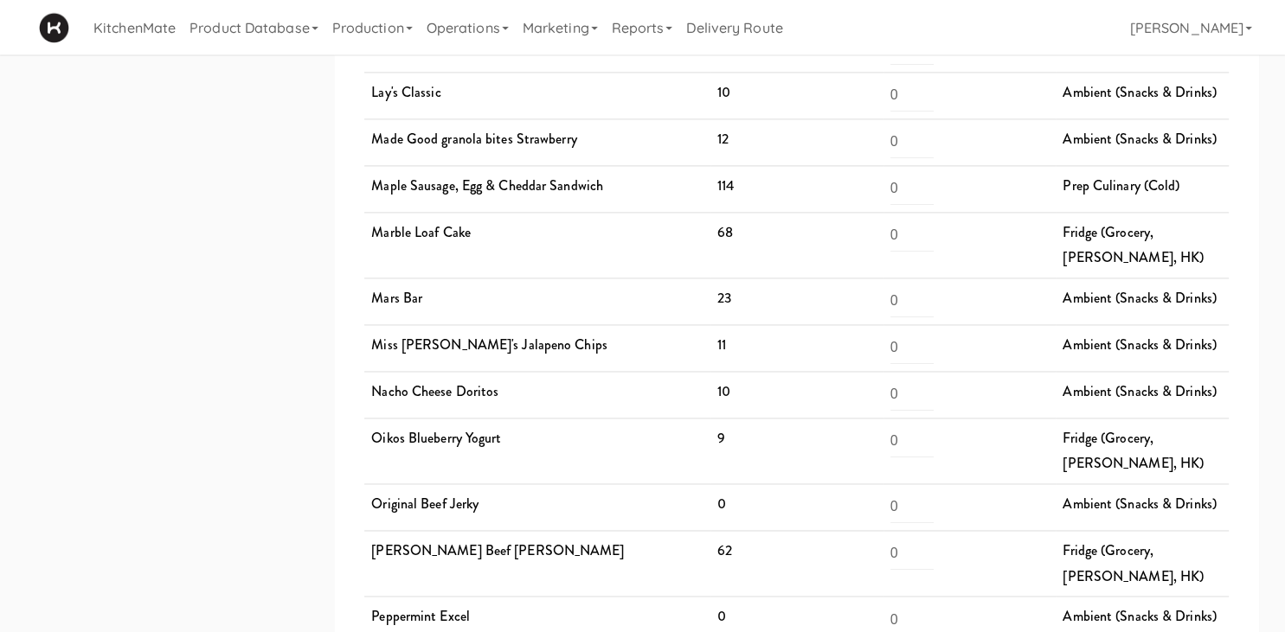
scroll to position [2522, 0]
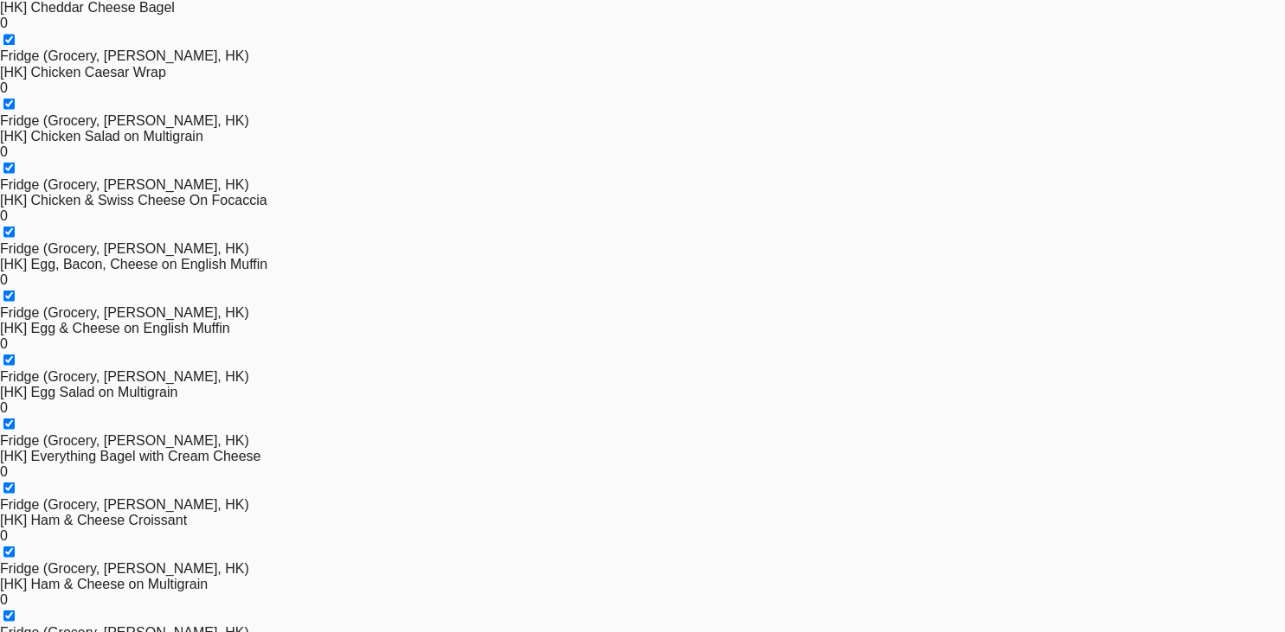
scroll to position [3092, 0]
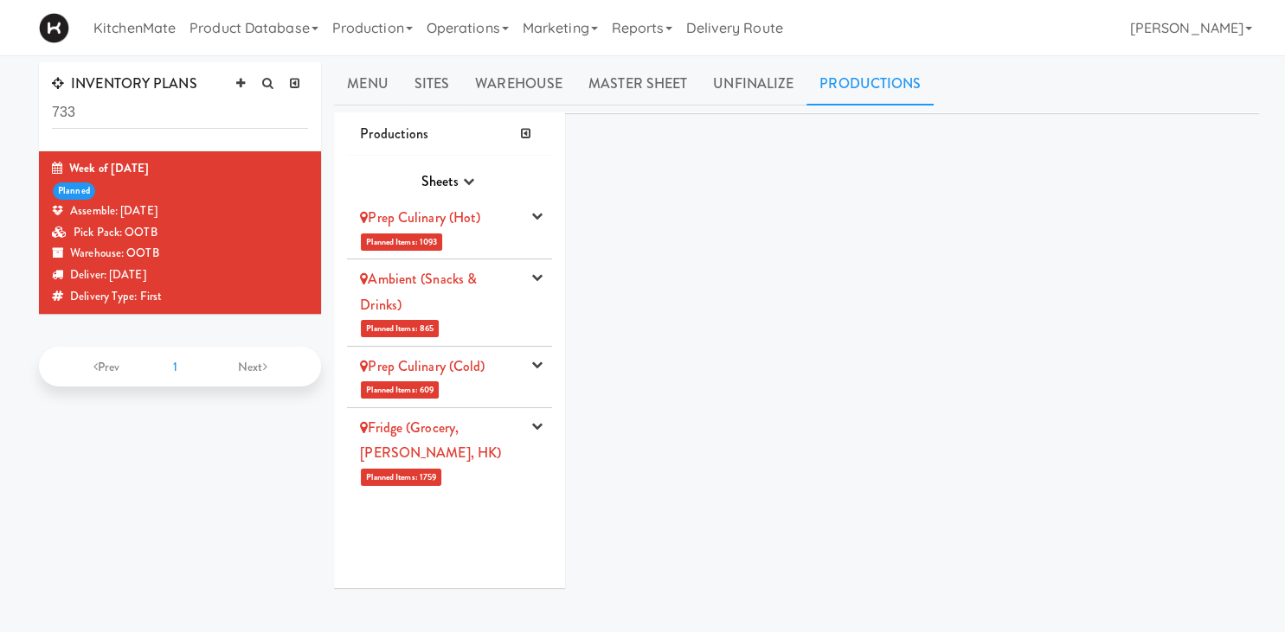
click at [453, 228] on div "Prep Culinary (Hot)" at bounding box center [440, 218] width 161 height 26
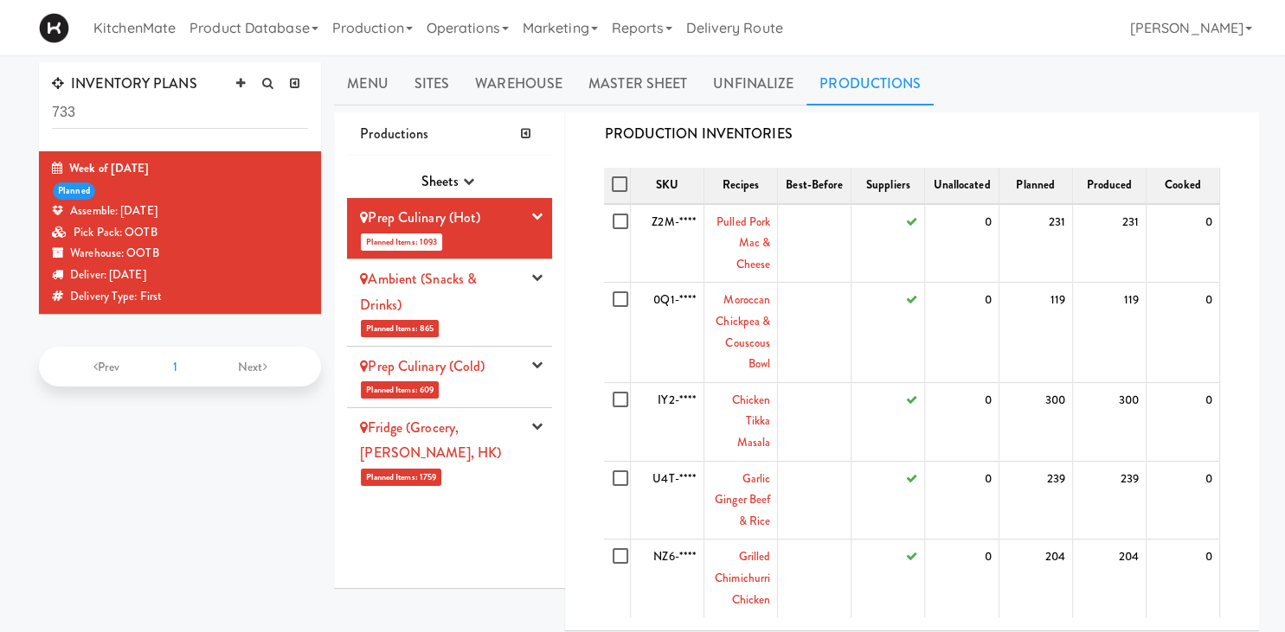
click at [479, 282] on div "Ambient (Snacks & Drinks)" at bounding box center [440, 291] width 161 height 51
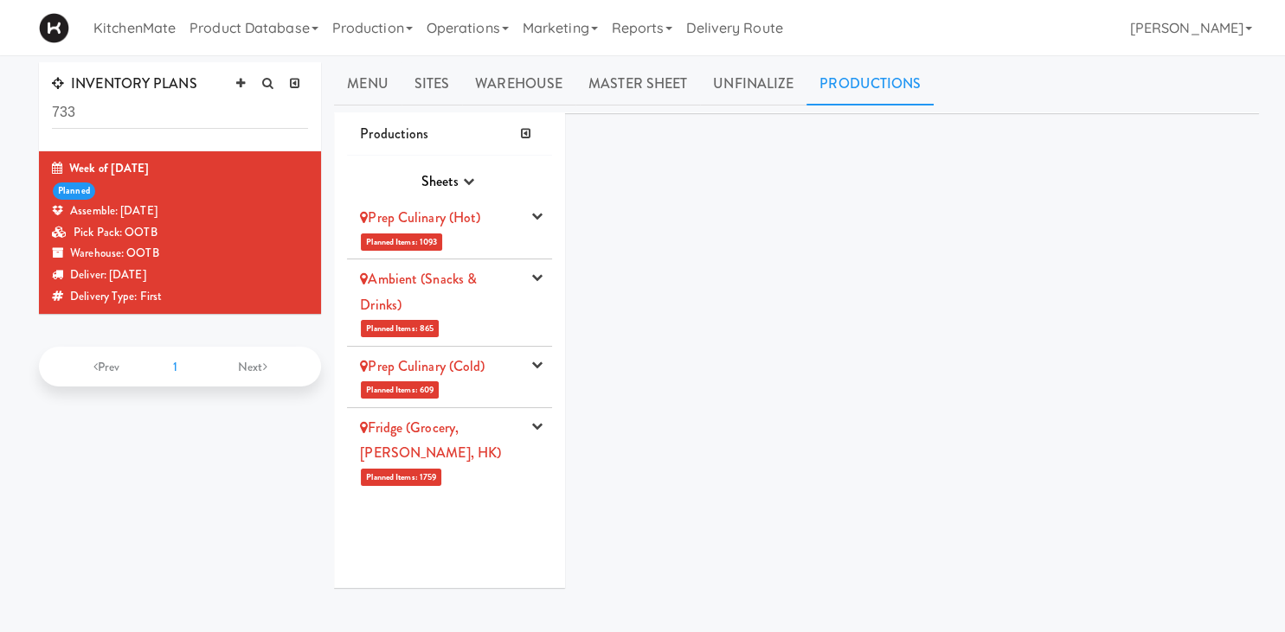
click at [415, 290] on div "Ambient (Snacks & Drinks)" at bounding box center [440, 291] width 161 height 51
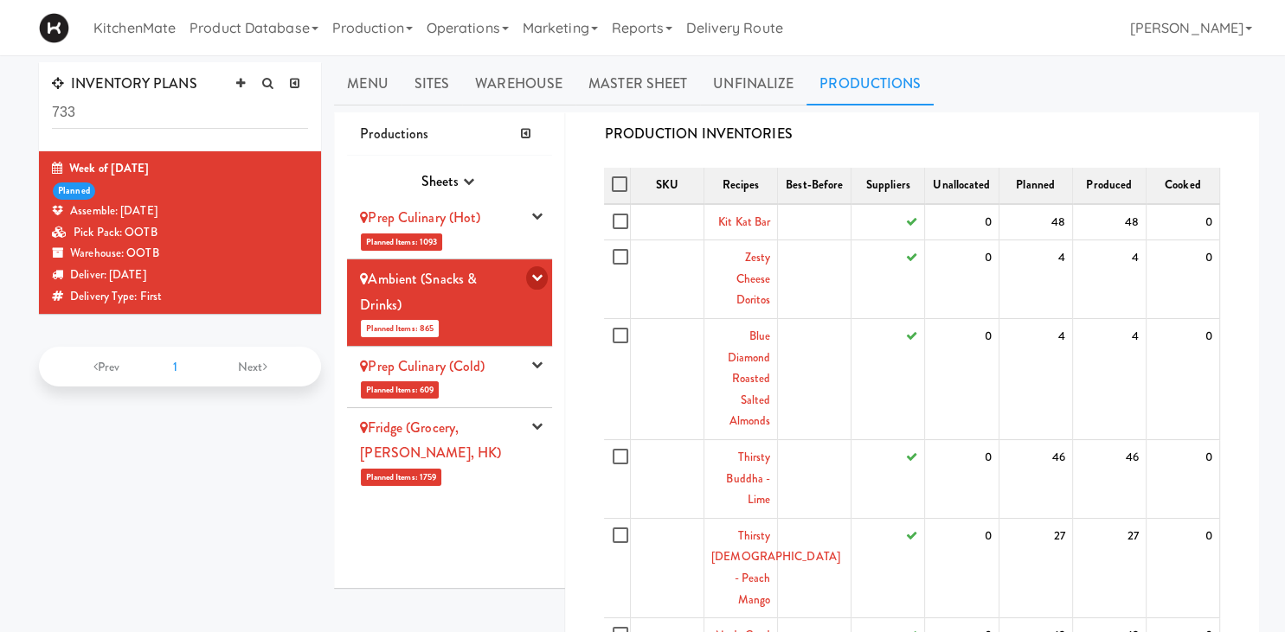
click at [530, 276] on button "button" at bounding box center [537, 277] width 22 height 23
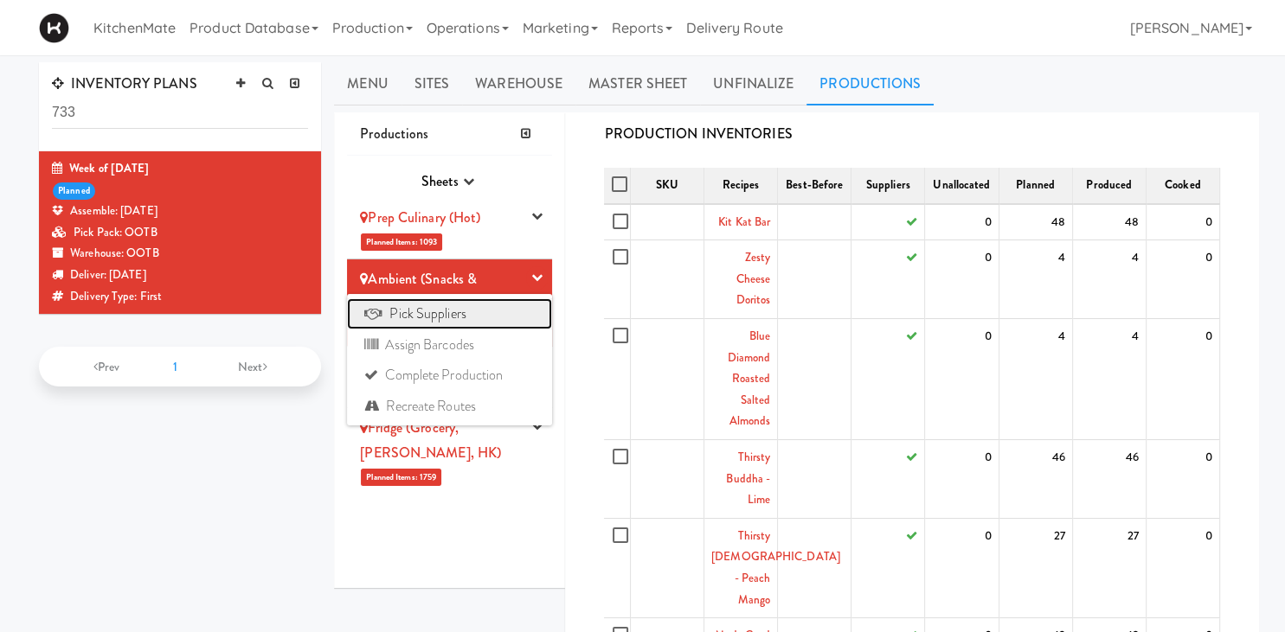
click at [503, 317] on link "Pick Suppliers" at bounding box center [449, 314] width 205 height 31
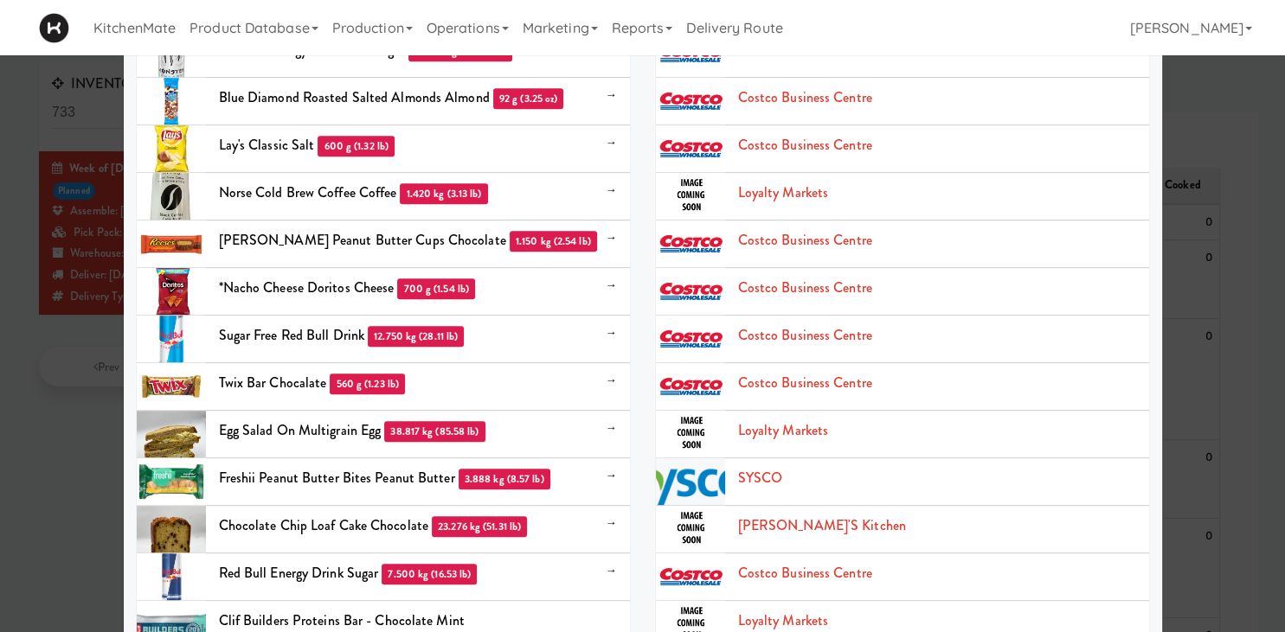
scroll to position [1325, 0]
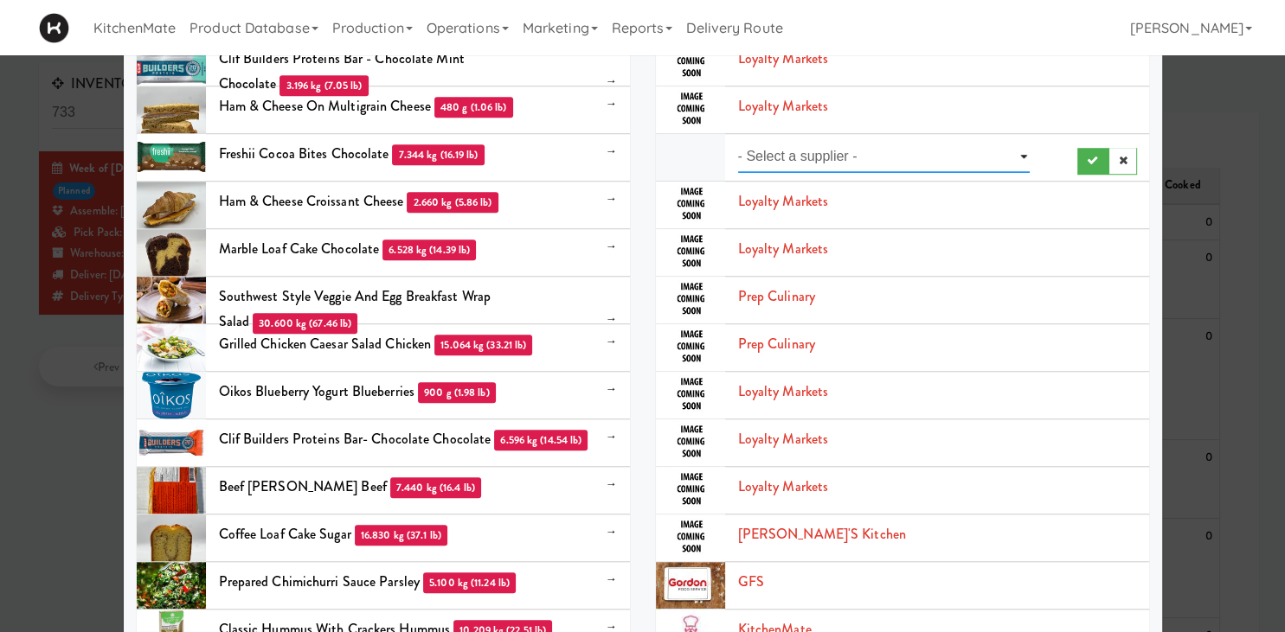
click at [738, 141] on select "- Select a supplier - Loyalty Markets" at bounding box center [884, 157] width 292 height 32
select select "Loyalty Markets"
click option "Loyalty Markets" at bounding box center [0, 0] width 0 height 0
click at [1099, 156] on button "submit" at bounding box center [1093, 161] width 32 height 26
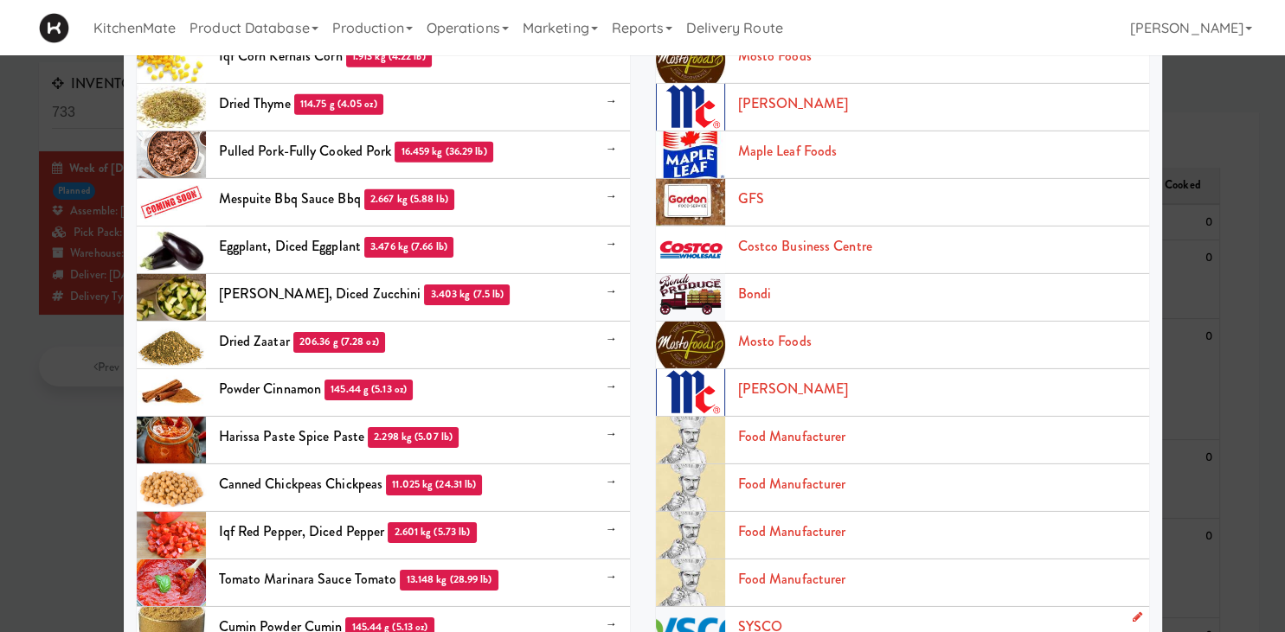
scroll to position [5503, 0]
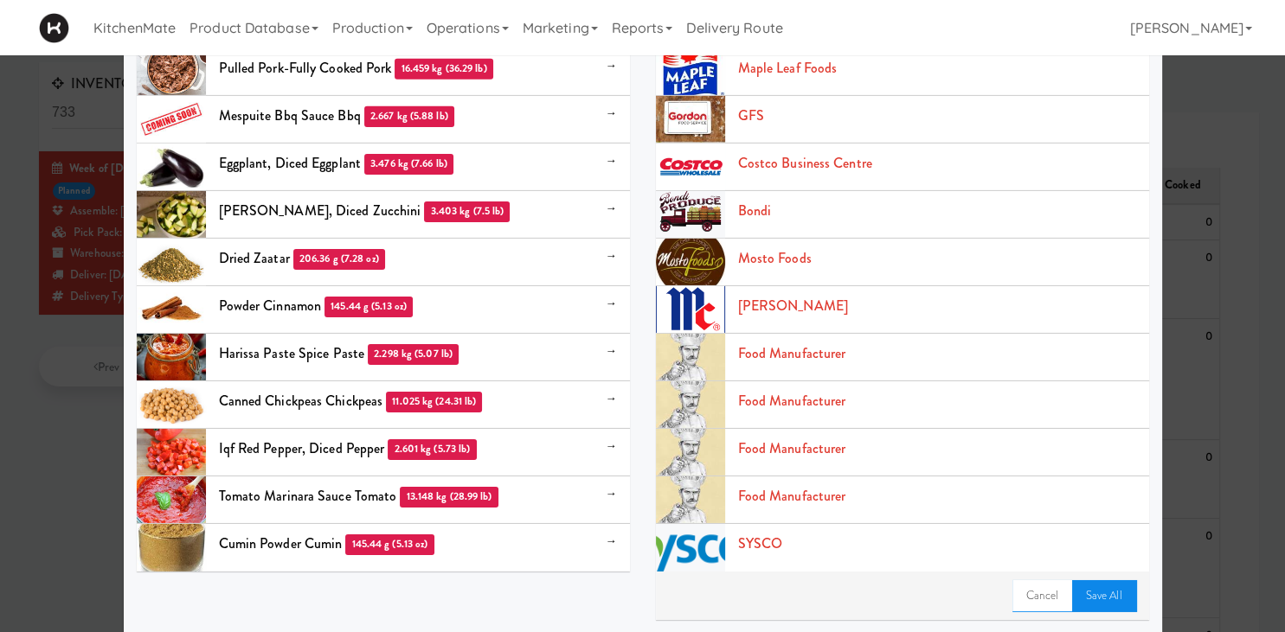
click at [1127, 596] on link "Save All" at bounding box center [1104, 596] width 64 height 31
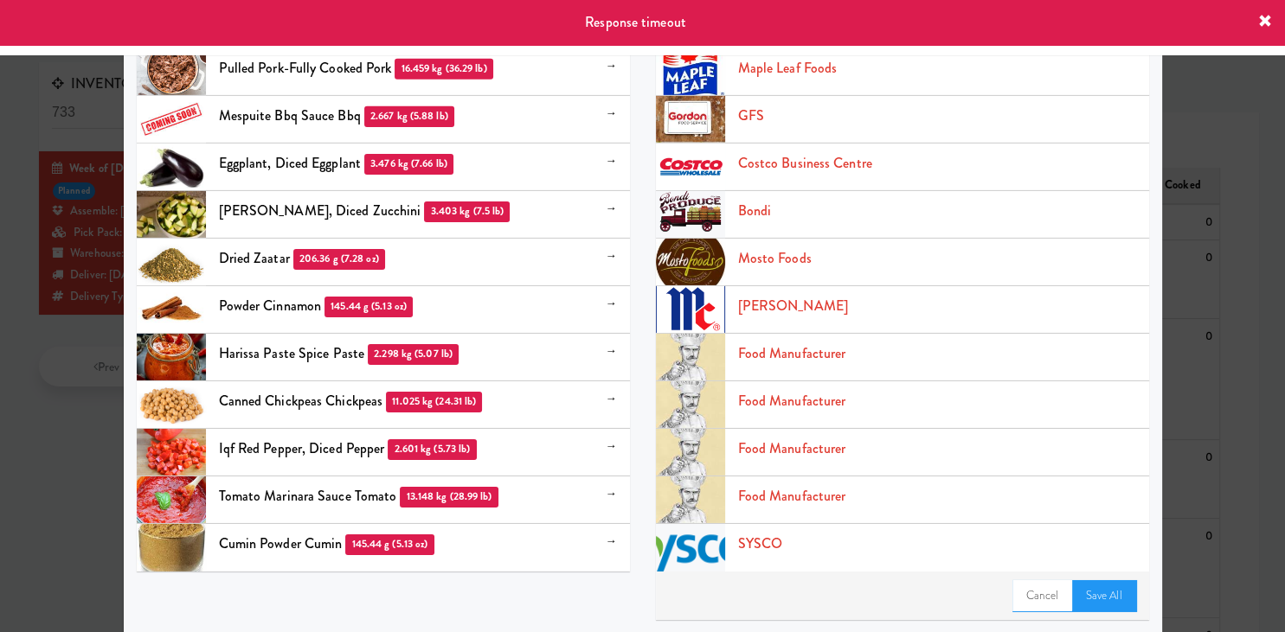
click at [89, 141] on div at bounding box center [642, 316] width 1285 height 632
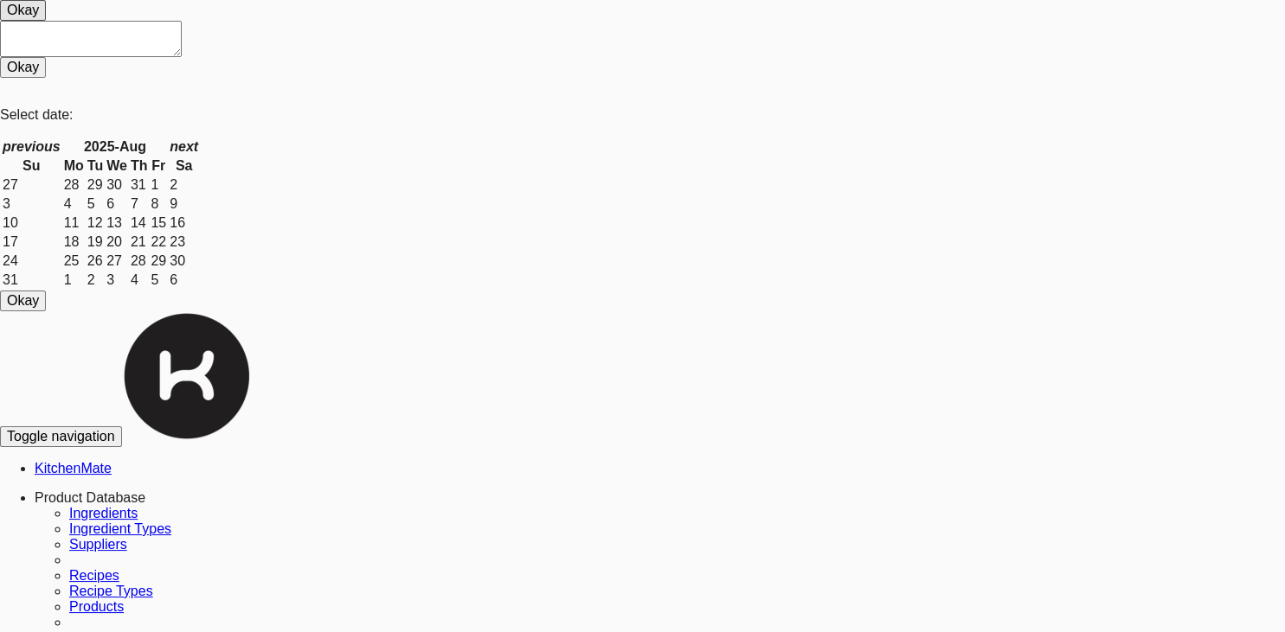
drag, startPoint x: 448, startPoint y: 337, endPoint x: 505, endPoint y: 337, distance: 57.1
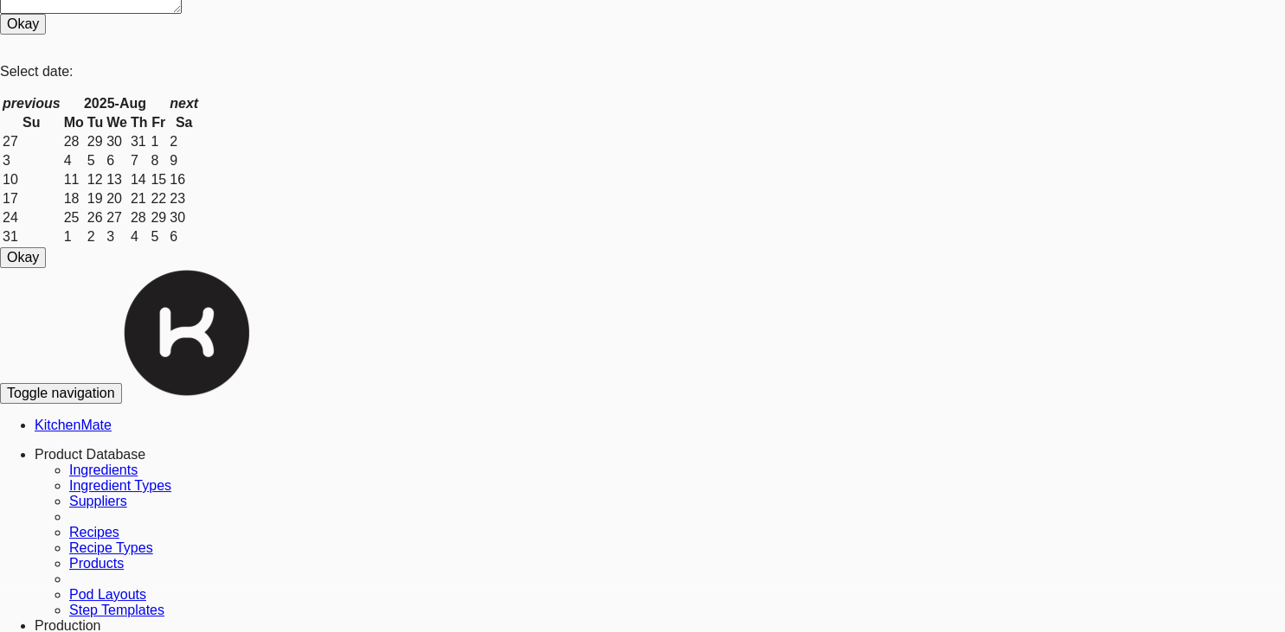
scroll to position [128, 0]
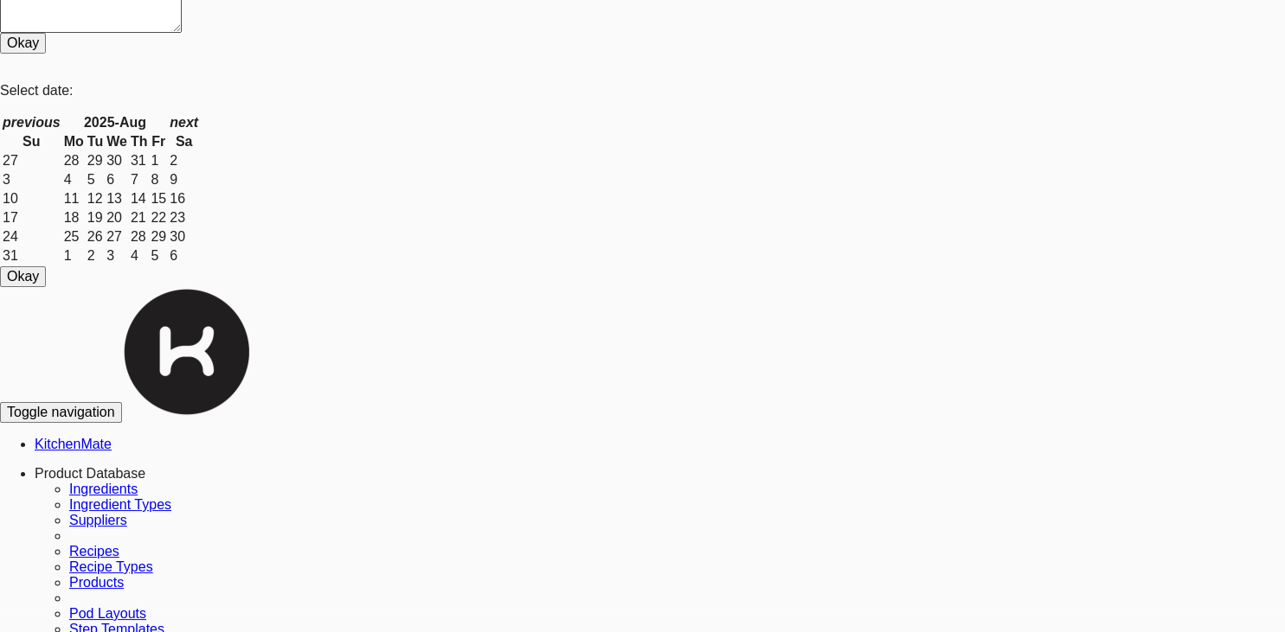
scroll to position [0, 0]
